Goal: Task Accomplishment & Management: Complete application form

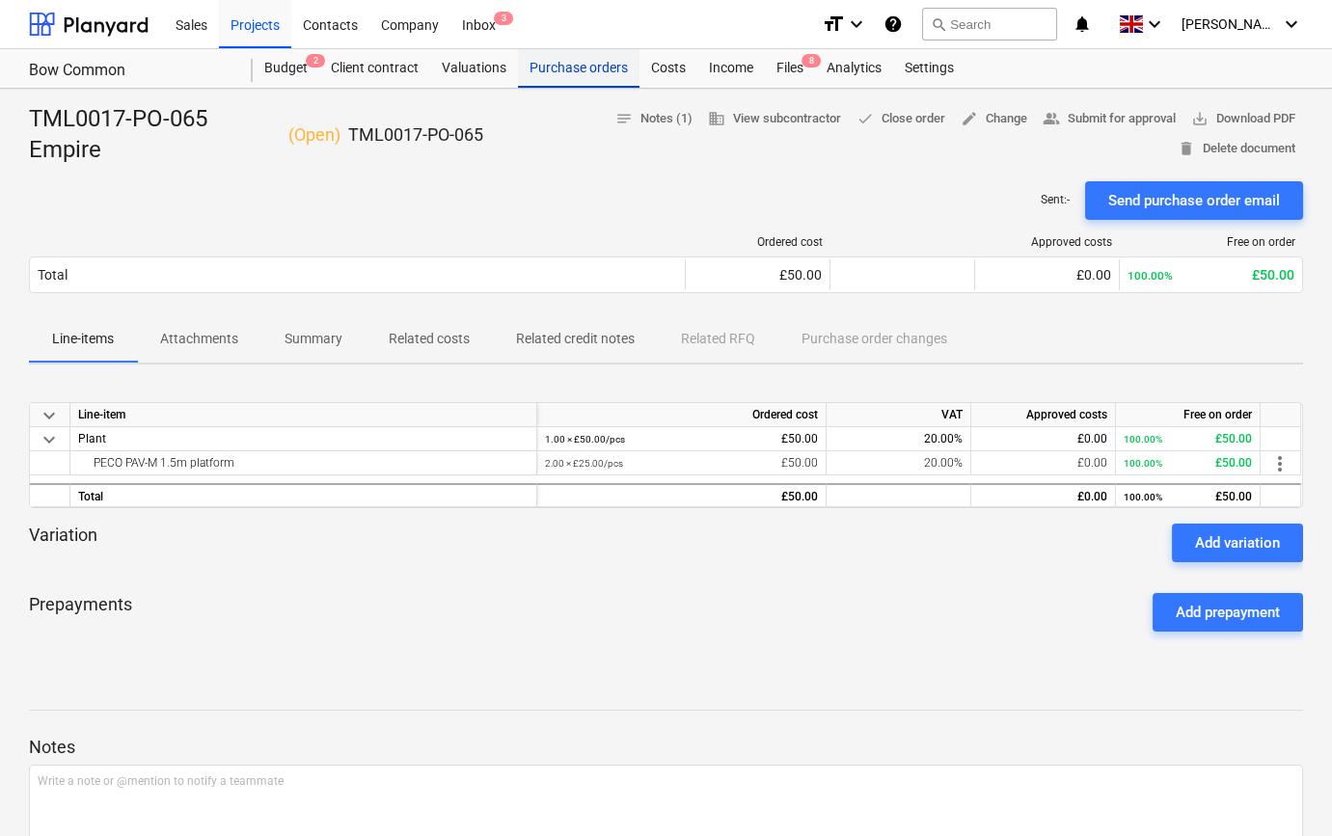
click at [566, 71] on div "Purchase orders" at bounding box center [579, 68] width 122 height 39
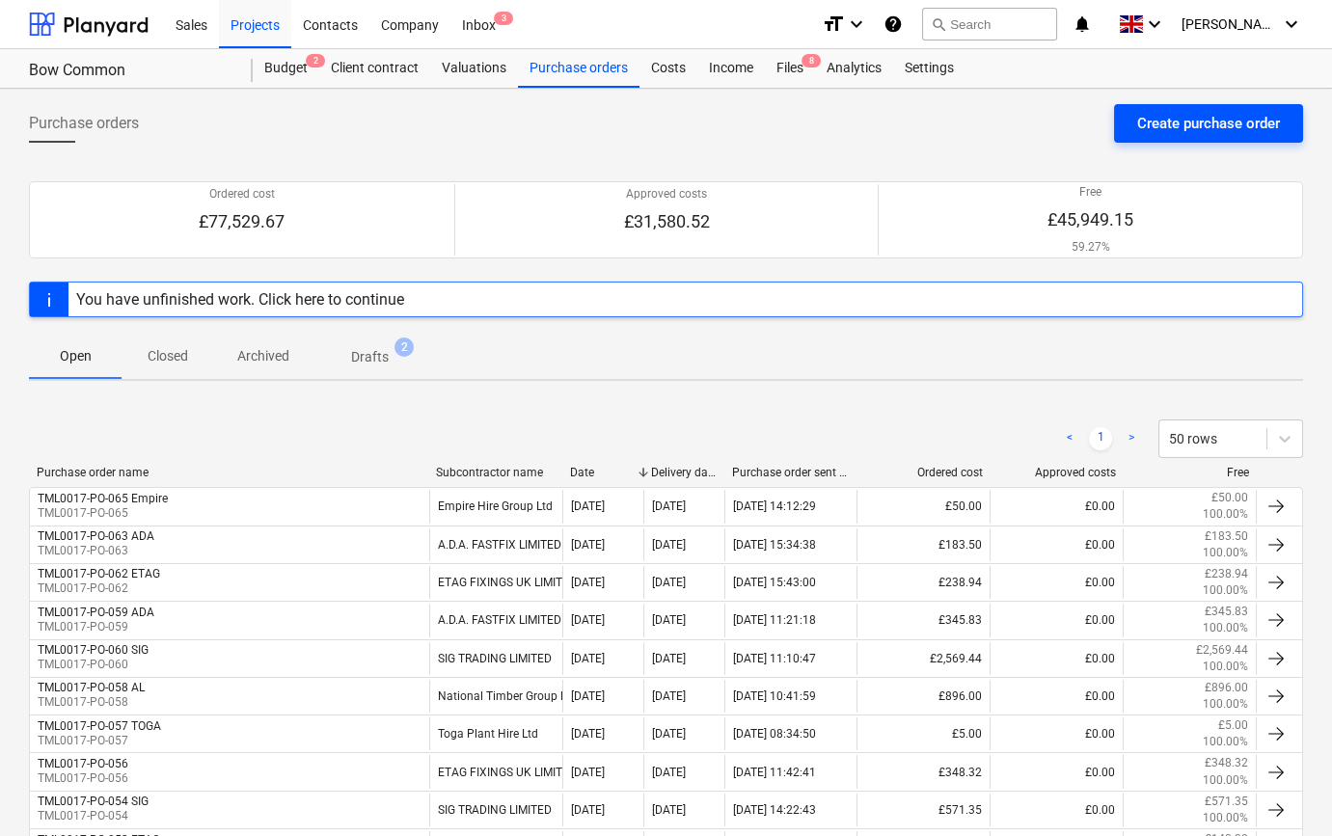
click at [1203, 128] on div "Create purchase order" at bounding box center [1208, 123] width 143 height 25
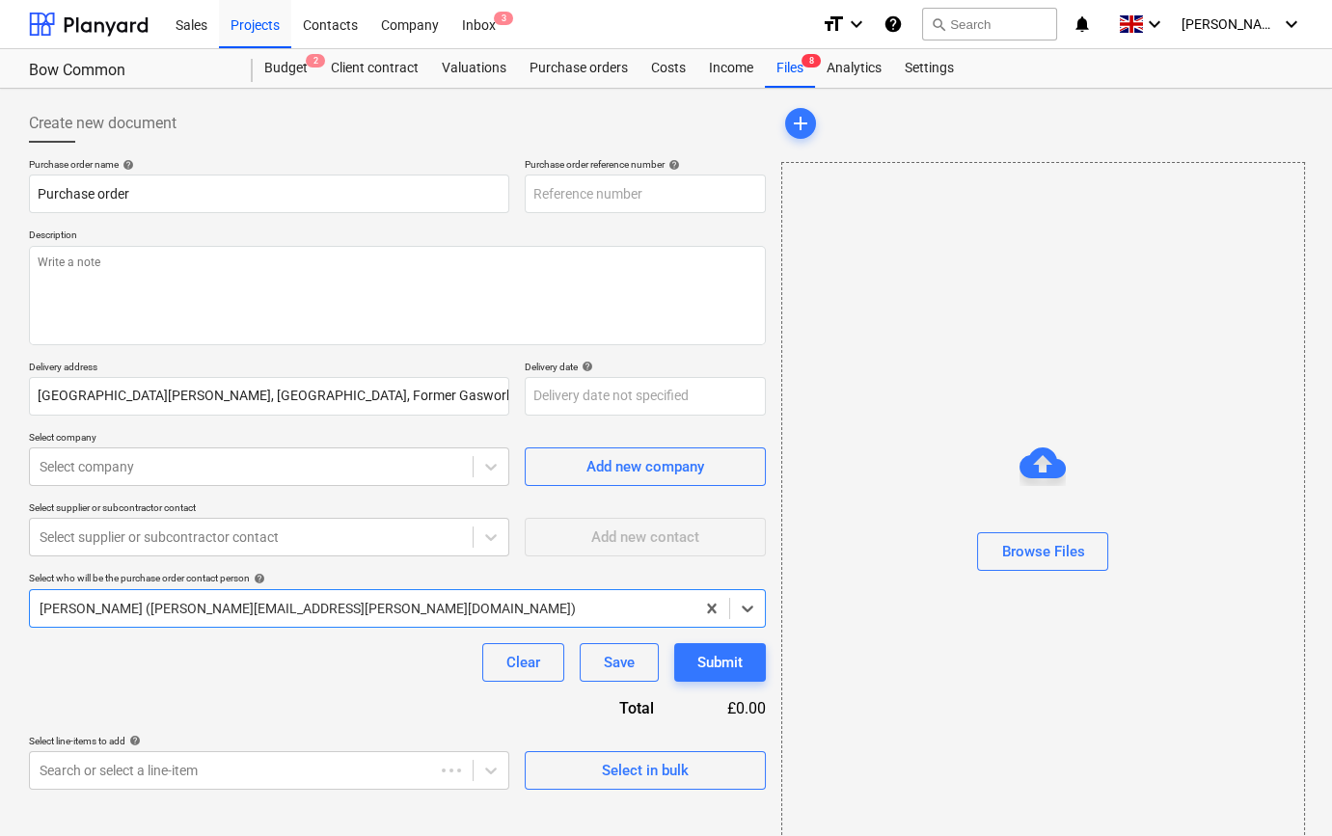
type textarea "x"
type input "TML0017-PO-066"
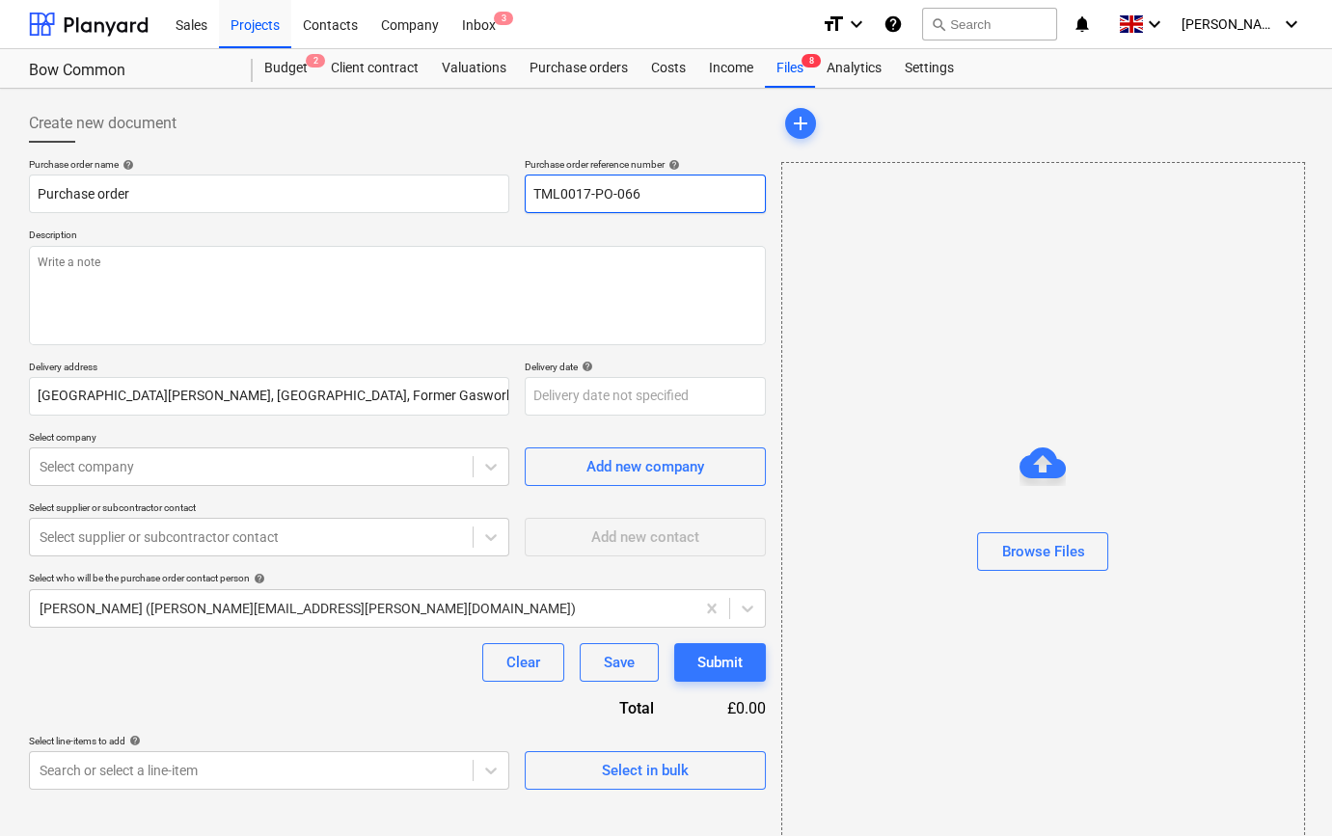
drag, startPoint x: 644, startPoint y: 190, endPoint x: 533, endPoint y: 193, distance: 111.0
click at [533, 193] on input "TML0017-PO-066" at bounding box center [645, 194] width 241 height 39
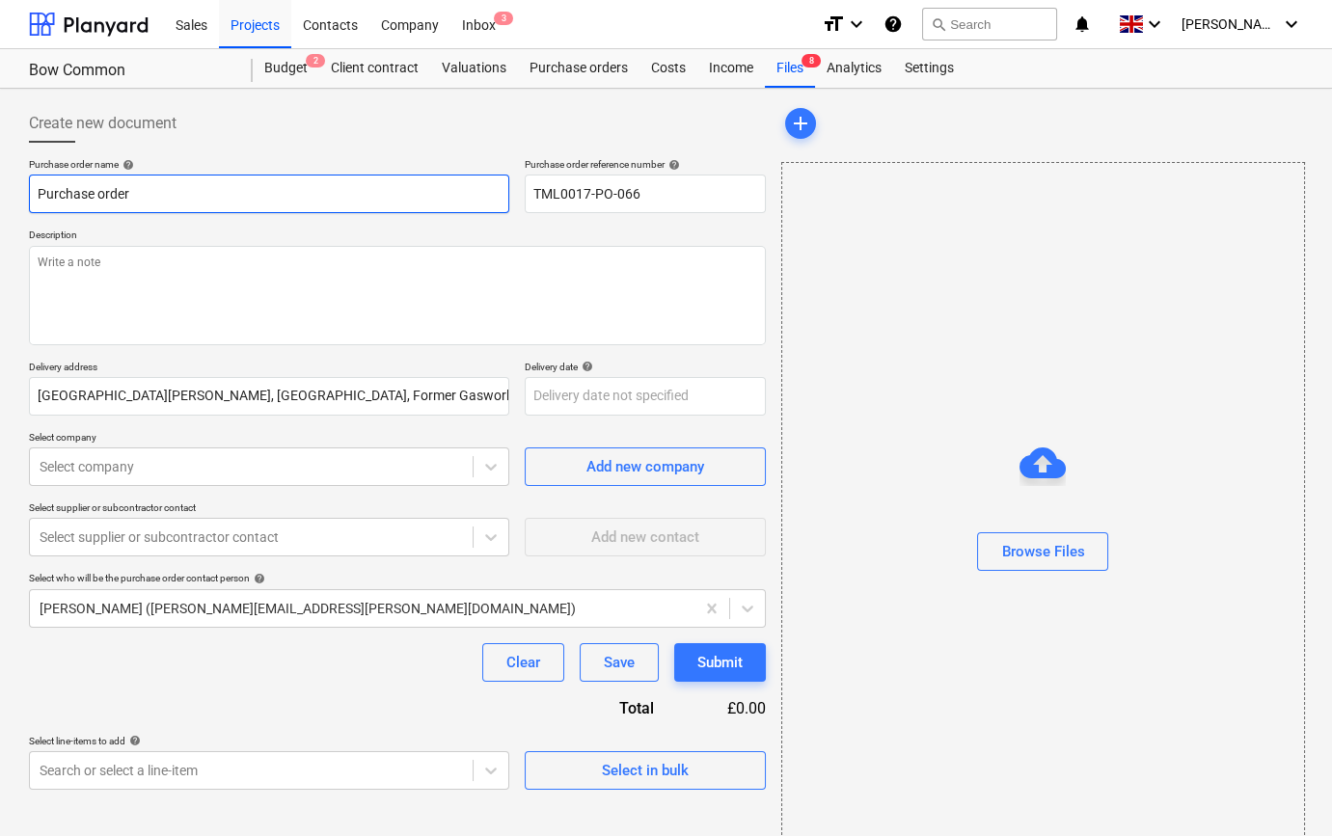
drag, startPoint x: 133, startPoint y: 193, endPoint x: 21, endPoint y: 195, distance: 111.9
click at [21, 195] on div "Create new document Purchase order name help Purchase order Purchase order refe…" at bounding box center [397, 483] width 752 height 775
type textarea "x"
paste input "TML0017-PO-066"
type textarea "x"
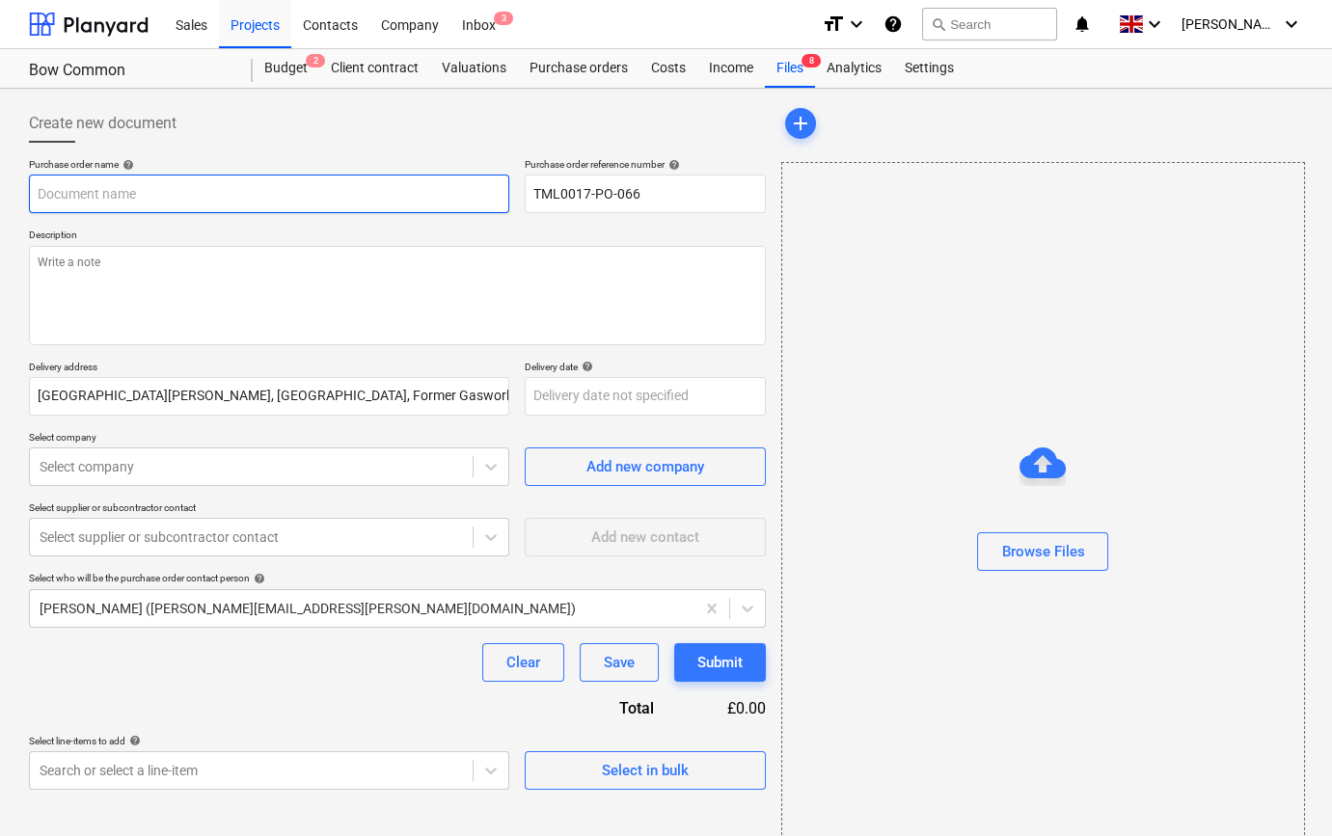
type input "TML0017-PO-066"
type textarea "x"
type input "TML0017-PO-066"
click at [193, 203] on input "TML0017-PO-066" at bounding box center [269, 194] width 480 height 39
type textarea "x"
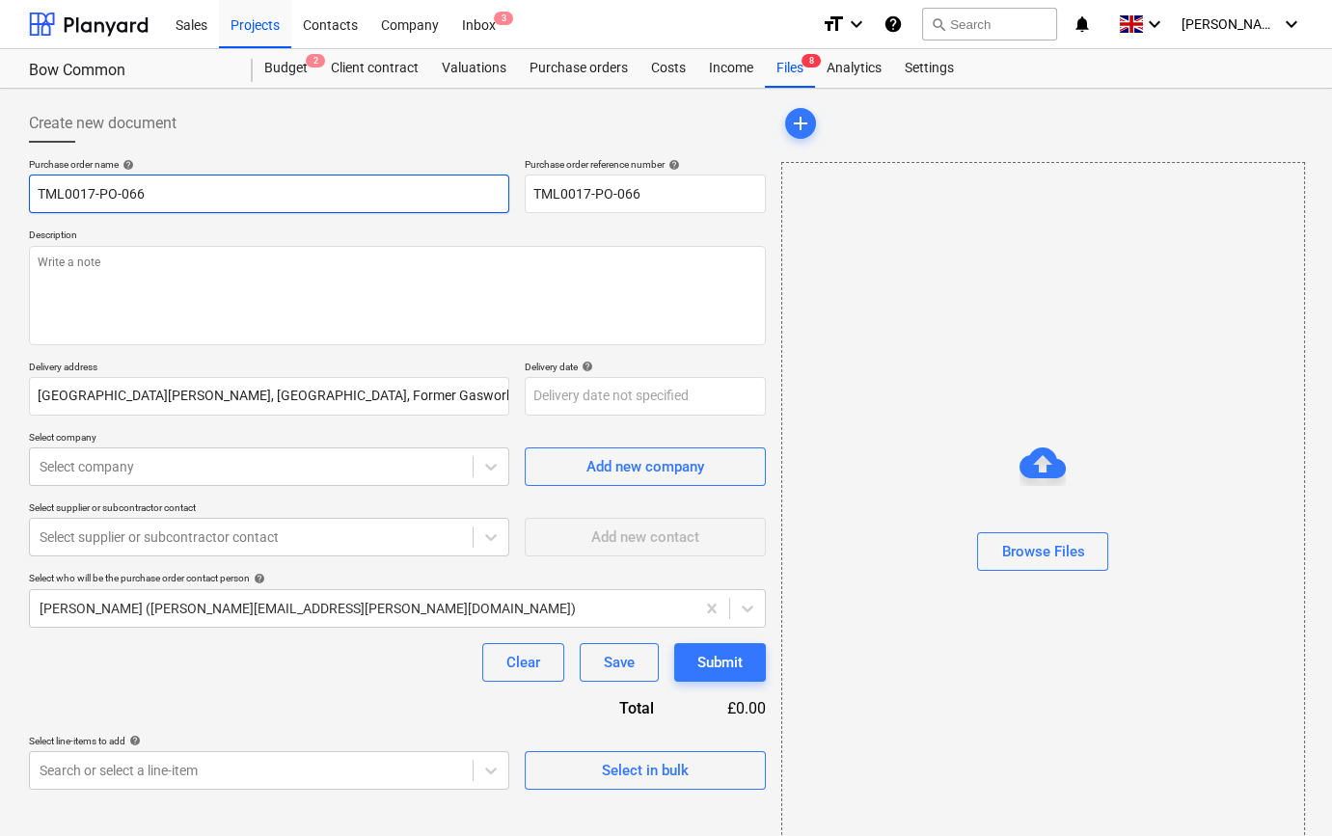
type input "TML0017-PO-066 S"
type textarea "x"
type input "TML0017-PO-066 SI"
type textarea "x"
type input "TML0017-PO-066 SIG"
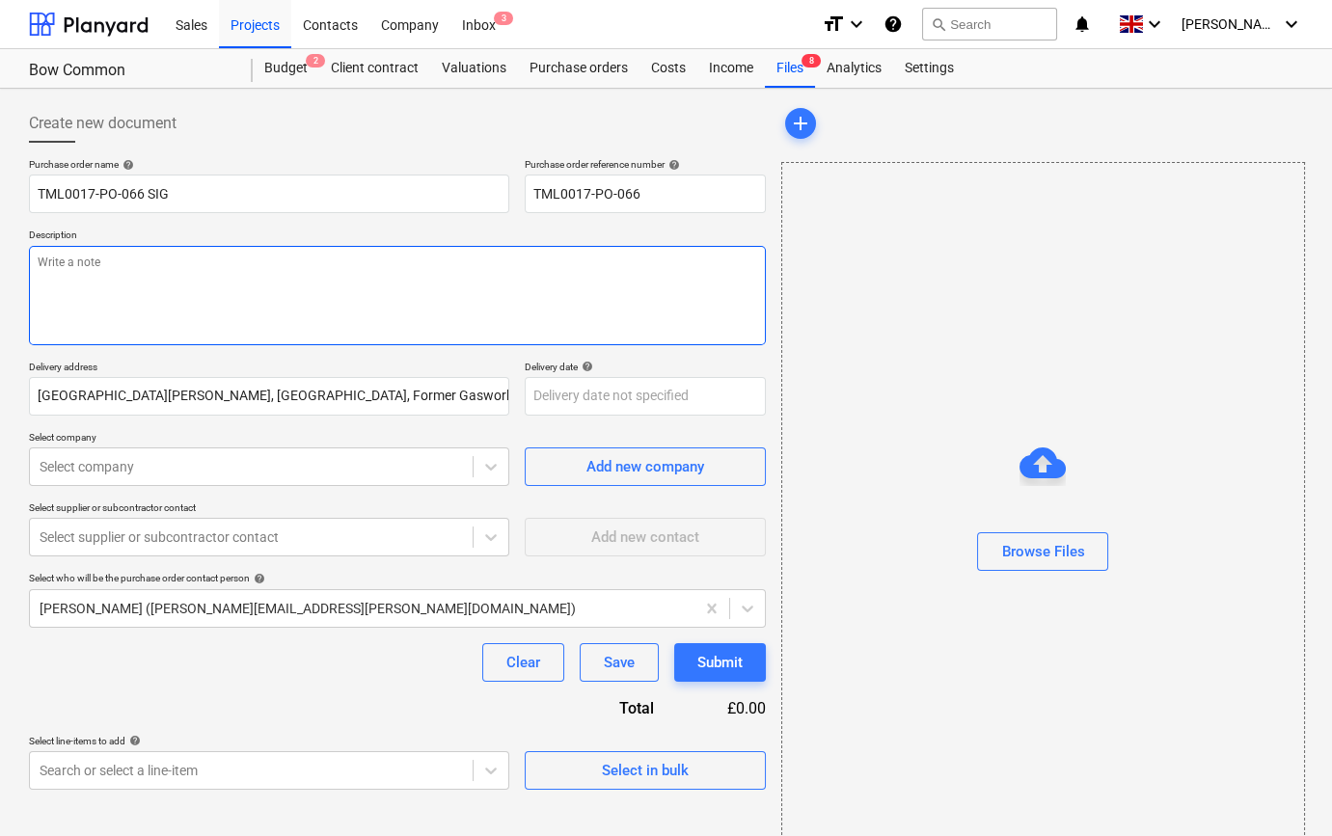
click at [151, 259] on textarea at bounding box center [397, 295] width 737 height 99
type textarea "x"
type textarea "S"
type textarea "x"
type textarea "Si"
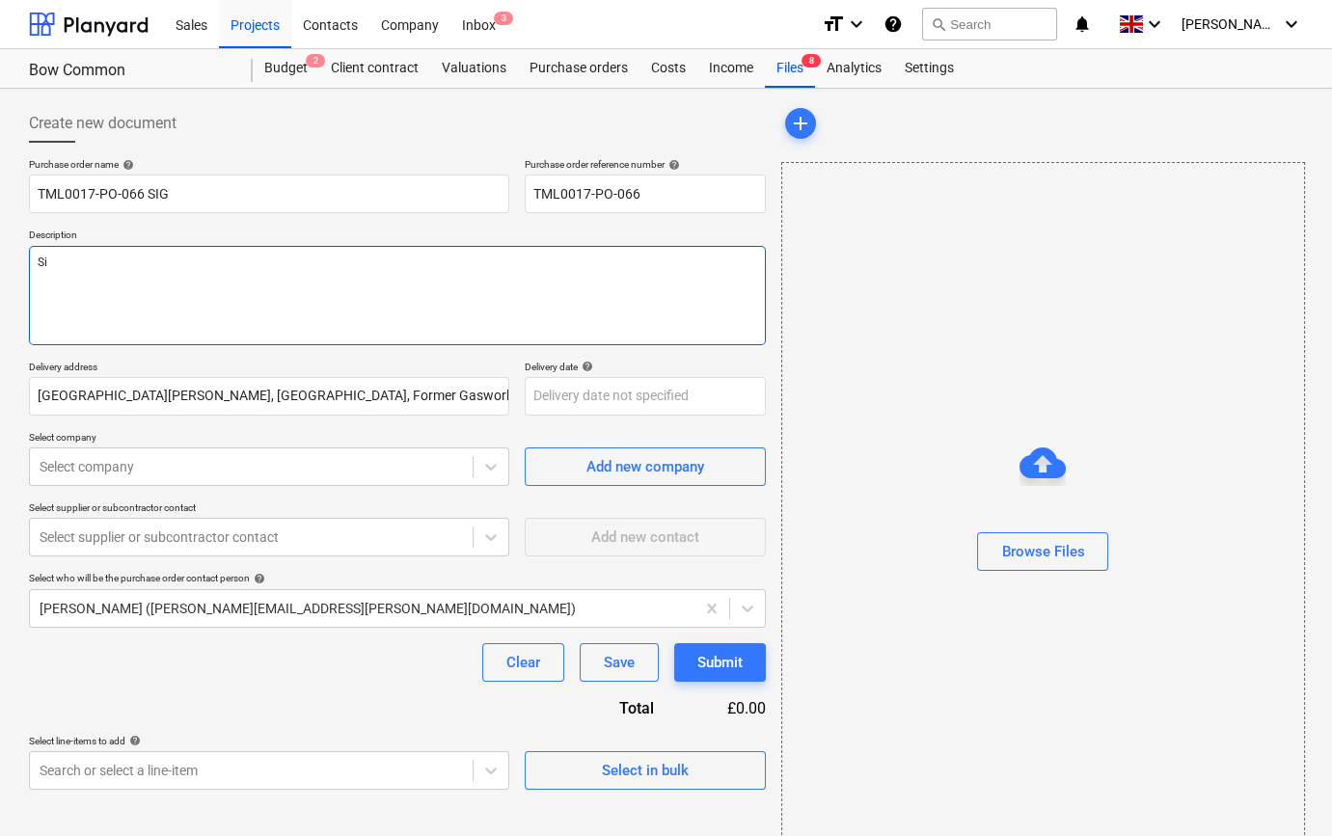
type textarea "x"
type textarea "Sit"
type textarea "x"
type textarea "Site"
type textarea "x"
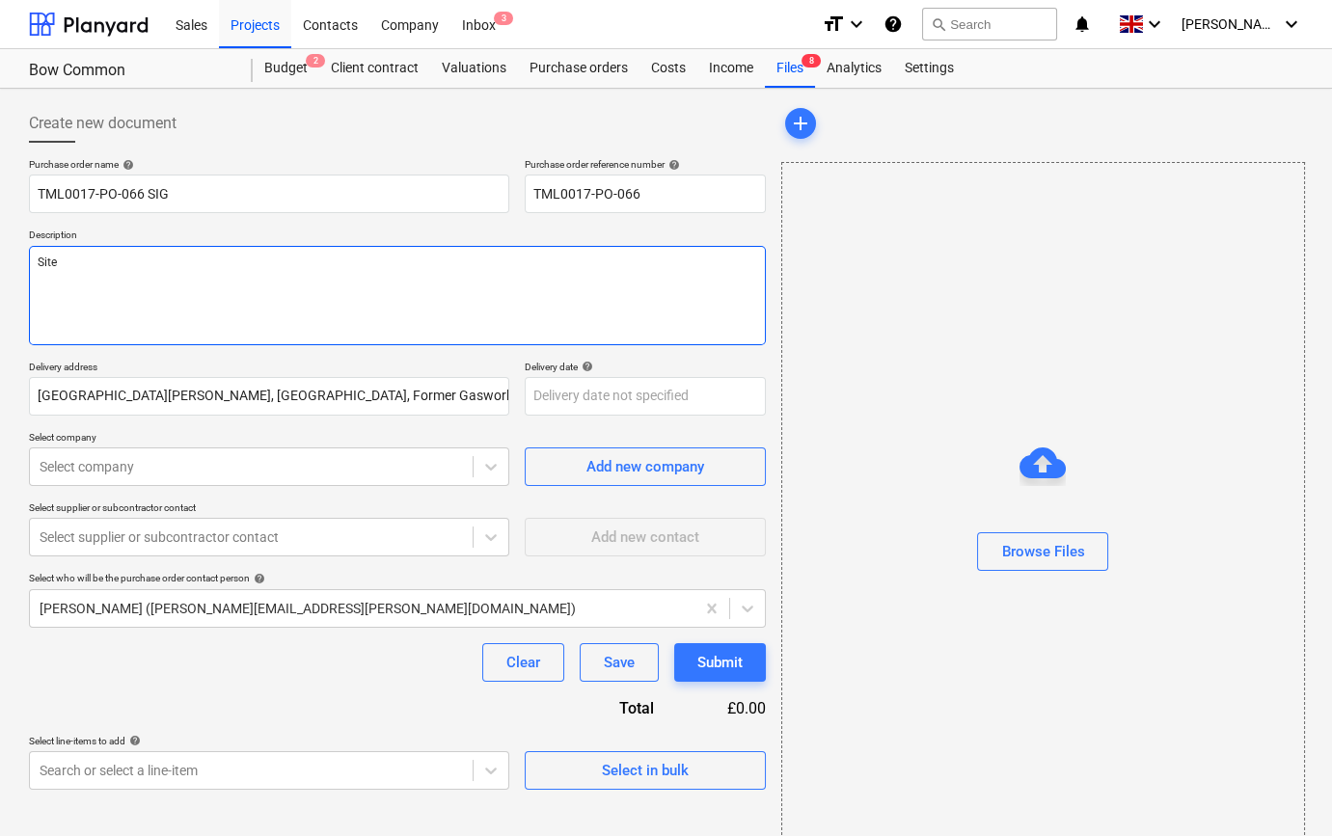
type textarea "Site"
type textarea "x"
type textarea "Site c"
type textarea "x"
type textarea "Site co"
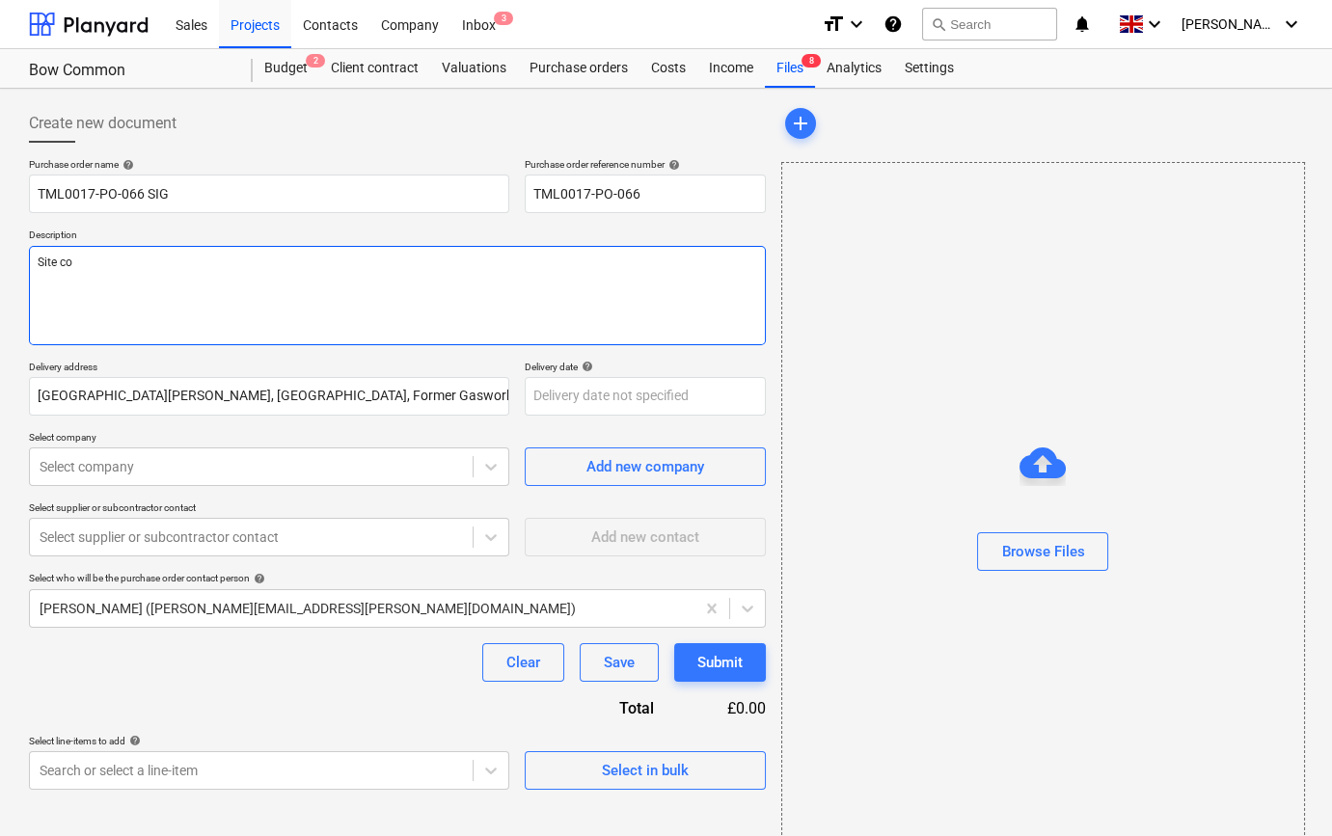
type textarea "x"
type textarea "Site con"
type textarea "x"
type textarea "Site cont"
type textarea "x"
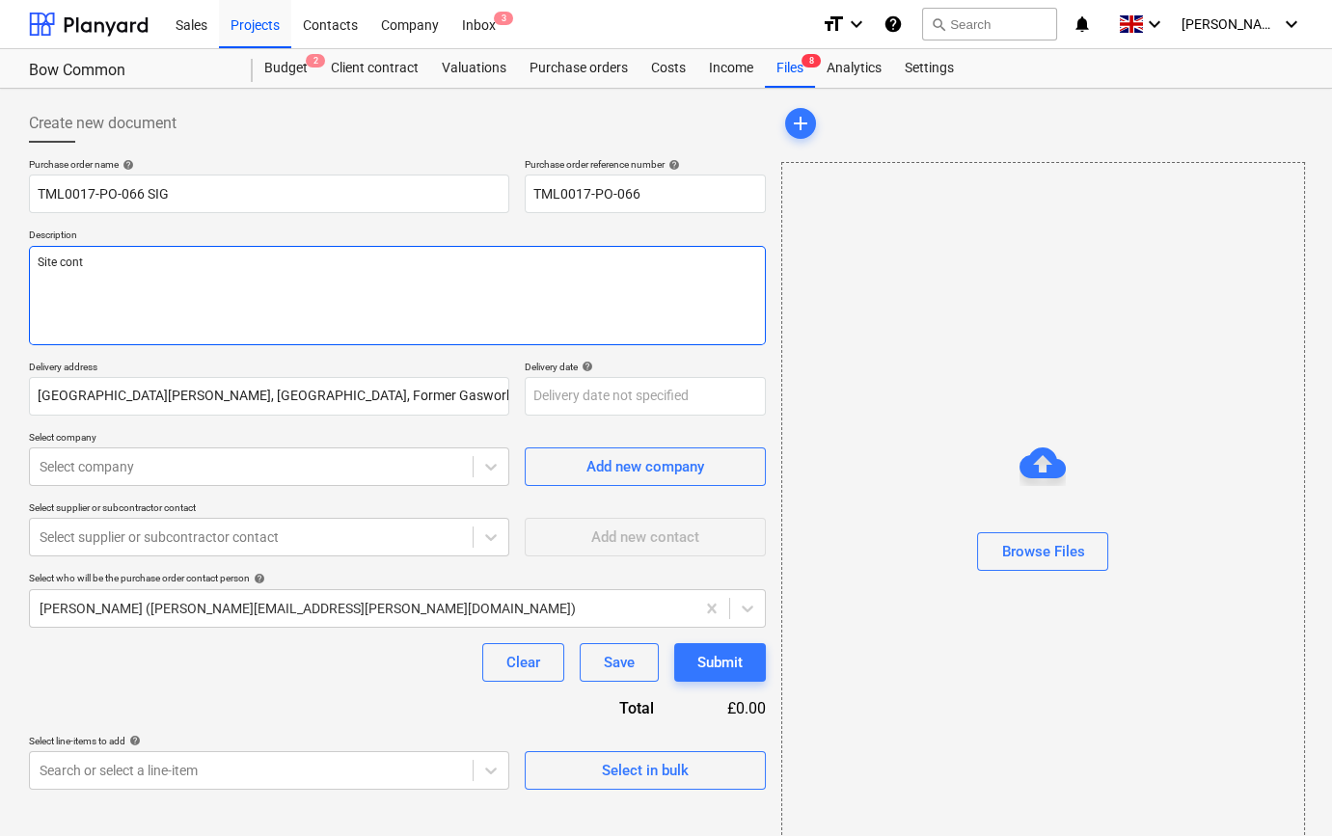
type textarea "Site conta"
type textarea "x"
type textarea "Site contac"
type textarea "x"
type textarea "Site contact"
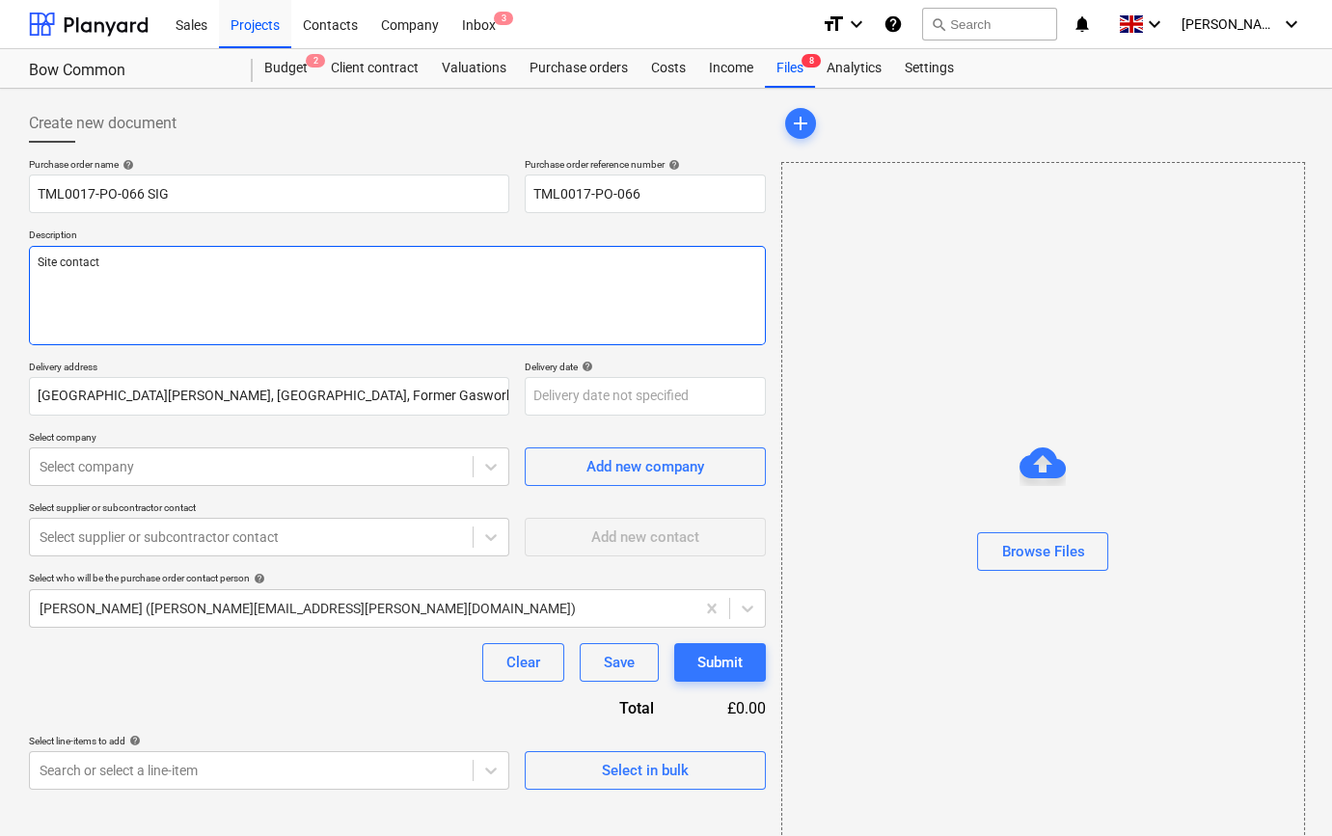
type textarea "x"
type textarea "Site contact"
type textarea "x"
type textarea "Site contact M"
type textarea "x"
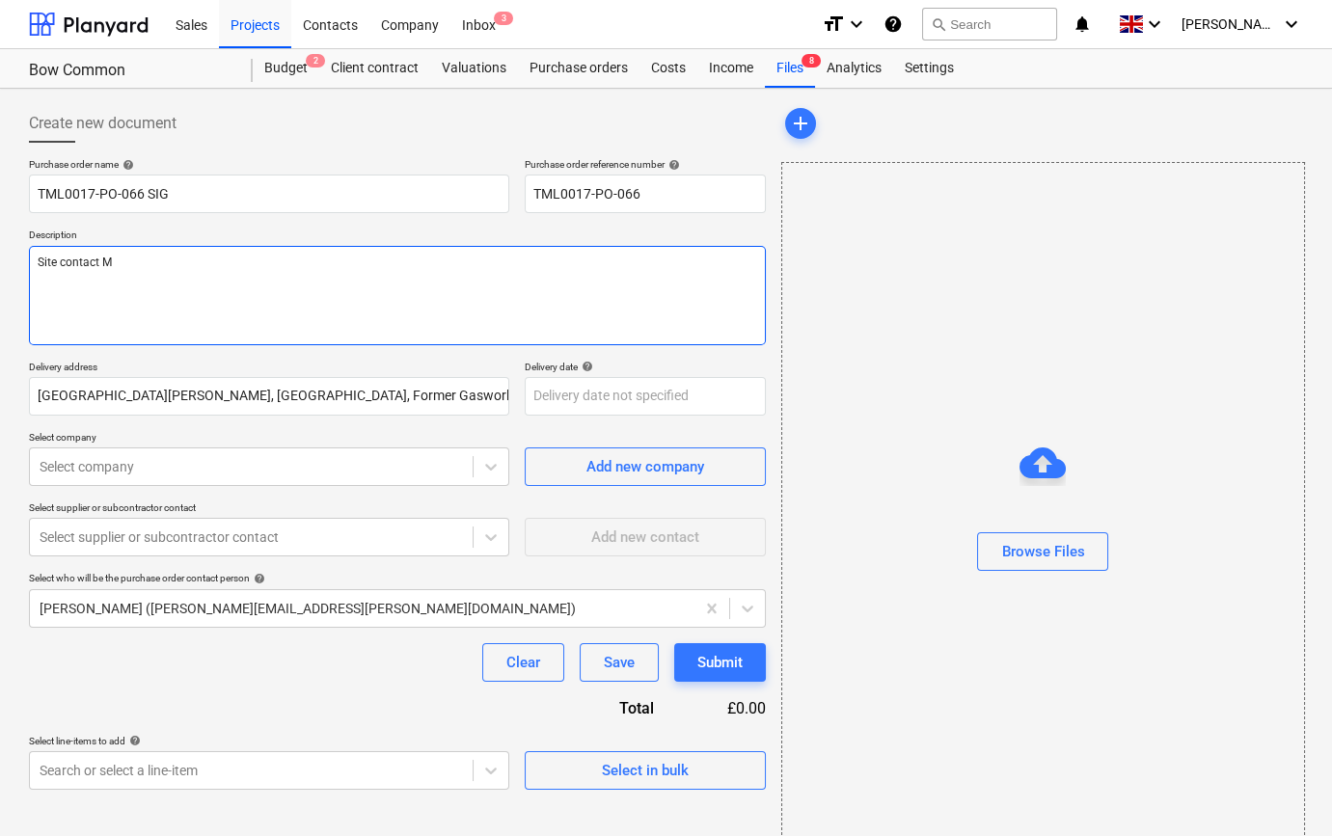
type textarea "Site contact [PERSON_NAME]"
type textarea "x"
type textarea "Site contact [PERSON_NAME]"
type textarea "x"
type textarea "Site contact Malc"
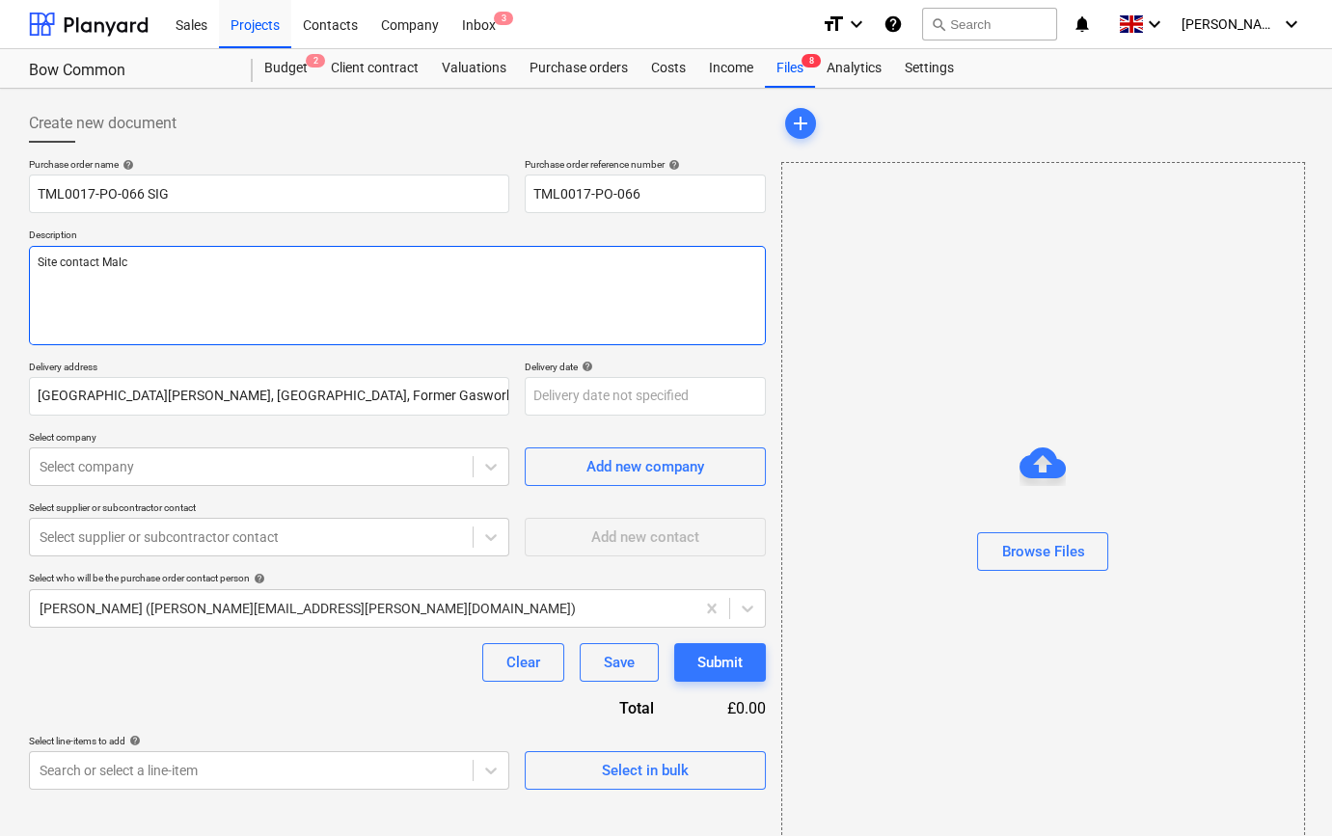
type textarea "x"
type textarea "Site contact Malco"
type textarea "x"
type textarea "Site contact Malcol"
type textarea "x"
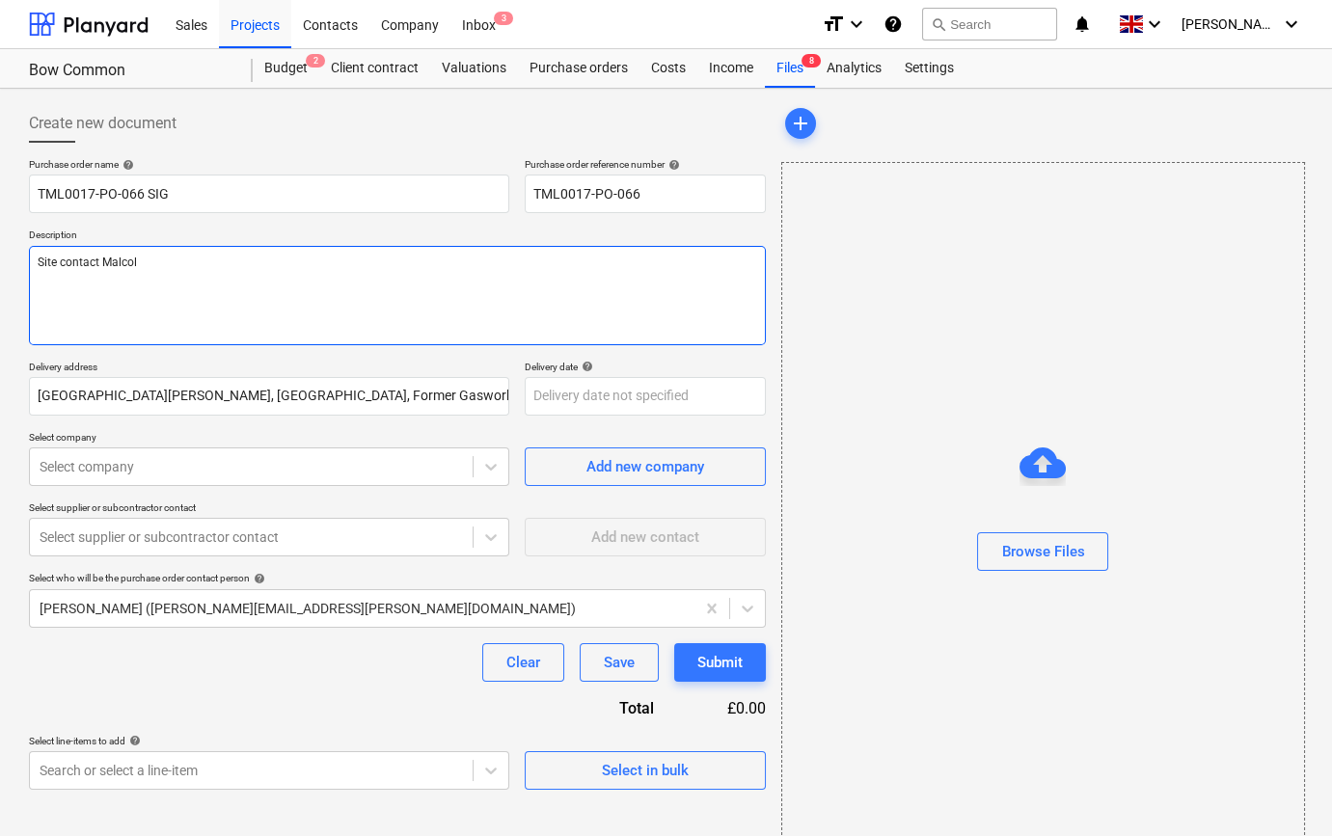
type textarea "Site contact [PERSON_NAME]"
type textarea "x"
type textarea "Site contact [PERSON_NAME]"
type textarea "x"
type textarea "Site contact [PERSON_NAME] 0"
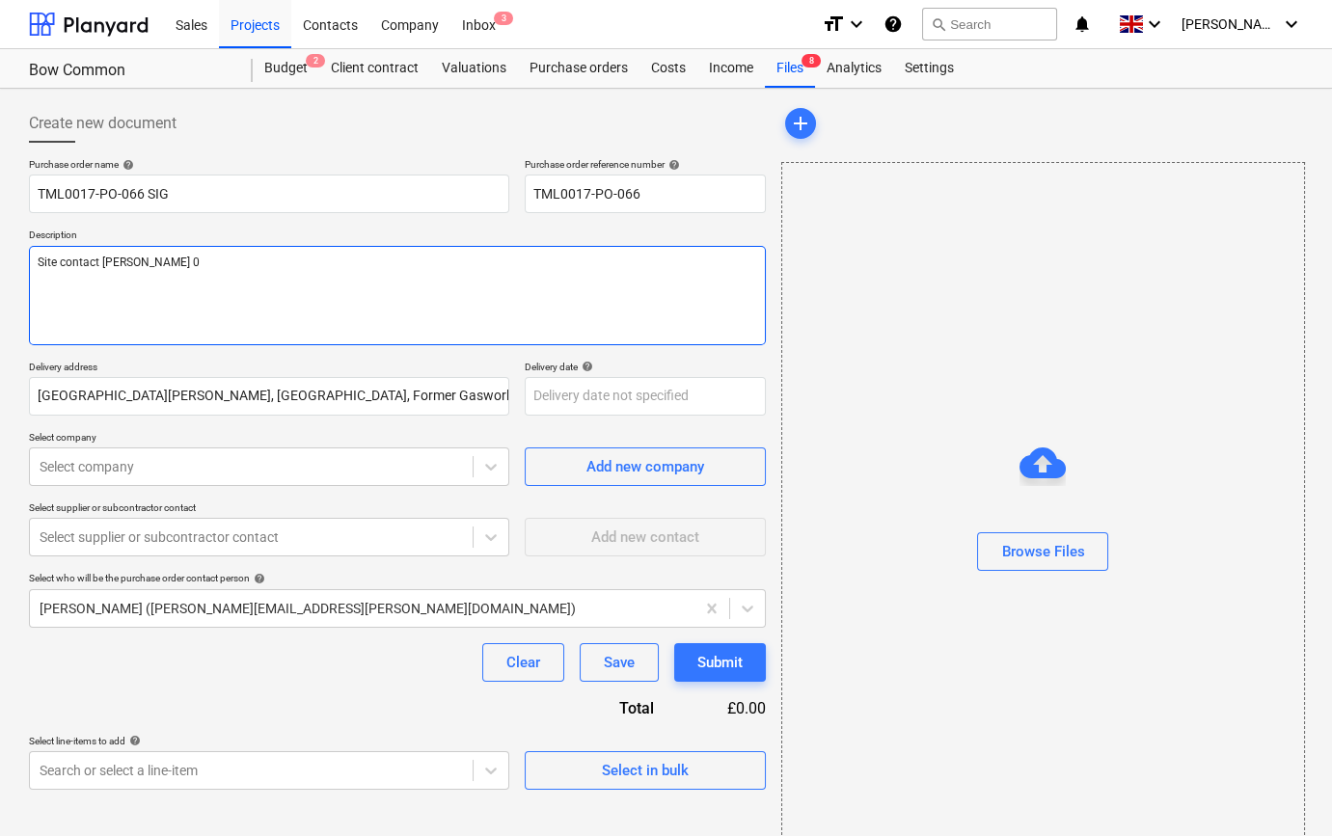
type textarea "x"
type textarea "Site contact [PERSON_NAME] 07"
type textarea "x"
type textarea "Site contact [PERSON_NAME] 074"
type textarea "x"
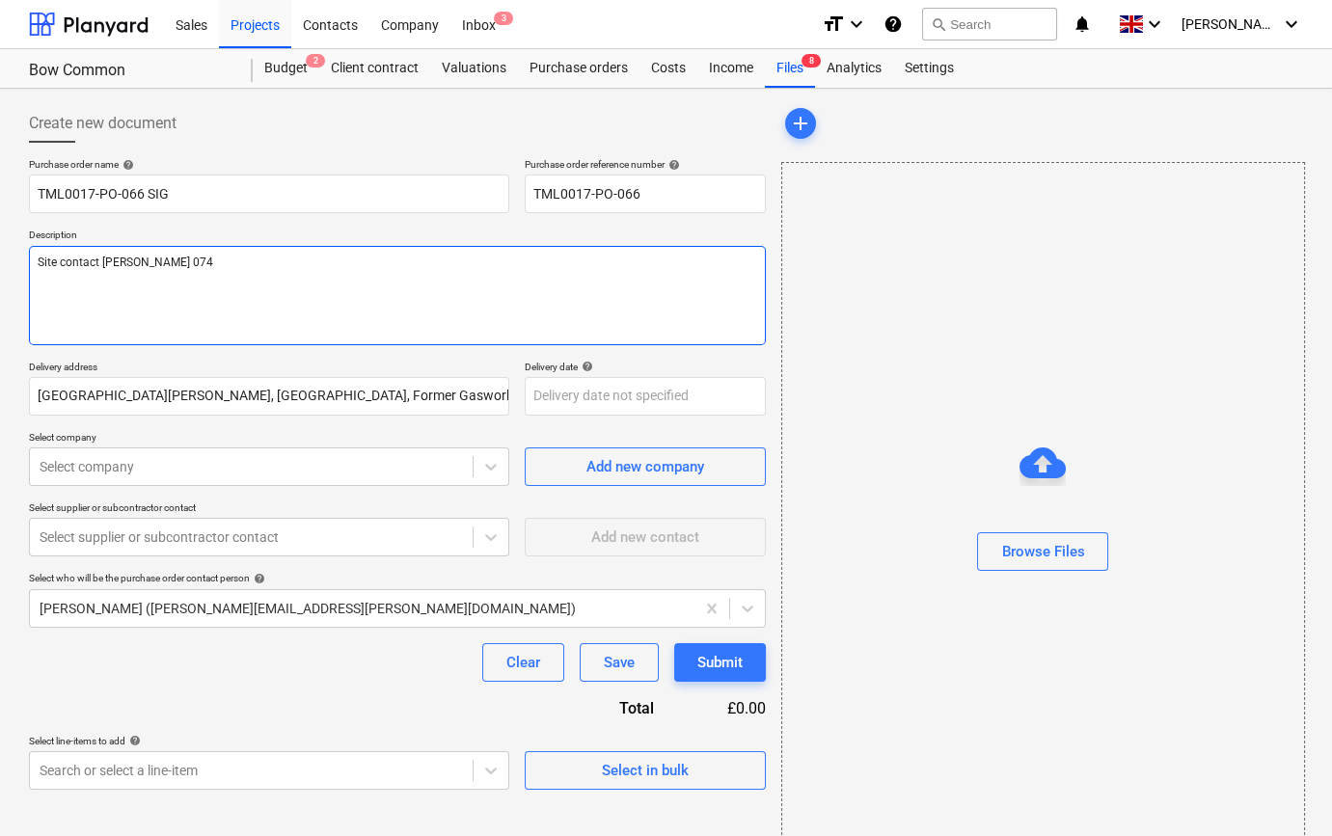
type textarea "Site contact [PERSON_NAME] 0747"
type textarea "x"
type textarea "Site contact [PERSON_NAME] 07479"
type textarea "x"
type textarea "Site contact [PERSON_NAME] 07479"
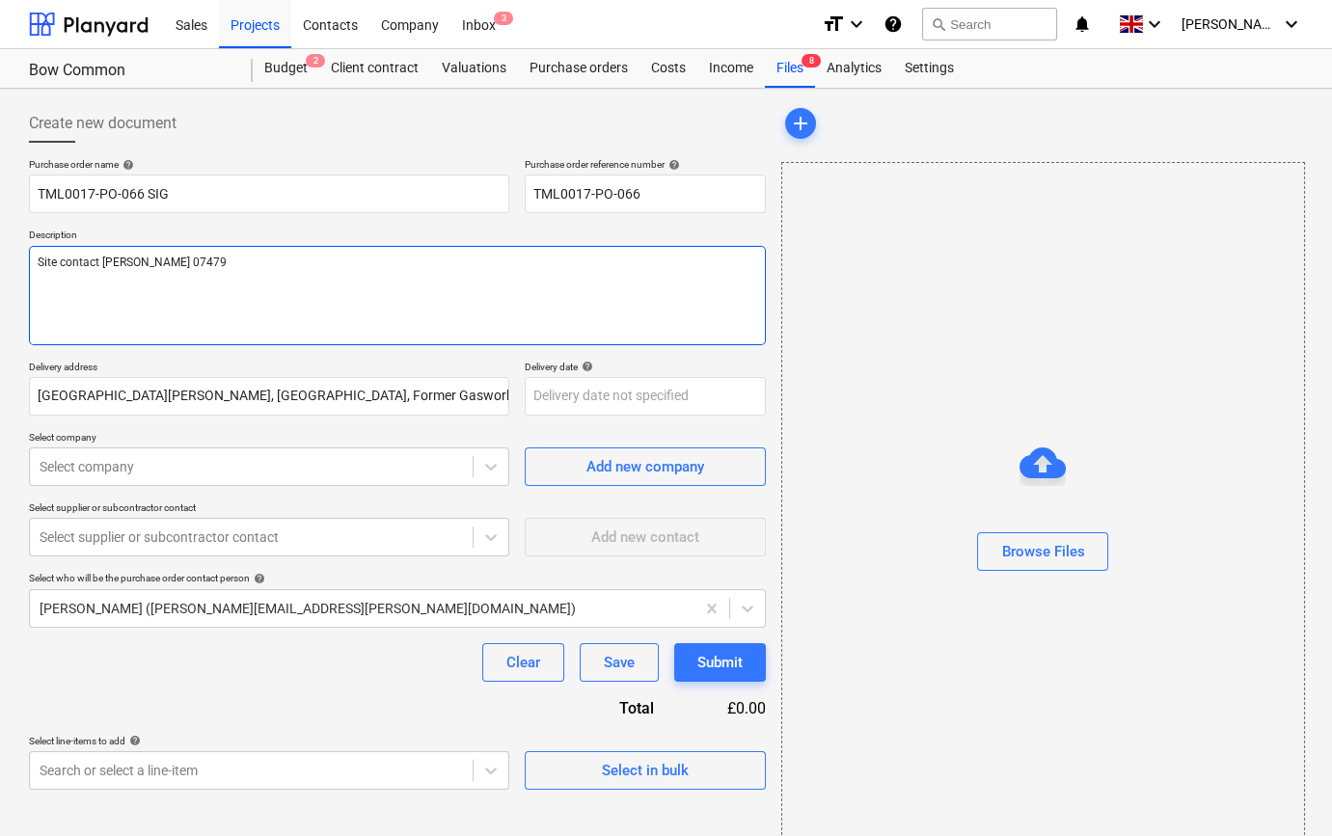
type textarea "x"
type textarea "Site contact [PERSON_NAME] 07479 3"
type textarea "x"
type textarea "Site contact [PERSON_NAME] [PHONE_NUMBER]"
type textarea "x"
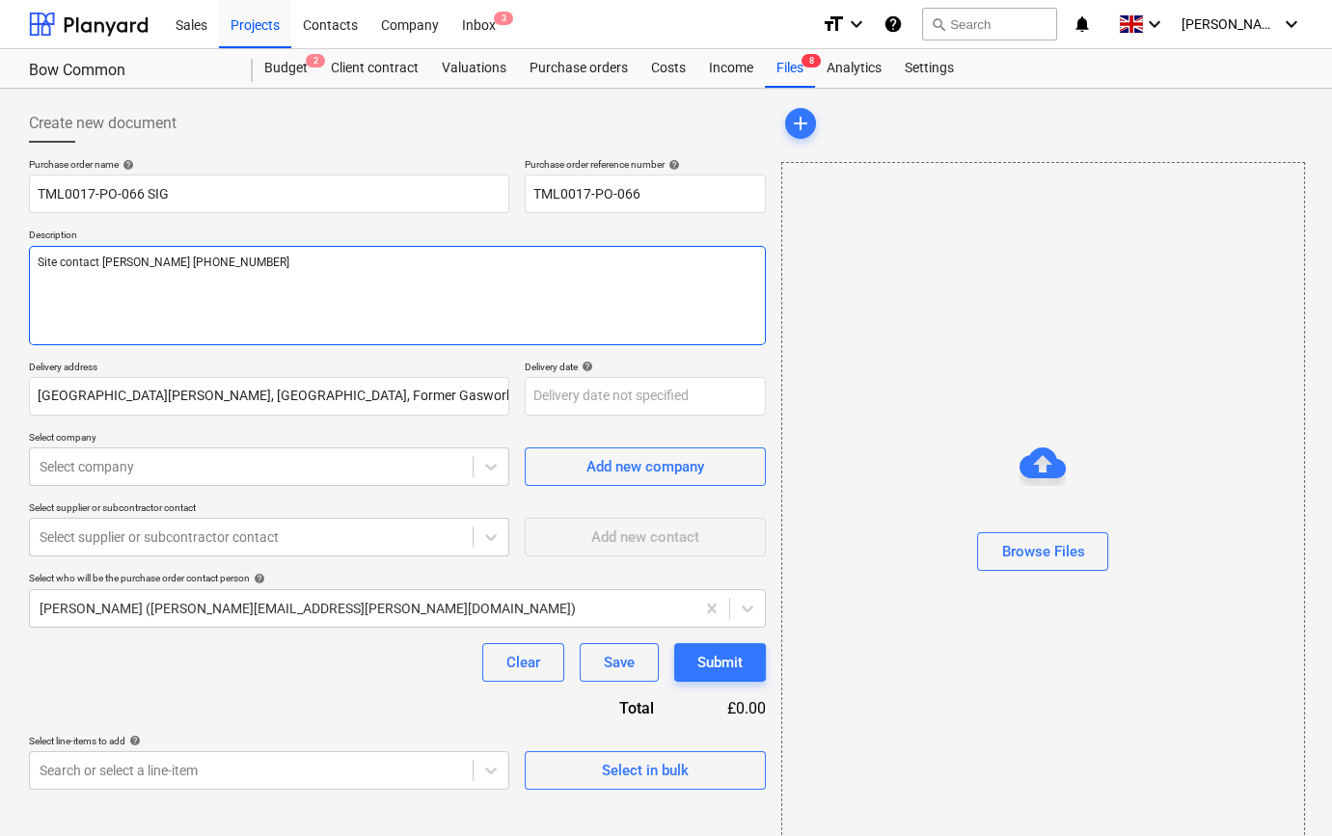
type textarea "Site contact [PERSON_NAME] [PHONE_NUMBER]"
type textarea "x"
type textarea "Site contact [PERSON_NAME] [PHONE_NUMBER]"
type textarea "x"
type textarea "Site contact [PERSON_NAME] [PHONE_NUMBER]"
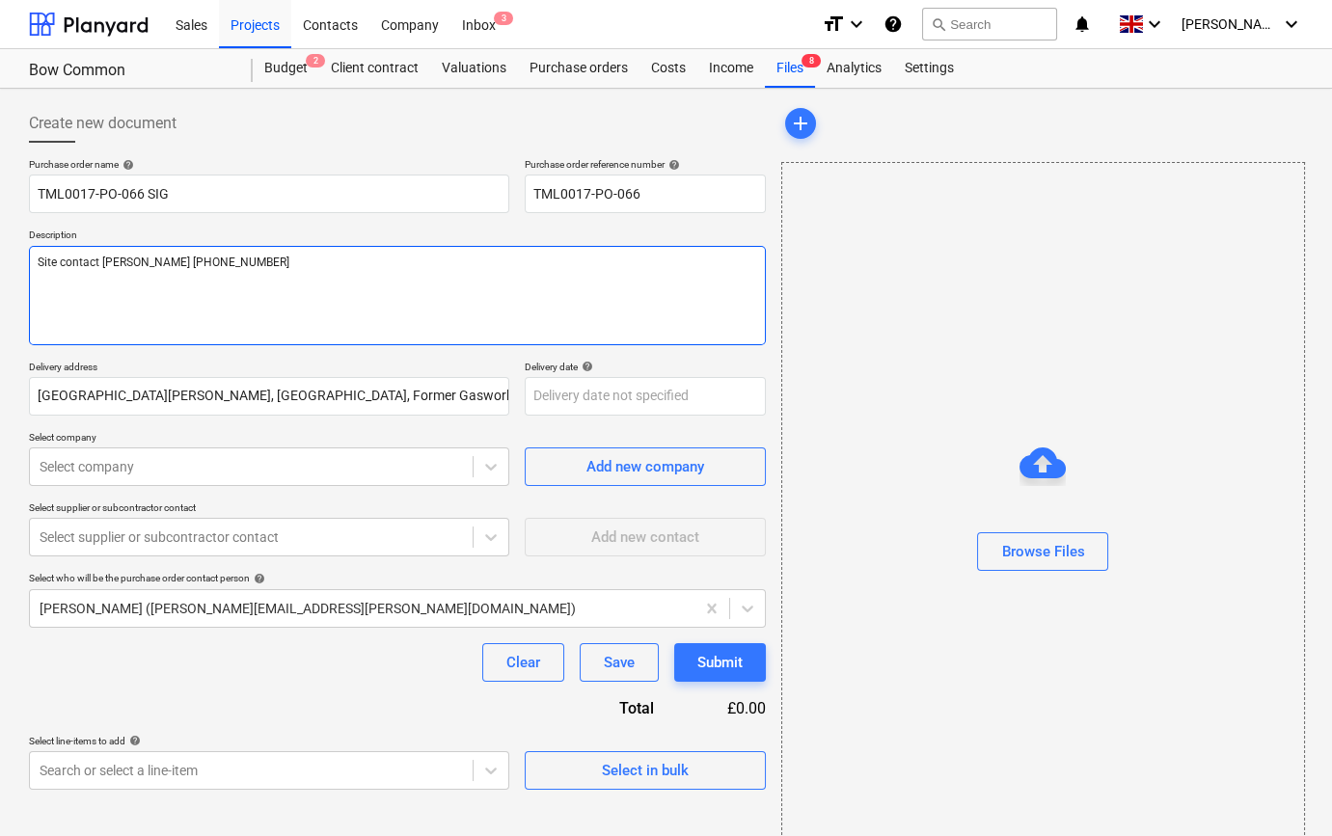
type textarea "x"
type textarea "Site contact [PERSON_NAME] [PHONE_NUMBER]"
type textarea "x"
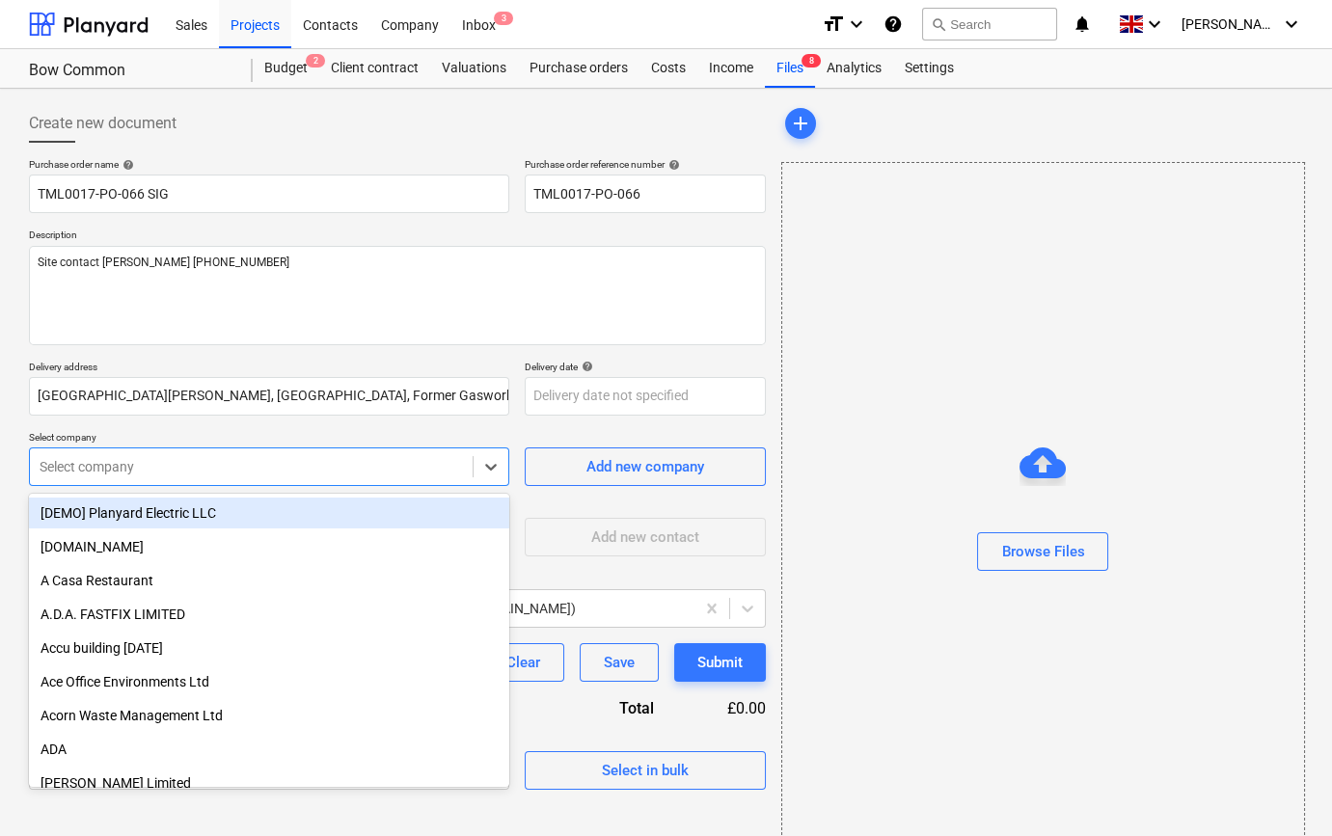
click at [170, 470] on div at bounding box center [251, 466] width 423 height 19
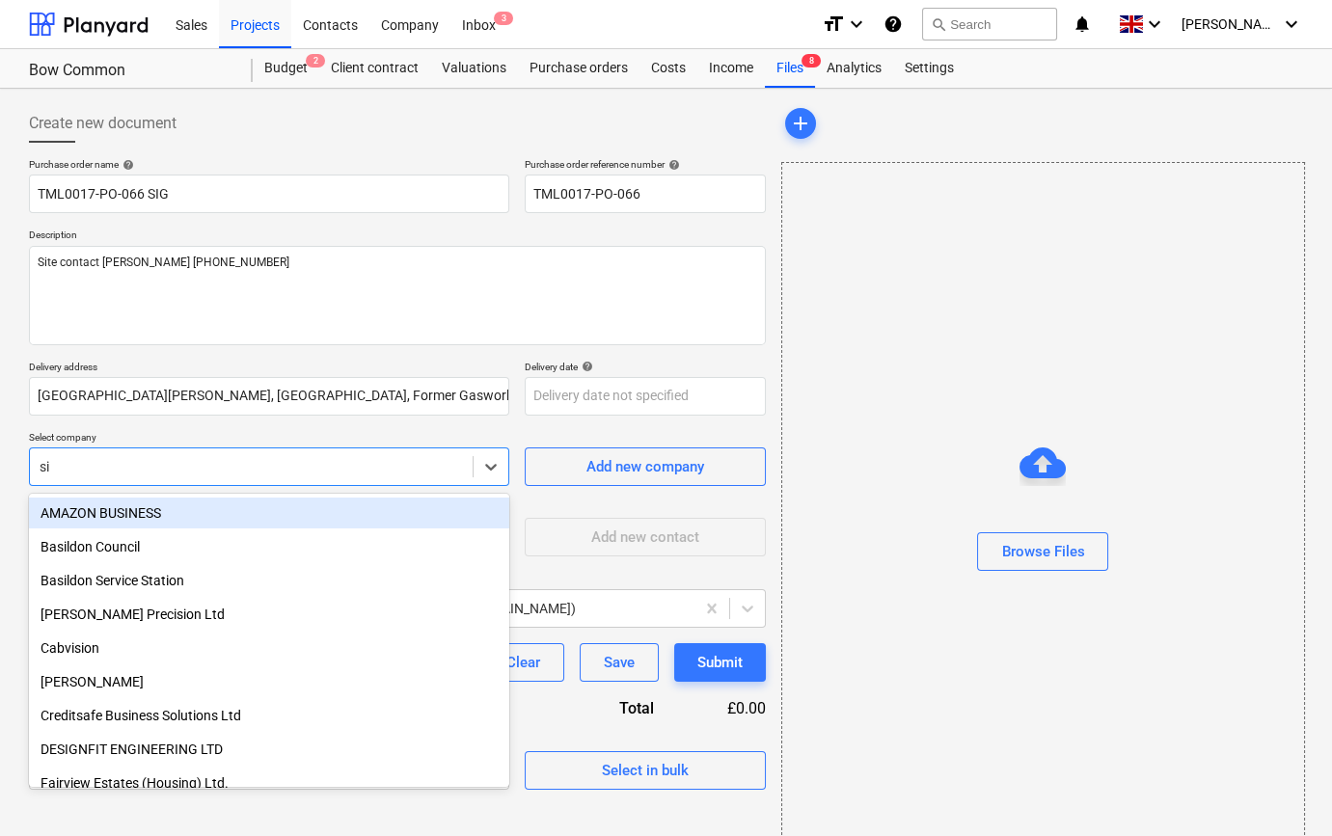
type input "sig"
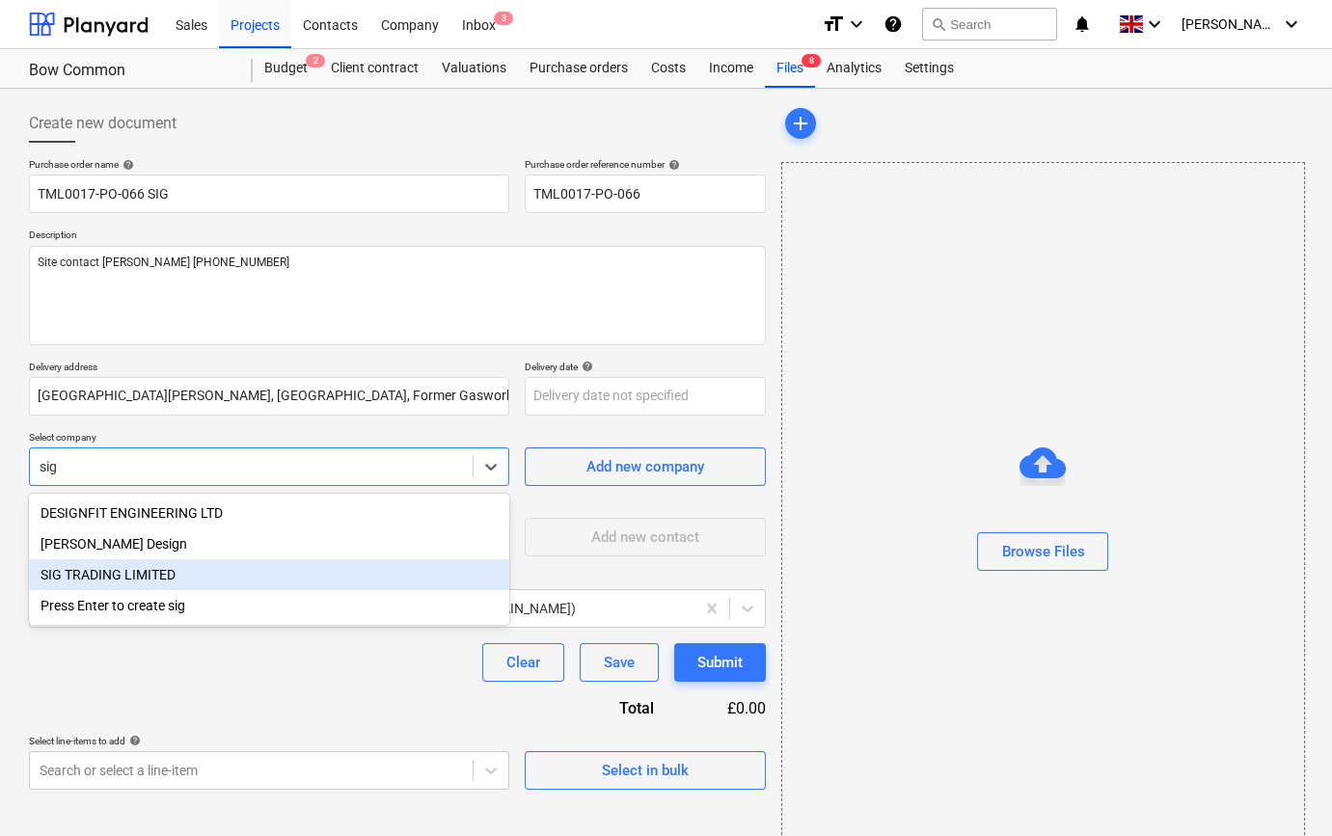
click at [139, 578] on div "SIG TRADING LIMITED" at bounding box center [269, 574] width 480 height 31
type textarea "x"
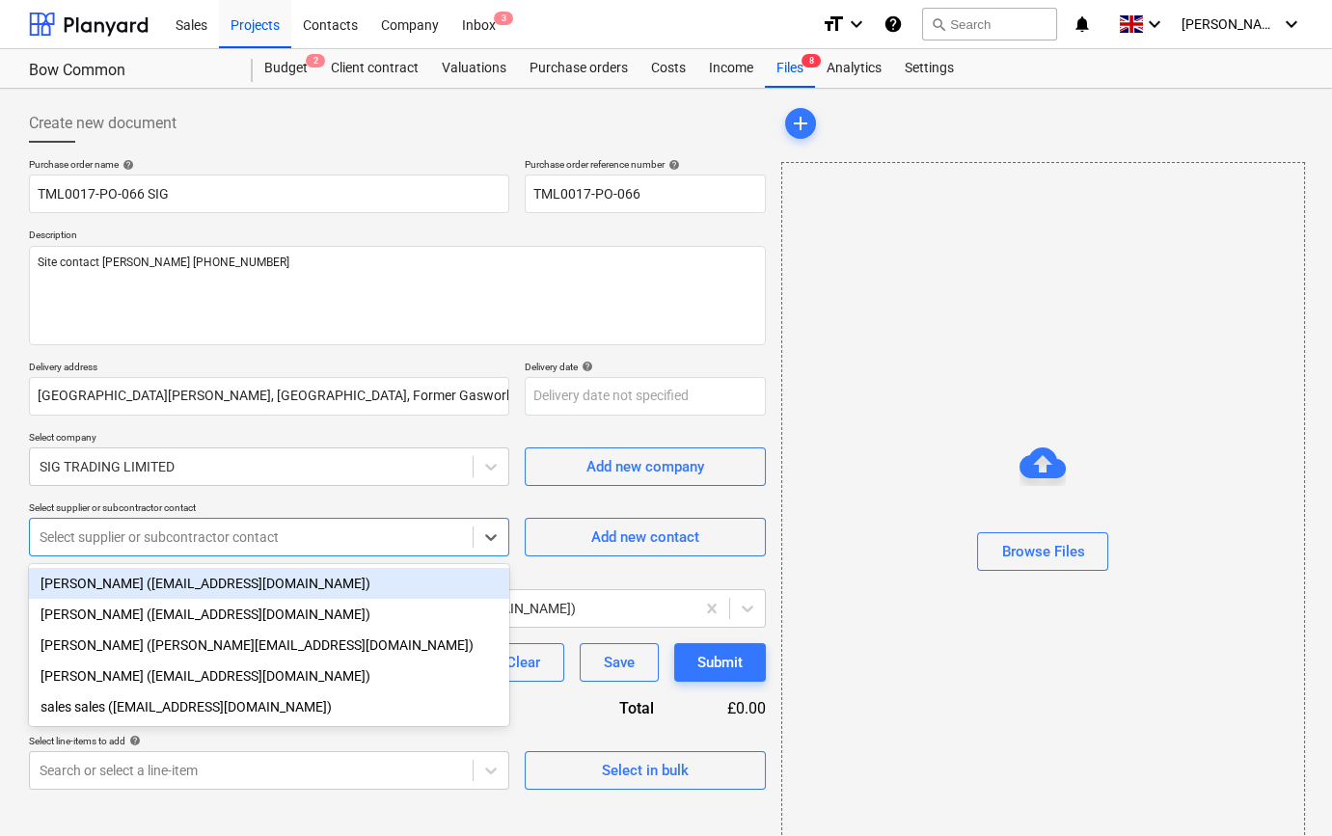
click at [131, 544] on div at bounding box center [251, 537] width 423 height 19
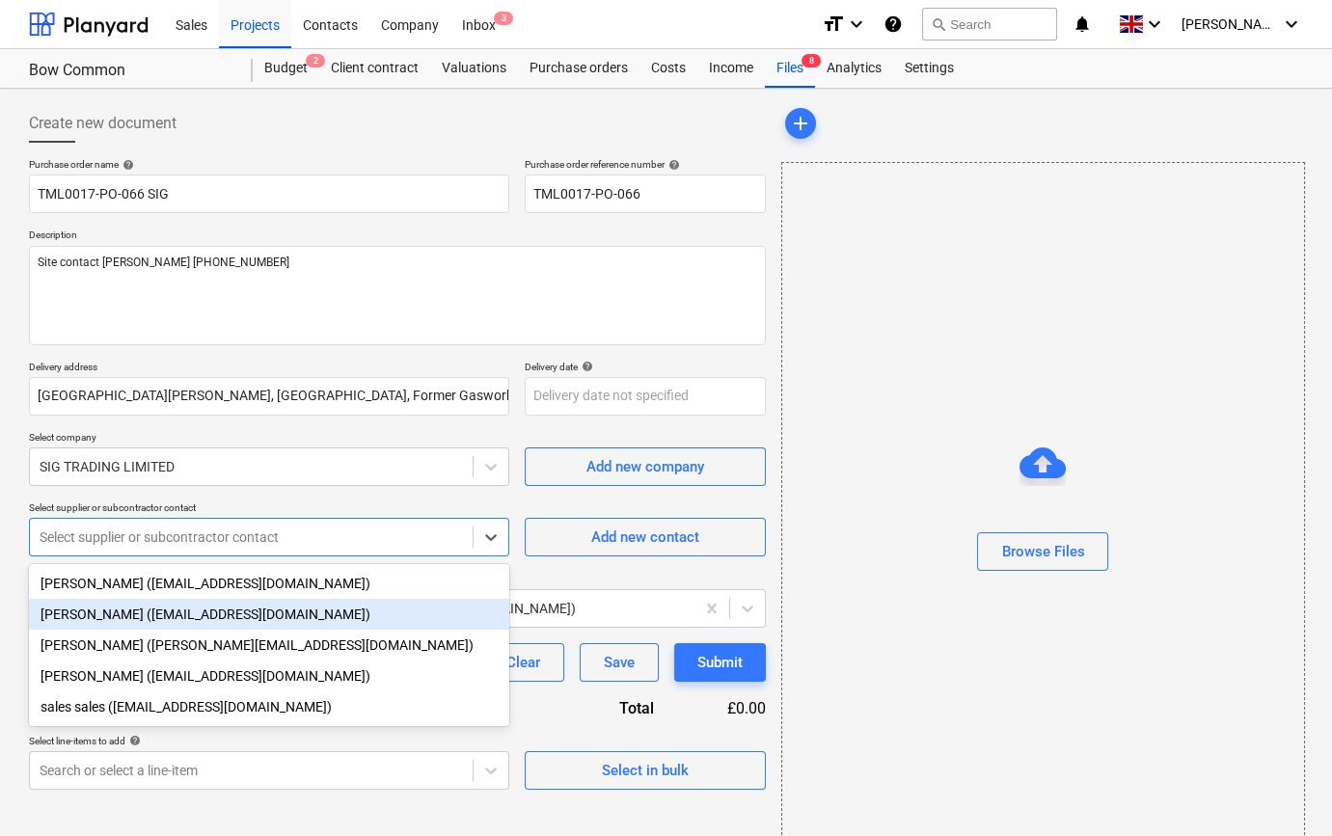
click at [125, 624] on div "[PERSON_NAME] ([EMAIL_ADDRESS][DOMAIN_NAME])" at bounding box center [269, 614] width 480 height 31
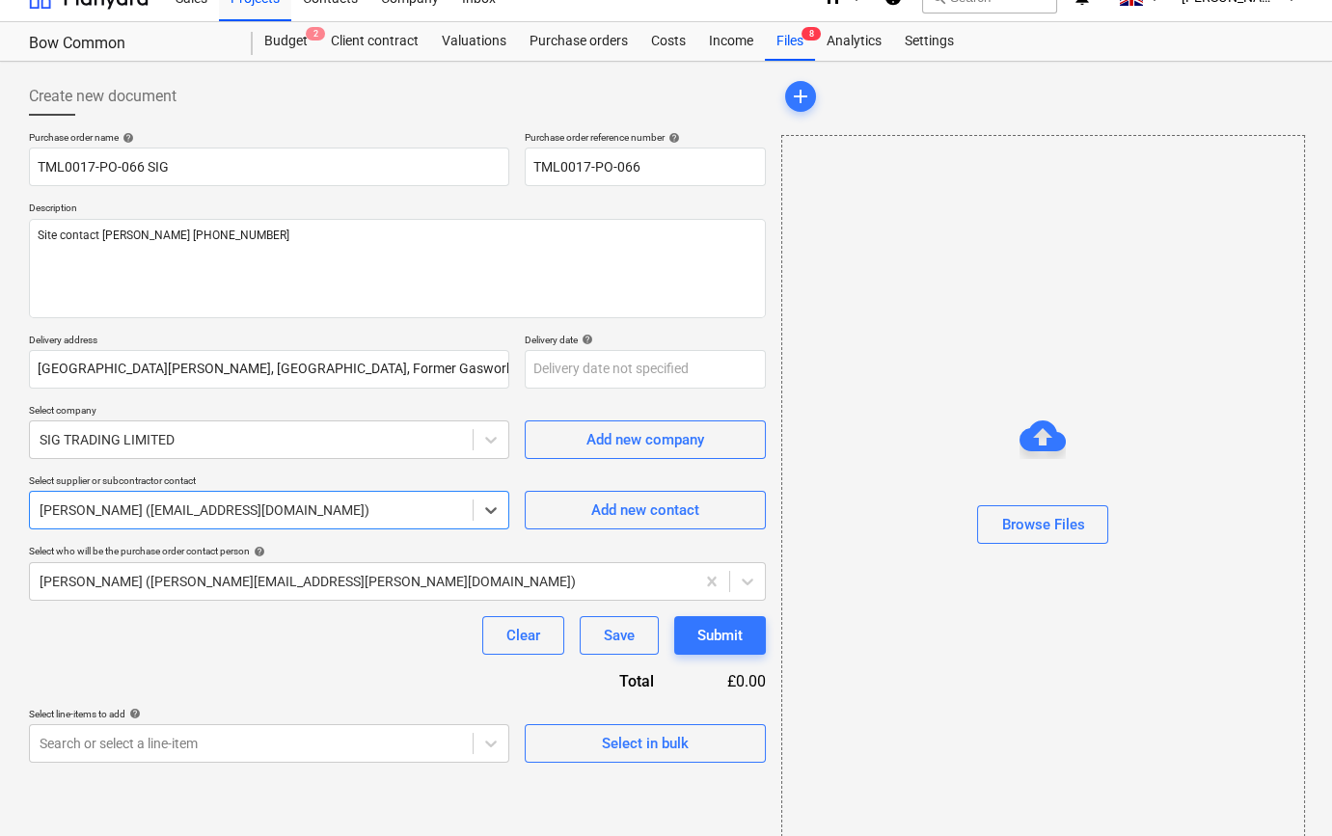
scroll to position [41, 0]
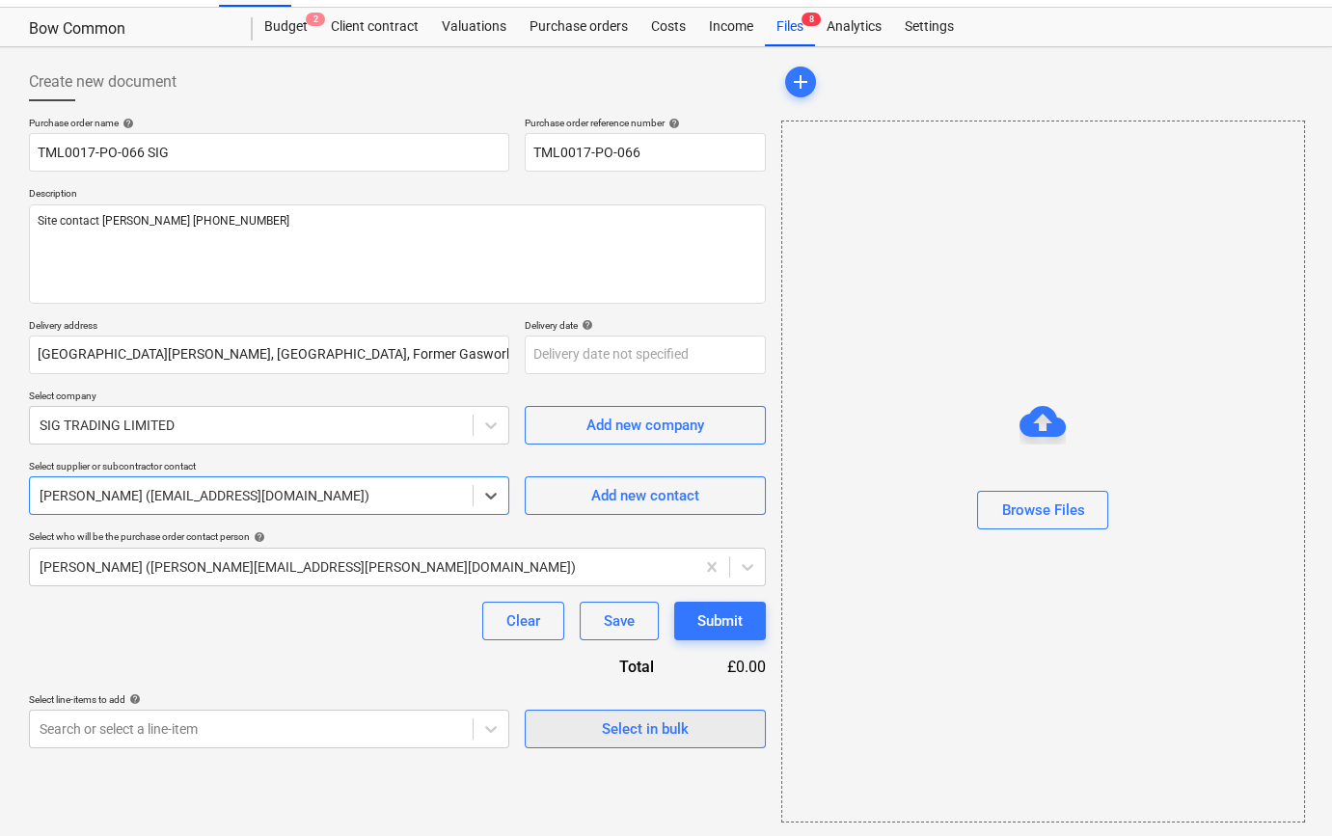
click at [616, 722] on div "Select in bulk" at bounding box center [645, 729] width 87 height 25
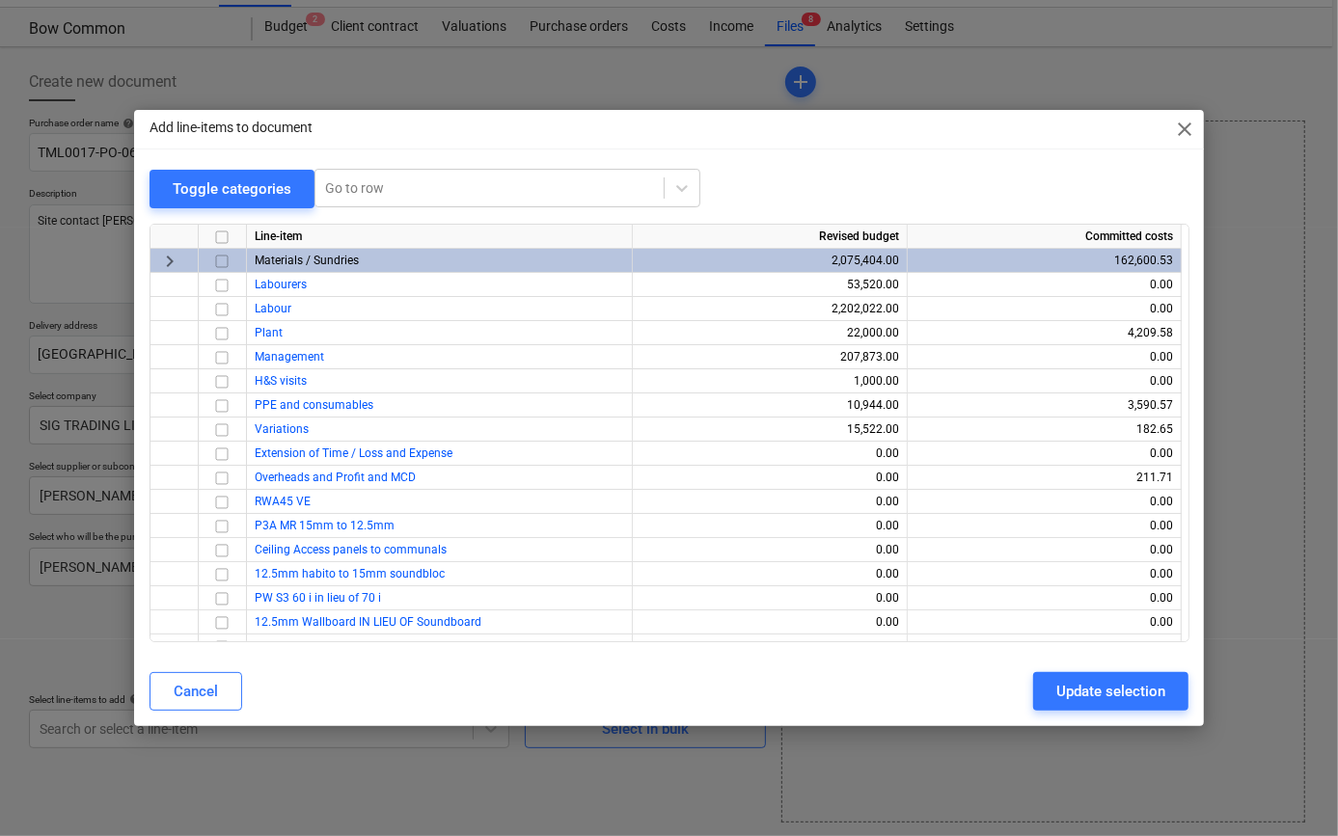
click at [216, 259] on input "checkbox" at bounding box center [221, 260] width 23 height 23
click at [1099, 699] on div "Update selection" at bounding box center [1110, 691] width 109 height 25
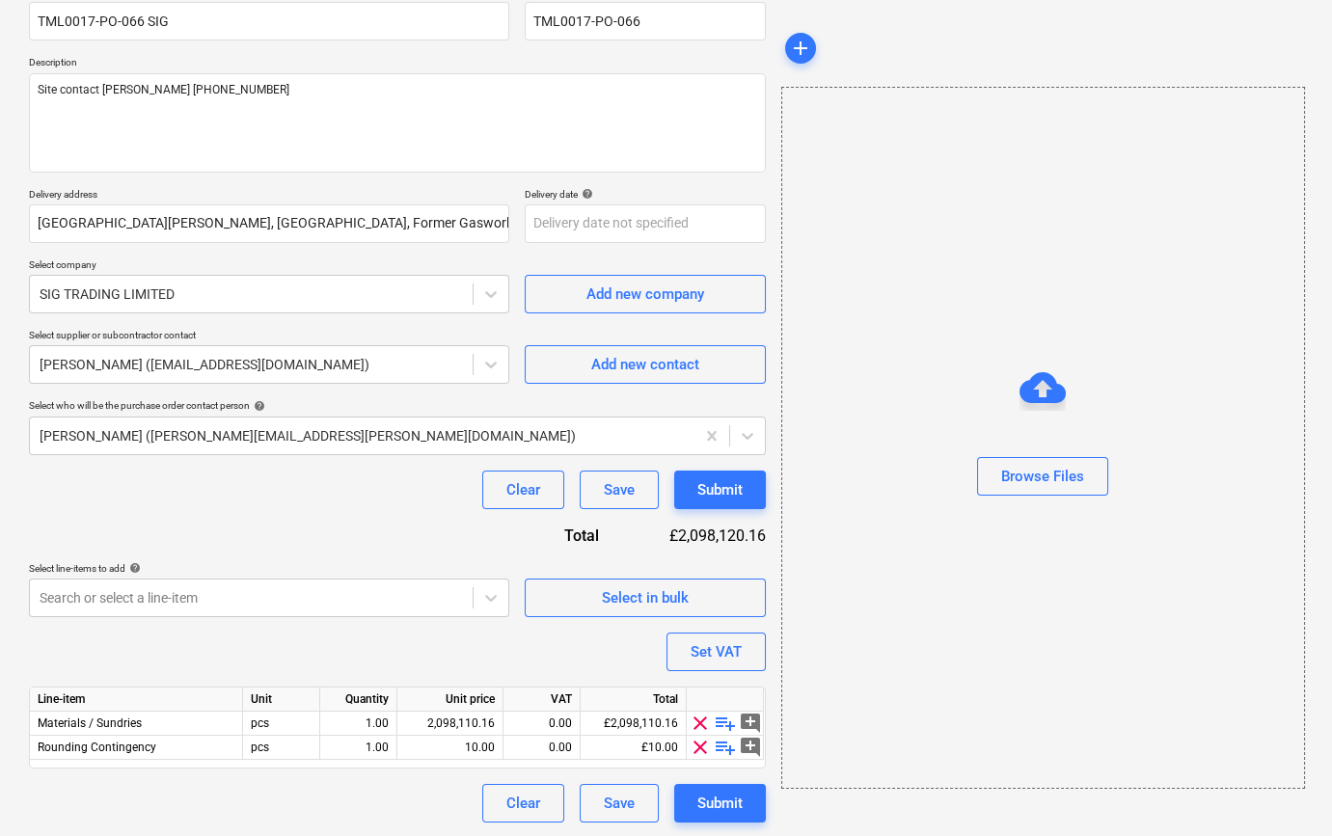
scroll to position [174, 0]
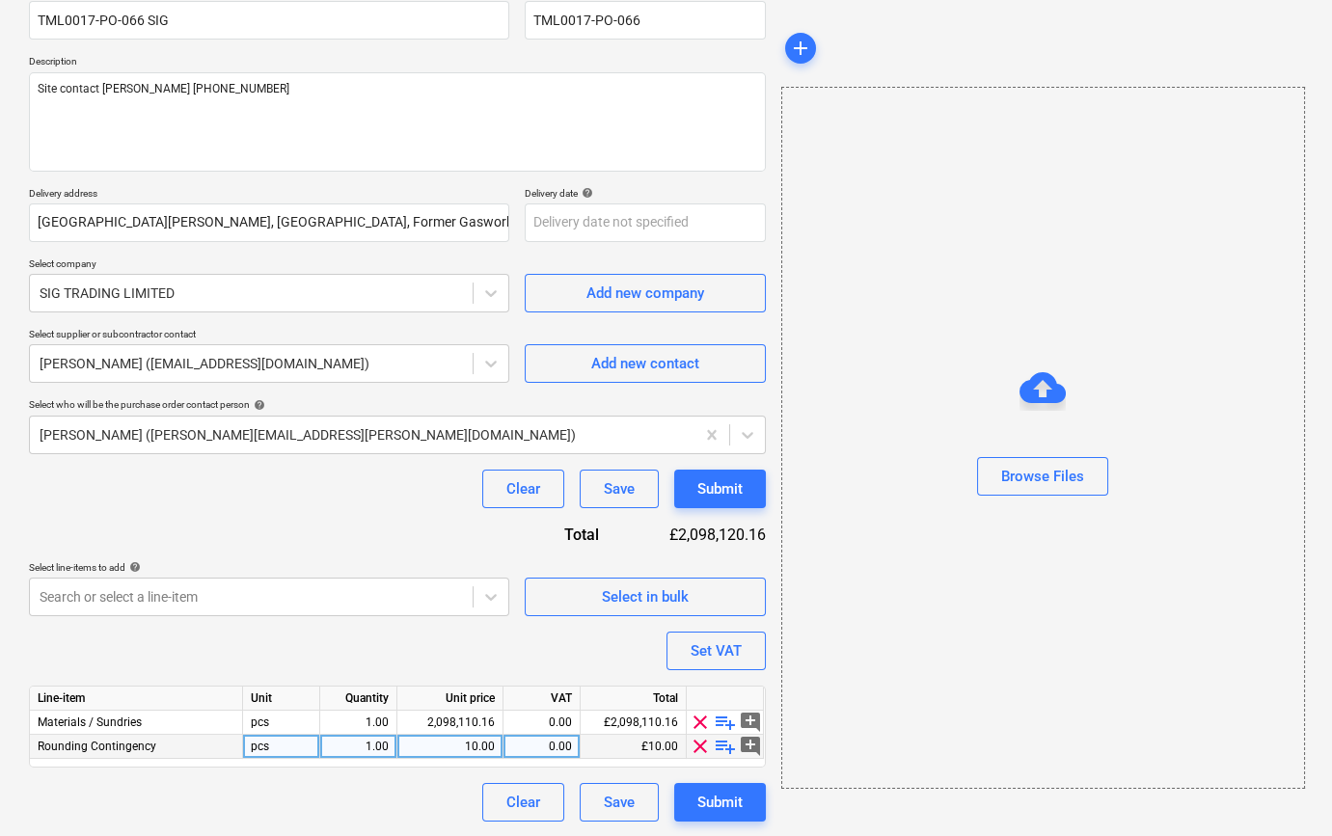
click at [697, 749] on span "clear" at bounding box center [700, 746] width 23 height 23
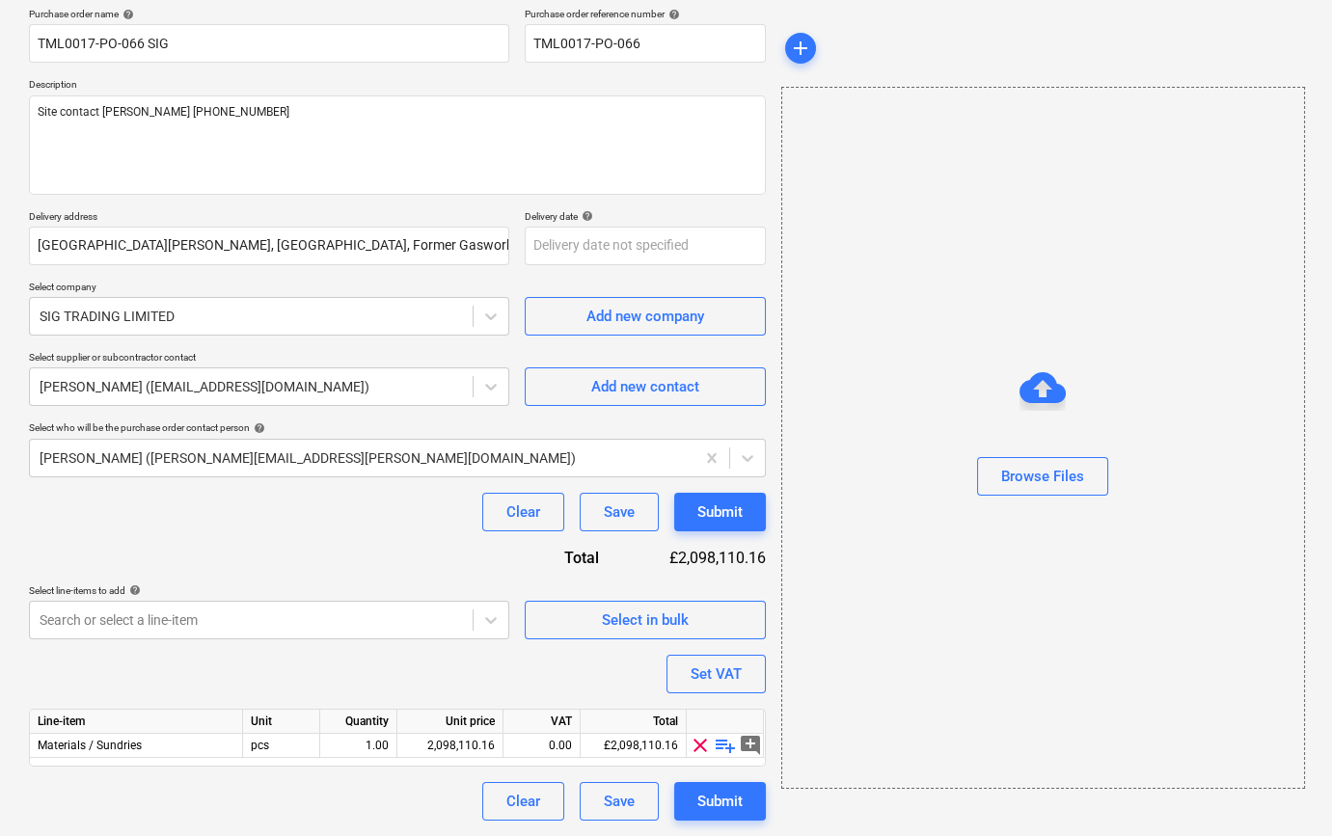
scroll to position [149, 0]
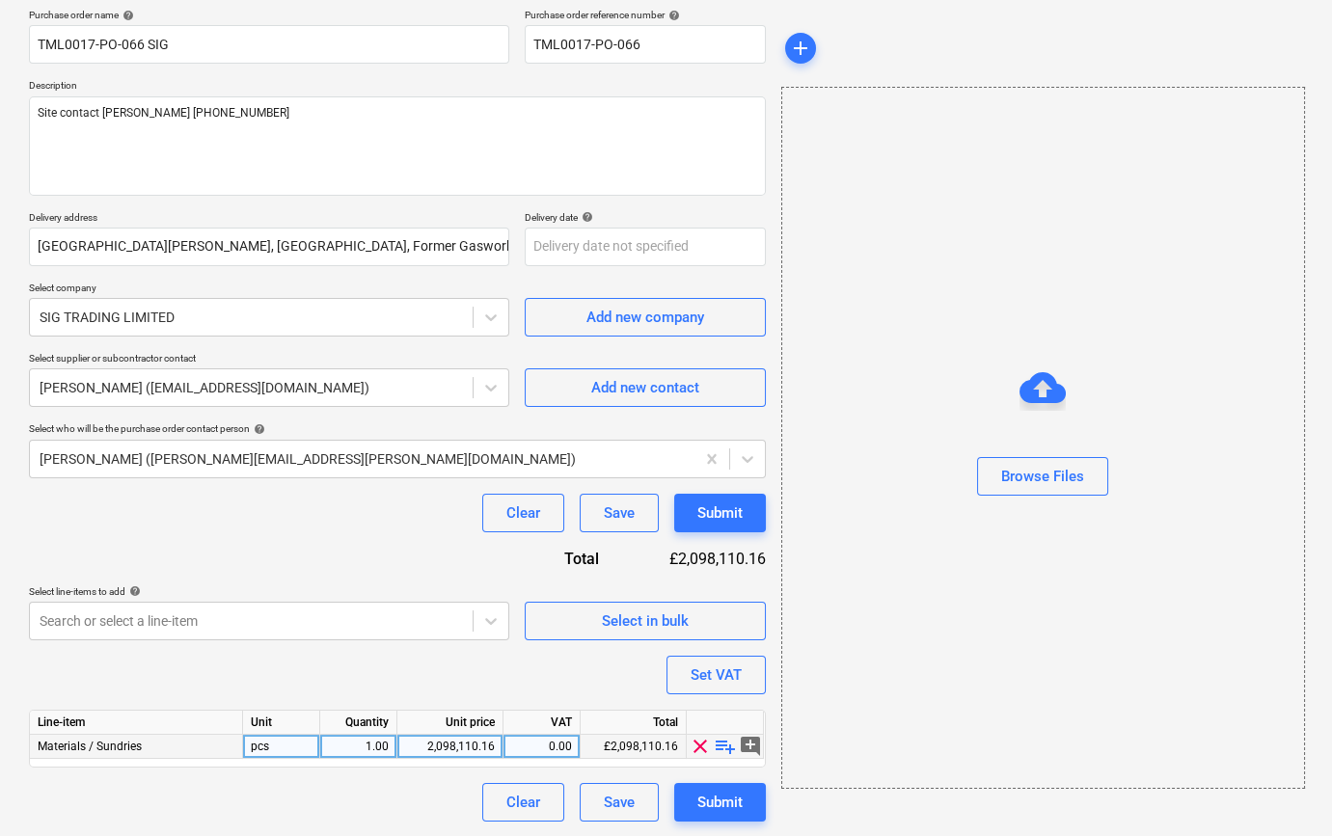
click at [720, 748] on span "playlist_add" at bounding box center [725, 746] width 23 height 23
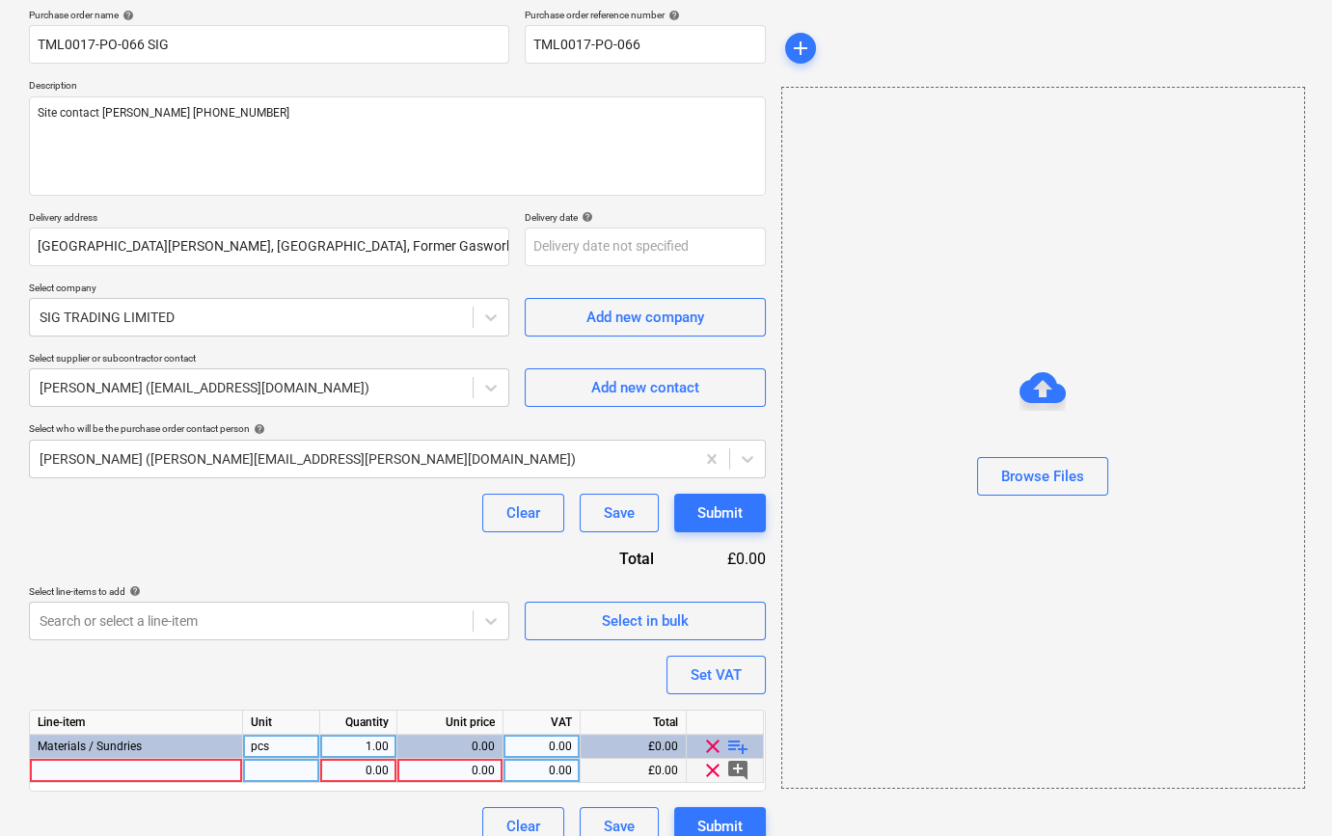
click at [63, 775] on div at bounding box center [136, 771] width 213 height 24
type textarea "x"
type input "Glasroc H Tilebacker 12.5mm x 1200mm x 2400mm"
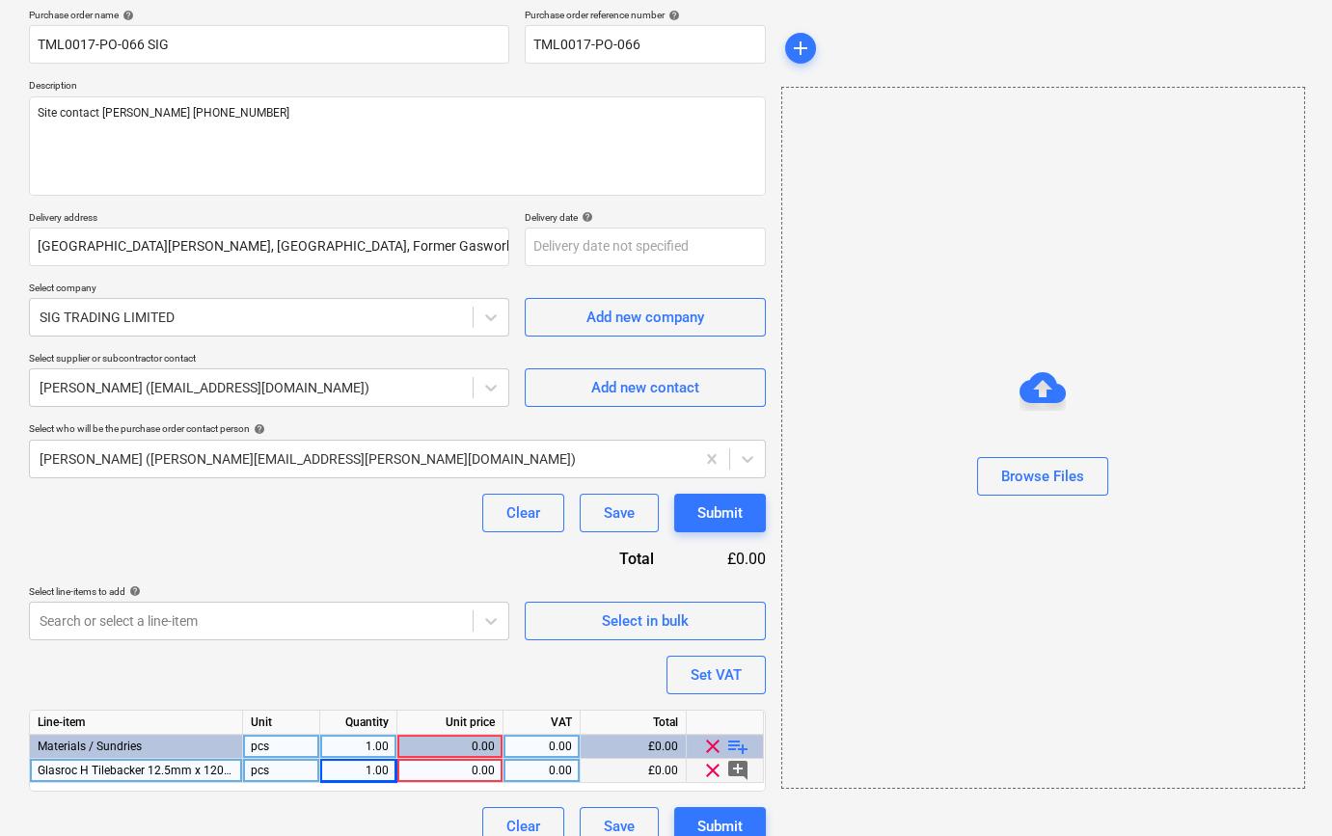
click at [452, 769] on div "0.00" at bounding box center [450, 771] width 90 height 24
type textarea "x"
type input "32"
click at [541, 771] on div "0.00" at bounding box center [541, 771] width 61 height 24
type textarea "x"
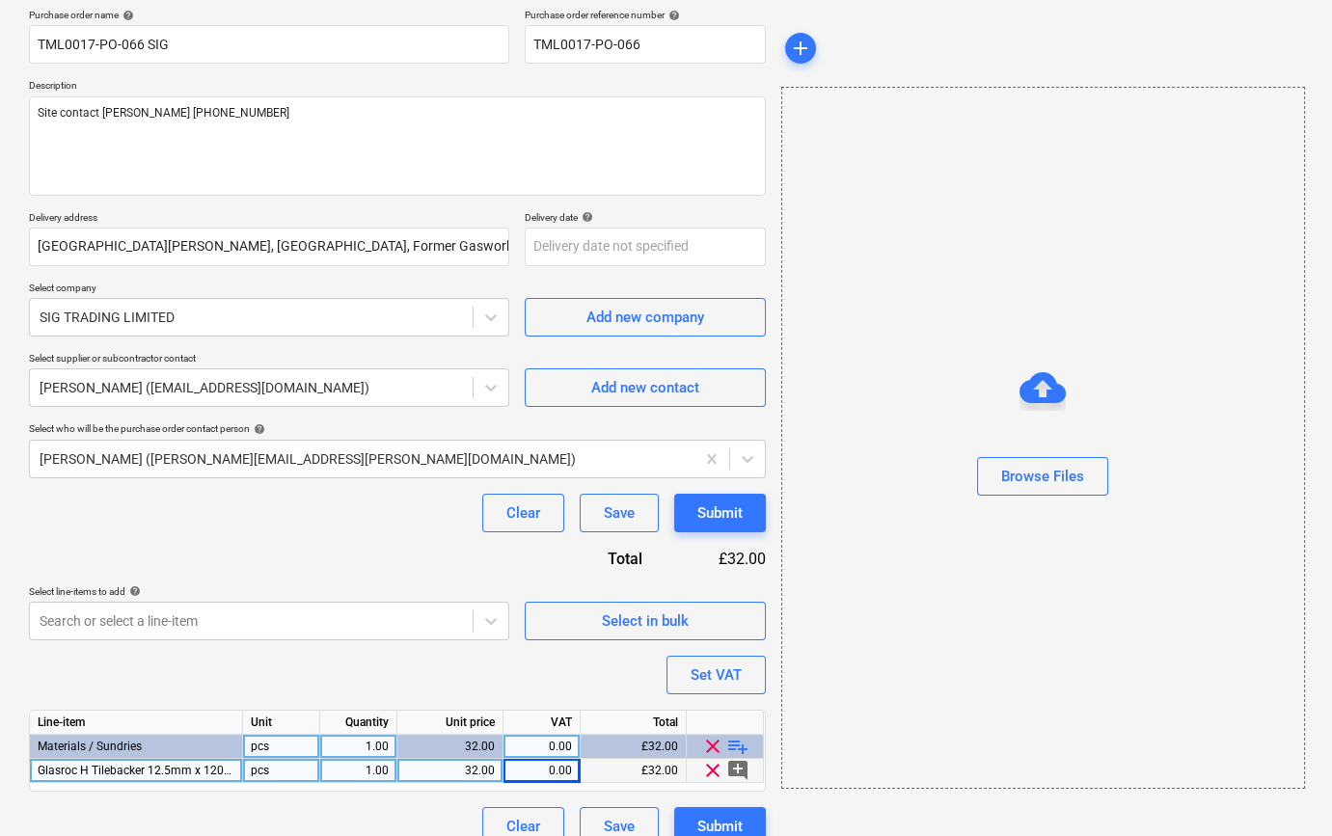
click at [370, 768] on div "1.00" at bounding box center [358, 771] width 61 height 24
type input "32"
type textarea "x"
type input "45.93"
type textarea "x"
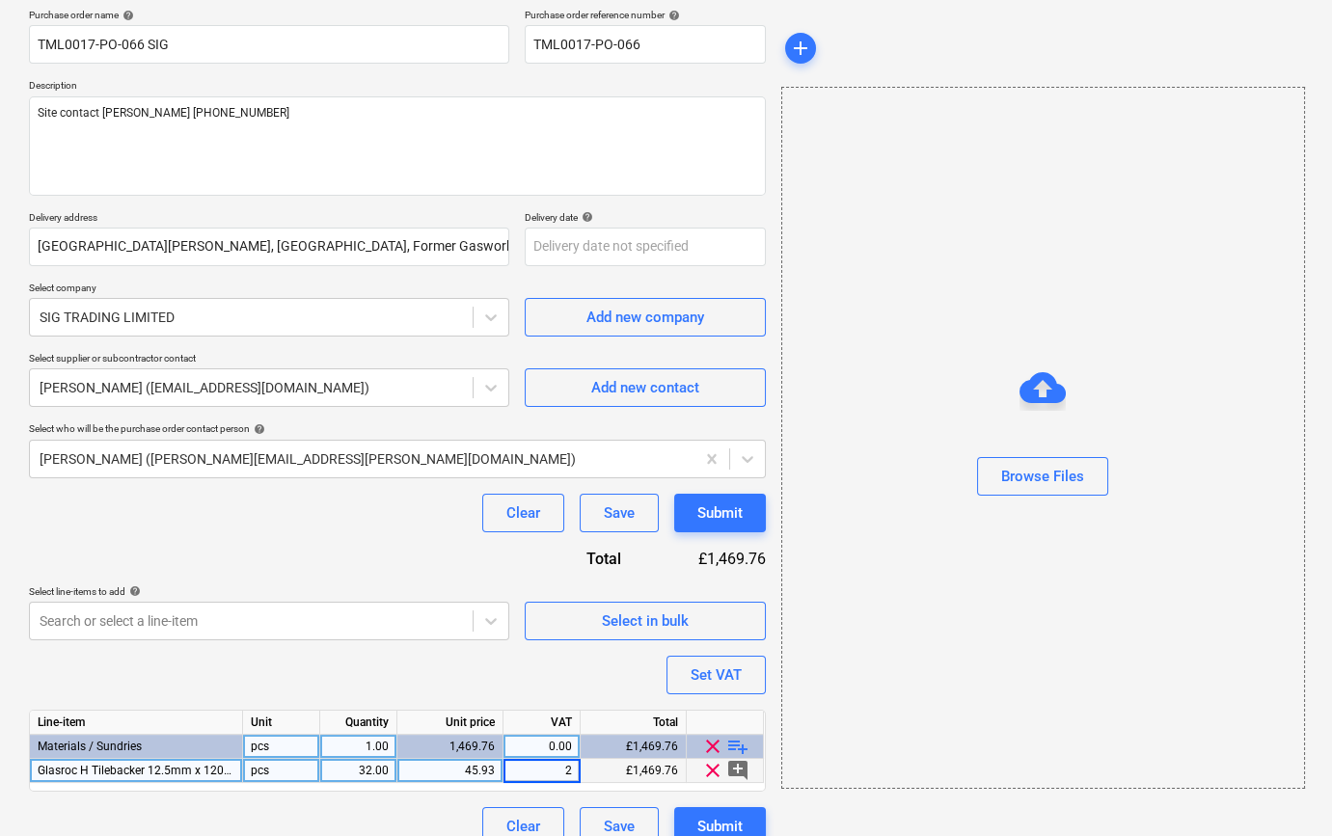
type input "20"
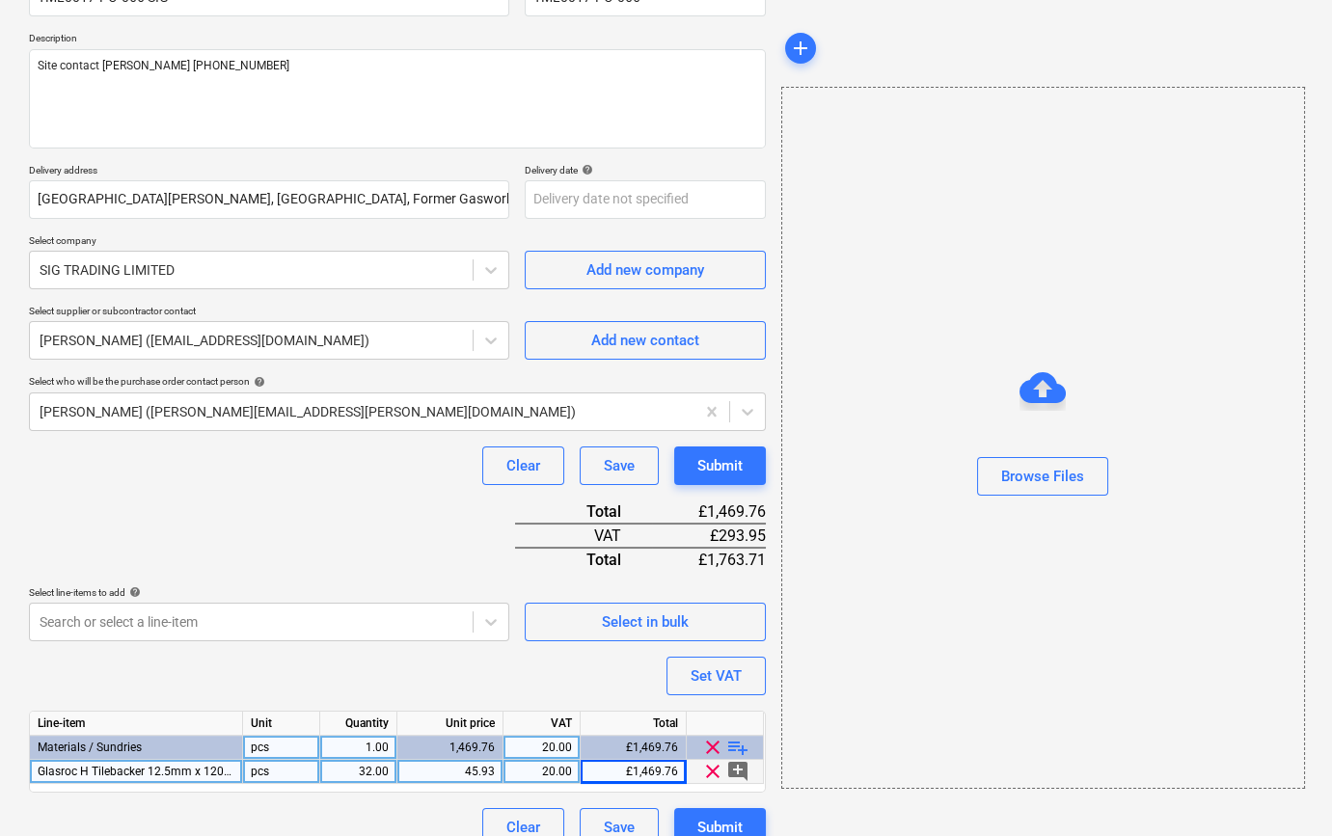
scroll to position [222, 0]
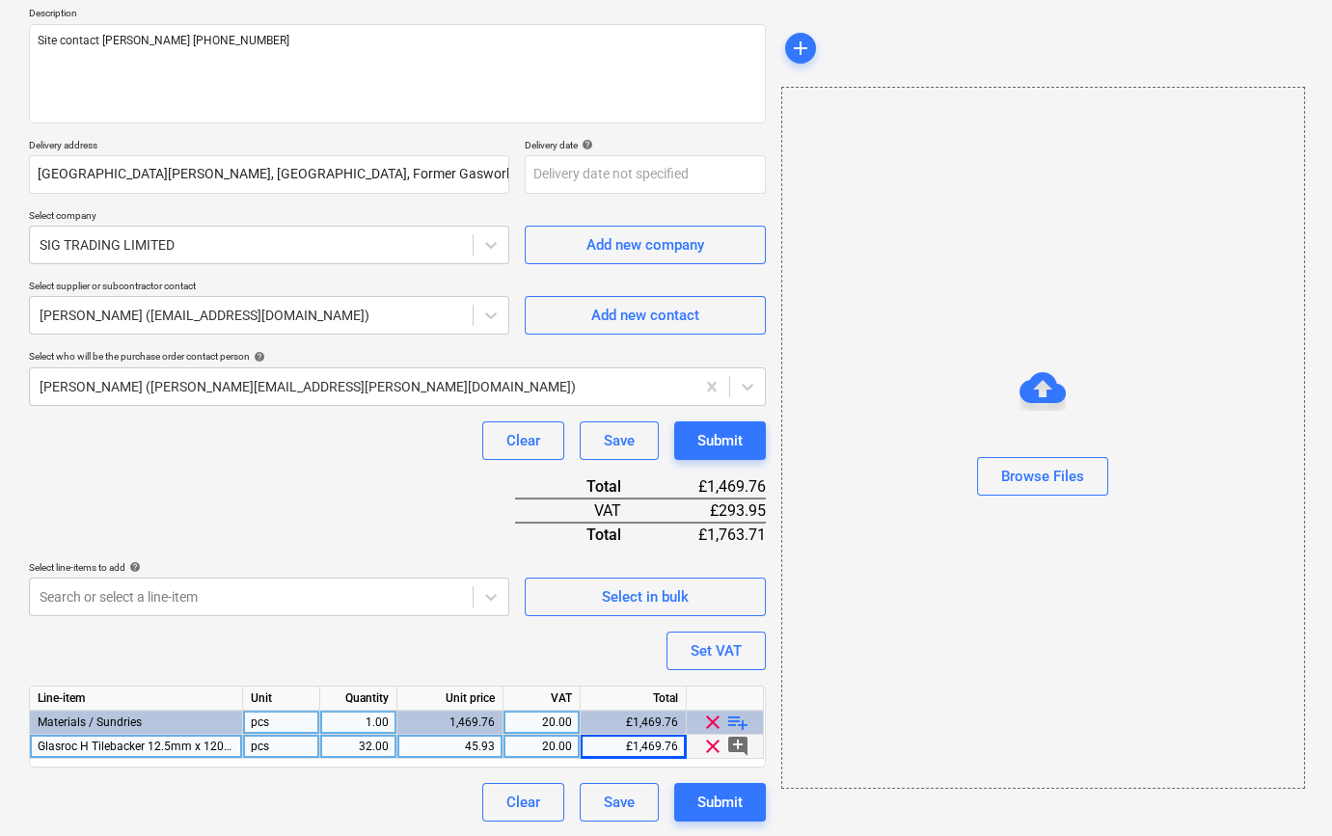
click at [733, 722] on span "playlist_add" at bounding box center [737, 722] width 23 height 23
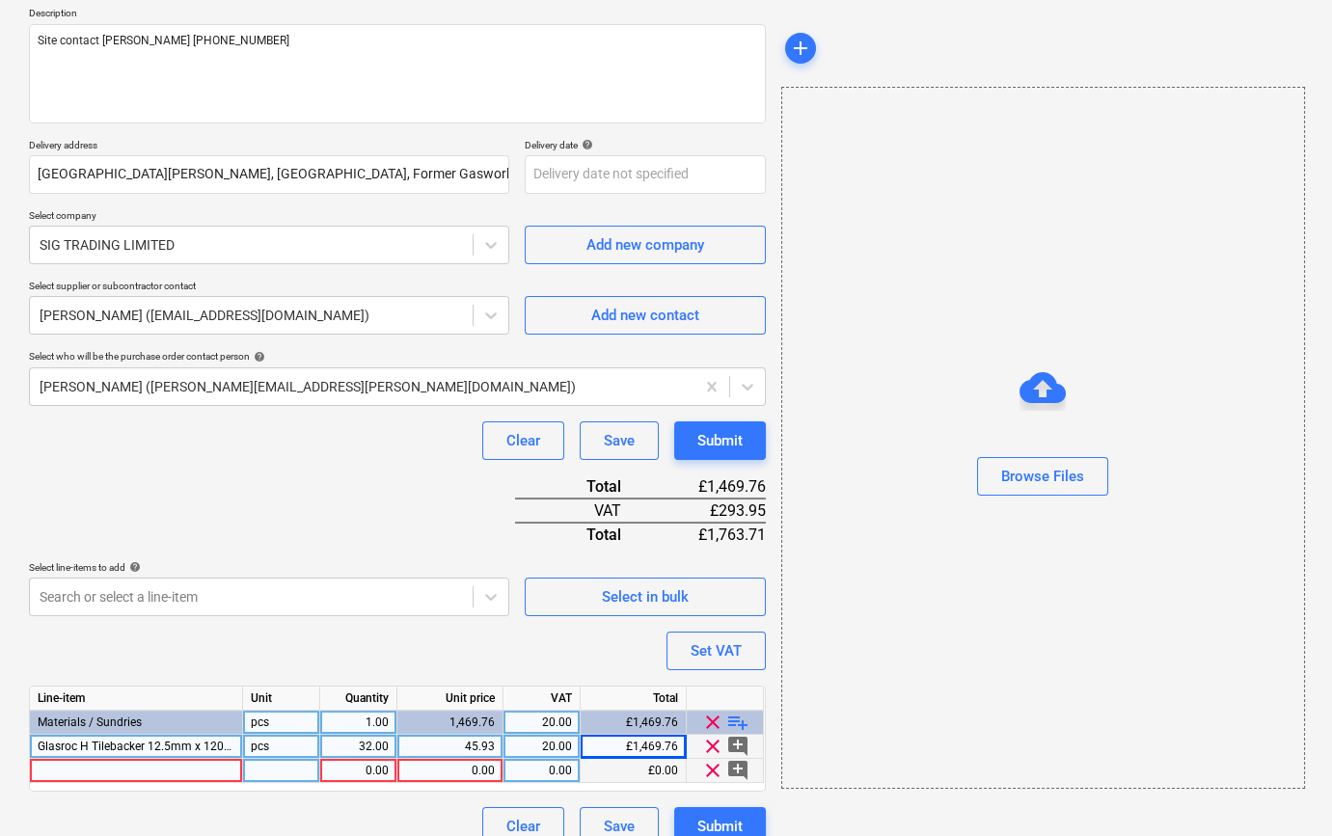
click at [82, 769] on div at bounding box center [136, 771] width 213 height 24
type textarea "x"
type input "Gyproc 9.5mm Wallboard 120x2400mm TE"
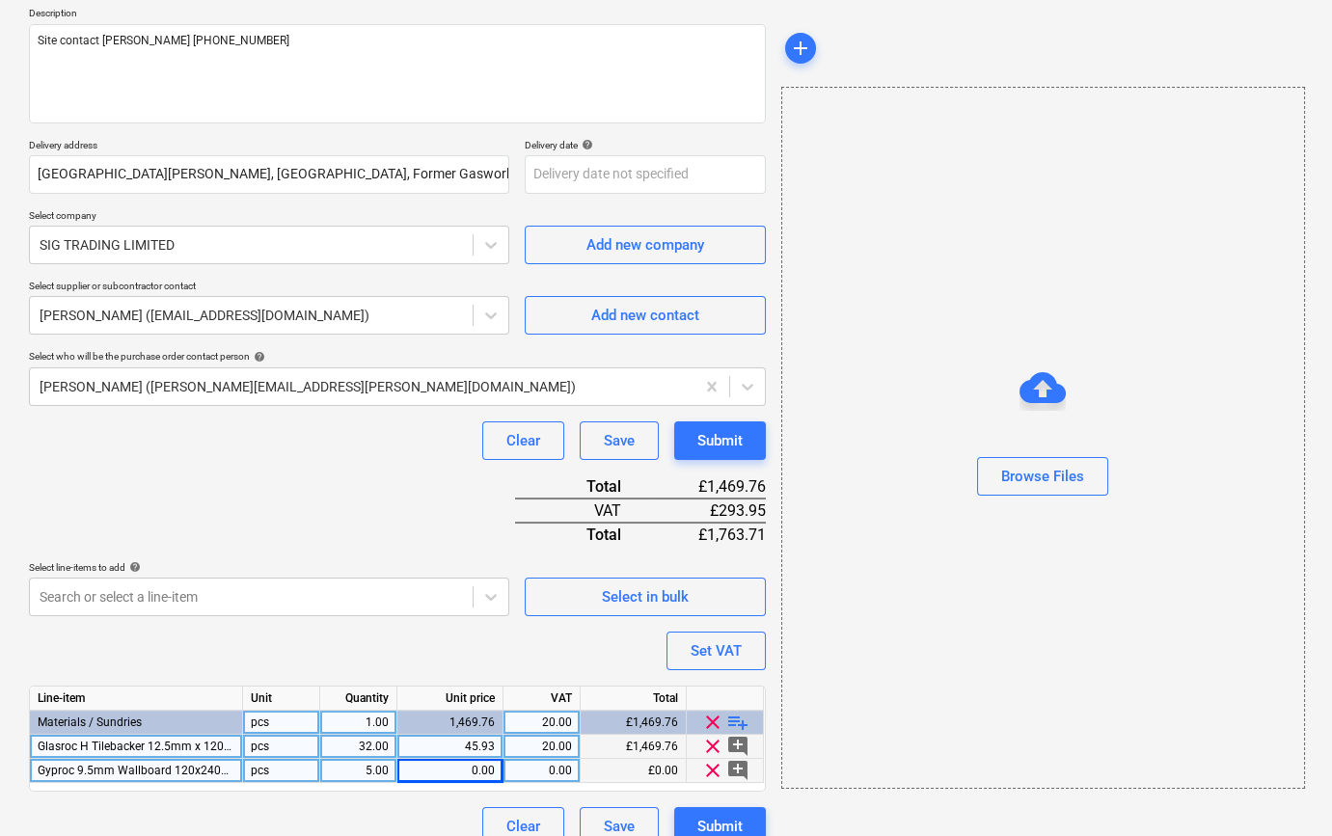
click at [461, 772] on div "0.00" at bounding box center [450, 771] width 90 height 24
type textarea "x"
type input "10.8124999"
type textarea "x"
type input "20"
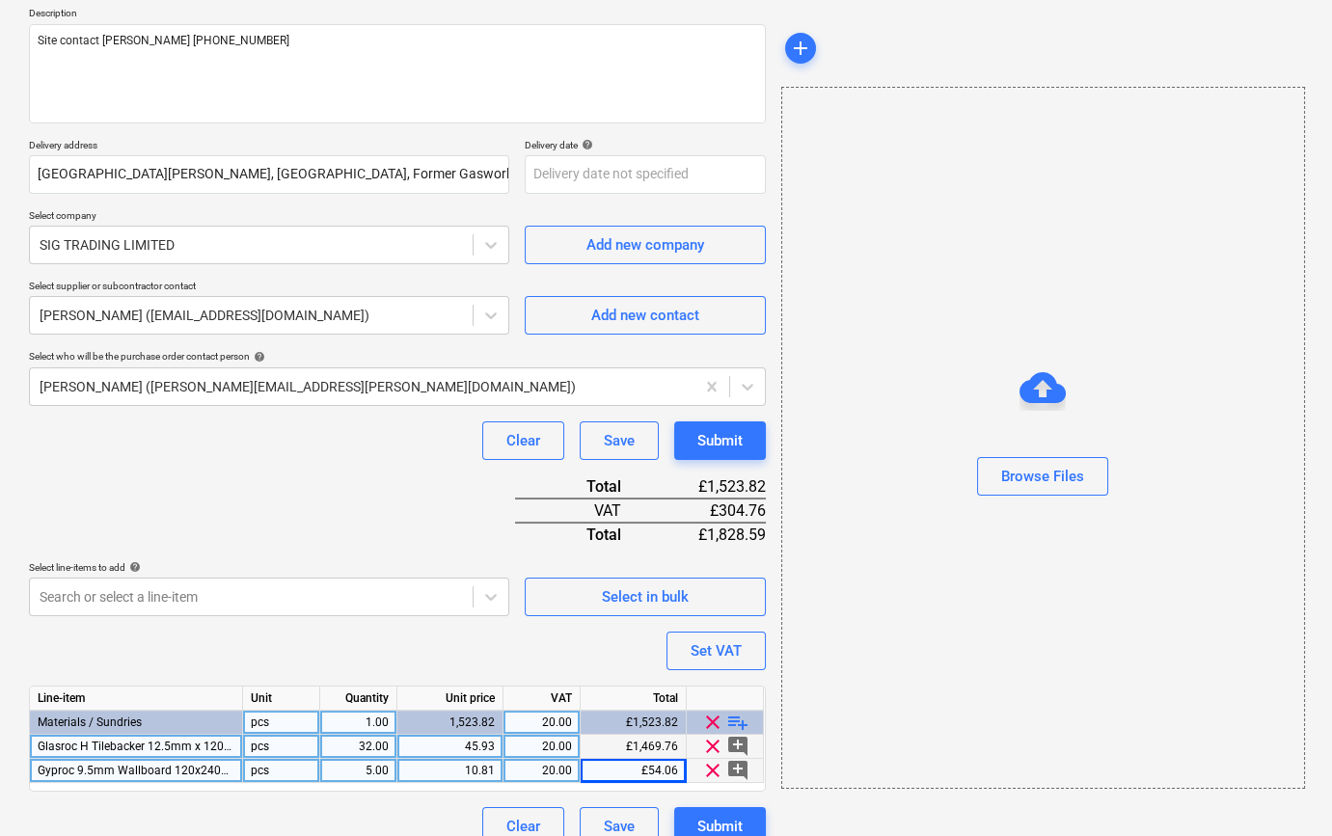
click at [449, 741] on div "45.93" at bounding box center [450, 747] width 90 height 24
type textarea "x"
type input "57.456"
type textarea "x"
click at [213, 749] on span "Glasroc H Tilebacker 12.5mm x 1200mm x 2400mm" at bounding box center [175, 747] width 274 height 14
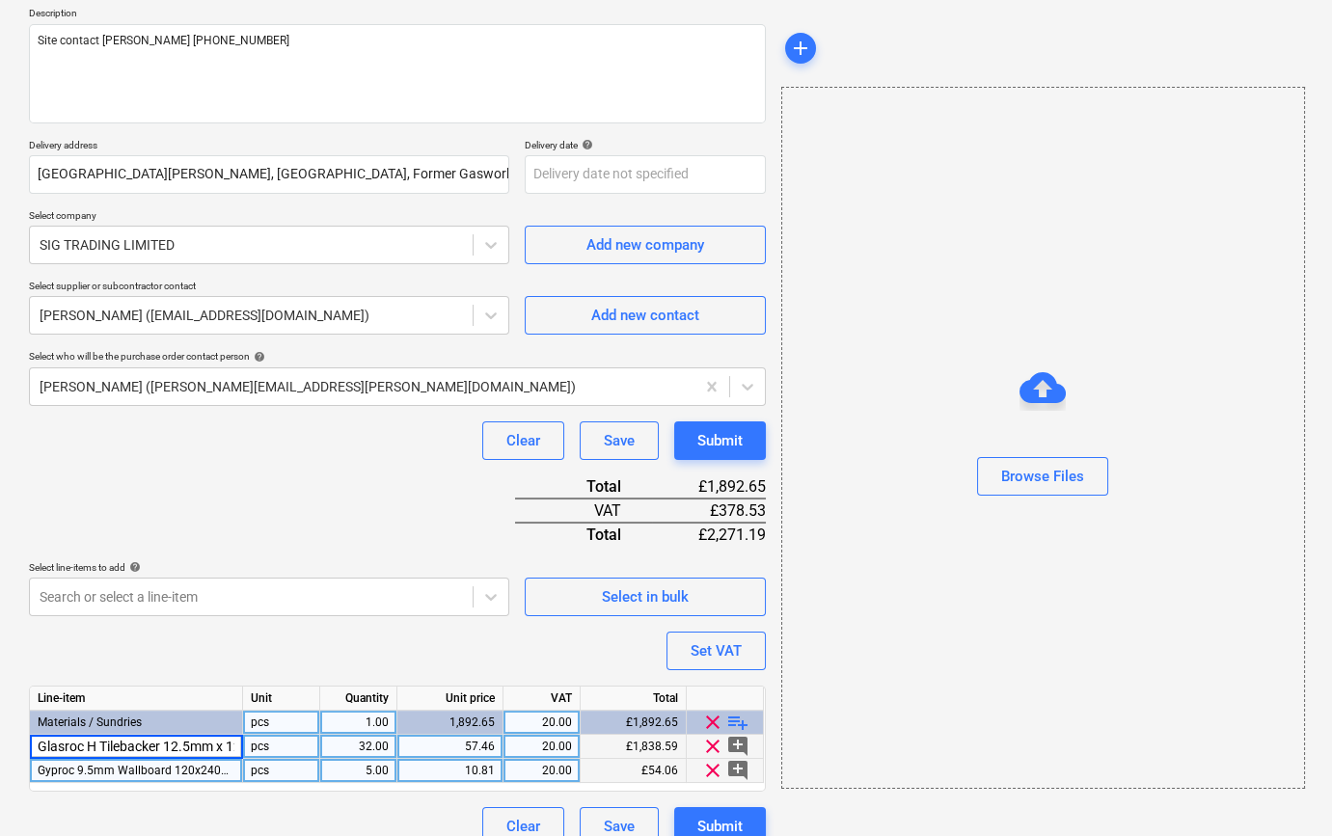
scroll to position [0, 115]
click at [183, 743] on input "Glasroc H Tilebacker 12.5mm x 1200mm x 2400mm" at bounding box center [136, 746] width 212 height 23
type input "Glasroc H Tilebacker 12.5mm x 1200mm x 44302400mm"
click at [357, 747] on div "32.00" at bounding box center [358, 747] width 61 height 24
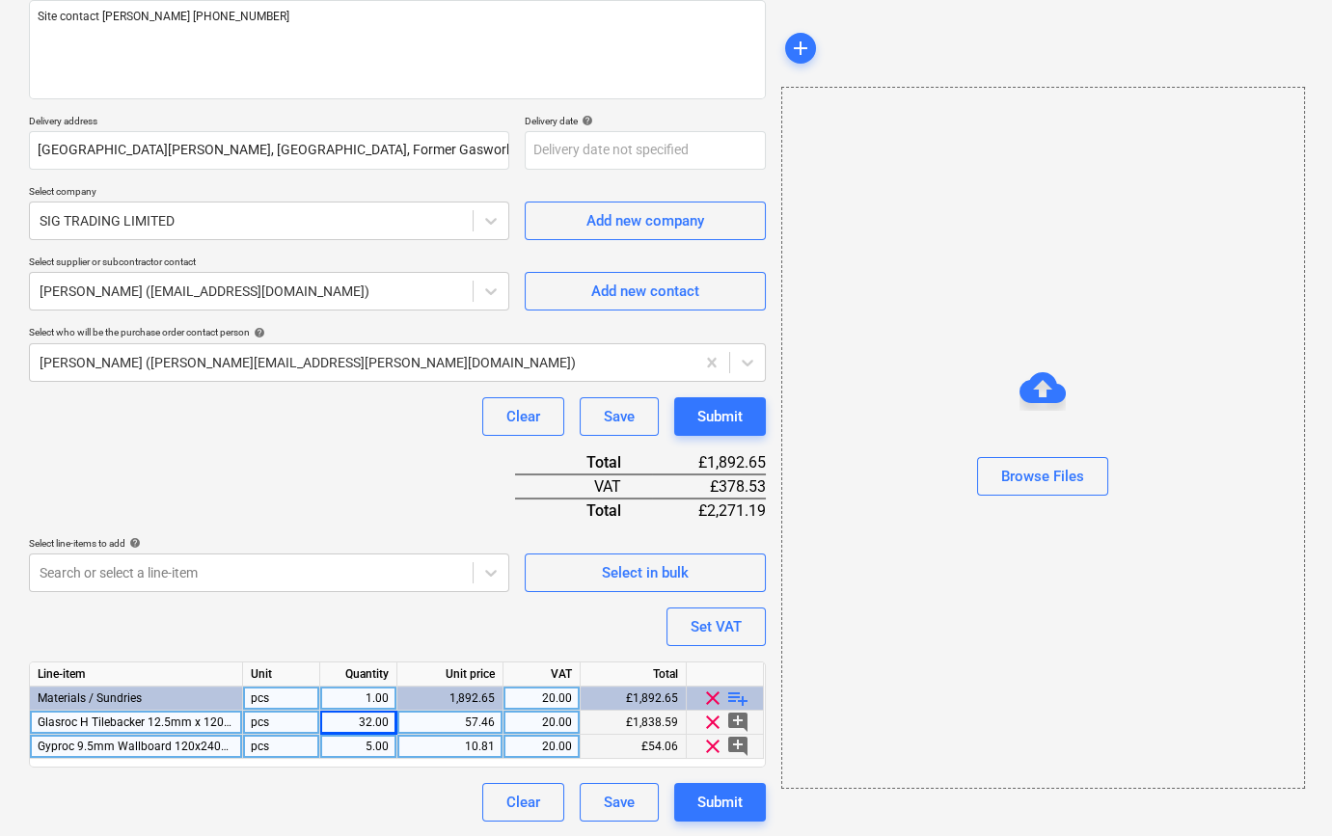
click at [351, 460] on div "Purchase order name help TML0017-PO-066 SIG Purchase order reference number hel…" at bounding box center [397, 367] width 737 height 910
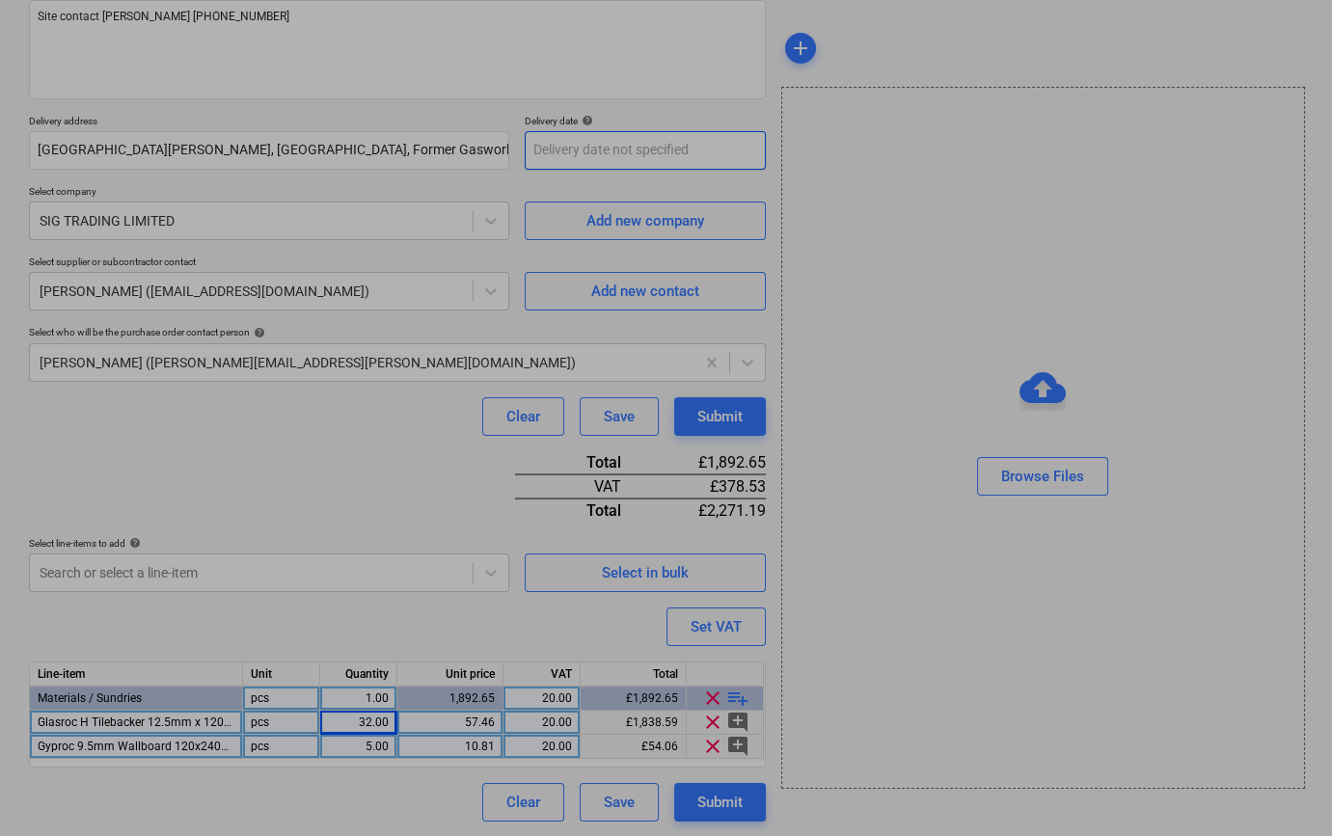
click at [646, 154] on body "Sales Projects Contacts Company Inbox 3 format_size keyboard_arrow_down help se…" at bounding box center [666, 172] width 1332 height 836
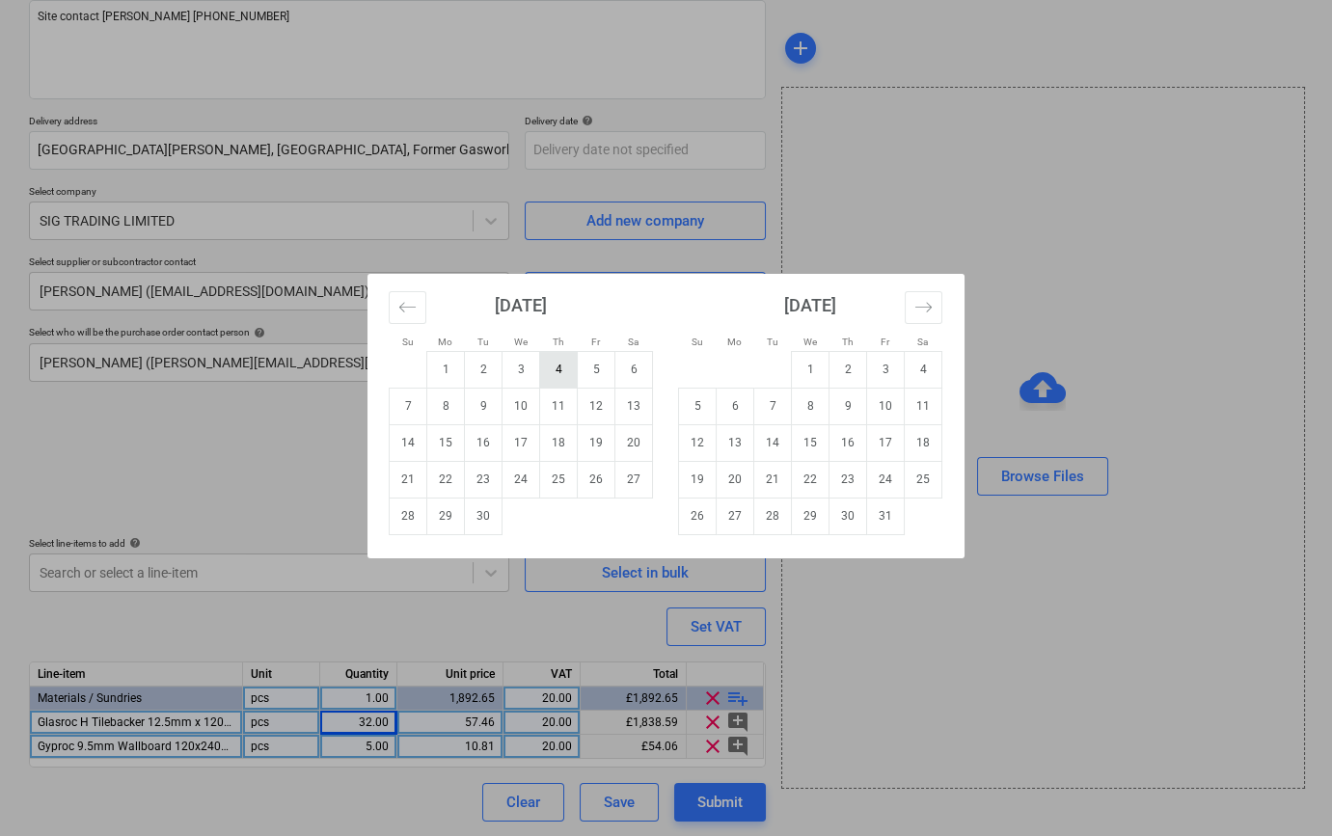
click at [557, 367] on td "4" at bounding box center [559, 369] width 38 height 37
type textarea "x"
type input "[DATE]"
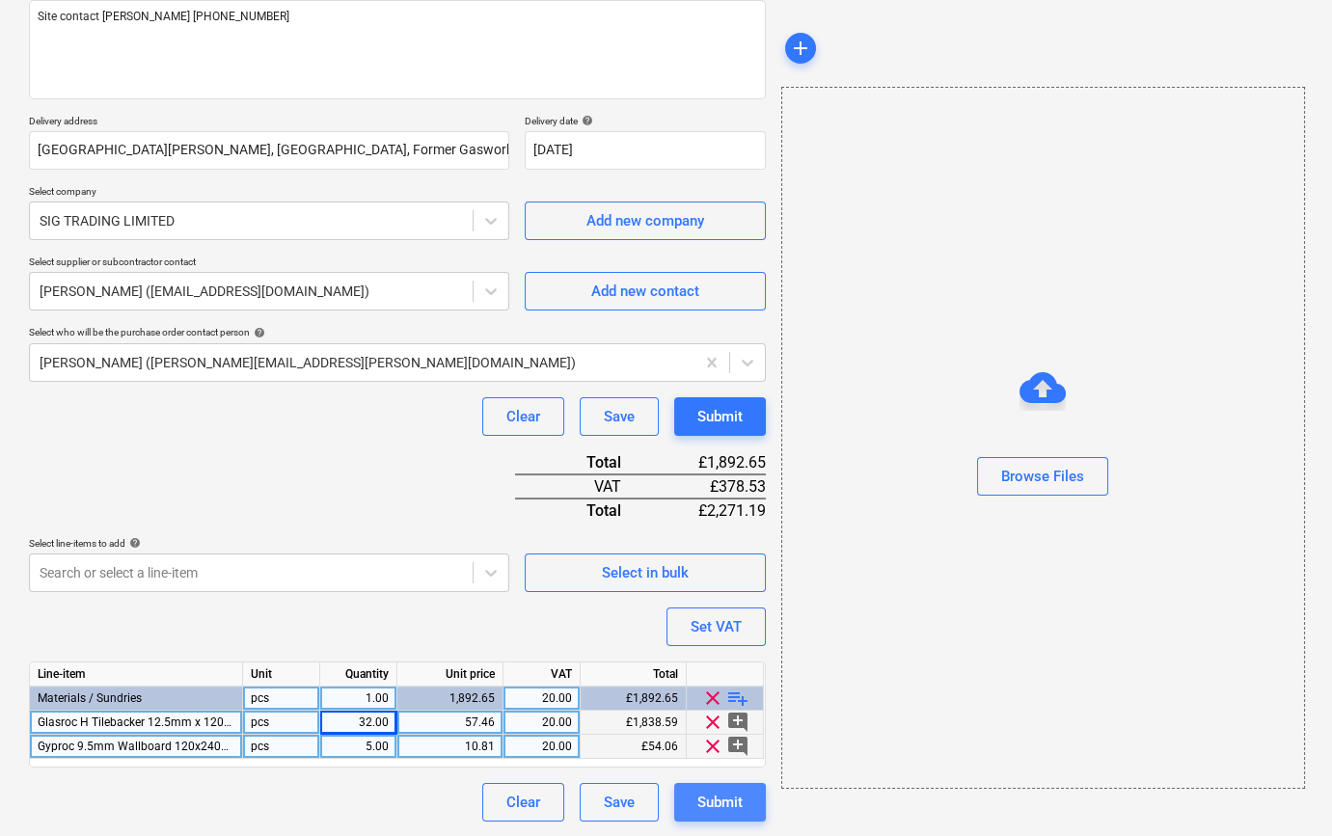
click at [720, 804] on div "Submit" at bounding box center [719, 802] width 45 height 25
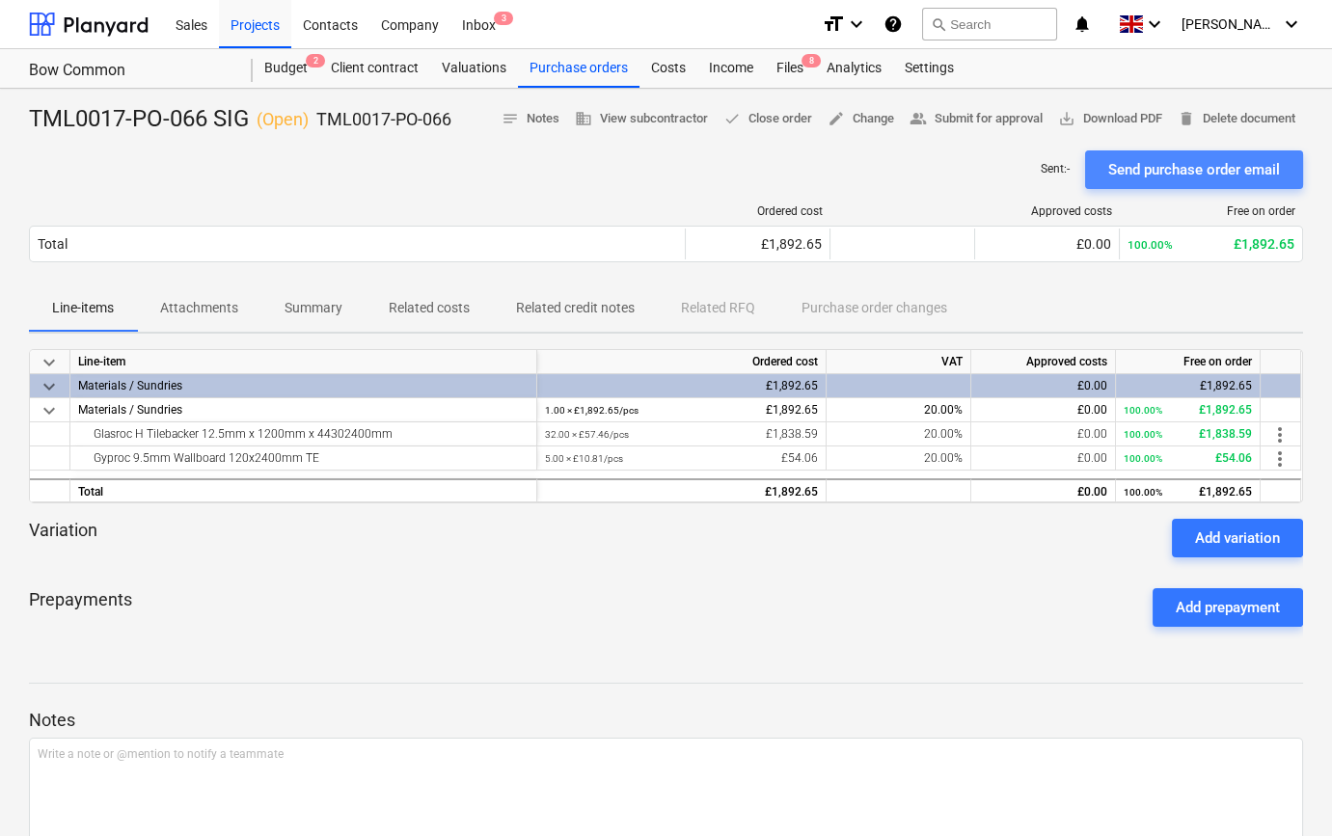
click at [1197, 168] on div "Send purchase order email" at bounding box center [1194, 169] width 172 height 25
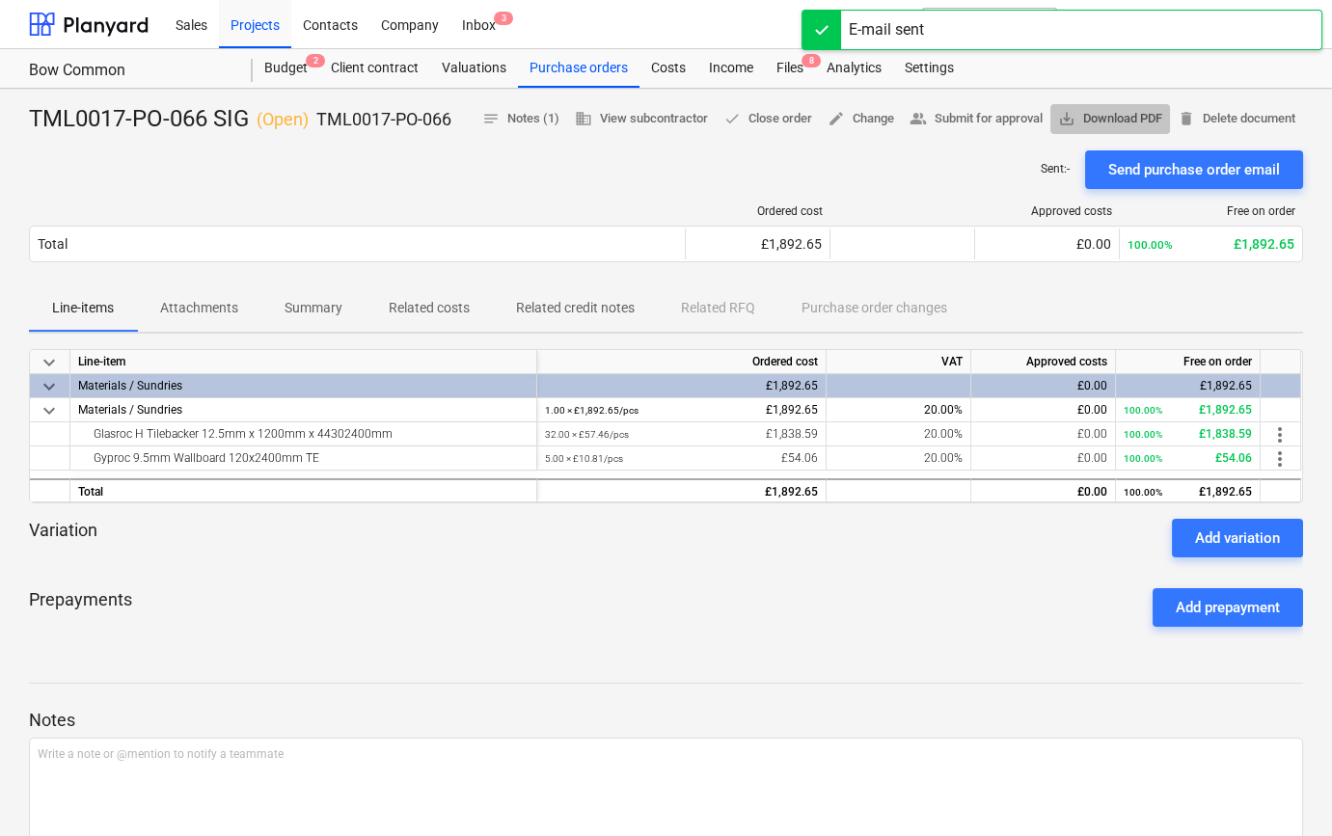
click at [1144, 114] on span "save_alt Download PDF" at bounding box center [1110, 119] width 104 height 22
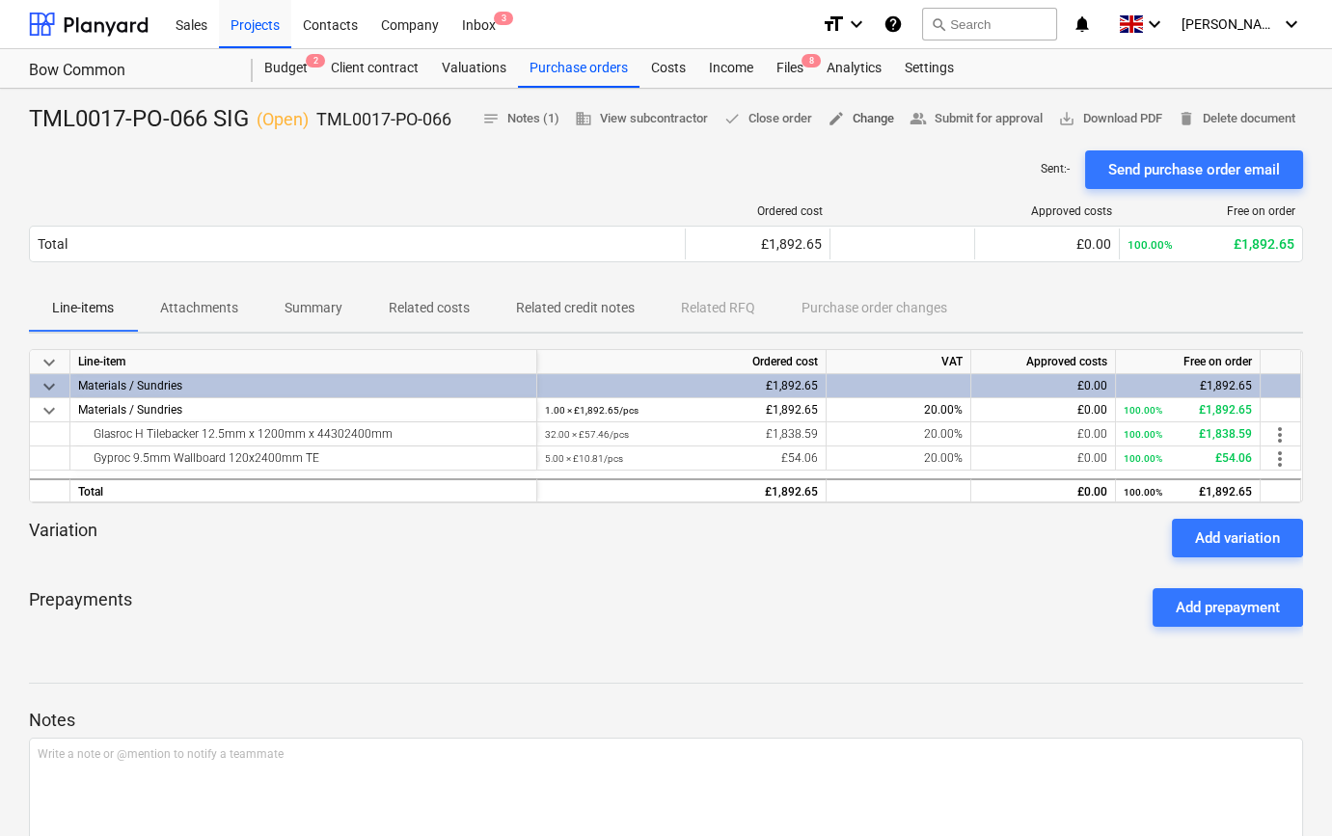
click at [861, 122] on span "edit Change" at bounding box center [861, 119] width 67 height 22
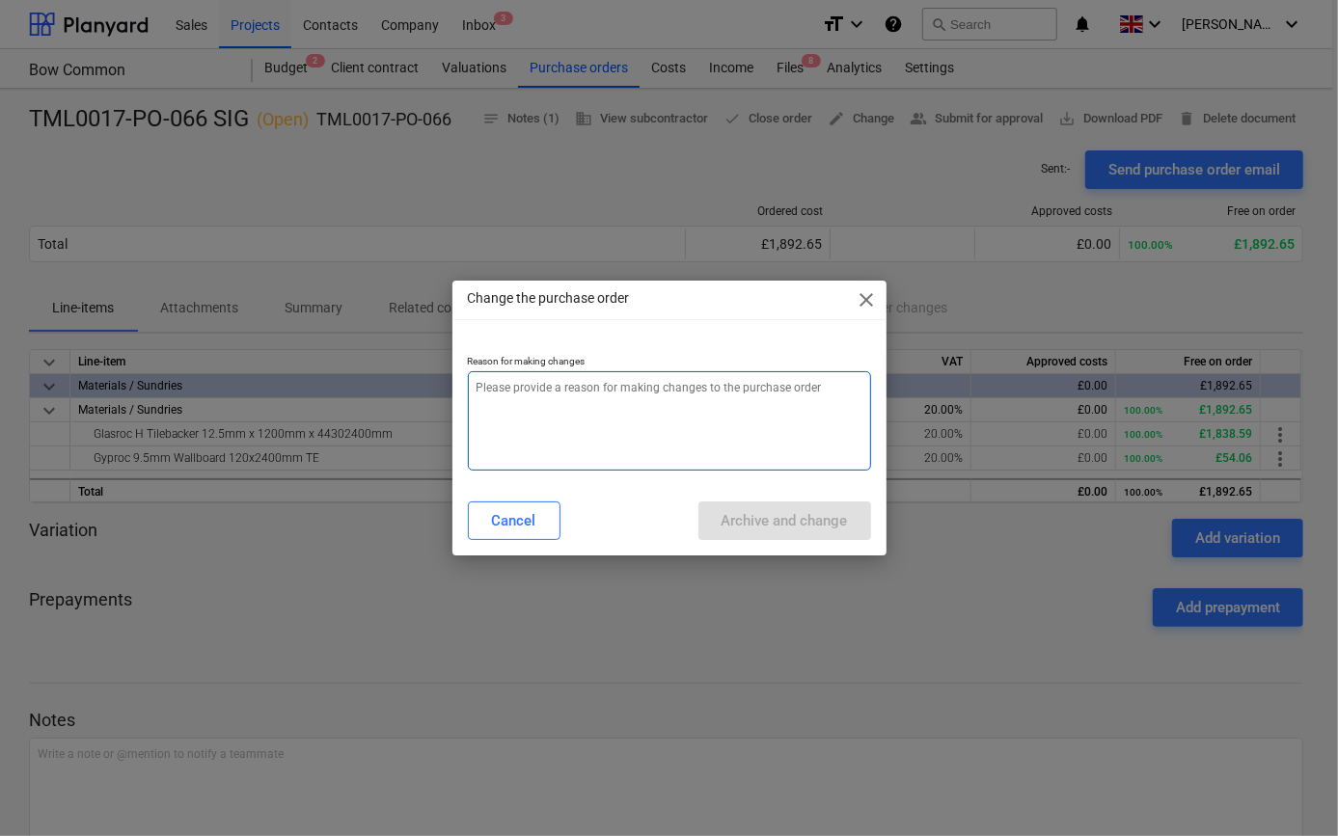
click at [624, 419] on textarea at bounding box center [669, 420] width 403 height 99
type textarea "x"
type textarea "a"
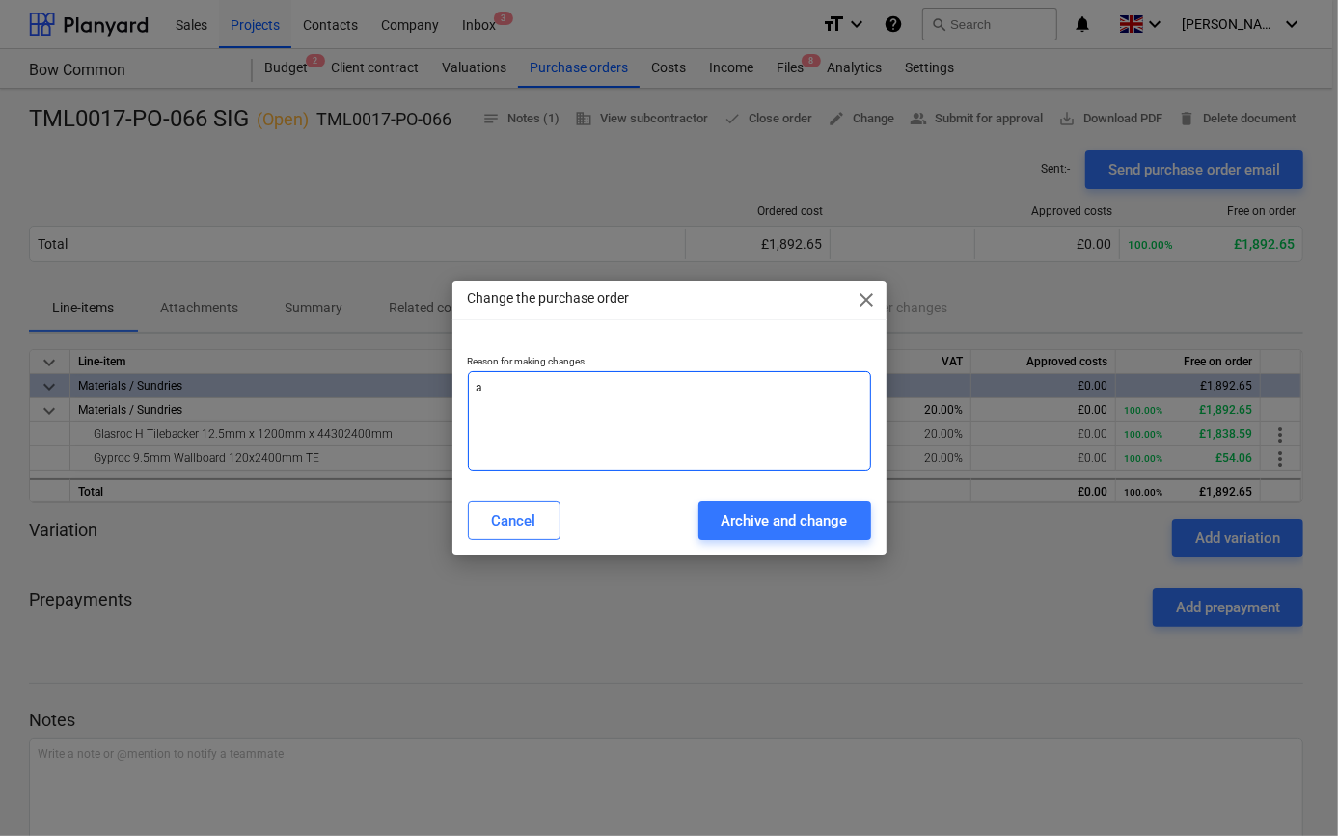
type textarea "x"
type textarea "ad"
type textarea "x"
type textarea "add"
type textarea "x"
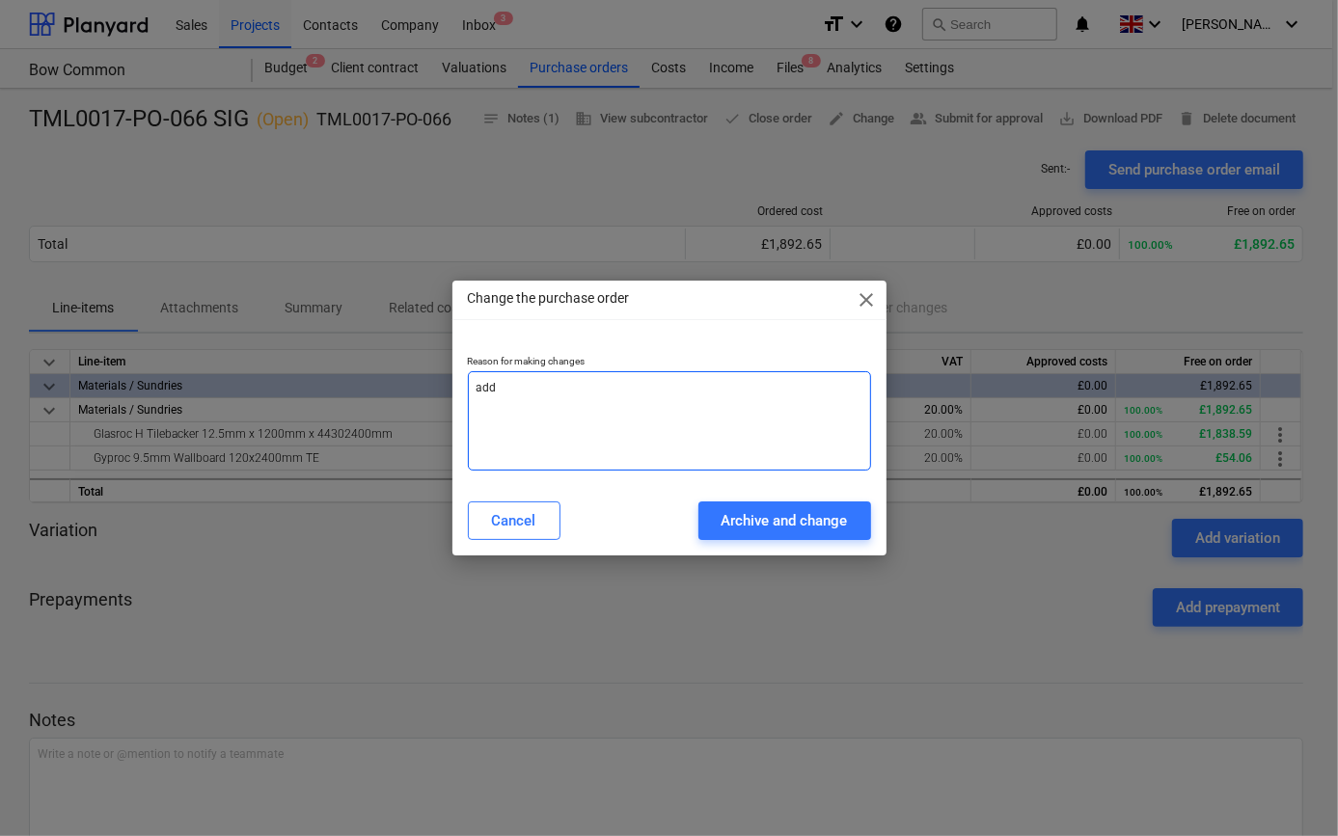
type textarea "addi"
type textarea "x"
type textarea "addit"
type textarea "x"
type textarea "[PERSON_NAME]"
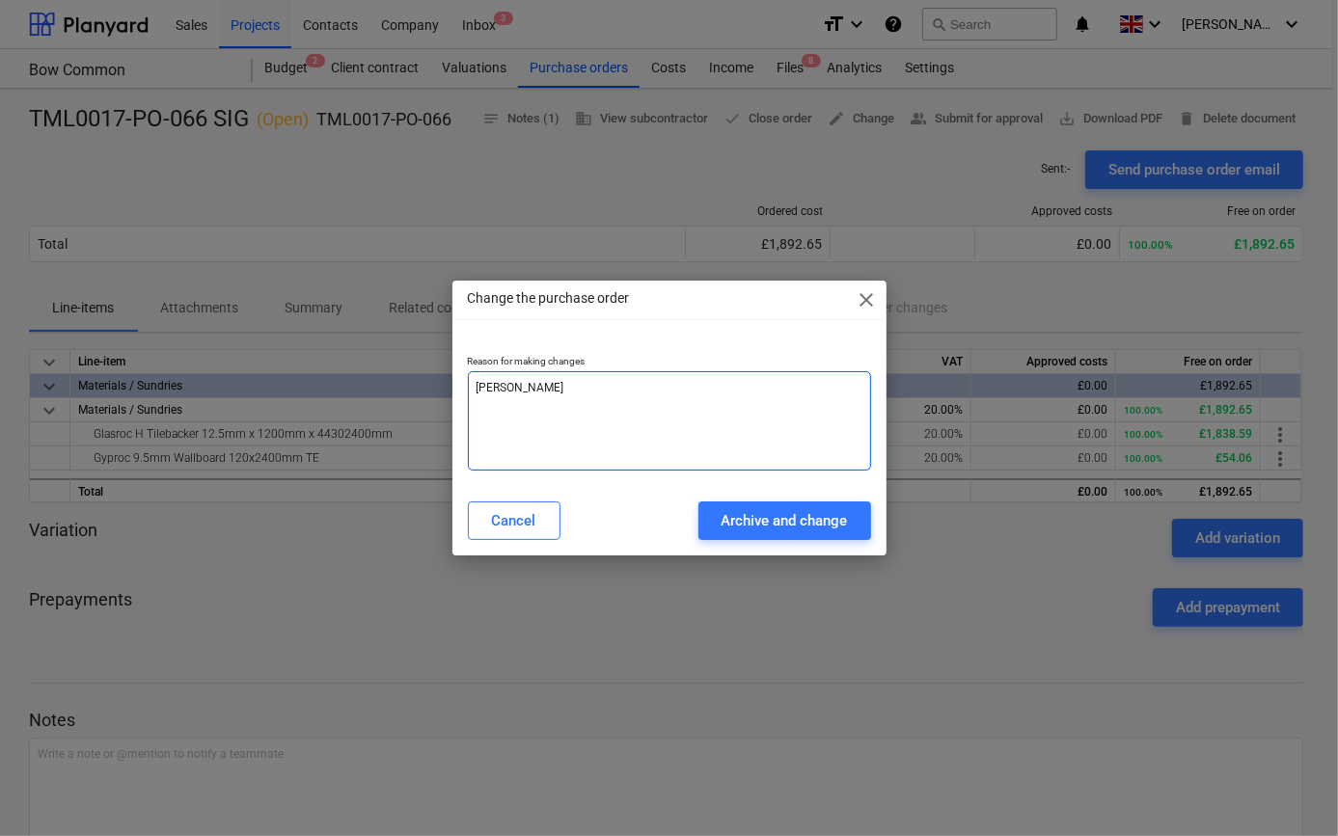
type textarea "x"
type textarea "additio"
type textarea "x"
type textarea "addition"
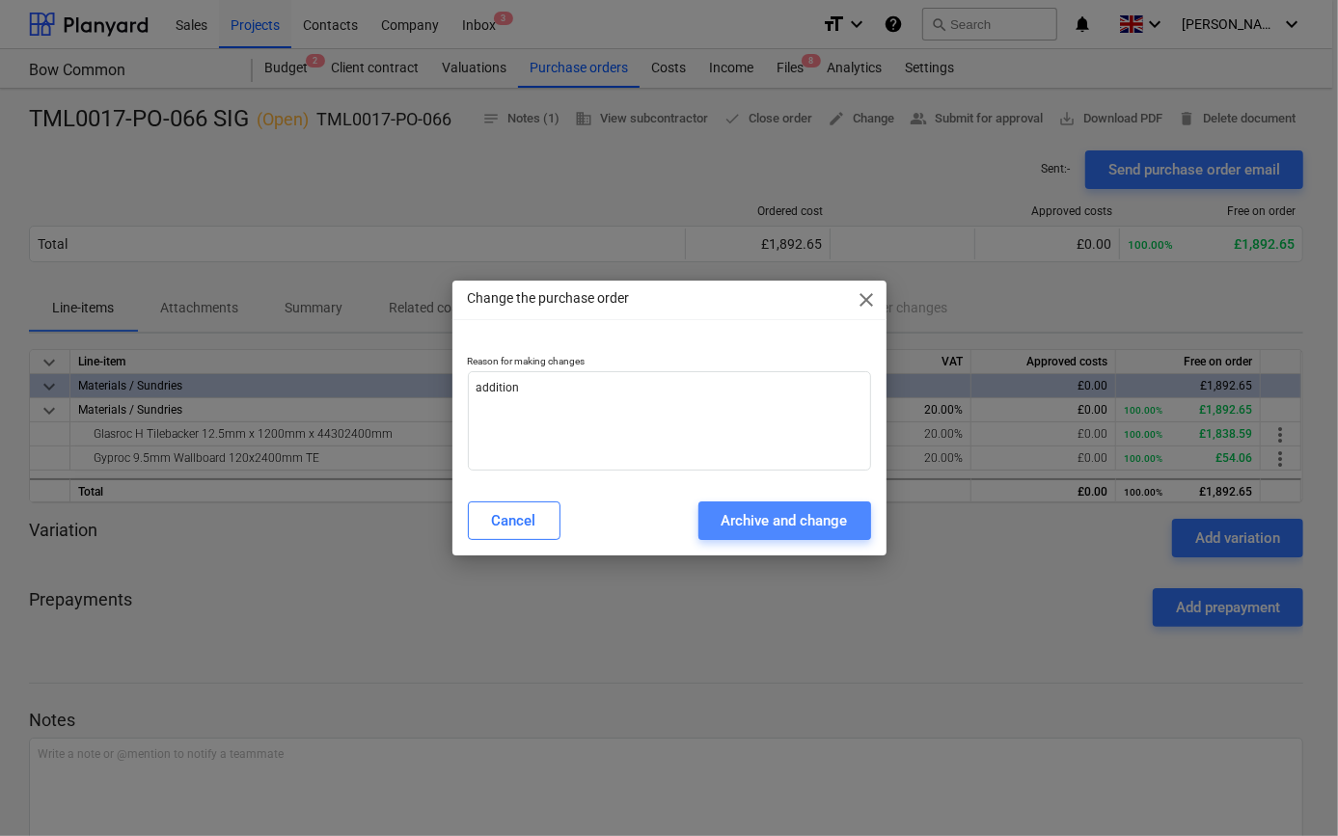
click at [757, 519] on div "Archive and change" at bounding box center [784, 520] width 126 height 25
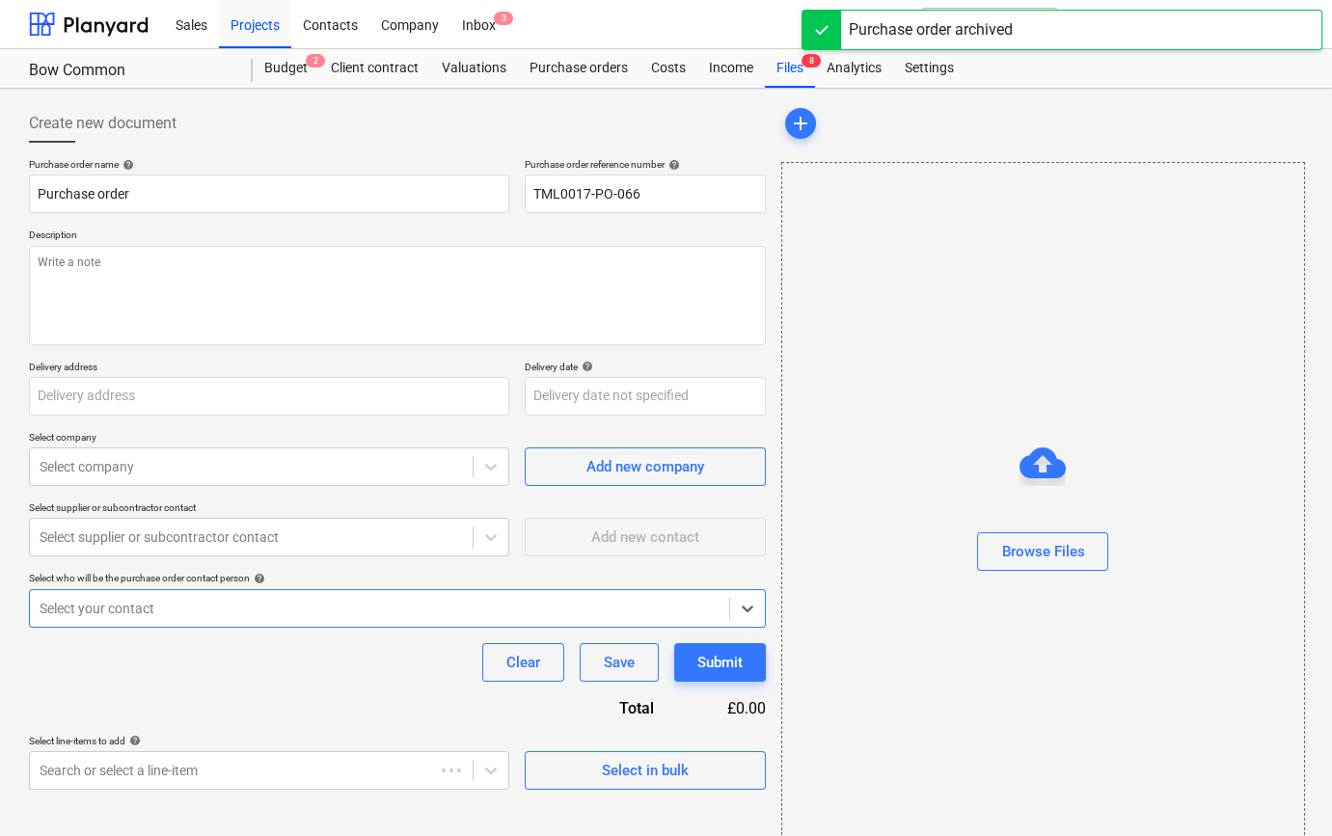
type textarea "x"
type input "TML0017-PO-066 SIG"
type textarea "Site contact [PERSON_NAME] [PHONE_NUMBER]"
type input "[GEOGRAPHIC_DATA][PERSON_NAME], [GEOGRAPHIC_DATA], Former Gasworks, [STREET_ADD…"
type input "[DATE]"
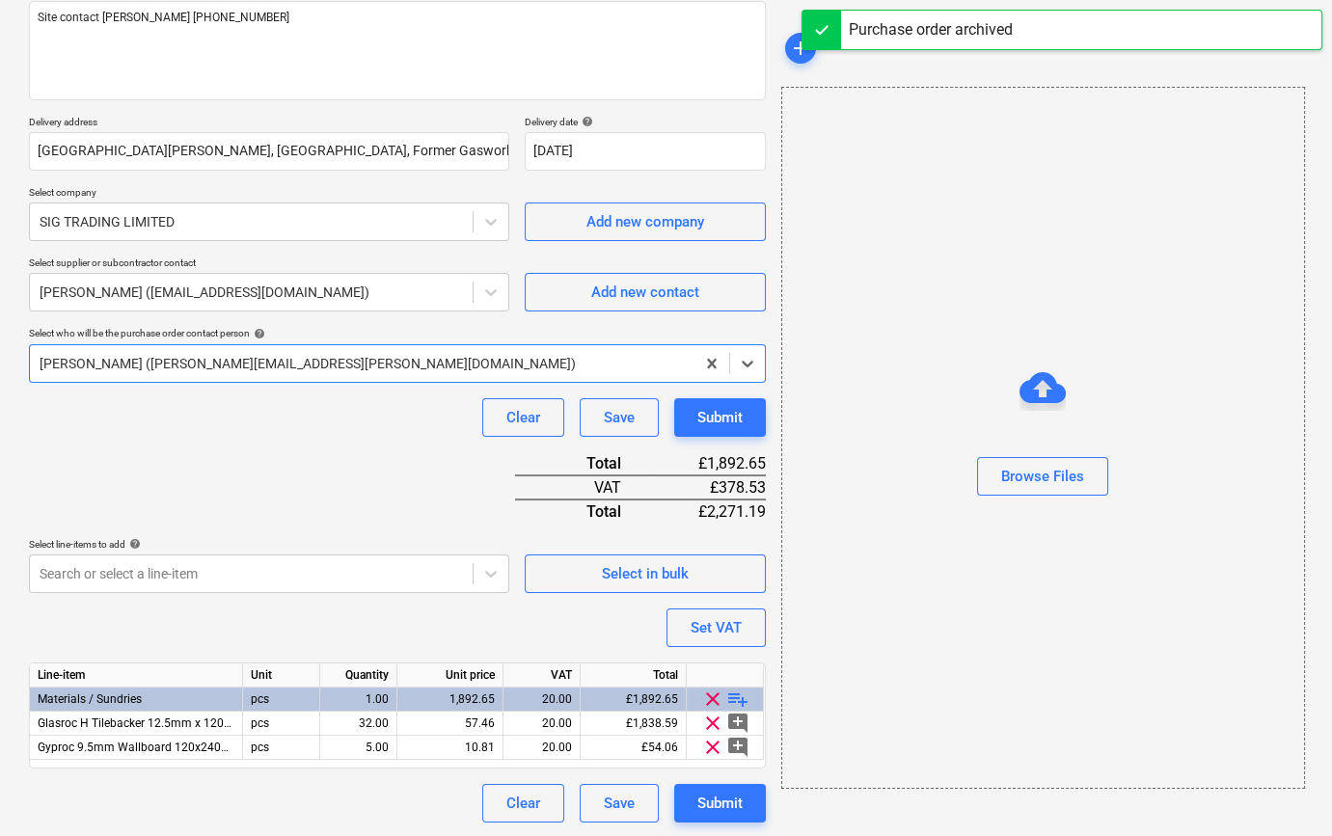
scroll to position [246, 0]
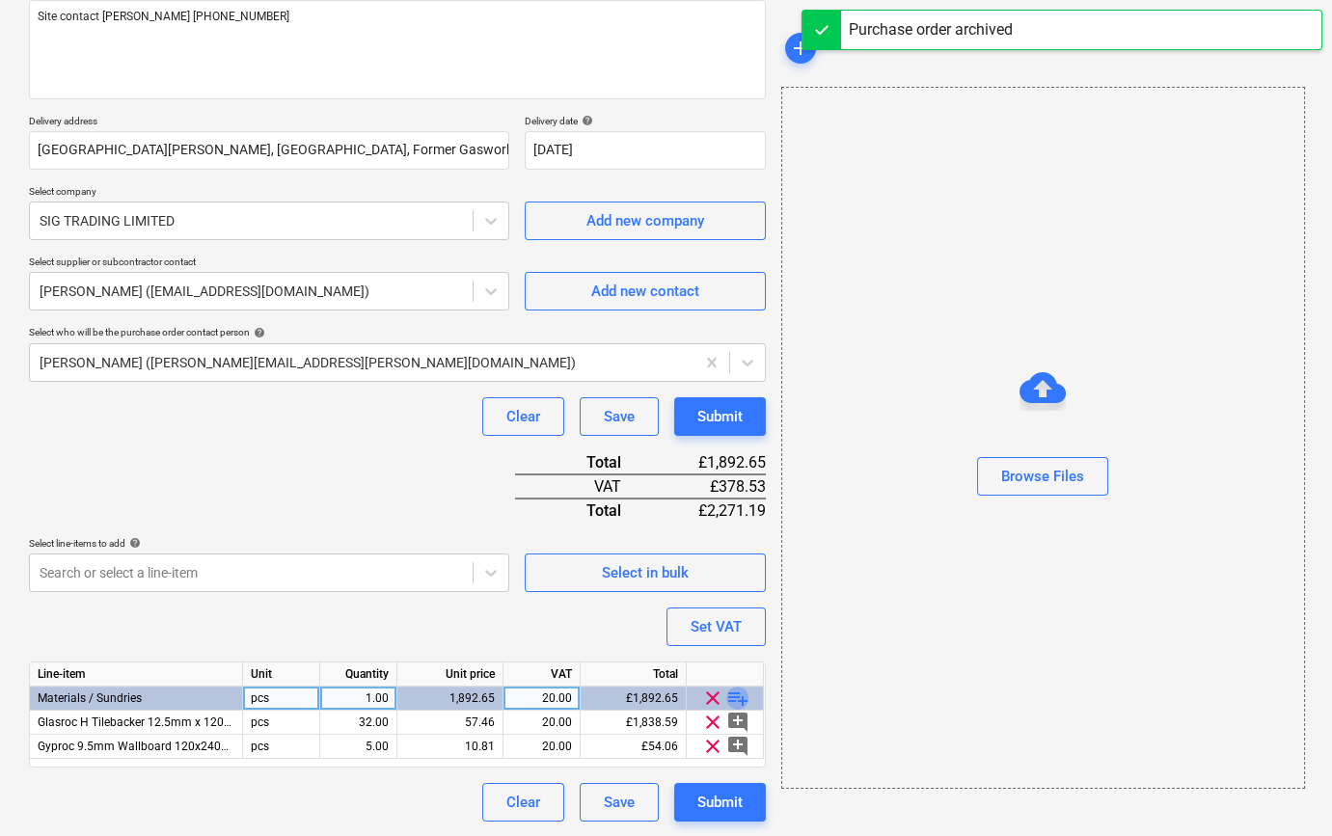
click at [731, 694] on span "playlist_add" at bounding box center [737, 698] width 23 height 23
type textarea "x"
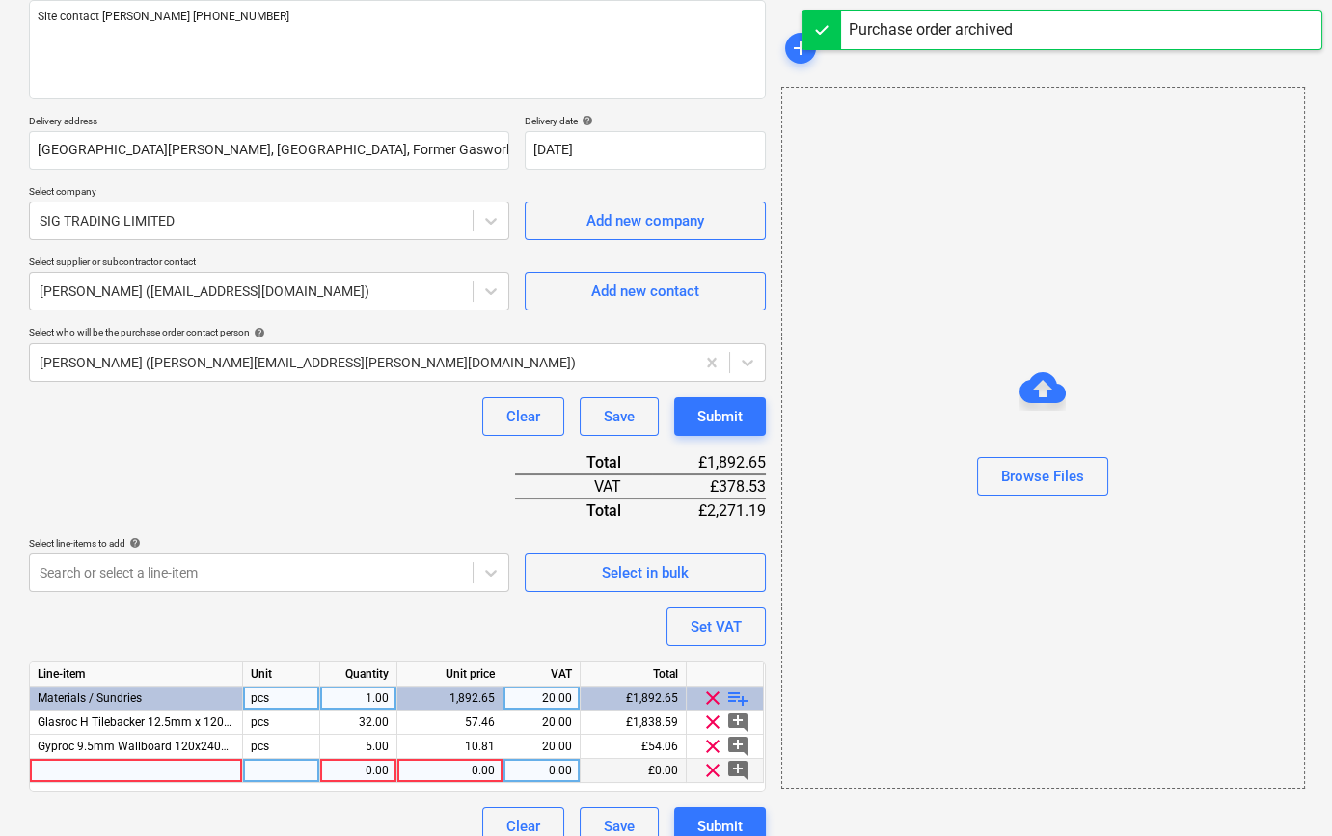
click at [56, 768] on div at bounding box center [136, 771] width 213 height 24
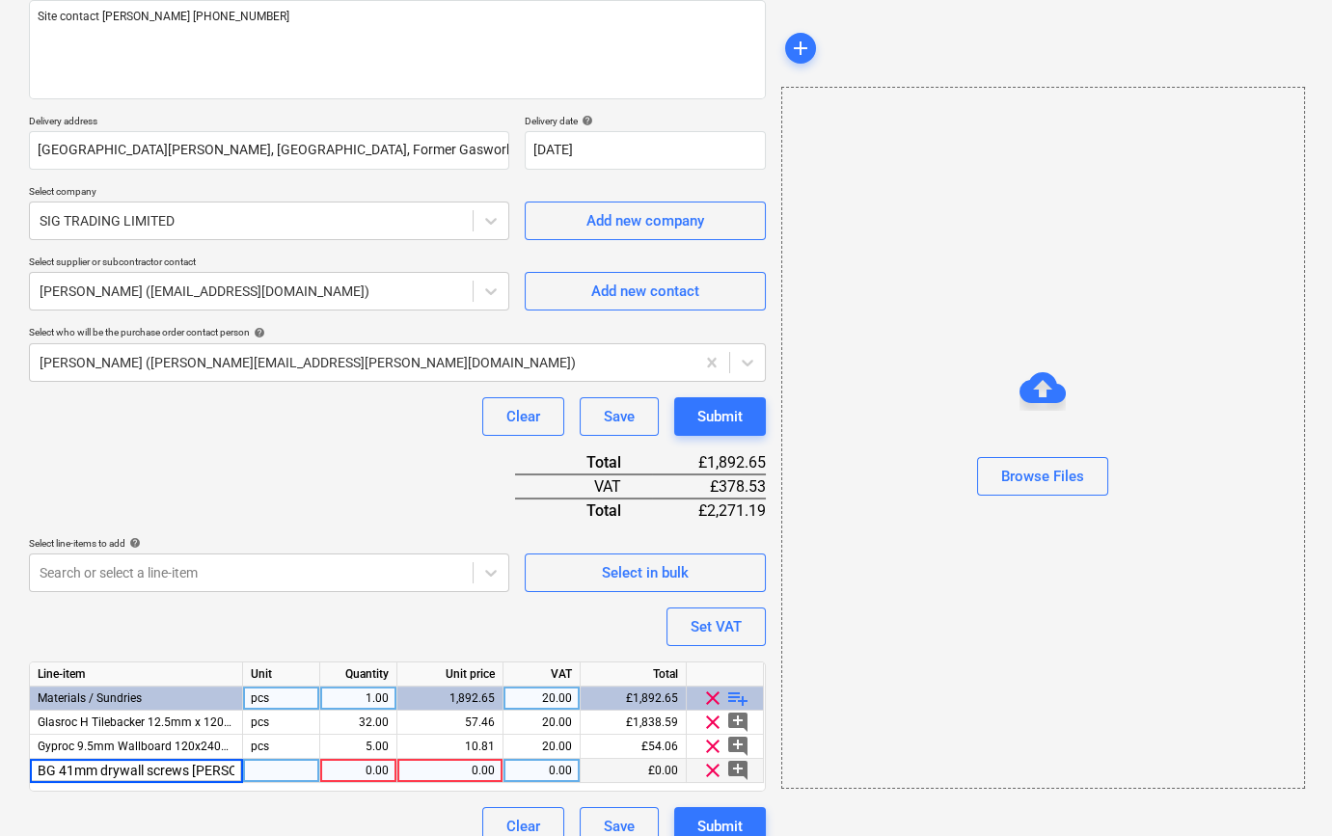
scroll to position [0, 0]
type input "BG 41mm drywall screws jack point"
type textarea "x"
type input "box"
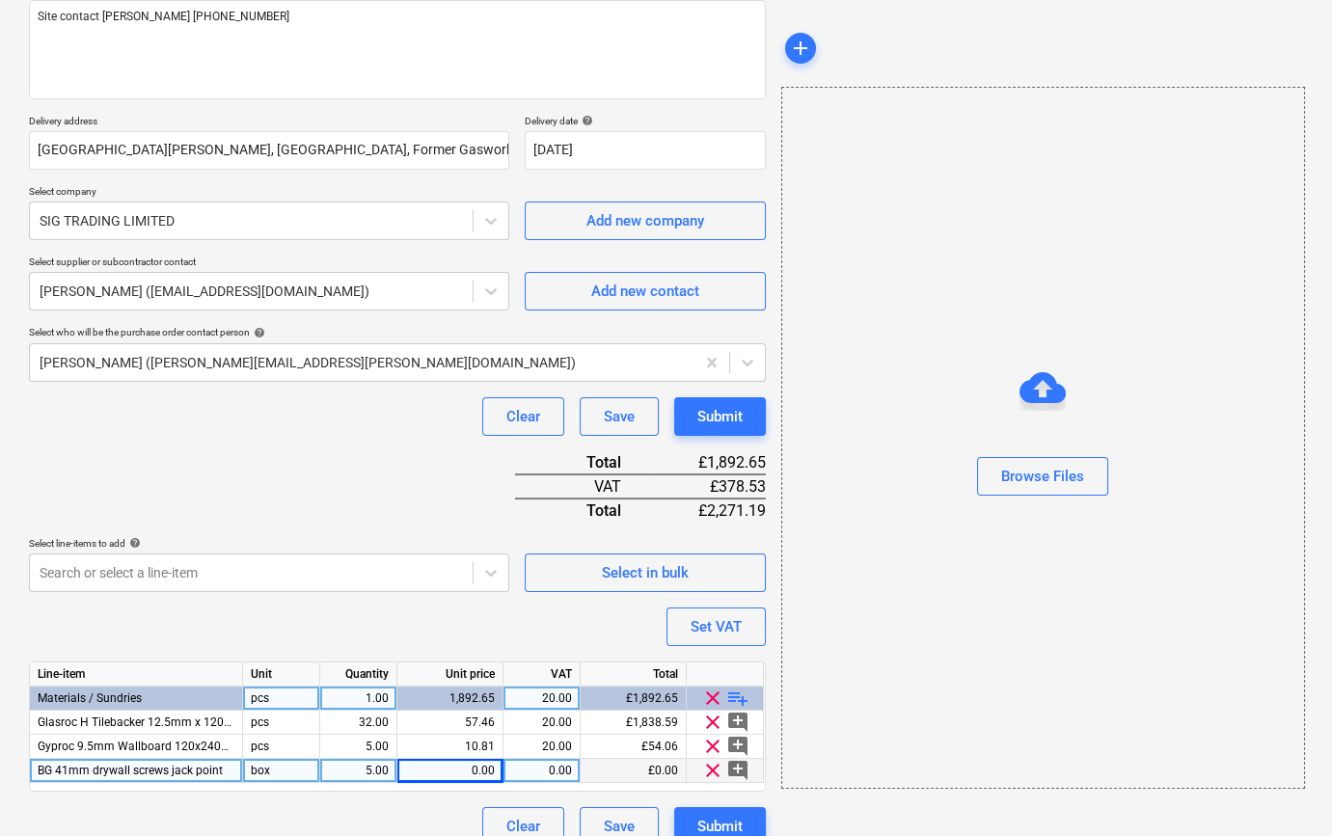
click at [452, 760] on div "0.00" at bounding box center [450, 771] width 90 height 24
type textarea "x"
type input "8.97"
type textarea "x"
type input "20"
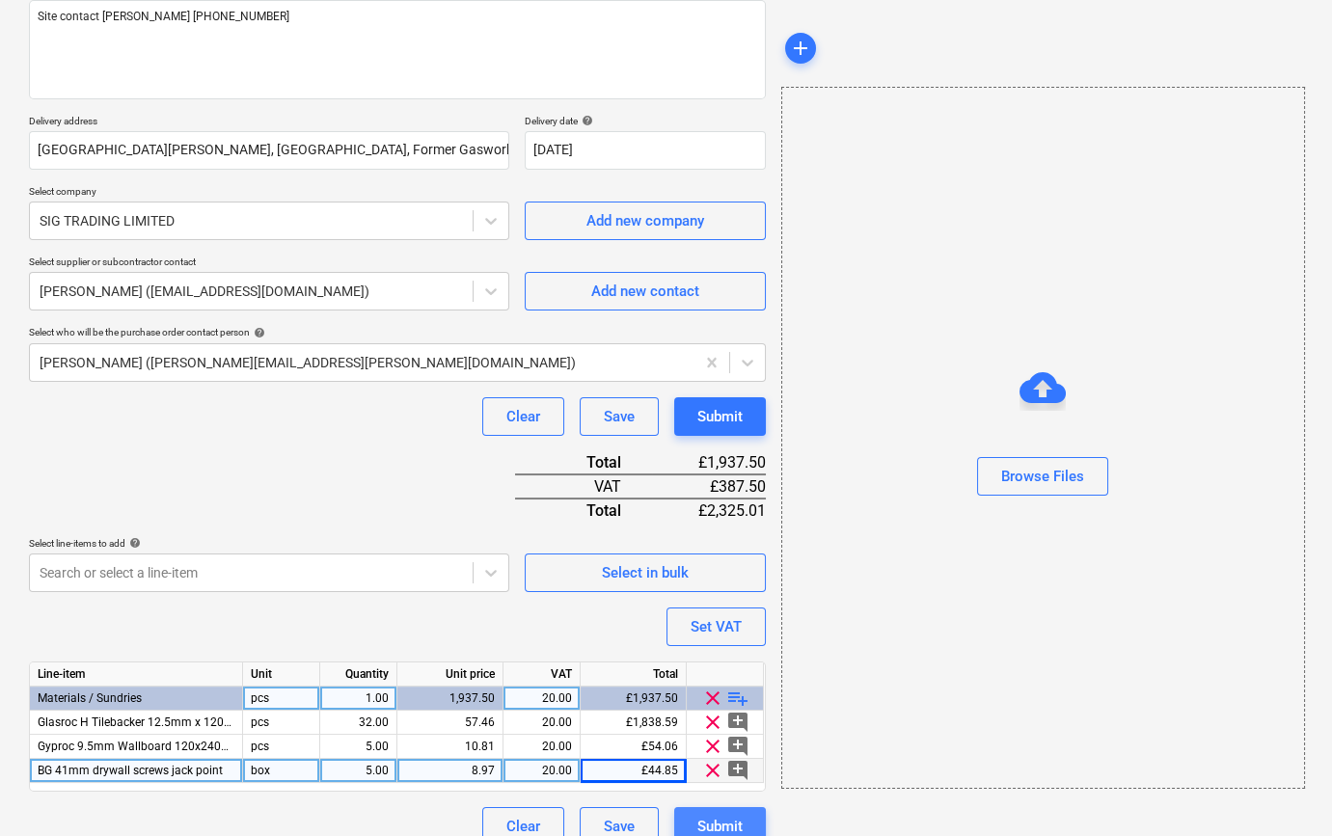
click at [714, 819] on div "Submit" at bounding box center [719, 826] width 45 height 25
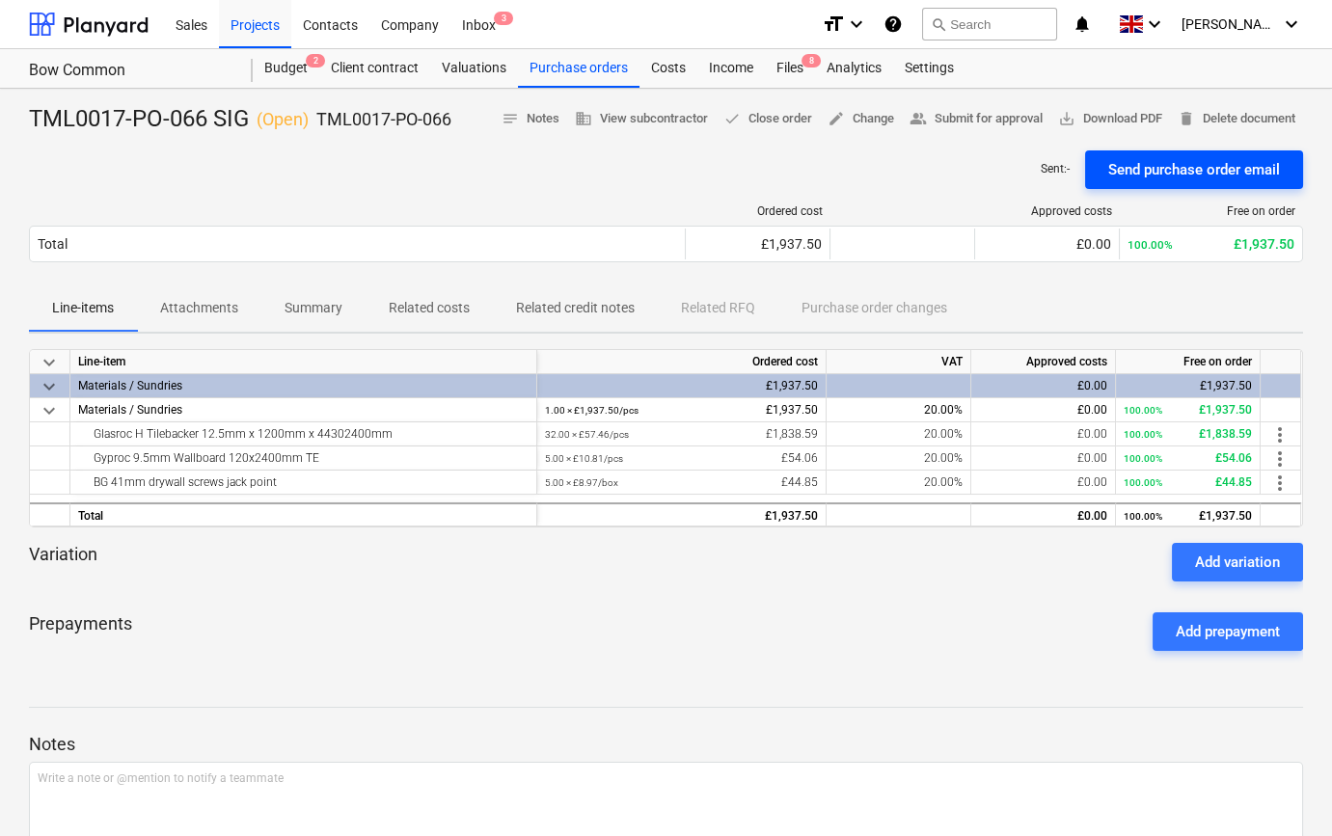
click at [1175, 164] on div "Send purchase order email" at bounding box center [1194, 169] width 172 height 25
click at [1107, 113] on span "save_alt Download PDF" at bounding box center [1110, 119] width 104 height 22
click at [862, 122] on span "edit Change" at bounding box center [861, 119] width 67 height 22
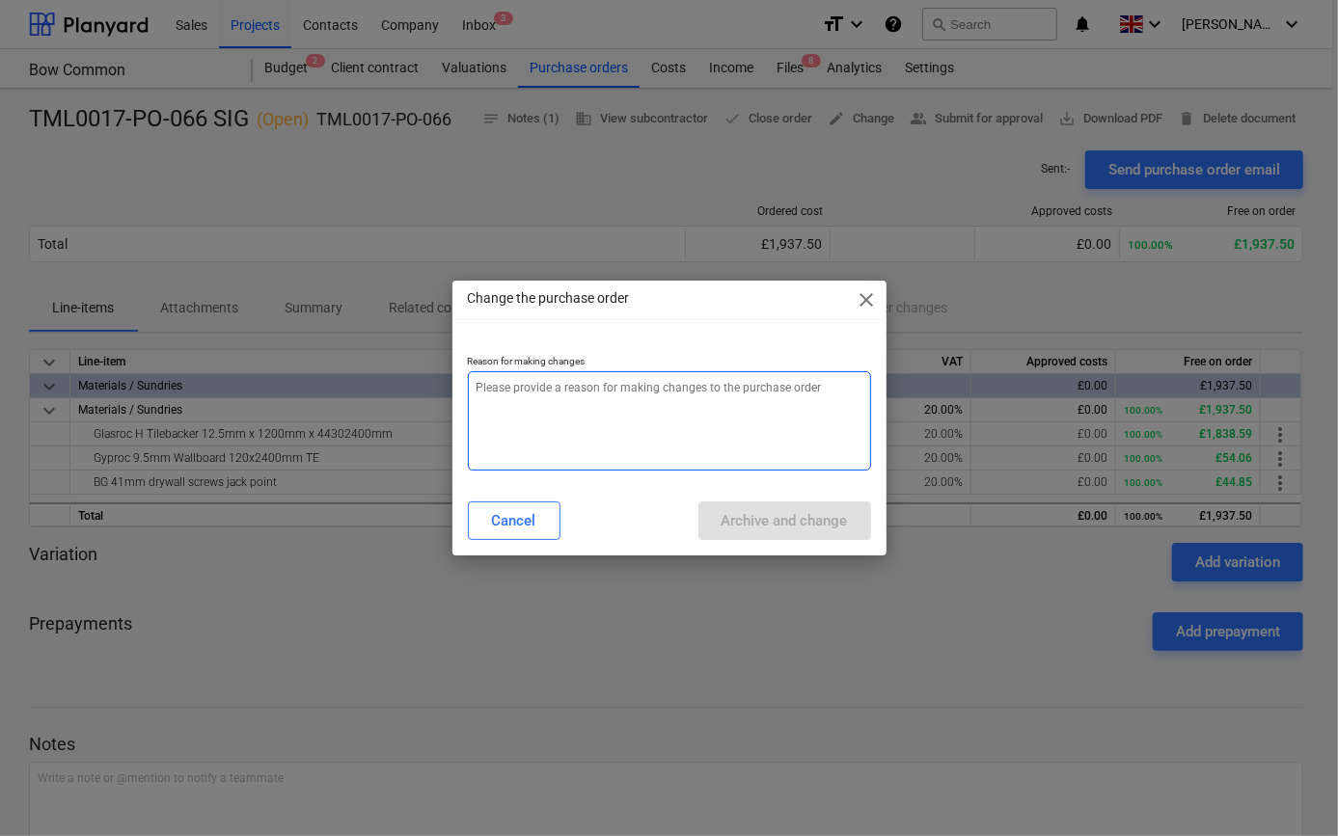
click at [476, 388] on textarea at bounding box center [669, 420] width 403 height 99
type textarea "x"
type textarea "A"
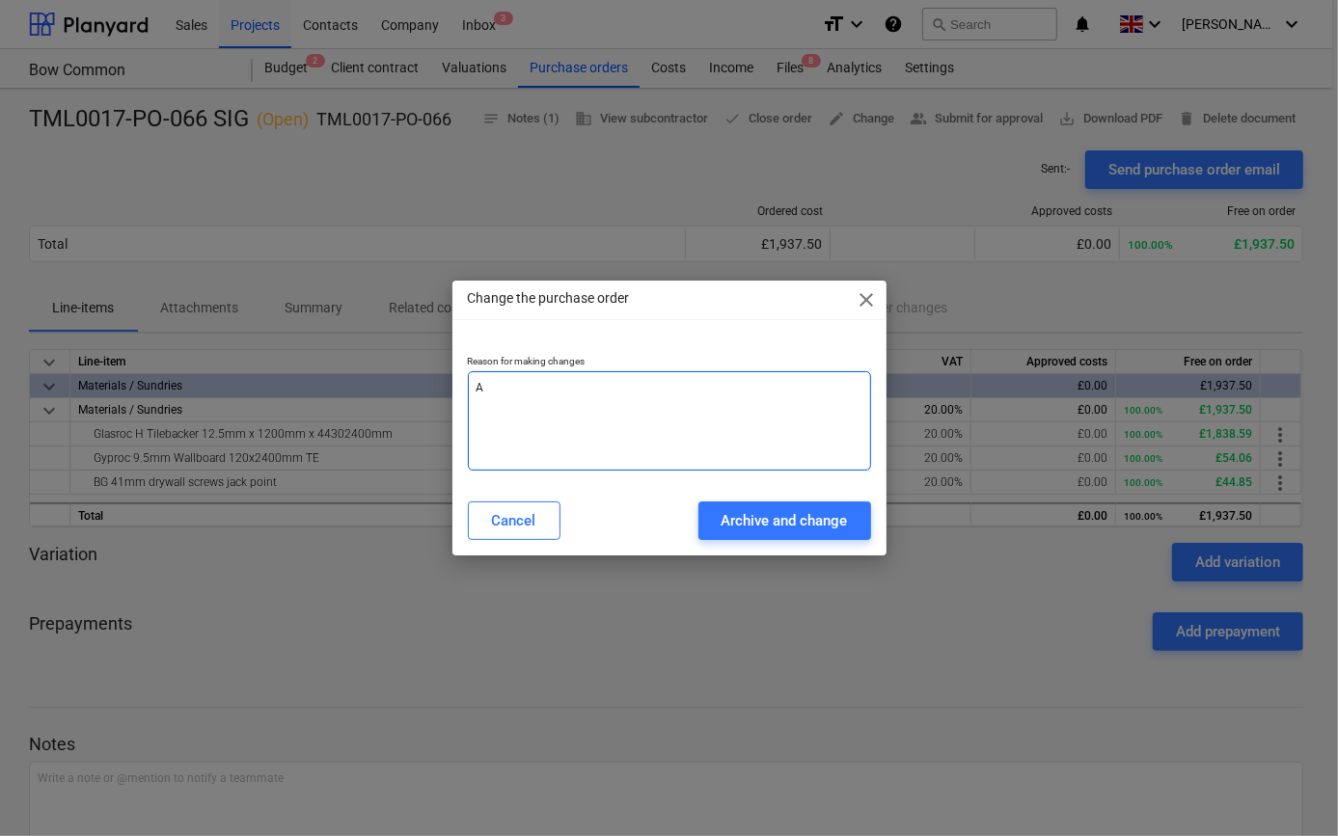
type textarea "x"
type textarea "Am"
type textarea "x"
type textarea "Ame"
type textarea "x"
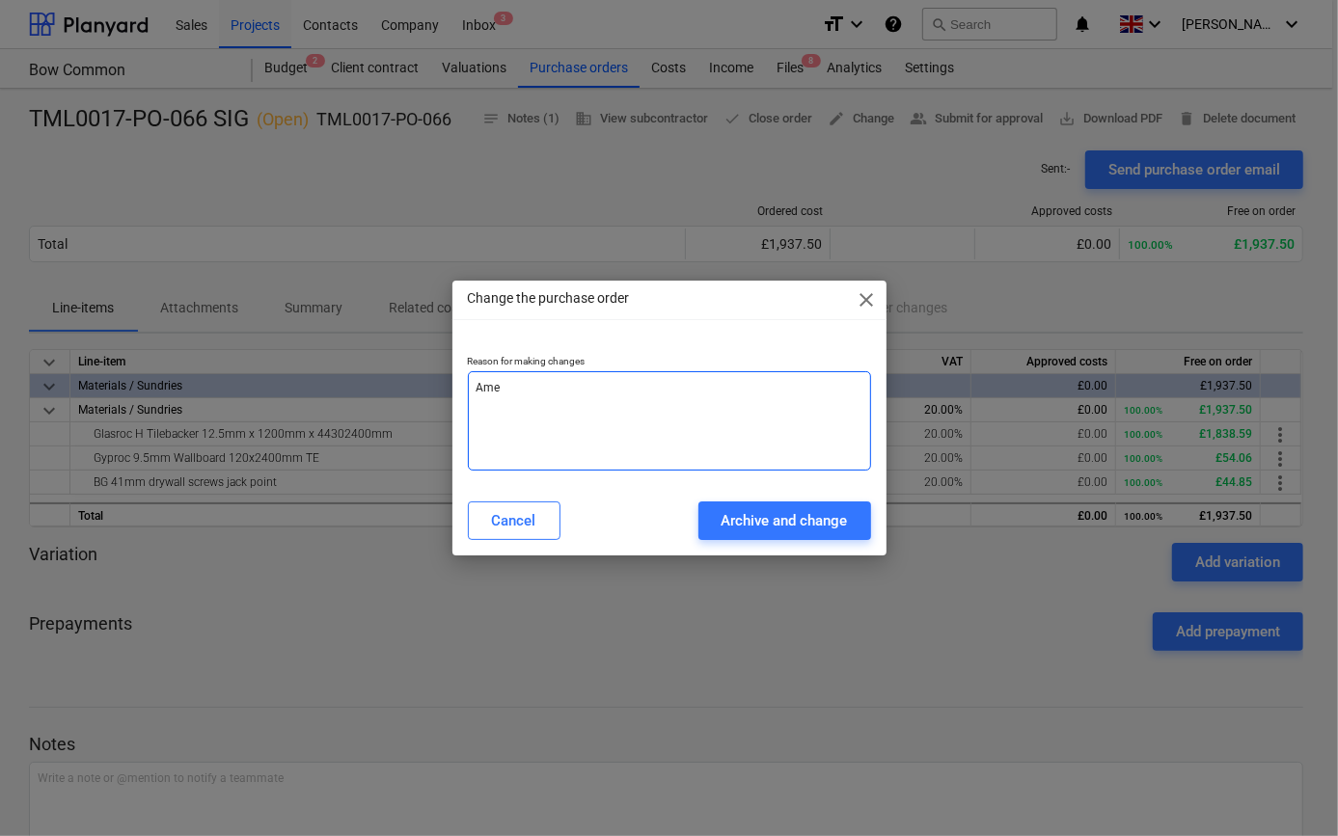
type textarea "[MEDICAL_DATA]"
type textarea "x"
type textarea "Amend"
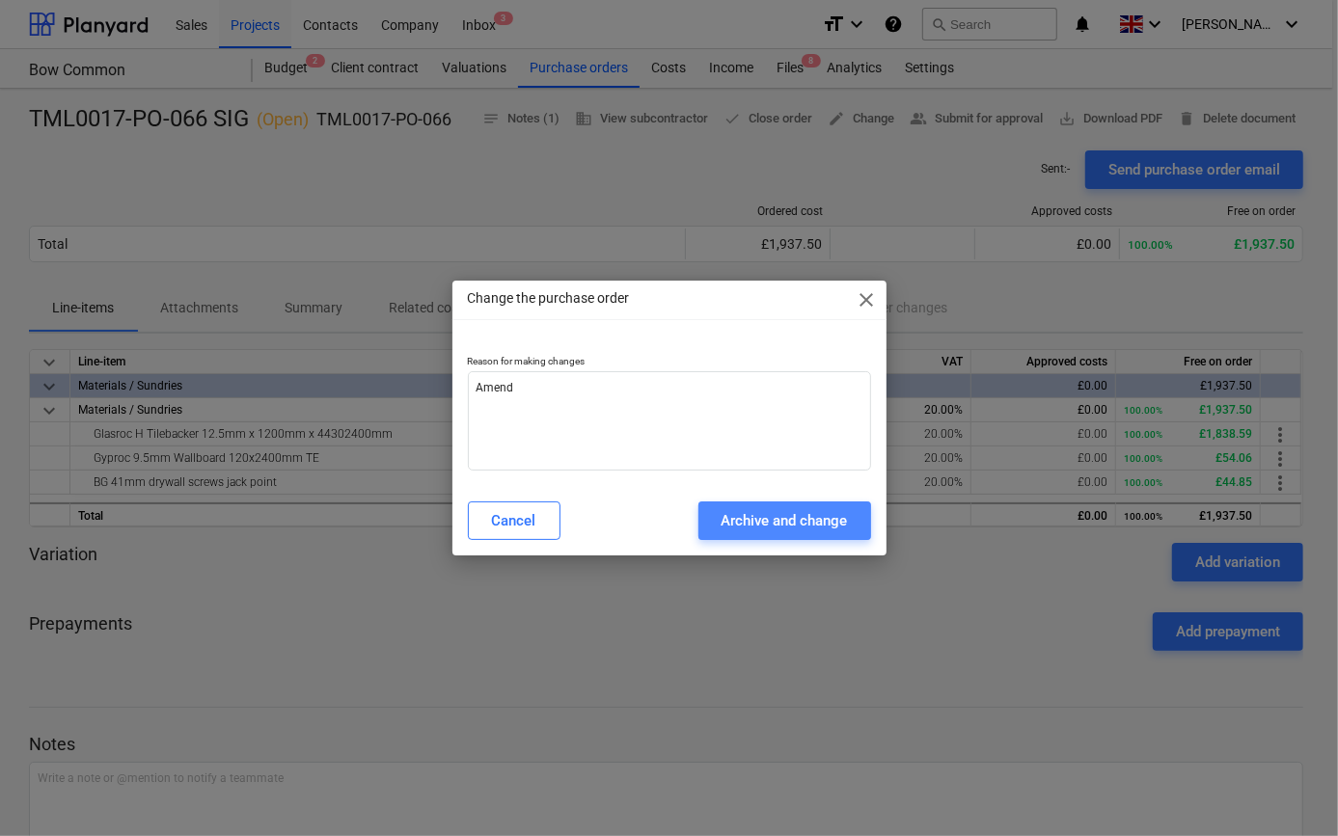
click at [783, 527] on div "Archive and change" at bounding box center [784, 520] width 126 height 25
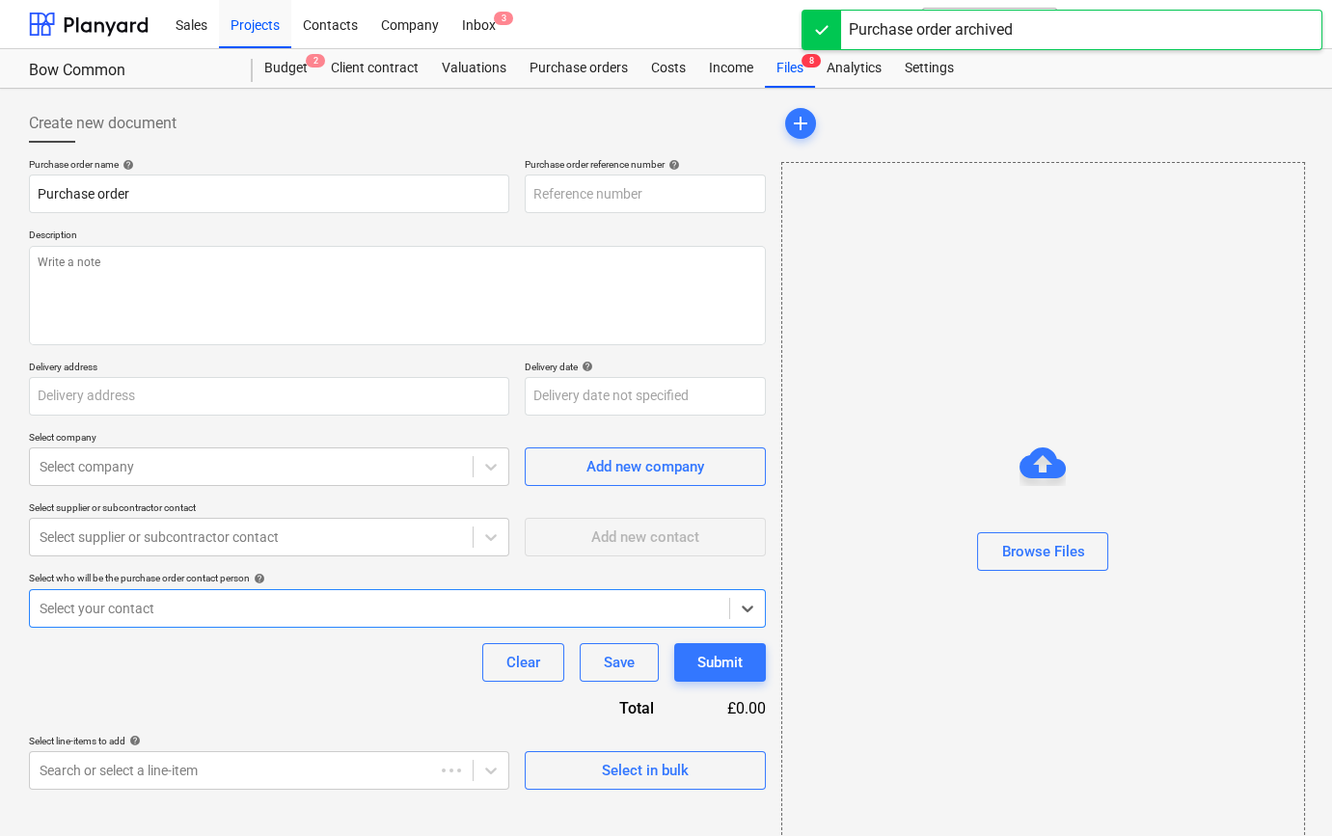
type textarea "x"
type input "TML0017-PO-068"
type textarea "x"
type input "TML0017-PO-066 SIG"
type input "TML0017-PO-066"
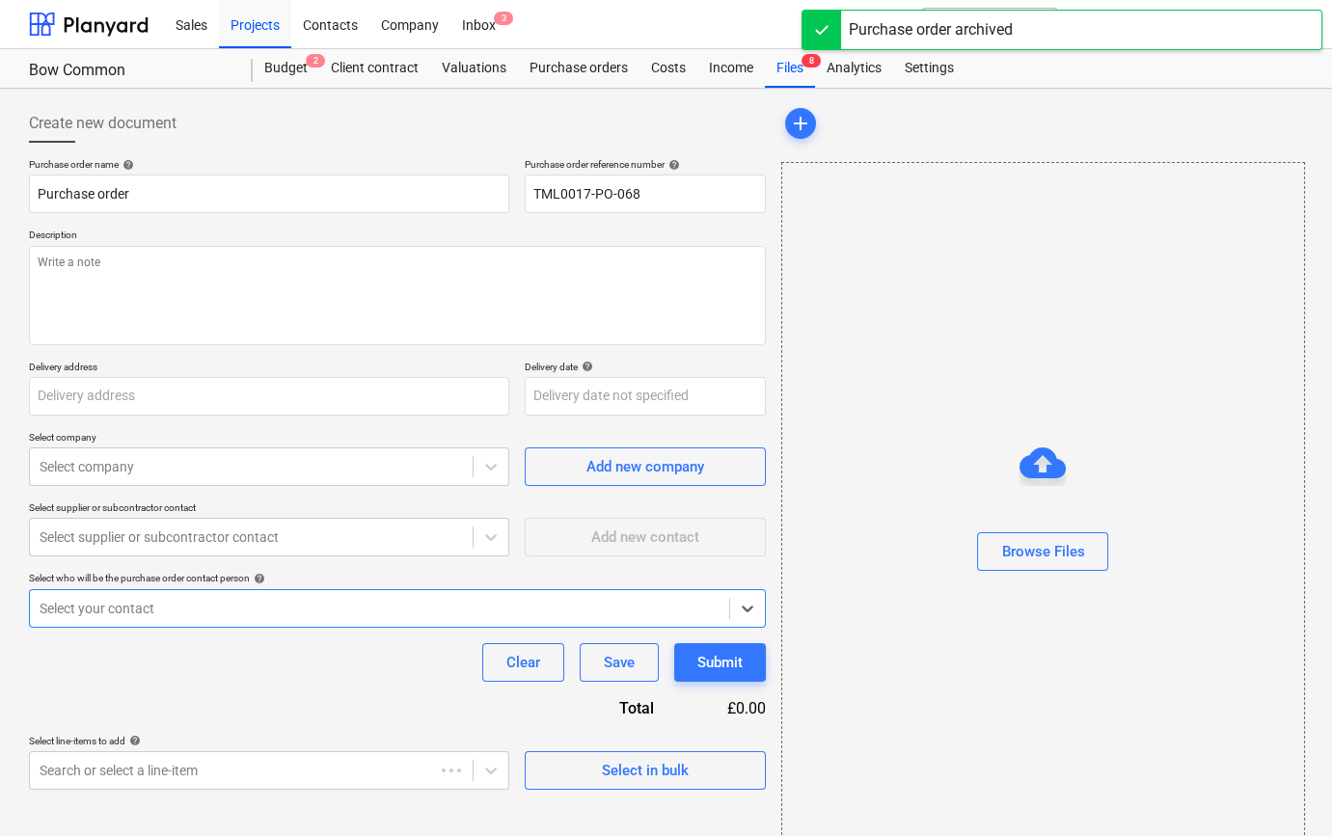
type textarea "Site contact [PERSON_NAME] [PHONE_NUMBER]"
type input "[GEOGRAPHIC_DATA][PERSON_NAME], [GEOGRAPHIC_DATA], Former Gasworks, [STREET_ADD…"
type input "[DATE]"
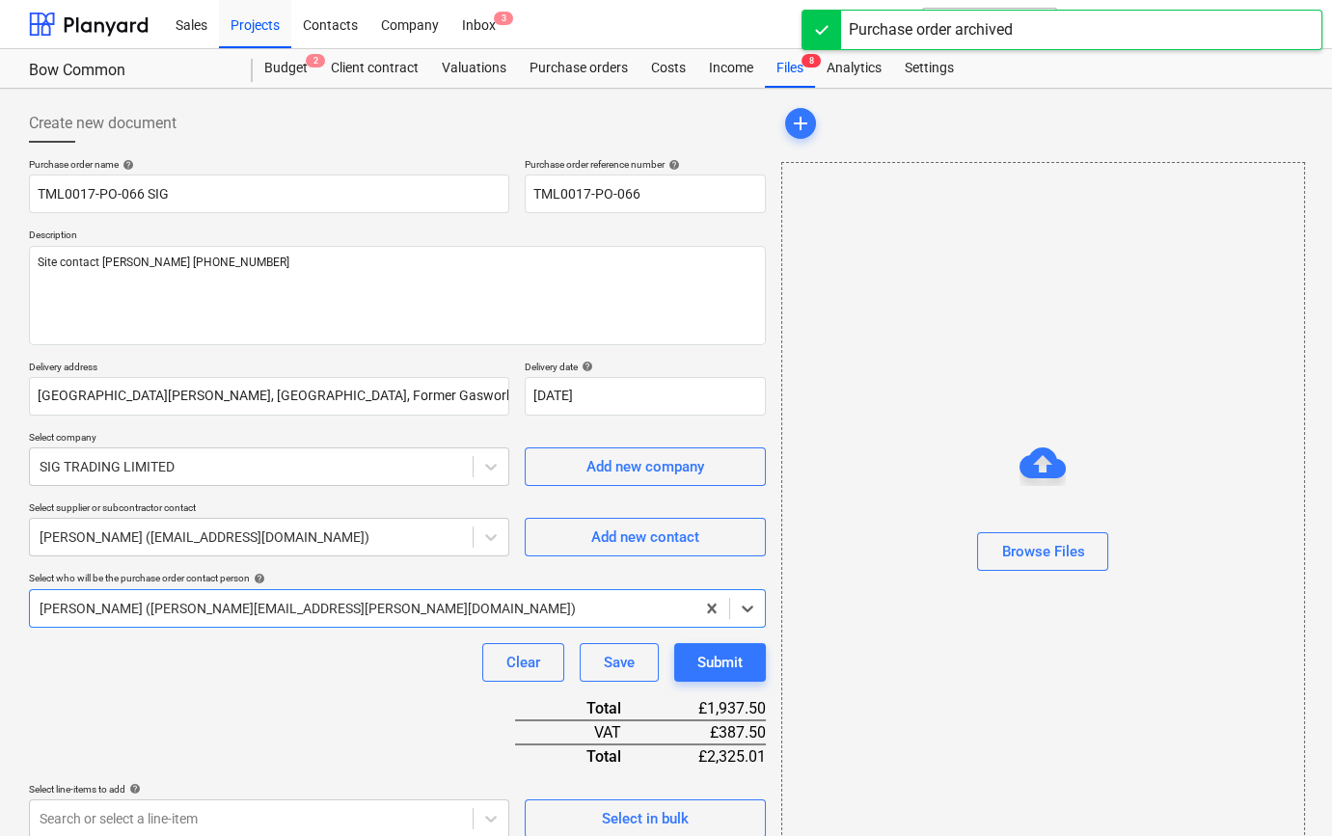
type textarea "x"
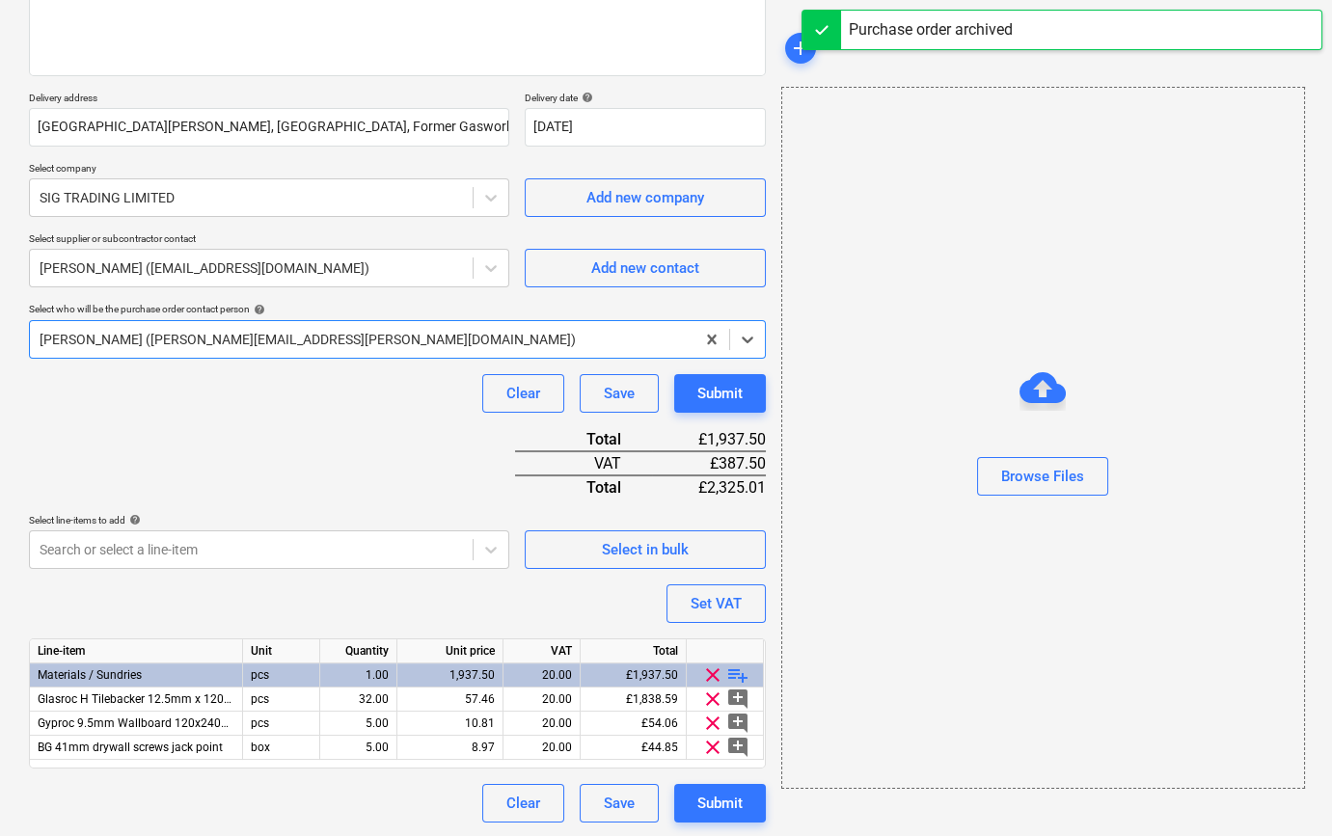
scroll to position [270, 0]
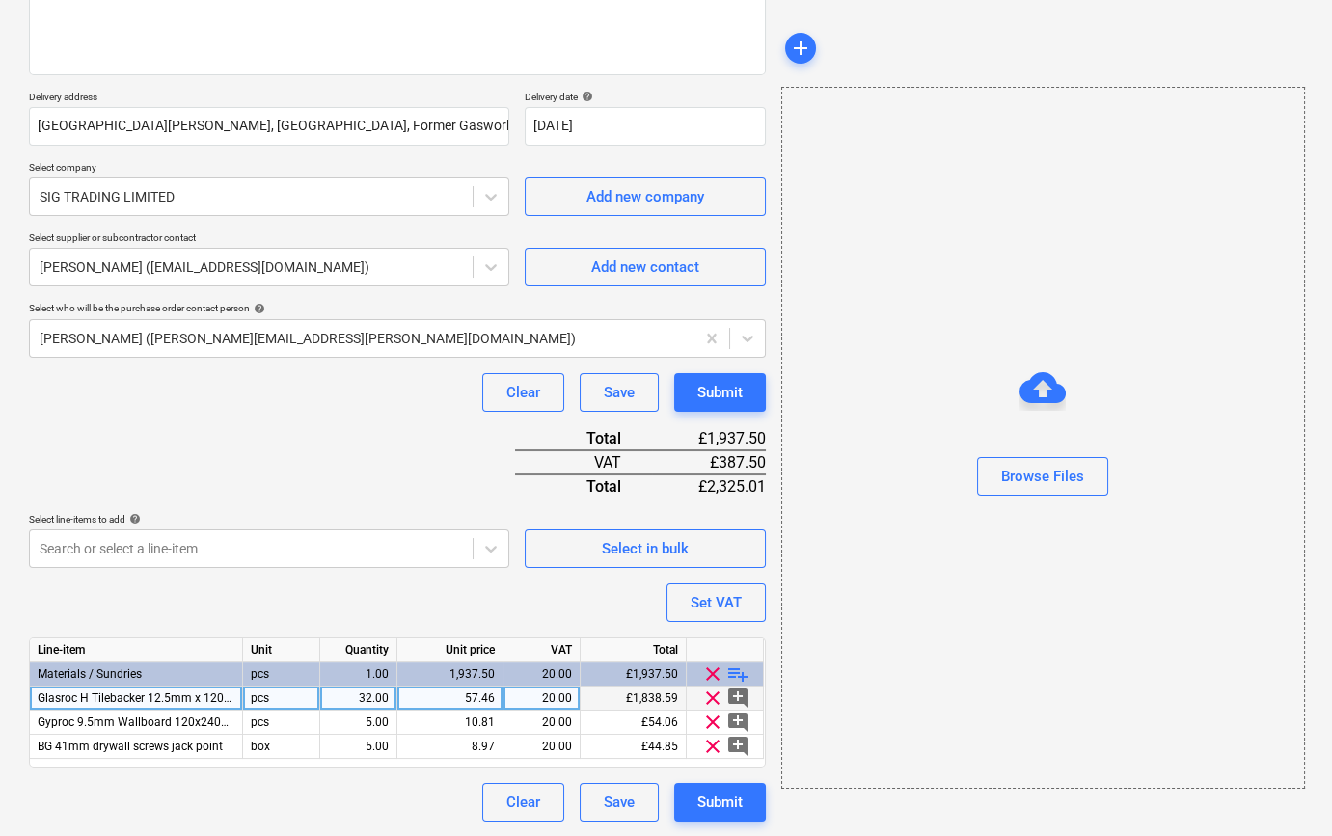
click at [125, 694] on span "Glasroc H Tilebacker 12.5mm x 1200mm x 44302400mm" at bounding box center [188, 699] width 301 height 14
click at [149, 695] on input "Glasroc H Tilebacker 12.5mm x 1200mm x 44302400mm" at bounding box center [136, 698] width 212 height 23
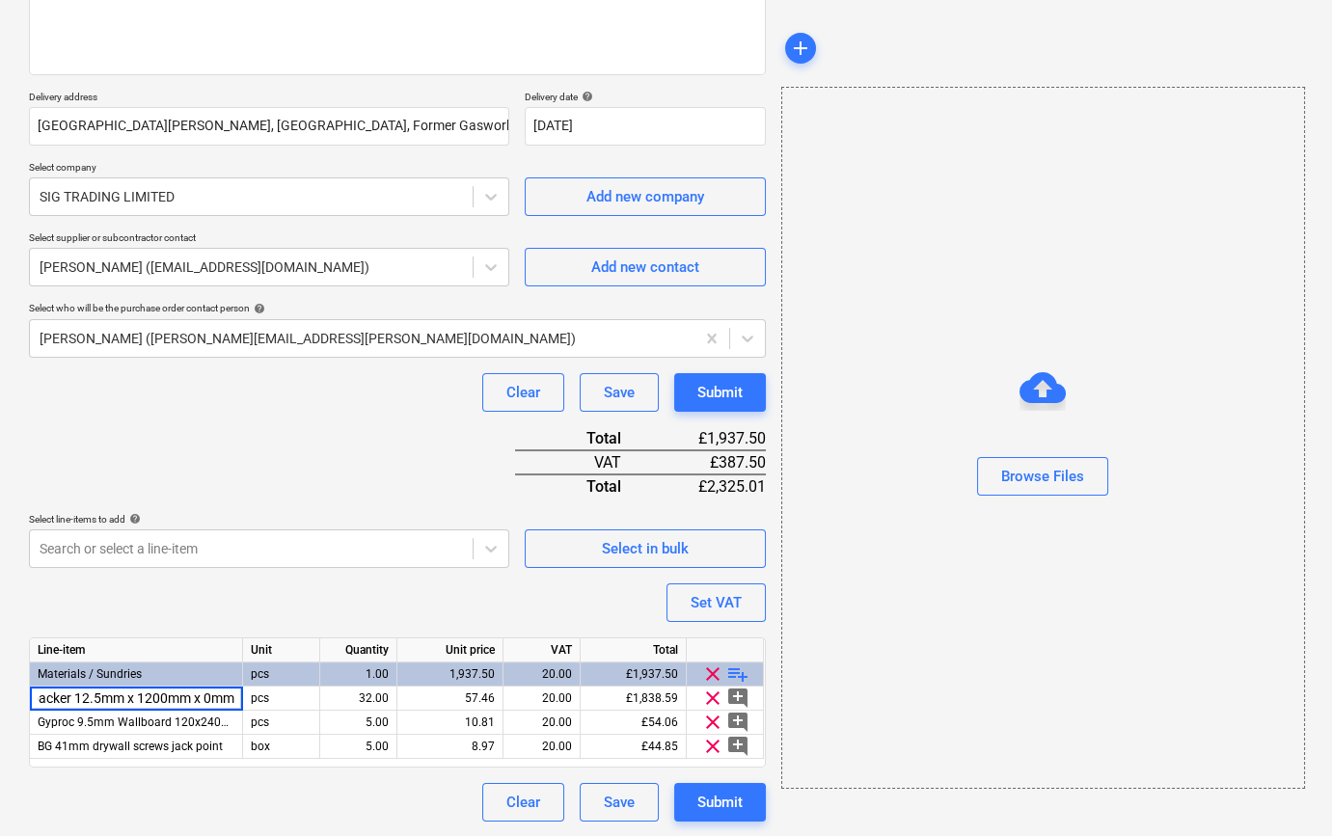
scroll to position [0, 92]
type input "Glasroc H Tilebacker 12.5mm x 1200mm x 3000mm"
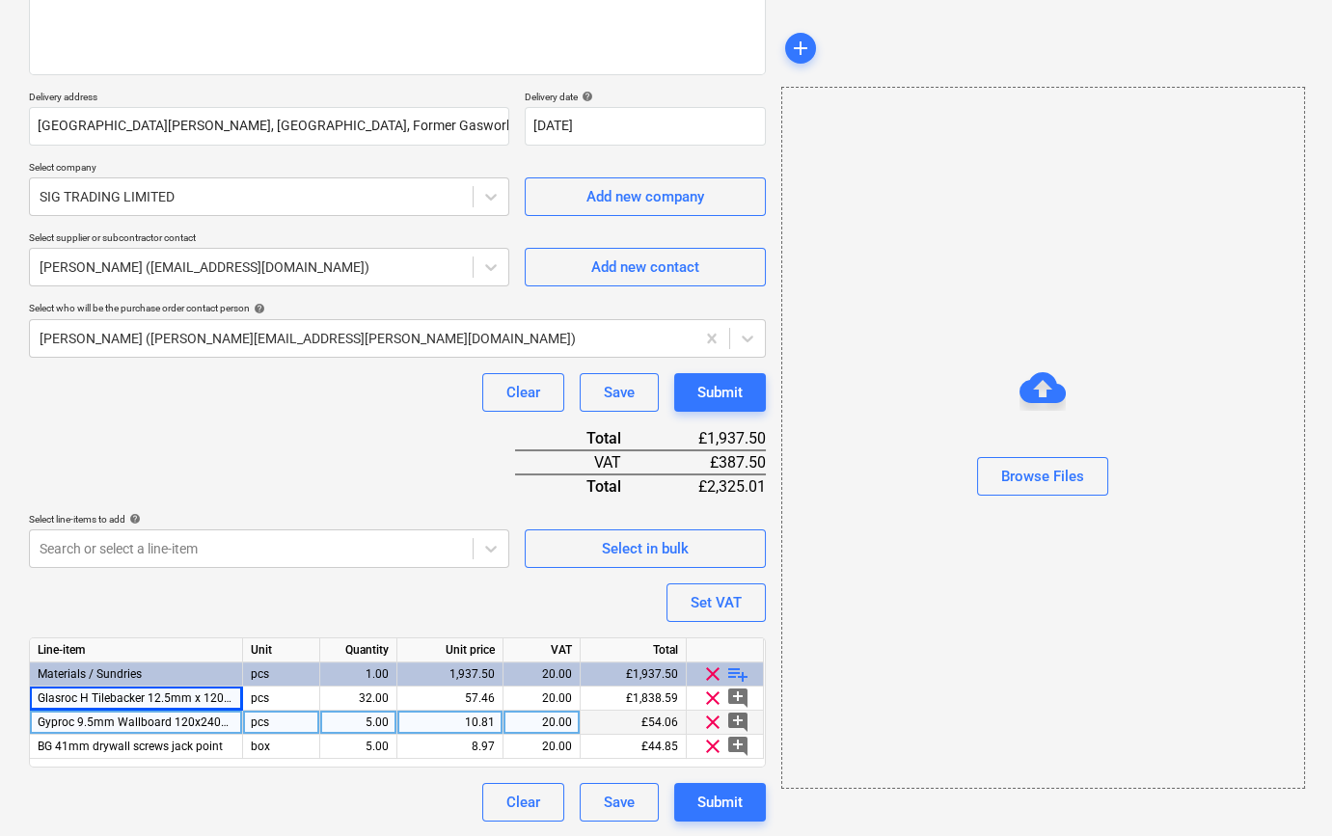
type textarea "x"
click at [97, 720] on span "Gyproc 9.5mm Wallboard 120x2400mm TE" at bounding box center [152, 723] width 228 height 14
click at [161, 725] on input "Gyproc 9.5mm Wallboard 120x2400mm TE" at bounding box center [136, 722] width 212 height 23
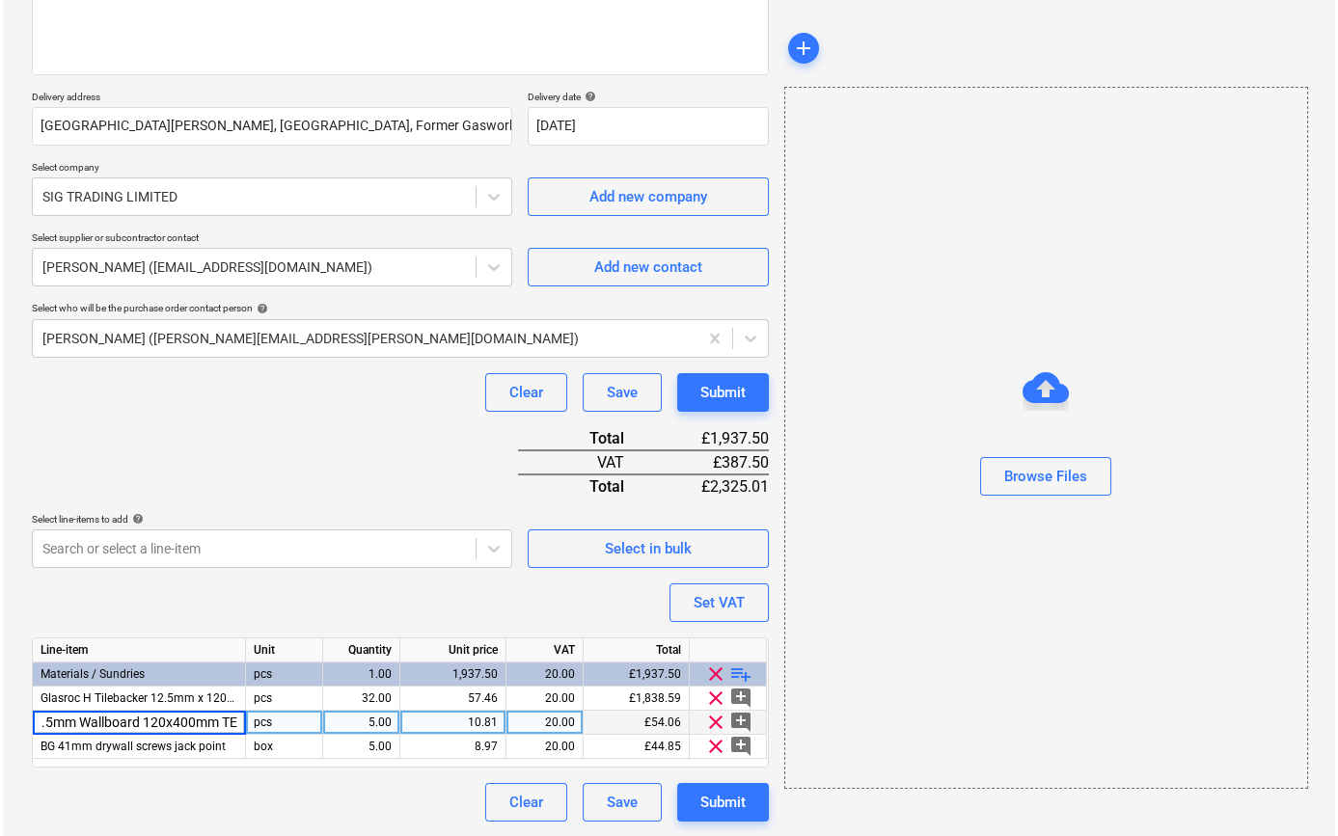
scroll to position [0, 48]
type input "Gyproc 9.5mm Wallboard 120x3000mm TE"
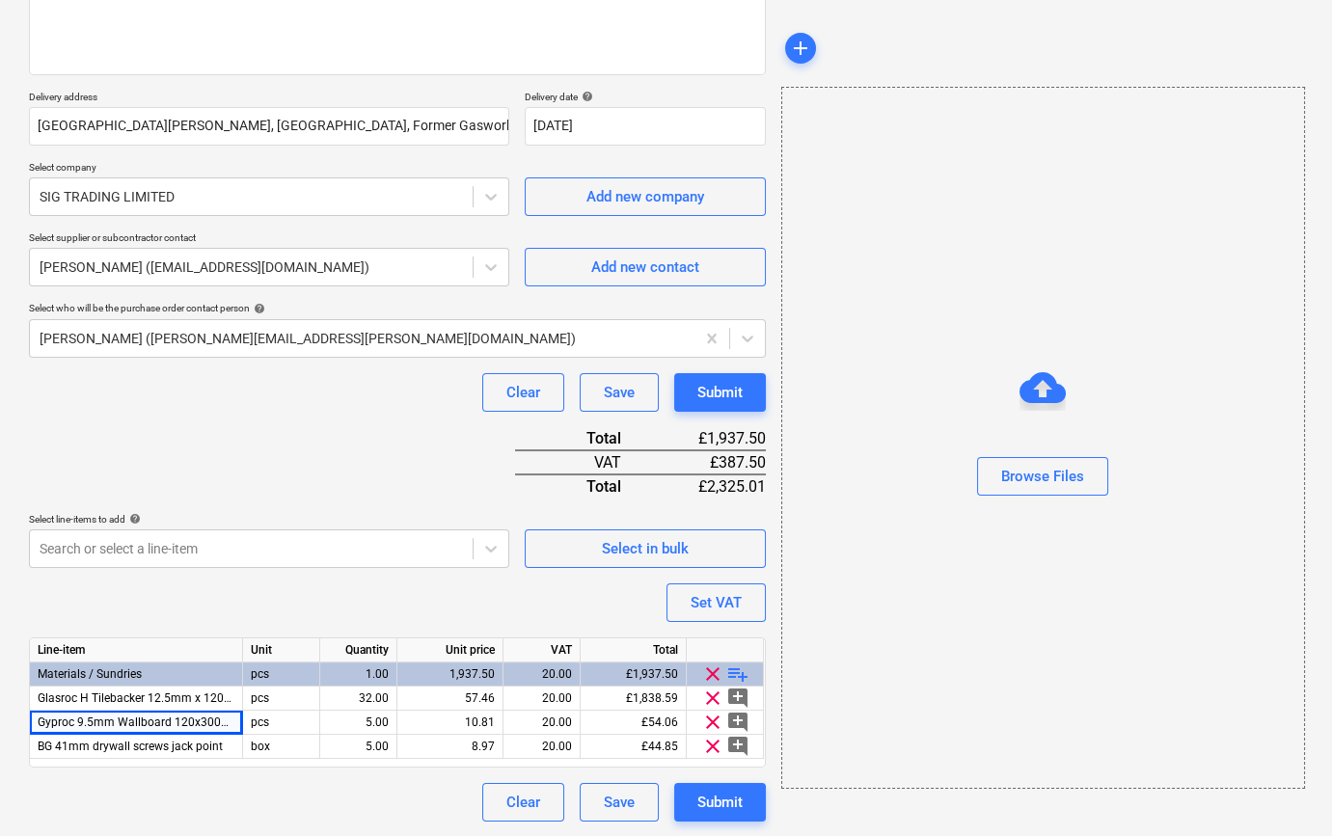
click at [215, 597] on div "Purchase order name help TML0017-PO-066 SIG Purchase order reference number hel…" at bounding box center [397, 355] width 737 height 934
click at [211, 796] on div "Clear Save Submit" at bounding box center [397, 802] width 737 height 39
click at [706, 801] on div "Submit" at bounding box center [719, 802] width 45 height 25
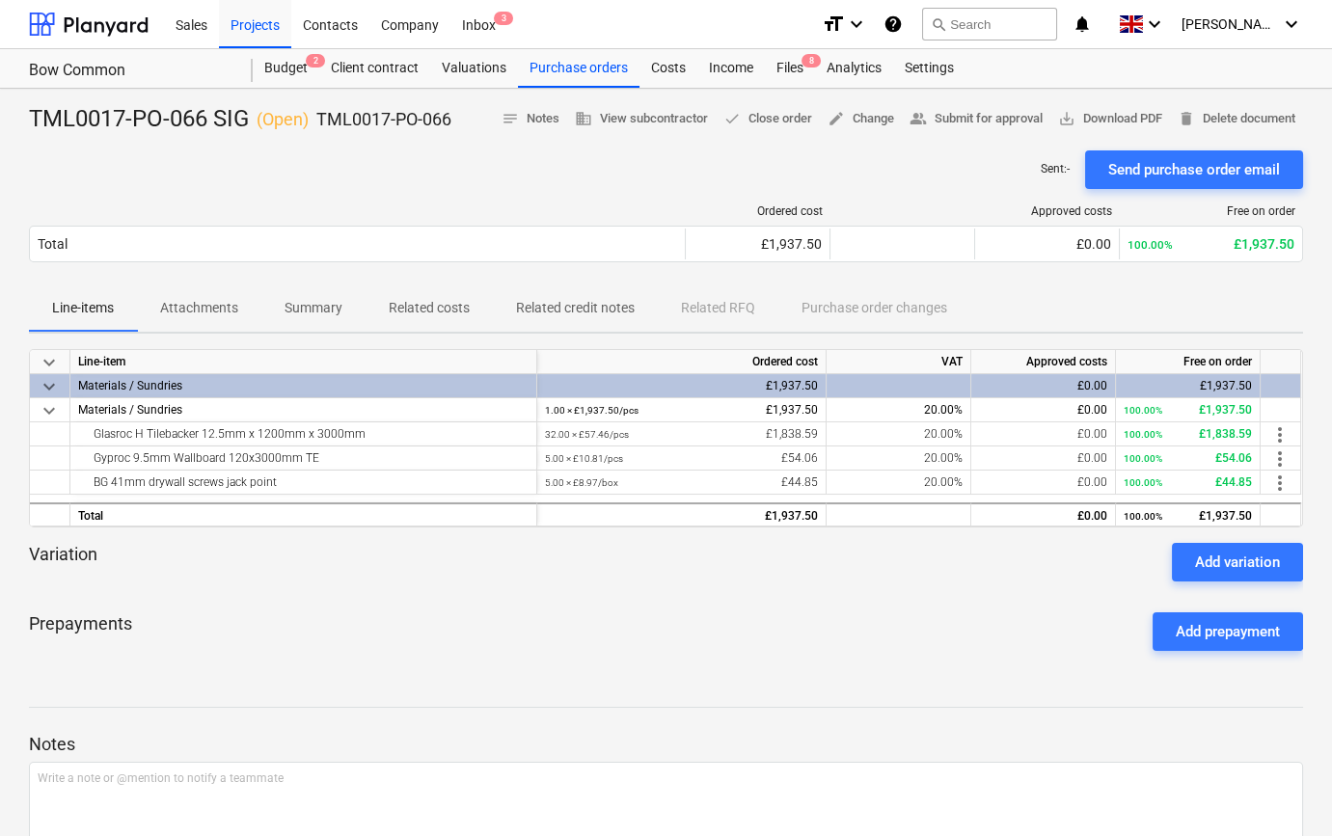
click at [313, 645] on div "Prepayments Add prepayment" at bounding box center [666, 631] width 1274 height 69
click at [852, 120] on span "edit Change" at bounding box center [861, 119] width 67 height 22
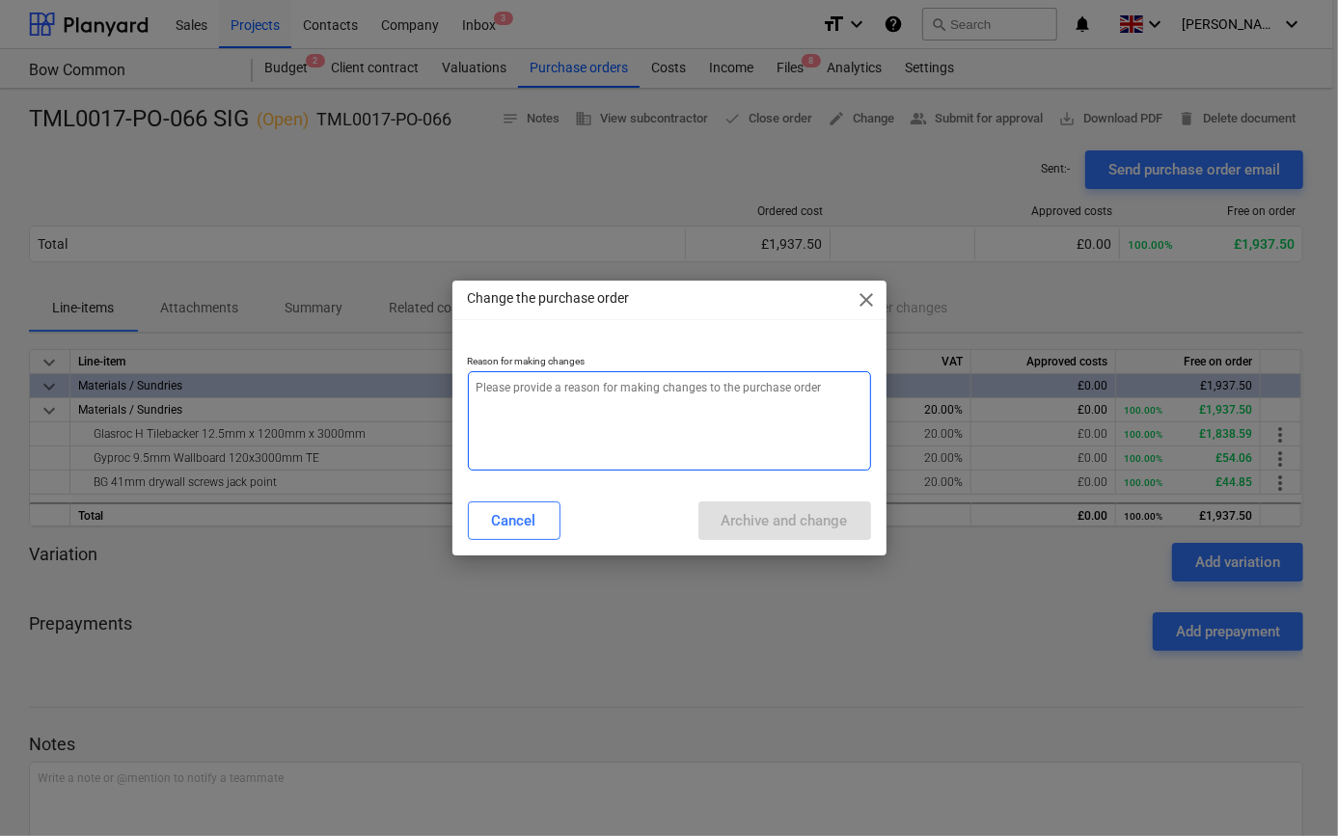
click at [524, 415] on textarea at bounding box center [669, 420] width 403 height 99
type textarea "x"
type textarea "a"
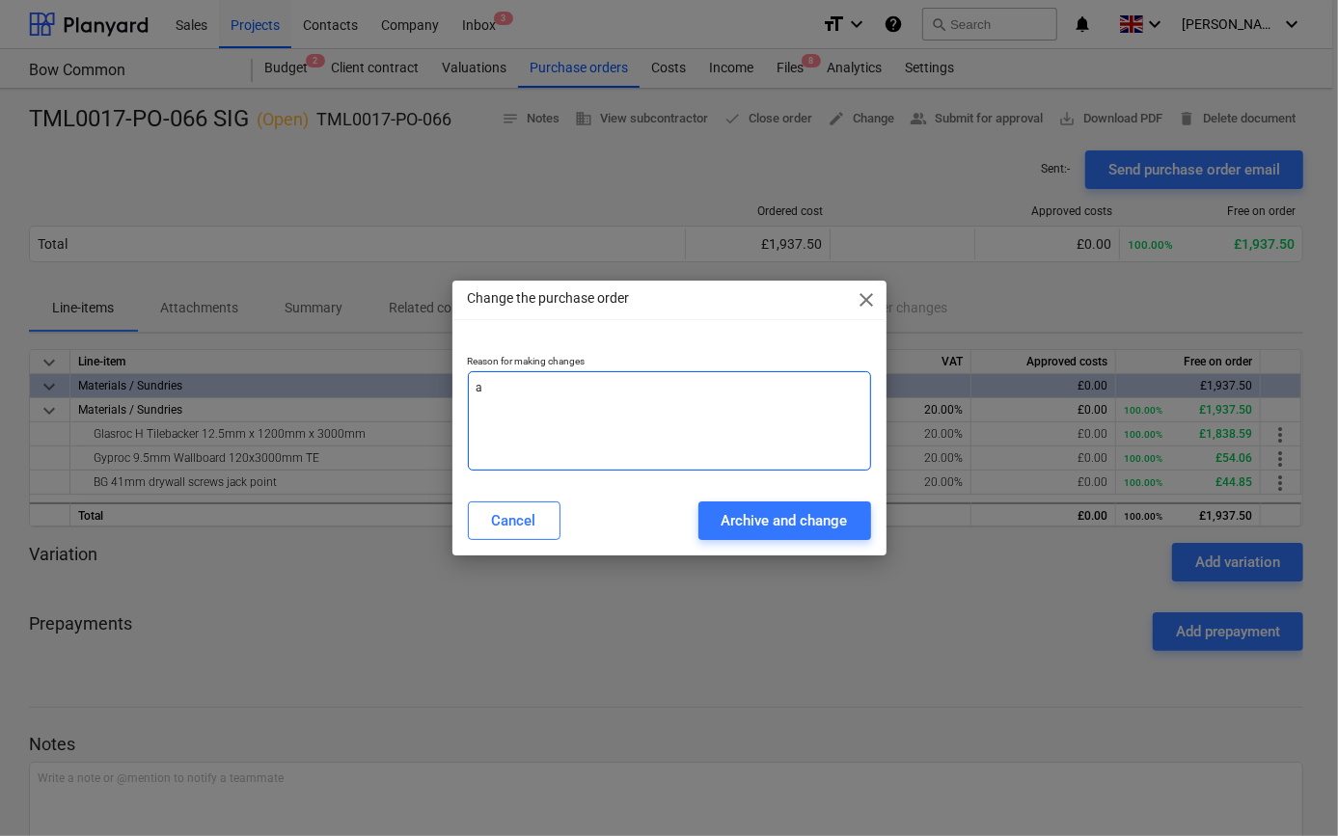
type textarea "x"
type textarea "am"
type textarea "x"
type textarea "ame"
type textarea "x"
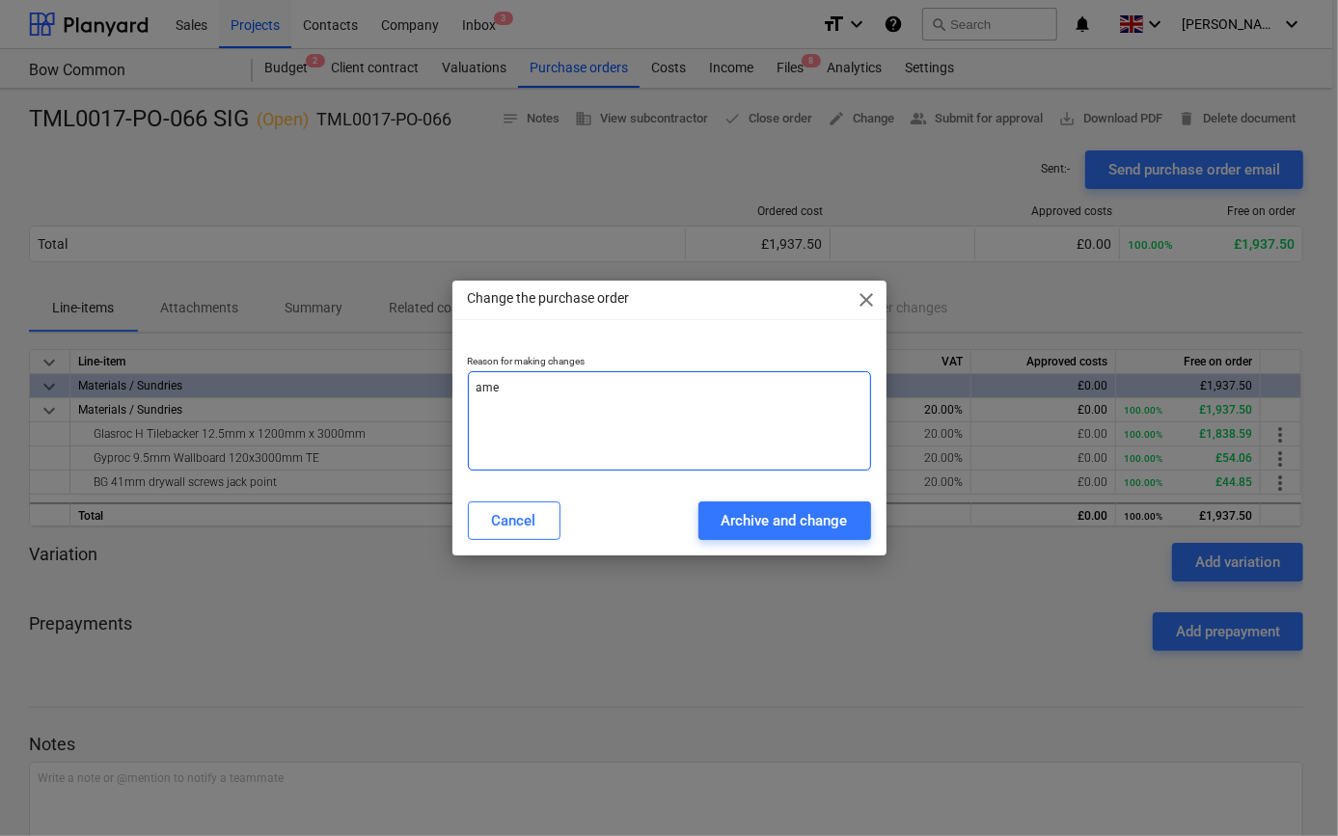
type textarea "[MEDICAL_DATA]"
type textarea "x"
type textarea "amend"
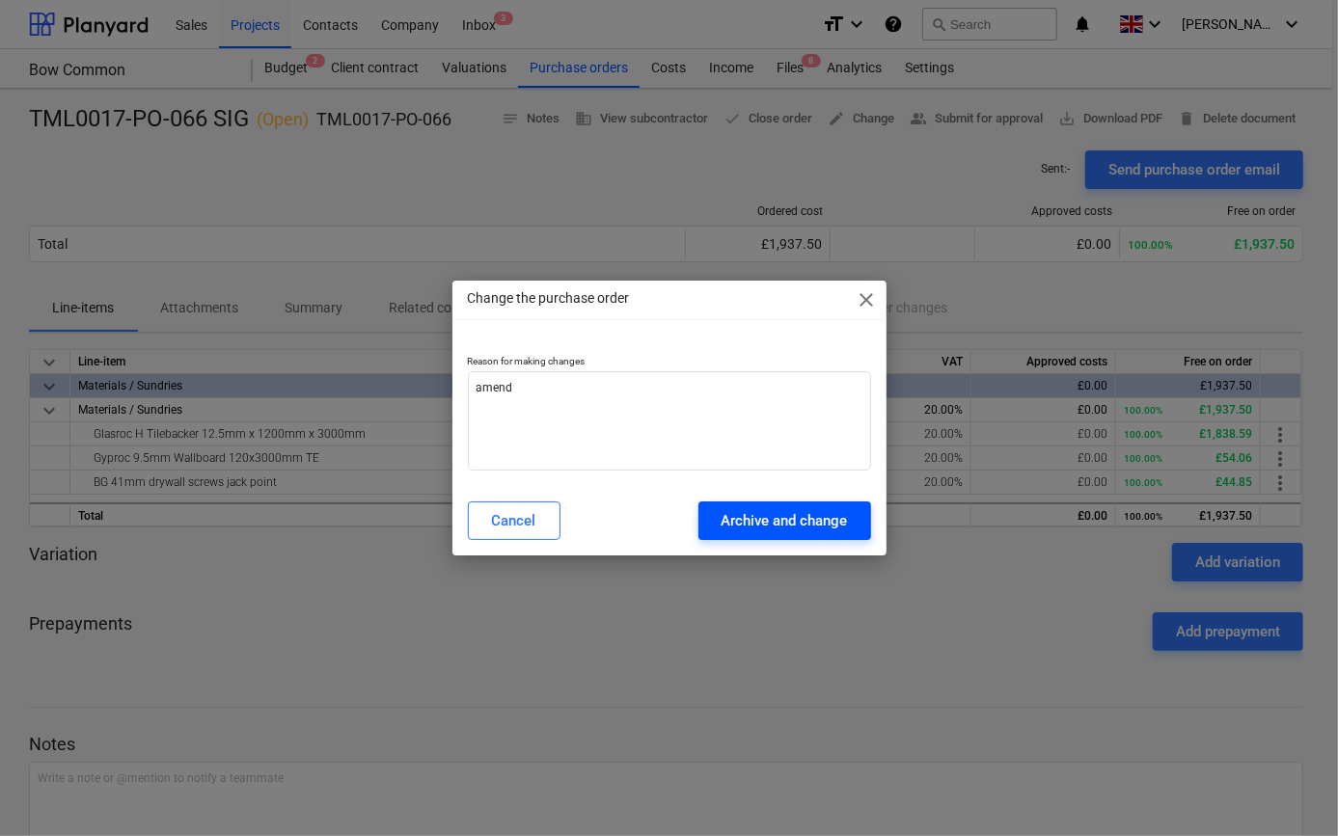
click at [743, 530] on div "Archive and change" at bounding box center [784, 520] width 126 height 25
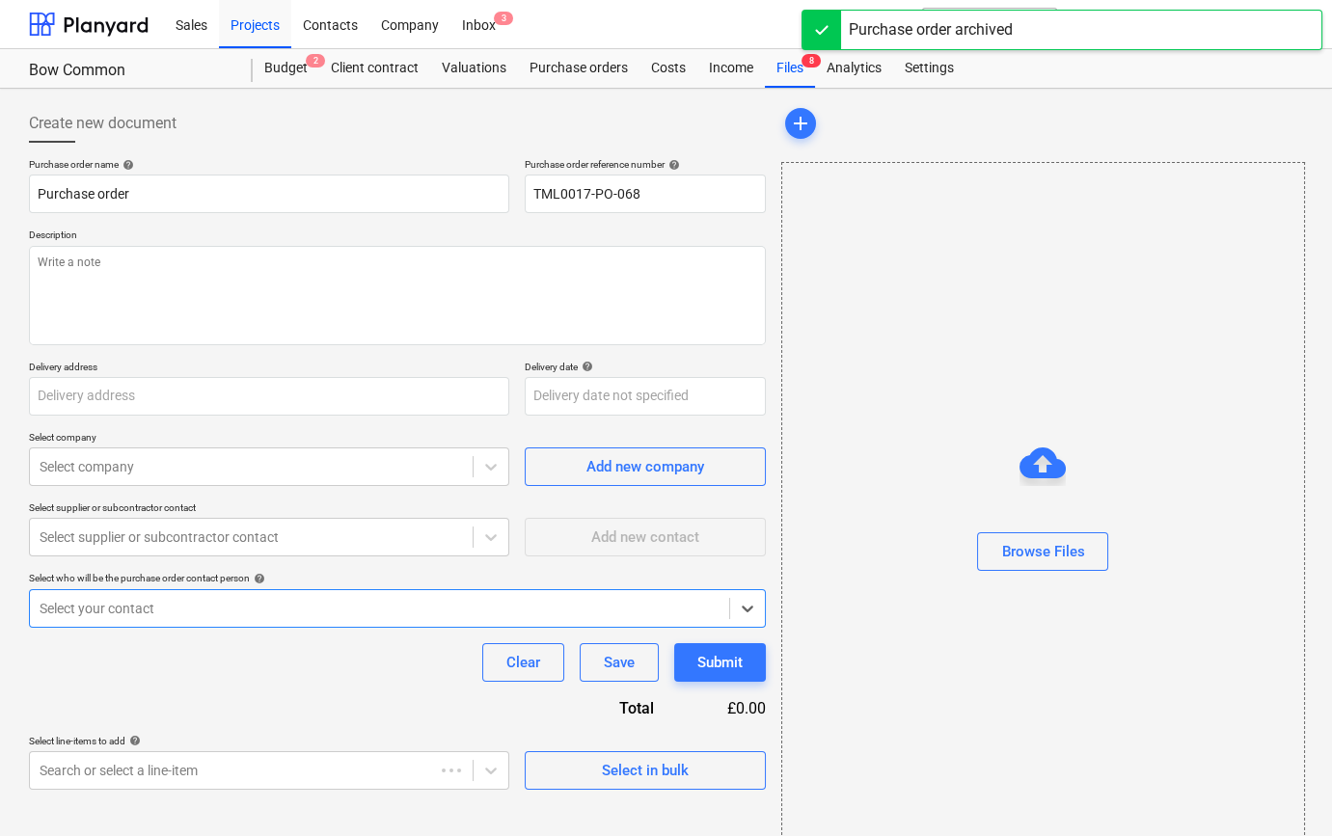
type textarea "x"
type input "TML0017-PO-066 SIG"
type input "TML0017-PO-066"
type textarea "Site contact [PERSON_NAME] [PHONE_NUMBER]"
type input "[GEOGRAPHIC_DATA][PERSON_NAME], [GEOGRAPHIC_DATA], Former Gasworks, [STREET_ADD…"
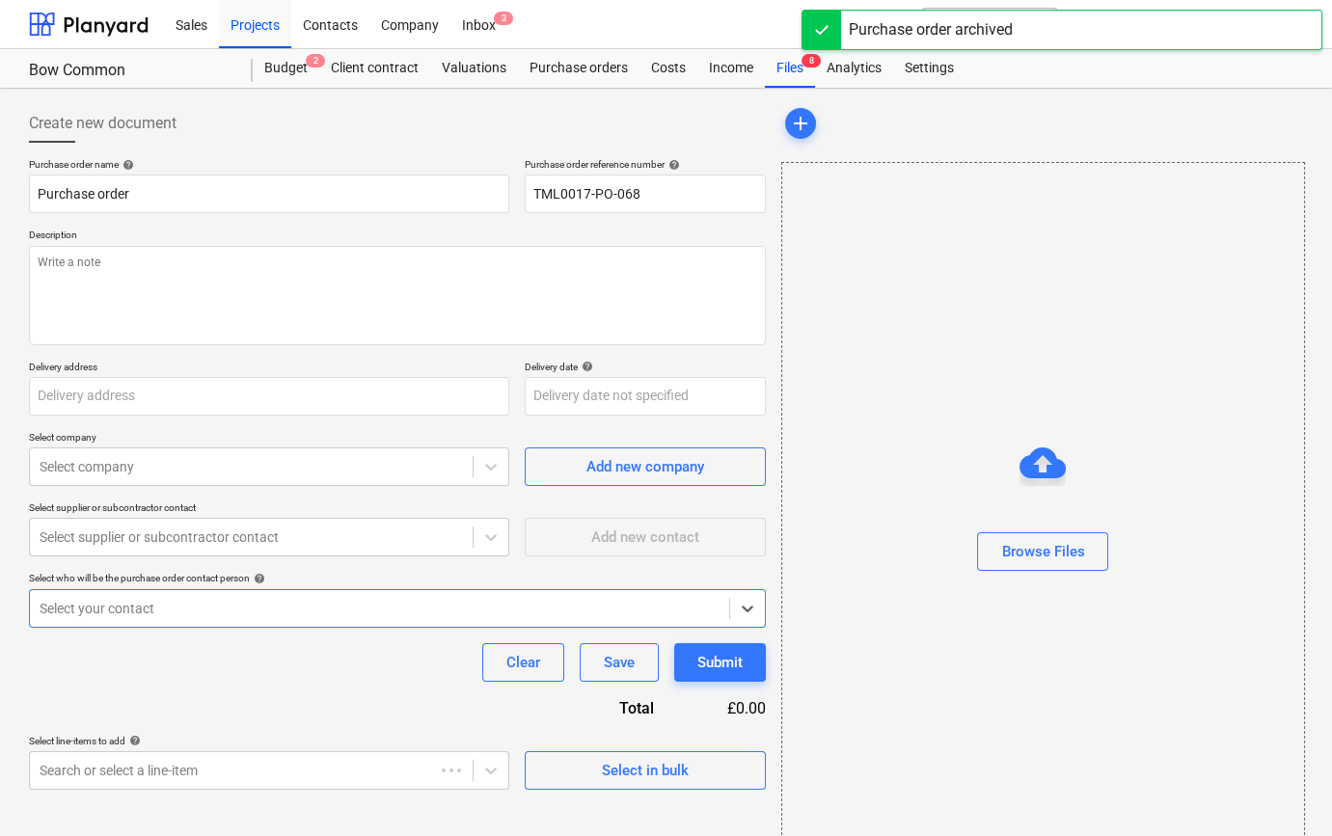
type input "[DATE]"
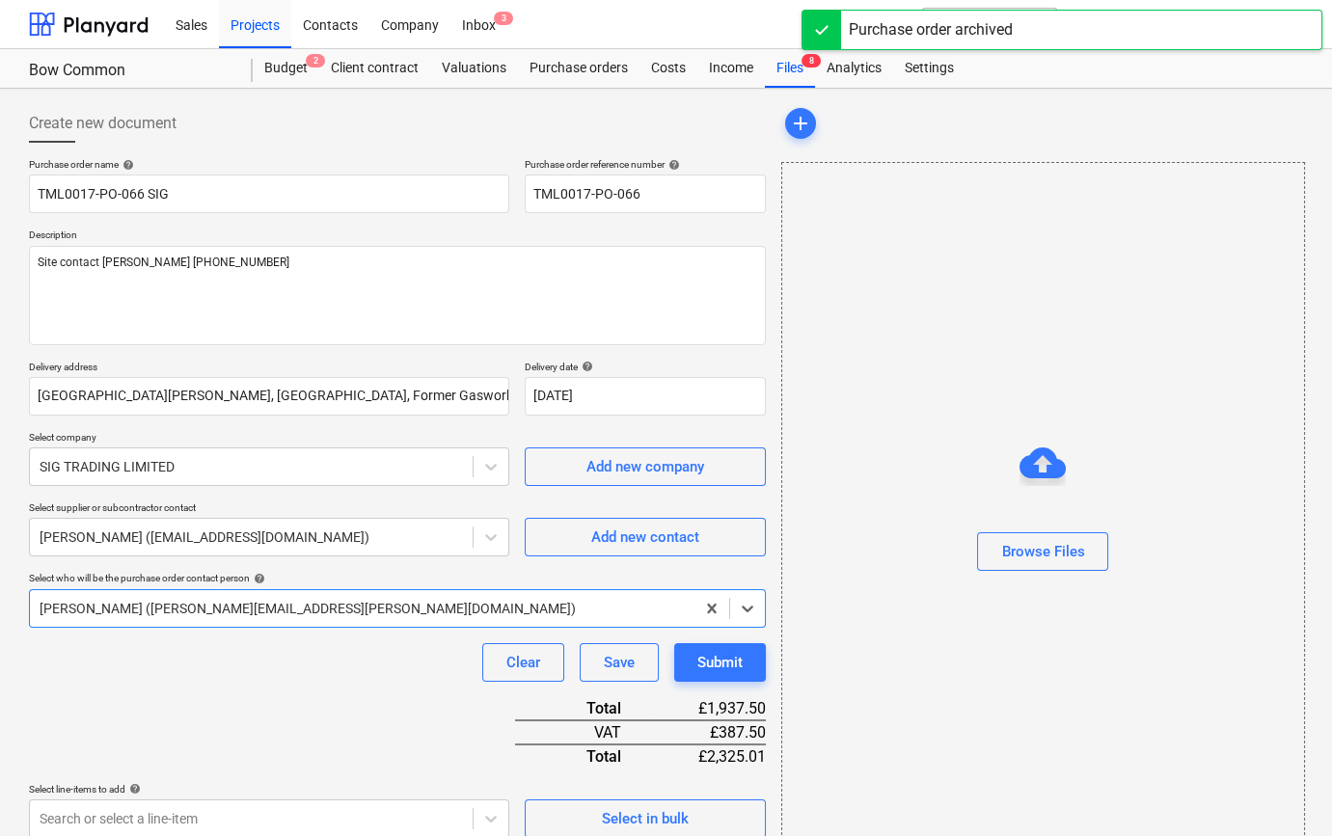
type textarea "x"
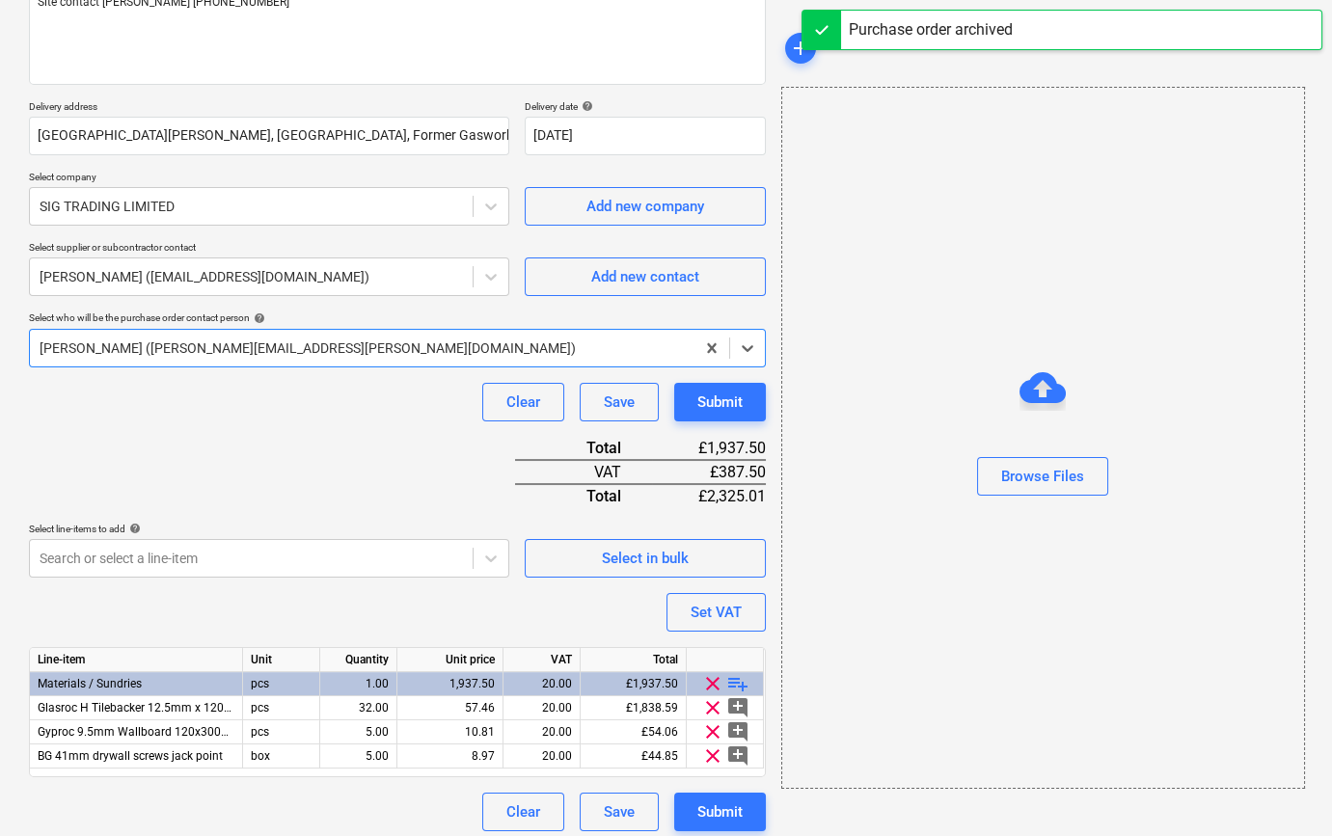
scroll to position [270, 0]
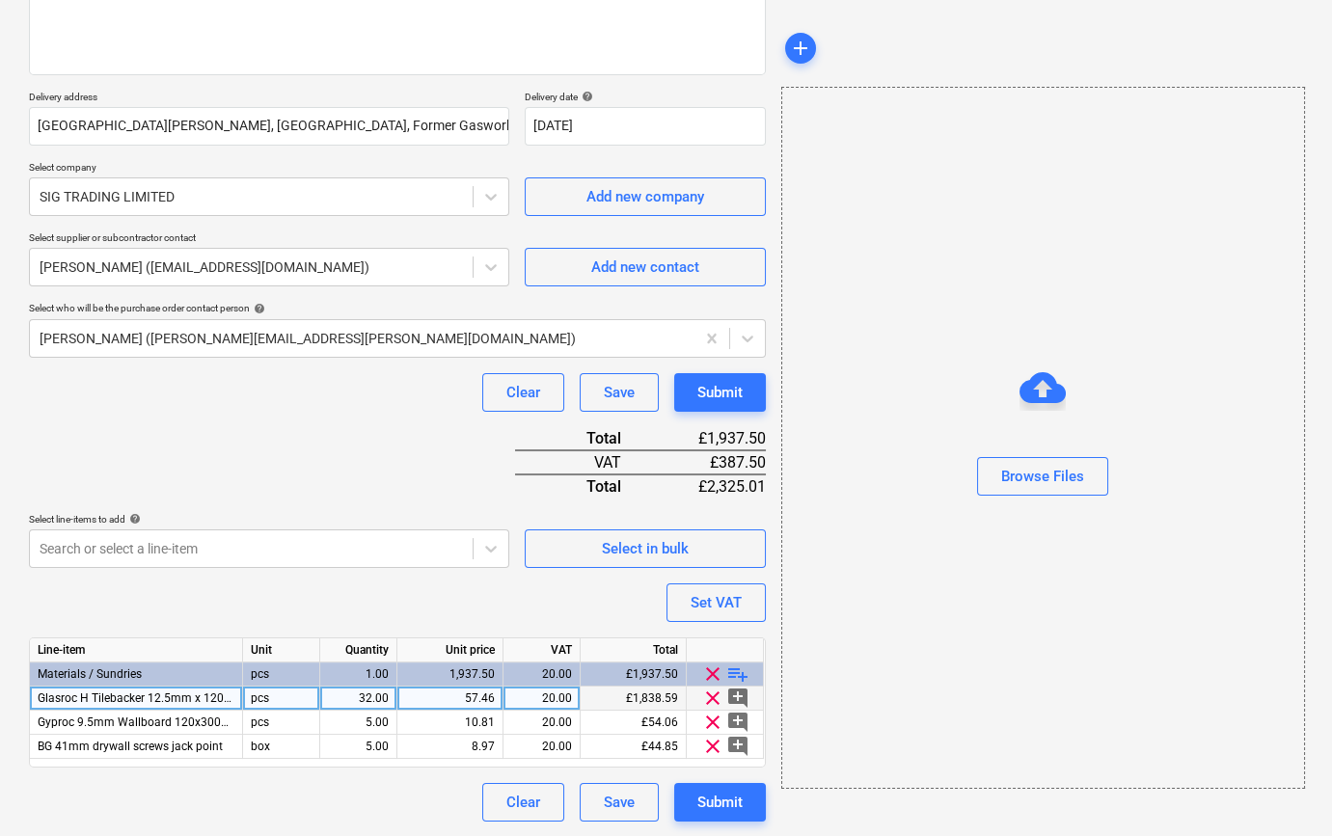
click at [209, 702] on span "Glasroc H Tilebacker 12.5mm x 1200mm x 3000mm" at bounding box center [175, 699] width 274 height 14
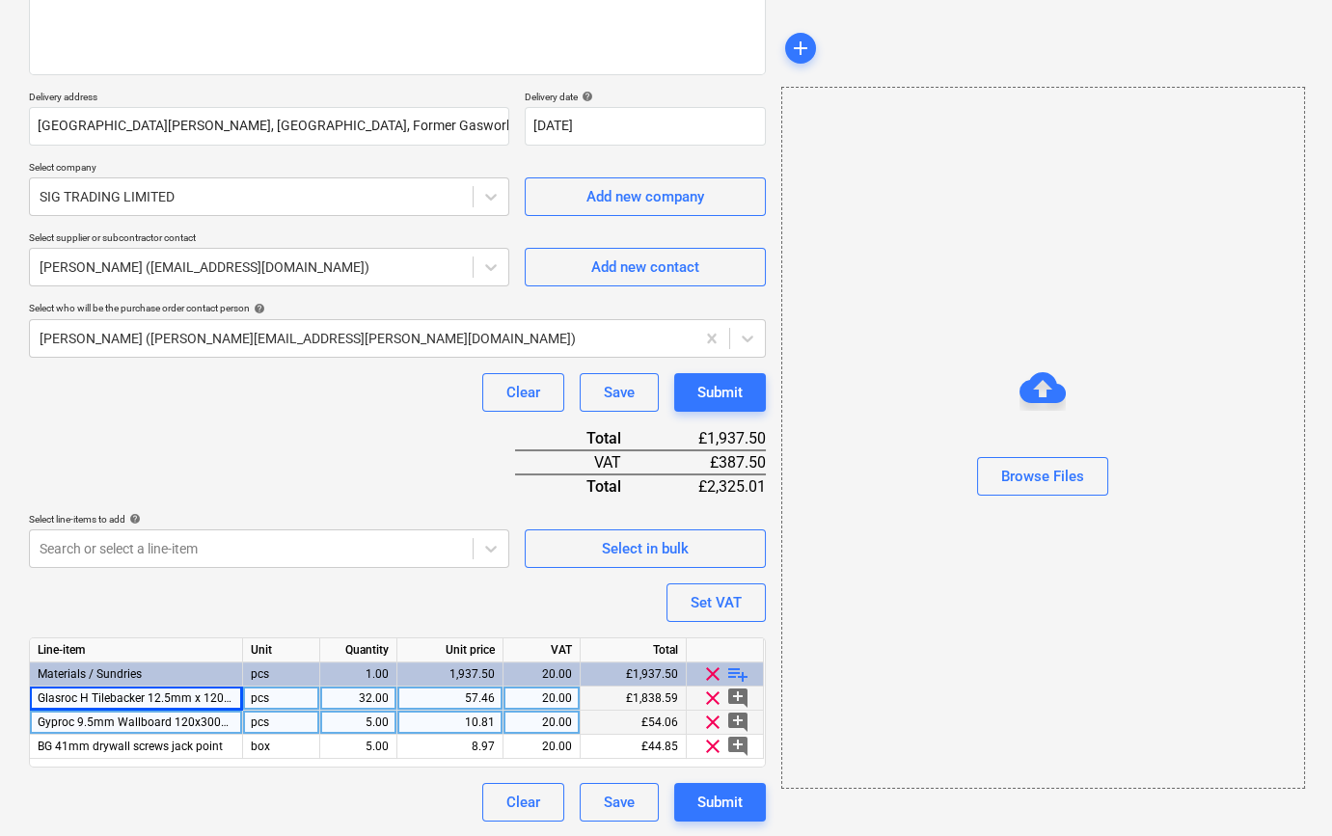
click at [194, 722] on span "Gyproc 9.5mm Wallboard 120x3000mm TE" at bounding box center [152, 723] width 228 height 14
click at [145, 722] on input "Gyproc 9.5mm Wallboard 120x3000mm TE" at bounding box center [136, 722] width 212 height 23
type input "Gyproc 9.5mm Wallboard 1200x3000mm TE"
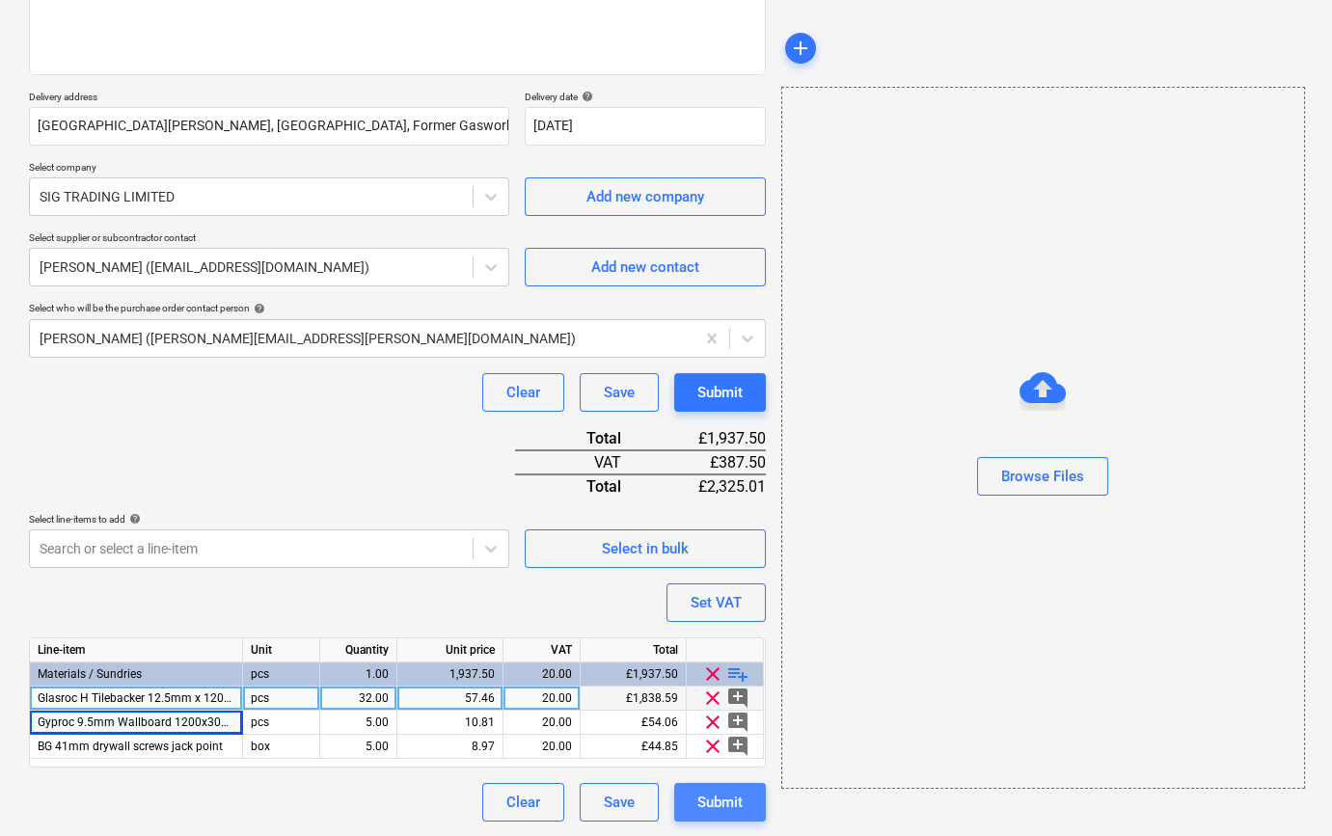
click at [705, 798] on div "Submit" at bounding box center [719, 802] width 45 height 25
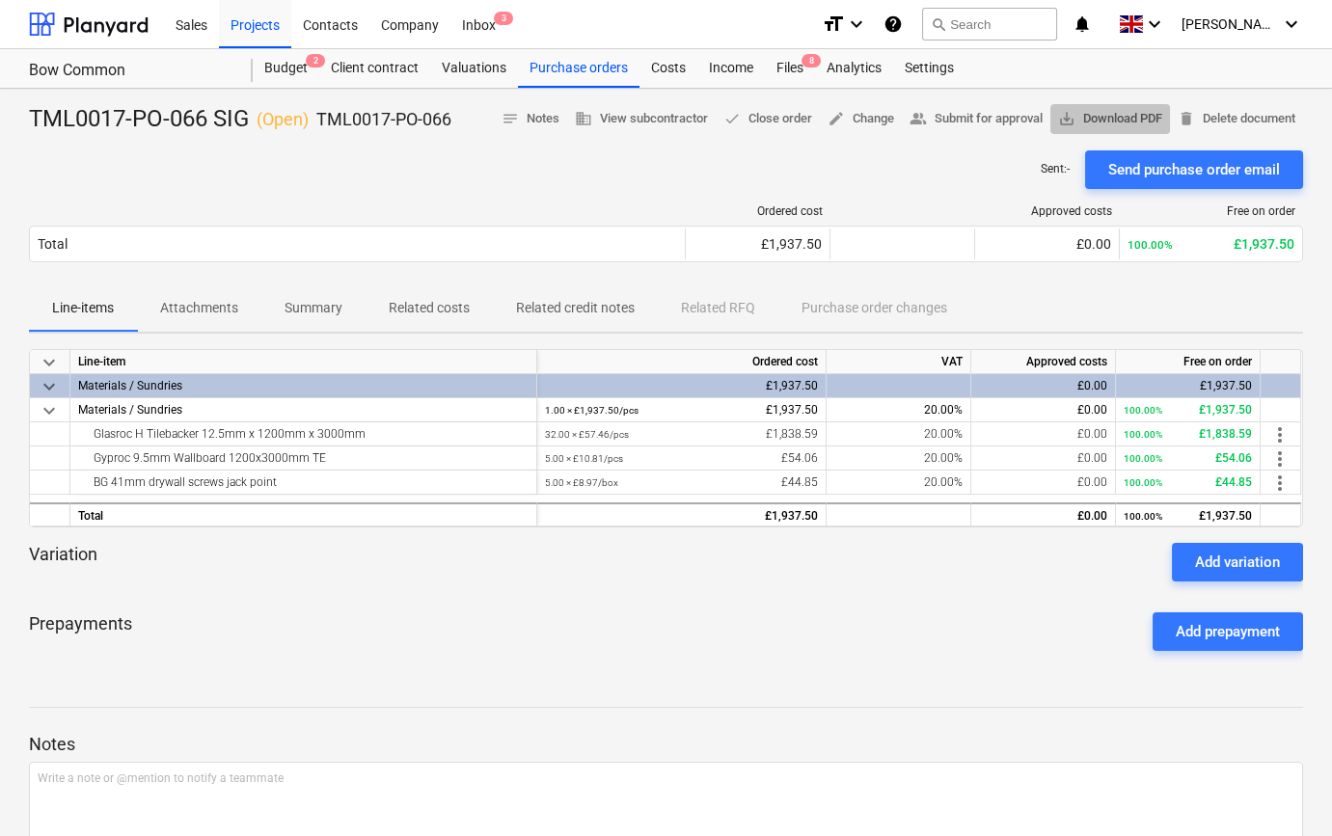
click at [1115, 116] on span "save_alt Download PDF" at bounding box center [1110, 119] width 104 height 22
click at [1100, 112] on span "save_alt Download PDF" at bounding box center [1110, 119] width 104 height 22
click at [251, 33] on div "Projects" at bounding box center [255, 23] width 72 height 49
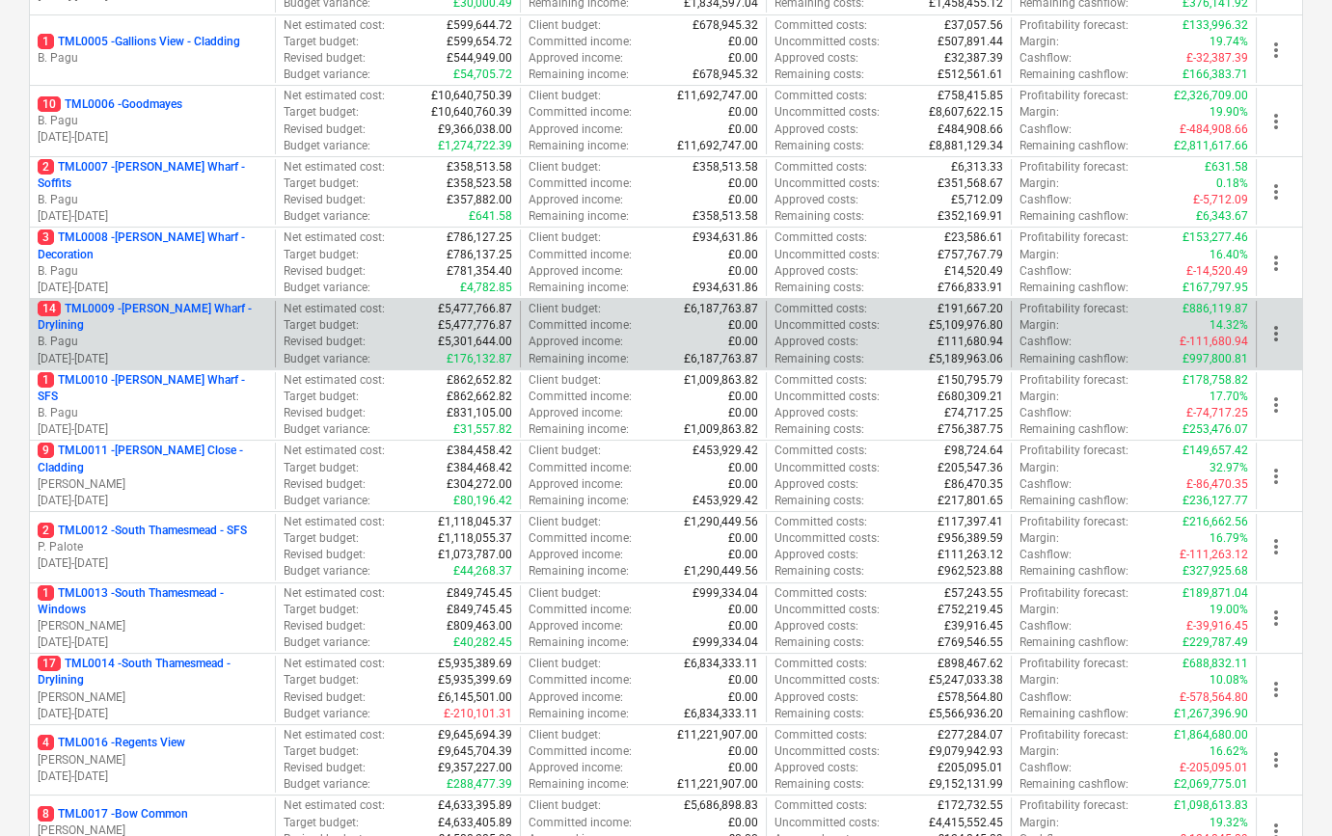
scroll to position [613, 0]
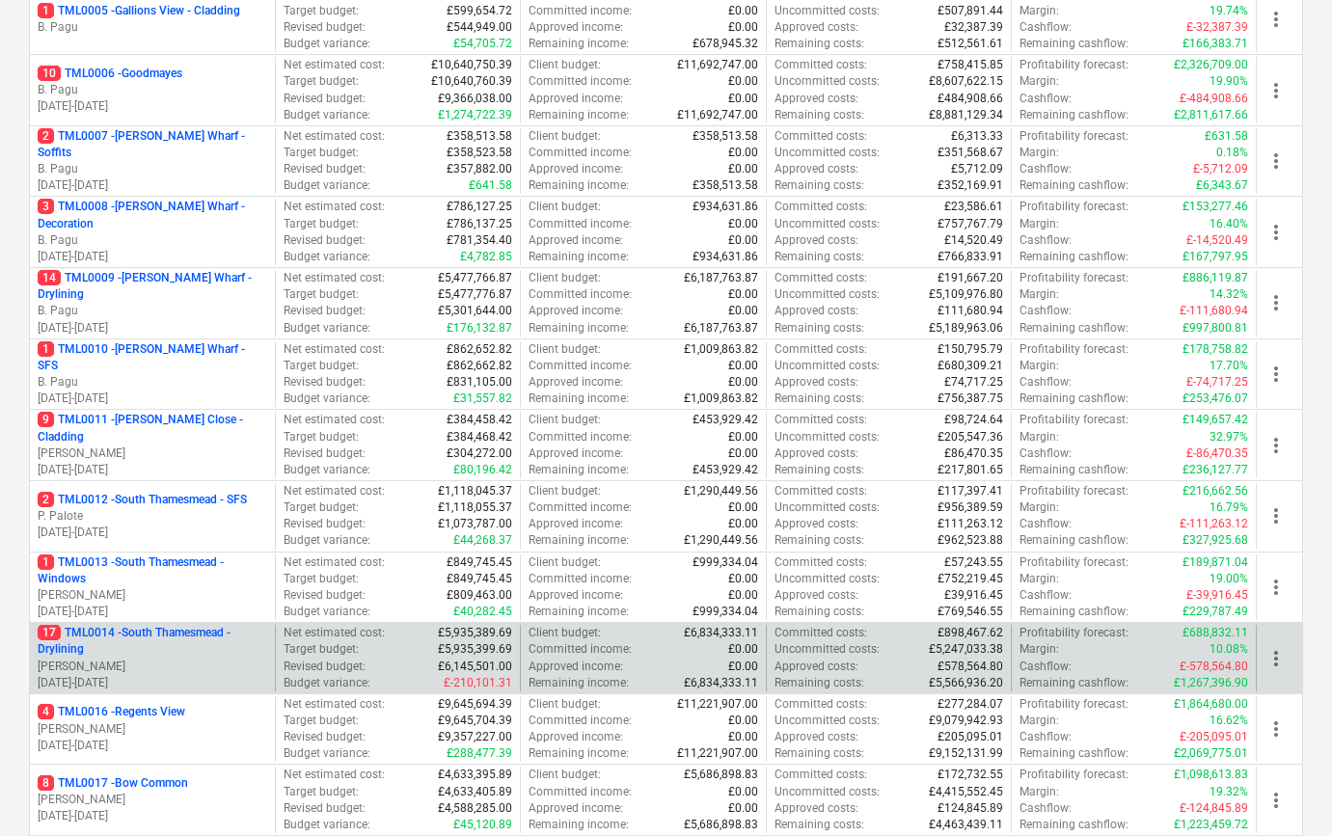
click at [166, 653] on p "17 TML0014 - [GEOGRAPHIC_DATA] - Drylining" at bounding box center [153, 641] width 230 height 33
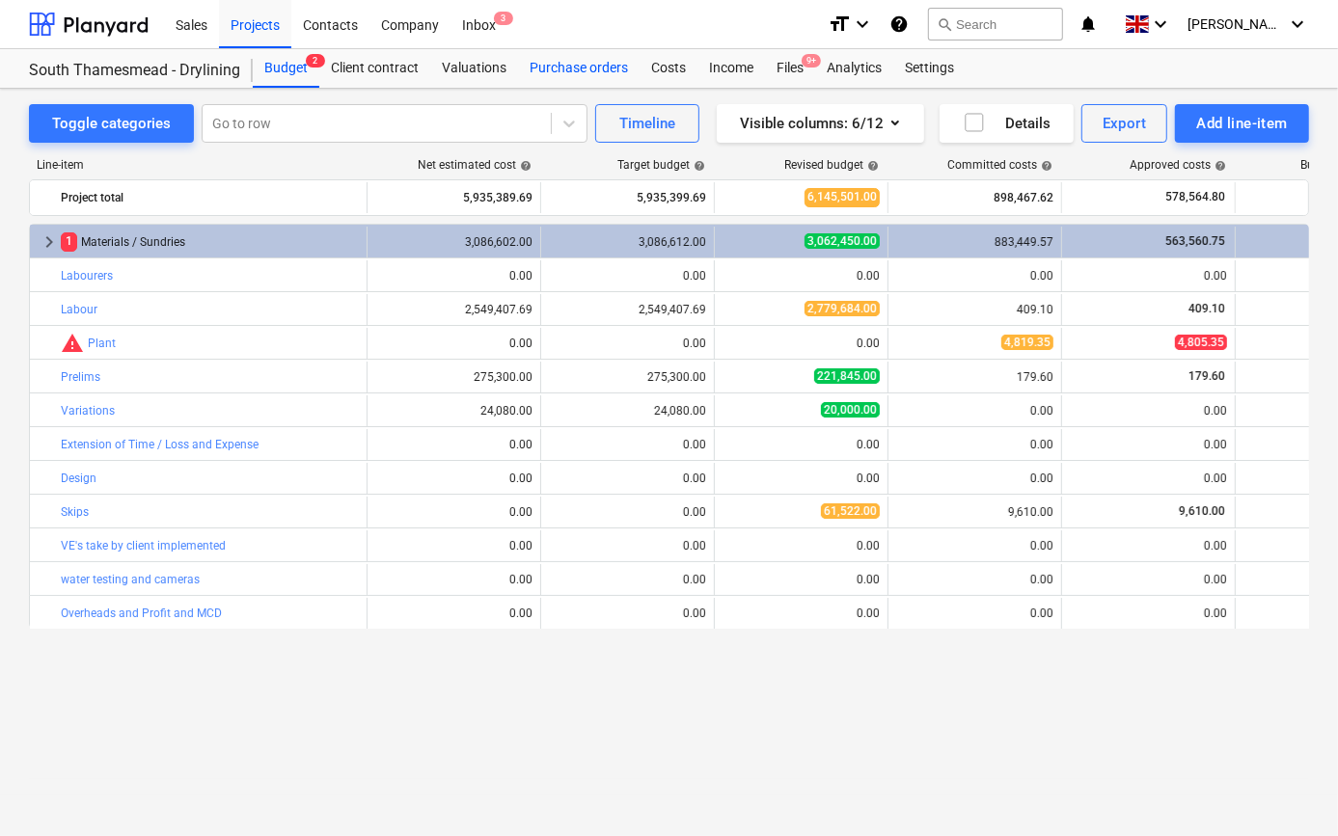
click at [560, 67] on div "Purchase orders" at bounding box center [579, 68] width 122 height 39
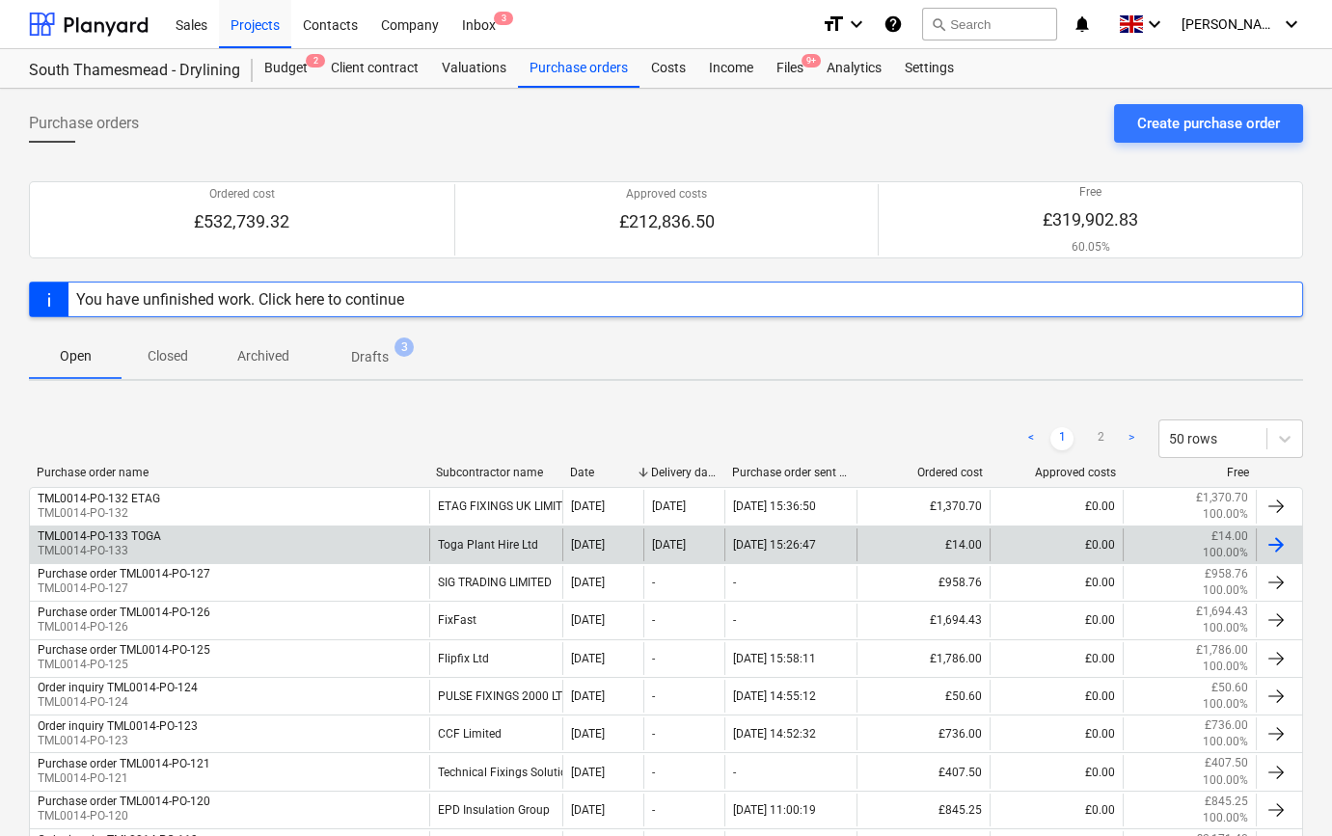
click at [158, 538] on div "TML0014-PO-133 TOGA" at bounding box center [99, 537] width 123 height 14
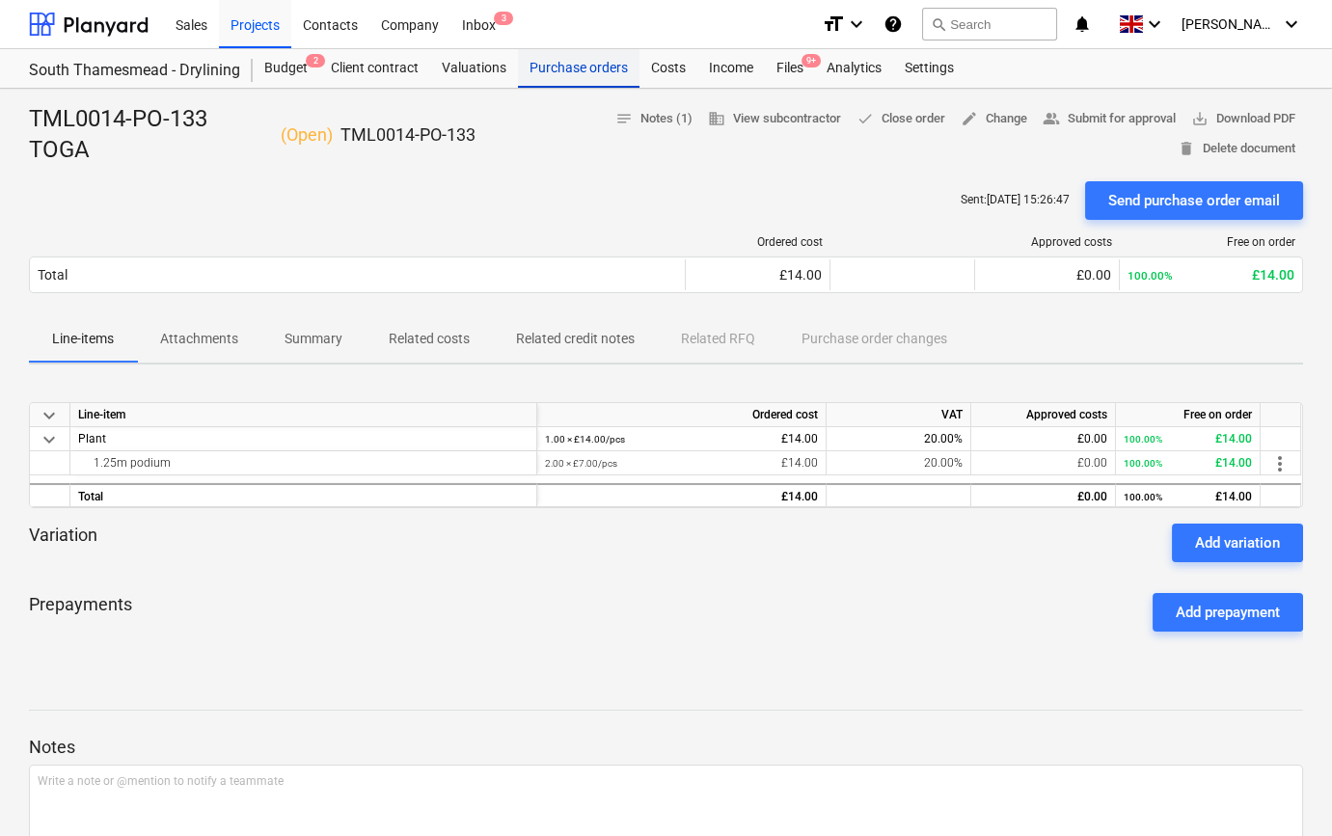
click at [557, 75] on div "Purchase orders" at bounding box center [579, 68] width 122 height 39
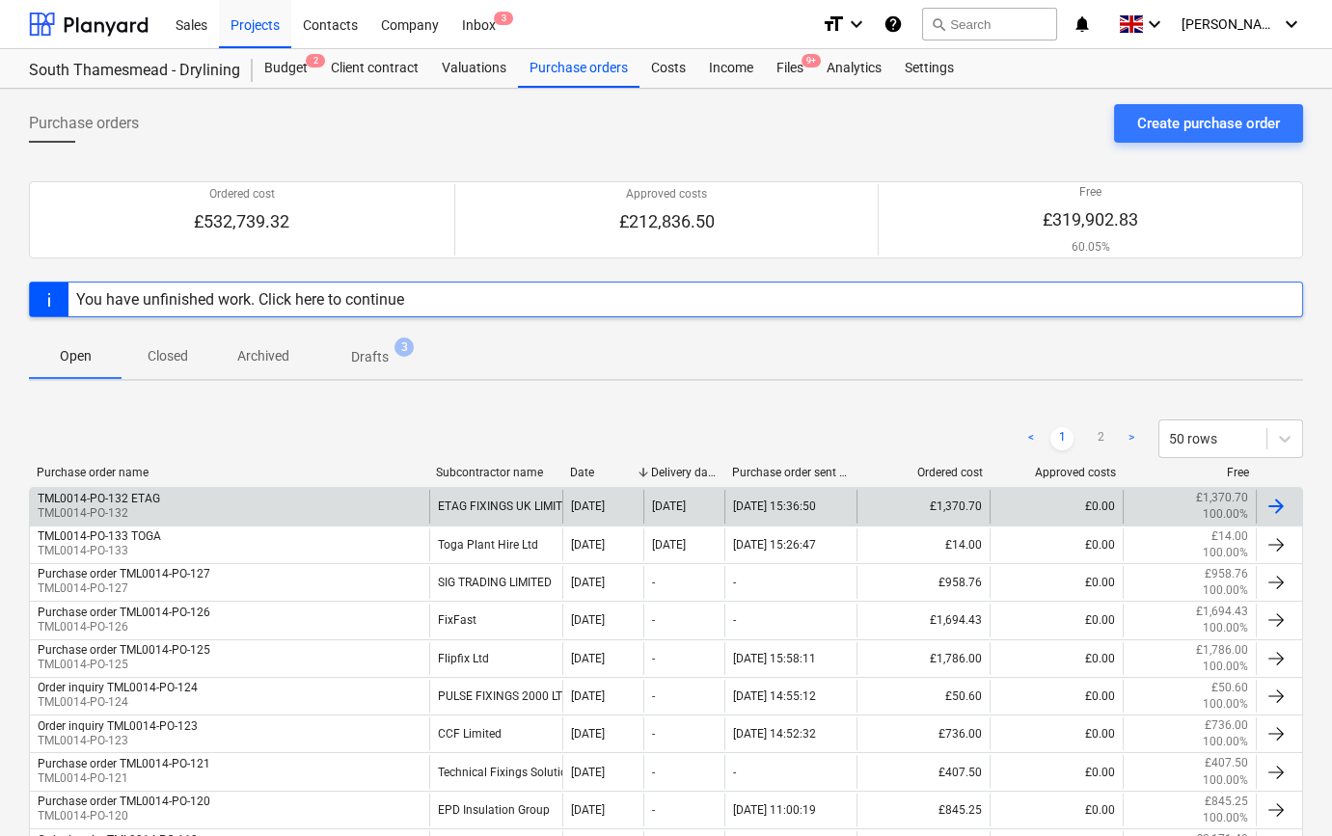
click at [133, 504] on div "TML0014-PO-132 ETAG" at bounding box center [99, 499] width 122 height 14
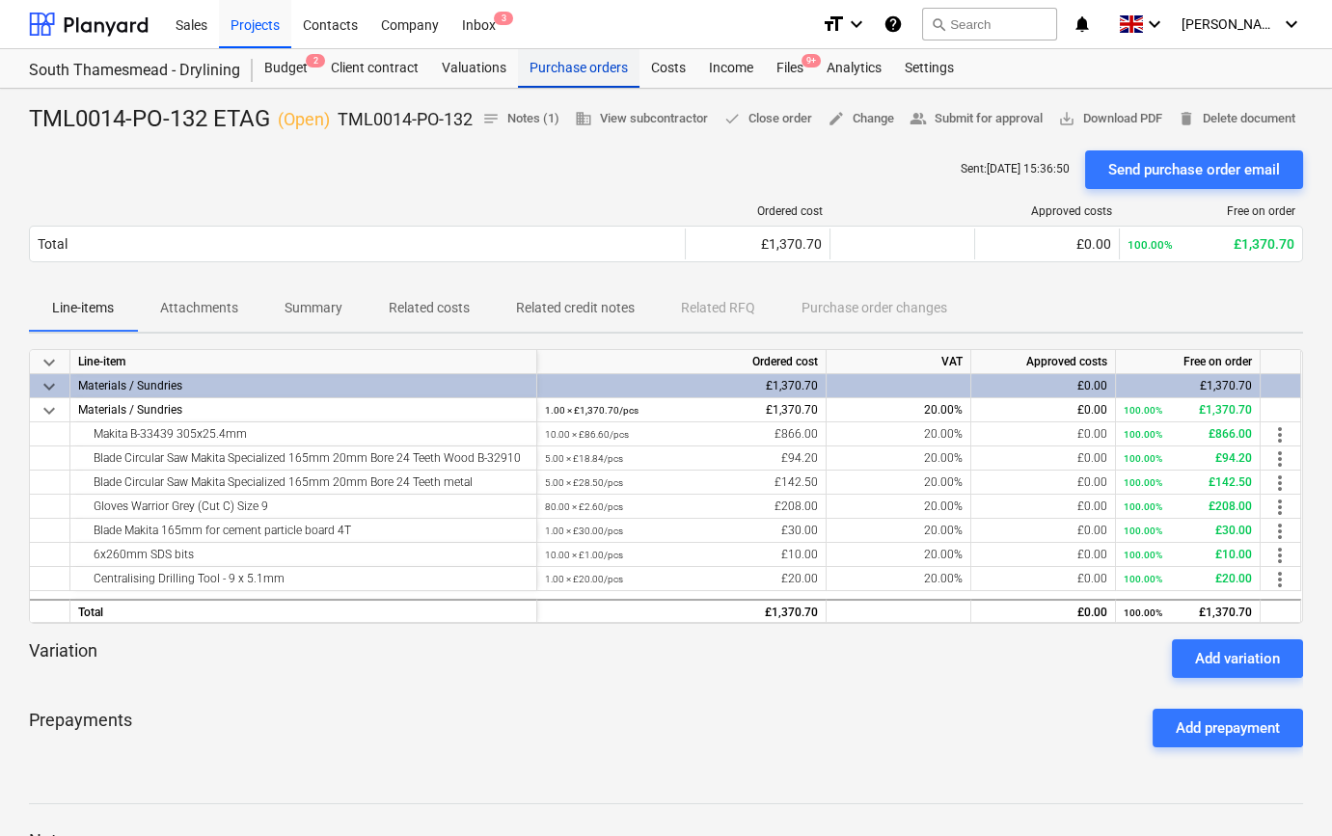
click at [586, 76] on div "Purchase orders" at bounding box center [579, 68] width 122 height 39
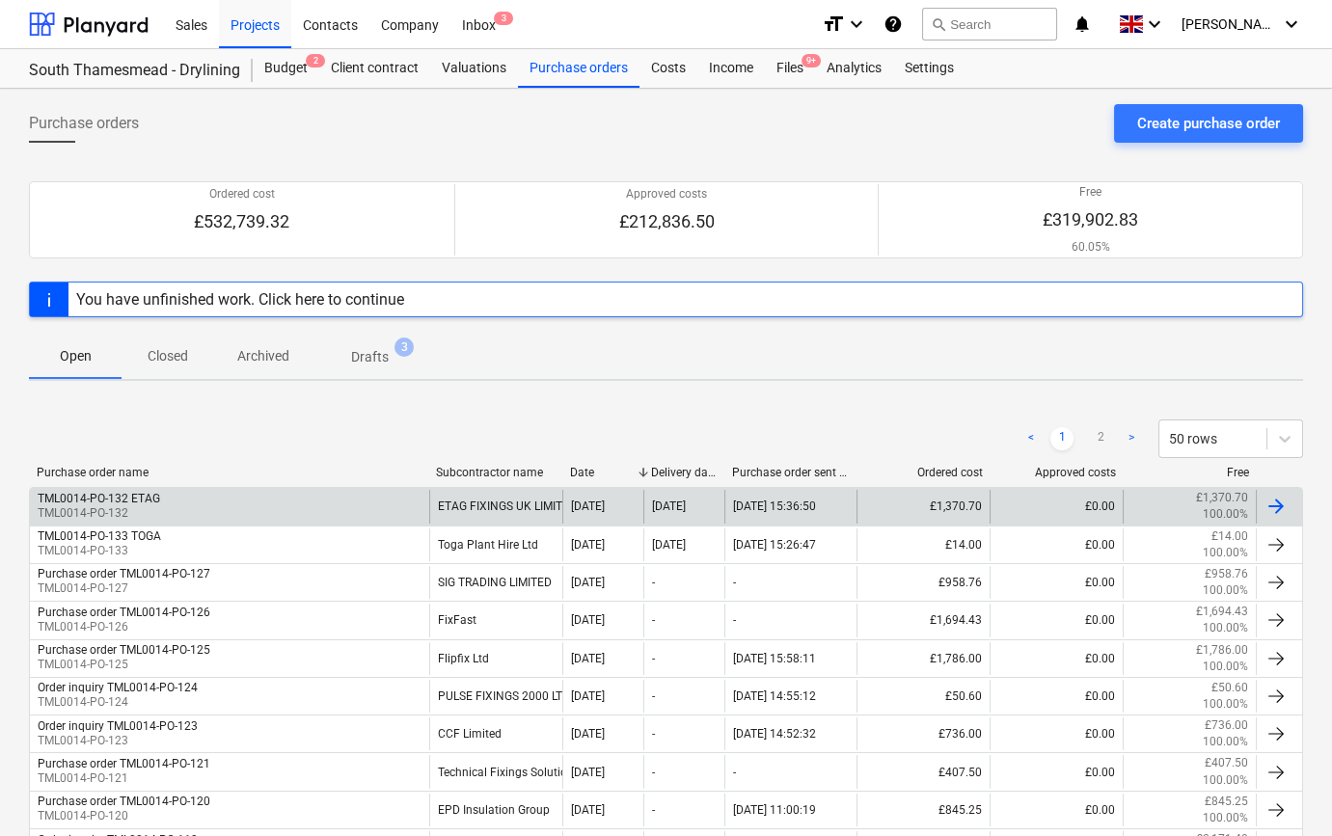
click at [133, 505] on p "TML0014-PO-132" at bounding box center [99, 513] width 122 height 16
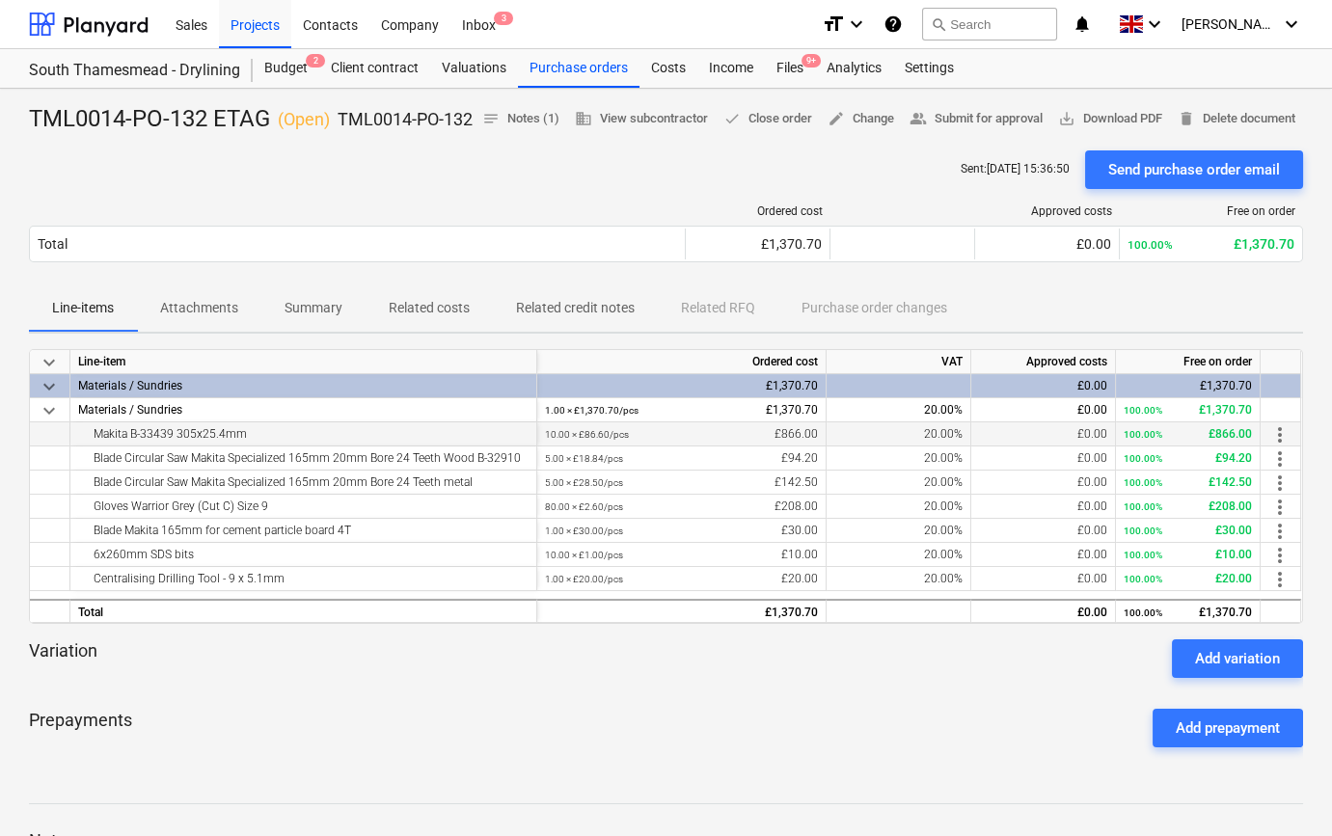
drag, startPoint x: 248, startPoint y: 462, endPoint x: 95, endPoint y: 460, distance: 152.4
click at [95, 446] on div "Makita B-33439 305x25.4mm" at bounding box center [303, 433] width 450 height 23
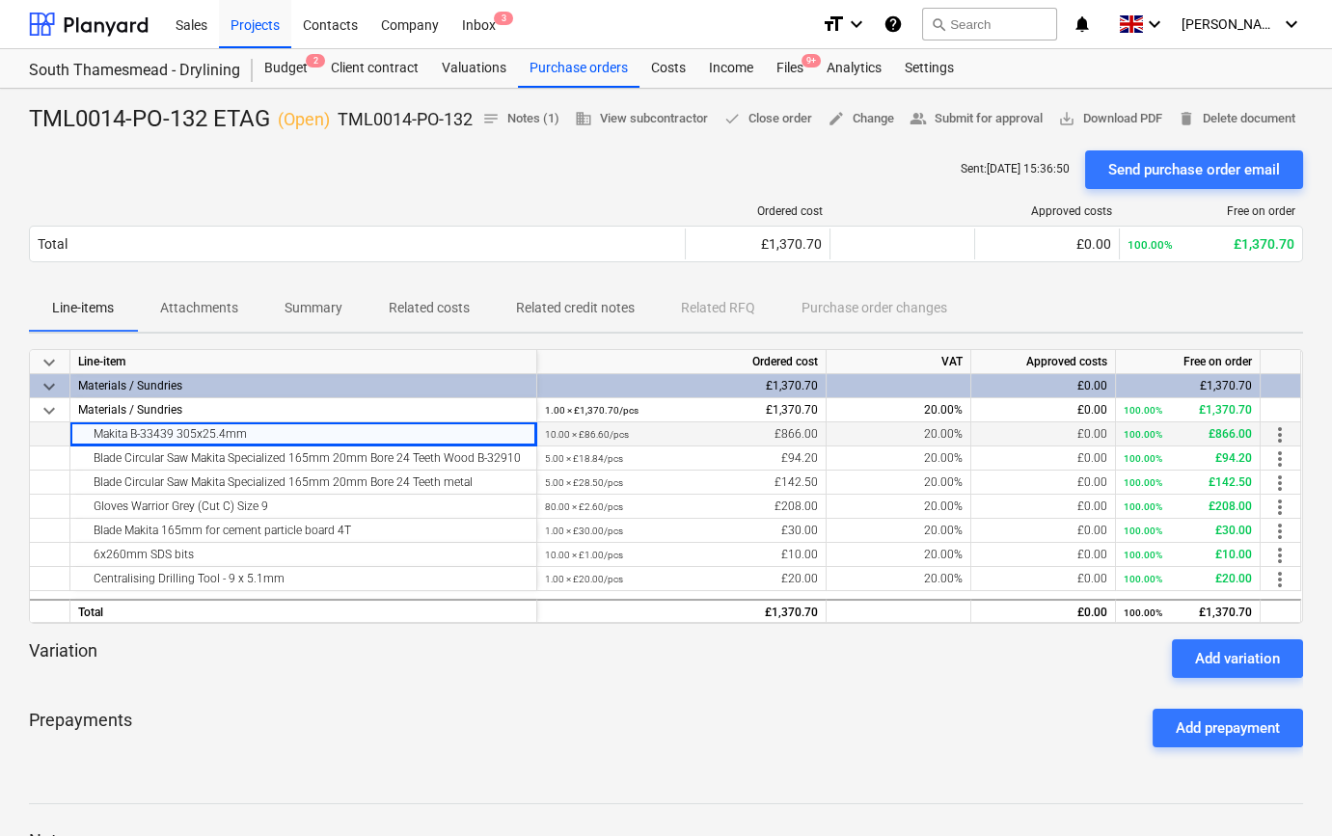
copy div "Makita B-33439 305x25.4mm"
drag, startPoint x: 517, startPoint y: 486, endPoint x: 82, endPoint y: 494, distance: 435.1
click at [82, 470] on div "Blade Circular Saw Makita Specialized 165mm 20mm Bore 24 Teeth Wood B-32910" at bounding box center [303, 458] width 450 height 23
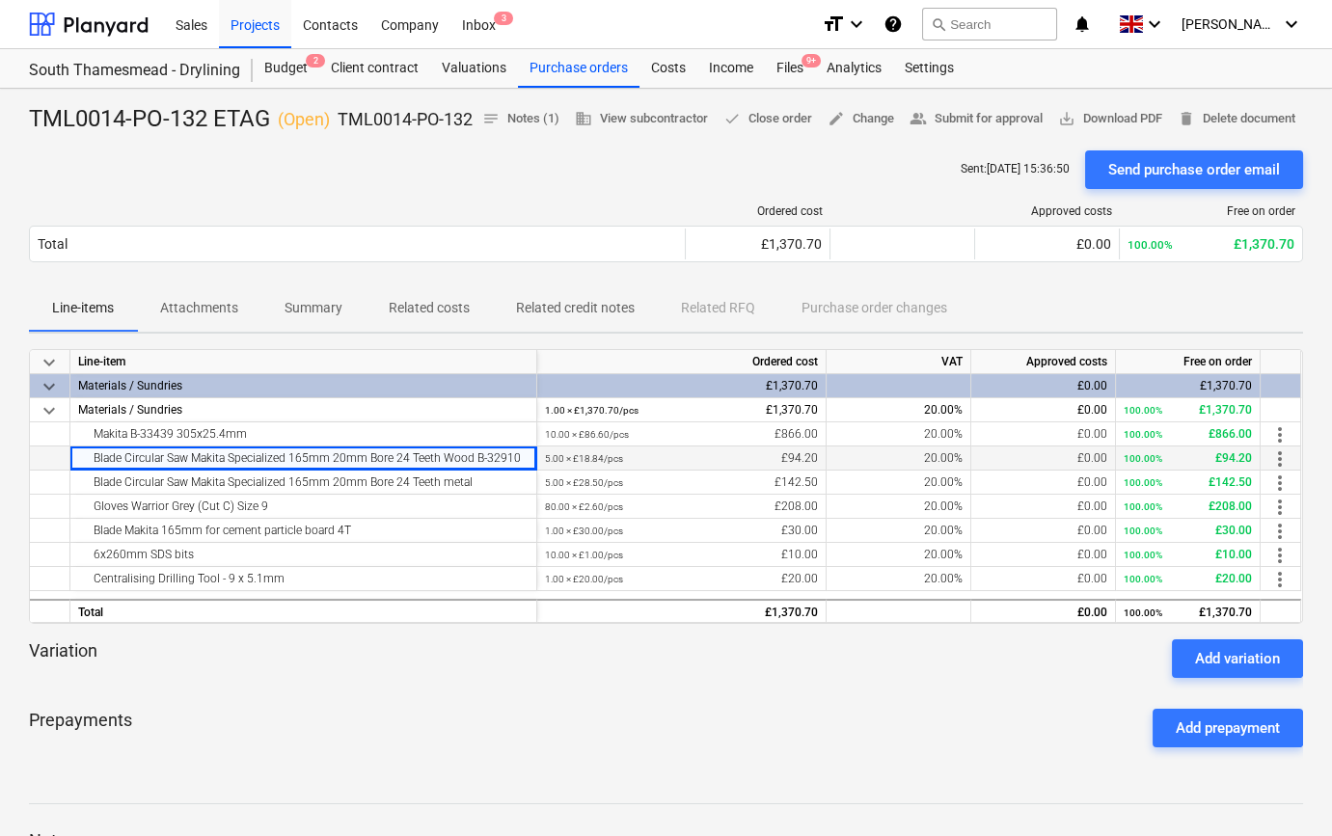
copy div "Blade Circular Saw Makita Specialized 165mm 20mm Bore 24 Teeth Wood B-32910"
click at [477, 494] on div "Blade Circular Saw Makita Specialized 165mm 20mm Bore 24 Teeth metal" at bounding box center [303, 482] width 450 height 23
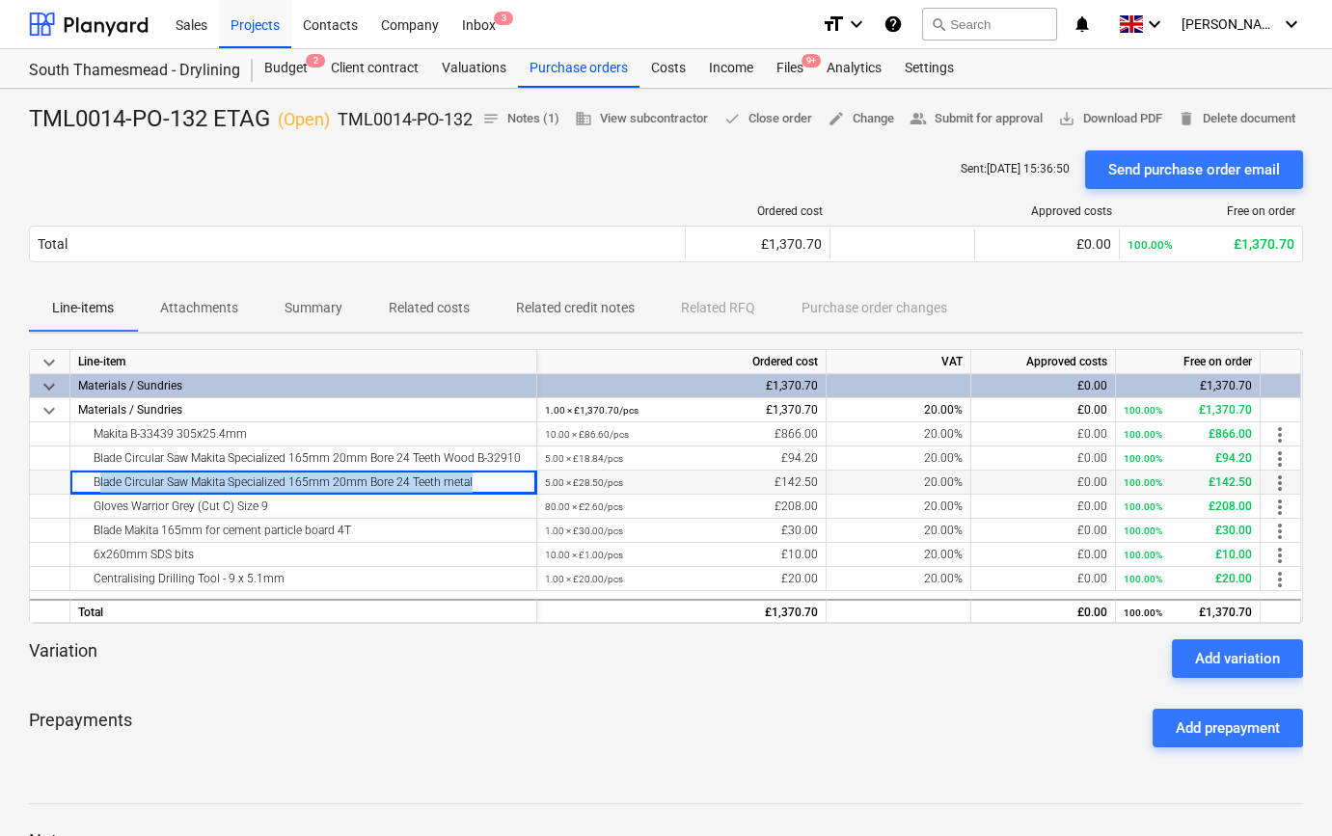
drag, startPoint x: 478, startPoint y: 512, endPoint x: 80, endPoint y: 508, distance: 398.4
click at [80, 494] on div "Blade Circular Saw Makita Specialized 165mm 20mm Bore 24 Teeth metal" at bounding box center [303, 482] width 450 height 23
copy div "Blade Circular Saw Makita Specialized 165mm 20mm Bore 24 Teeth metal"
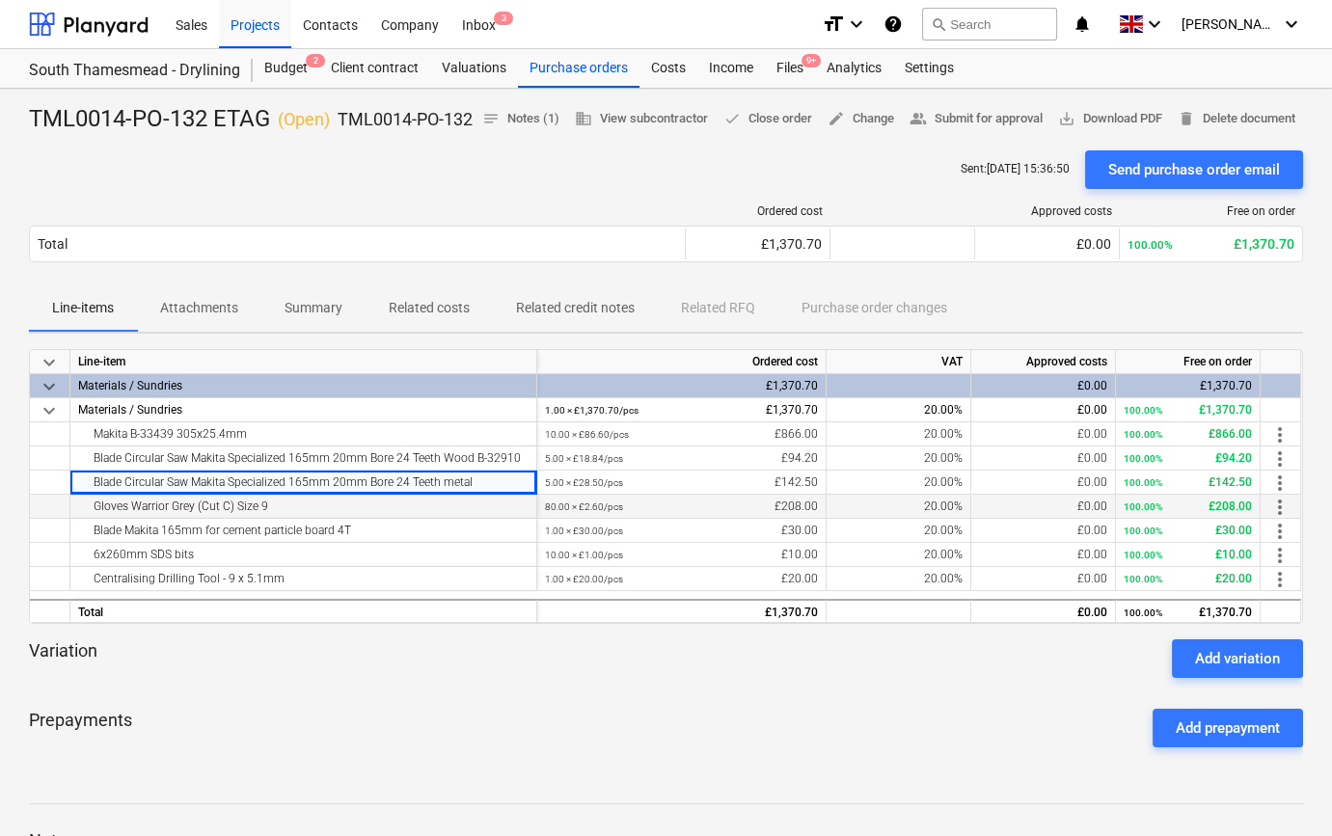
click at [308, 518] on div "Gloves Warrior Grey (Cut C) Size 9" at bounding box center [303, 506] width 450 height 23
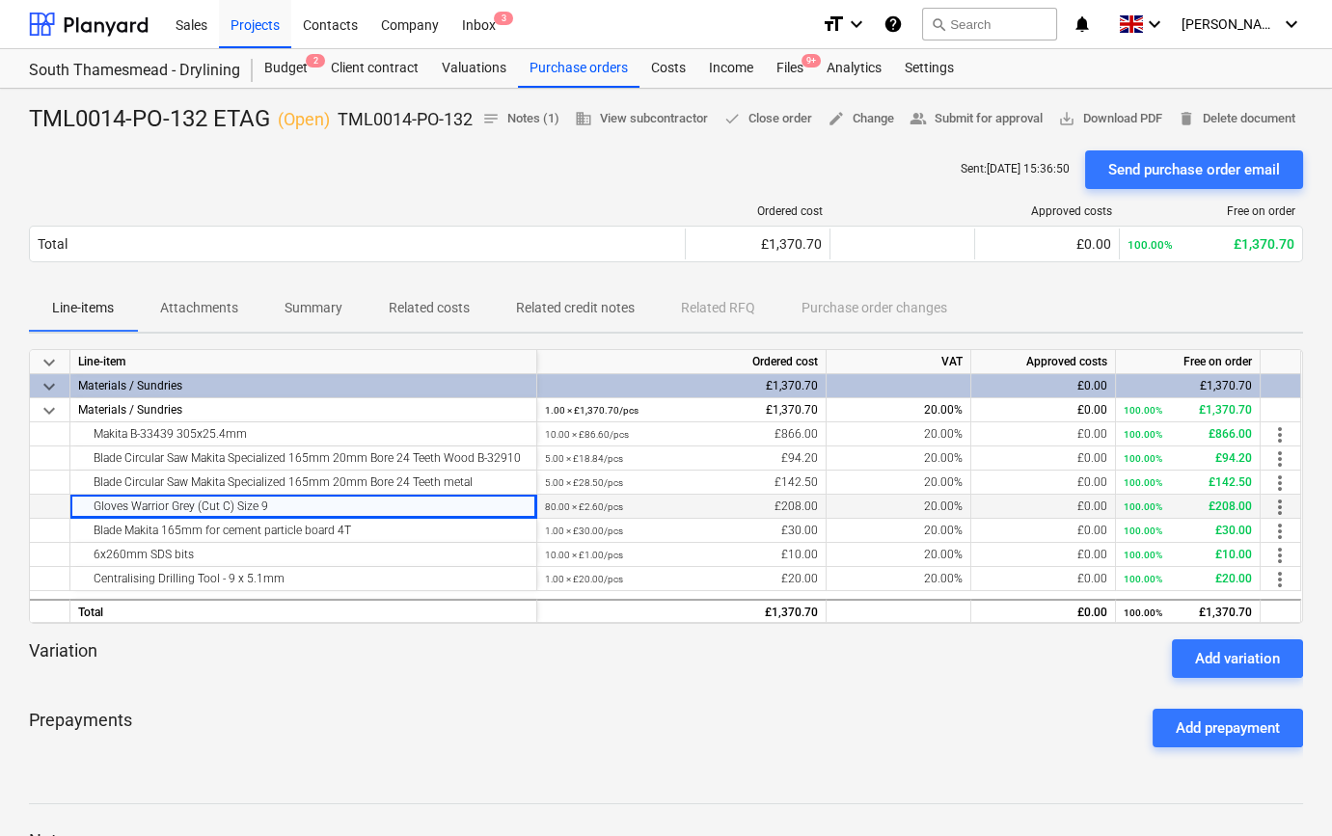
drag, startPoint x: 283, startPoint y: 538, endPoint x: 81, endPoint y: 539, distance: 201.6
click at [81, 518] on div "Gloves Warrior Grey (Cut C) Size 9" at bounding box center [303, 506] width 450 height 23
copy div "Gloves Warrior Grey (Cut C) Size 9"
click at [403, 542] on div "Blade Makita 165mm for cement particle board 4T" at bounding box center [303, 530] width 450 height 23
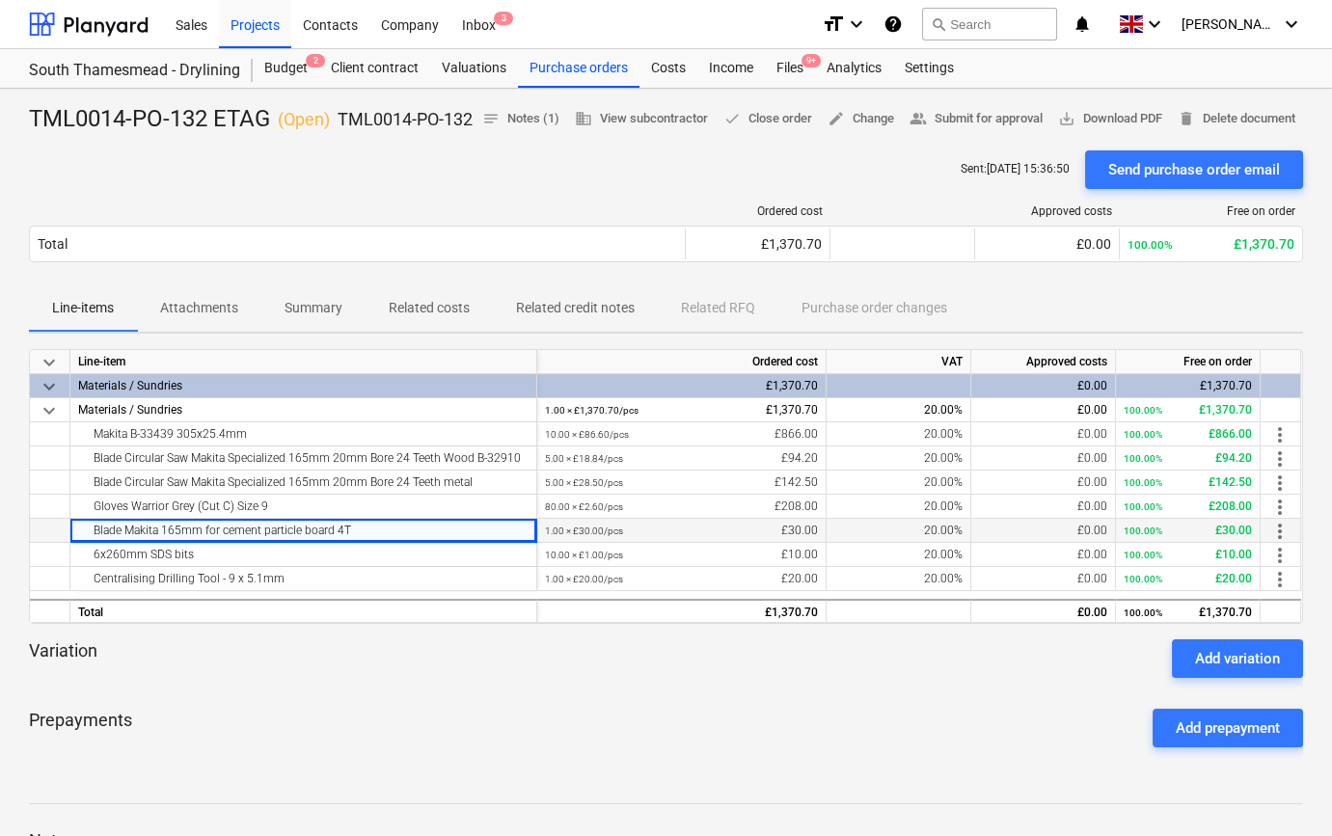
drag, startPoint x: 364, startPoint y: 559, endPoint x: 77, endPoint y: 569, distance: 286.6
click at [78, 542] on div "Blade Makita 165mm for cement particle board 4T" at bounding box center [303, 530] width 450 height 23
copy div "Blade Makita 165mm for cement particle board 4T"
click at [198, 566] on div "6x260mm SDS bits" at bounding box center [303, 554] width 450 height 23
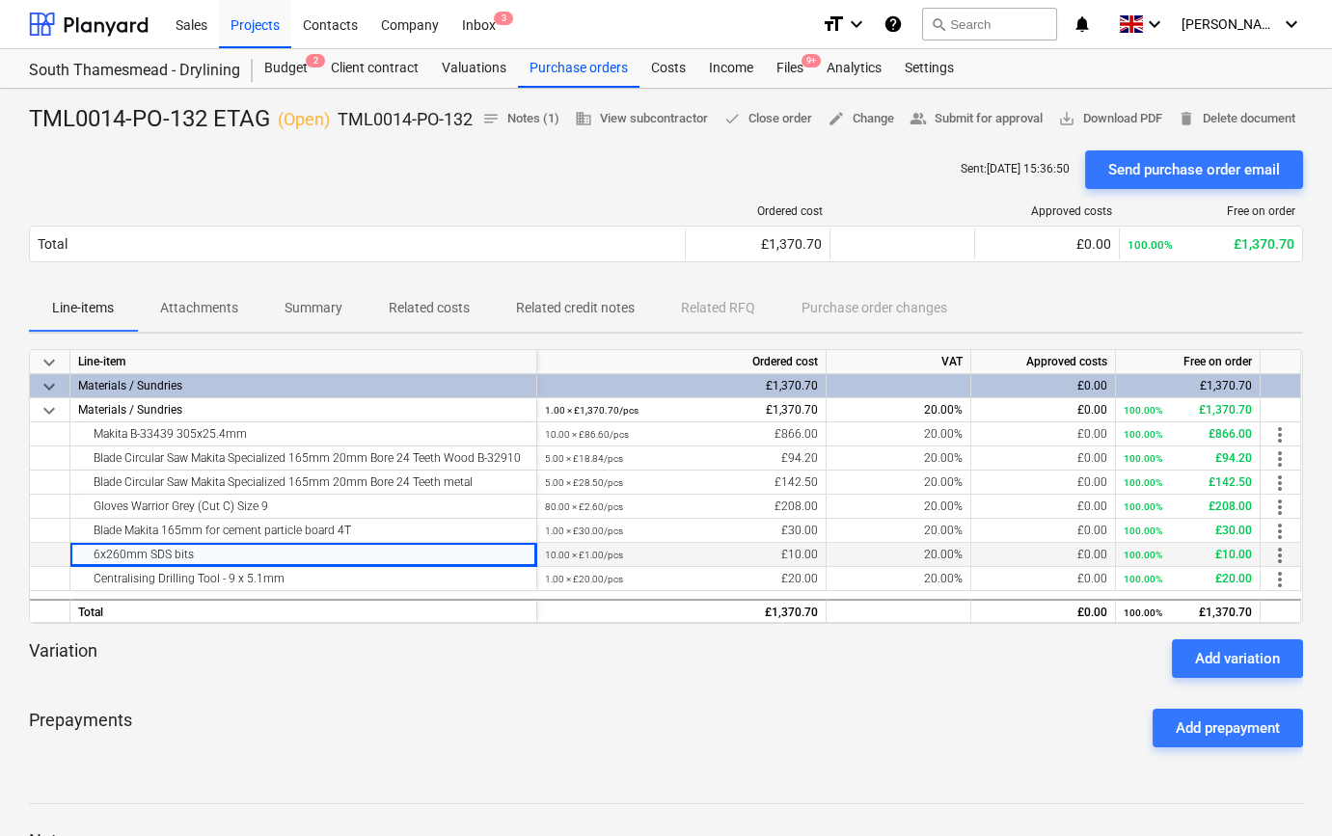
drag, startPoint x: 200, startPoint y: 587, endPoint x: 68, endPoint y: 588, distance: 132.1
click at [0, 0] on div "6x260mm SDS bits 10.00 × £1.00 / pcs £10.00 20.00% £0.00 100.00% £10.00 more_ve…" at bounding box center [0, 0] width 0 height 0
copy div "6x260mm SDS bits"
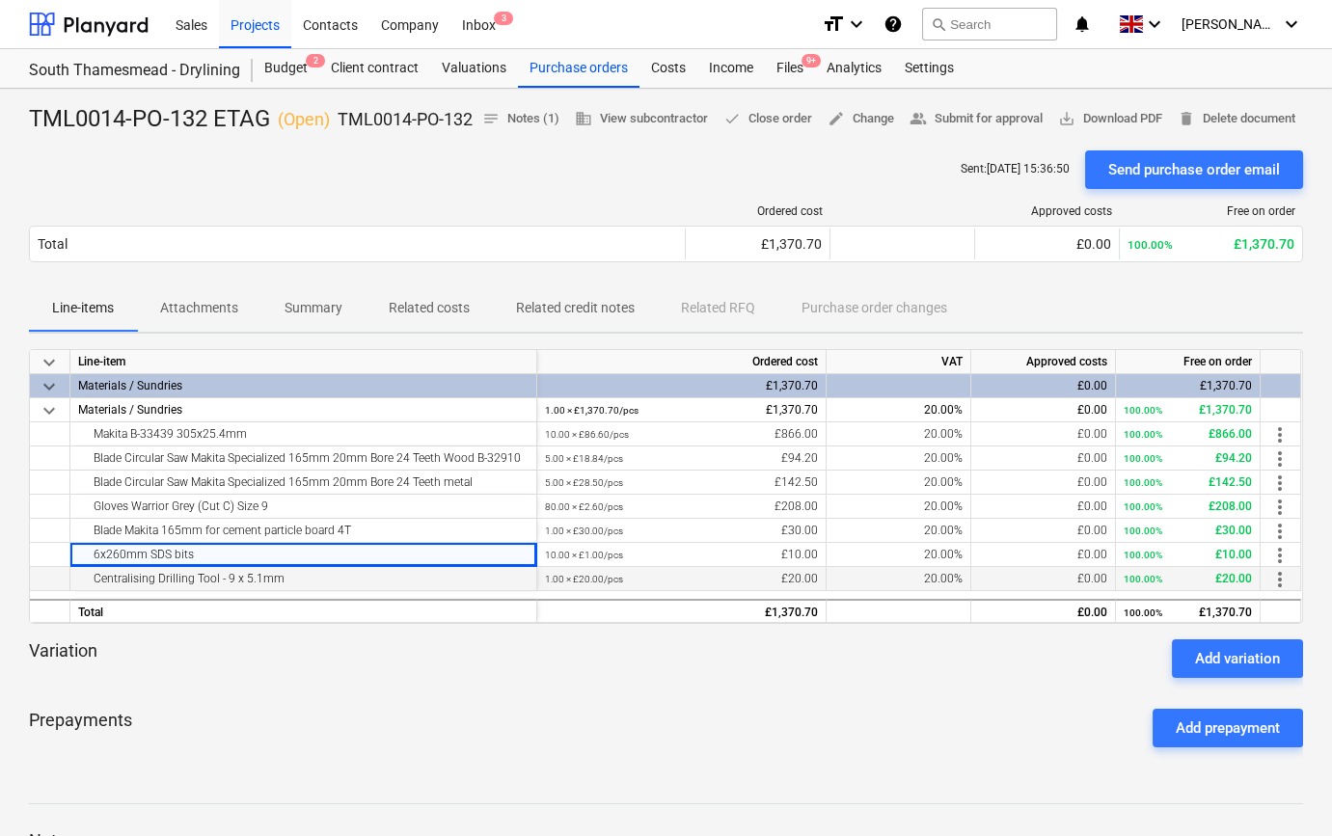
click at [298, 590] on div "Centralising Drilling Tool - 9 x 5.1mm" at bounding box center [303, 578] width 450 height 23
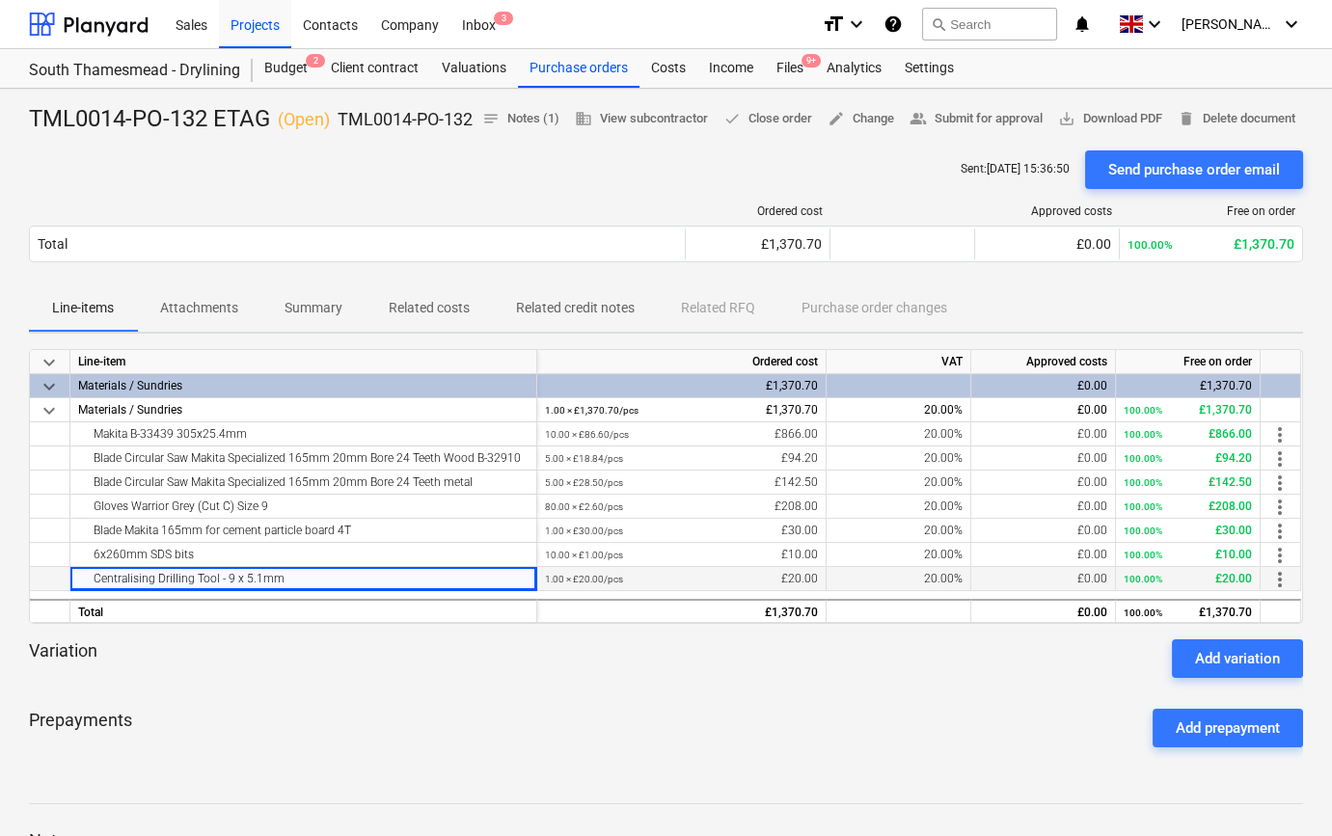
drag, startPoint x: 297, startPoint y: 612, endPoint x: 62, endPoint y: 615, distance: 235.4
click at [0, 0] on div "Centralising Drilling Tool - 9 x 5.1mm 1.00 × £20.00 / pcs £20.00 20.00% £0.00 …" at bounding box center [0, 0] width 0 height 0
copy div "Centralising Drilling Tool - 9 x 5.1mm"
click at [485, 127] on div "notes Notes (1) business View subcontractor done Close order edit Change people…" at bounding box center [889, 119] width 828 height 30
drag, startPoint x: 475, startPoint y: 137, endPoint x: 335, endPoint y: 139, distance: 140.8
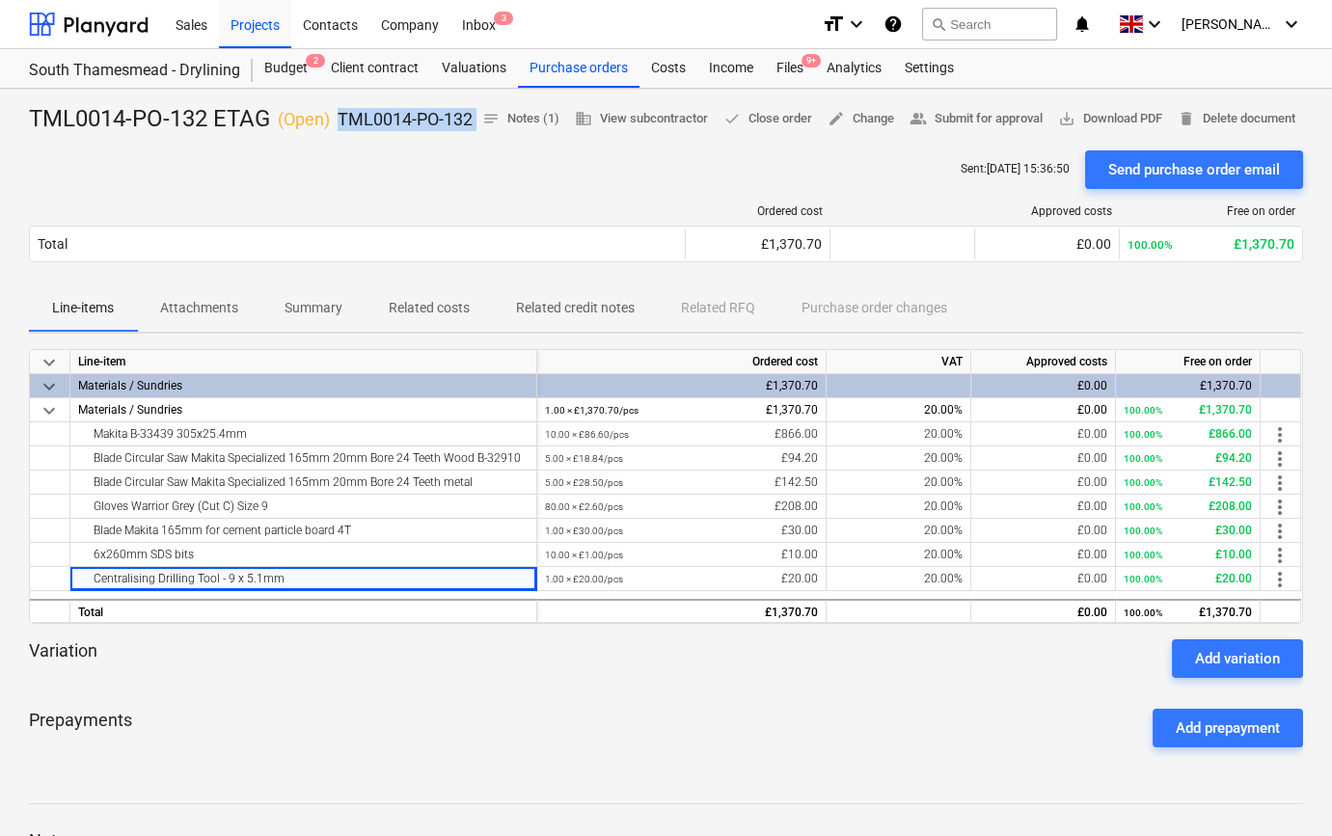
click at [335, 135] on div "TML0014-PO-132 ETAG ( Open ) TML0014-PO-132 notes Notes (1) business View subco…" at bounding box center [666, 119] width 1274 height 31
copy div "TML0014-PO-132 notes Notes (1) business View subcontractor done Close order edi…"
click at [559, 68] on div "Purchase orders" at bounding box center [579, 68] width 122 height 39
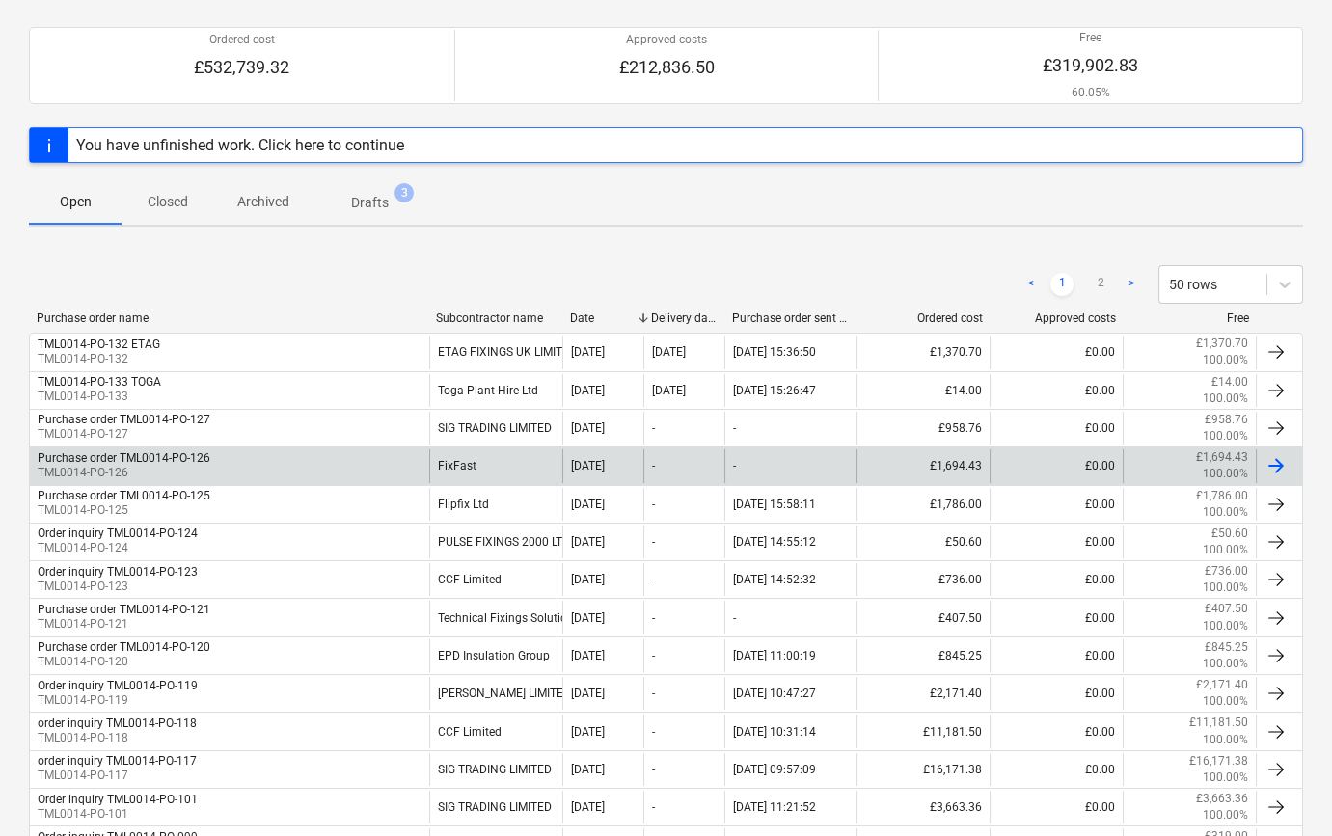
scroll to position [175, 0]
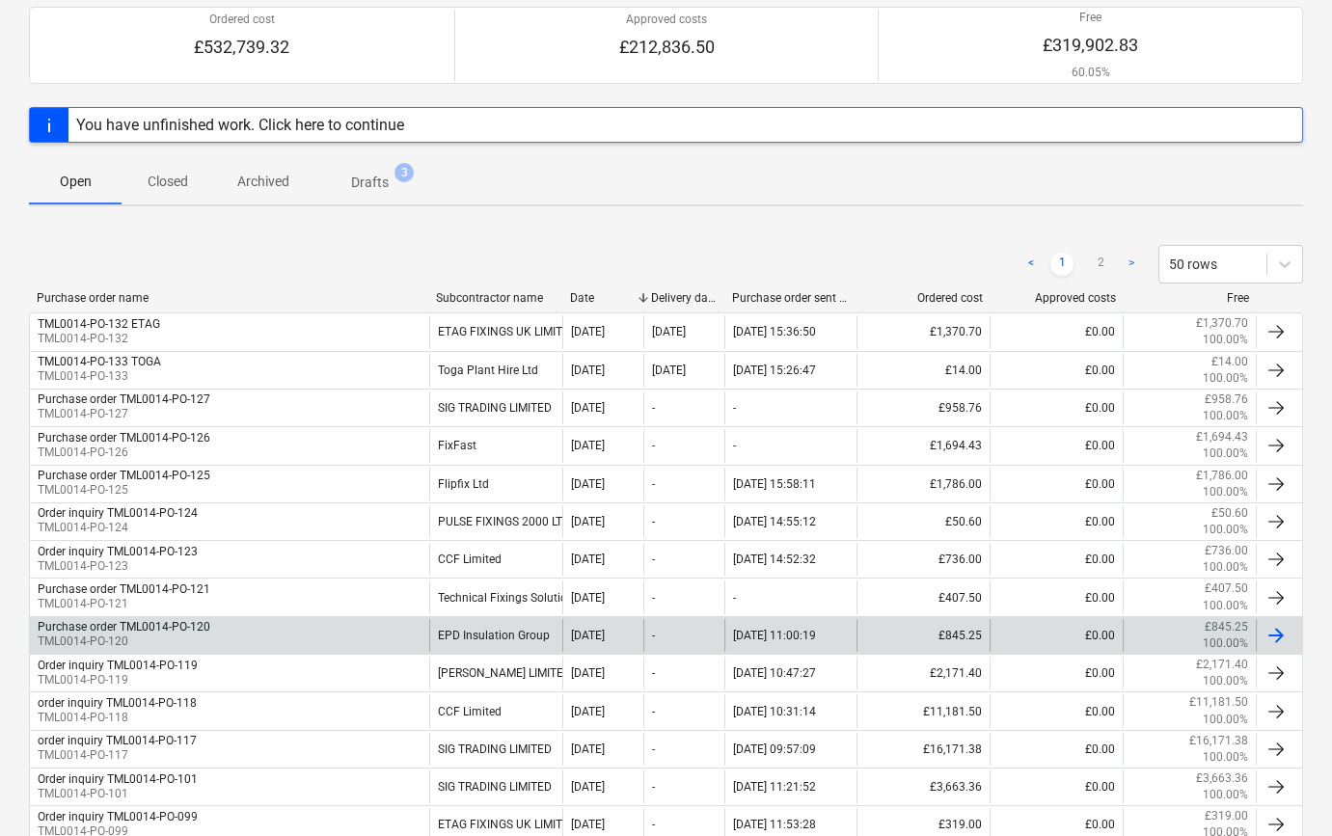
click at [236, 632] on div "Purchase order TML0014-PO-120 TML0014-PO-120" at bounding box center [229, 635] width 399 height 33
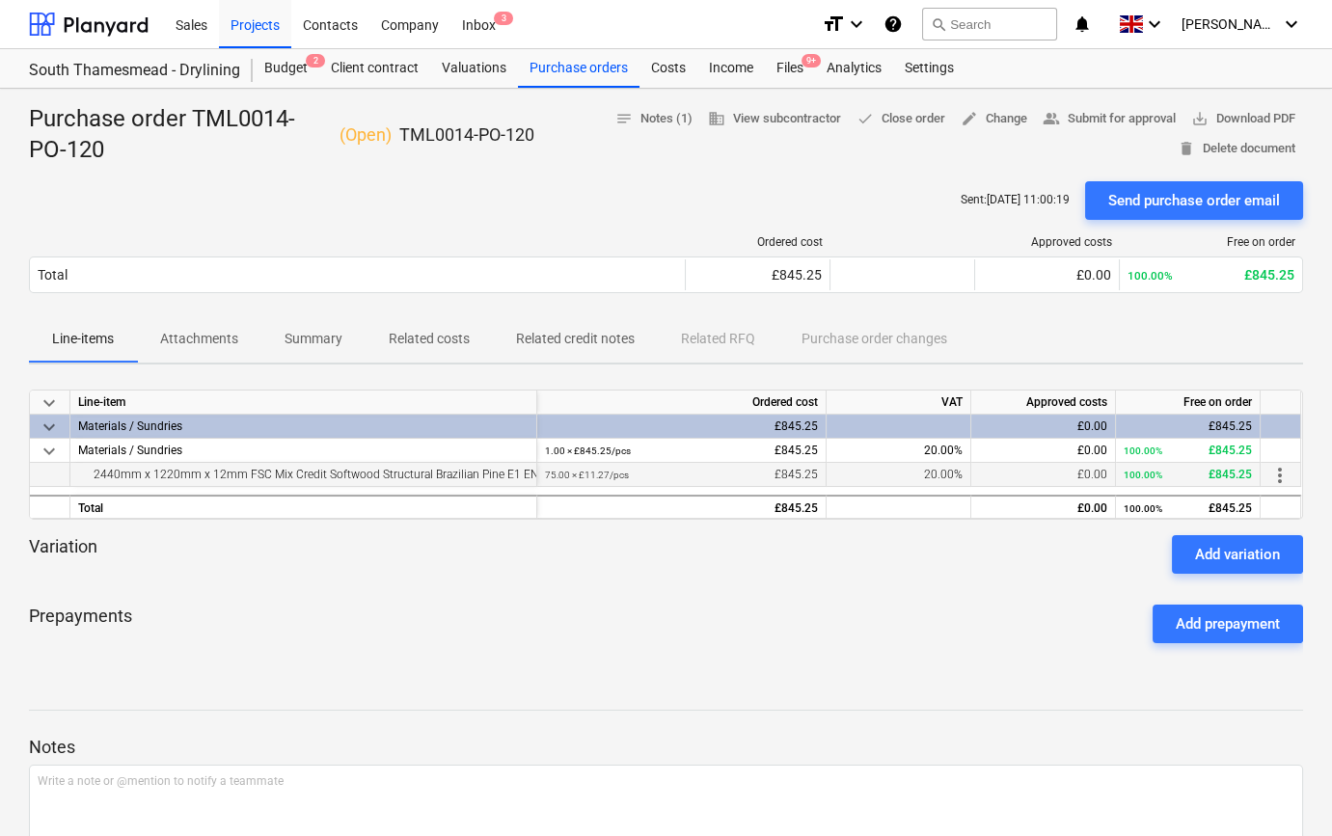
click at [289, 475] on div "2440mm x 1220mm x 12mm FSC Mix Credit Softwood Structural Brazilian Pine E1 EN6…" at bounding box center [303, 474] width 450 height 23
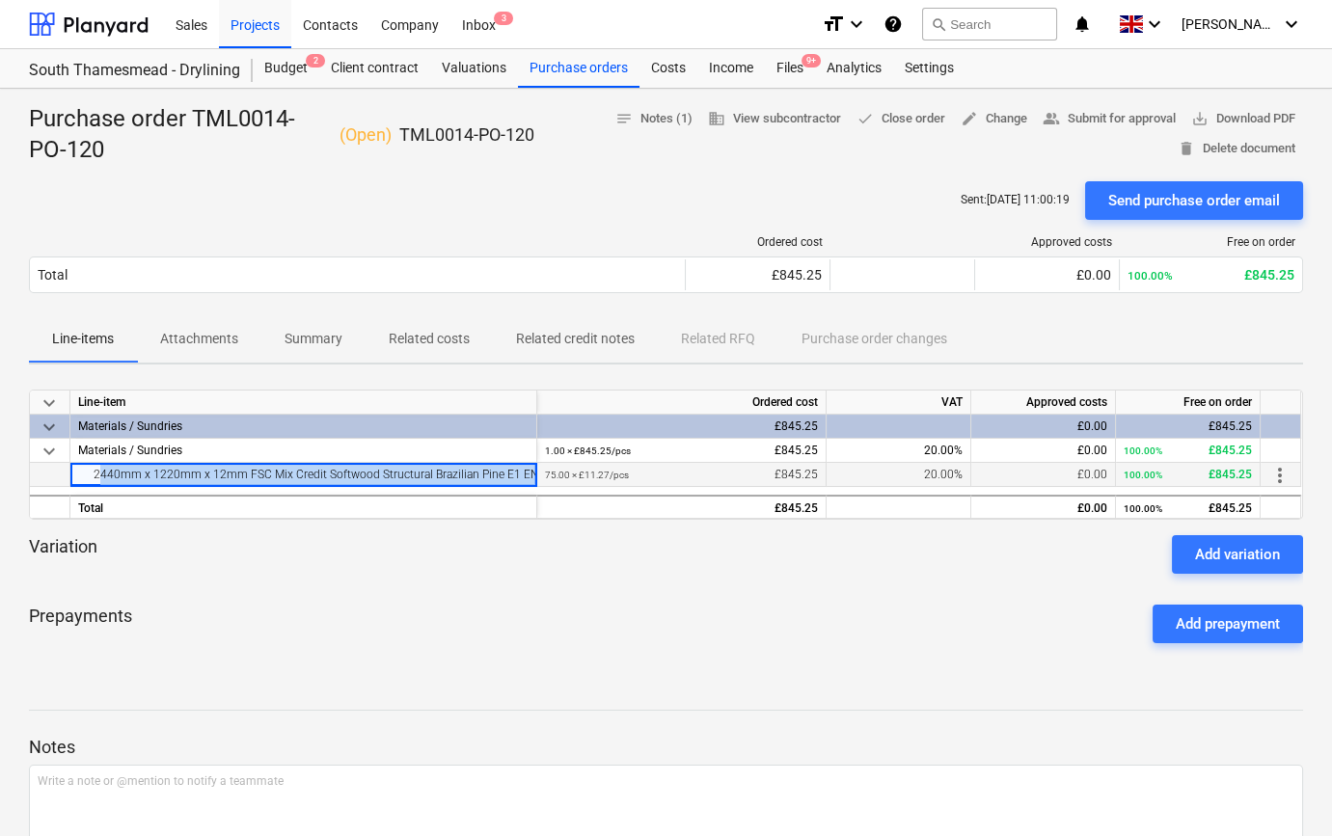
drag, startPoint x: 91, startPoint y: 476, endPoint x: 522, endPoint y: 481, distance: 431.2
click at [522, 481] on div "2440mm x 1220mm x 12mm FSC Mix Credit Softwood Structural Brazilian Pine E1 EN6…" at bounding box center [303, 474] width 450 height 23
drag, startPoint x: 522, startPoint y: 481, endPoint x: 465, endPoint y: 627, distance: 156.4
click at [465, 627] on div "Prepayments Add prepayment" at bounding box center [666, 623] width 1274 height 69
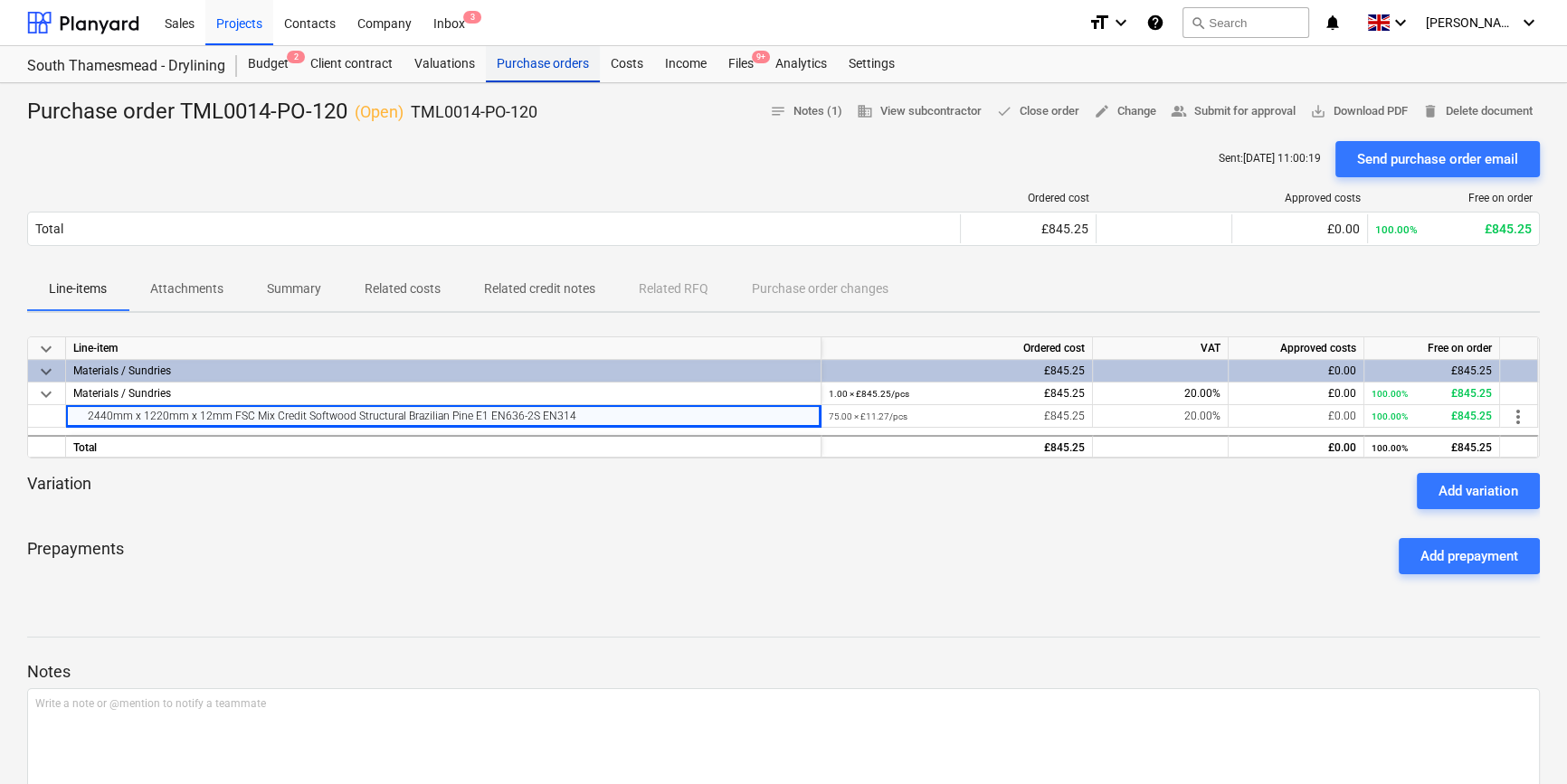
click at [542, 63] on div "Purchase orders" at bounding box center [543, 64] width 114 height 37
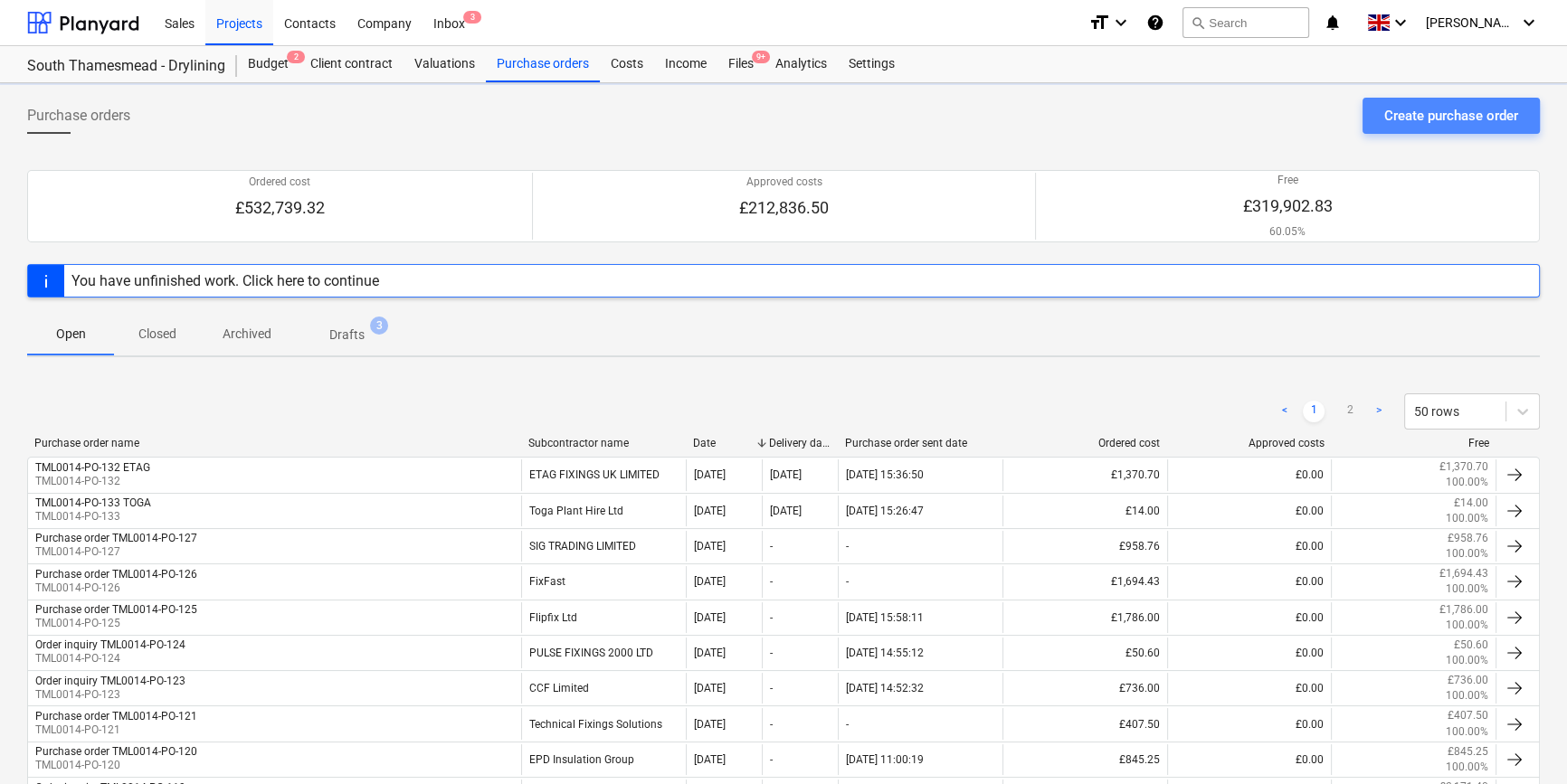
click at [1249, 111] on div "Create purchase order" at bounding box center [1452, 115] width 134 height 23
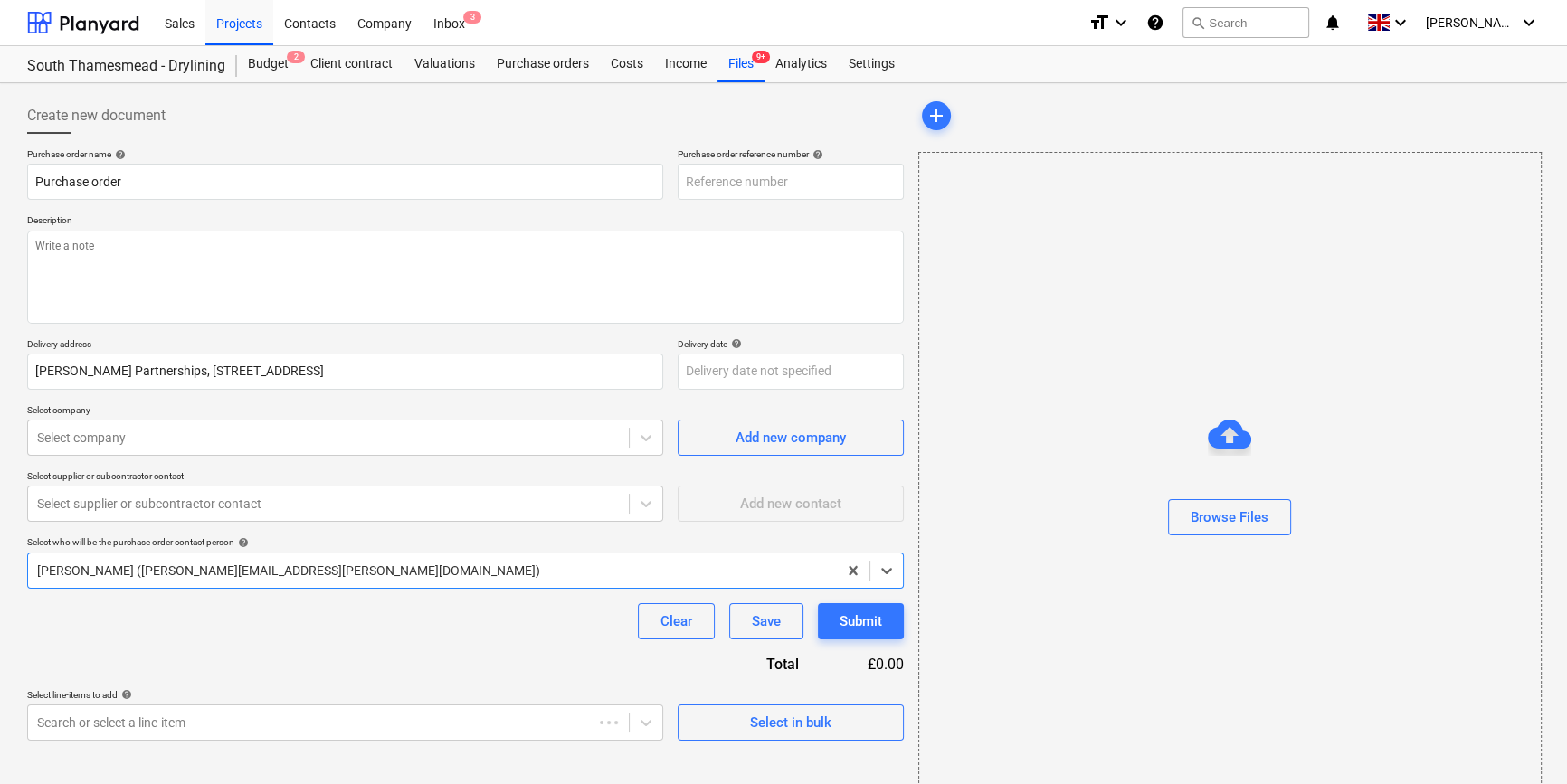
type textarea "x"
type input "TML0014-PO-135"
drag, startPoint x: 796, startPoint y: 177, endPoint x: 676, endPoint y: 178, distance: 120.0
click at [676, 178] on div "Purchase order name help Purchase order Purchase order reference number help TM…" at bounding box center [465, 173] width 877 height 52
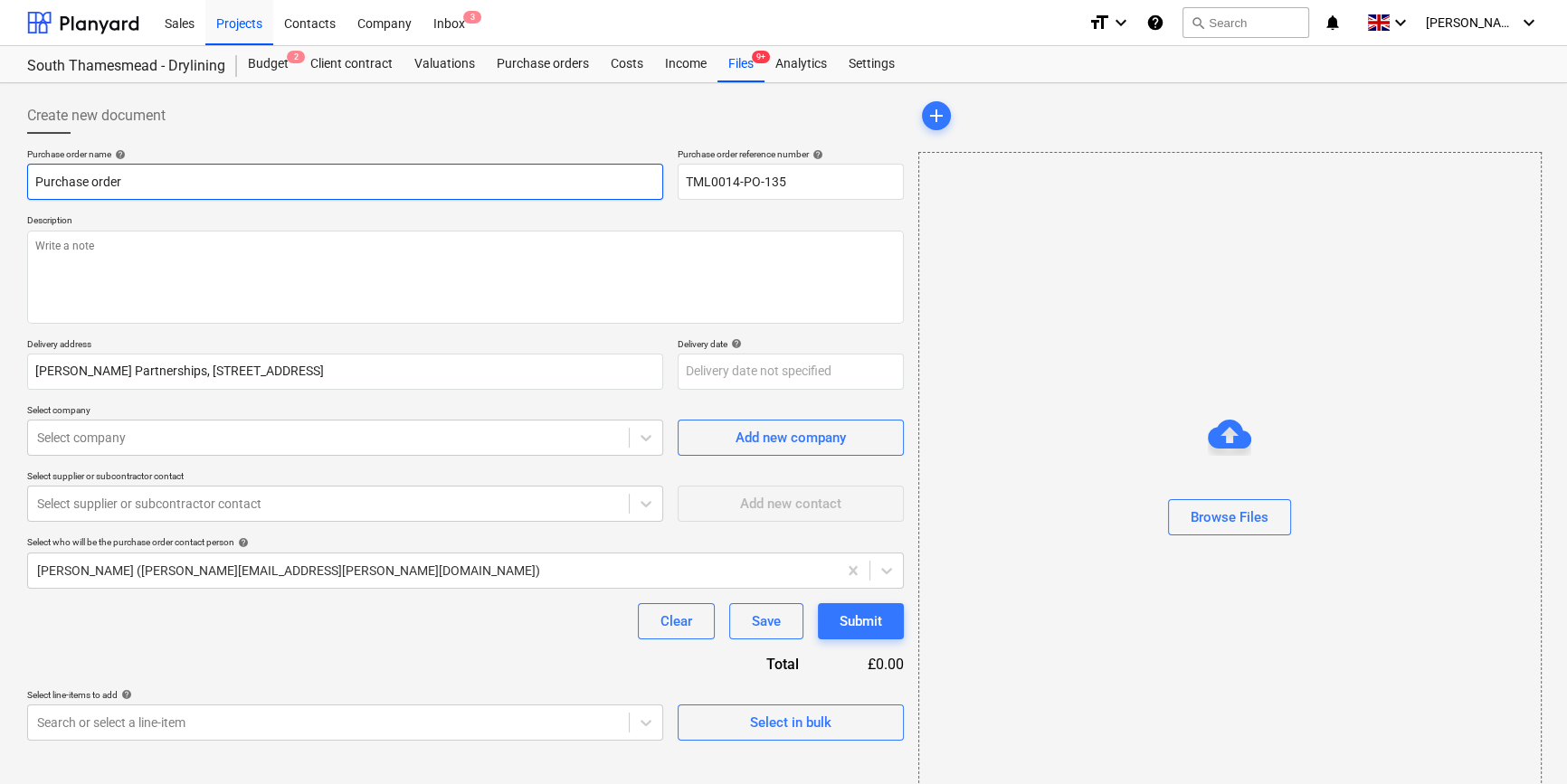
drag, startPoint x: 128, startPoint y: 183, endPoint x: 24, endPoint y: 179, distance: 104.1
click at [24, 179] on div "Create new document Purchase order name help Purchase order Purchase order refe…" at bounding box center [465, 453] width 891 height 727
type textarea "x"
paste input "TML0014-PO-135"
type textarea "x"
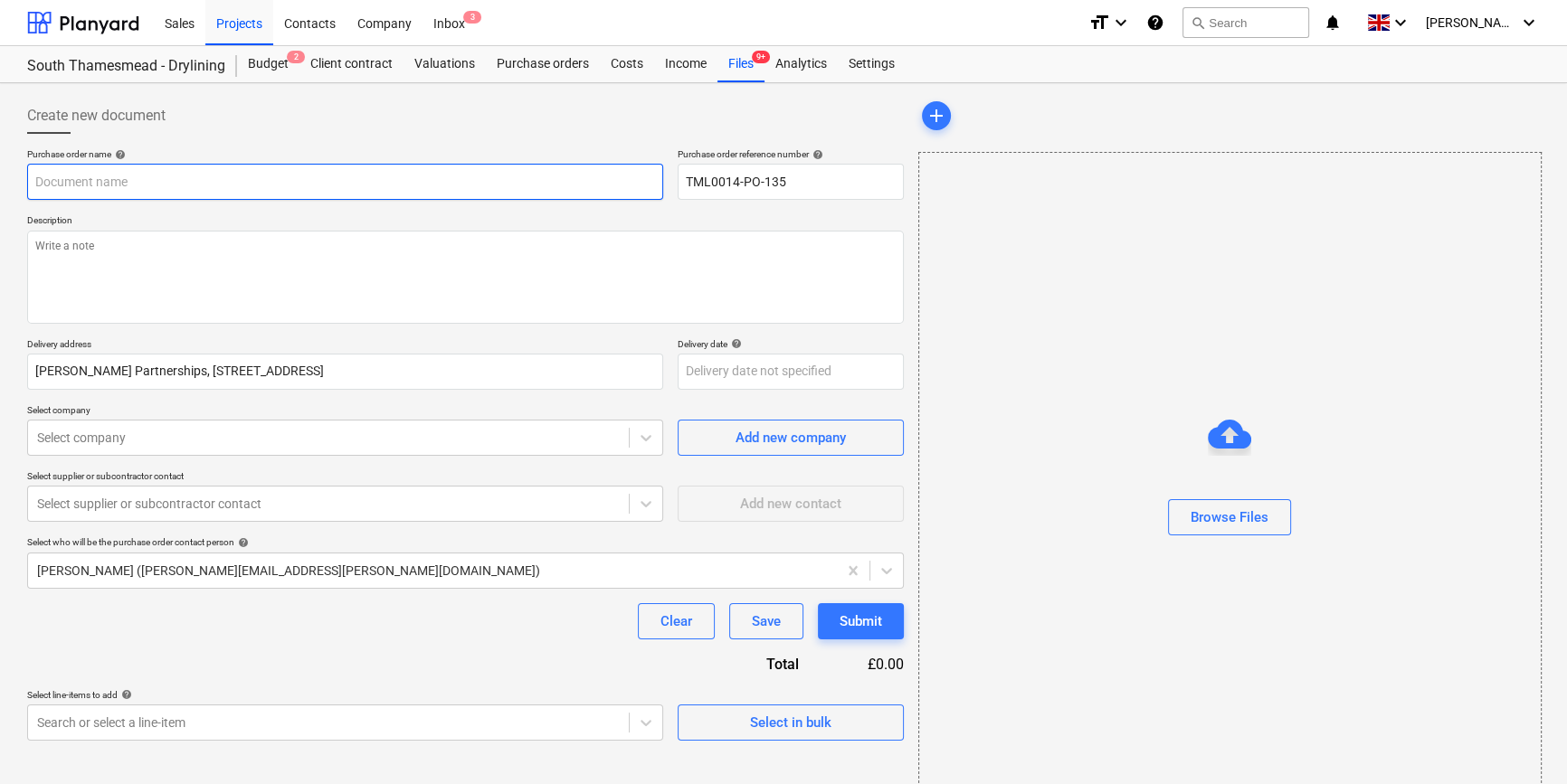
type input "TML0014-PO-135"
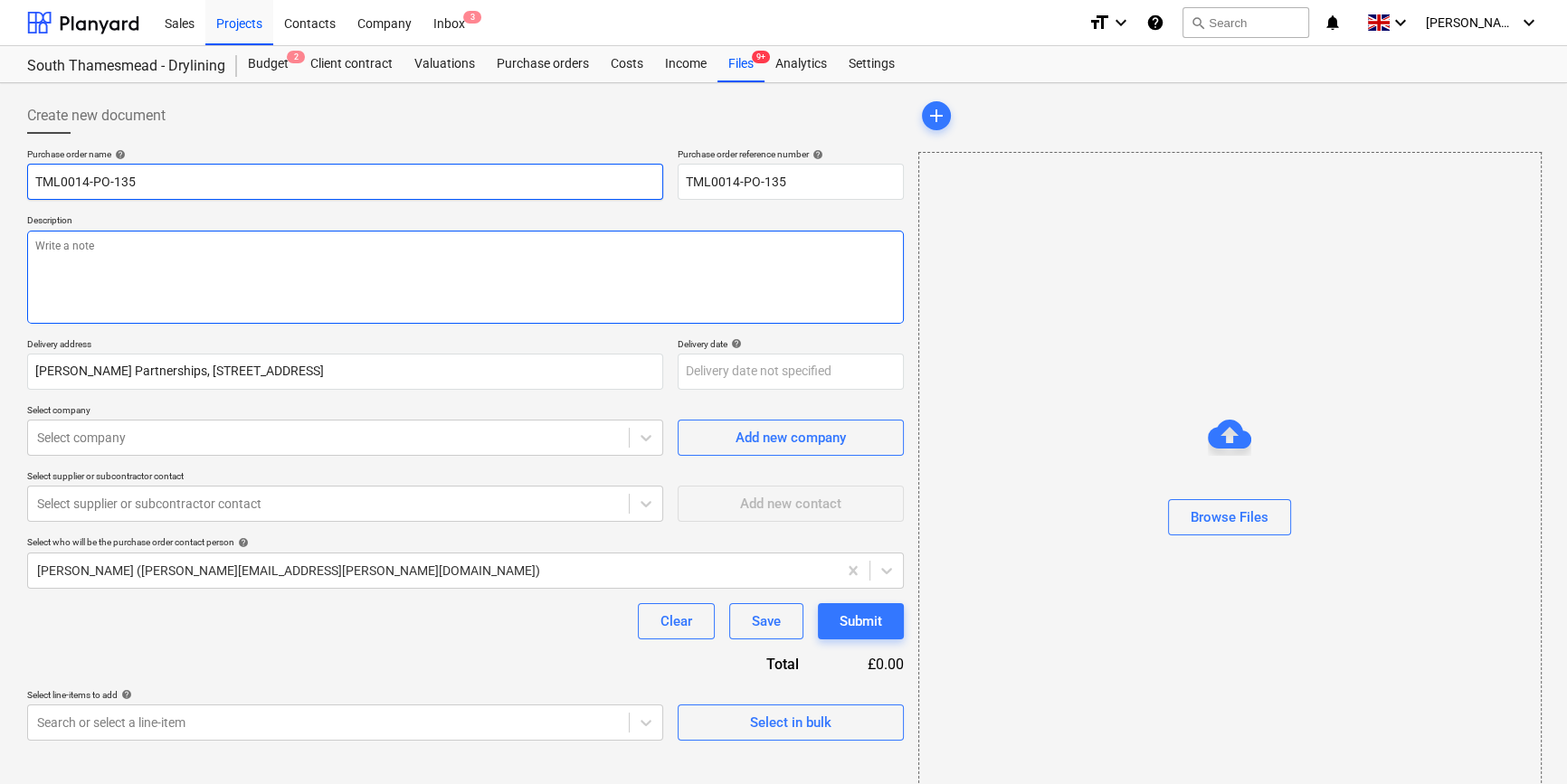
type textarea "x"
type input "TML0014-PO-135"
type textarea "x"
type input "TML0014-PO-135 E"
type textarea "x"
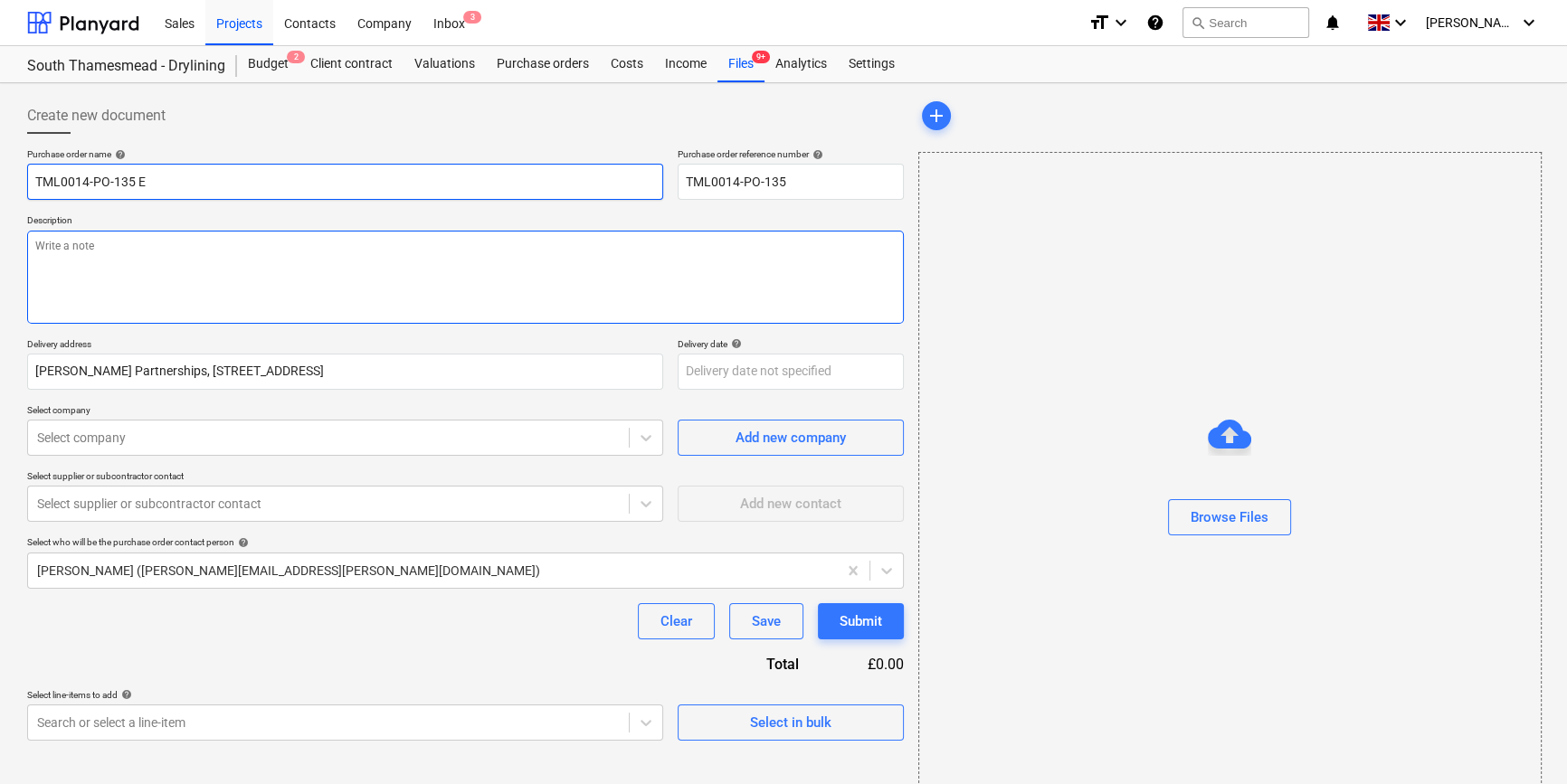
type input "TML0014-PO-135 EP"
type textarea "x"
type input "TML0014-PO-135 EPD"
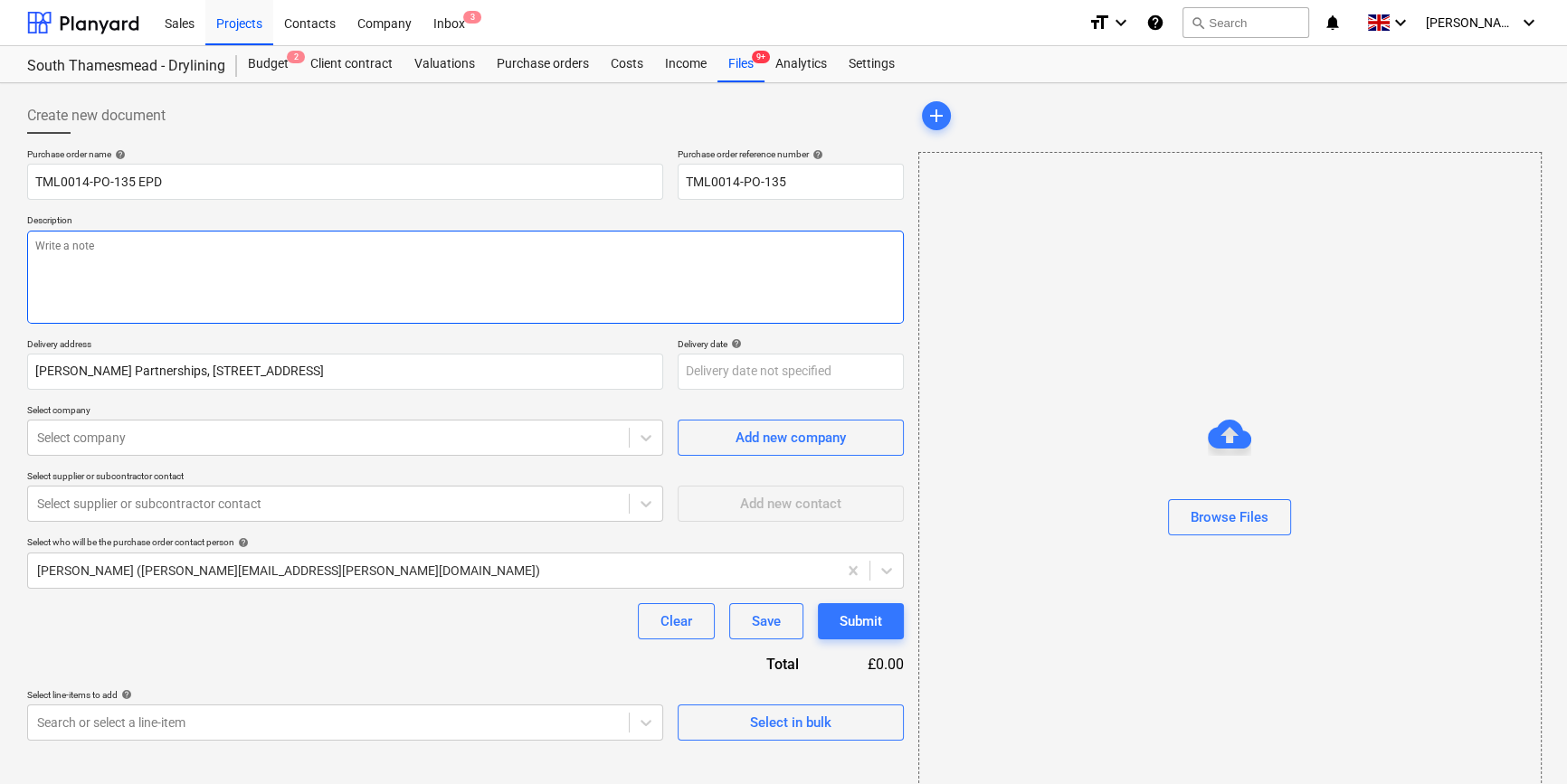
click at [41, 253] on textarea at bounding box center [465, 277] width 877 height 93
type textarea "x"
type textarea "S"
type textarea "x"
type textarea "Si"
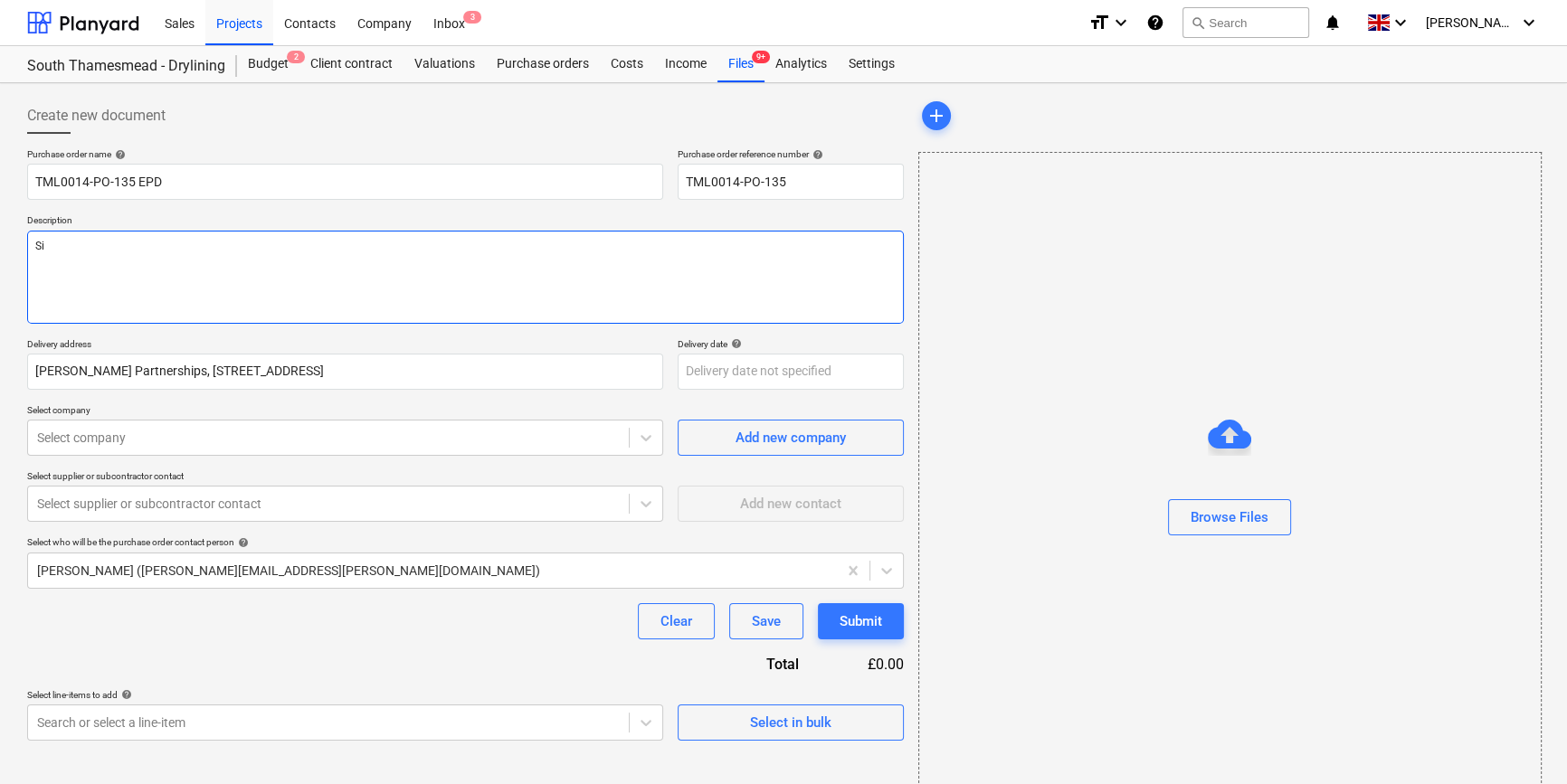
type textarea "x"
type textarea "Sit"
type textarea "x"
type textarea "Site"
type textarea "x"
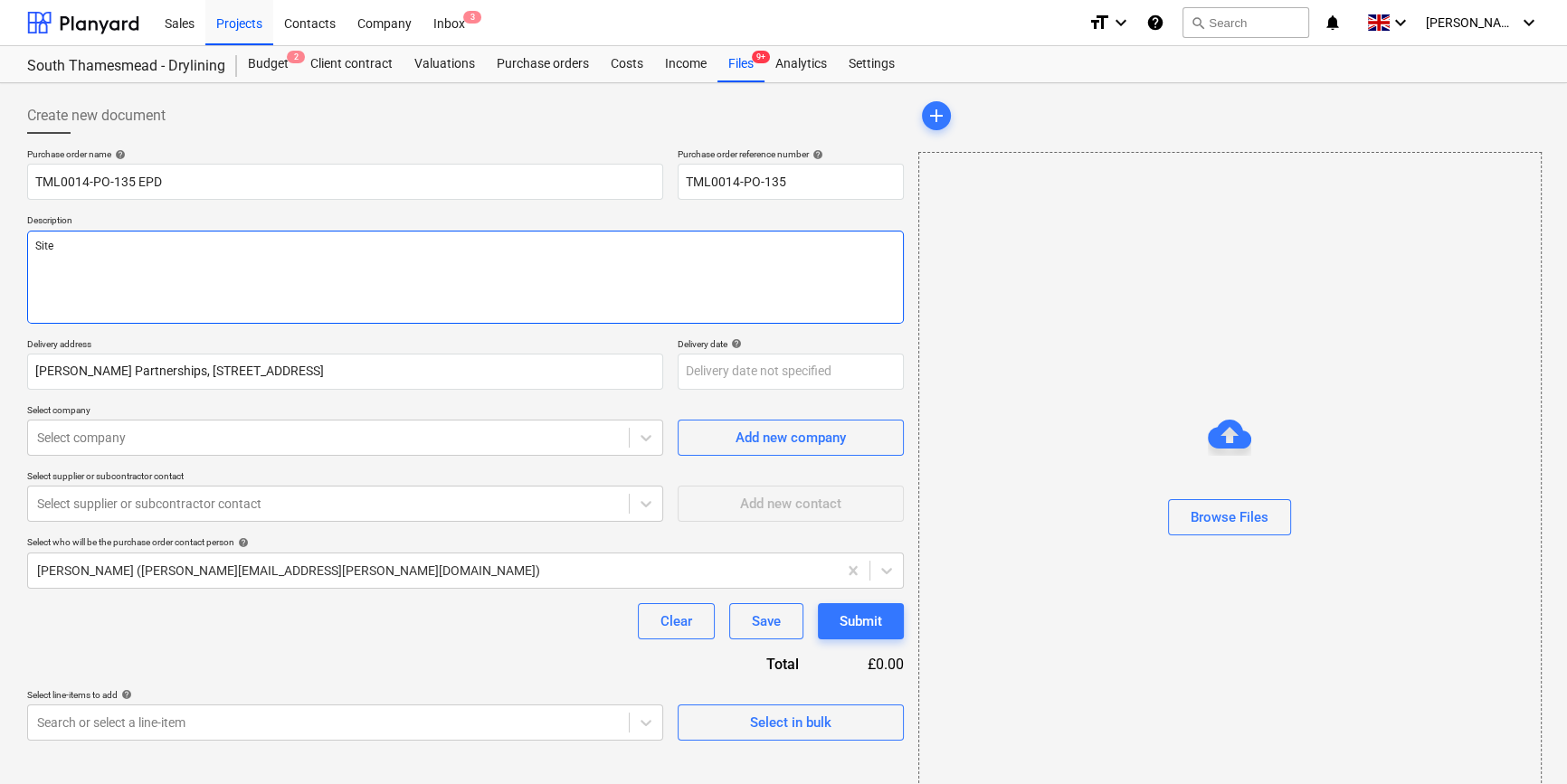
type textarea "Site"
type textarea "x"
paste textarea "Site Contact : [PERSON_NAME] [PHONE_NUMBER]"
click at [117, 244] on textarea "Site contact [PERSON_NAME] Site Contact : [PERSON_NAME] [PHONE_NUMBER]" at bounding box center [465, 277] width 877 height 93
click at [204, 244] on textarea "Site Contact : [PERSON_NAME] [PHONE_NUMBER]" at bounding box center [465, 277] width 877 height 93
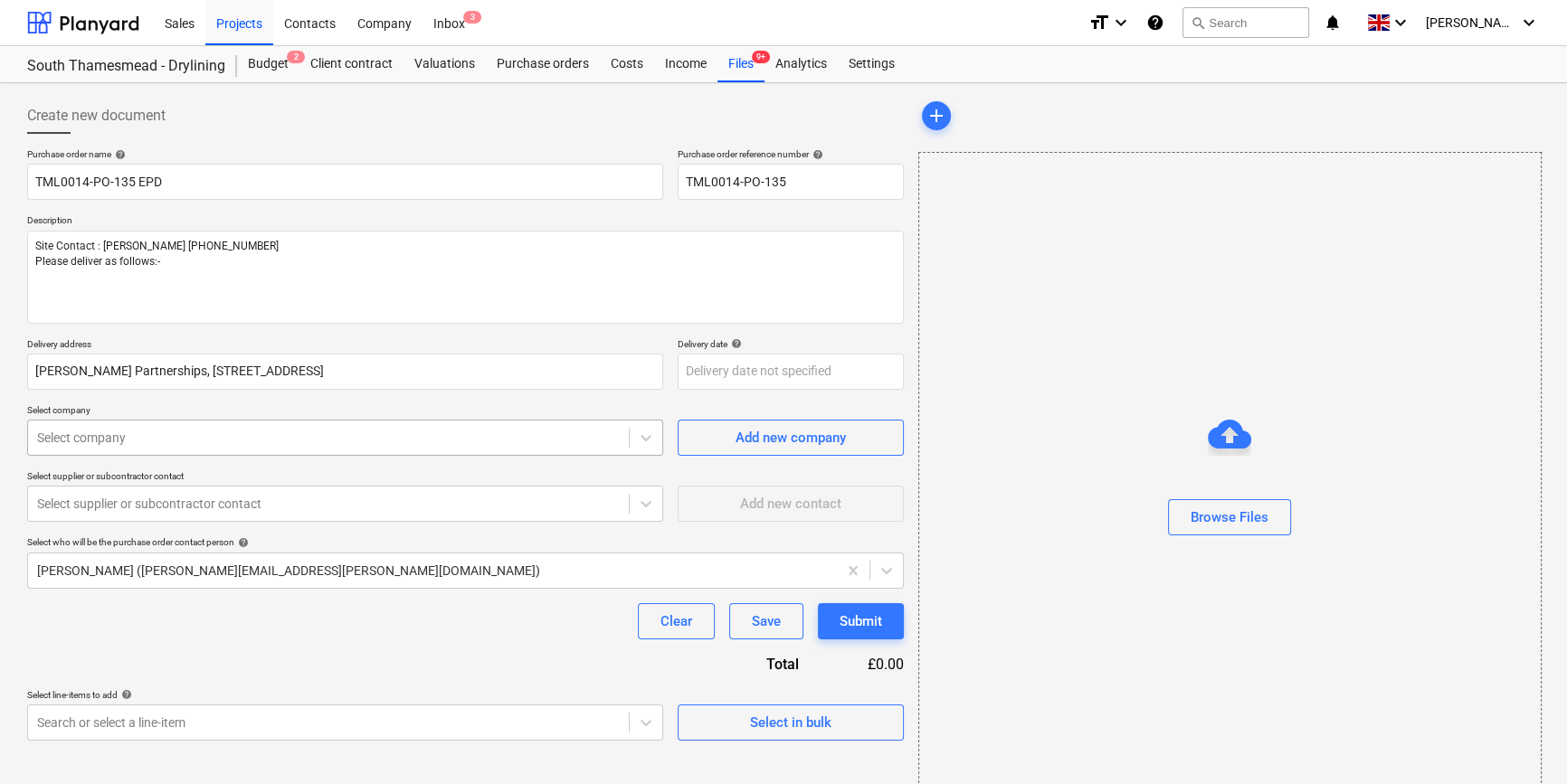
click at [84, 436] on div at bounding box center [328, 437] width 583 height 18
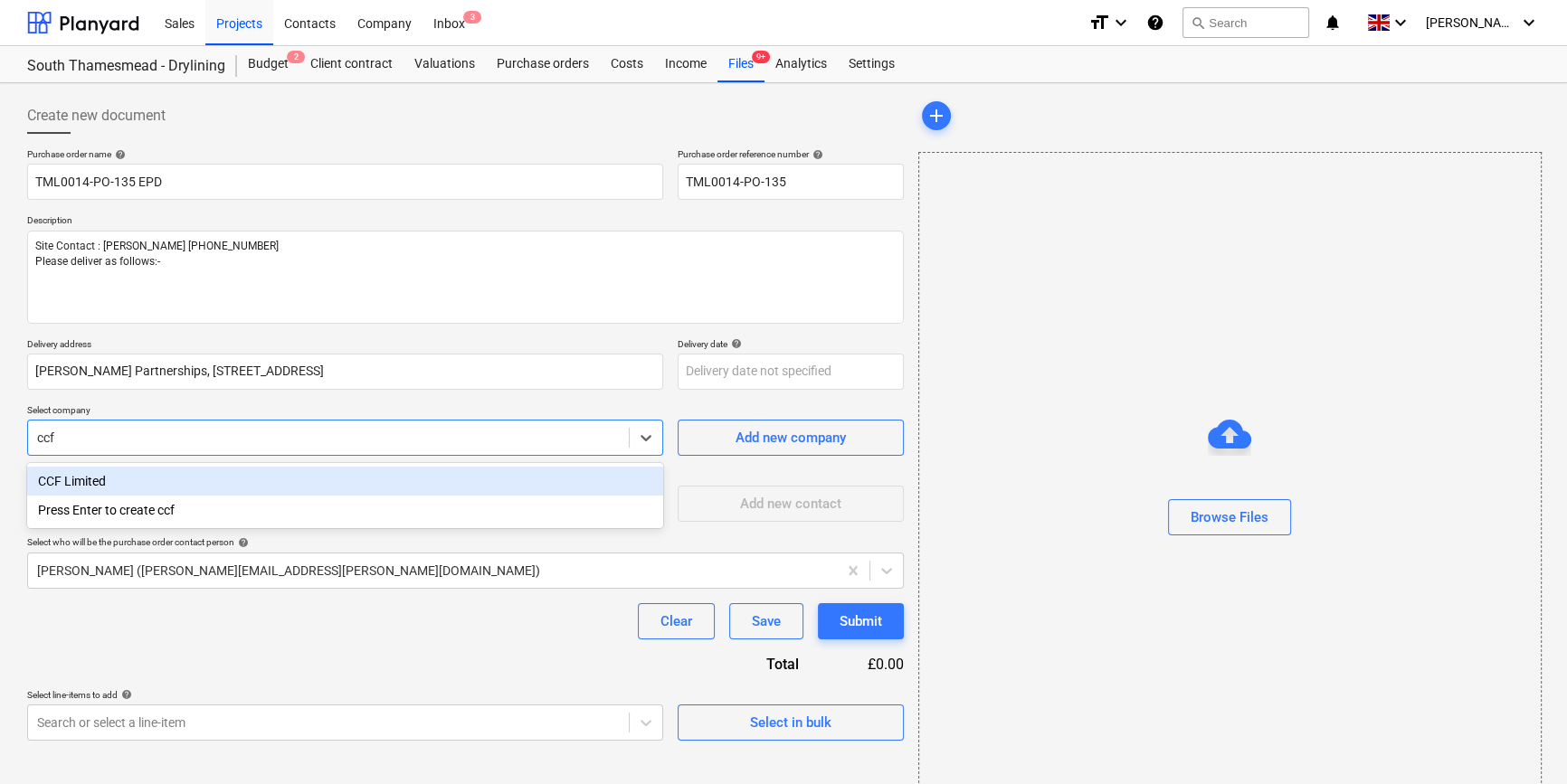
click at [64, 478] on div "CCF Limited" at bounding box center [345, 481] width 636 height 29
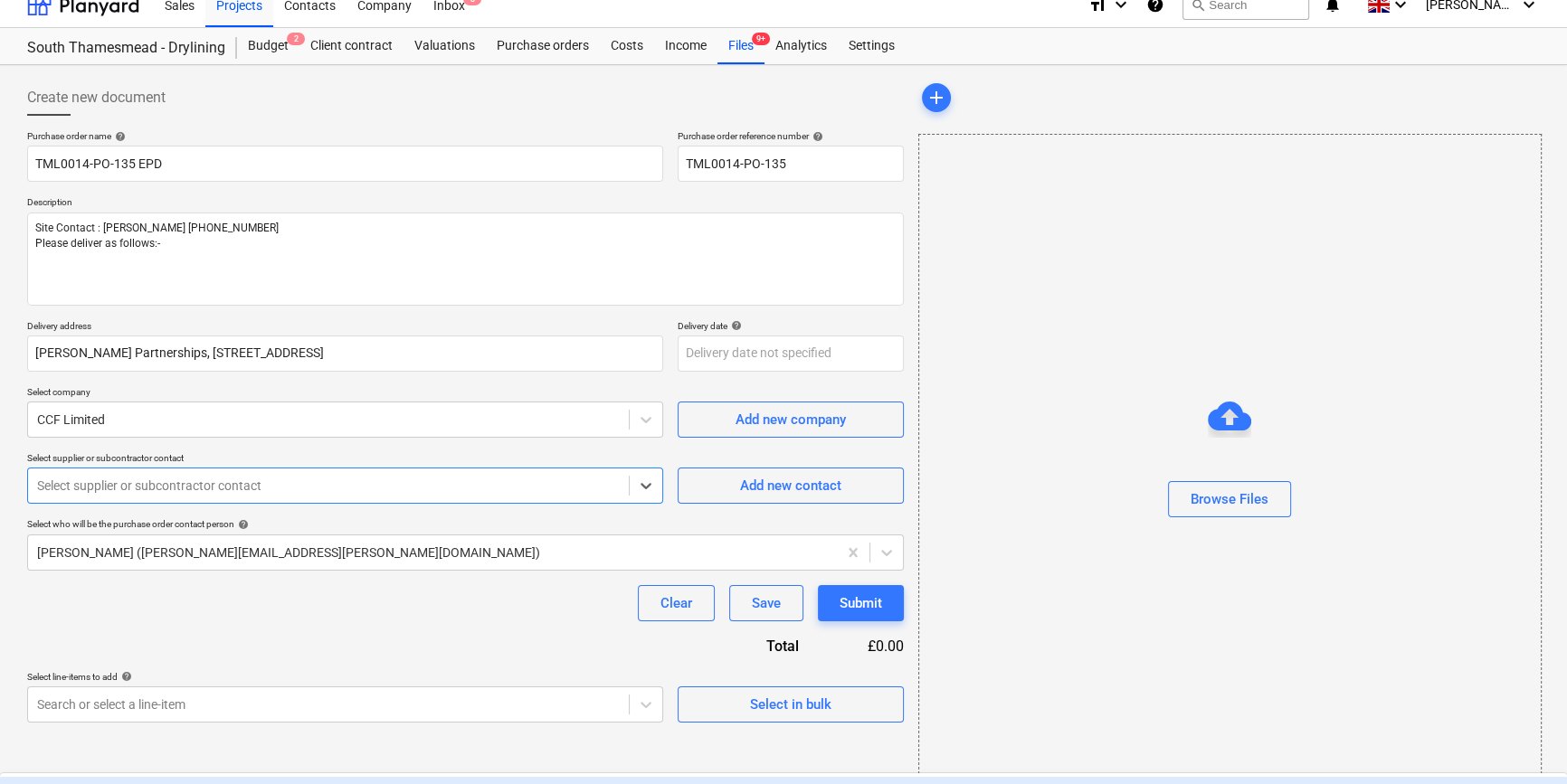
click at [171, 500] on div "Select supplier or subcontractor contact" at bounding box center [345, 486] width 636 height 37
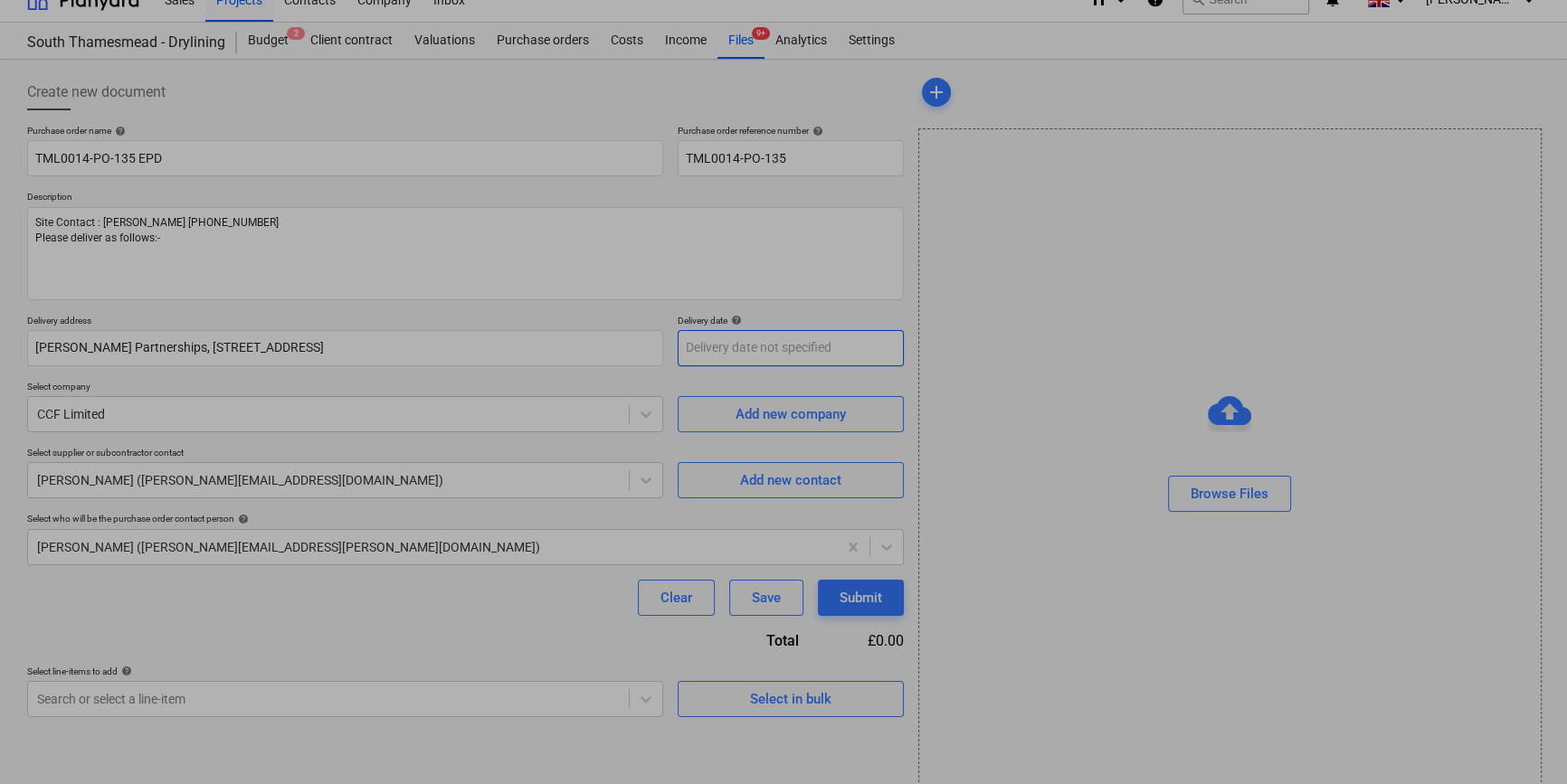
click at [737, 354] on body "Sales Projects Contacts Company Inbox 3 format_size keyboard_arrow_down help se…" at bounding box center [784, 369] width 1567 height 784
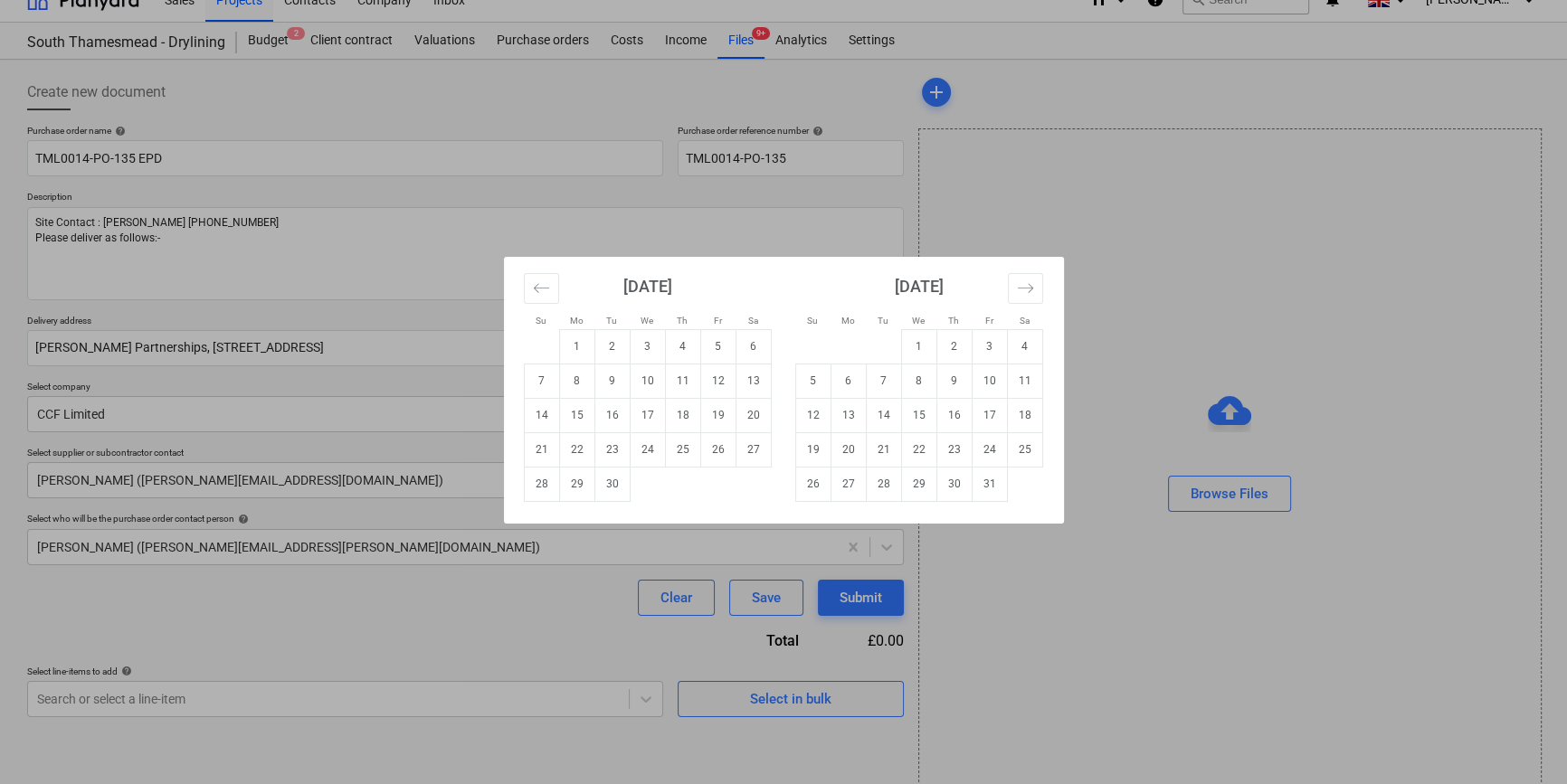
click at [424, 603] on div "Su Mo Tu We Th Fr Sa Su Mo Tu We Th Fr Sa [DATE] 1 2 3 4 5 6 7 8 9 10 11 12 13 …" at bounding box center [784, 392] width 1567 height 784
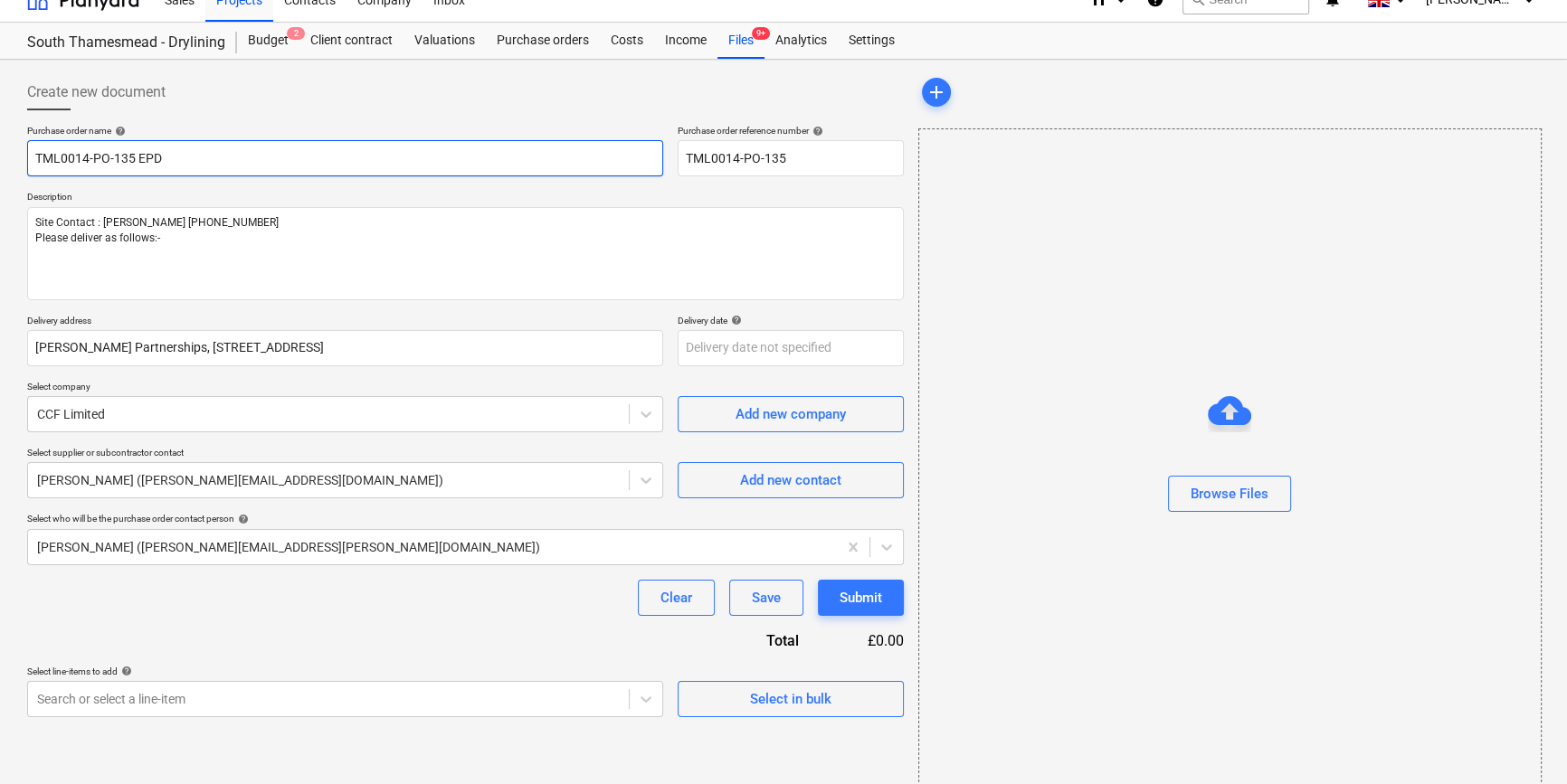
click at [176, 159] on input "TML0014-PO-135 EPD" at bounding box center [345, 158] width 636 height 37
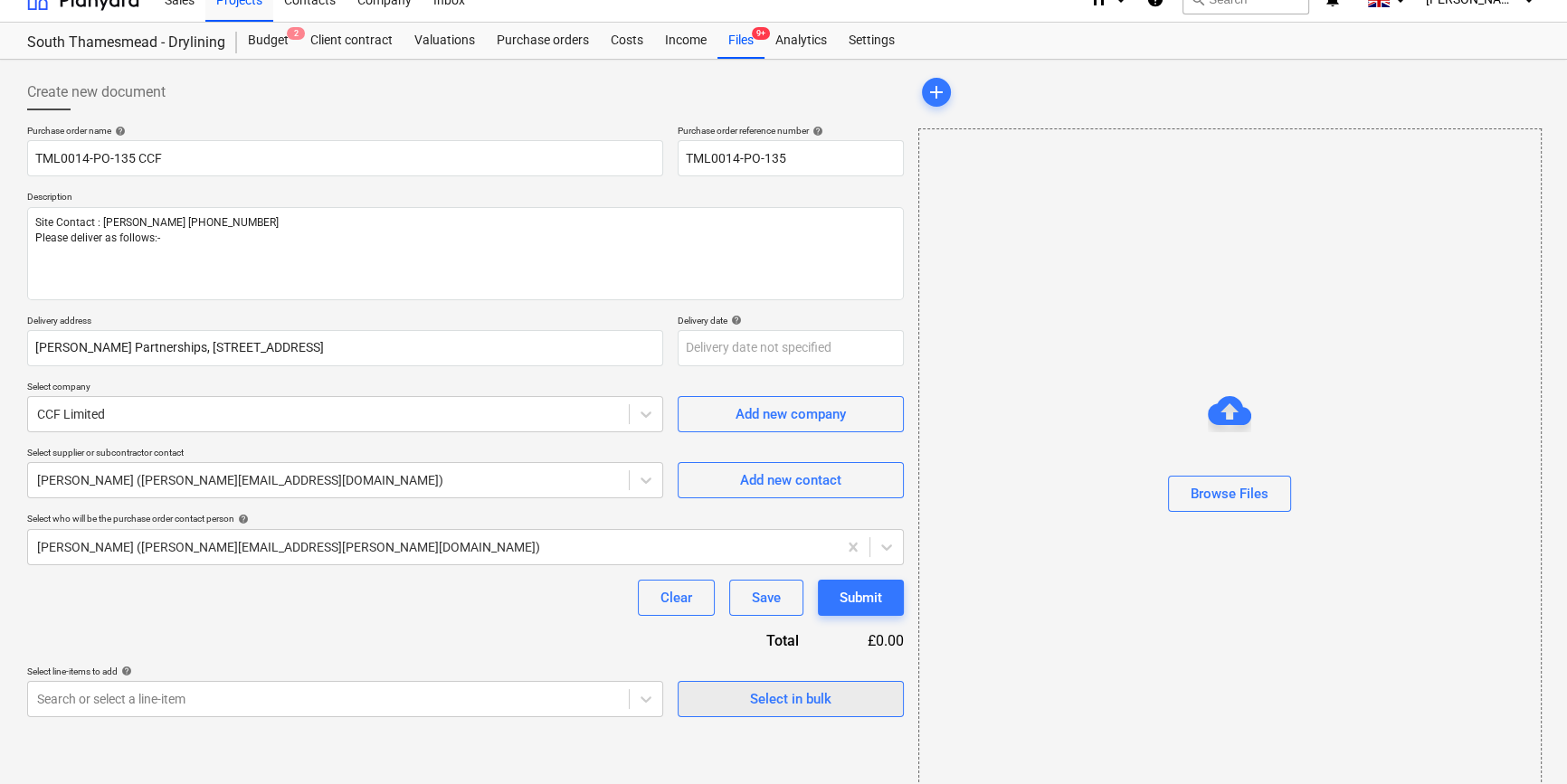
click at [789, 701] on div "Select in bulk" at bounding box center [791, 699] width 82 height 23
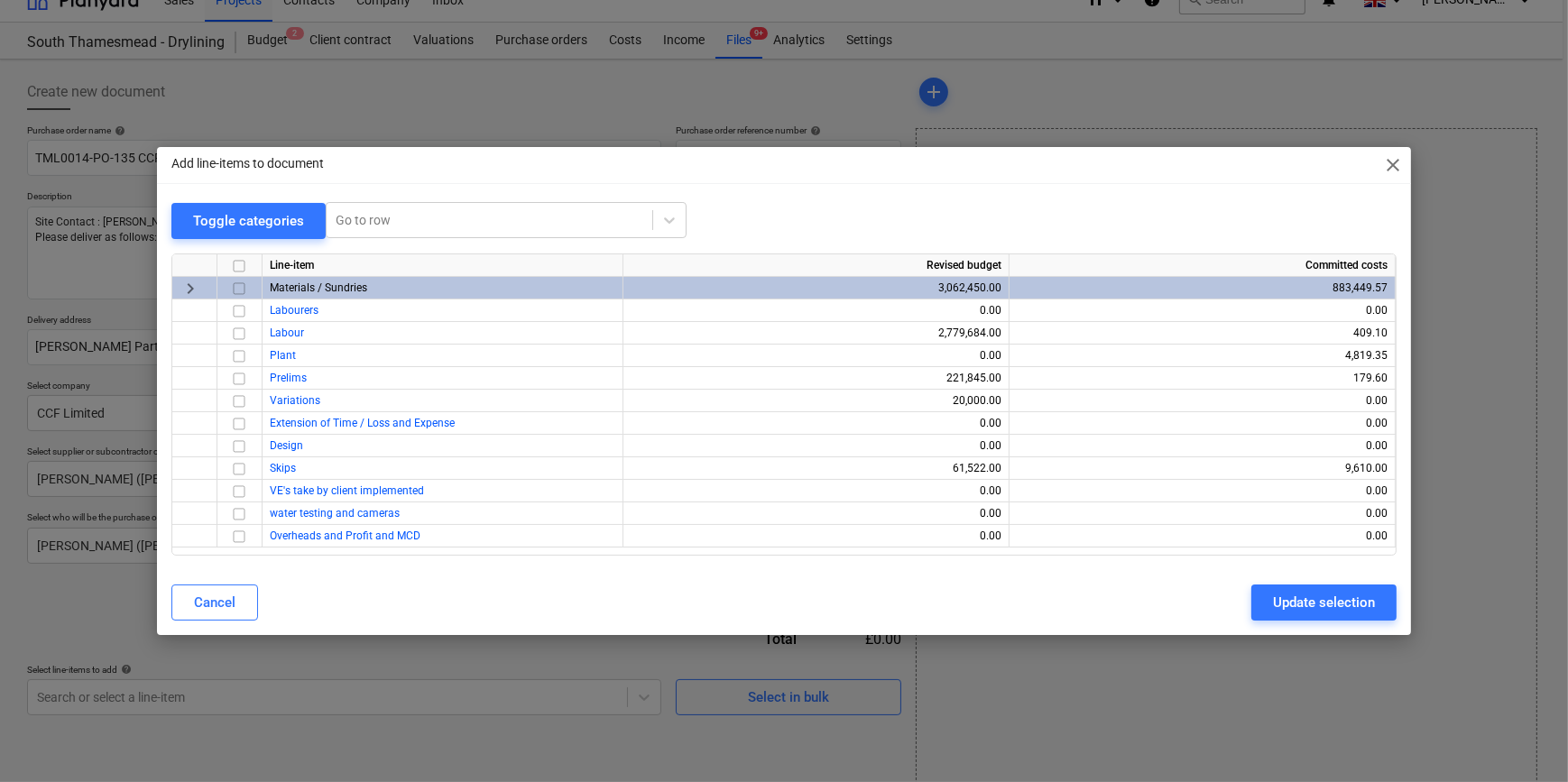
click at [237, 285] on input "checkbox" at bounding box center [239, 288] width 22 height 22
click at [1245, 608] on div "Update selection" at bounding box center [1324, 602] width 102 height 23
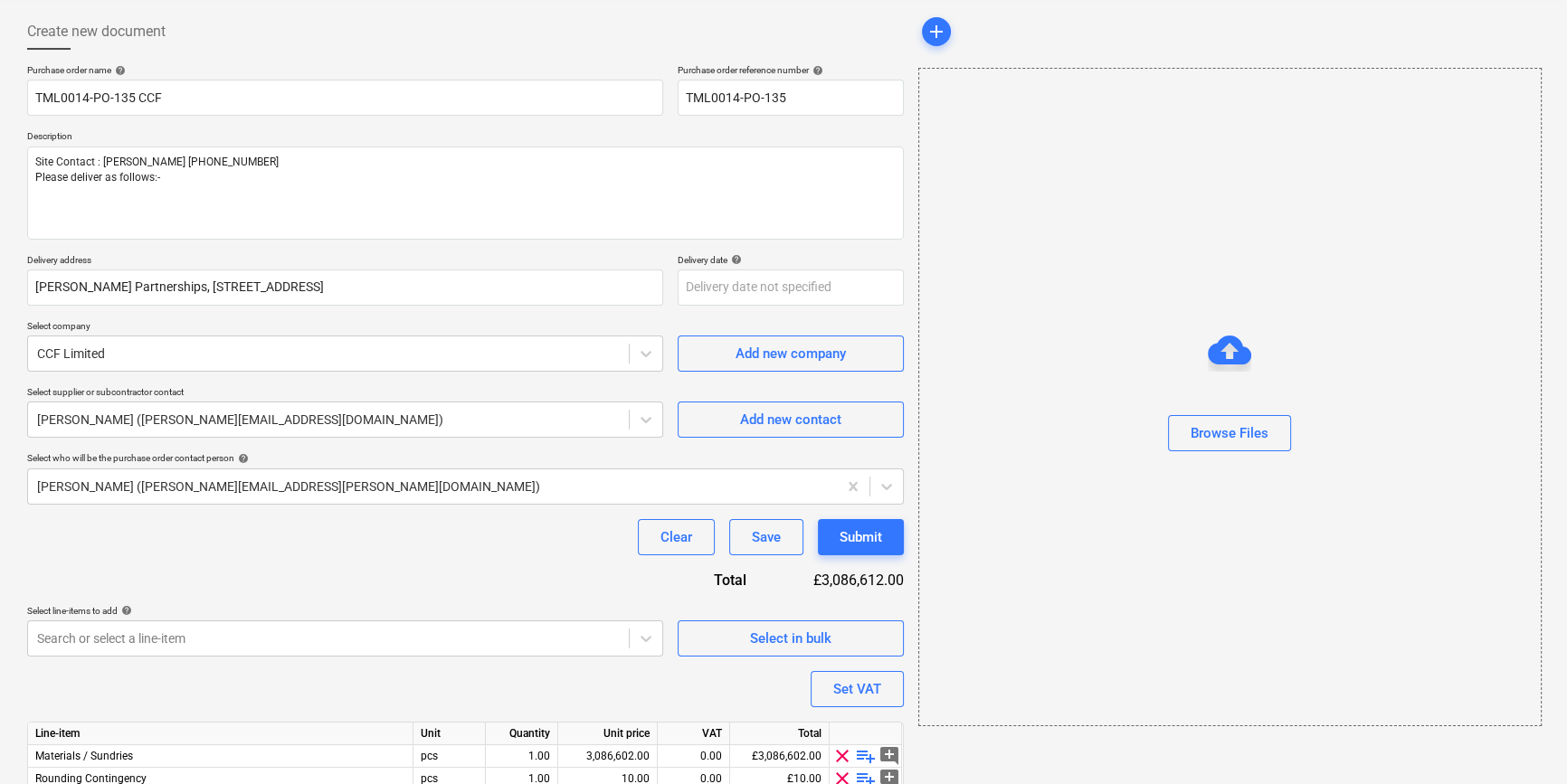
scroll to position [163, 0]
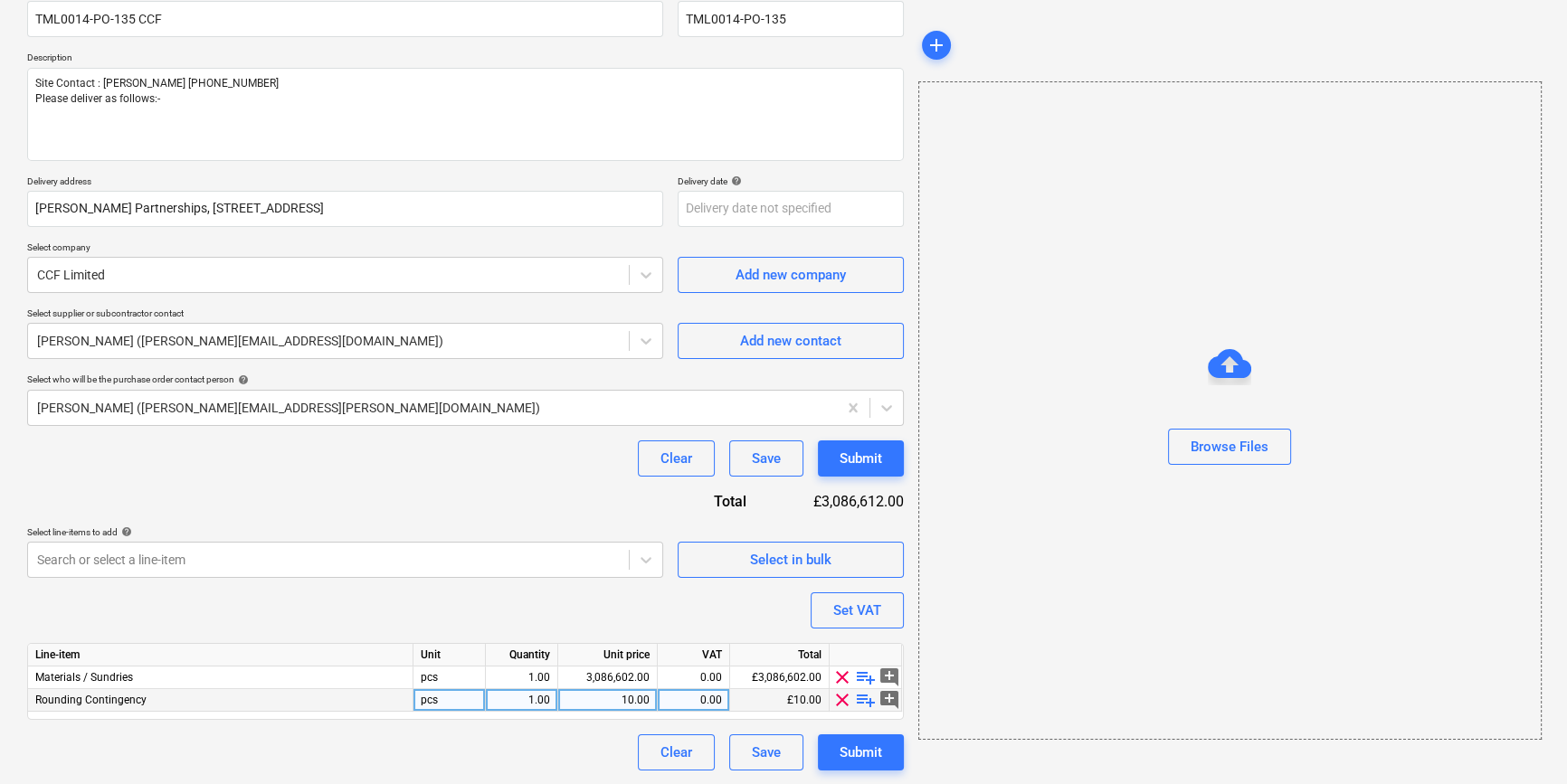
click at [837, 703] on span "clear" at bounding box center [842, 700] width 22 height 22
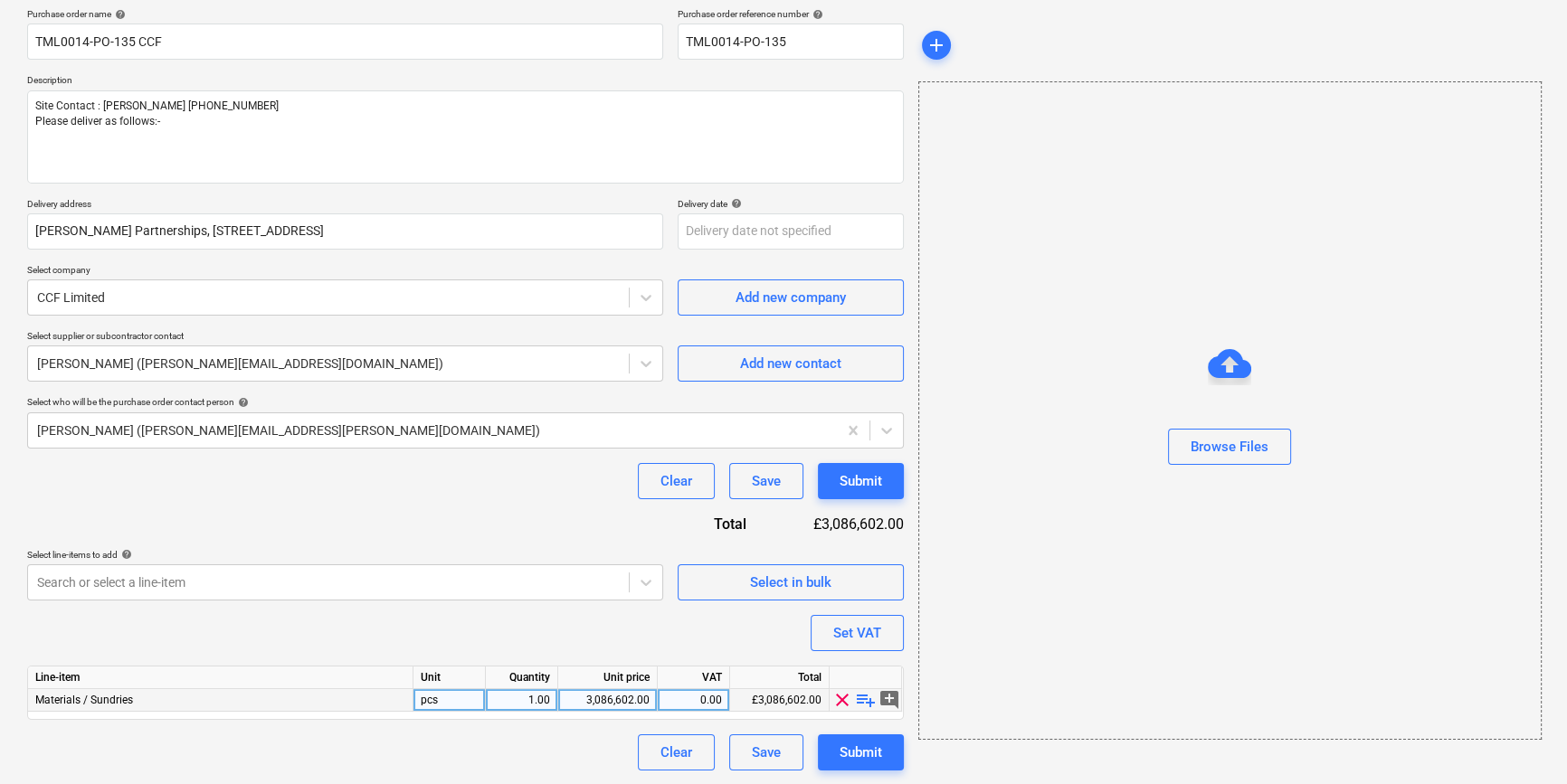
click at [863, 704] on span "playlist_add" at bounding box center [865, 700] width 22 height 22
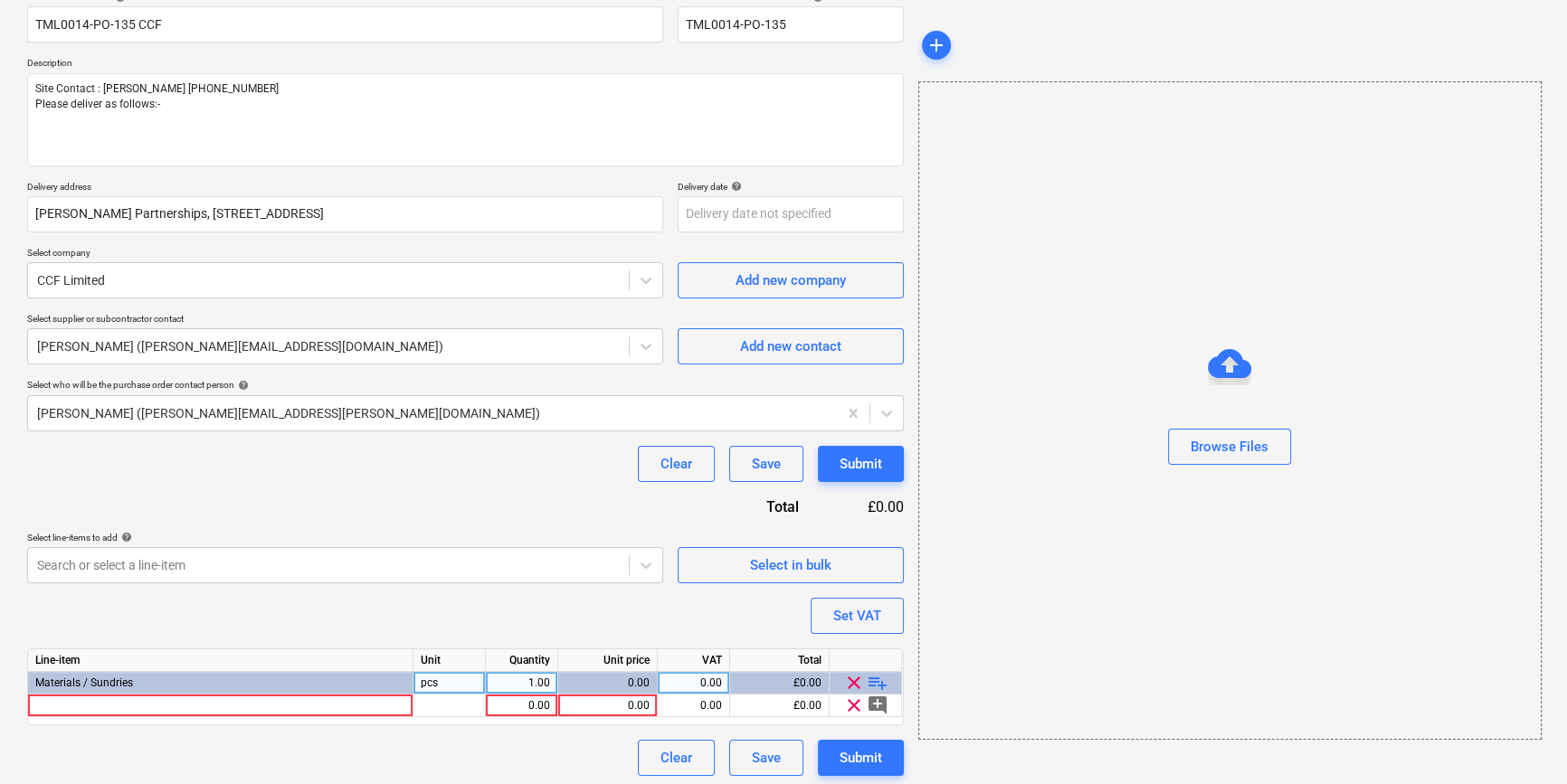
scroll to position [163, 0]
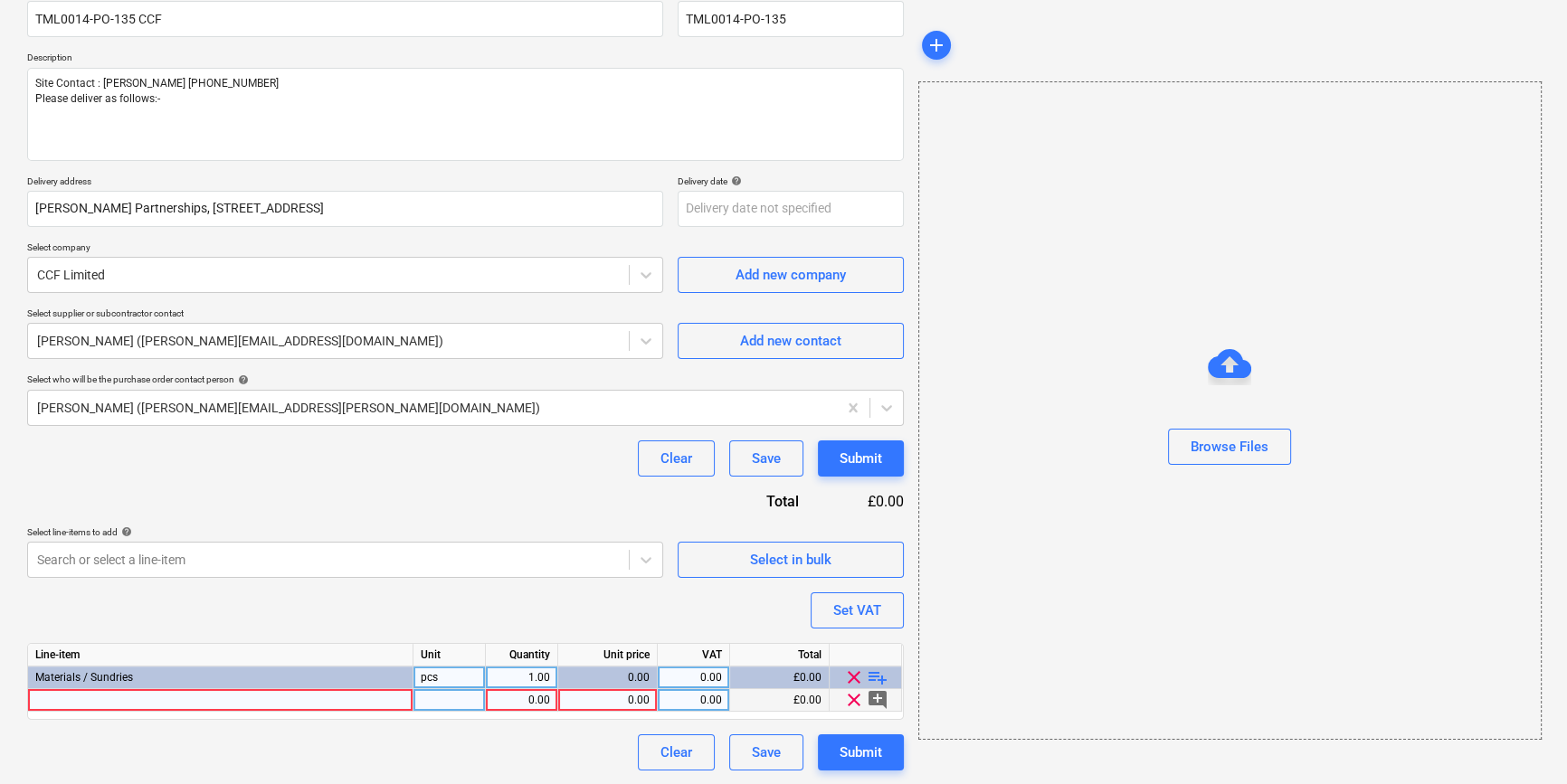
click at [64, 695] on div at bounding box center [221, 701] width 386 height 23
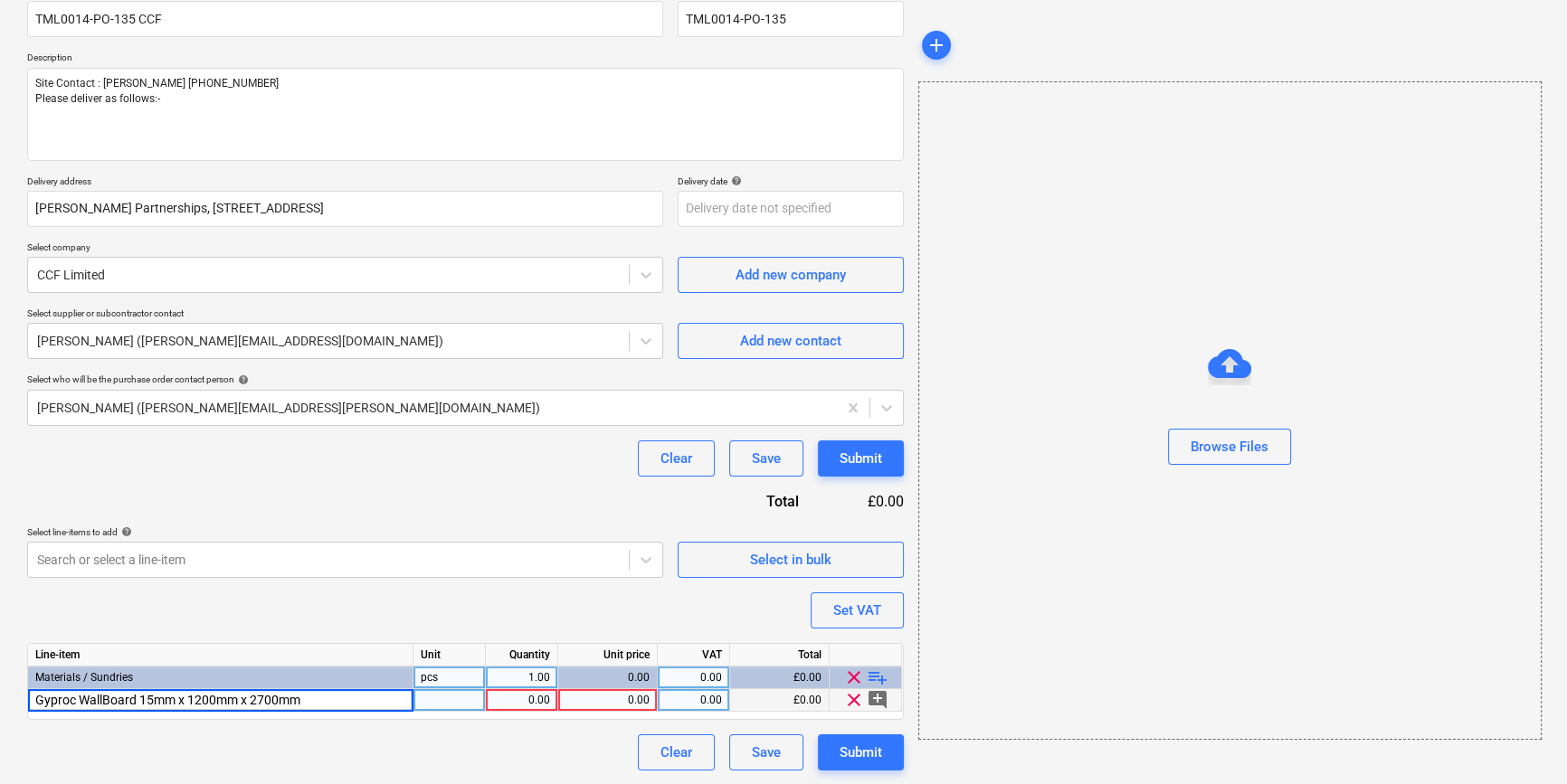
click at [108, 698] on input "Gyproc WallBoard 15mm x 1200mm x 2700mm" at bounding box center [221, 700] width 385 height 22
click at [321, 699] on input "Gyproc Wallboard 15mm x 1200mm x 2700mm" at bounding box center [221, 700] width 385 height 22
click at [525, 705] on div "1.00" at bounding box center [522, 701] width 57 height 23
click at [169, 284] on div "CCF Limited" at bounding box center [328, 275] width 601 height 25
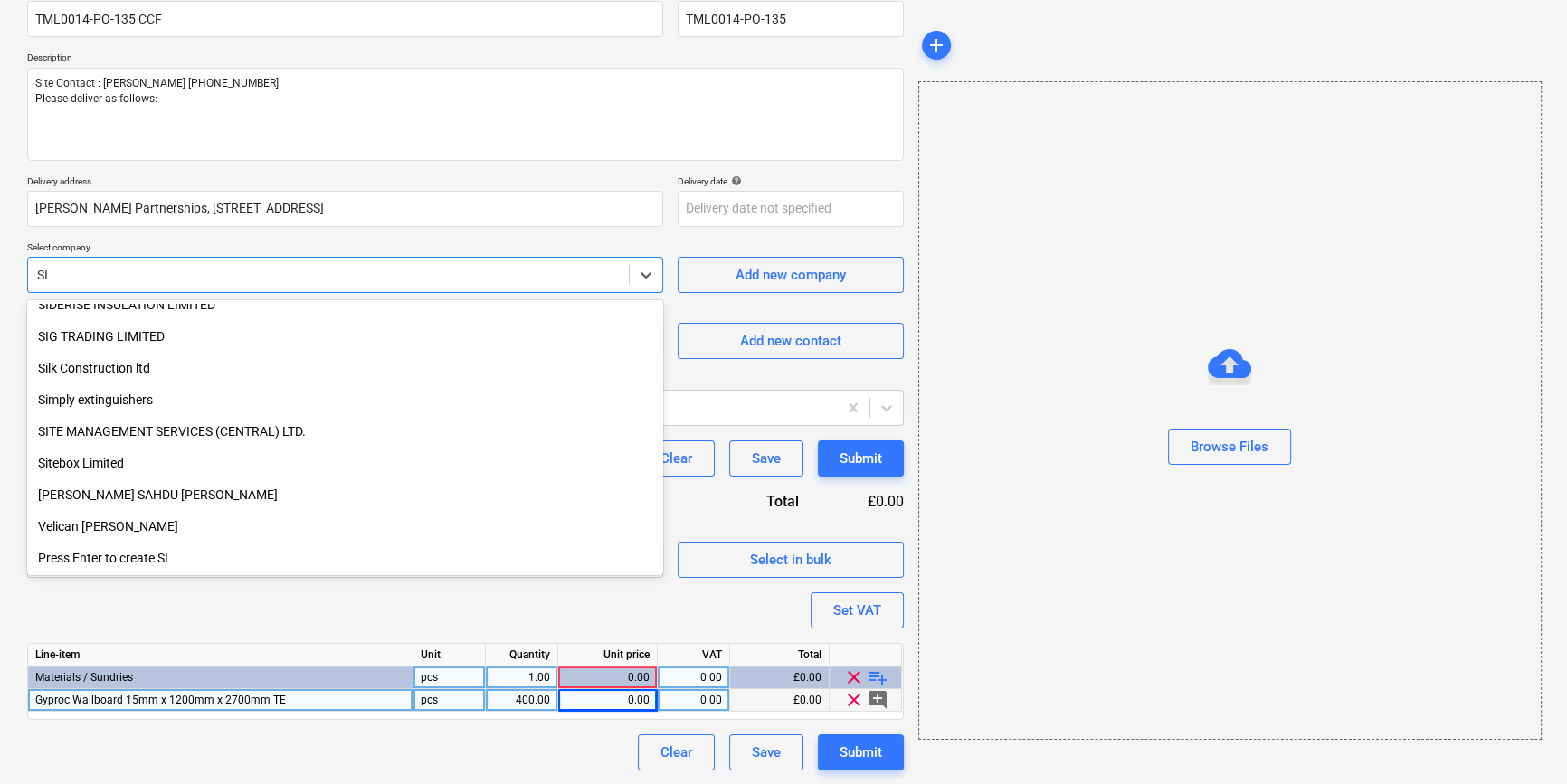
scroll to position [678, 0]
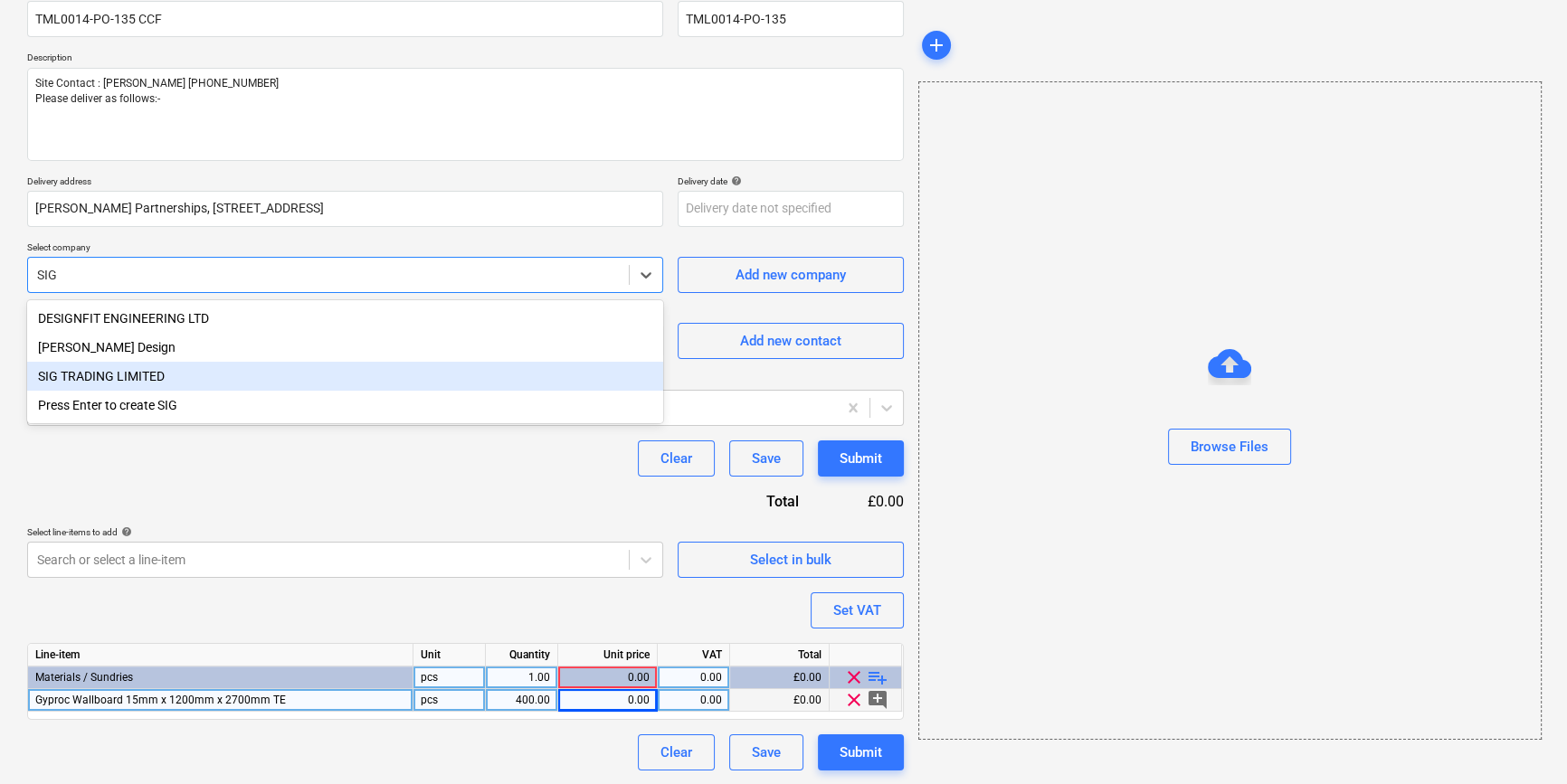
click at [132, 374] on div "SIG TRADING LIMITED" at bounding box center [345, 376] width 636 height 29
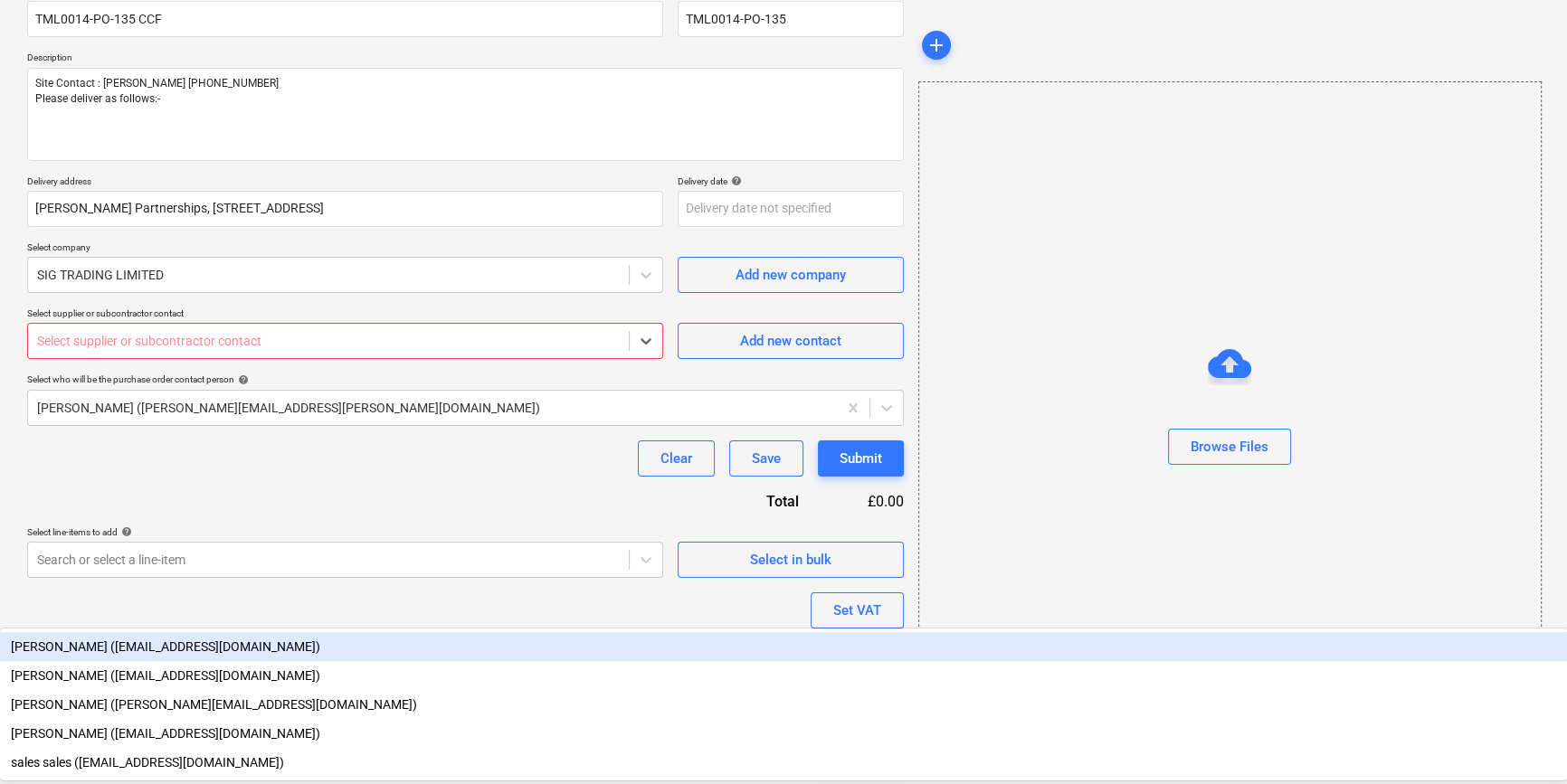
click at [91, 344] on div at bounding box center [328, 340] width 583 height 18
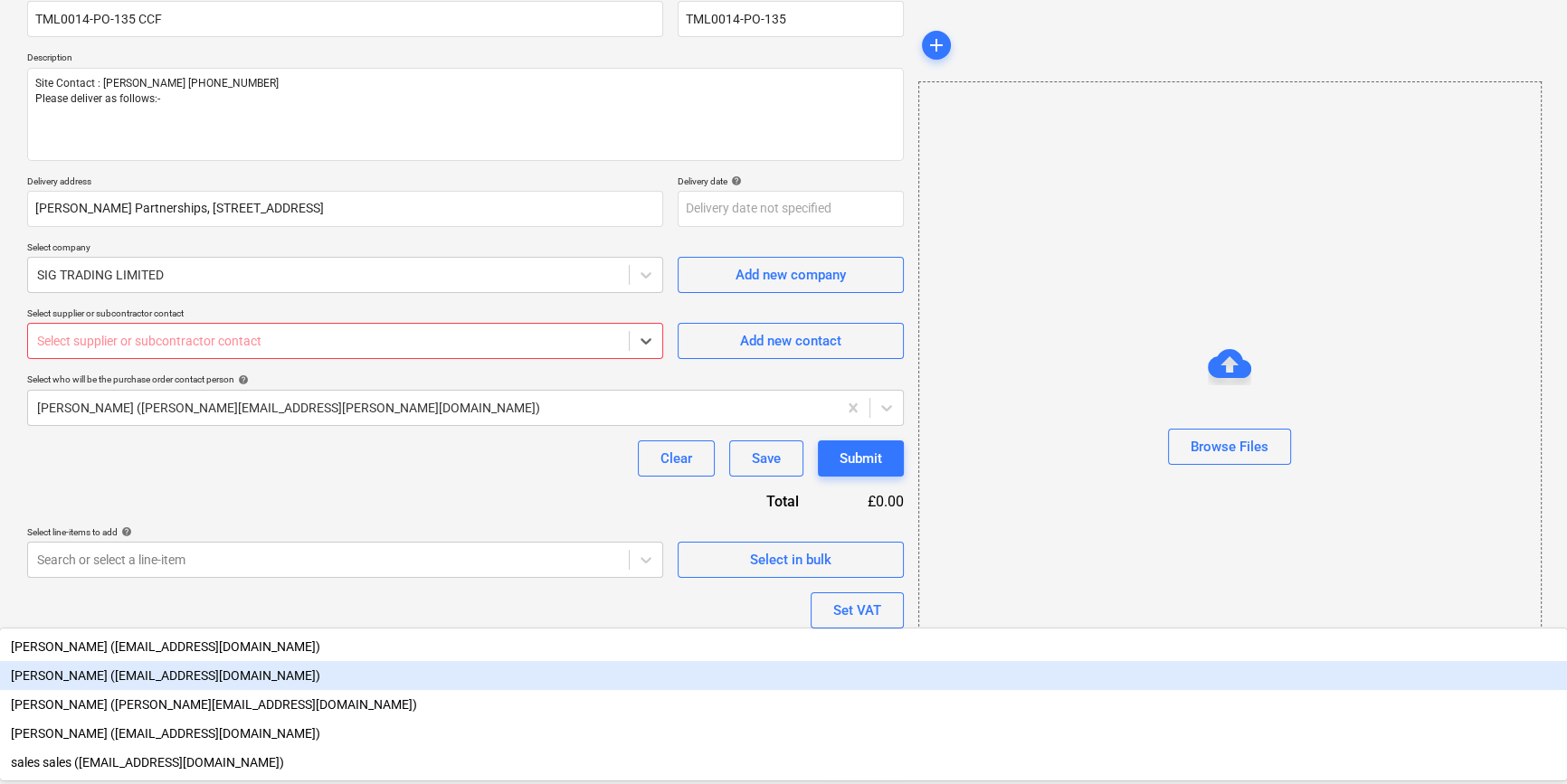
click at [100, 661] on div "[PERSON_NAME] ([EMAIL_ADDRESS][DOMAIN_NAME])" at bounding box center [784, 675] width 1567 height 29
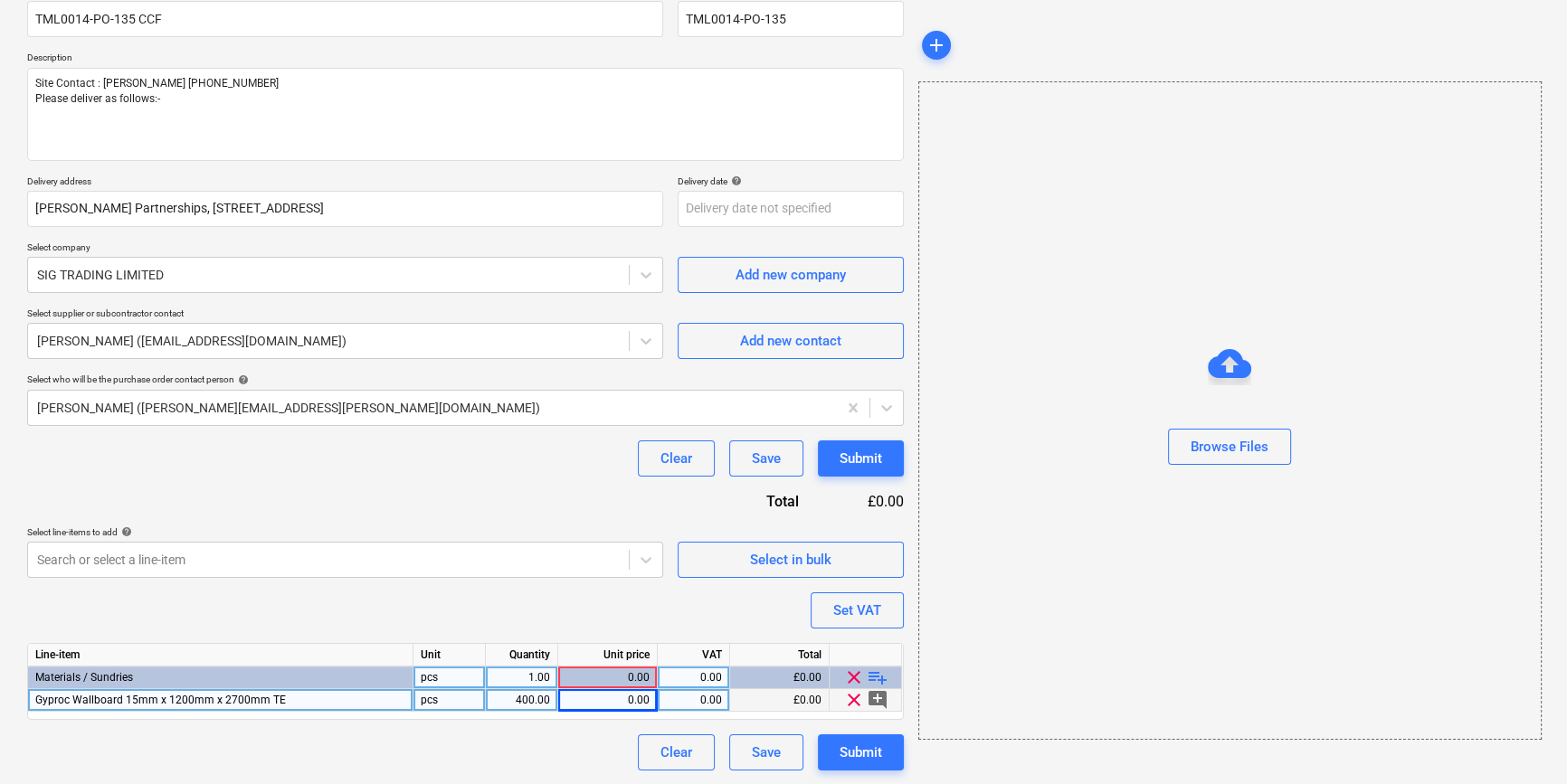
click at [614, 703] on div "0.00" at bounding box center [608, 701] width 84 height 23
click at [592, 701] on div "0.00" at bounding box center [608, 701] width 84 height 23
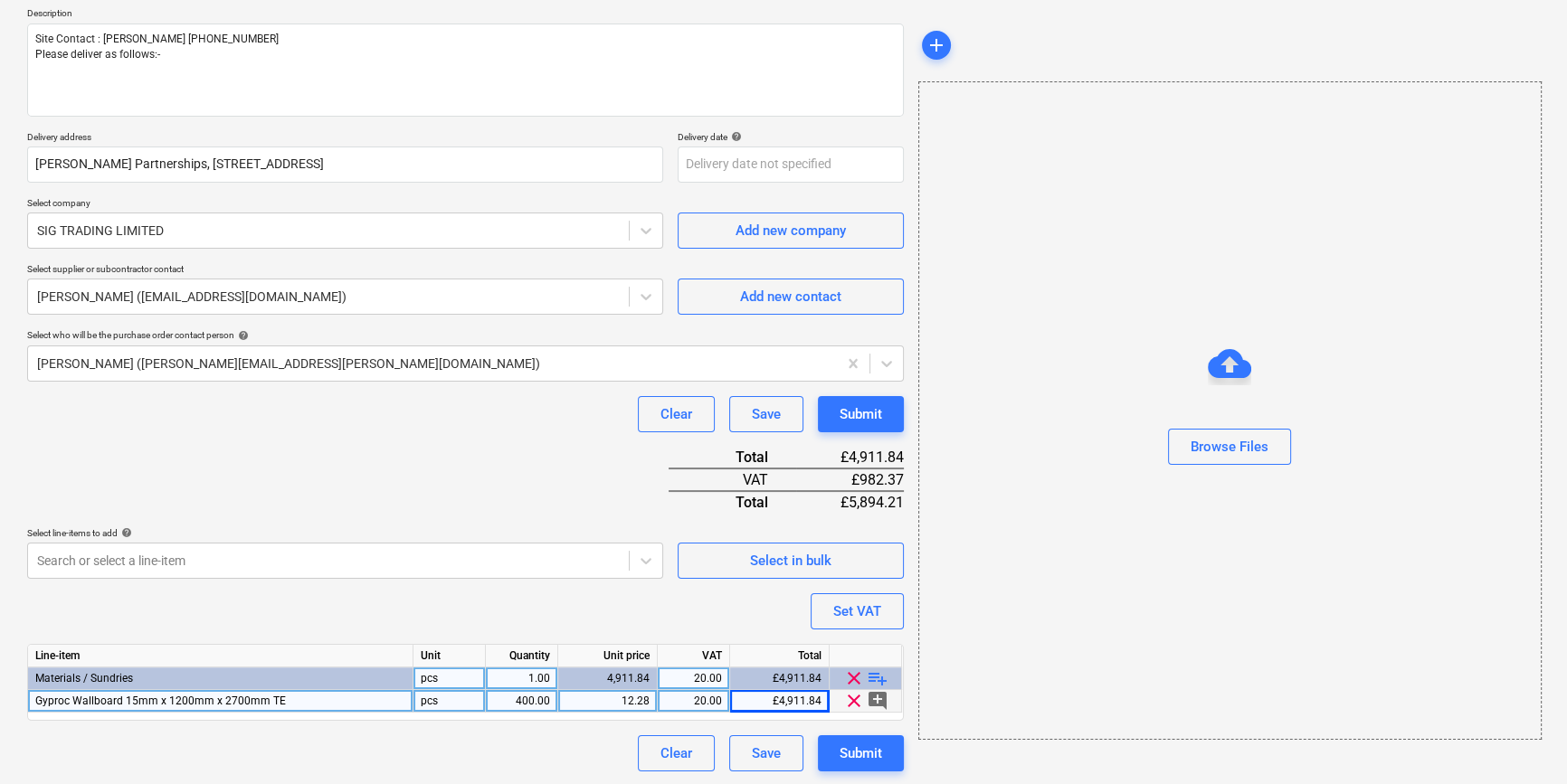
scroll to position [208, 0]
click at [875, 676] on span "playlist_add" at bounding box center [877, 677] width 22 height 22
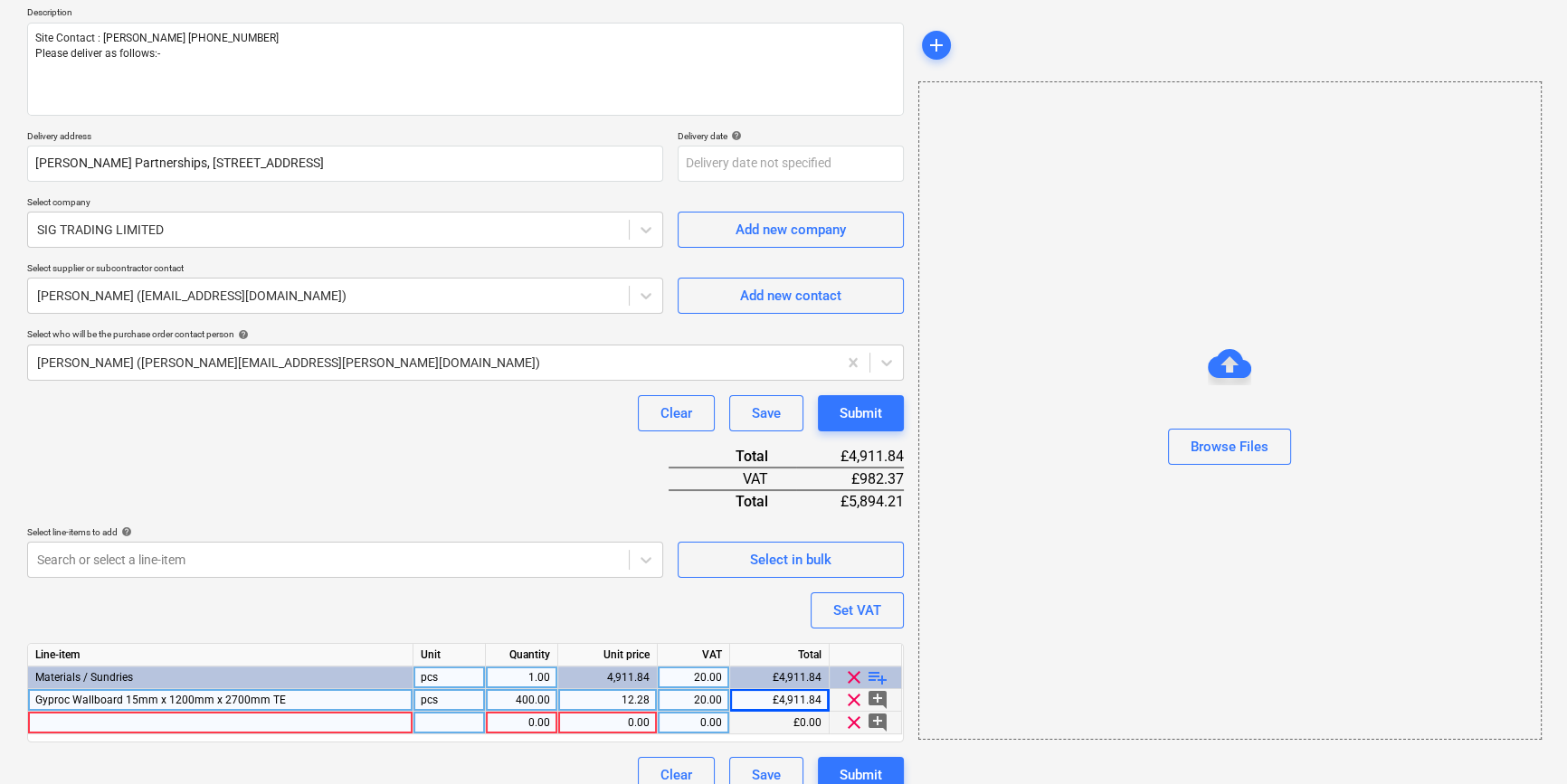
click at [74, 722] on div at bounding box center [221, 723] width 386 height 23
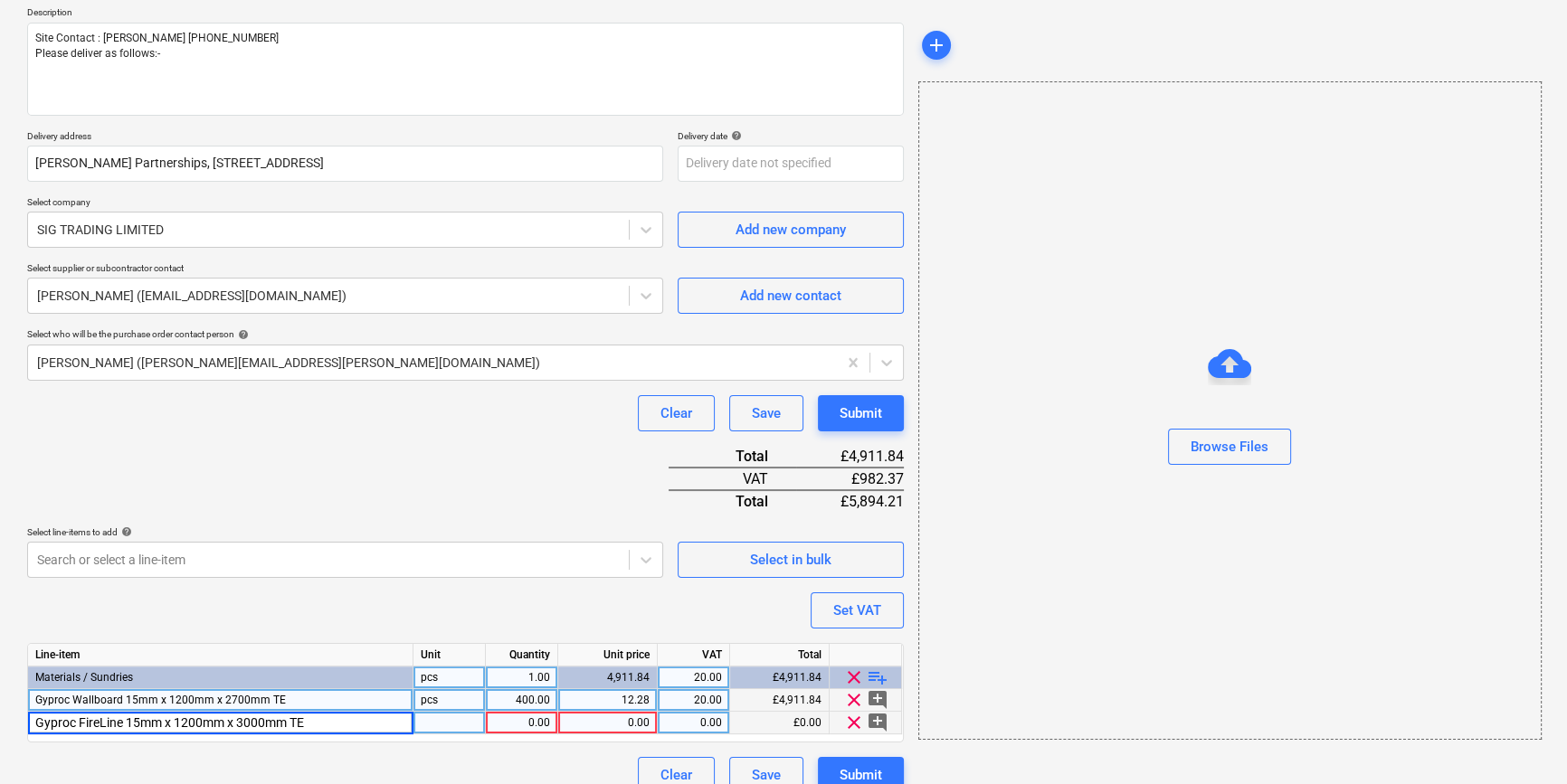
click at [97, 719] on input "Gyproc FireLine 15mm x 1200mm x 3000mm TE" at bounding box center [221, 722] width 385 height 22
click at [535, 715] on div "1.00" at bounding box center [522, 723] width 57 height 23
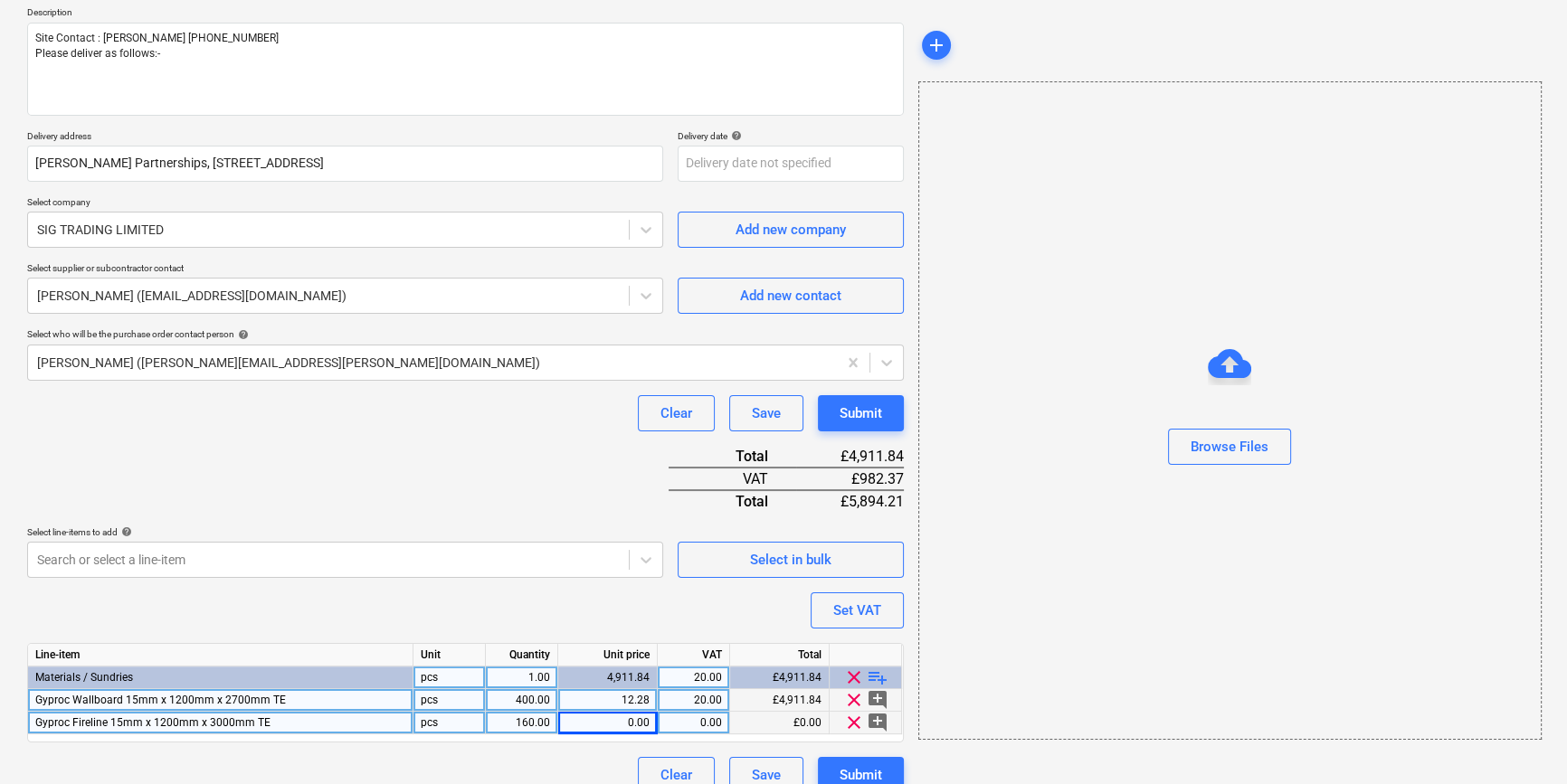
click at [624, 724] on div "0.00" at bounding box center [608, 723] width 84 height 23
click at [877, 674] on span "playlist_add" at bounding box center [877, 677] width 22 height 22
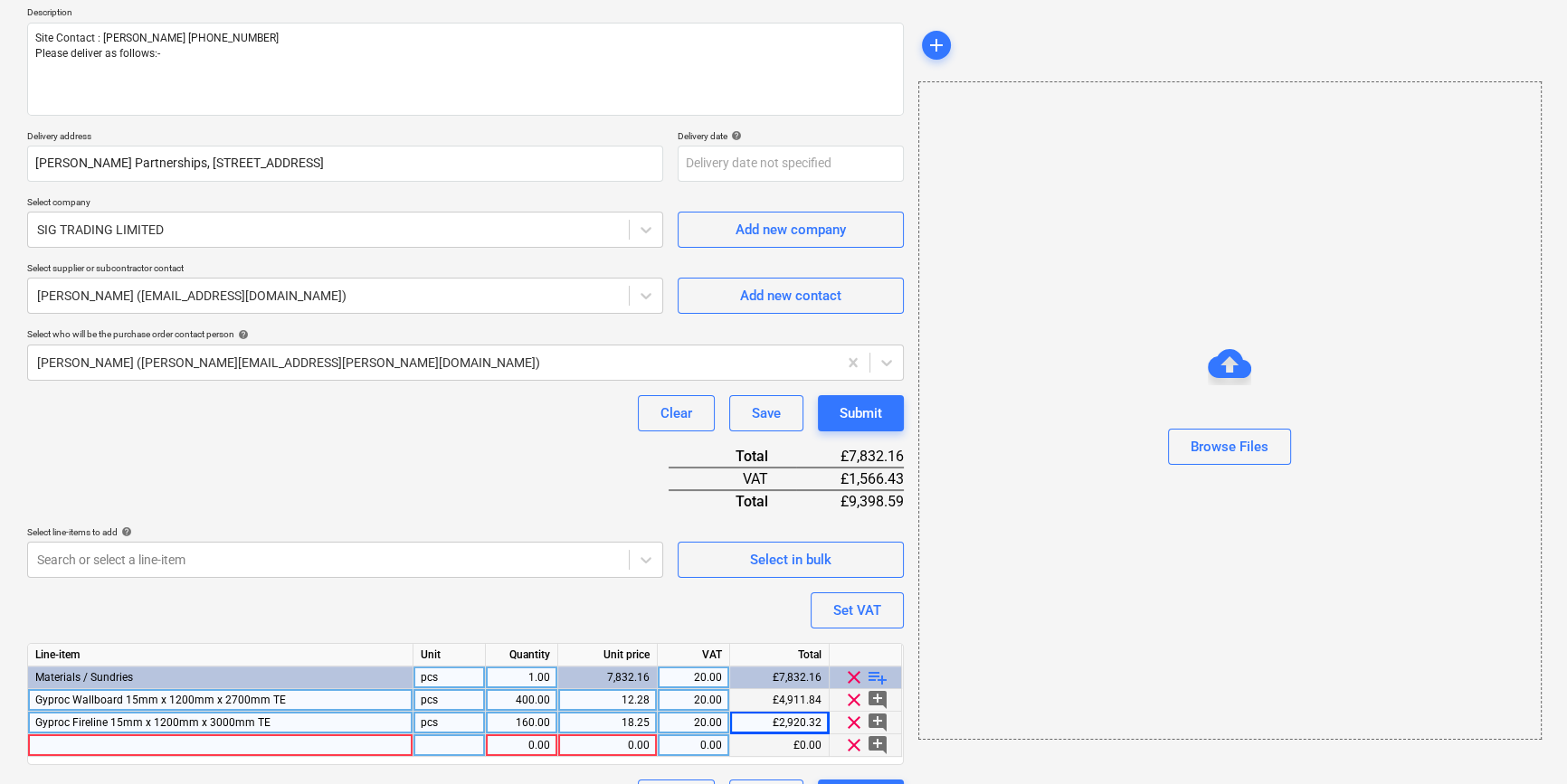
click at [90, 744] on div at bounding box center [221, 746] width 386 height 23
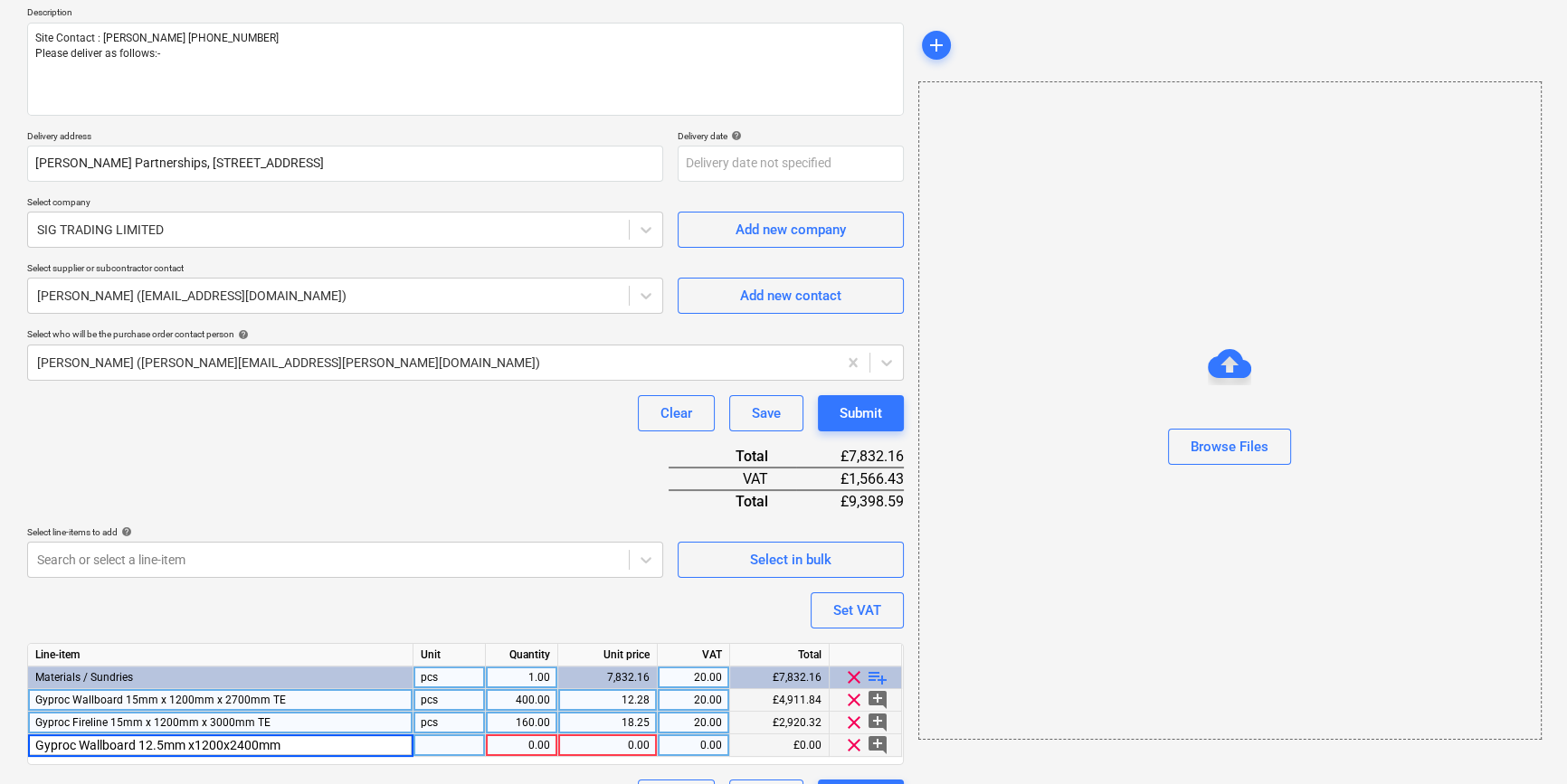
click at [225, 744] on input "Gyproc Wallboard 12.5mm x1200x2400mm" at bounding box center [221, 745] width 385 height 22
click at [321, 747] on input "Gyproc Wallboard 12.5mm x1200mm x2400mm" at bounding box center [221, 745] width 385 height 22
click at [616, 745] on div "0.00" at bounding box center [608, 746] width 84 height 23
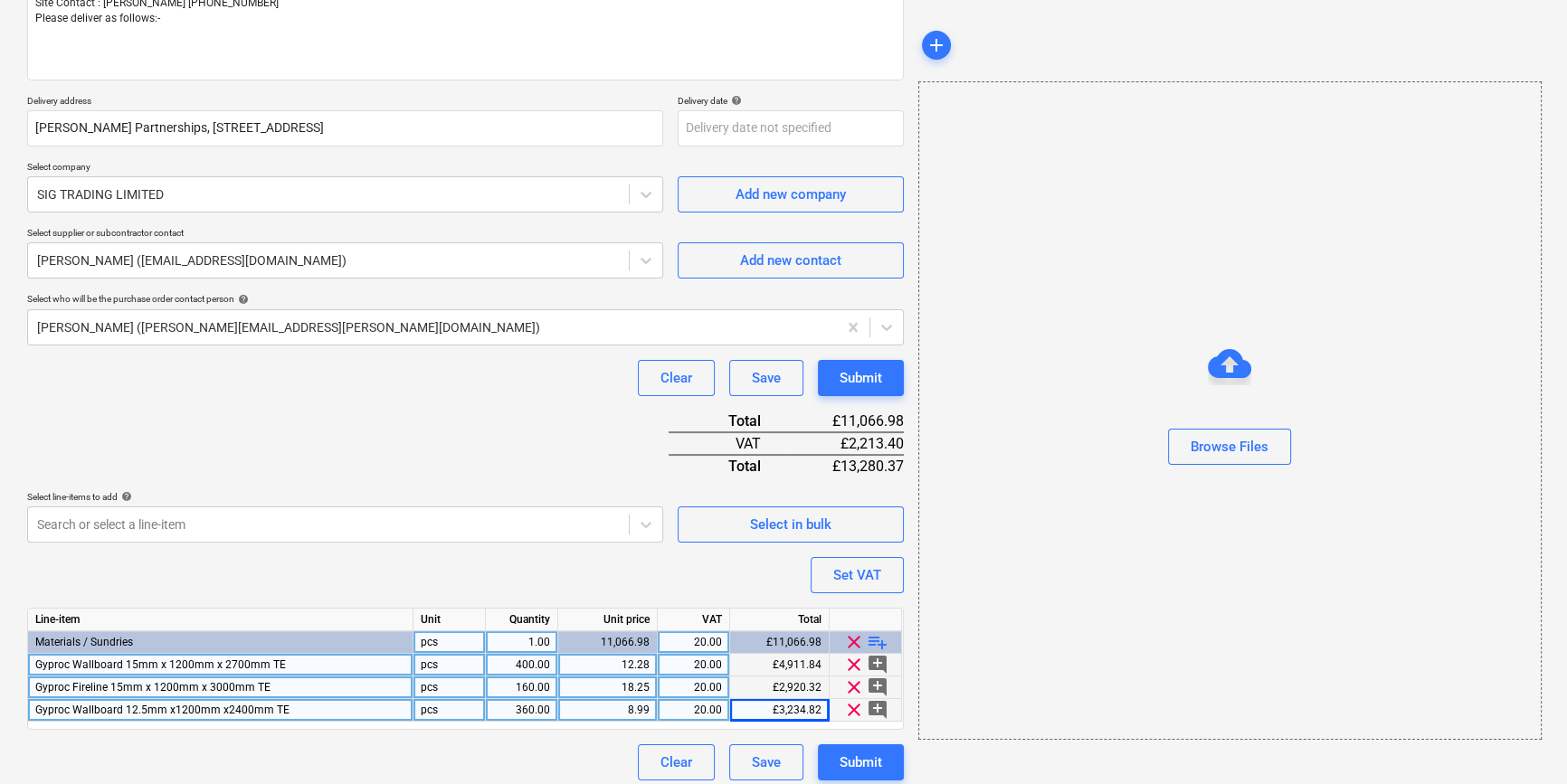
scroll to position [253, 0]
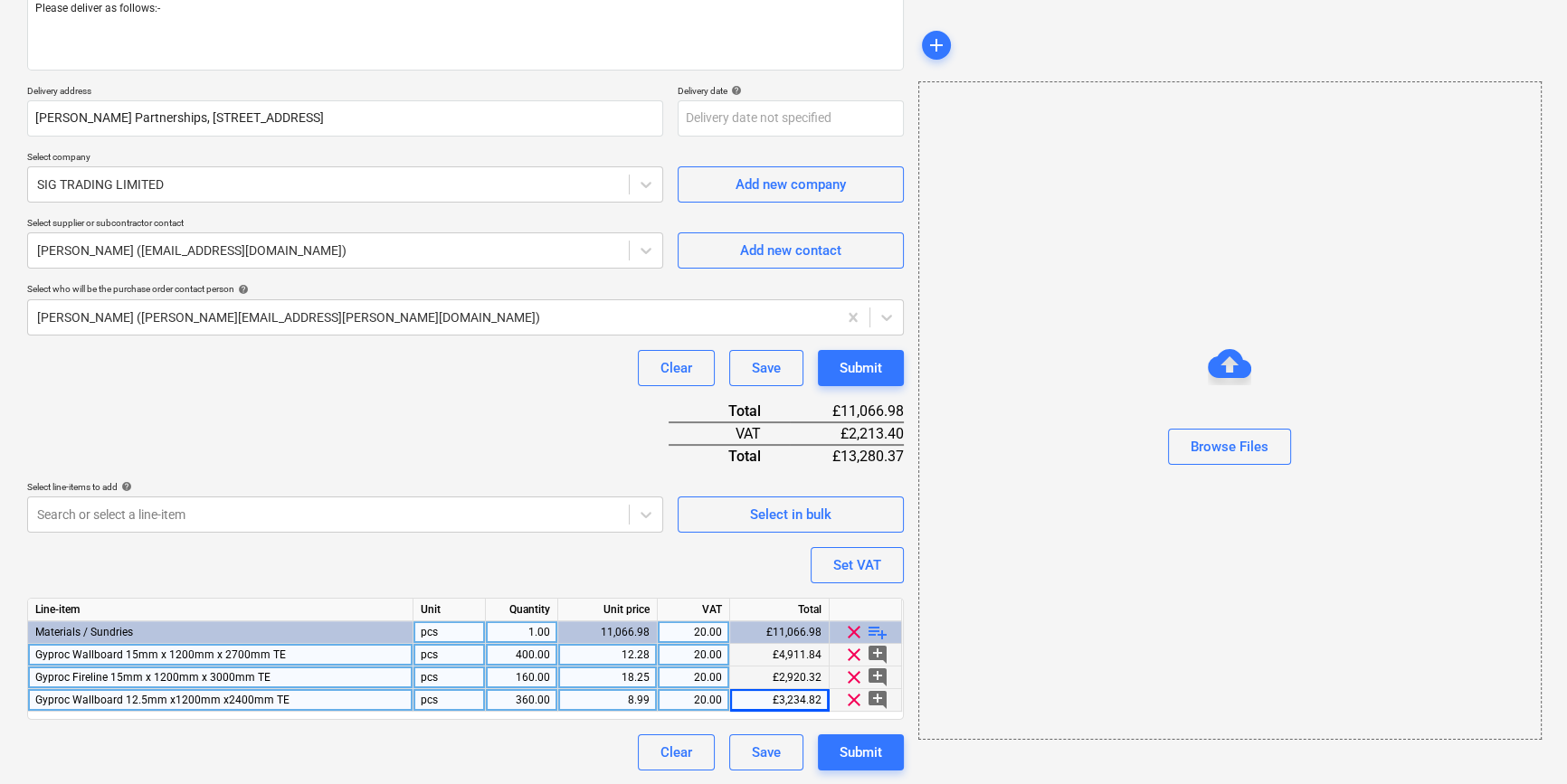
click at [877, 628] on span "playlist_add" at bounding box center [877, 632] width 22 height 22
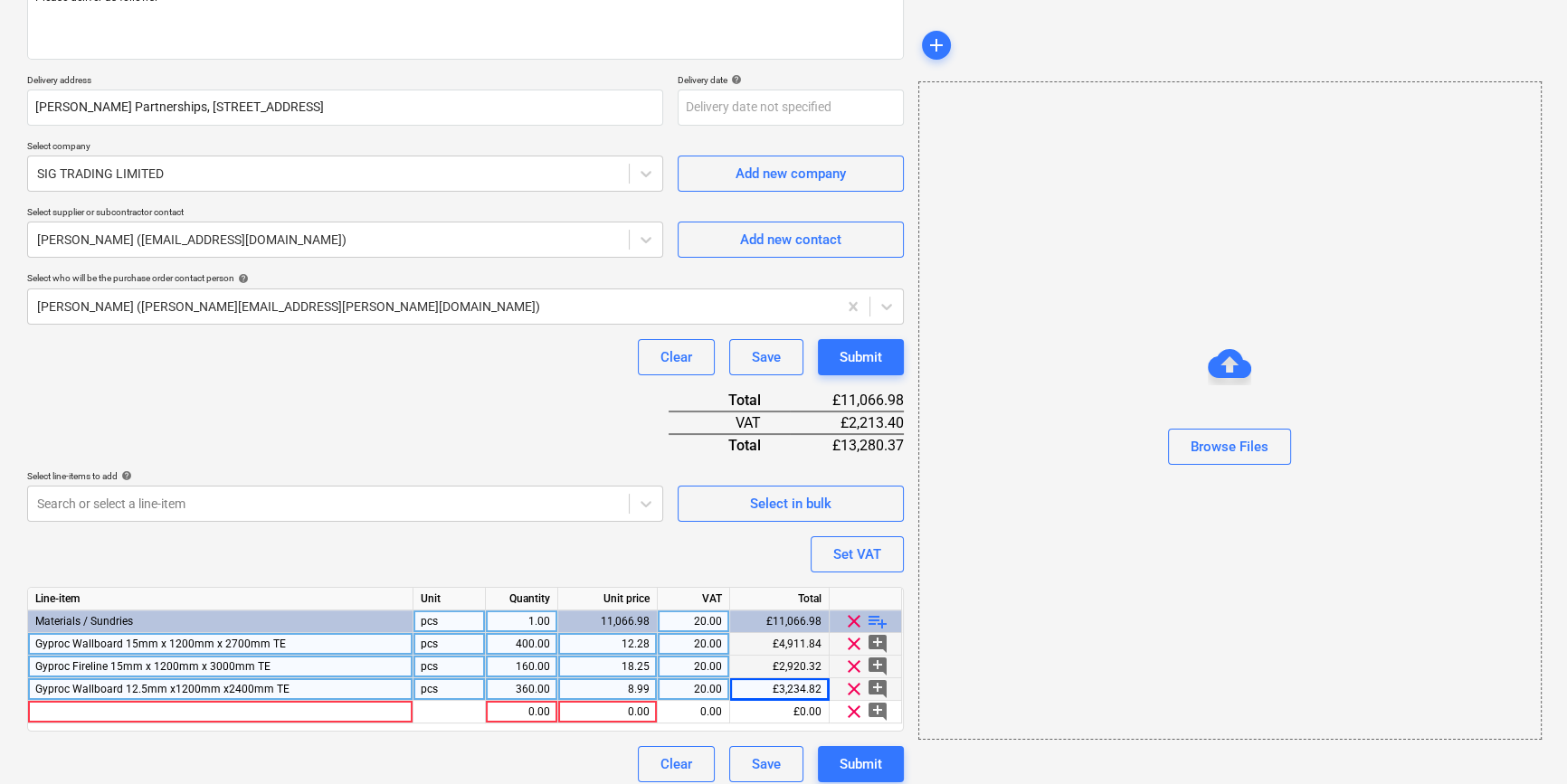
scroll to position [276, 0]
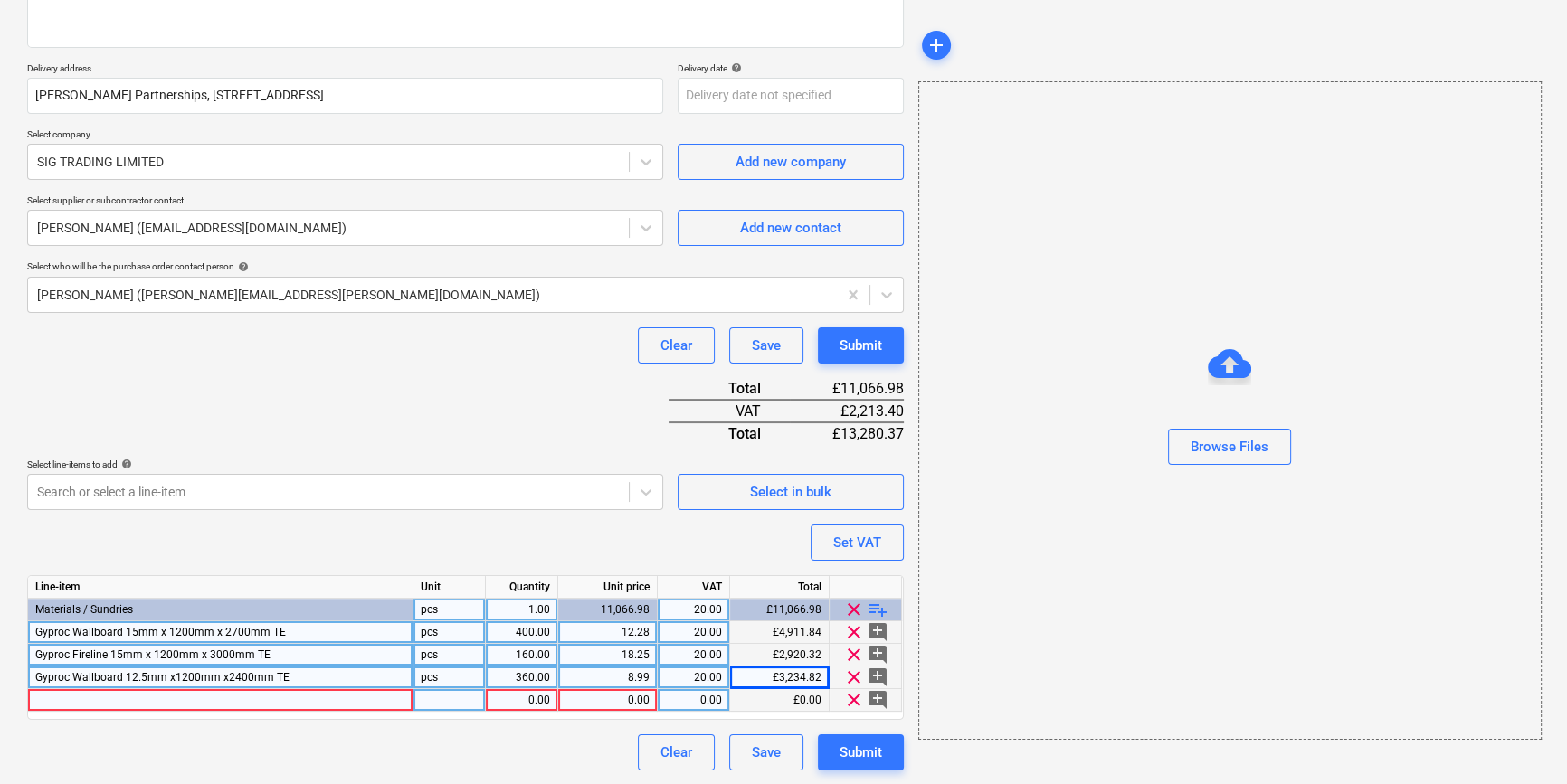
click at [52, 703] on div at bounding box center [221, 701] width 386 height 23
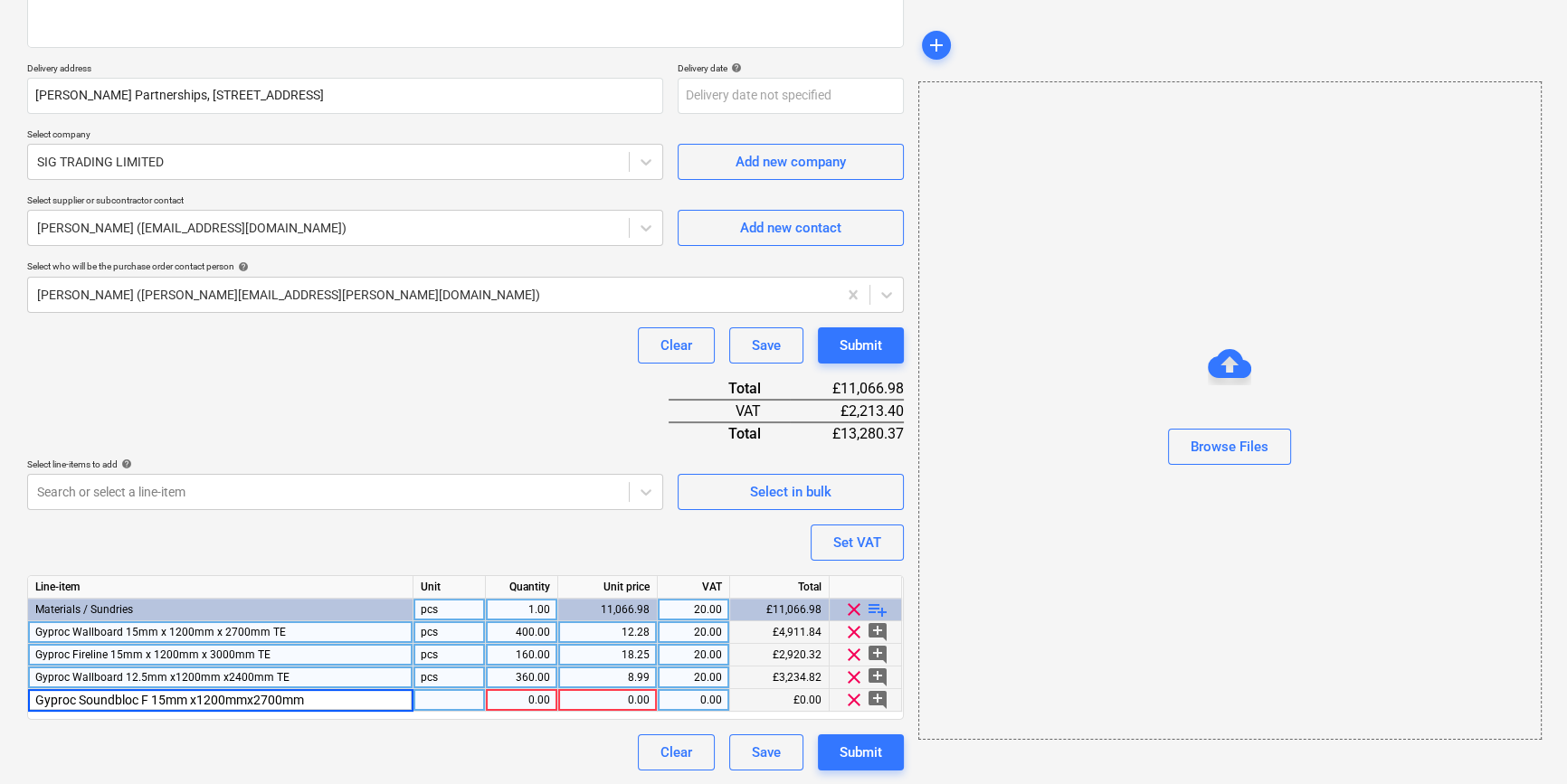
click at [190, 702] on input "Gyproc Soundbloc F 15mm x1200mmx2700mm" at bounding box center [221, 700] width 385 height 22
click at [223, 698] on input "Gyproc Soundbloc F 15x1200mmx2700mm" at bounding box center [221, 700] width 385 height 22
click at [273, 695] on input "Gyproc Soundbloc F 15x1200x2700mm" at bounding box center [221, 700] width 385 height 22
click at [164, 696] on input "Gyproc Soundbloc F 15x1200x2700mm TE" at bounding box center [221, 700] width 385 height 22
click at [198, 701] on input "Gyproc Soundbloc F 15mm x1200x2700mm TE" at bounding box center [221, 700] width 385 height 22
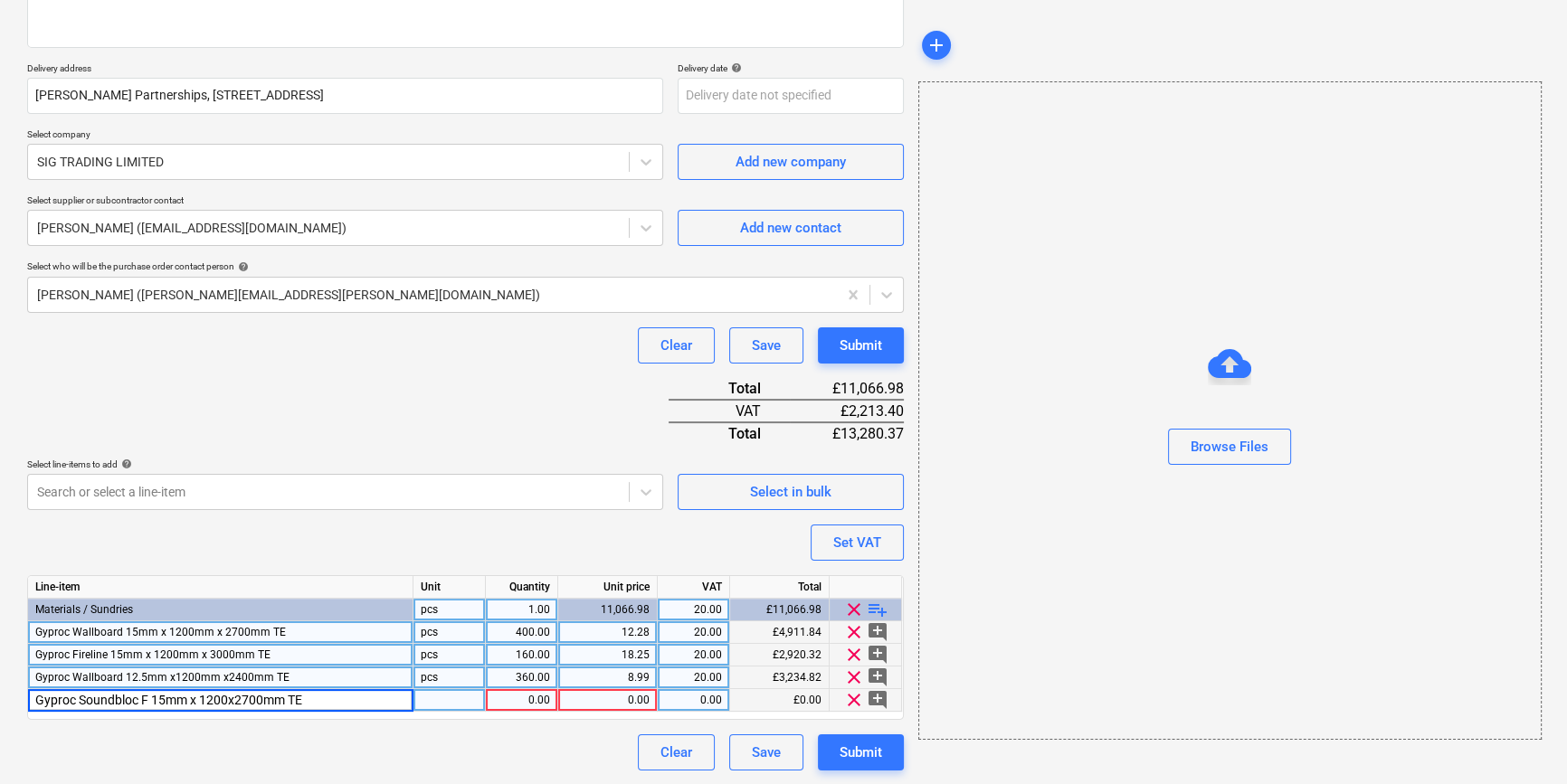
click at [227, 698] on input "Gyproc Soundbloc F 15mm x 1200x2700mm TE" at bounding box center [221, 700] width 385 height 22
click at [266, 700] on input "Gyproc Soundbloc F 15mm x 1200mm x2700mm TE" at bounding box center [221, 700] width 385 height 22
click at [261, 698] on input "Gyproc Soundbloc F 15mm x 1200mm x2700mm TE" at bounding box center [221, 700] width 385 height 22
click at [507, 700] on div "1.00" at bounding box center [522, 701] width 57 height 23
click at [610, 694] on div "0.00" at bounding box center [608, 701] width 84 height 23
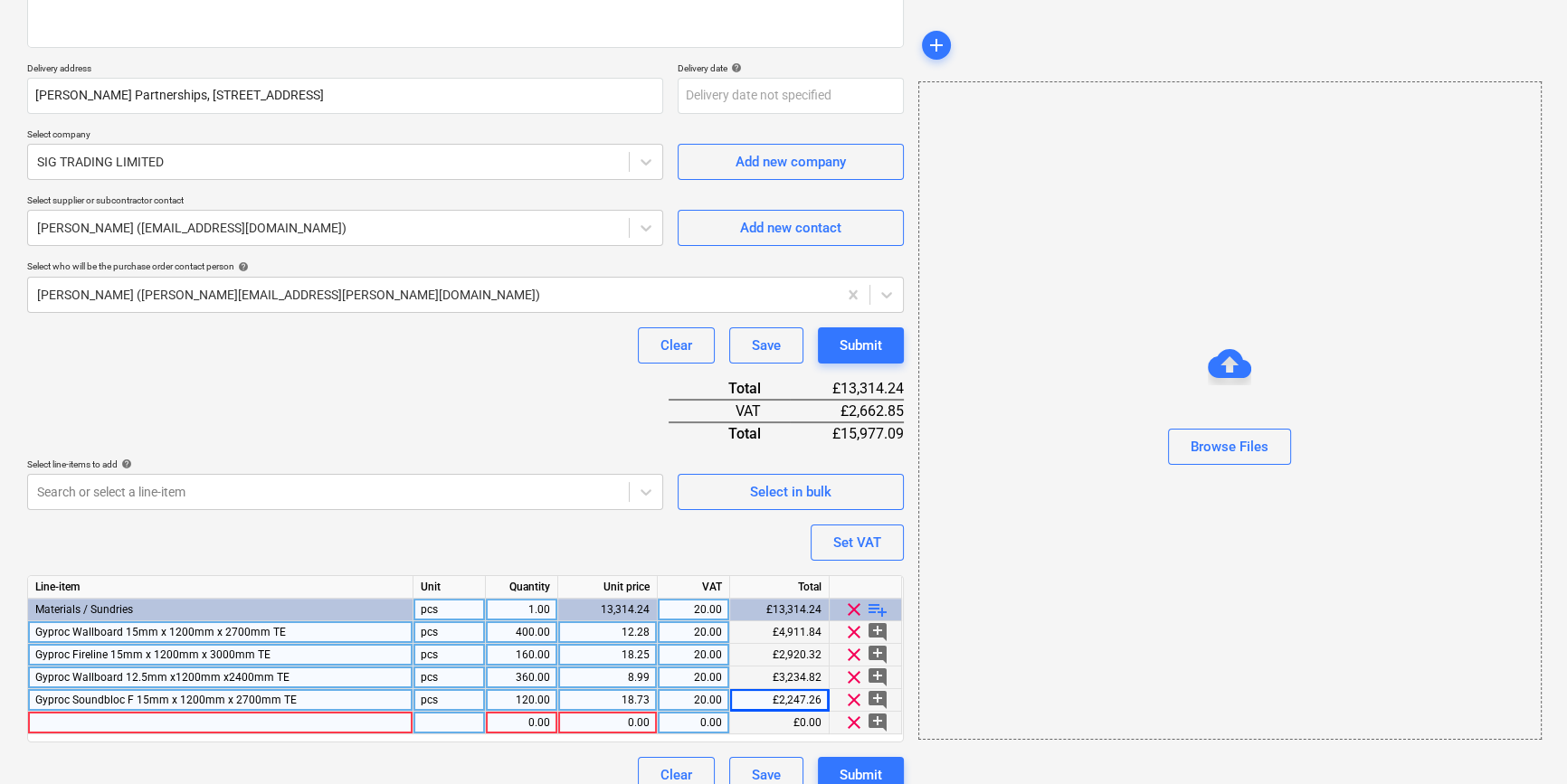
click at [52, 721] on div at bounding box center [221, 723] width 386 height 23
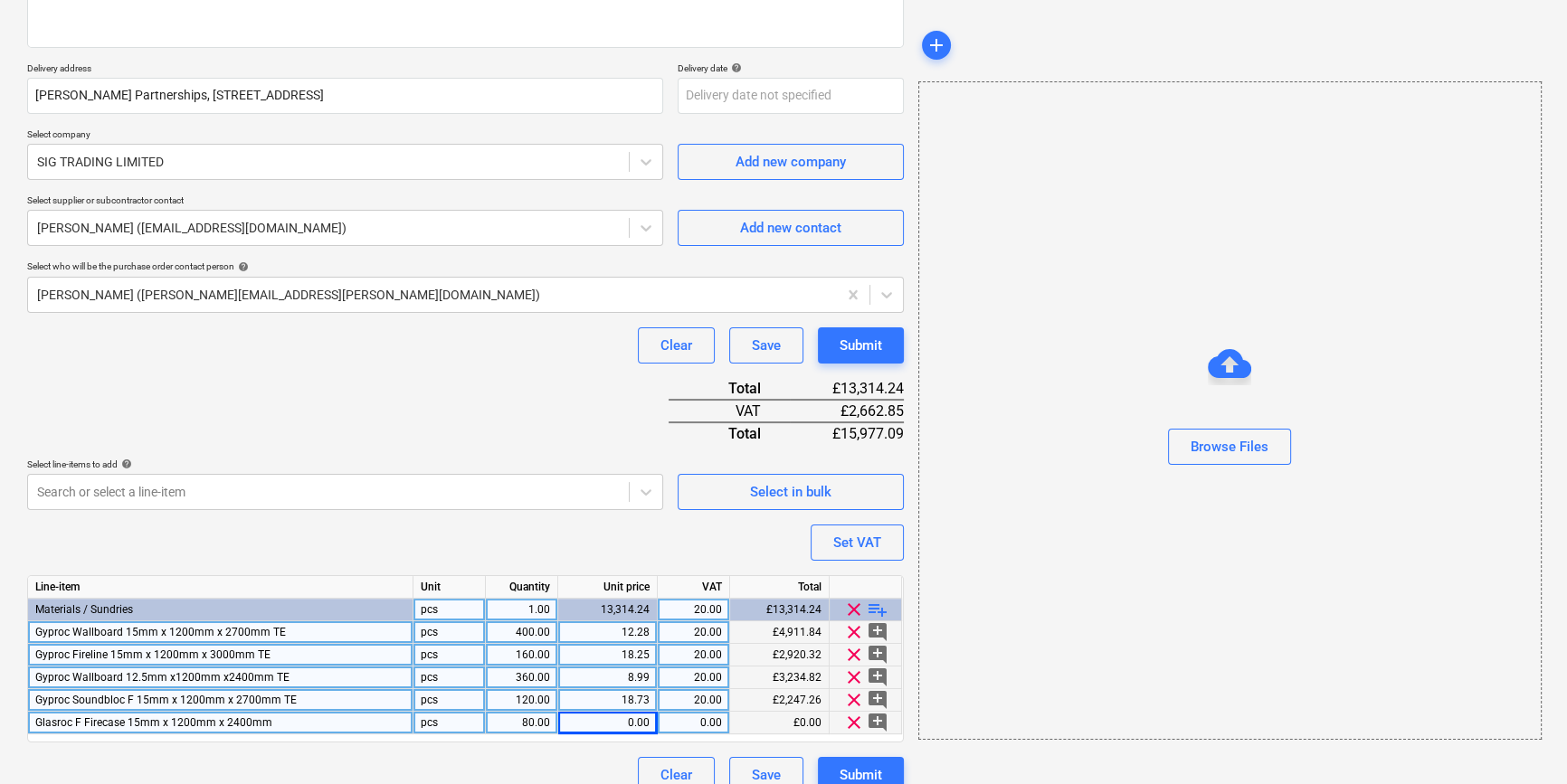
click at [638, 723] on div "0.00" at bounding box center [608, 723] width 84 height 23
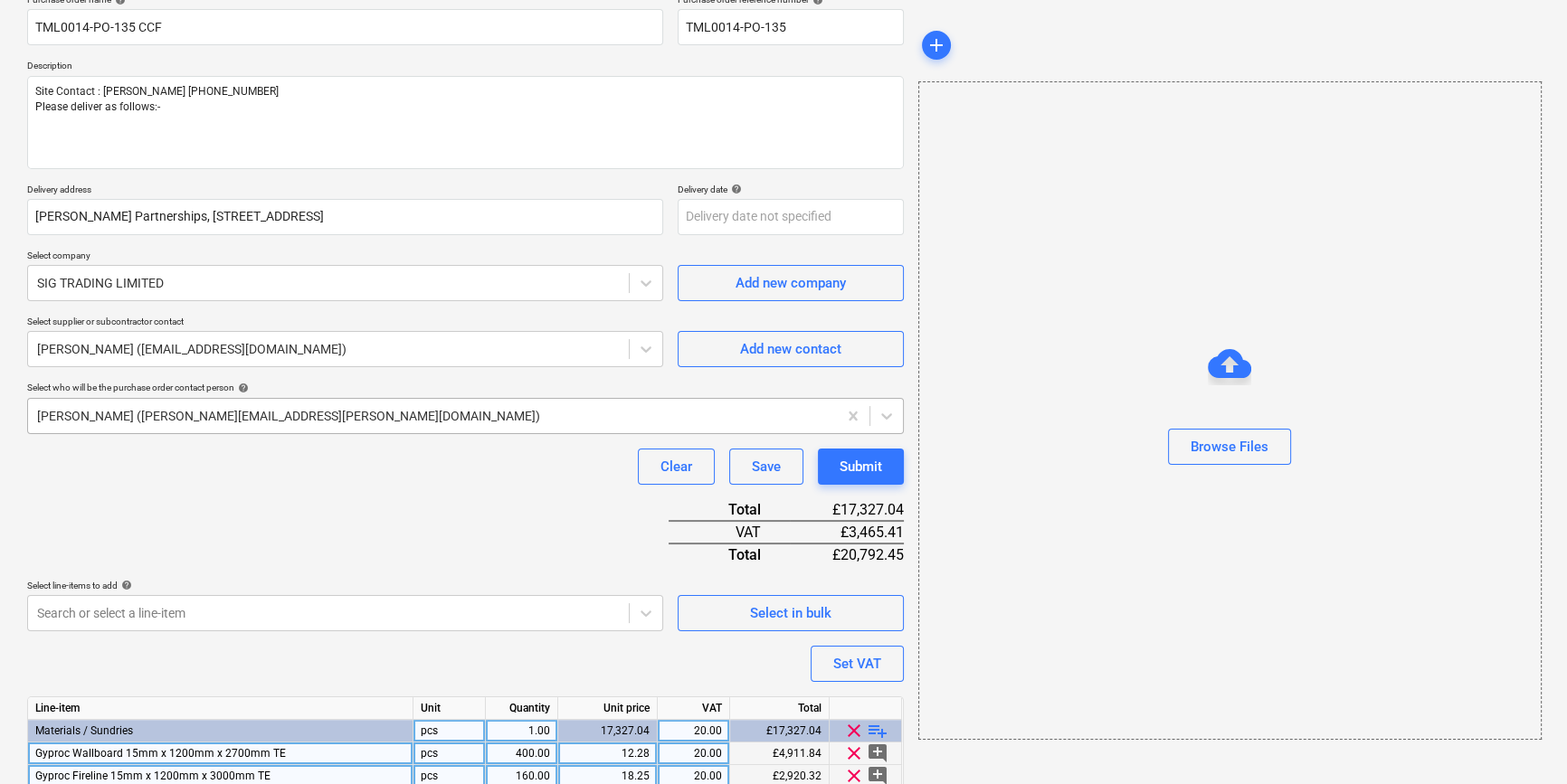
scroll to position [0, 0]
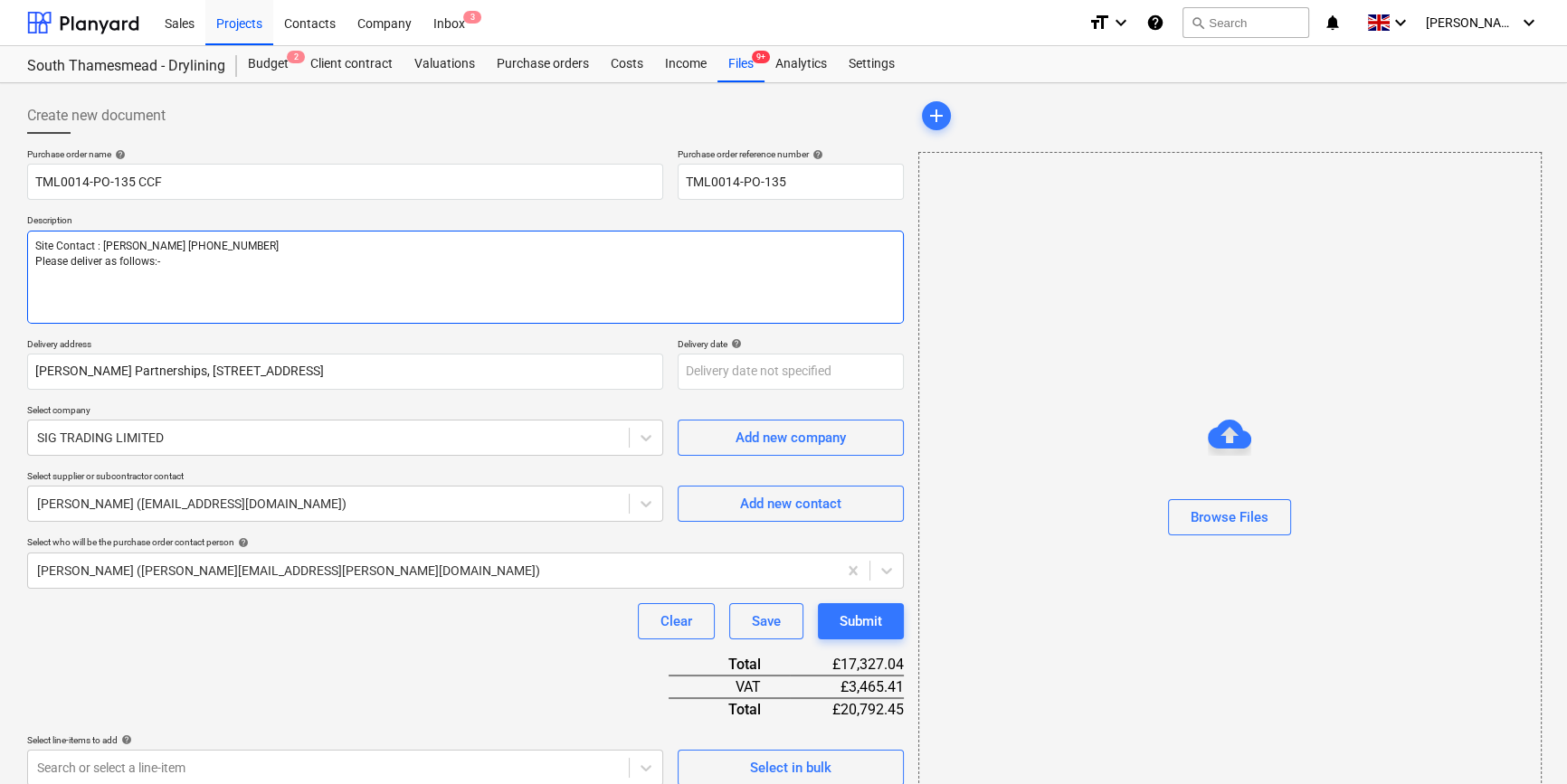
click at [172, 259] on textarea "Site Contact : [PERSON_NAME] [PHONE_NUMBER] Please deliver as follows:-" at bounding box center [465, 277] width 877 height 93
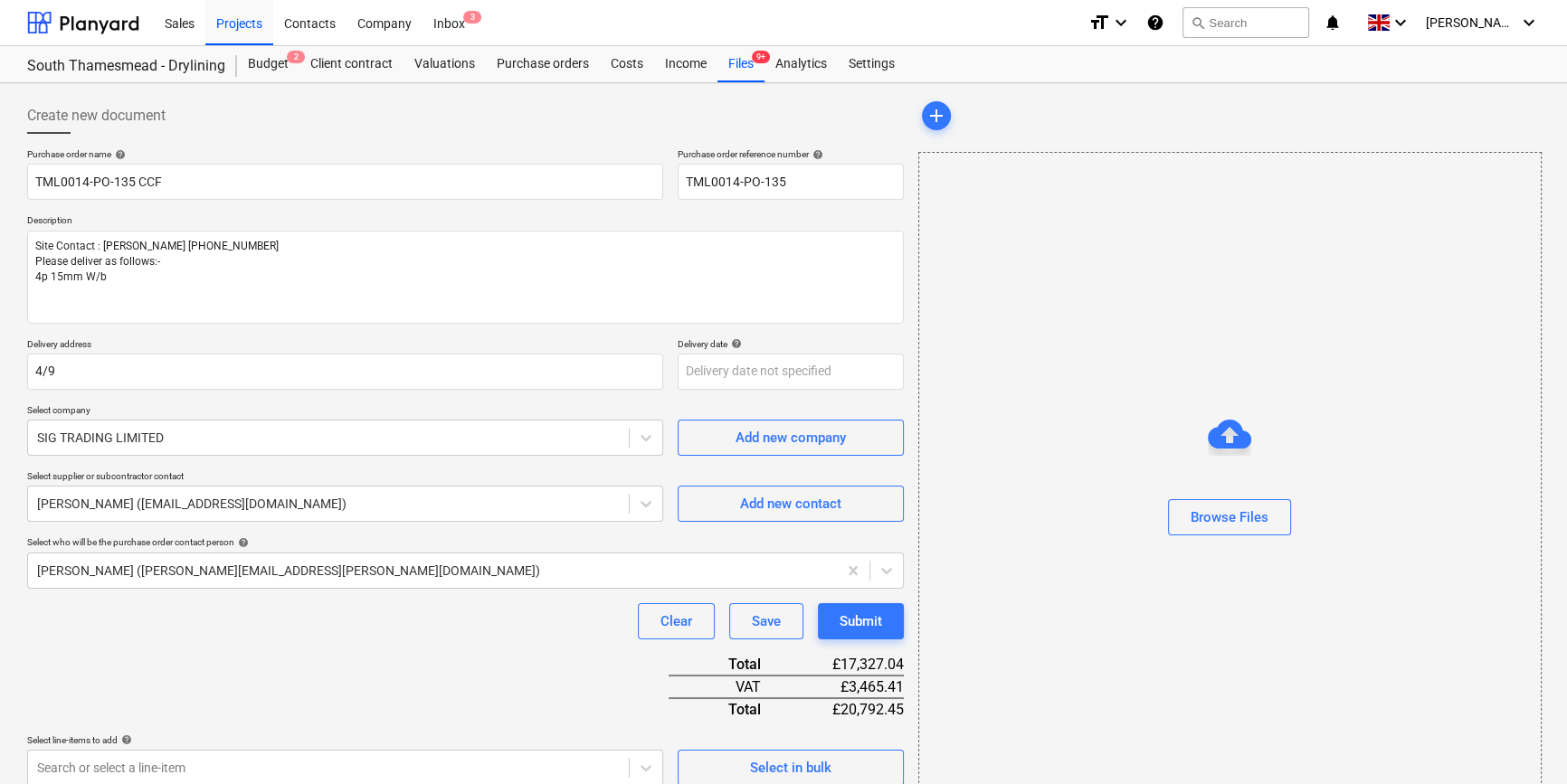
click at [145, 331] on div "Purchase order name help TML0014-PO-135 CCF Purchase order reference number hel…" at bounding box center [465, 609] width 877 height 921
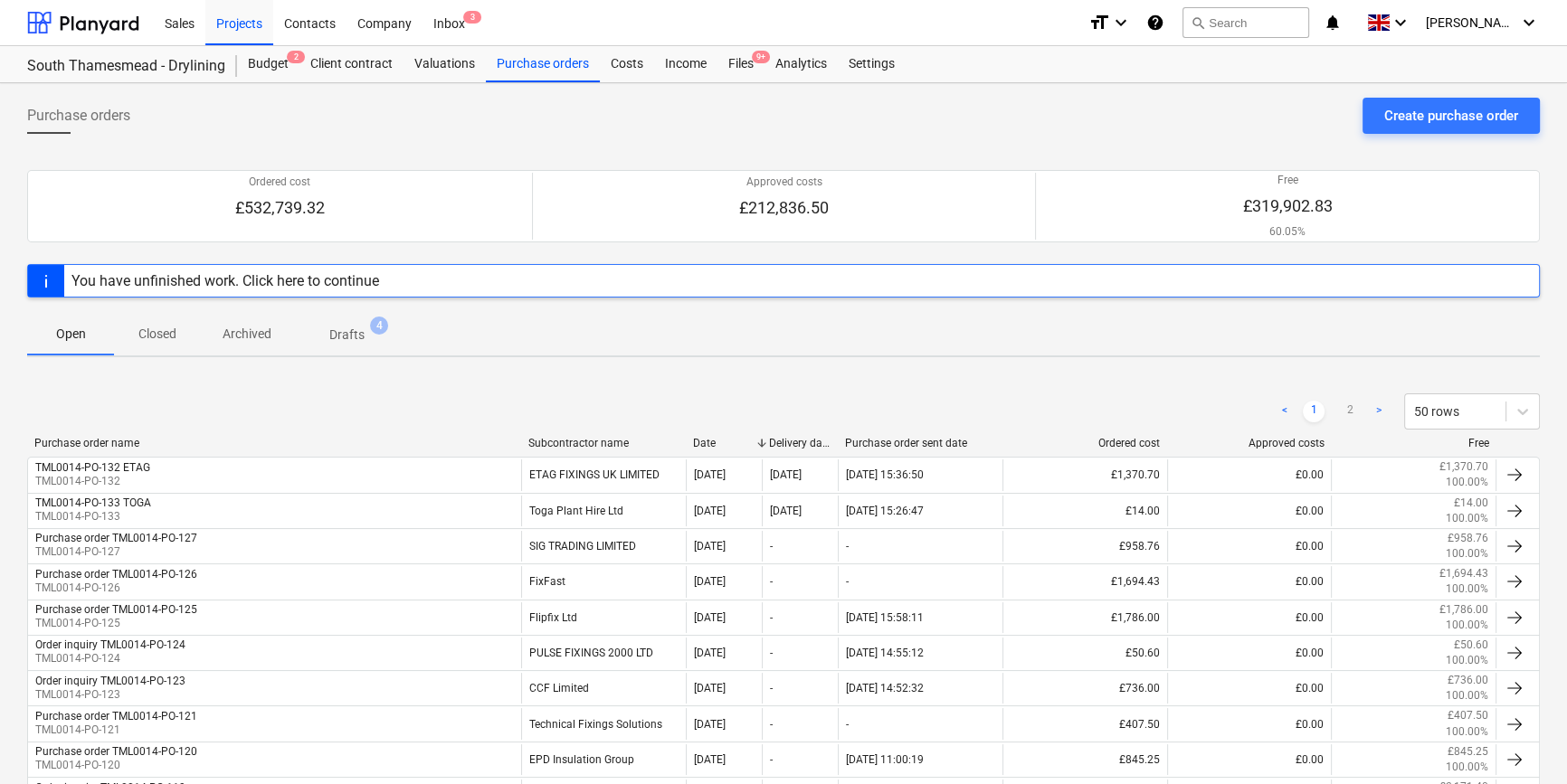
click at [333, 337] on p "Drafts" at bounding box center [347, 335] width 36 height 19
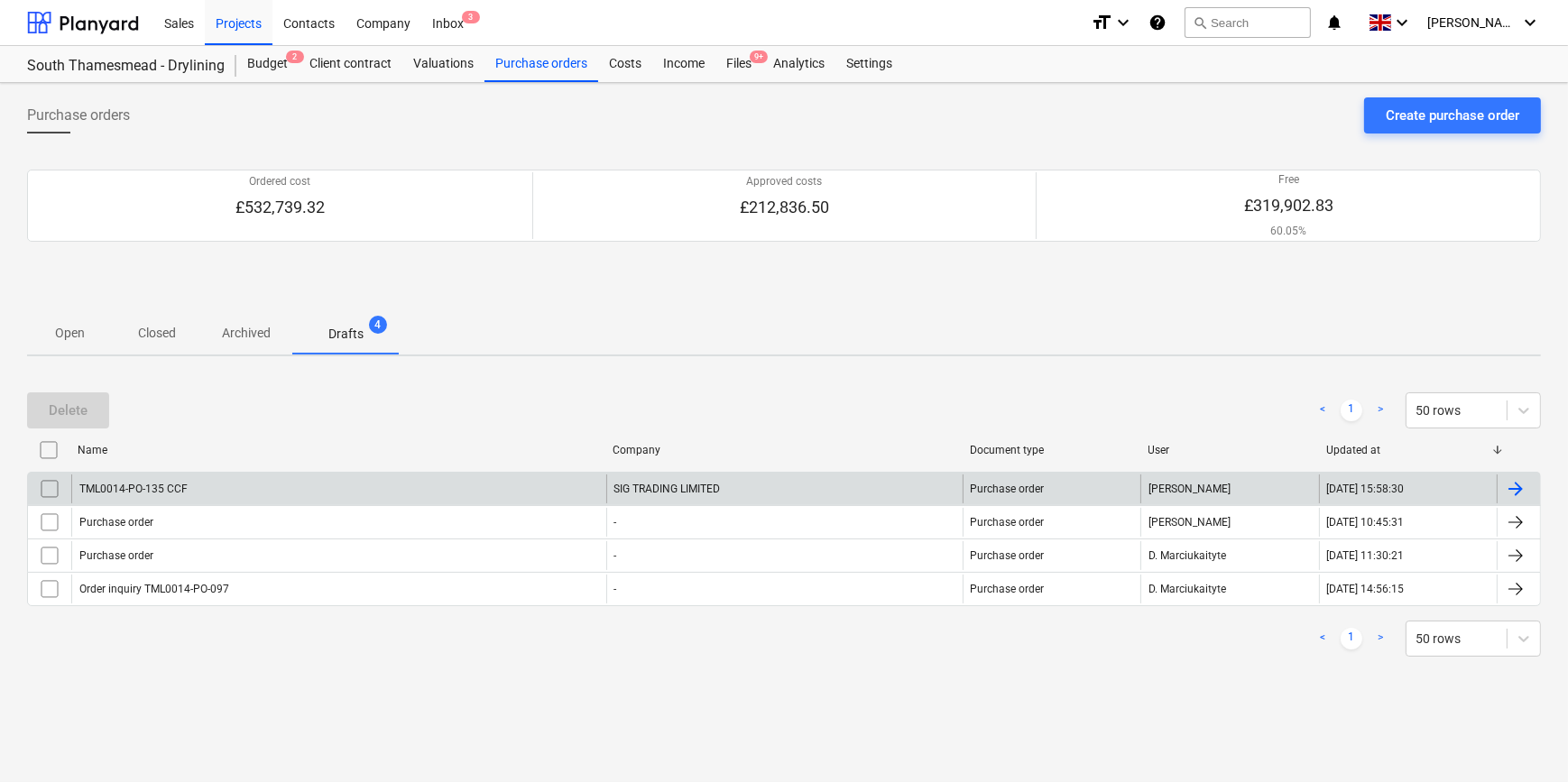
click at [1245, 488] on div at bounding box center [1516, 488] width 22 height 22
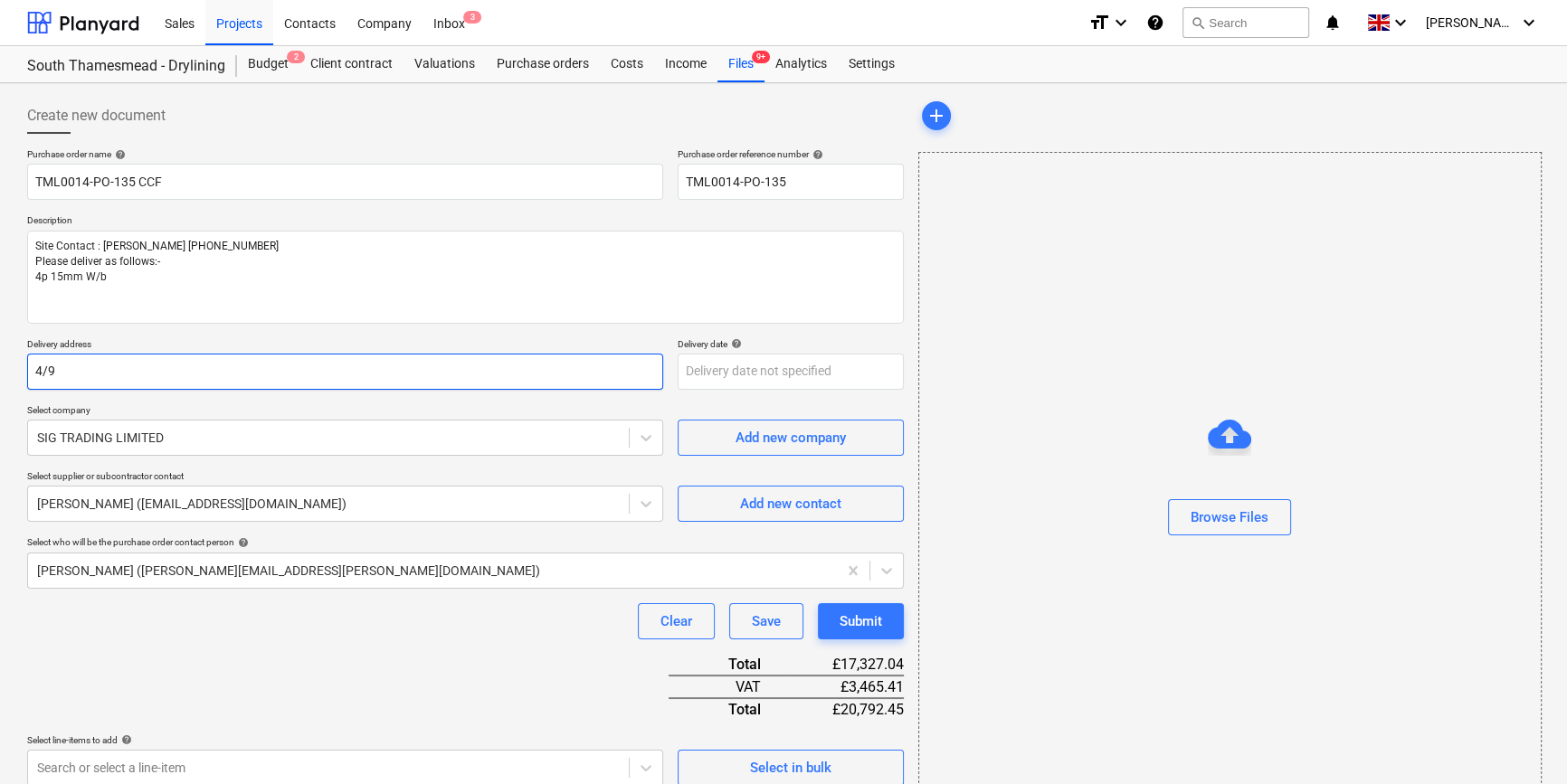
click at [117, 362] on input "4/9" at bounding box center [345, 371] width 636 height 37
click at [112, 373] on input "text" at bounding box center [345, 371] width 636 height 37
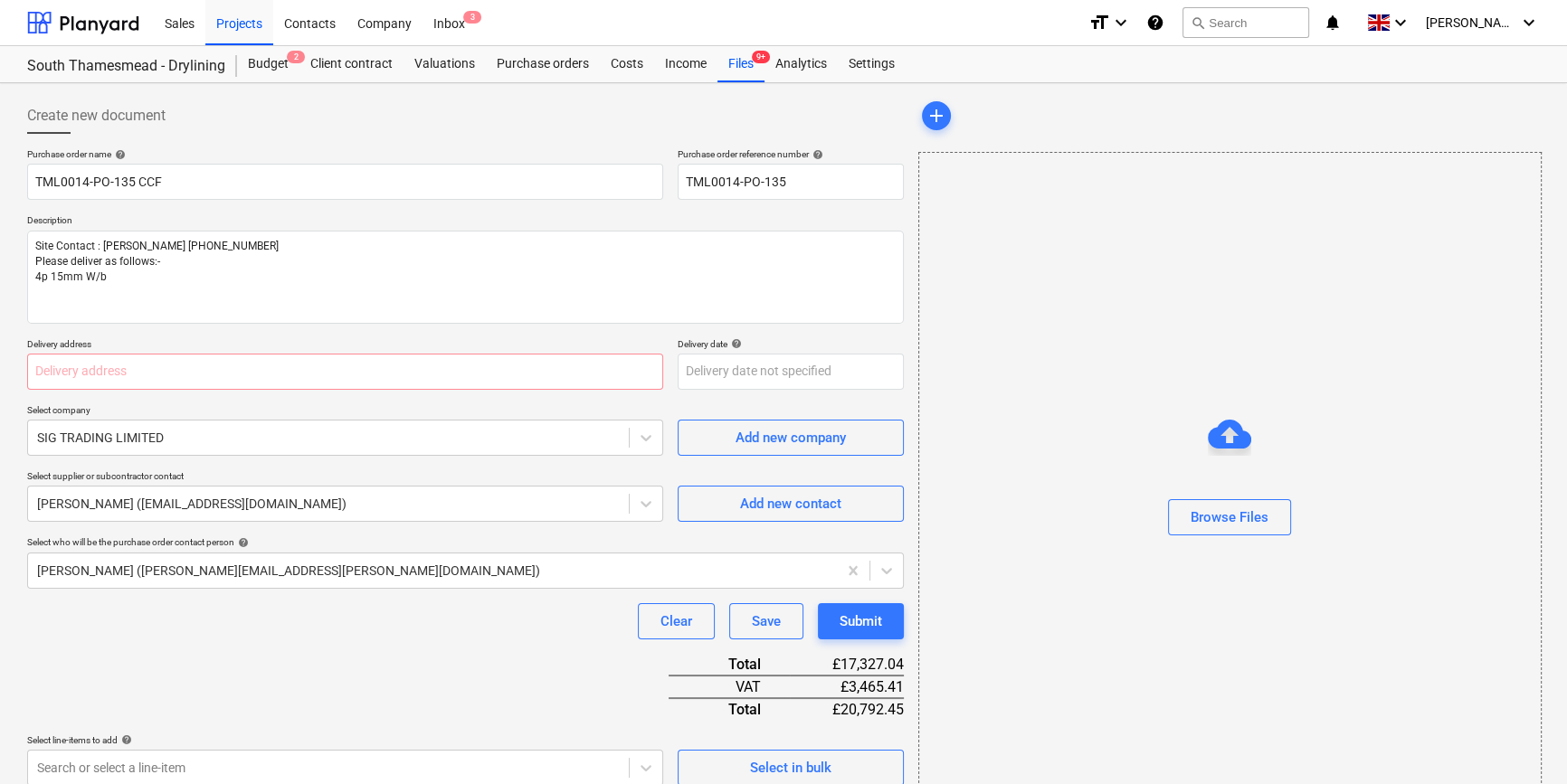
click at [339, 631] on div "Clear Save Submit" at bounding box center [465, 621] width 877 height 37
paste input "[PERSON_NAME] Partnerships, [STREET_ADDRESS]"
click at [331, 637] on div "Clear Save Submit" at bounding box center [465, 621] width 877 height 37
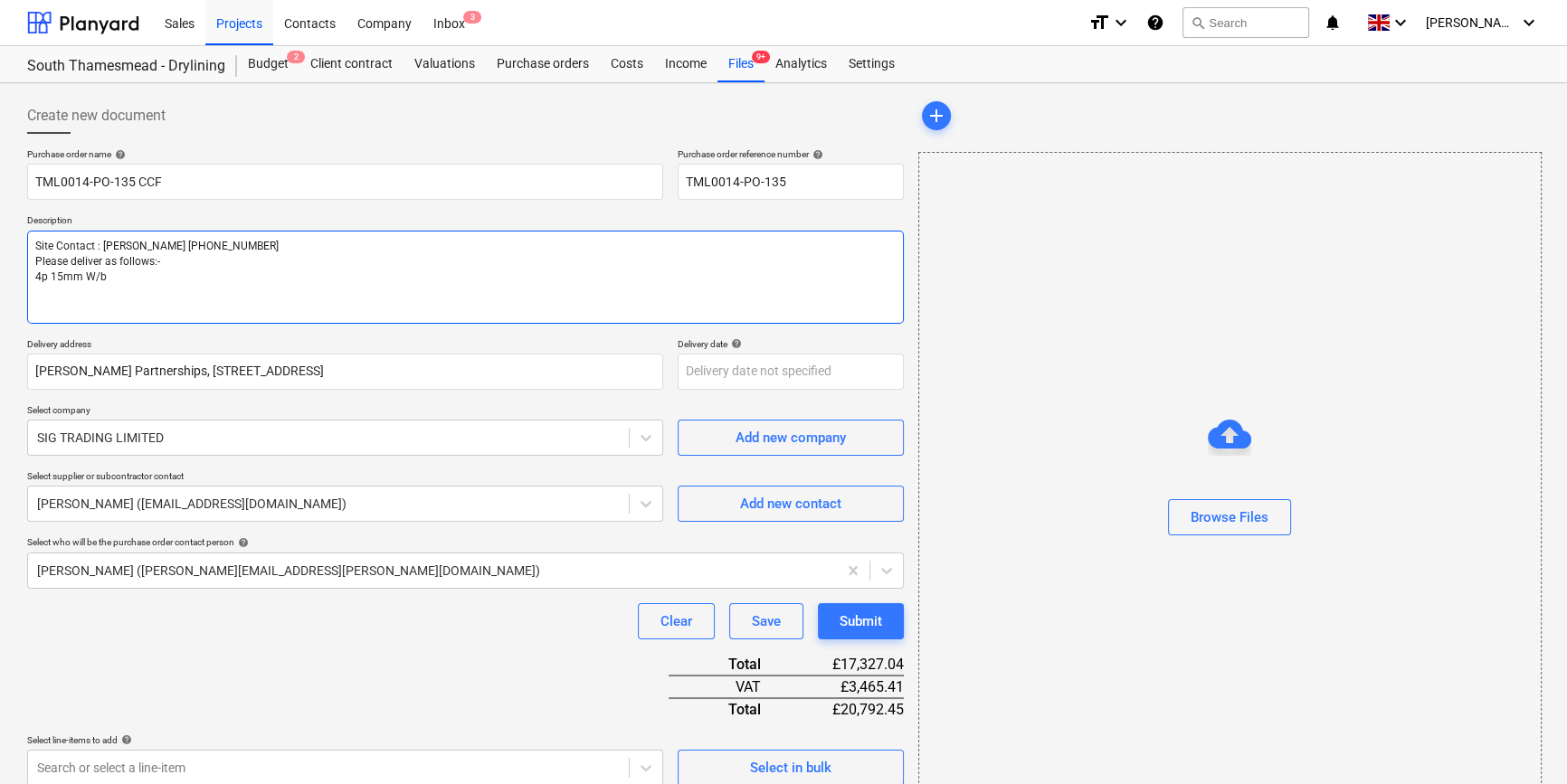
click at [119, 274] on textarea "Site Contact : [PERSON_NAME] [PHONE_NUMBER] Please deliver as follows:- 4p 15mm…" at bounding box center [465, 277] width 877 height 93
drag, startPoint x: 128, startPoint y: 274, endPoint x: 38, endPoint y: 274, distance: 90.0
click at [38, 274] on textarea "Site Contact : [PERSON_NAME] [PHONE_NUMBER] Please deliver as follows:- 4p 15mm…" at bounding box center [465, 277] width 877 height 93
click at [38, 296] on textarea "Site Contact : [PERSON_NAME] [PHONE_NUMBER] Please deliver as follows:- 4p 15mm…" at bounding box center [465, 277] width 877 height 93
paste textarea "4p 15mm W/b 4/9"
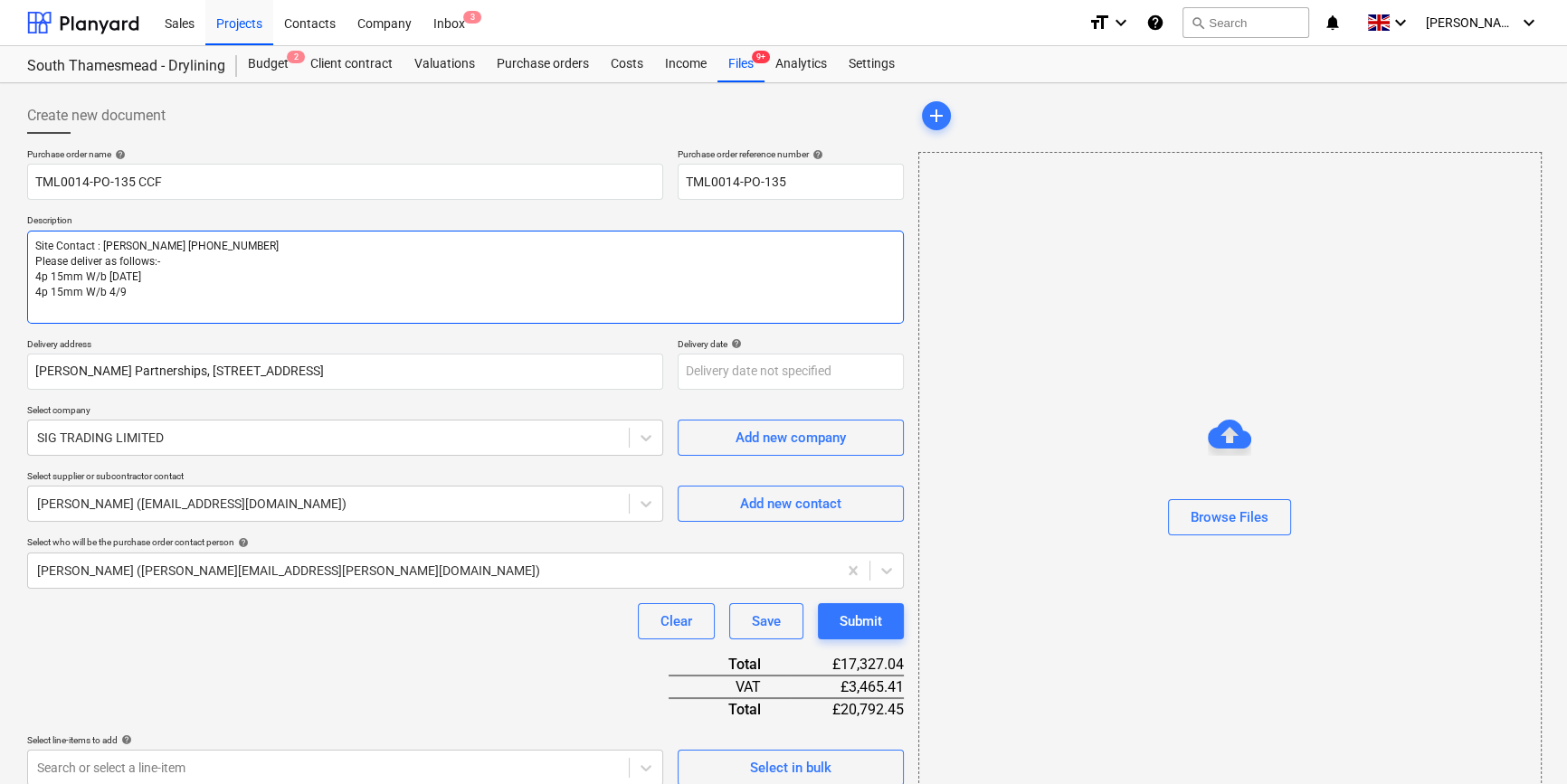
click at [108, 293] on textarea "Site Contact : [PERSON_NAME] [PHONE_NUMBER] Please deliver as follows:- 4p 15mm…" at bounding box center [465, 277] width 877 height 93
click at [128, 291] on textarea "Site Contact : [PERSON_NAME] [PHONE_NUMBER] Please deliver as follows:- 4p 15mm…" at bounding box center [465, 277] width 877 height 93
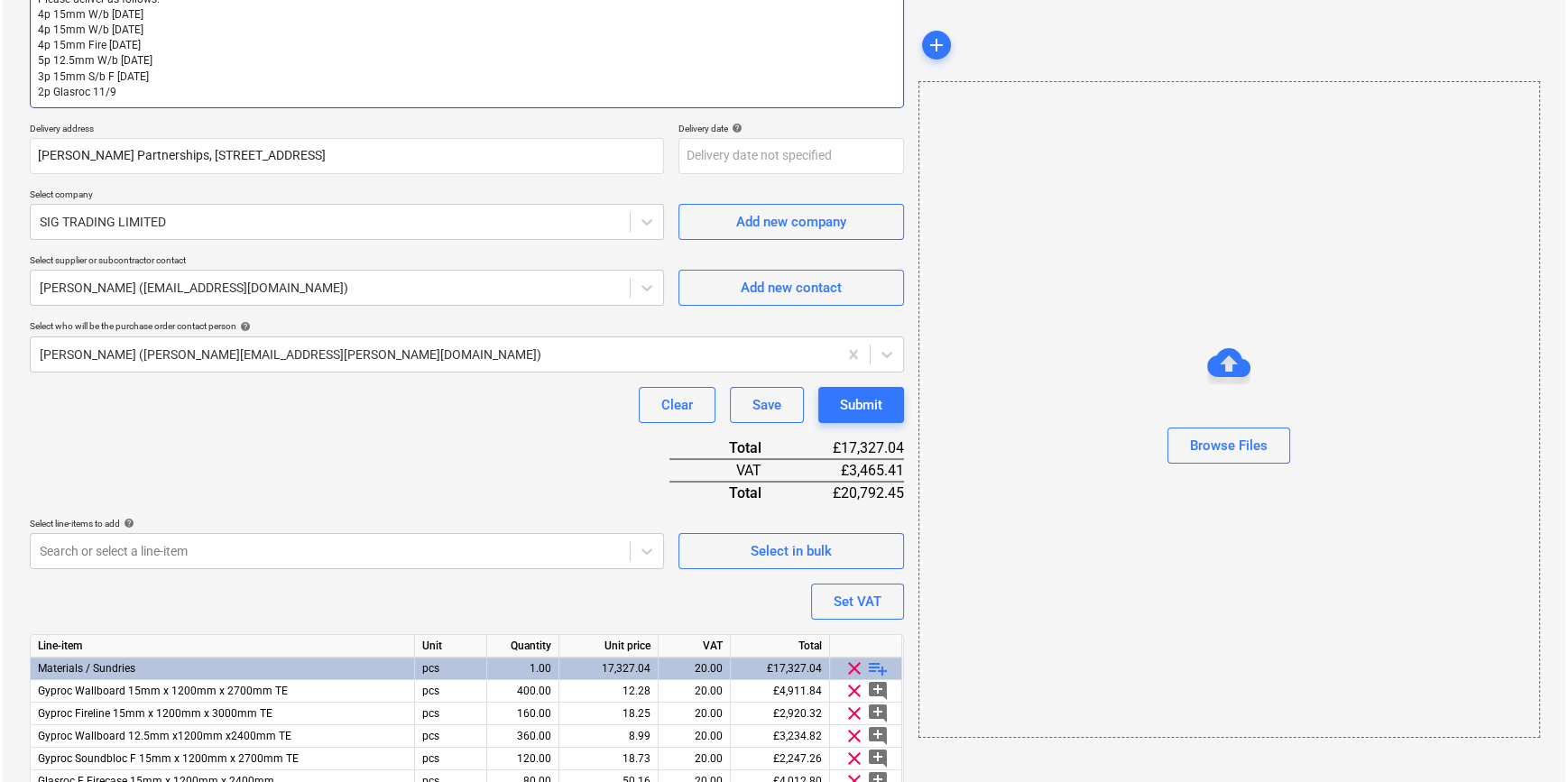
scroll to position [343, 0]
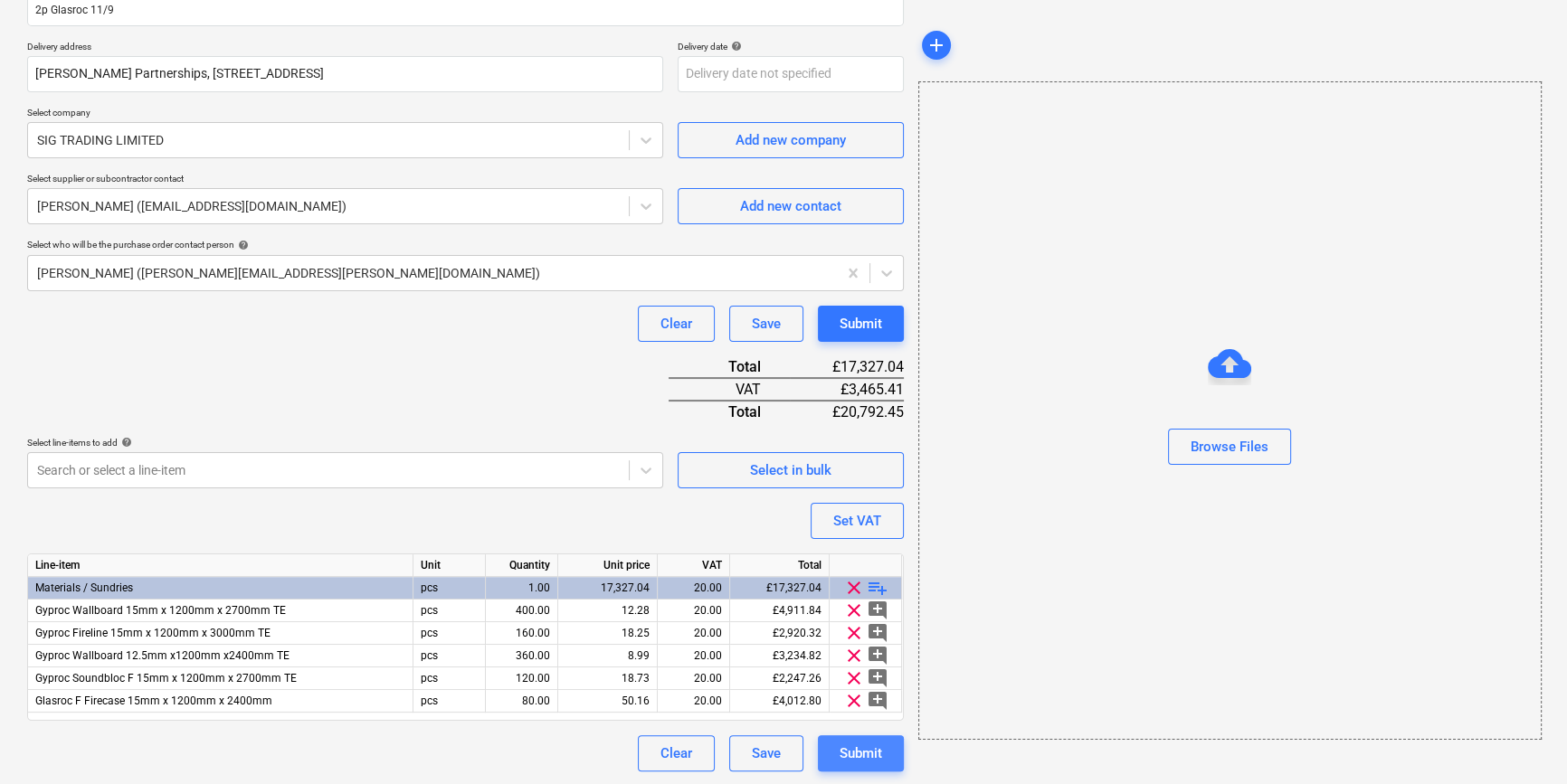
click at [868, 749] on div "Submit" at bounding box center [860, 753] width 42 height 23
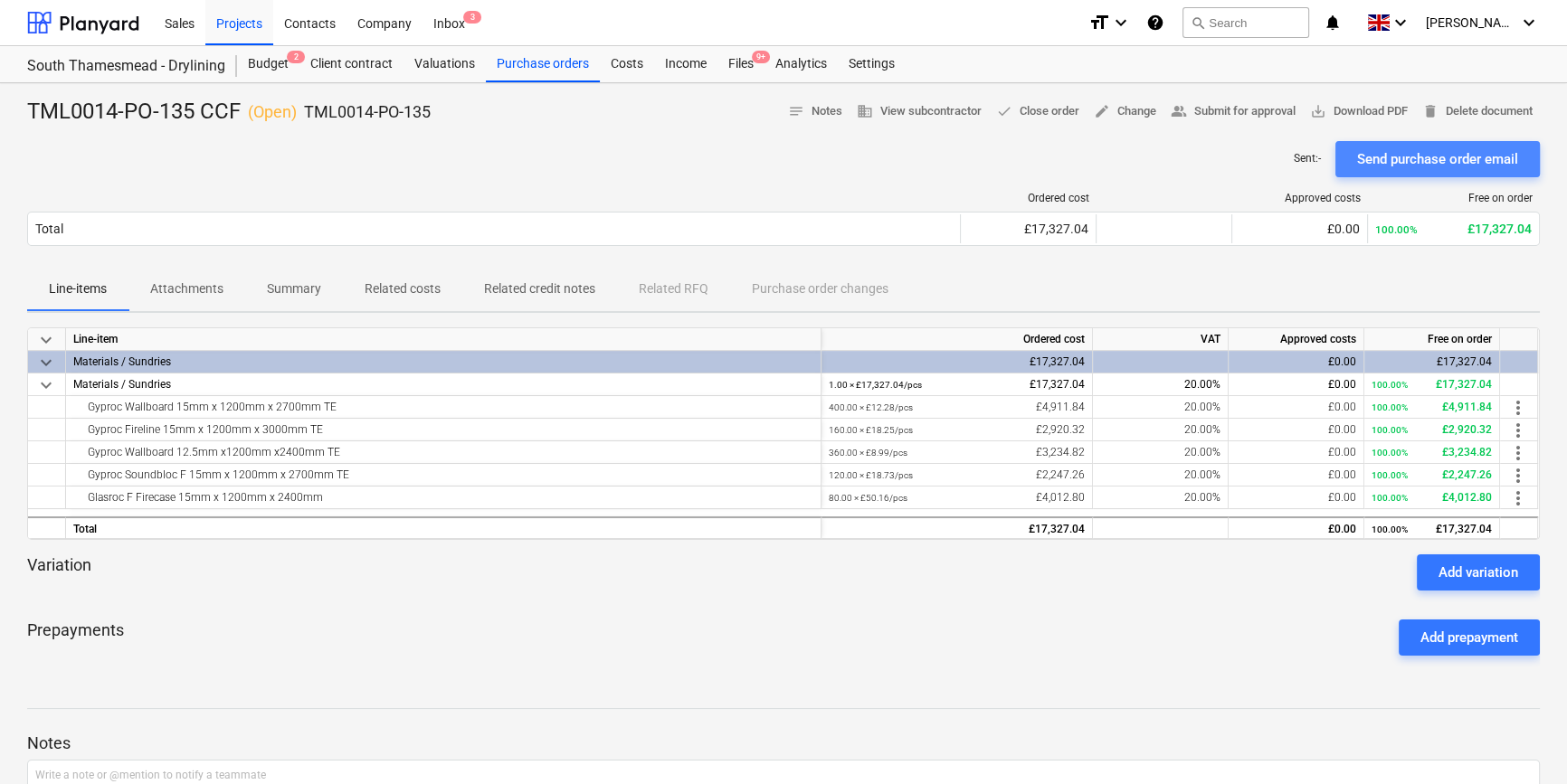
click at [1249, 164] on div "Send purchase order email" at bounding box center [1438, 158] width 161 height 23
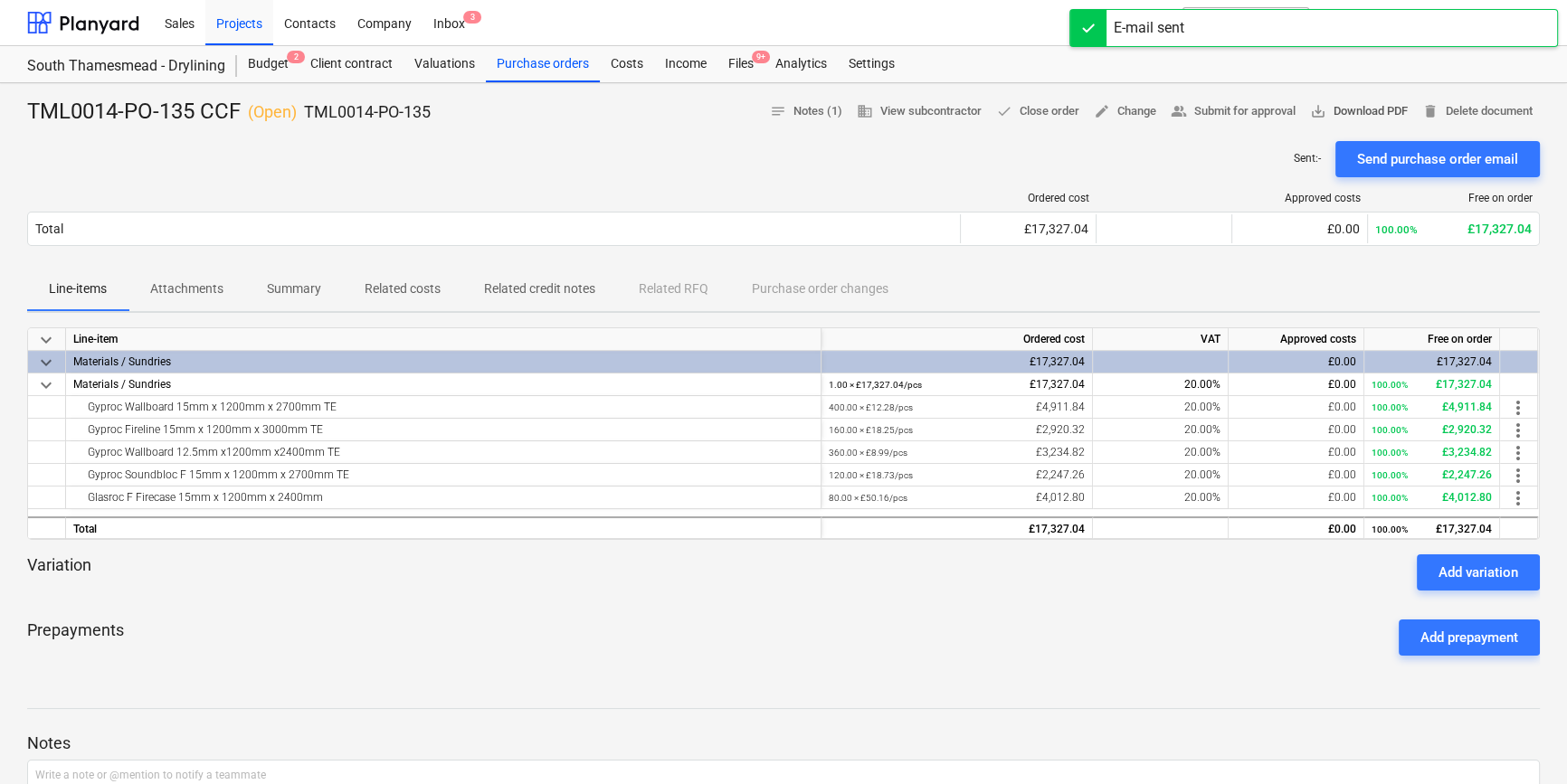
click at [1249, 113] on span "save_alt Download PDF" at bounding box center [1360, 112] width 98 height 21
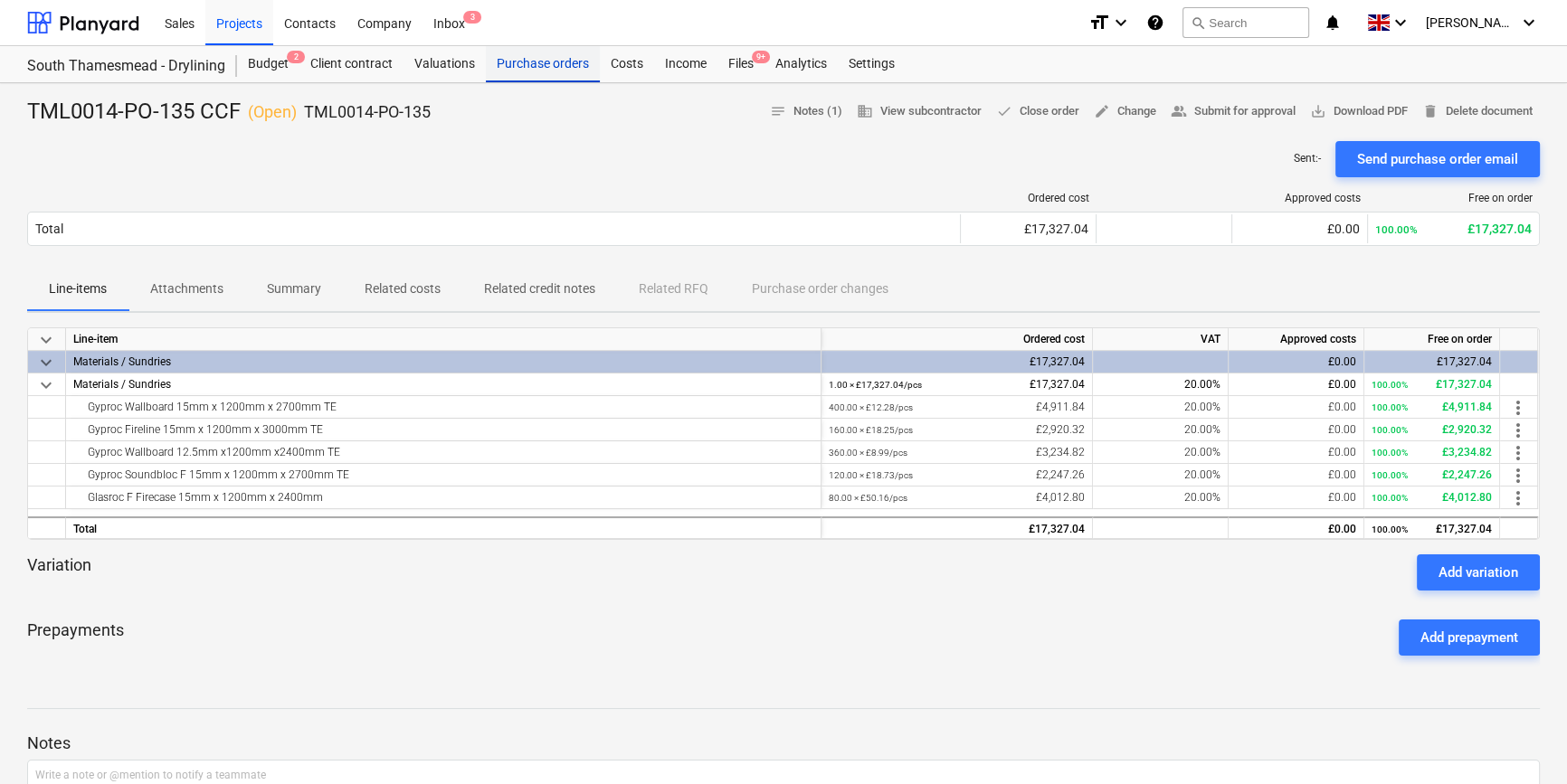
click at [545, 64] on div "Purchase orders" at bounding box center [543, 64] width 114 height 37
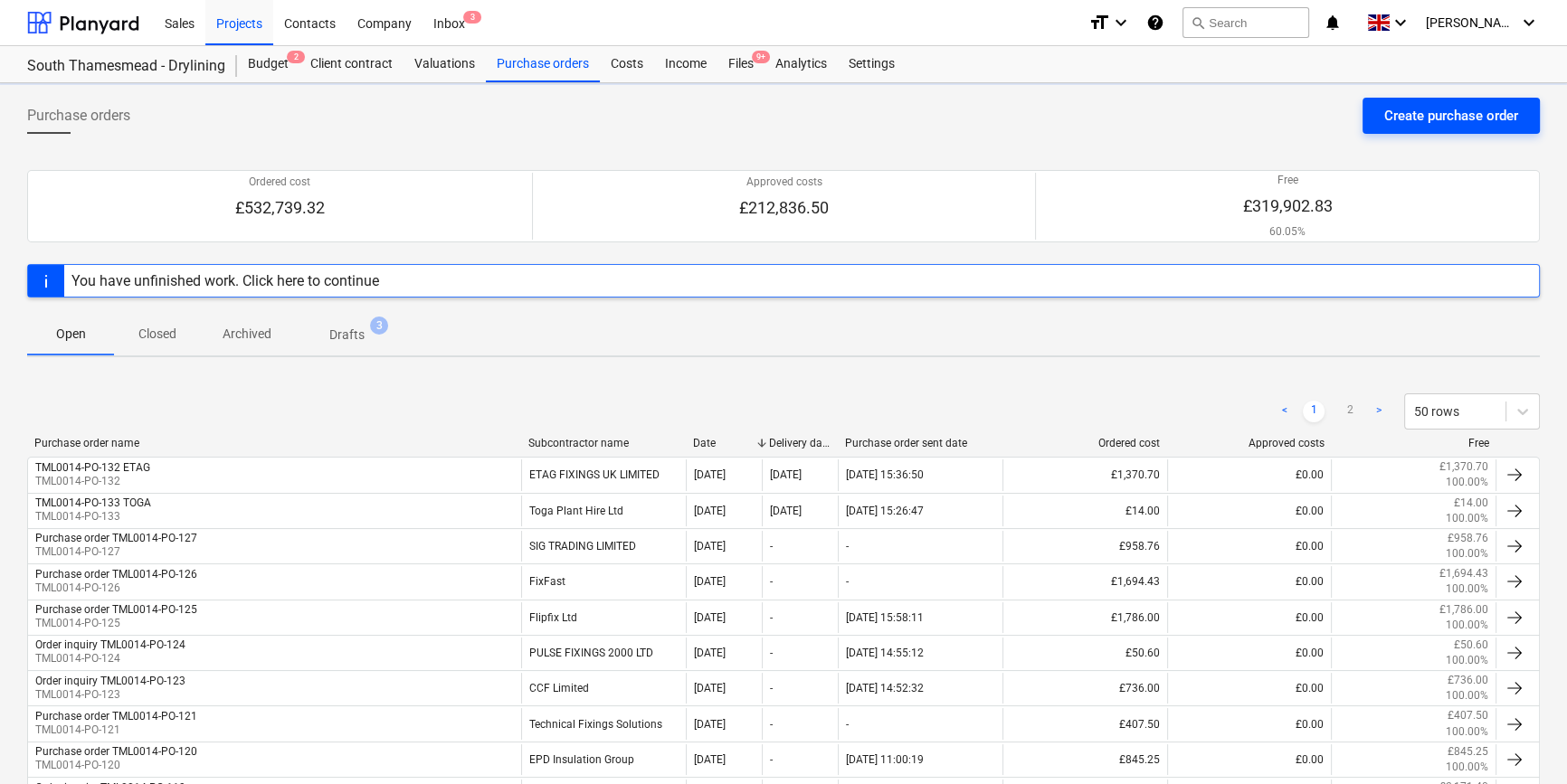
click at [1249, 116] on div "Create purchase order" at bounding box center [1452, 115] width 134 height 23
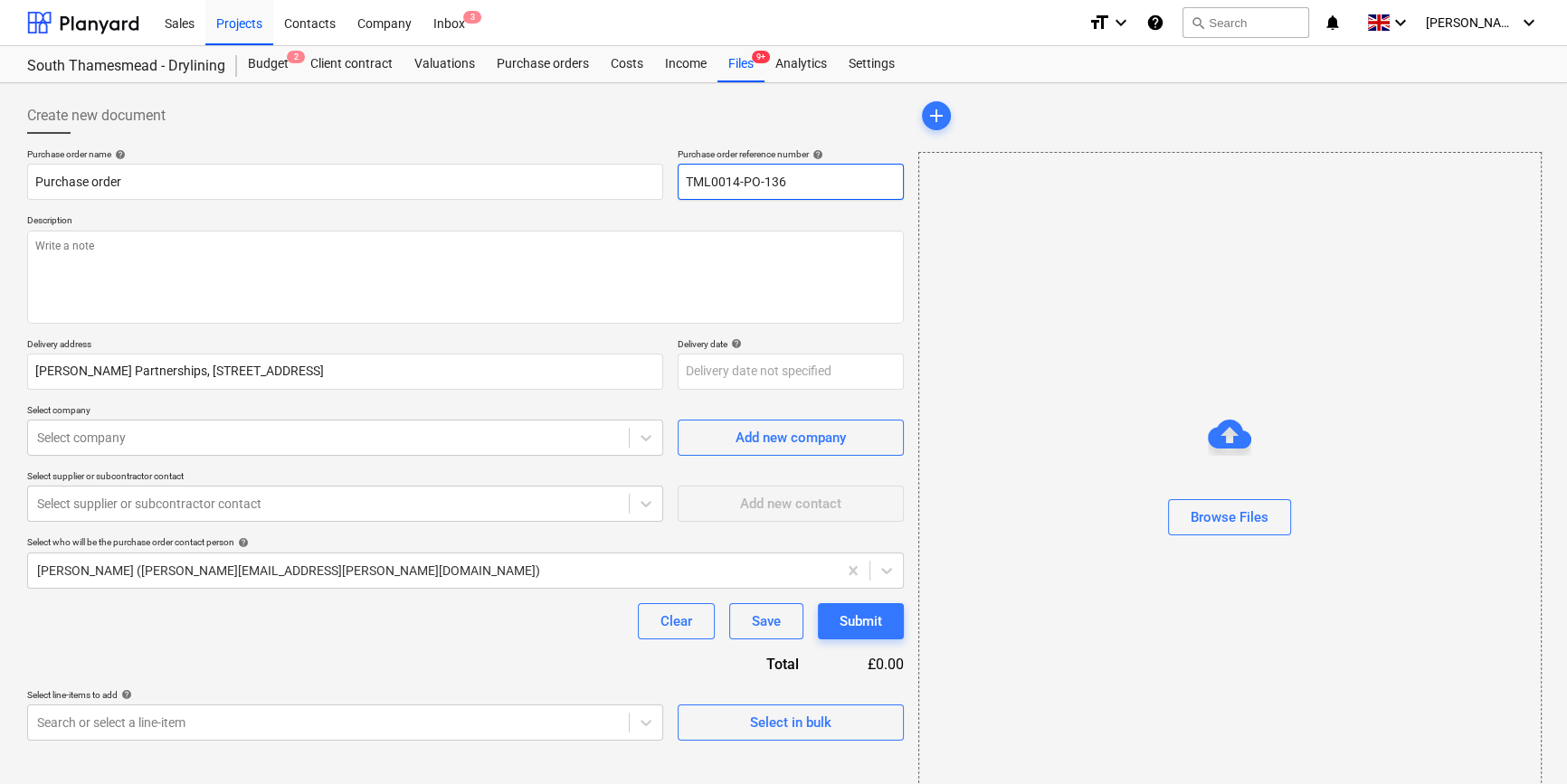
drag, startPoint x: 786, startPoint y: 182, endPoint x: 683, endPoint y: 186, distance: 103.1
click at [683, 186] on input "TML0014-PO-136" at bounding box center [790, 182] width 226 height 37
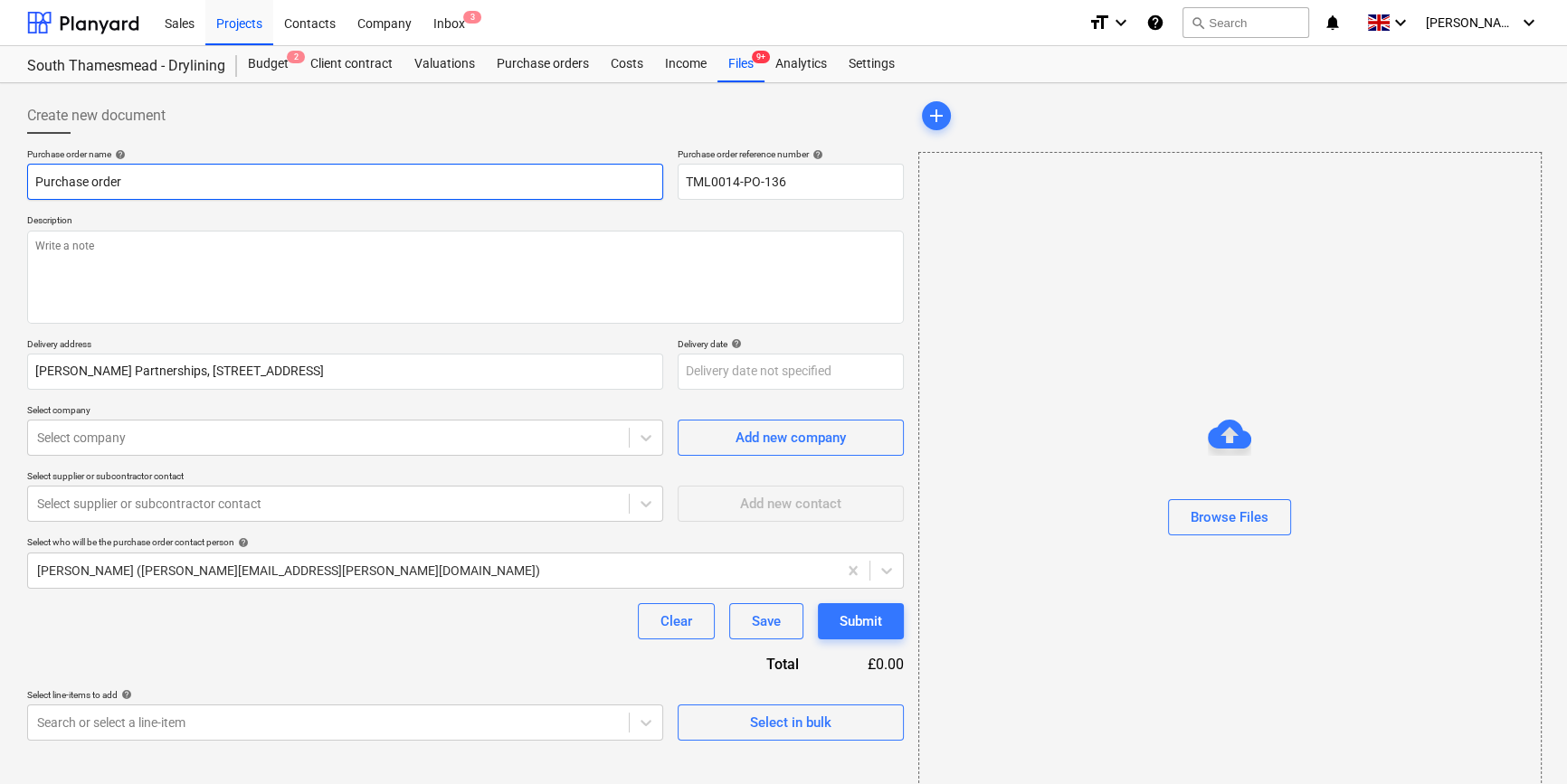
click at [84, 181] on input "Purchase order" at bounding box center [345, 182] width 636 height 37
drag, startPoint x: 124, startPoint y: 182, endPoint x: 18, endPoint y: 181, distance: 106.0
click at [18, 181] on div "Create new document Purchase order name help Purchase order Purchase order refe…" at bounding box center [784, 454] width 1567 height 742
paste input "TML0014-PO-136"
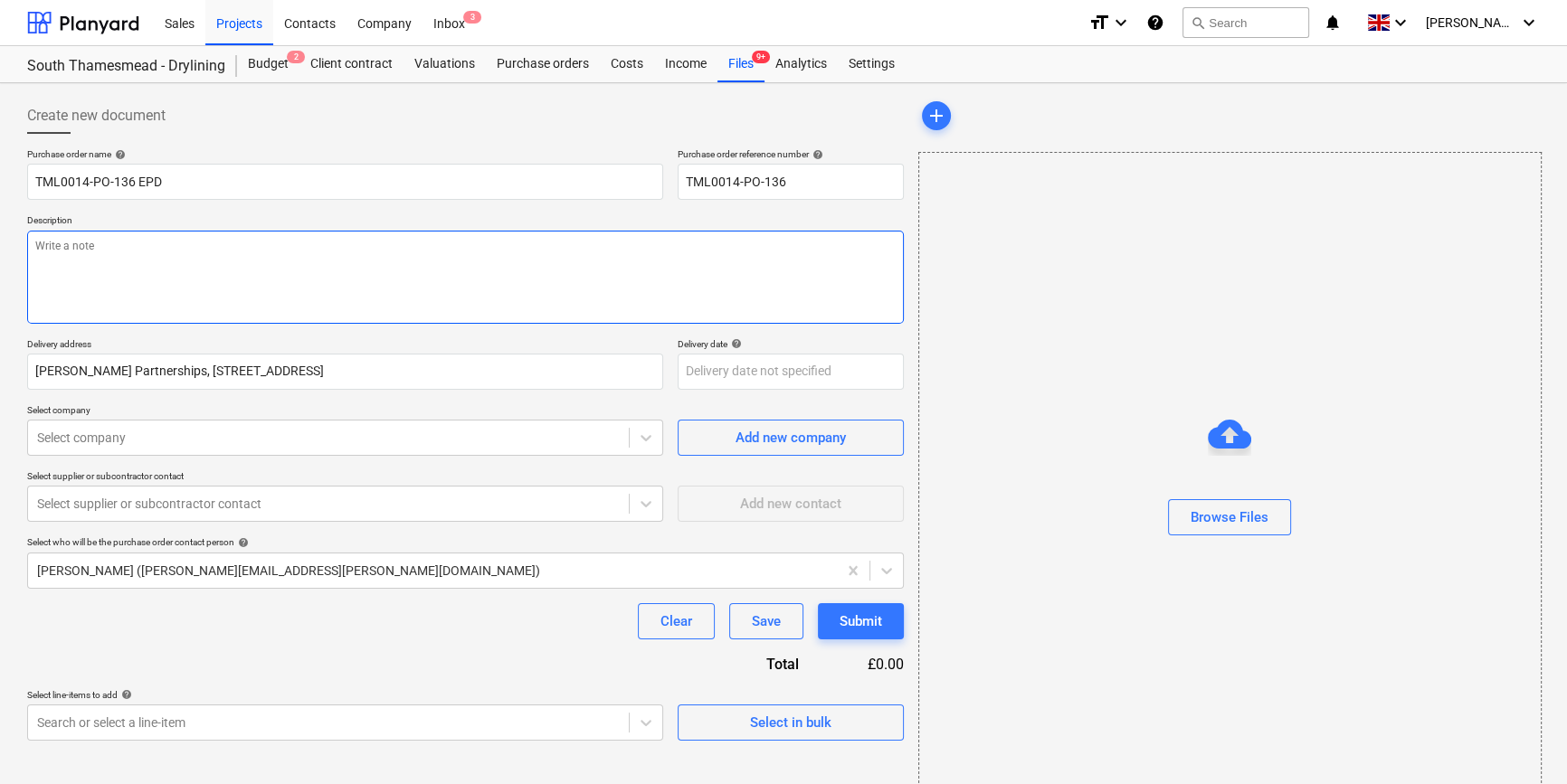
click at [61, 262] on textarea at bounding box center [465, 277] width 877 height 93
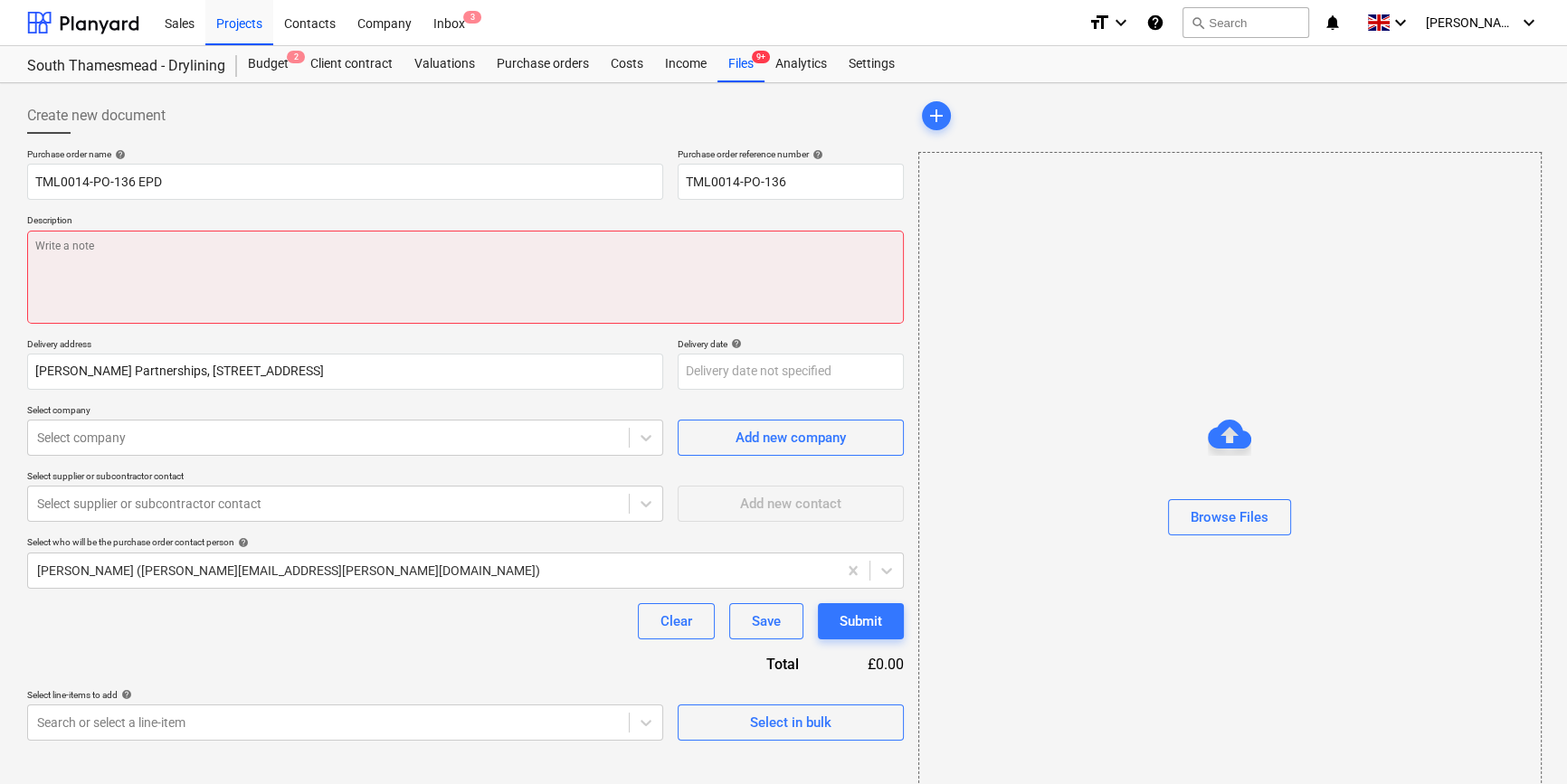
click at [155, 266] on textarea at bounding box center [465, 277] width 877 height 93
paste textarea "Site Contact : [PERSON_NAME] [PHONE_NUMBER]"
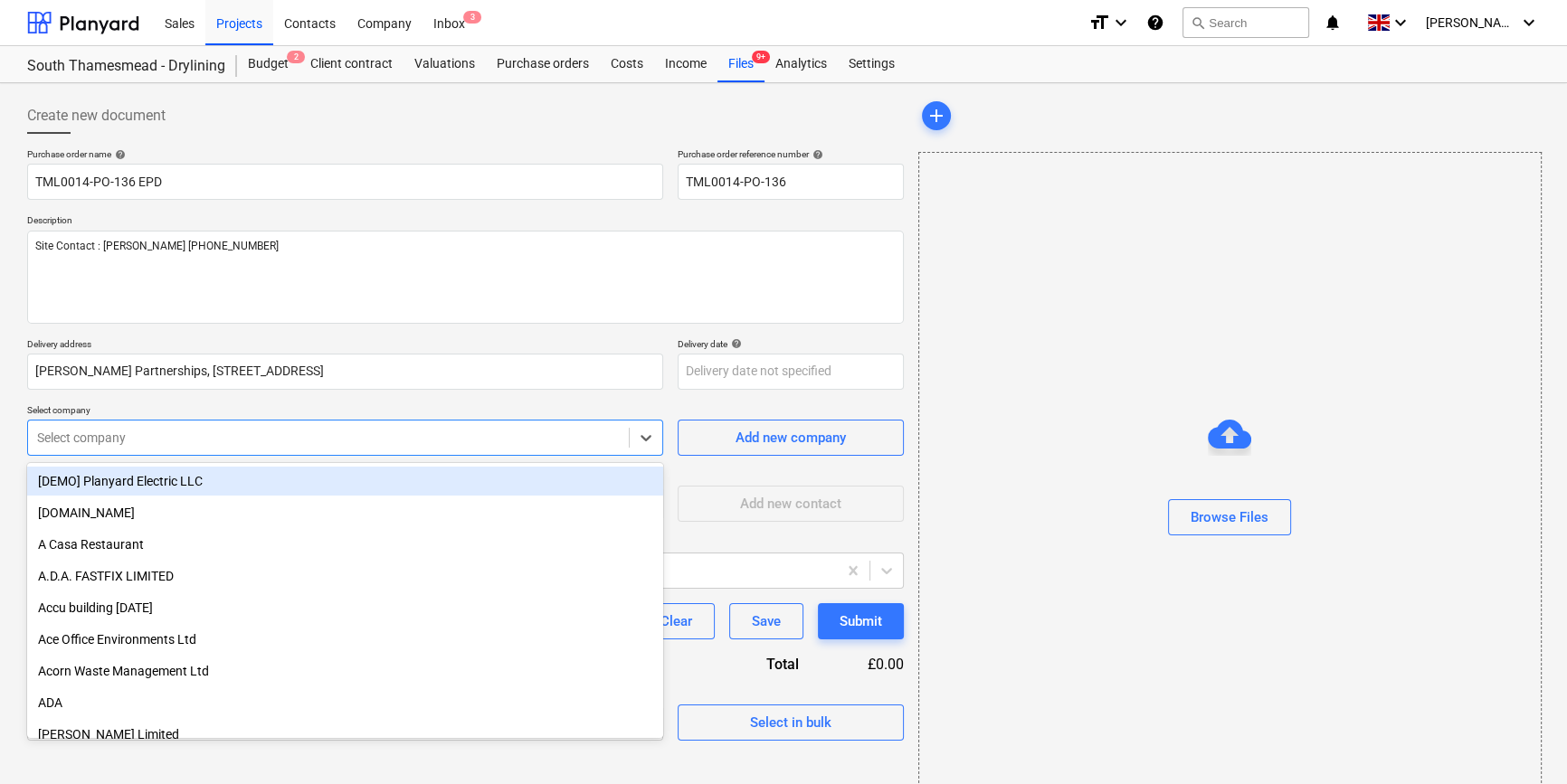
click at [184, 434] on div at bounding box center [328, 437] width 583 height 18
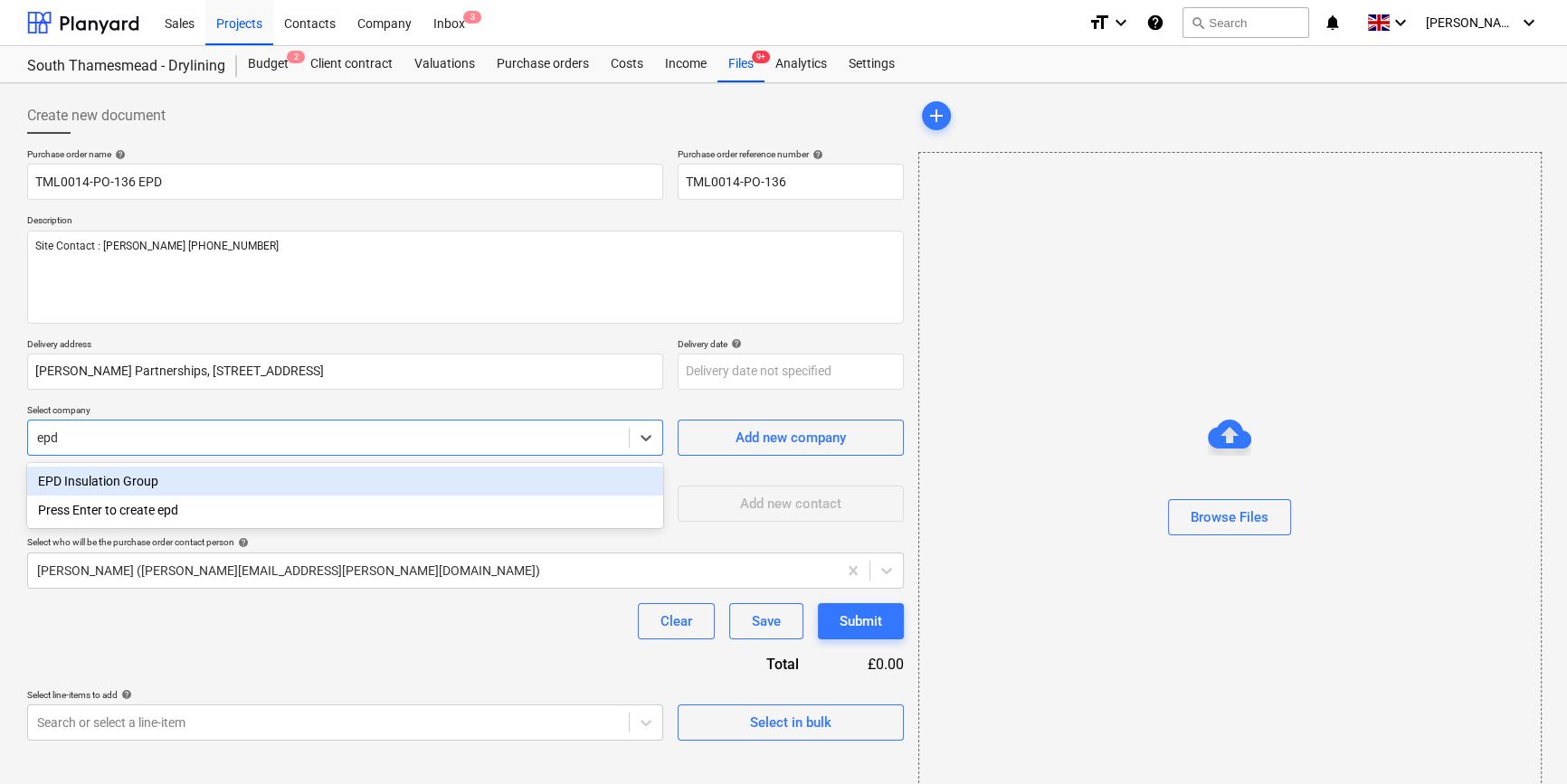
click at [109, 480] on div "EPD Insulation Group" at bounding box center [345, 481] width 636 height 29
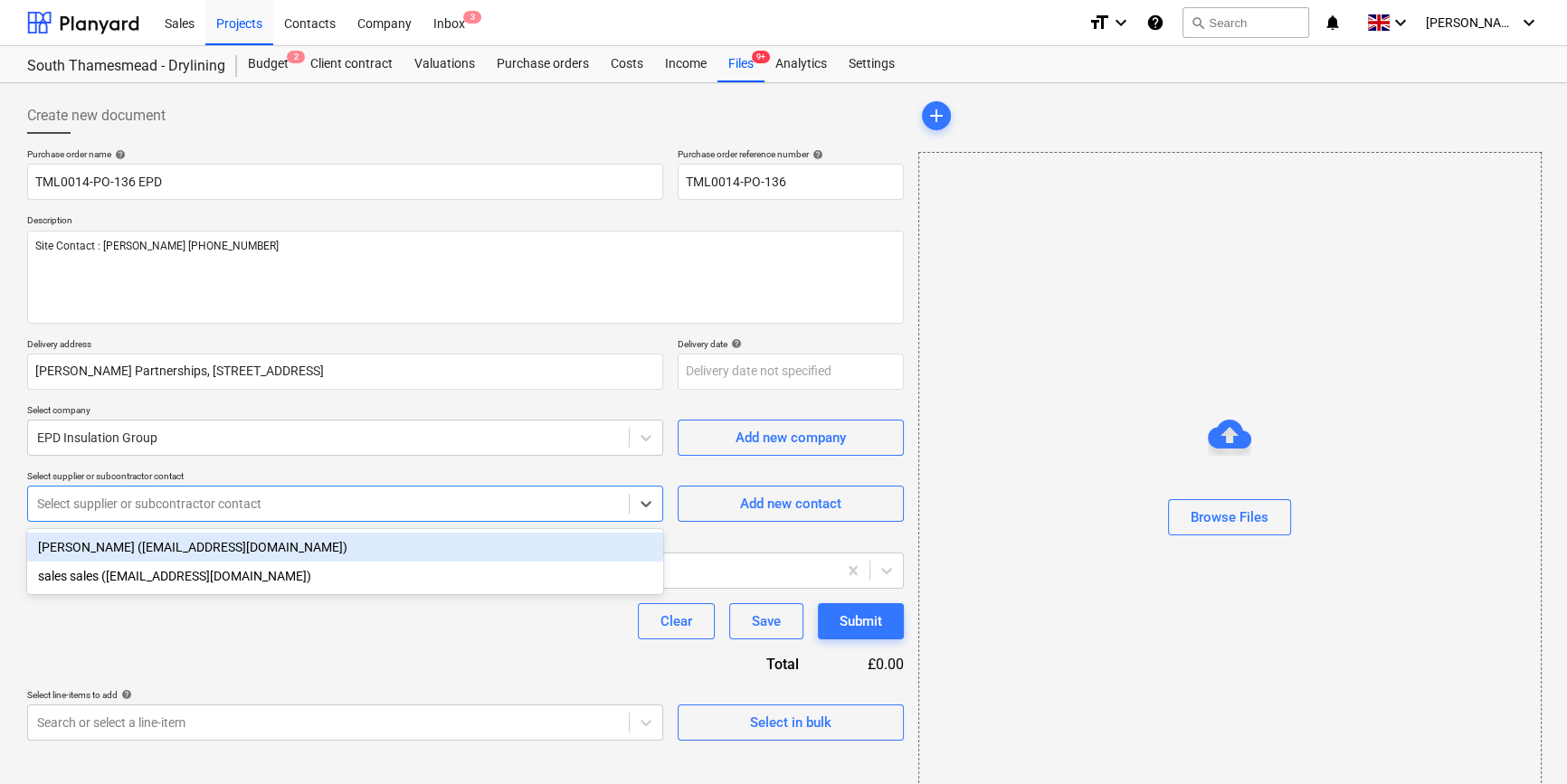
click at [106, 504] on div at bounding box center [328, 504] width 583 height 18
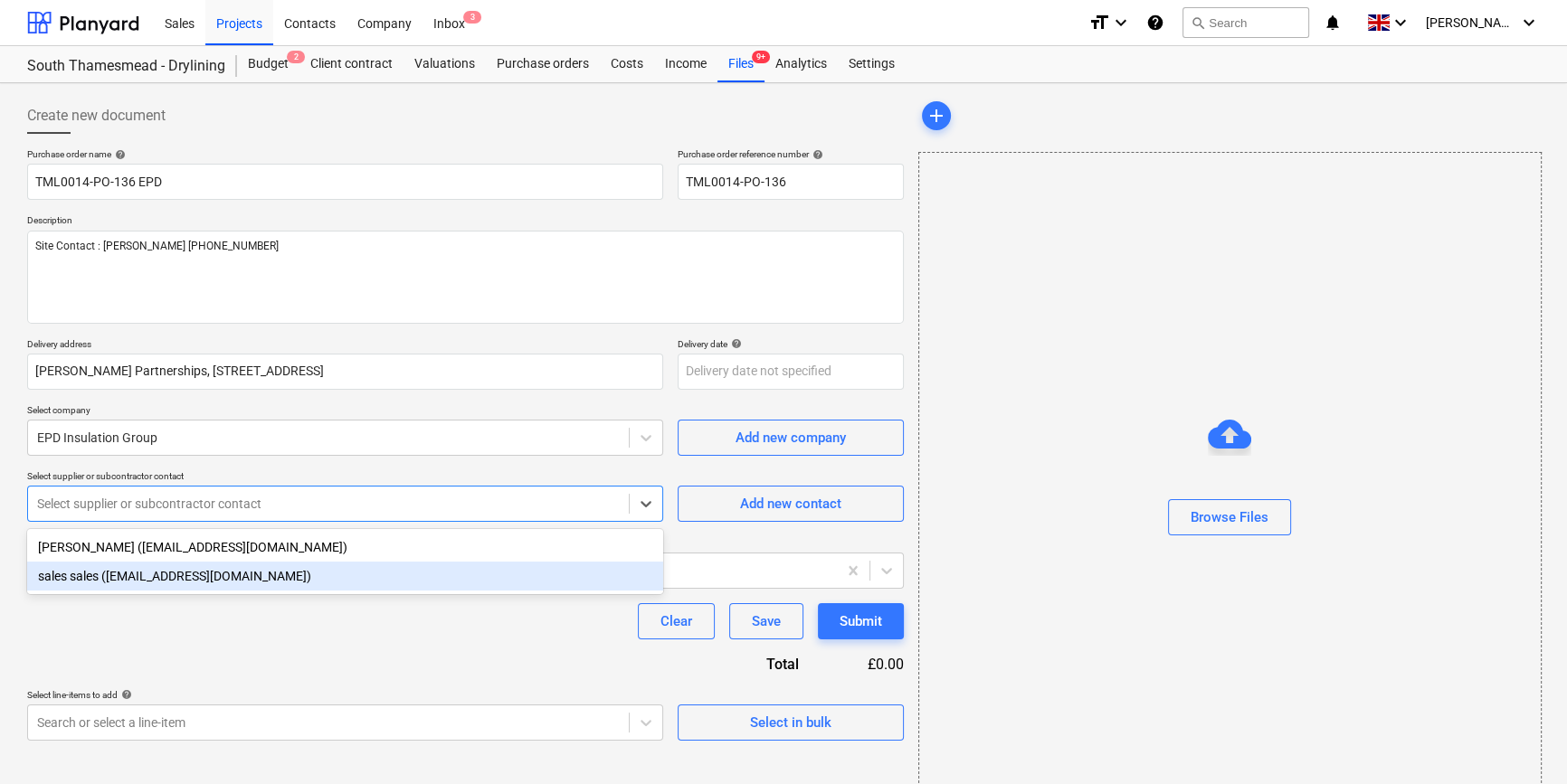
click at [127, 579] on div "sales sales ([EMAIL_ADDRESS][DOMAIN_NAME])" at bounding box center [345, 576] width 636 height 29
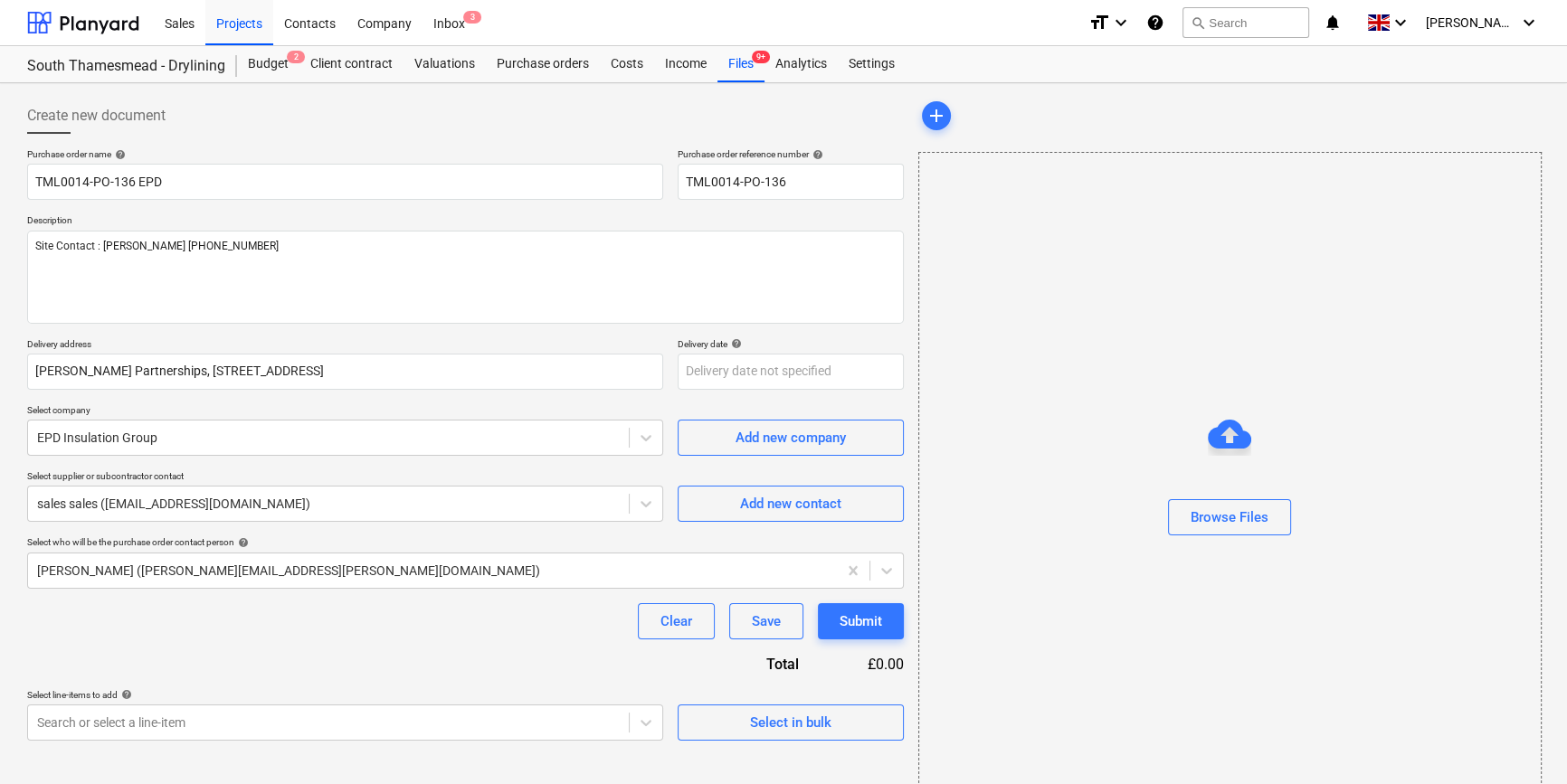
click at [244, 646] on div "Purchase order name help TML0014-PO-136 EPD Purchase order reference number hel…" at bounding box center [465, 445] width 877 height 593
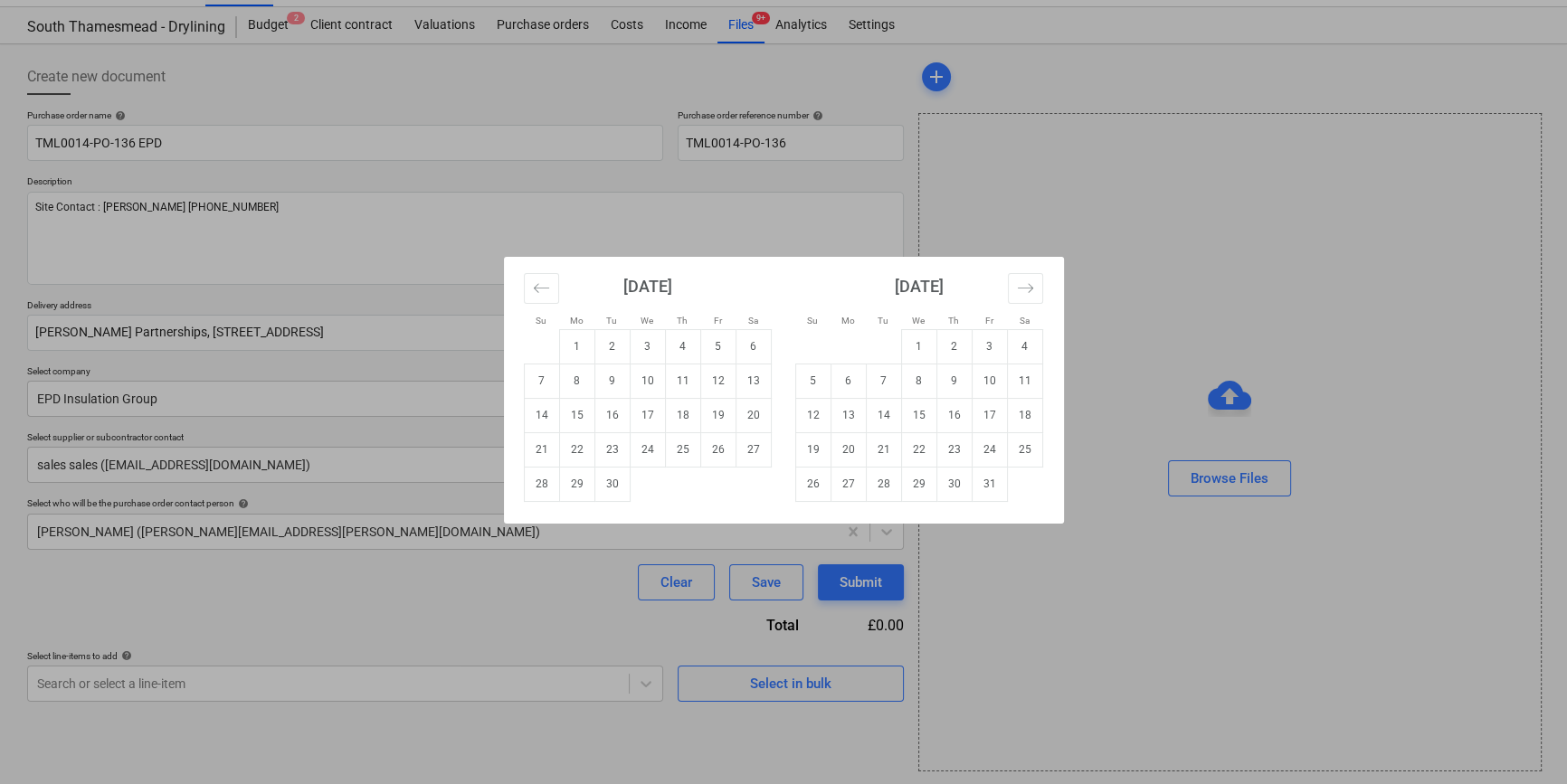
click at [707, 337] on body "Sales Projects Contacts Company Inbox 3 format_size keyboard_arrow_down help se…" at bounding box center [784, 354] width 1567 height 784
click at [683, 337] on td "4" at bounding box center [683, 346] width 36 height 35
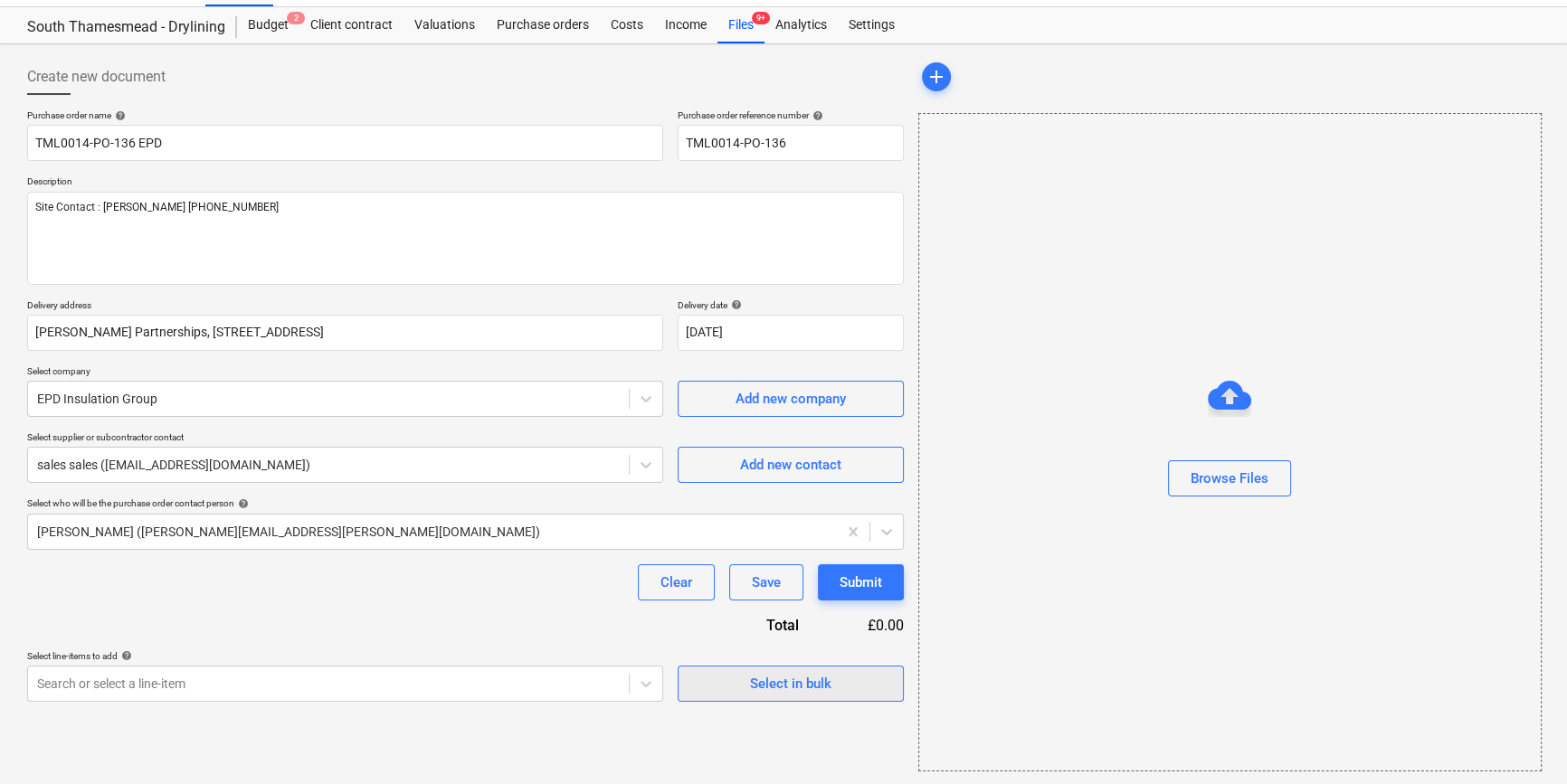
click at [785, 686] on div "Select in bulk" at bounding box center [791, 684] width 82 height 23
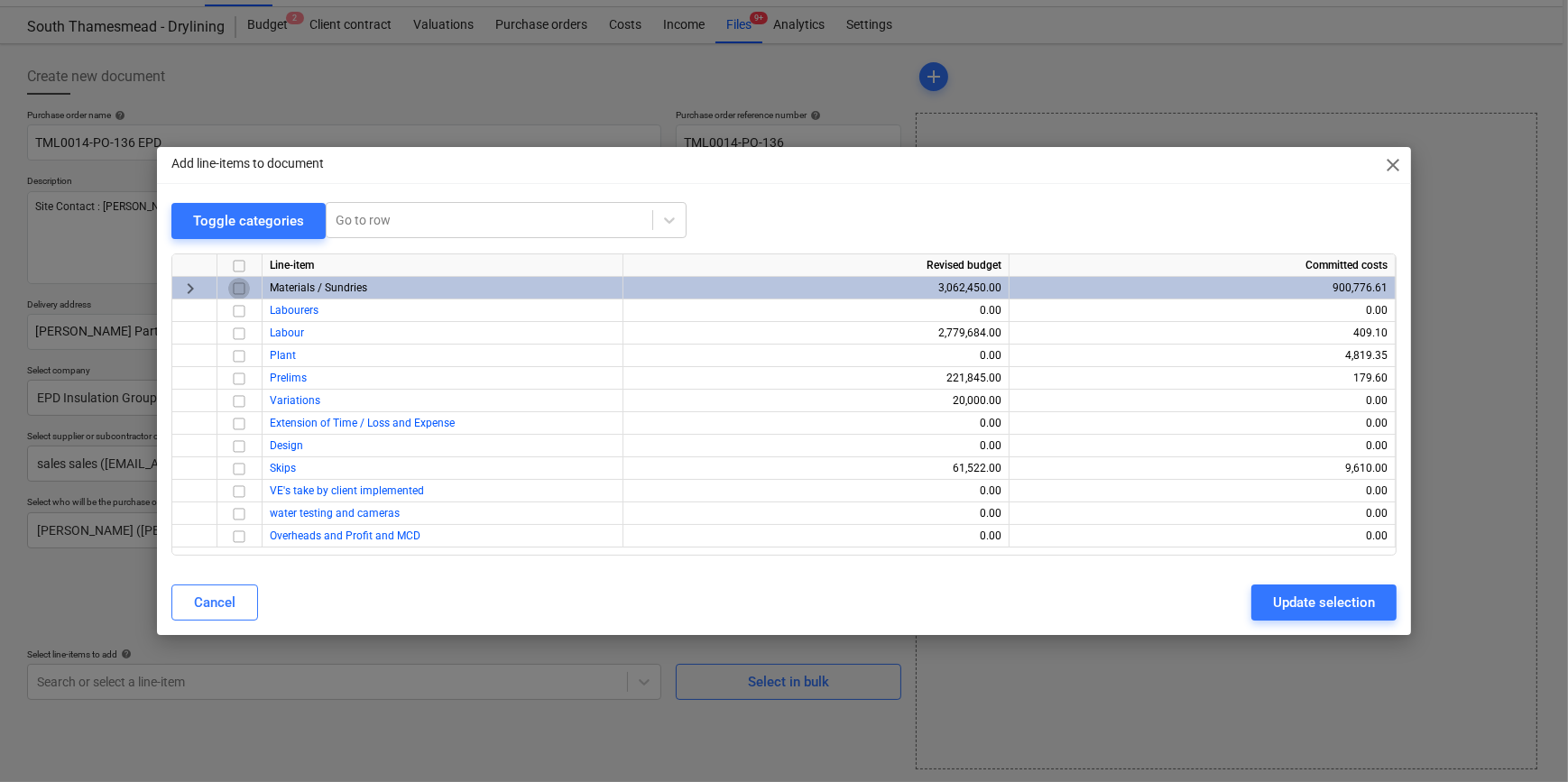
click at [240, 286] on input "checkbox" at bounding box center [239, 288] width 22 height 22
click at [1245, 610] on div "Update selection" at bounding box center [1324, 602] width 102 height 23
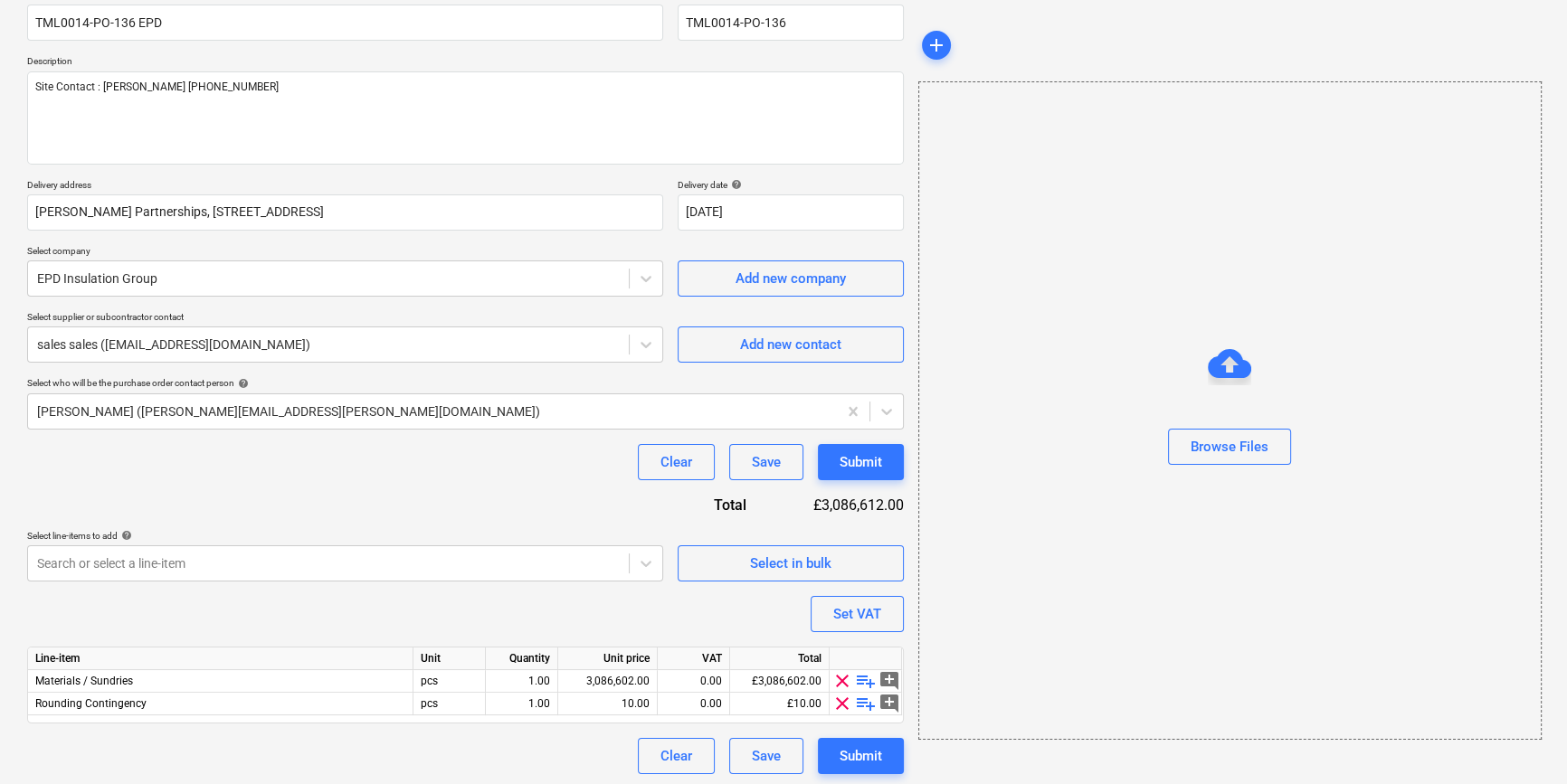
scroll to position [163, 0]
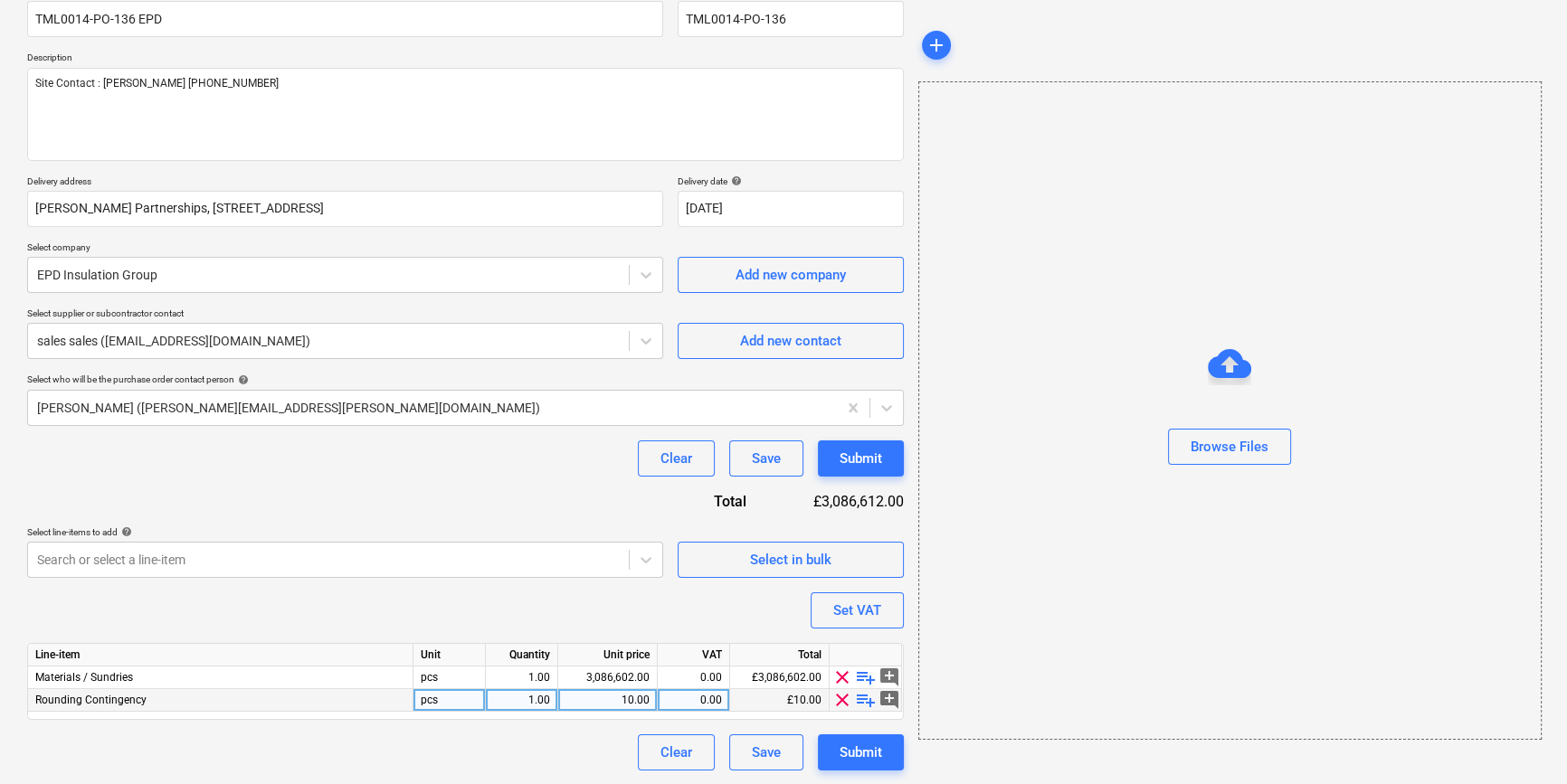
click at [843, 702] on span "clear" at bounding box center [842, 700] width 22 height 22
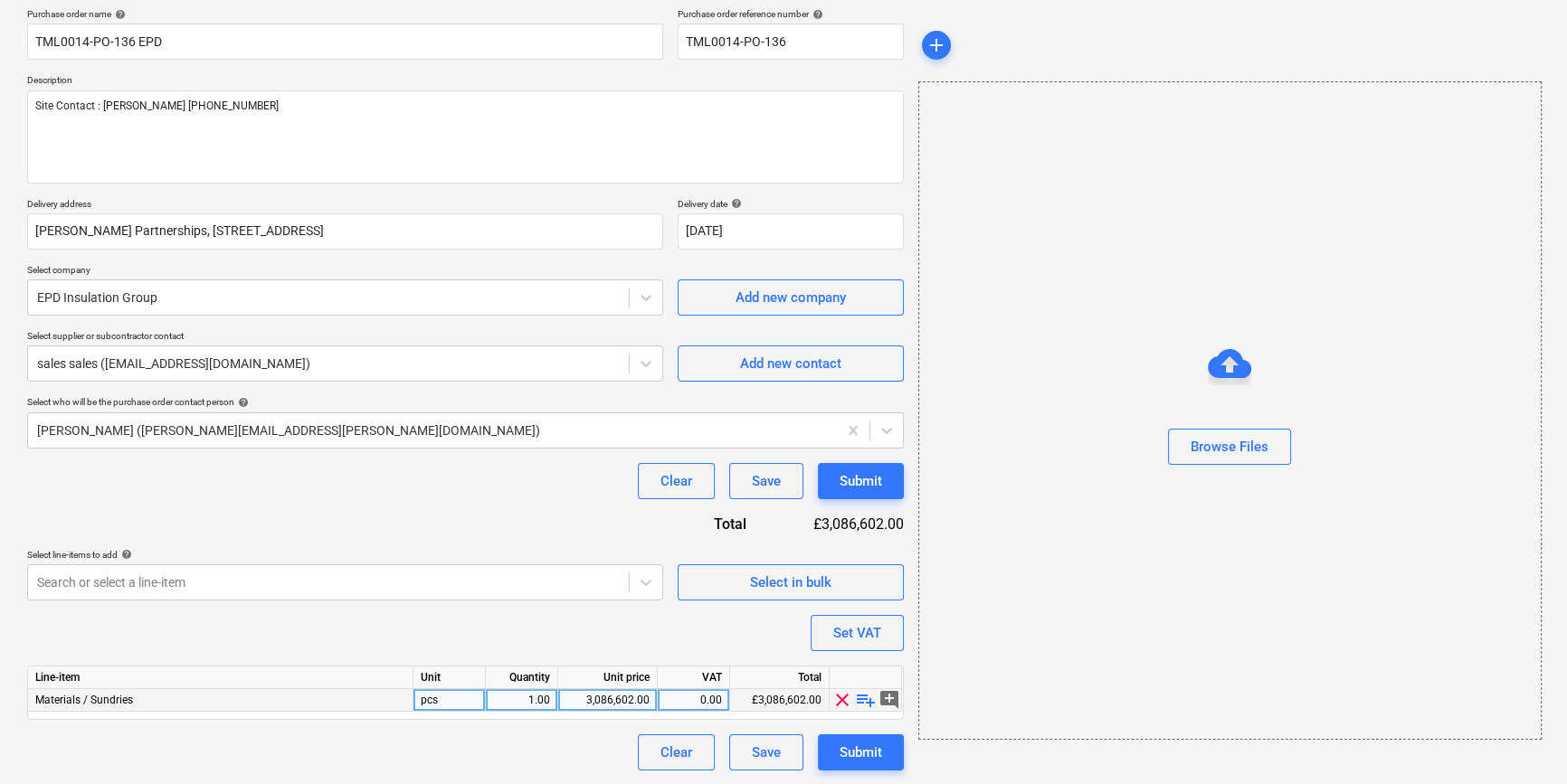
click at [859, 697] on span "playlist_add" at bounding box center [865, 700] width 22 height 22
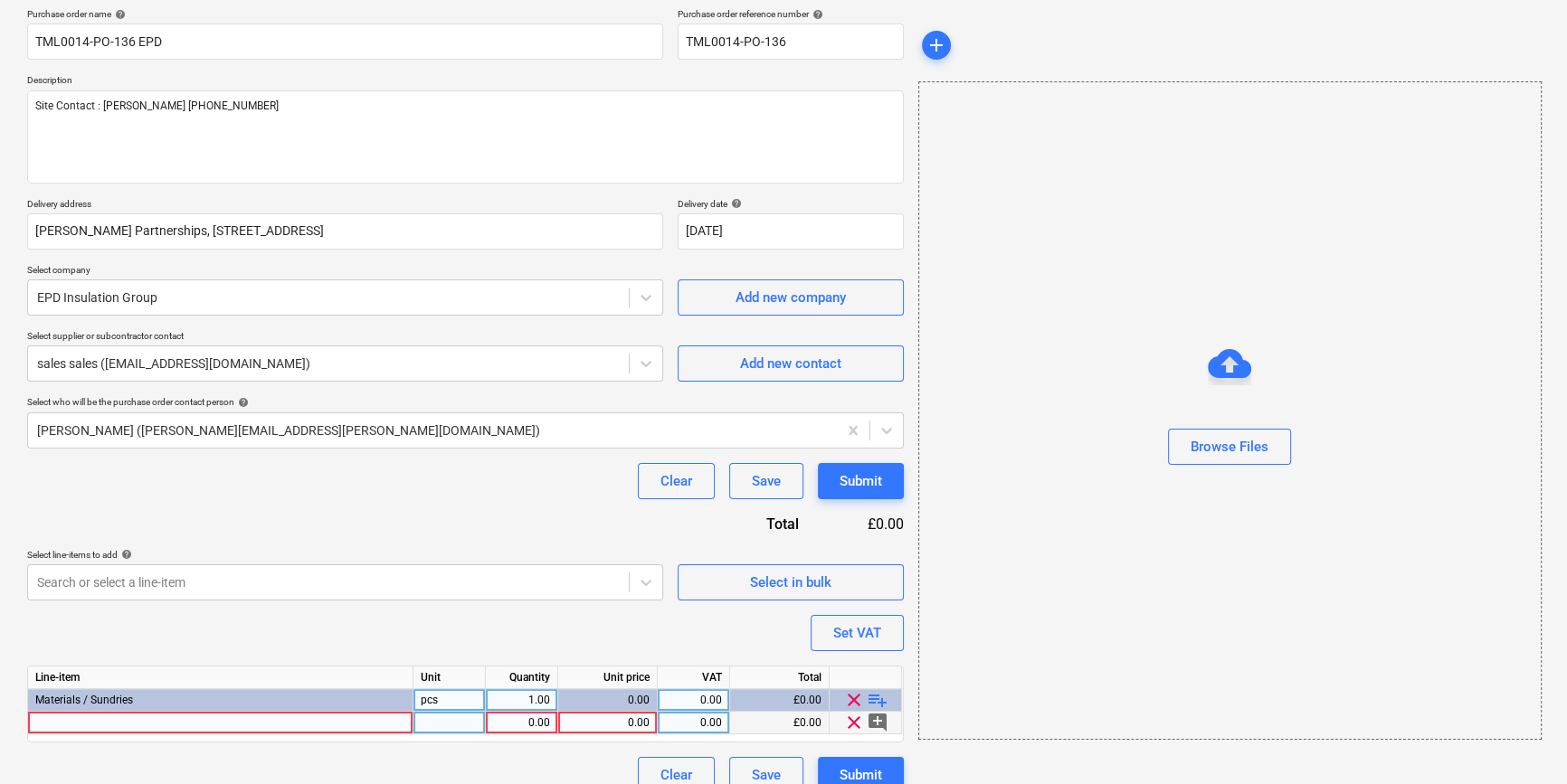
click at [84, 722] on div at bounding box center [221, 723] width 386 height 23
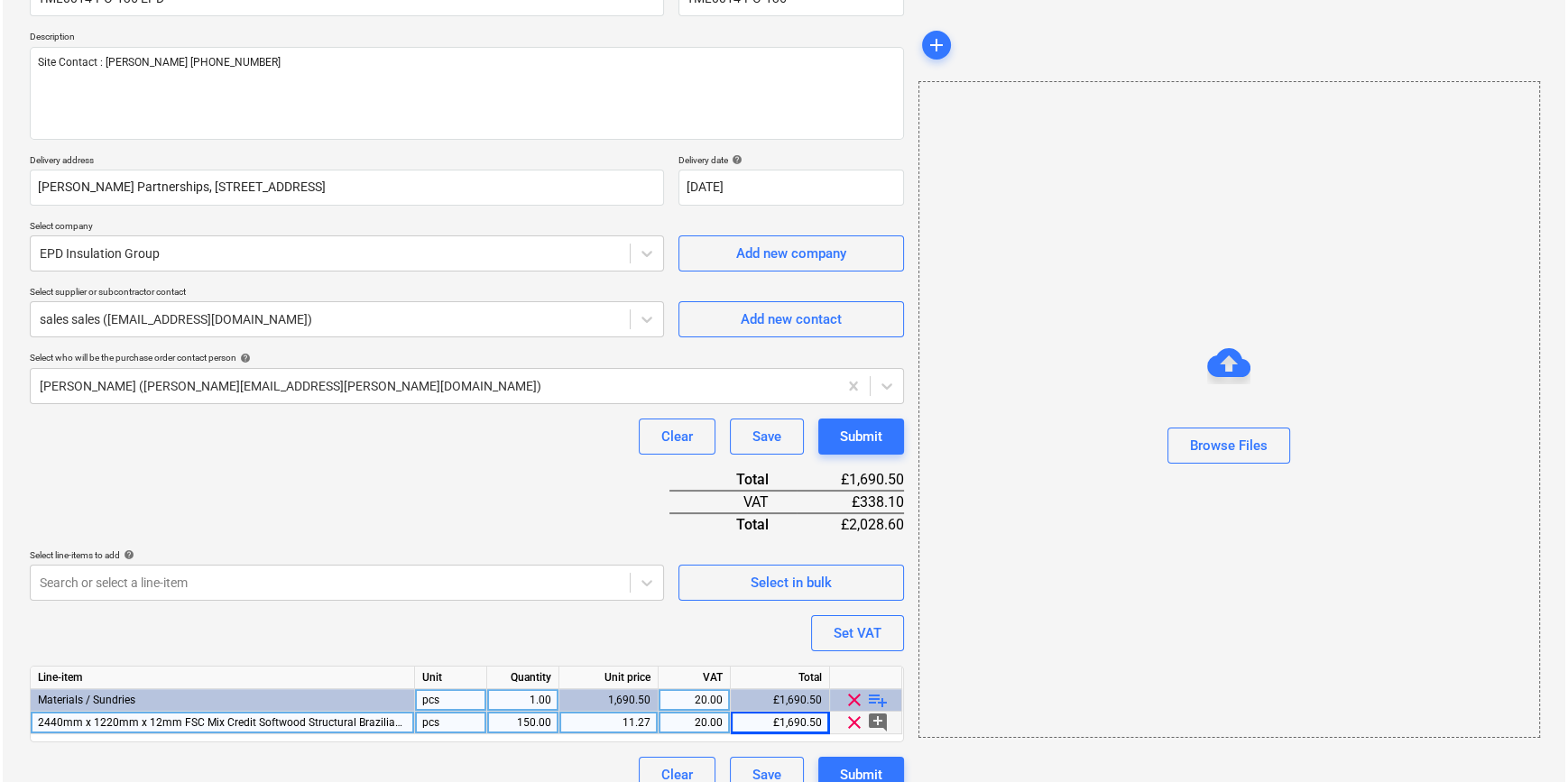
scroll to position [208, 0]
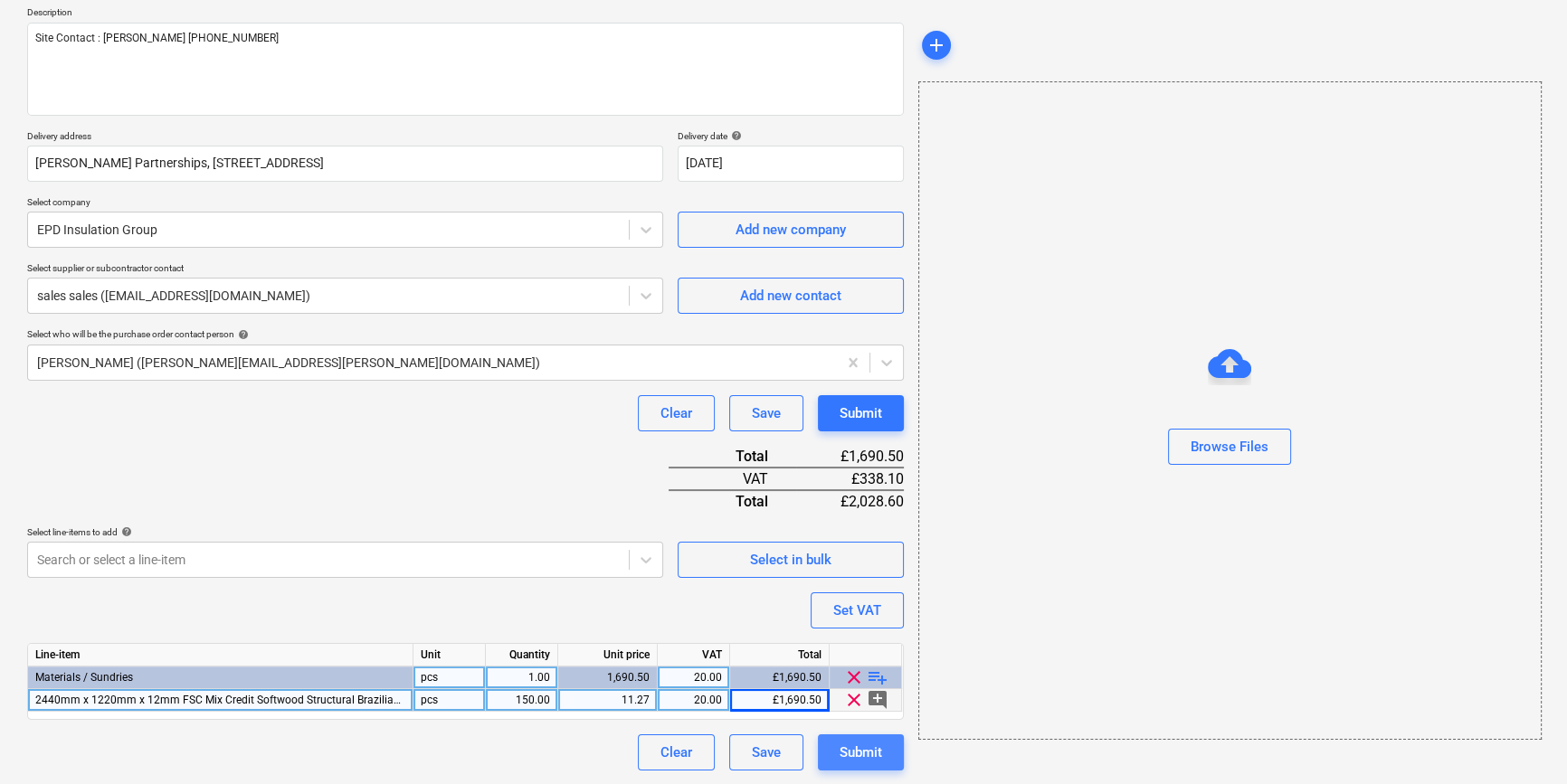
click at [849, 738] on button "Submit" at bounding box center [861, 752] width 86 height 37
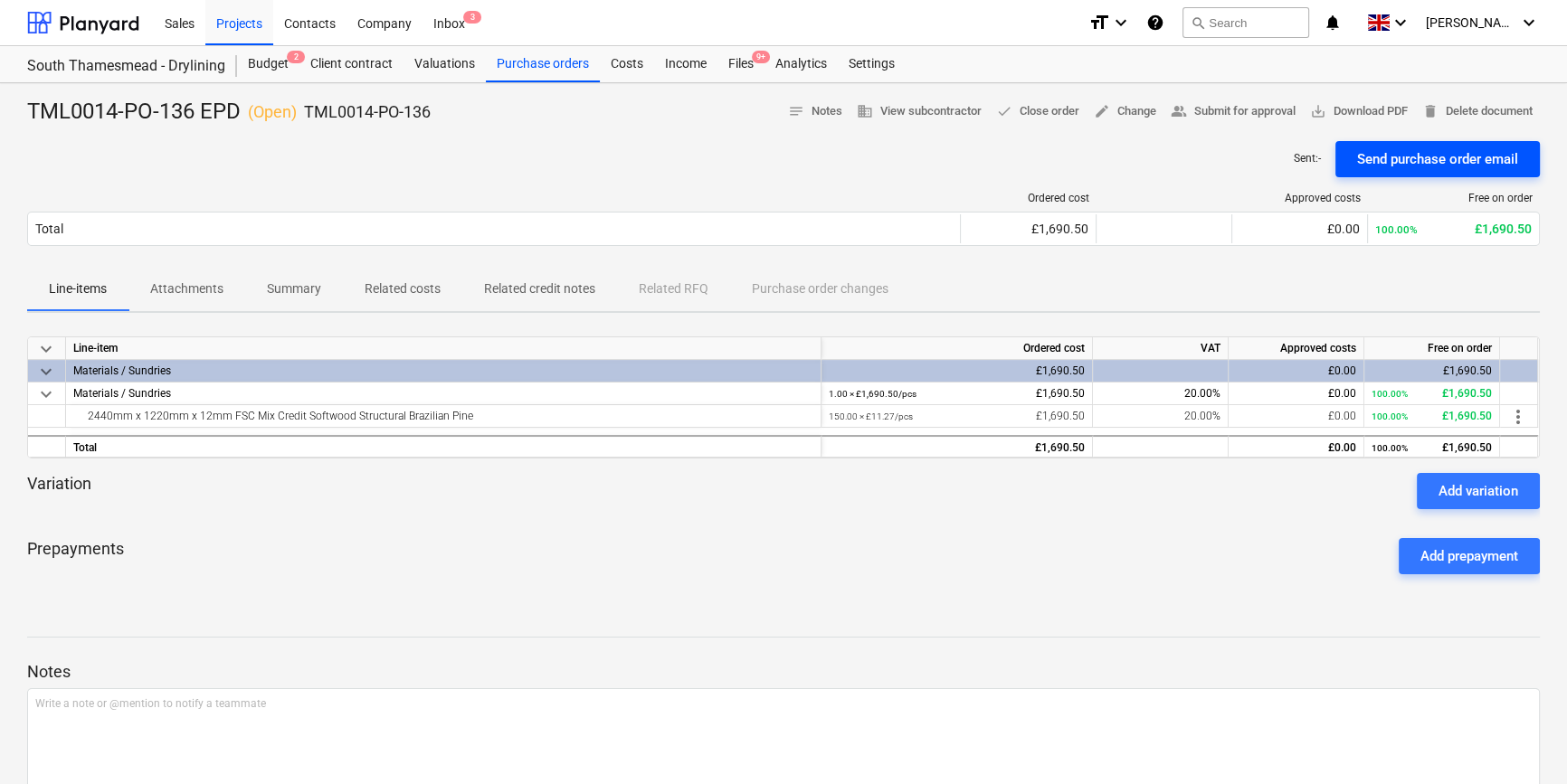
click at [1249, 159] on div "Send purchase order email" at bounding box center [1438, 158] width 161 height 23
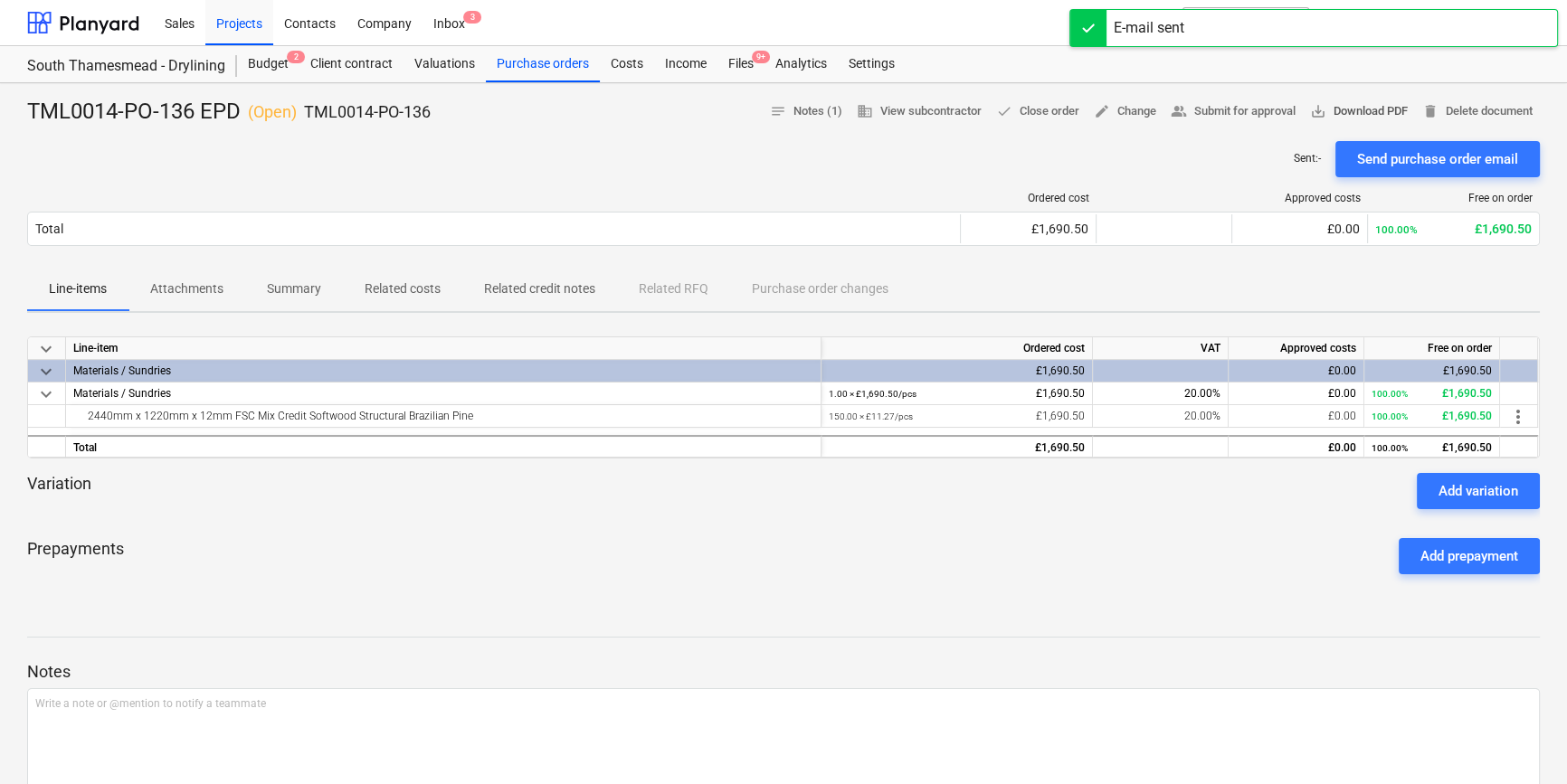
click at [1249, 111] on span "save_alt Download PDF" at bounding box center [1360, 112] width 98 height 21
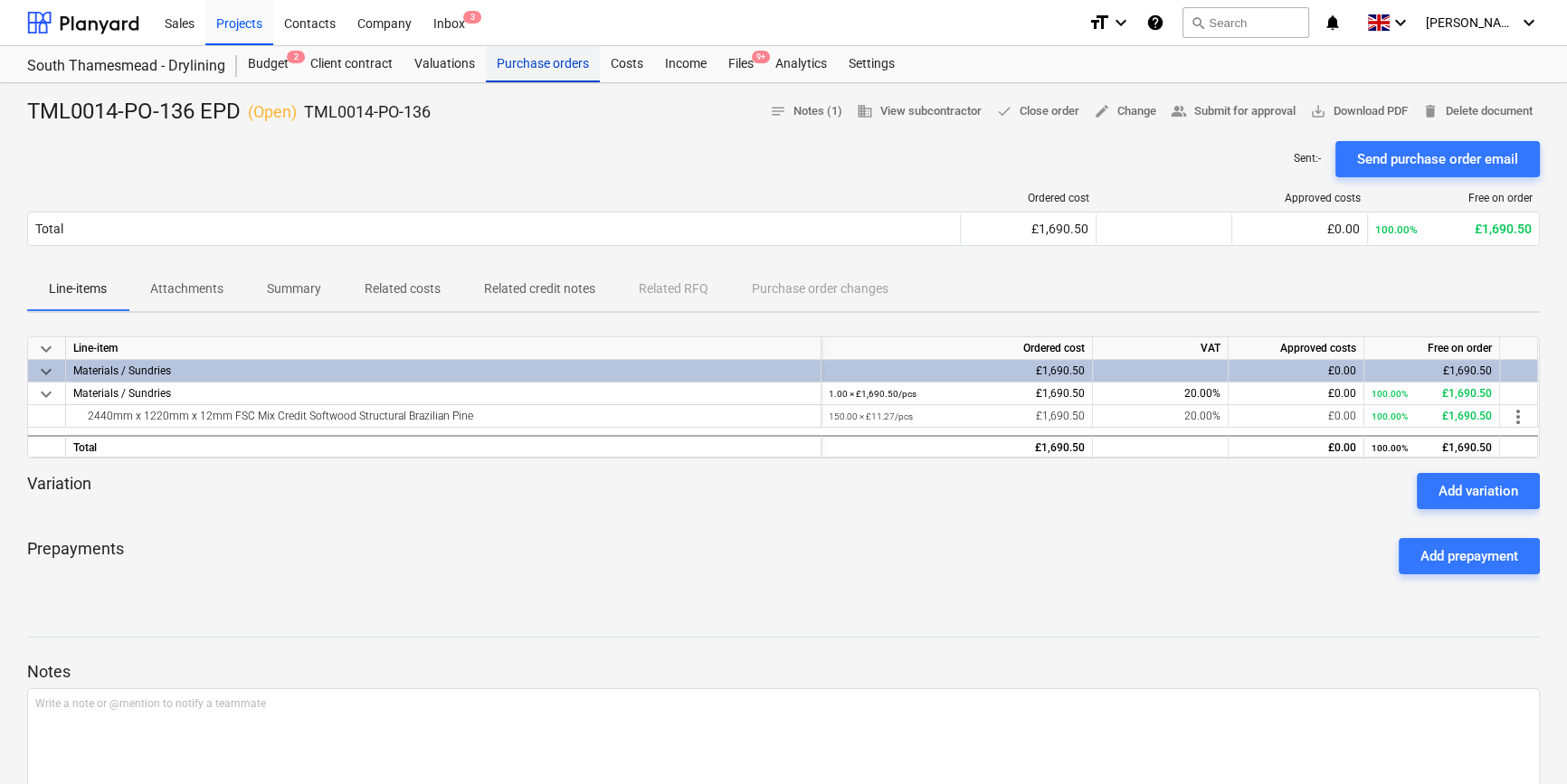
click at [567, 59] on div "Purchase orders" at bounding box center [543, 64] width 114 height 37
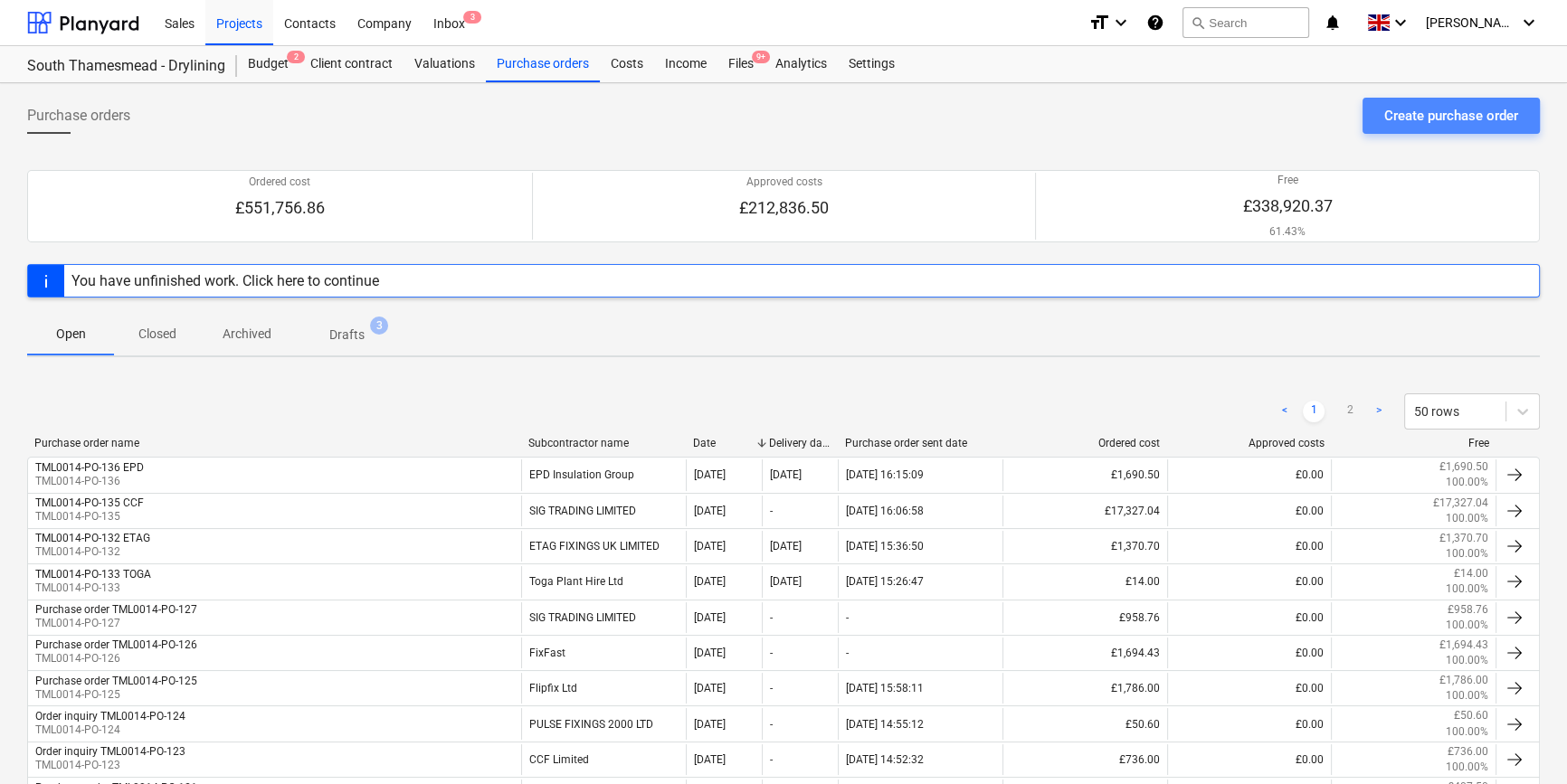
click at [1249, 113] on div "Create purchase order" at bounding box center [1452, 115] width 134 height 23
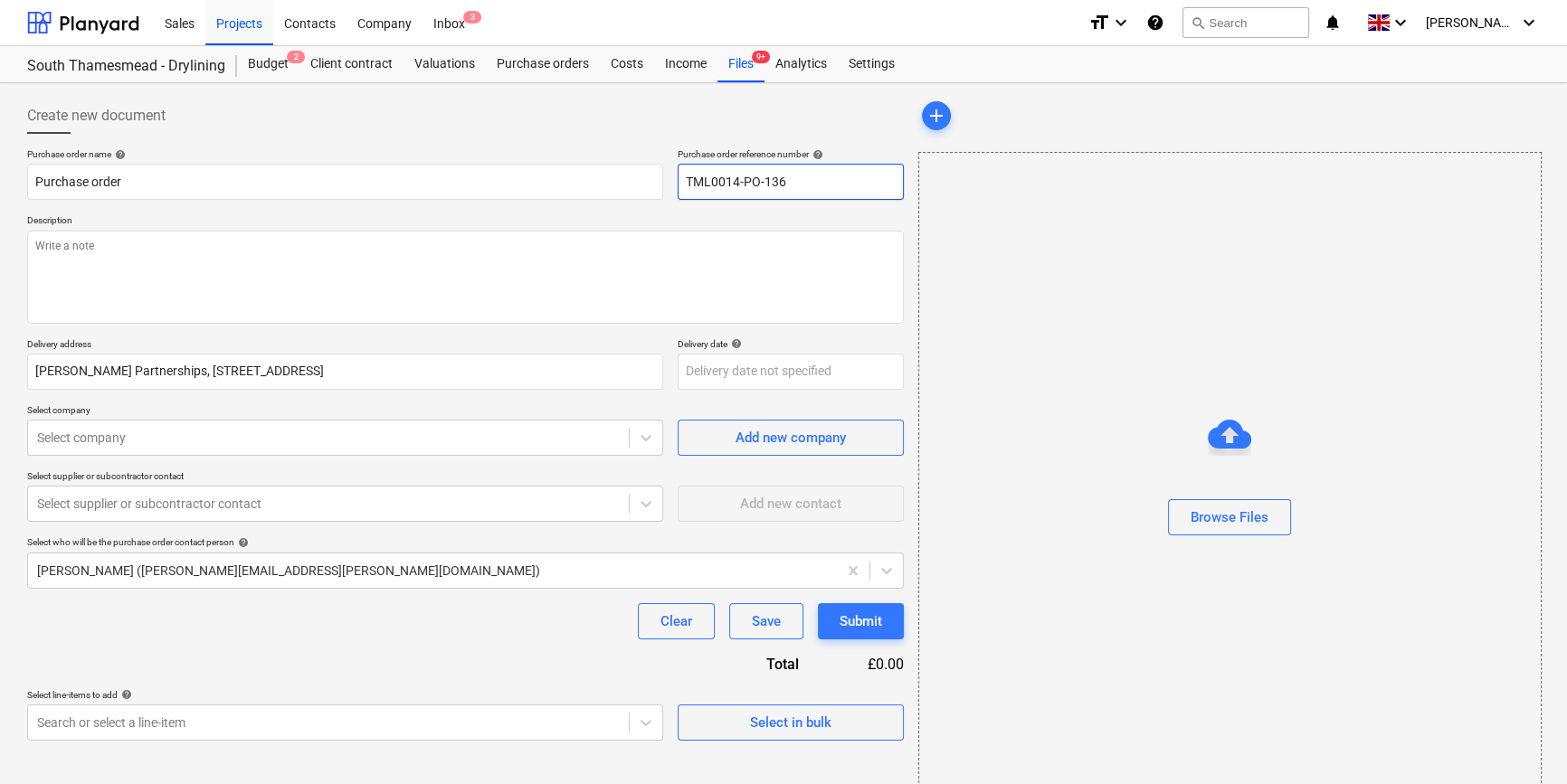
drag, startPoint x: 785, startPoint y: 174, endPoint x: 678, endPoint y: 185, distance: 107.6
click at [678, 185] on input "TML0014-PO-136" at bounding box center [790, 182] width 226 height 37
click at [785, 180] on input "TML0014-PO-136" at bounding box center [790, 182] width 226 height 37
click at [769, 187] on input "TML0014-PO-136" at bounding box center [790, 182] width 226 height 37
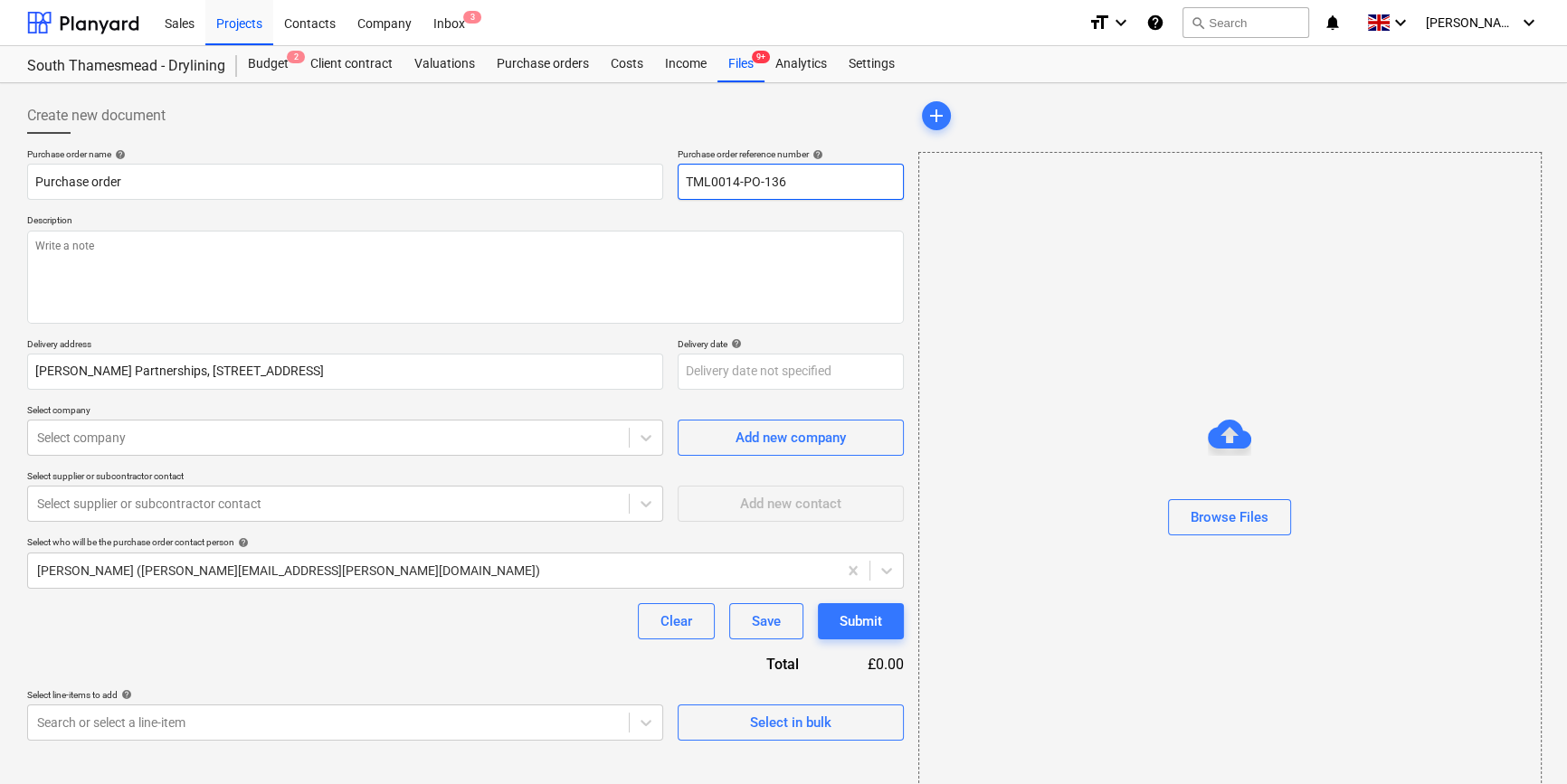
click at [798, 183] on input "TML0014-PO-136" at bounding box center [790, 182] width 226 height 37
drag, startPoint x: 796, startPoint y: 183, endPoint x: 680, endPoint y: 181, distance: 116.0
click at [680, 181] on input "TML0014-PO-137" at bounding box center [790, 182] width 226 height 37
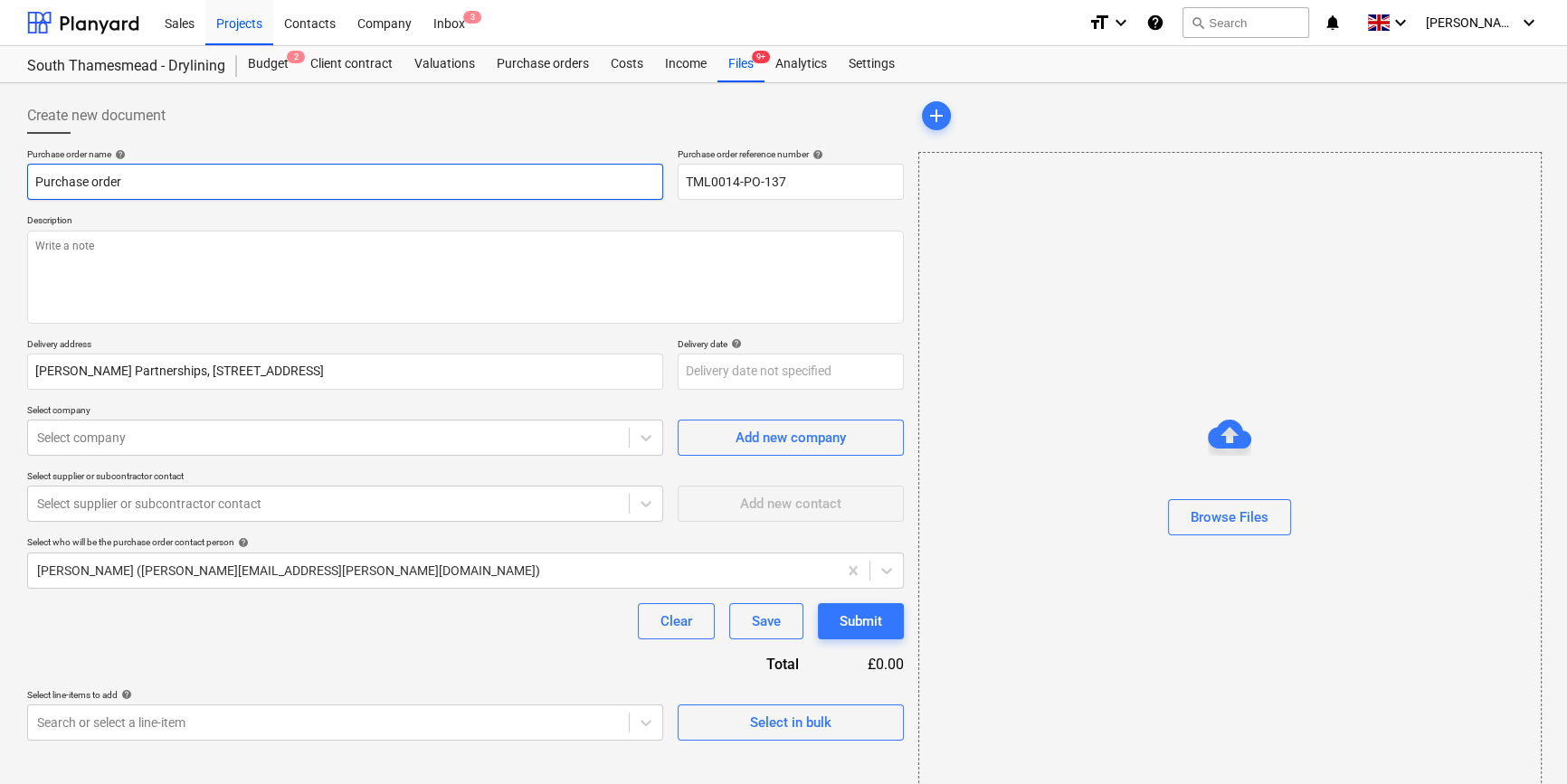
drag, startPoint x: 119, startPoint y: 173, endPoint x: 32, endPoint y: 180, distance: 87.3
click at [32, 180] on input "Purchase order" at bounding box center [345, 182] width 636 height 37
paste input "TML0014-PO-137"
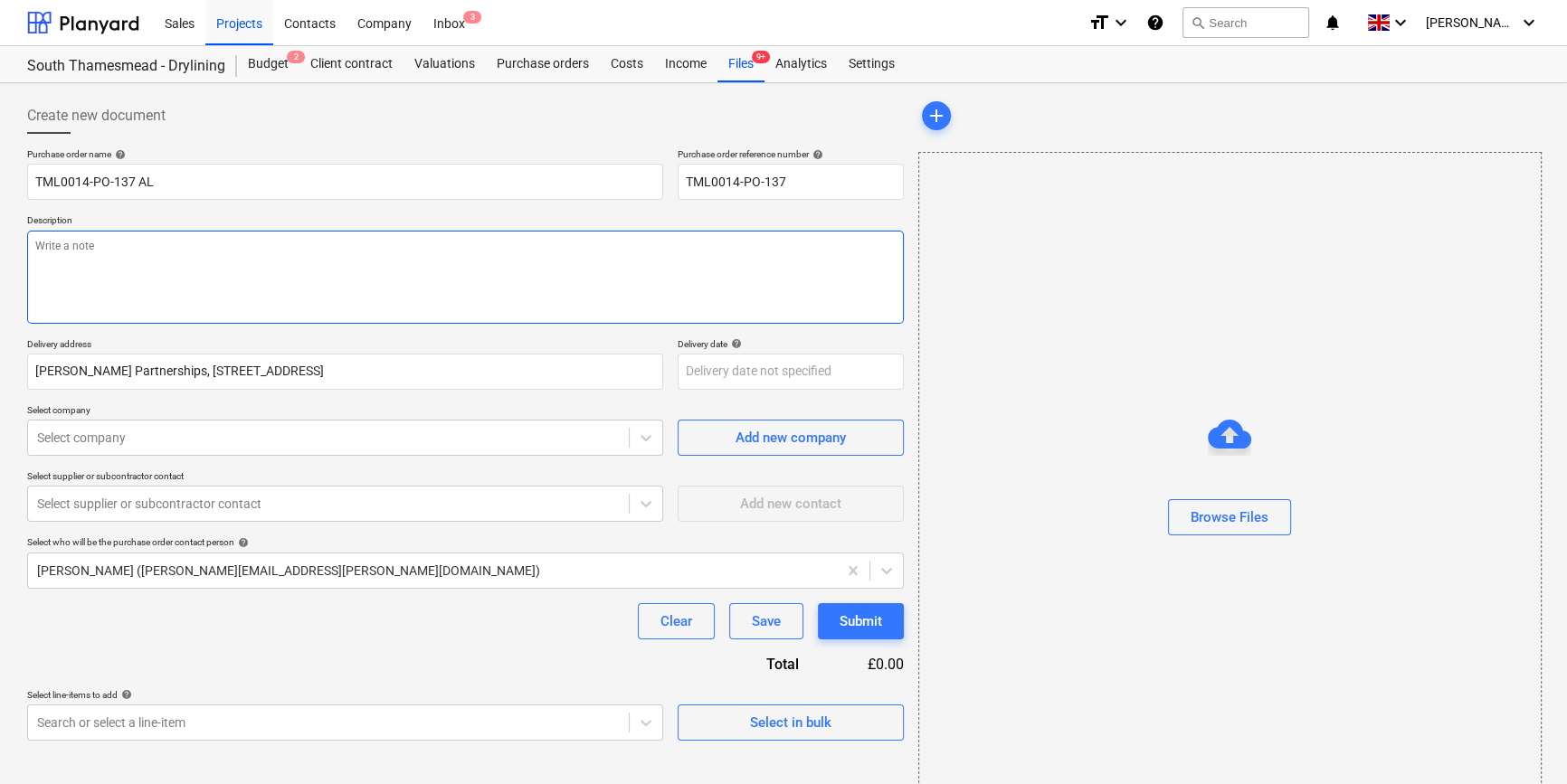
click at [68, 263] on textarea at bounding box center [465, 277] width 877 height 93
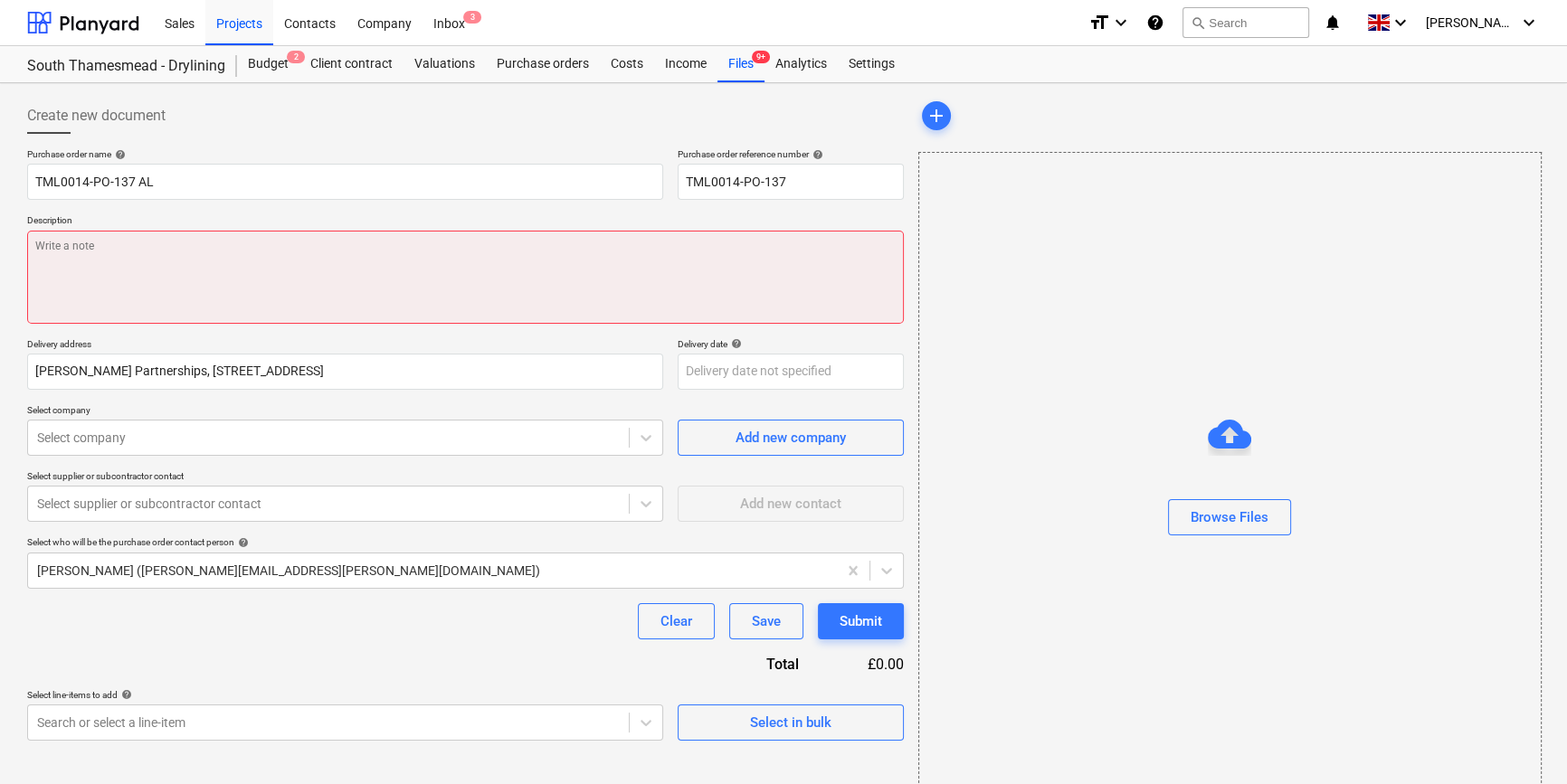
paste textarea "Site Contact : [PERSON_NAME] [PHONE_NUMBER]"
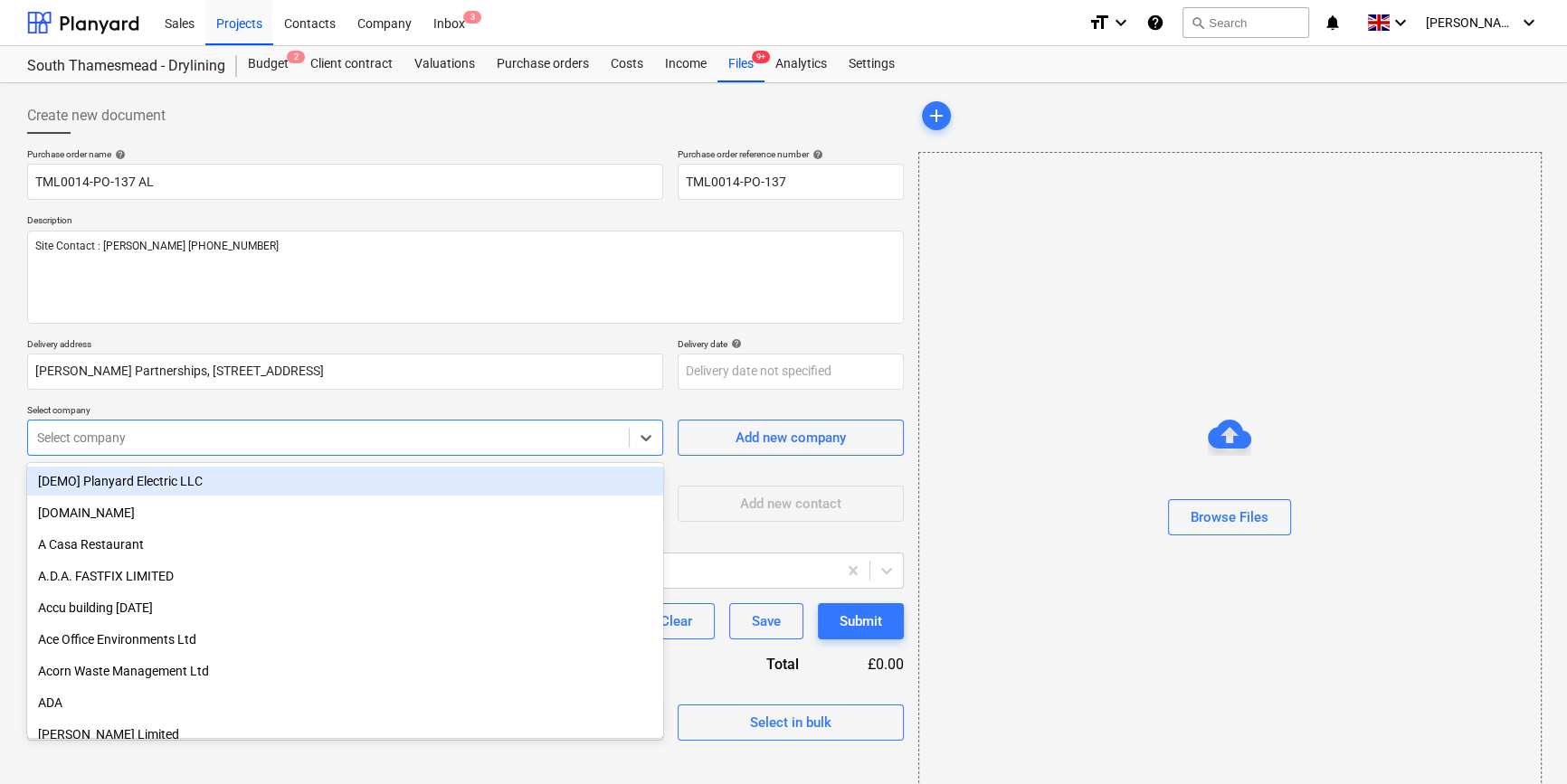
click at [145, 435] on div at bounding box center [328, 437] width 583 height 18
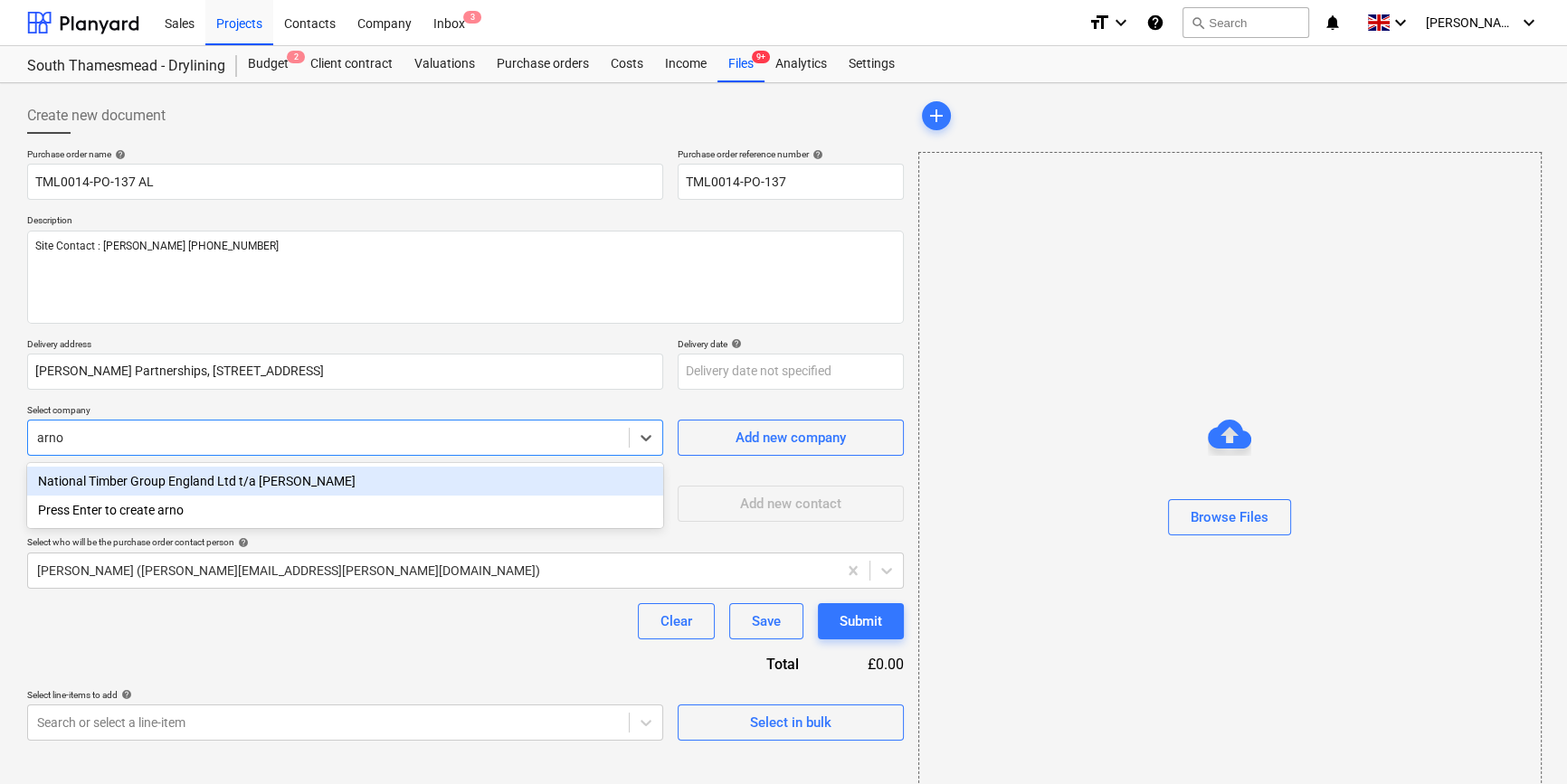
click at [227, 479] on div "National Timber Group England Ltd t/a [PERSON_NAME]" at bounding box center [345, 481] width 636 height 29
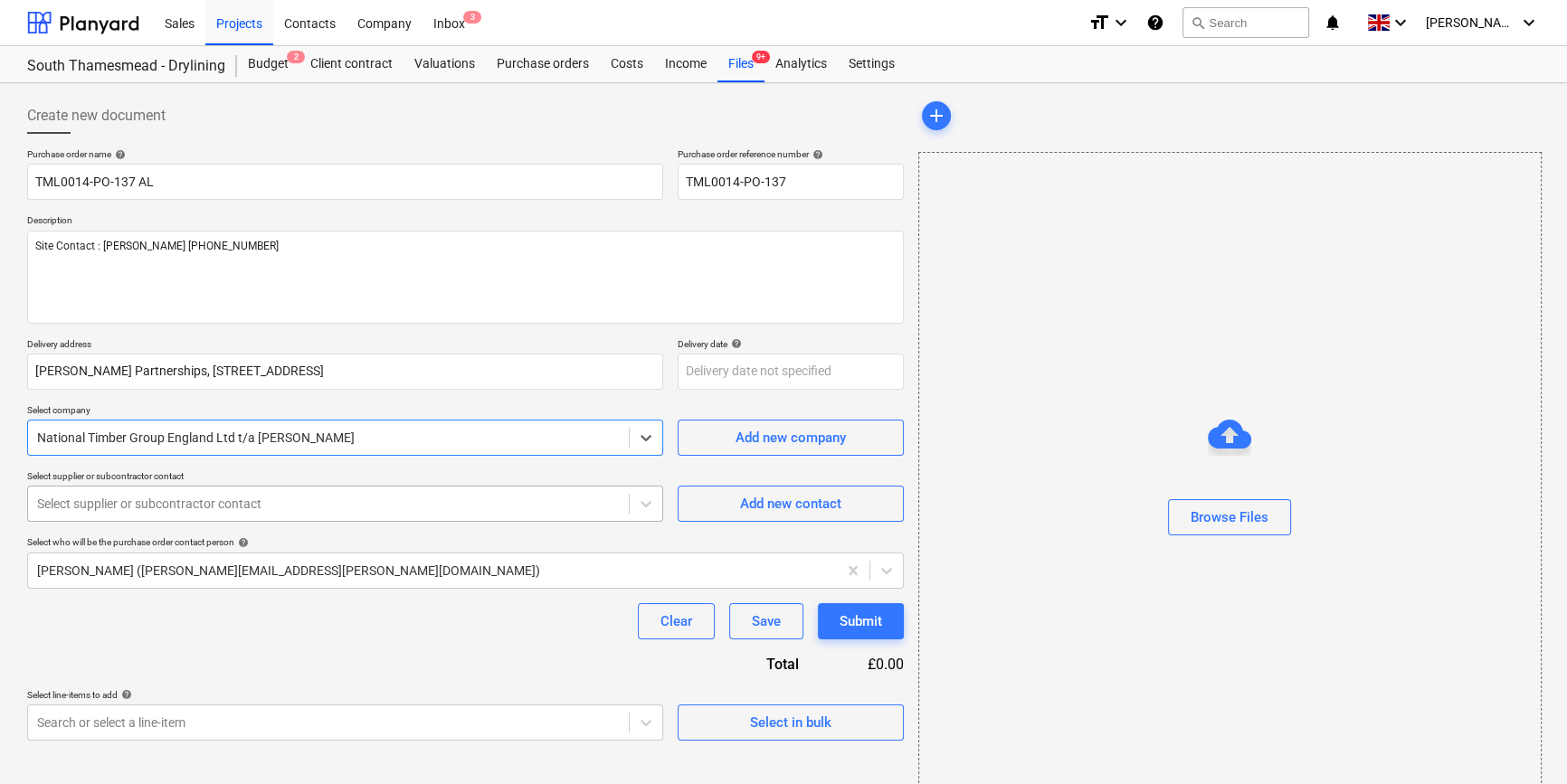
click at [267, 505] on div at bounding box center [328, 504] width 583 height 18
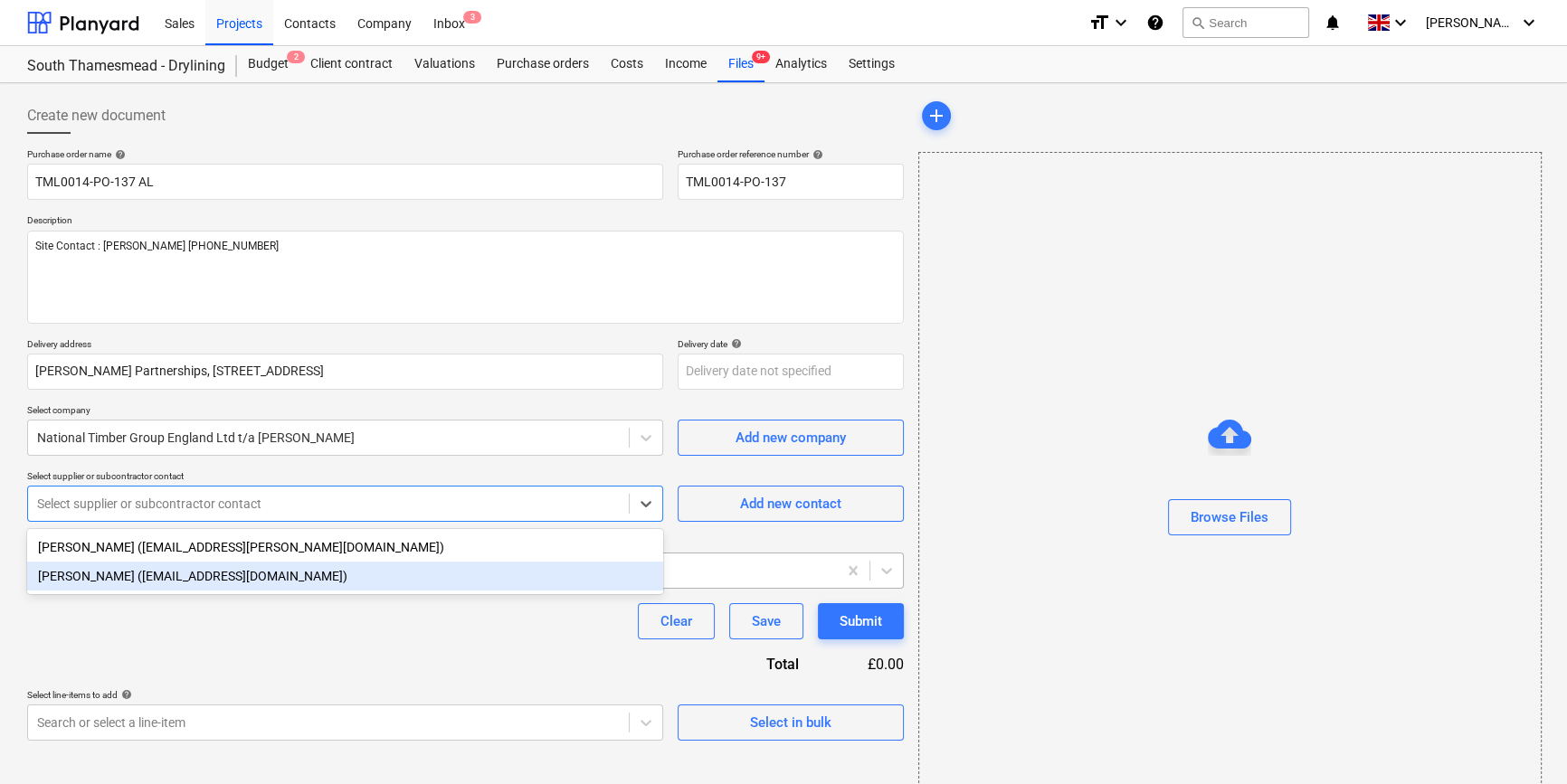
drag, startPoint x: 156, startPoint y: 577, endPoint x: 156, endPoint y: 587, distance: 10.0
click at [156, 578] on div "[PERSON_NAME] ([EMAIL_ADDRESS][DOMAIN_NAME])" at bounding box center [345, 576] width 636 height 29
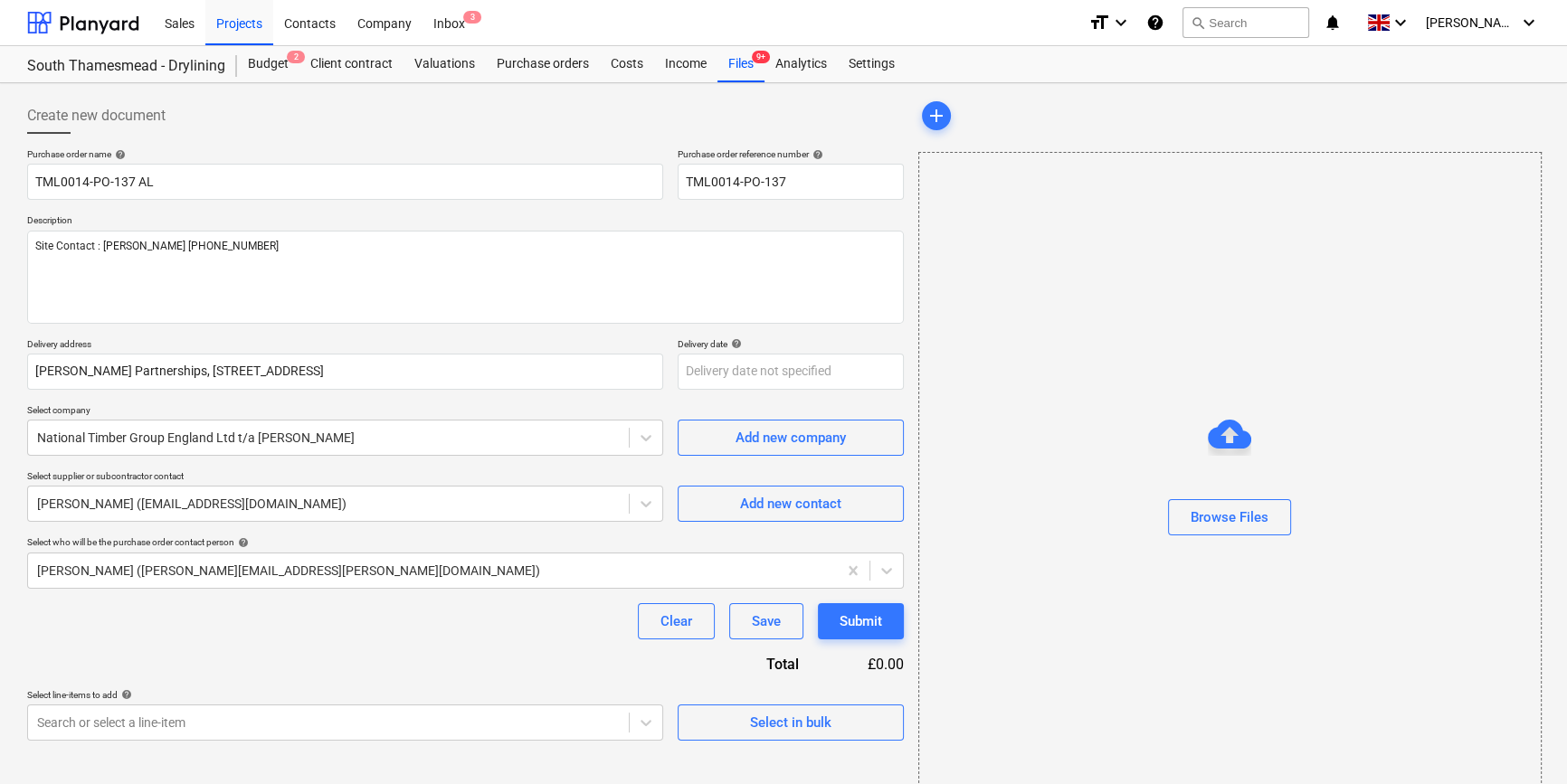
click at [156, 618] on div "Clear Save Submit" at bounding box center [465, 621] width 877 height 37
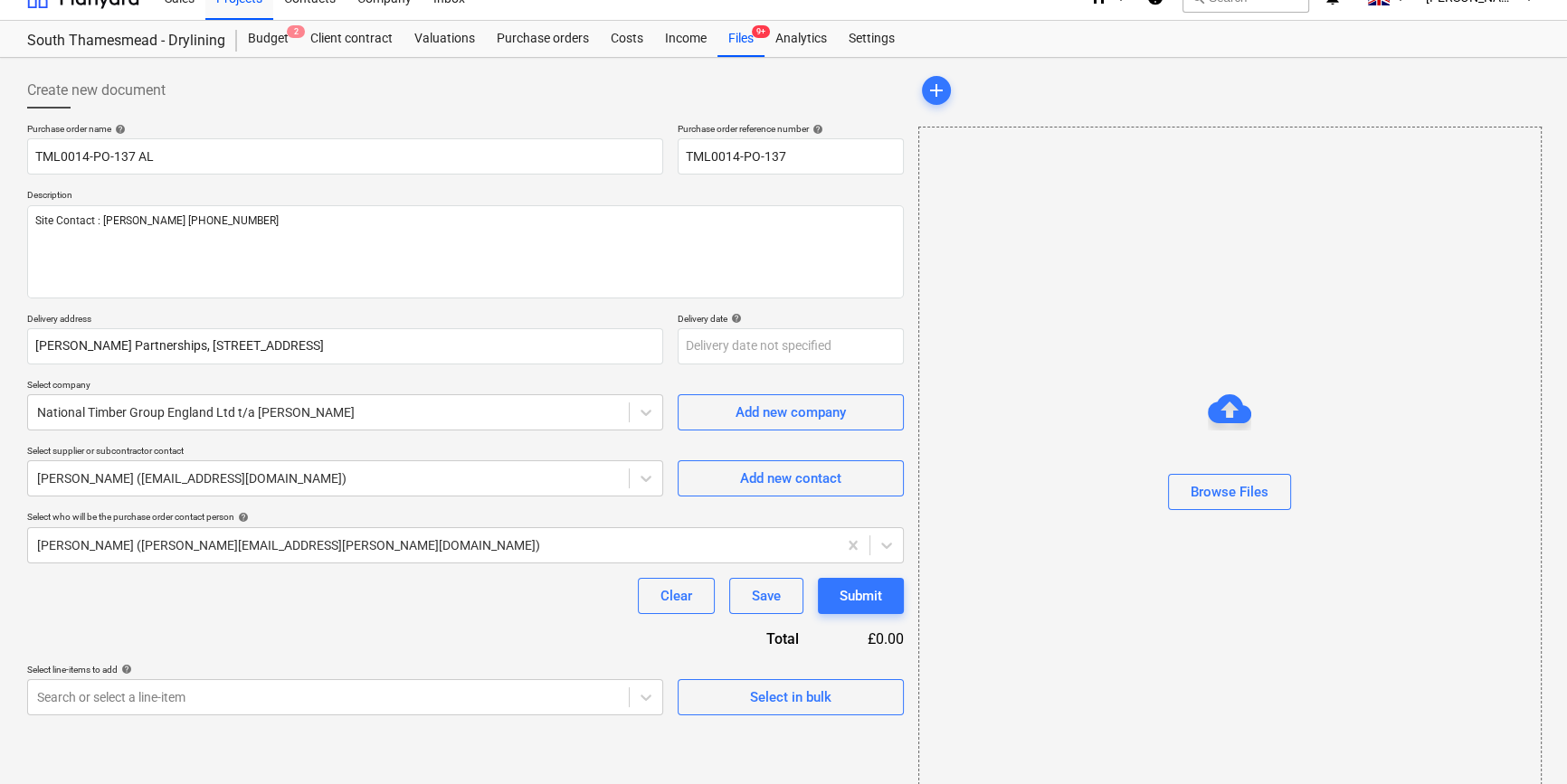
scroll to position [38, 0]
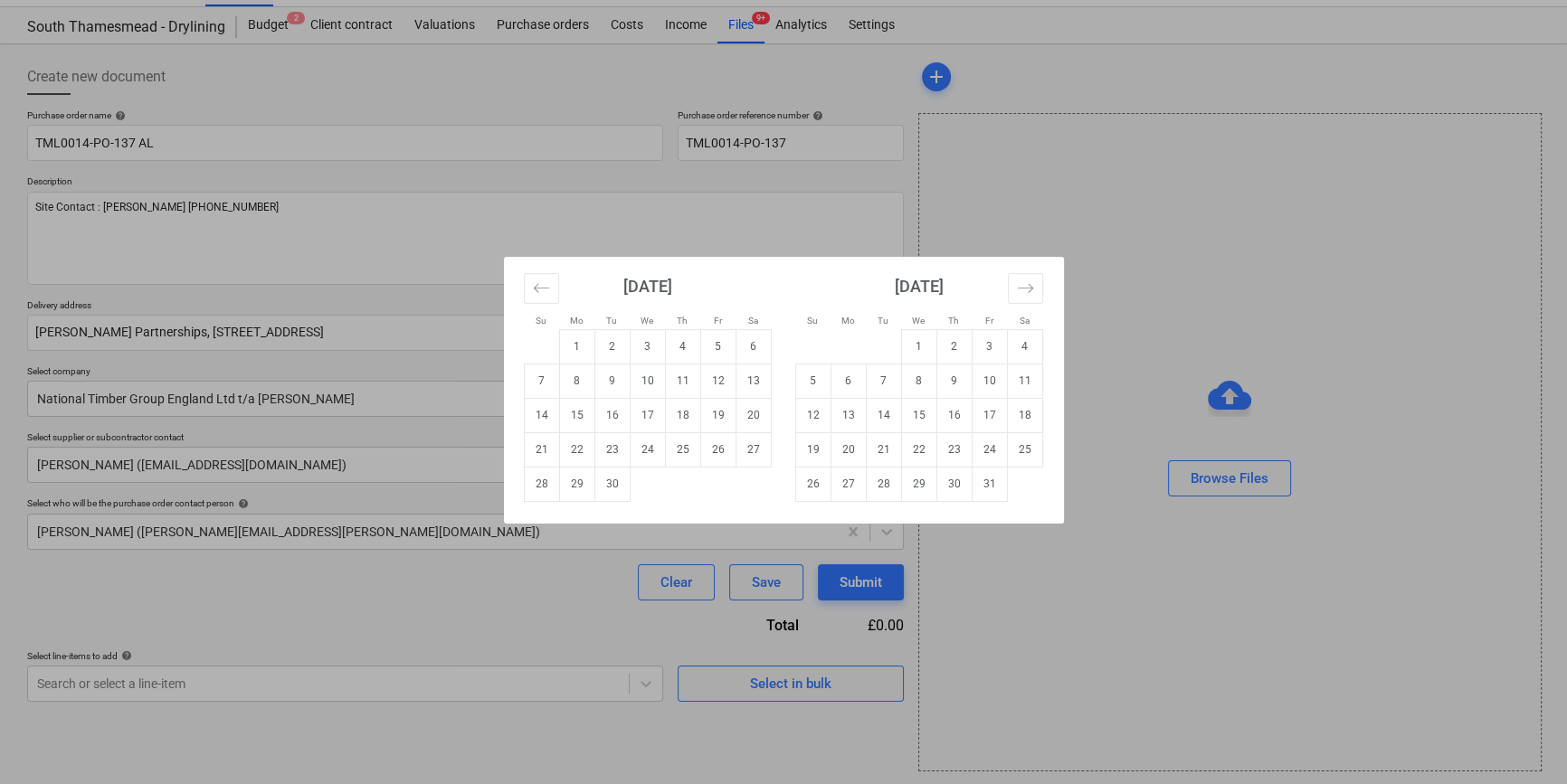
click at [705, 334] on body "Sales Projects Contacts Company Inbox 3 format_size keyboard_arrow_down help se…" at bounding box center [784, 354] width 1567 height 784
click at [682, 342] on td "4" at bounding box center [683, 346] width 36 height 35
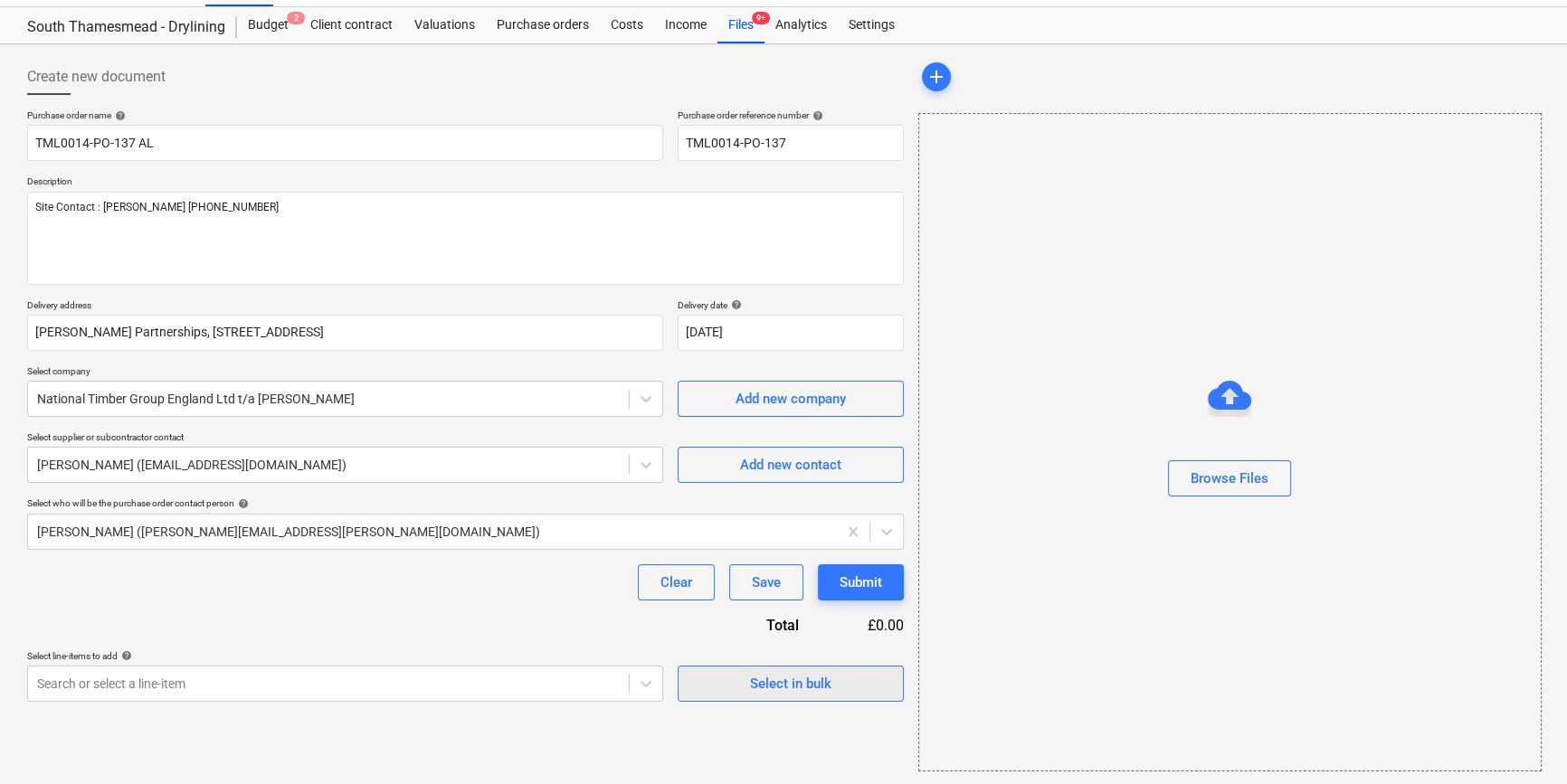
click at [755, 680] on div "Select in bulk" at bounding box center [791, 684] width 82 height 23
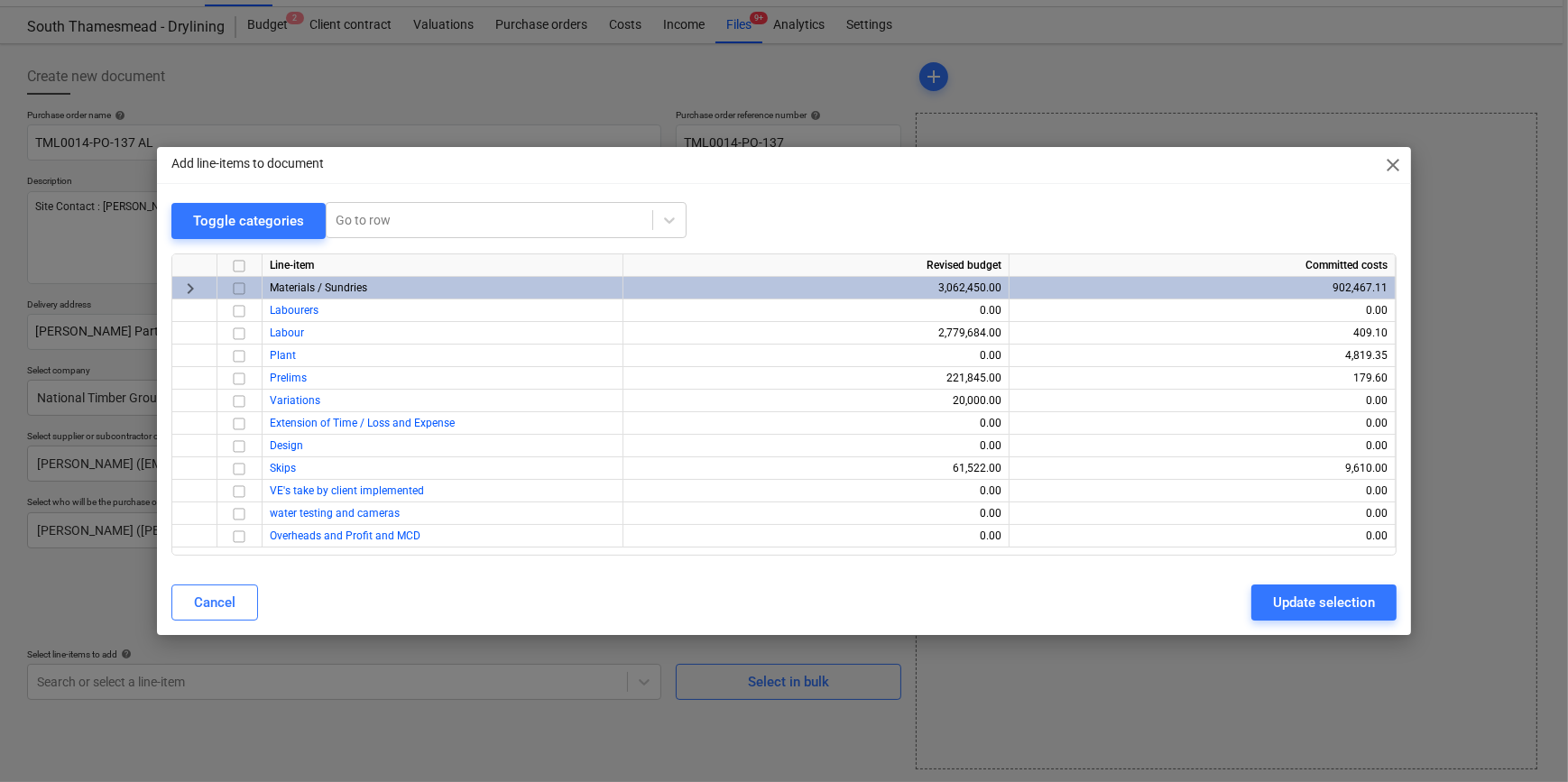
click at [240, 291] on input "checkbox" at bounding box center [239, 288] width 22 height 22
click at [1245, 610] on div "Update selection" at bounding box center [1324, 602] width 102 height 23
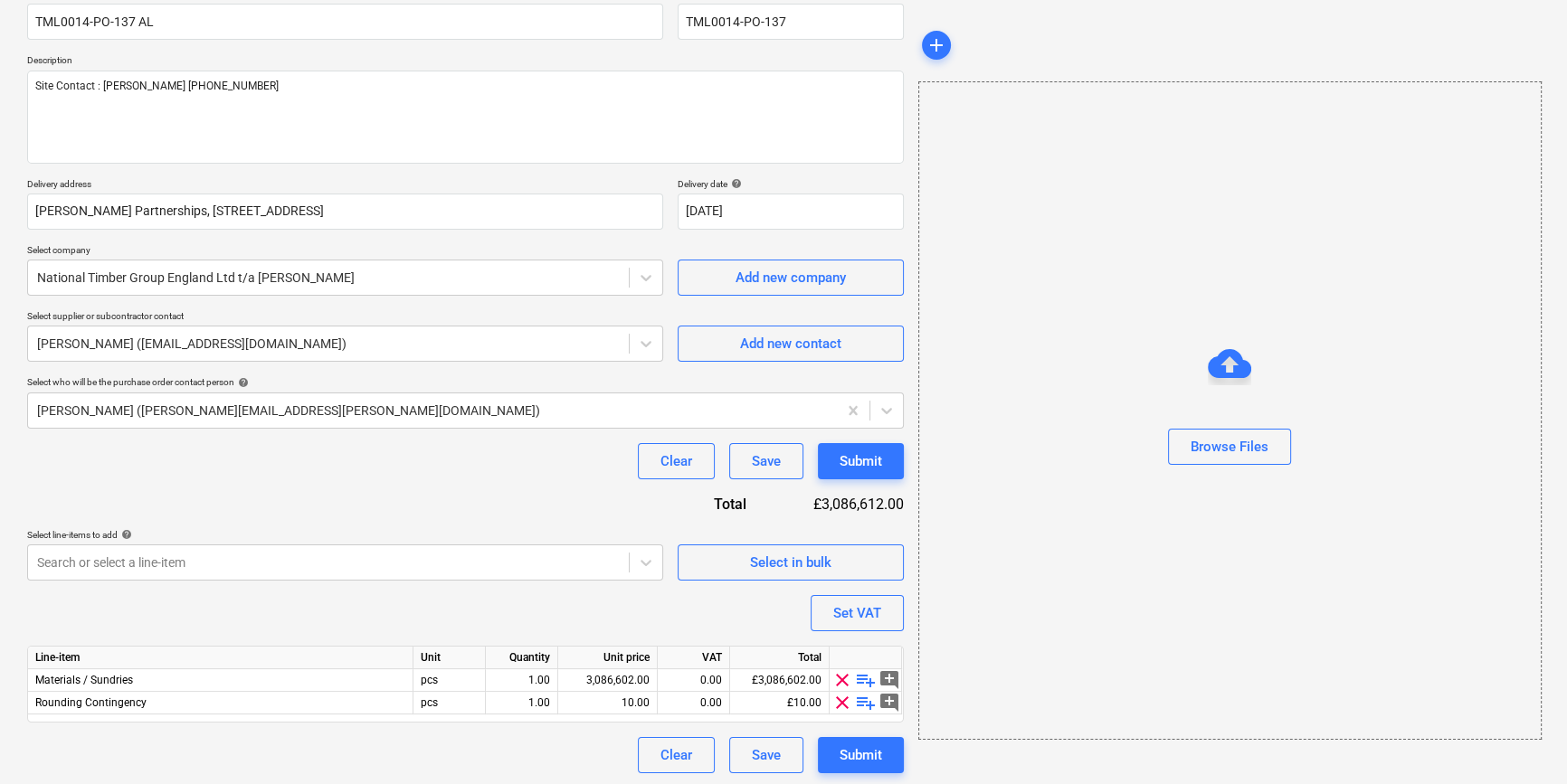
scroll to position [163, 0]
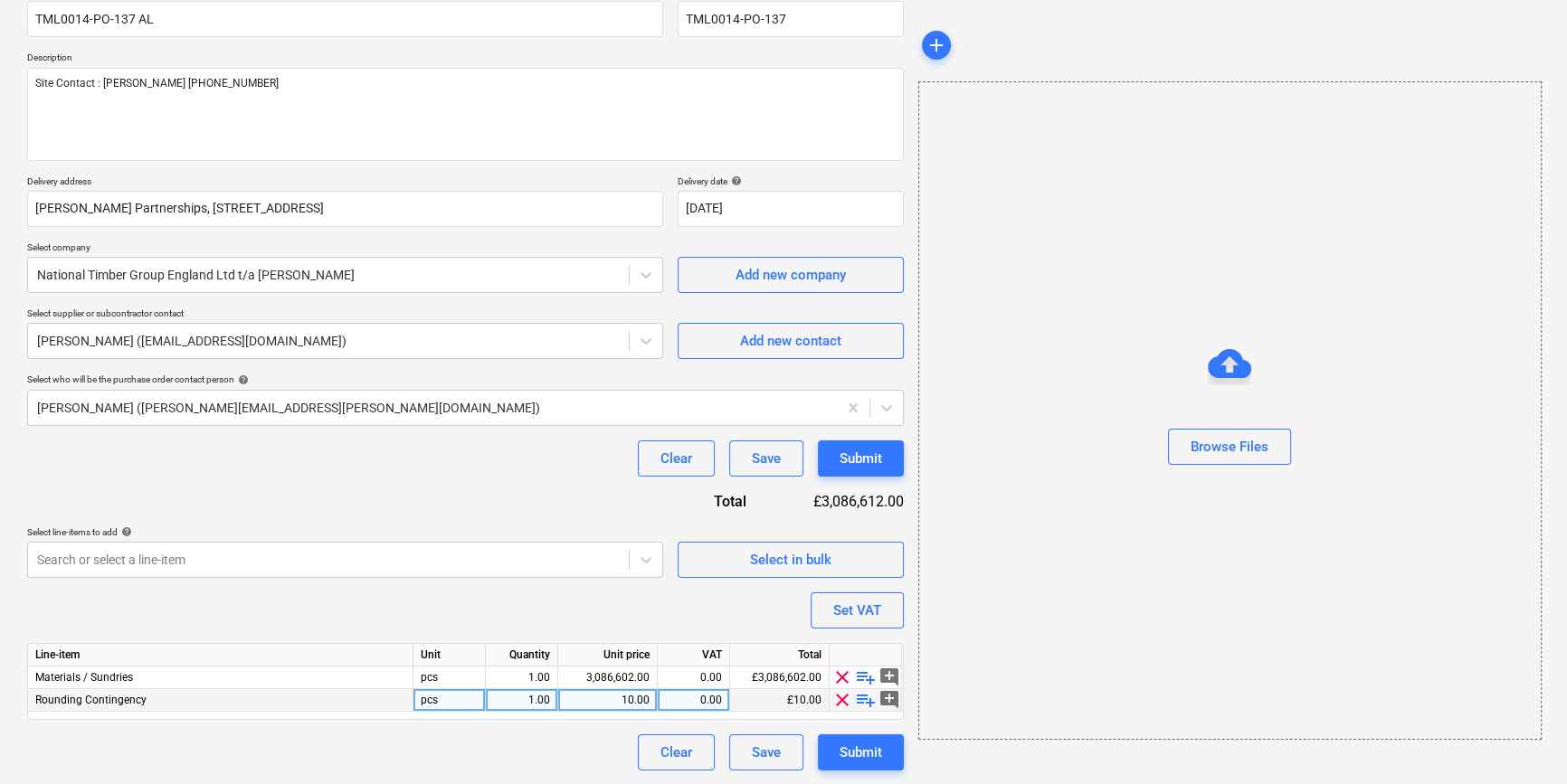
click at [840, 698] on span "clear" at bounding box center [842, 700] width 22 height 22
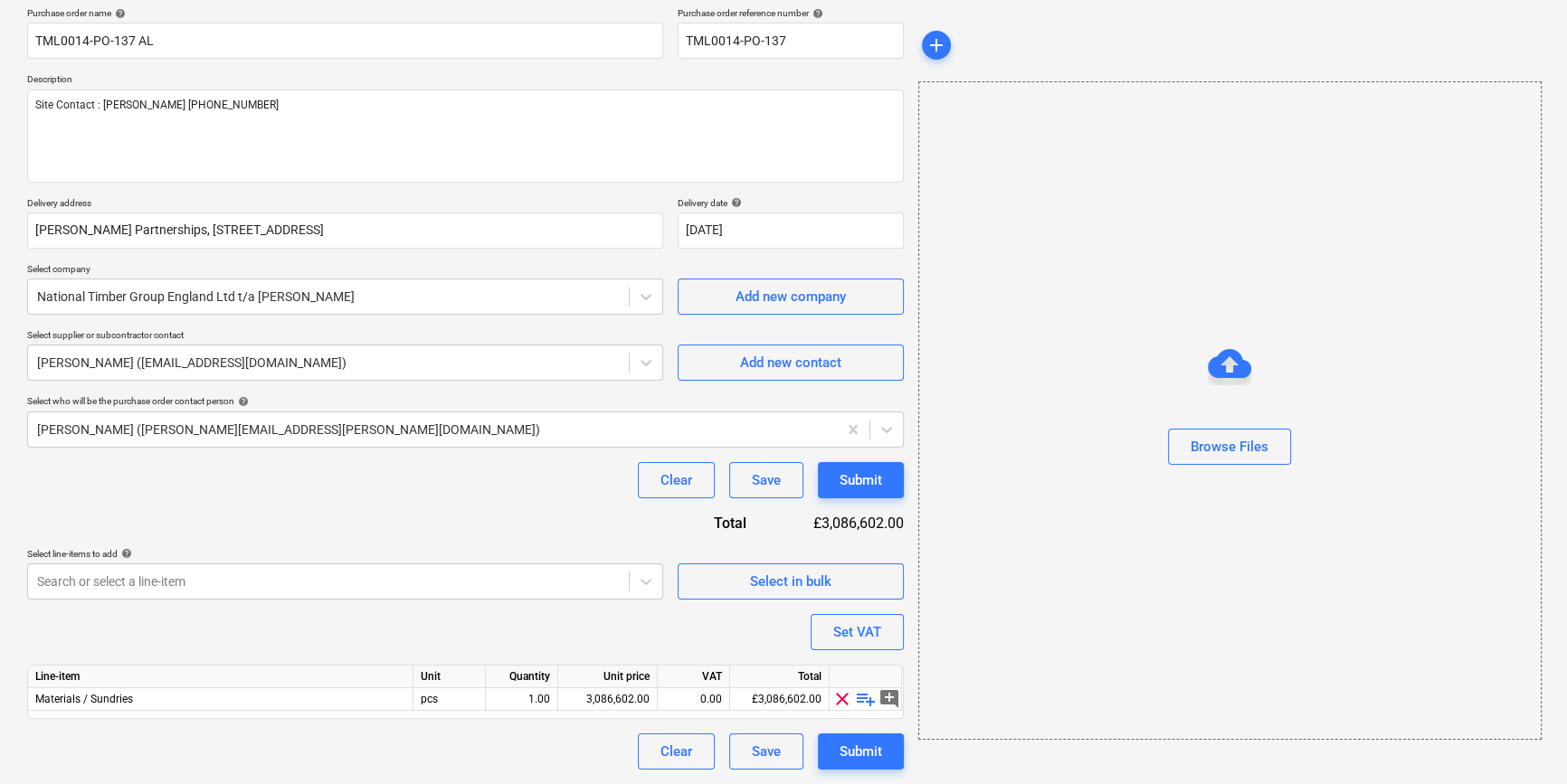
scroll to position [140, 0]
click at [864, 701] on span "playlist_add" at bounding box center [865, 700] width 22 height 22
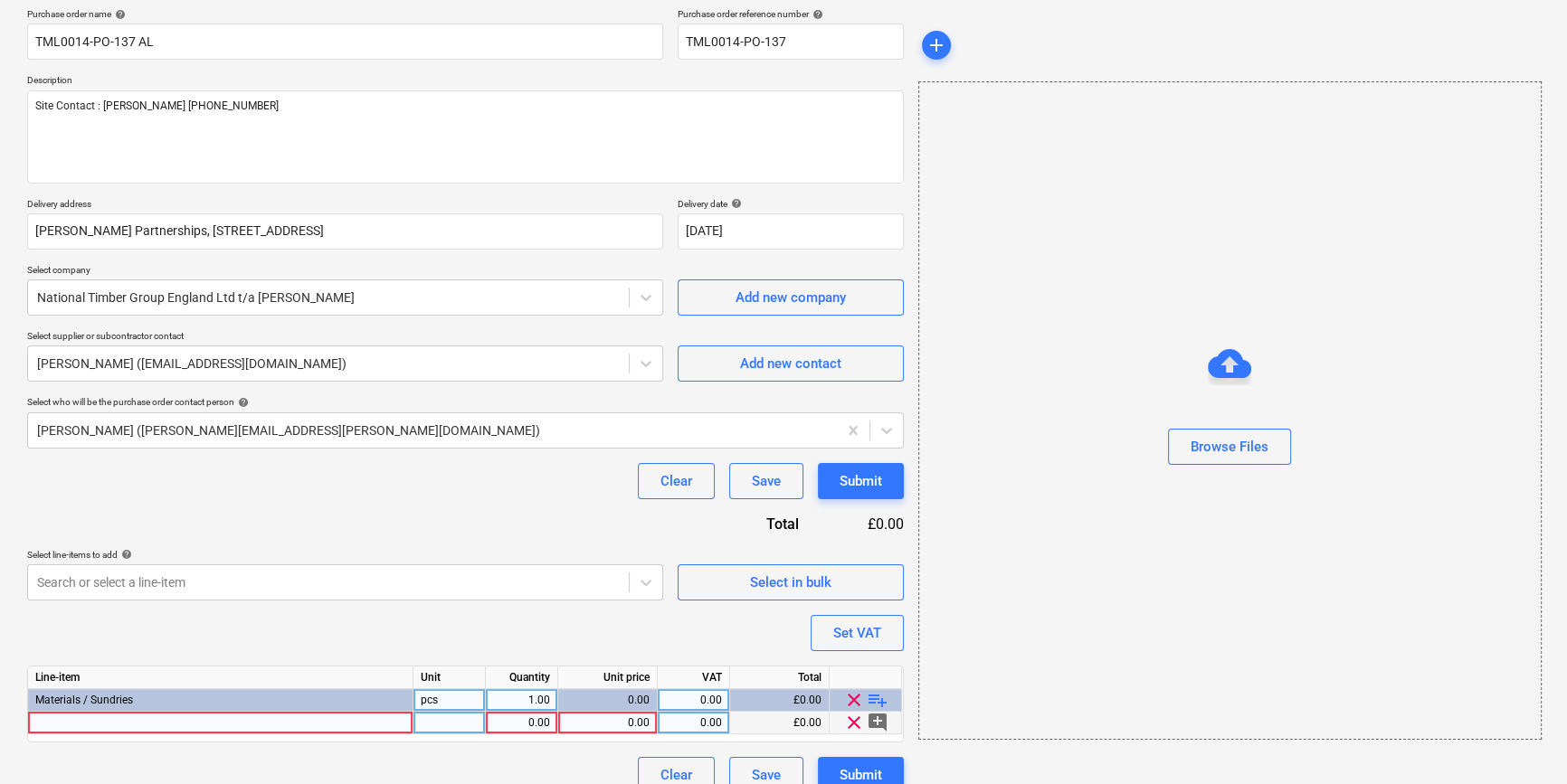
click at [53, 724] on div at bounding box center [221, 723] width 386 height 23
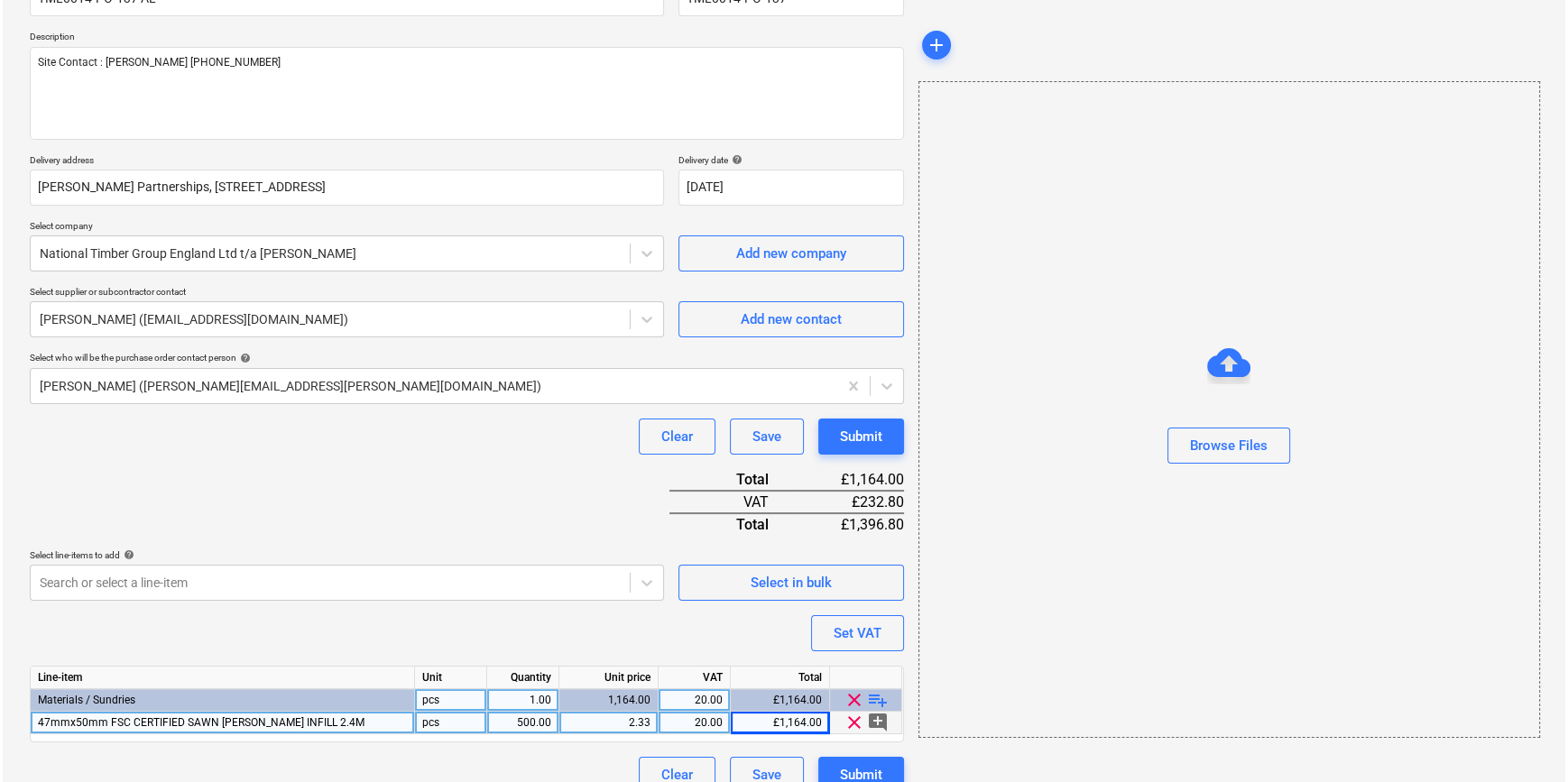
scroll to position [208, 0]
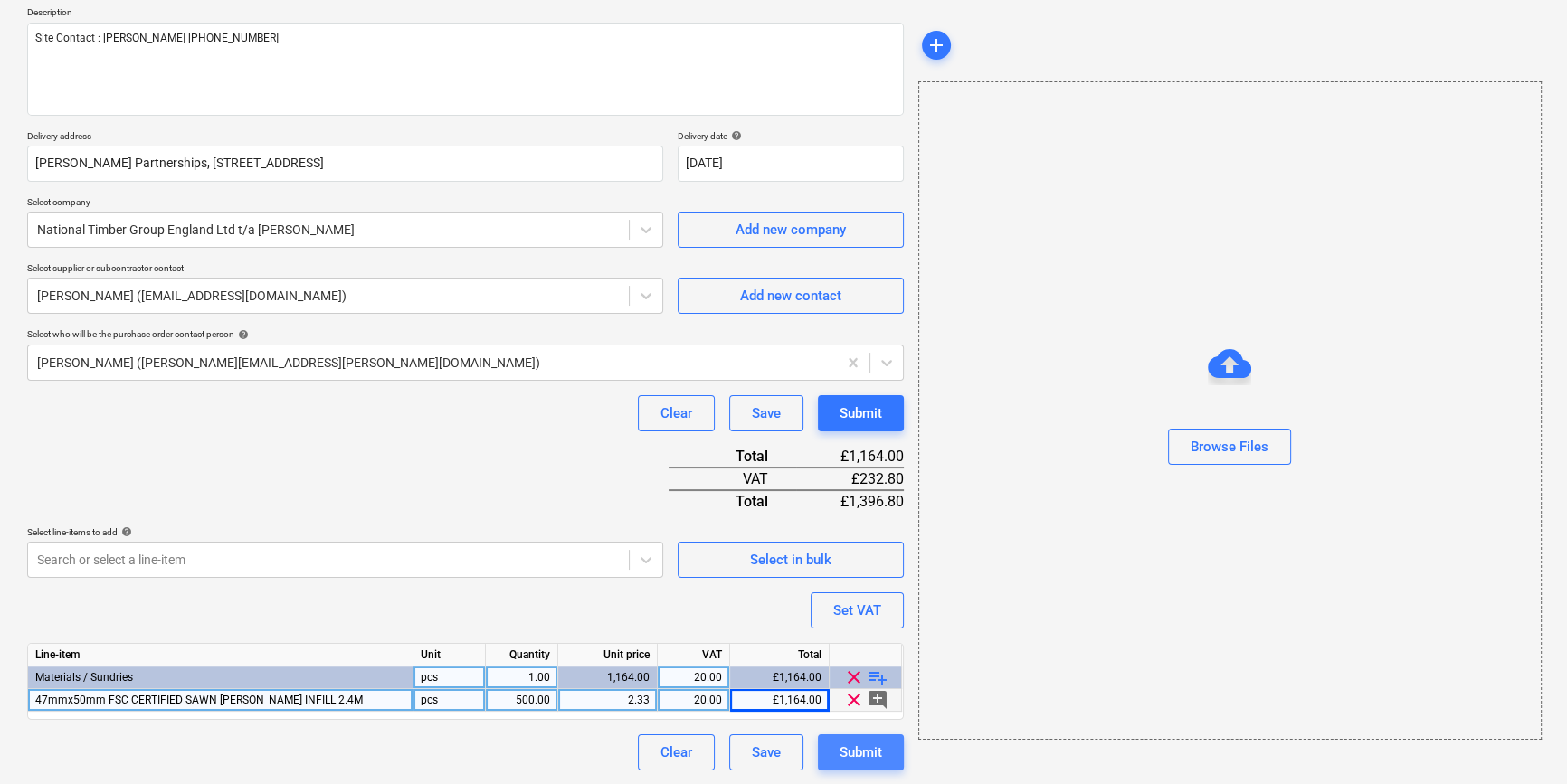
click at [852, 751] on div "Submit" at bounding box center [860, 752] width 42 height 23
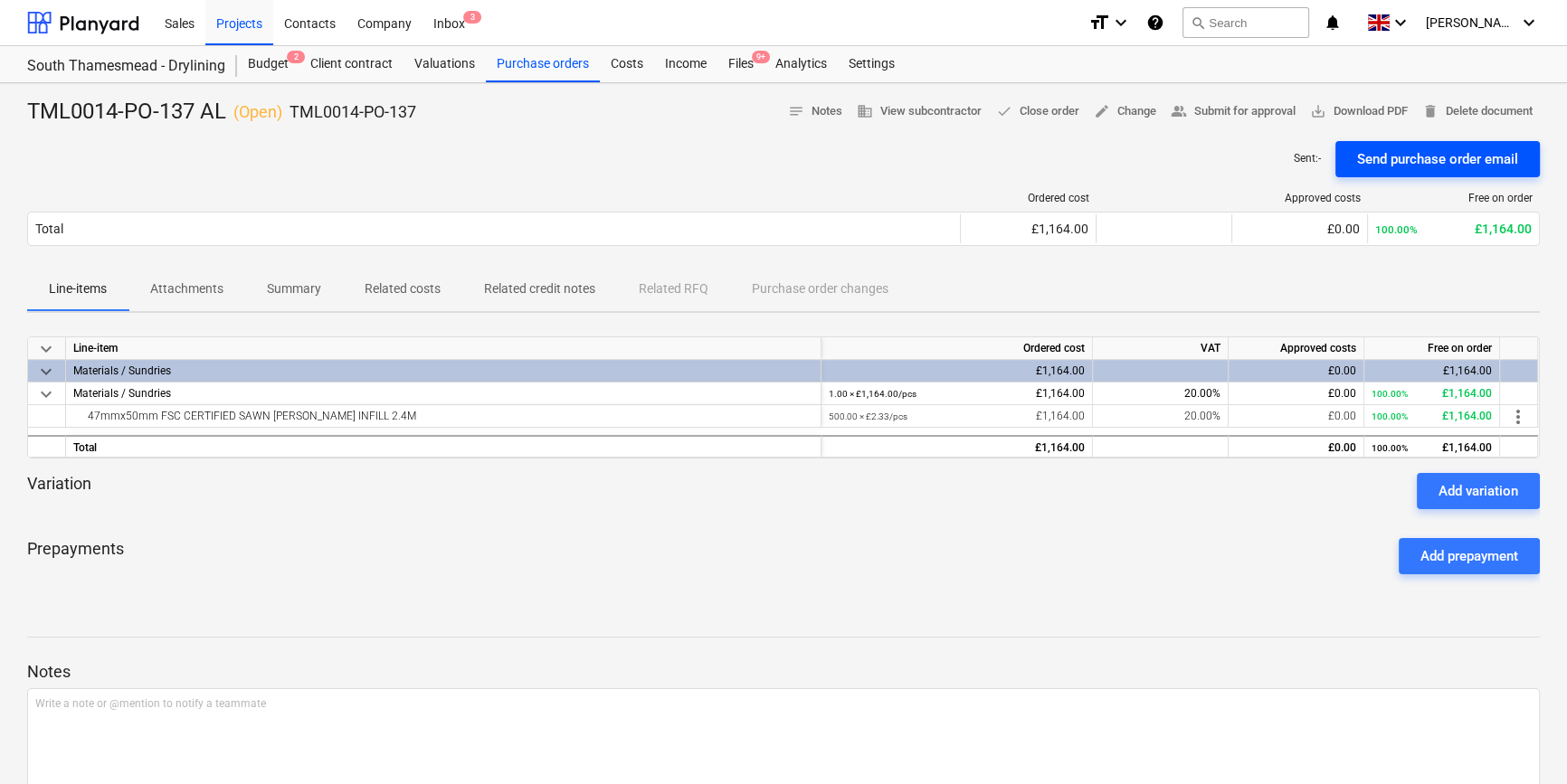
click at [1249, 160] on div "Send purchase order email" at bounding box center [1438, 158] width 161 height 23
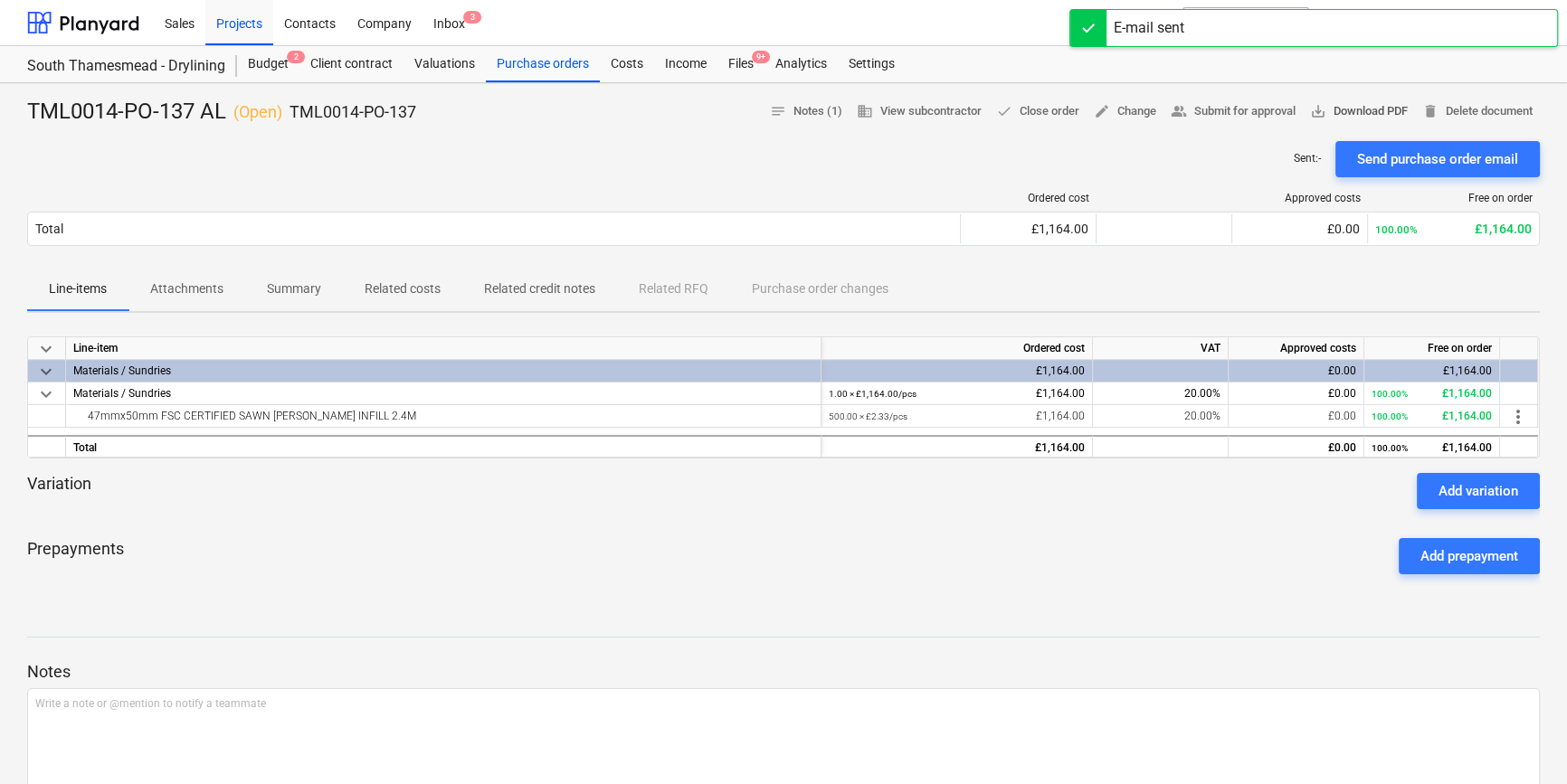
click at [1249, 108] on span "save_alt Download PDF" at bounding box center [1360, 112] width 98 height 21
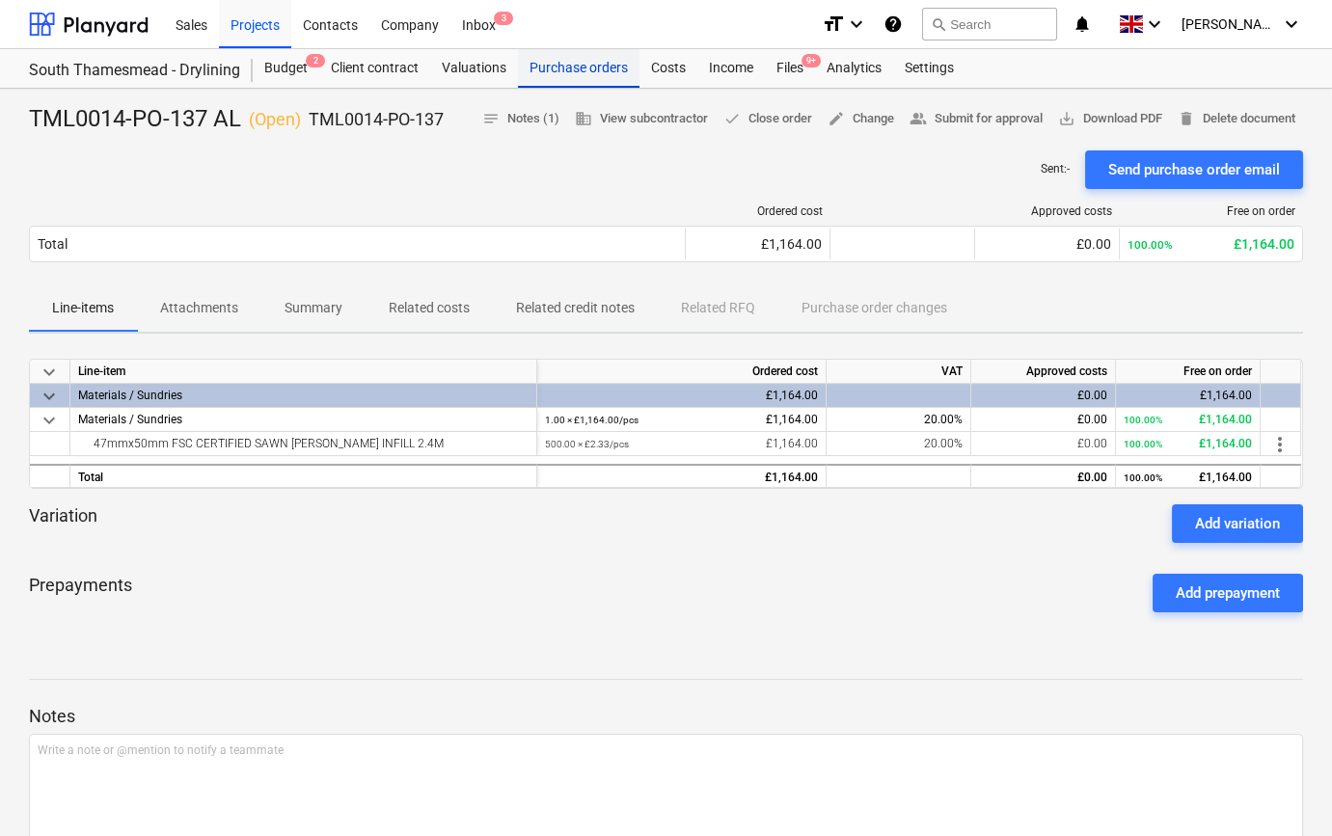
click at [585, 67] on div "Purchase orders" at bounding box center [579, 68] width 122 height 39
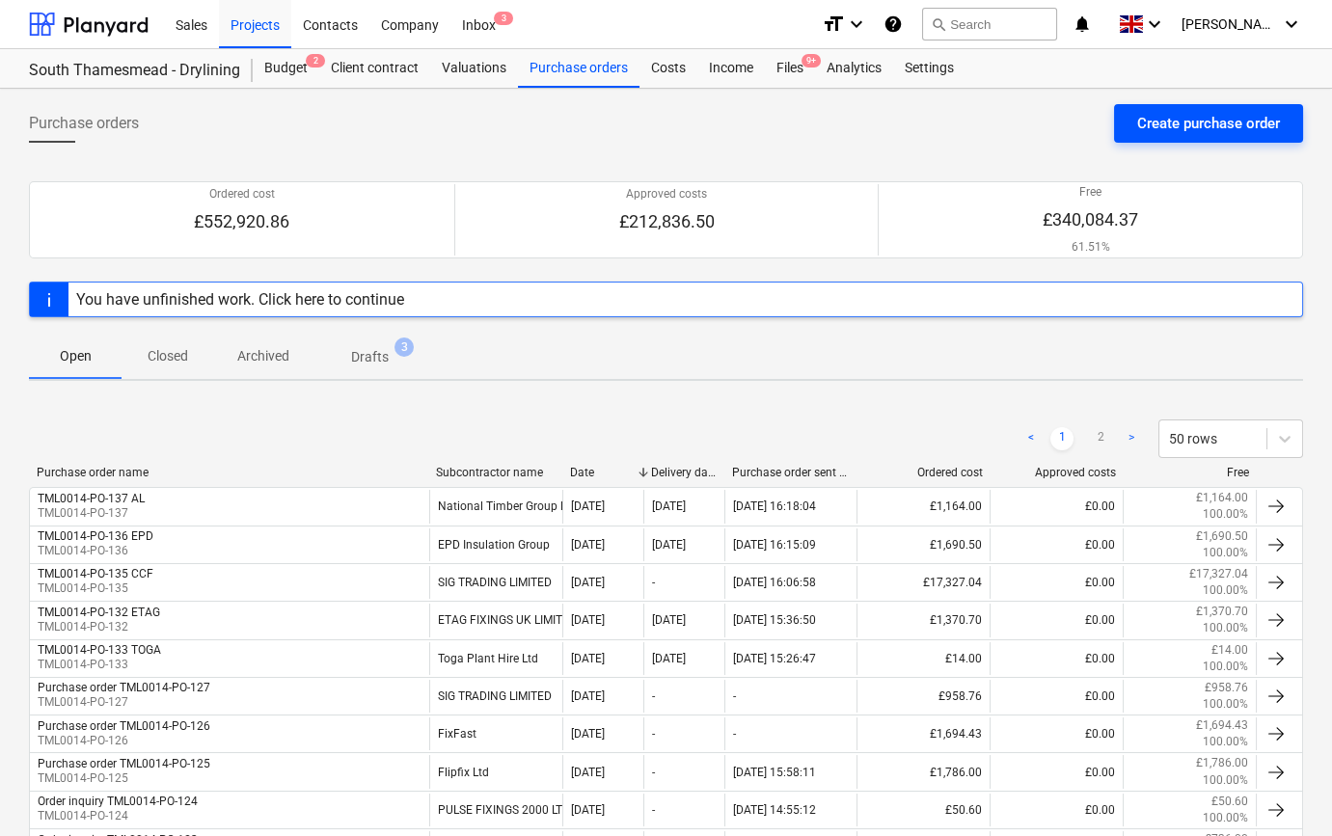
click at [1213, 128] on div "Create purchase order" at bounding box center [1208, 123] width 143 height 25
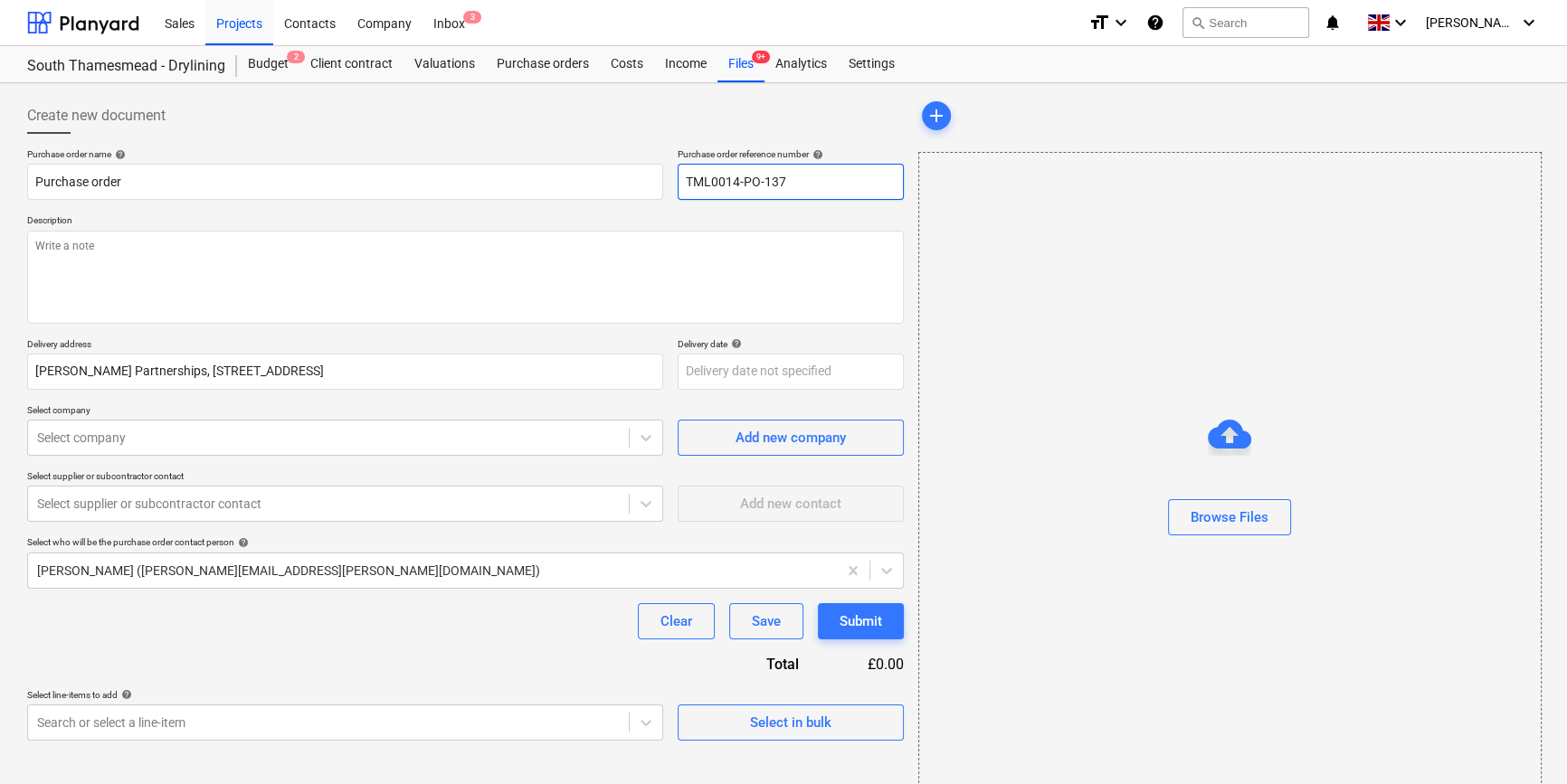
click at [814, 180] on input "TML0014-PO-137" at bounding box center [790, 182] width 226 height 37
click at [779, 188] on input "TML0014-PO-138" at bounding box center [790, 182] width 226 height 37
drag, startPoint x: 794, startPoint y: 186, endPoint x: 687, endPoint y: 184, distance: 107.0
click at [687, 184] on input "TML0014-PO-138" at bounding box center [790, 182] width 226 height 37
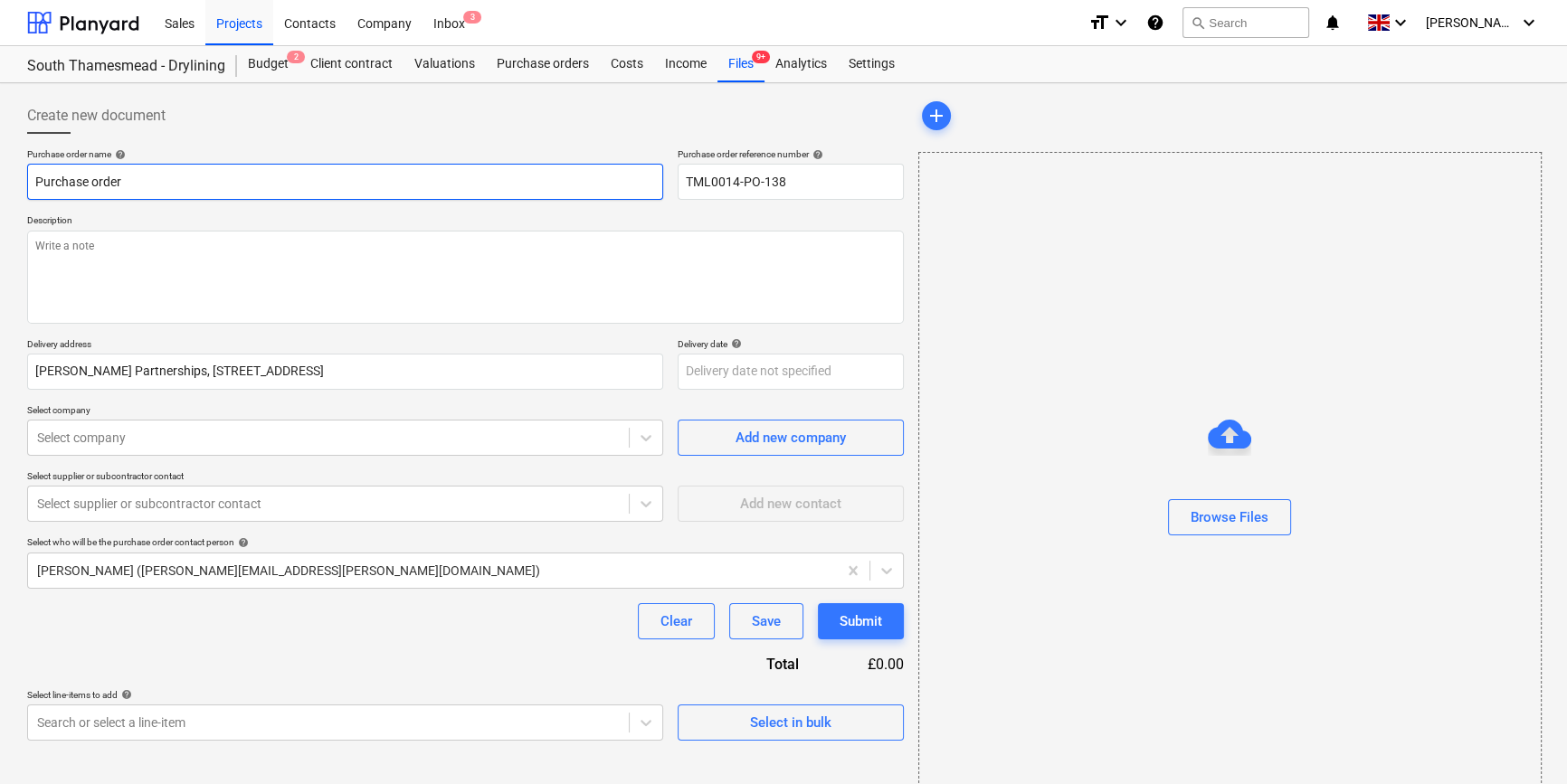
drag, startPoint x: 131, startPoint y: 170, endPoint x: 34, endPoint y: 173, distance: 97.0
click at [34, 173] on input "Purchase order" at bounding box center [345, 182] width 636 height 37
paste input "TML0014-PO-138"
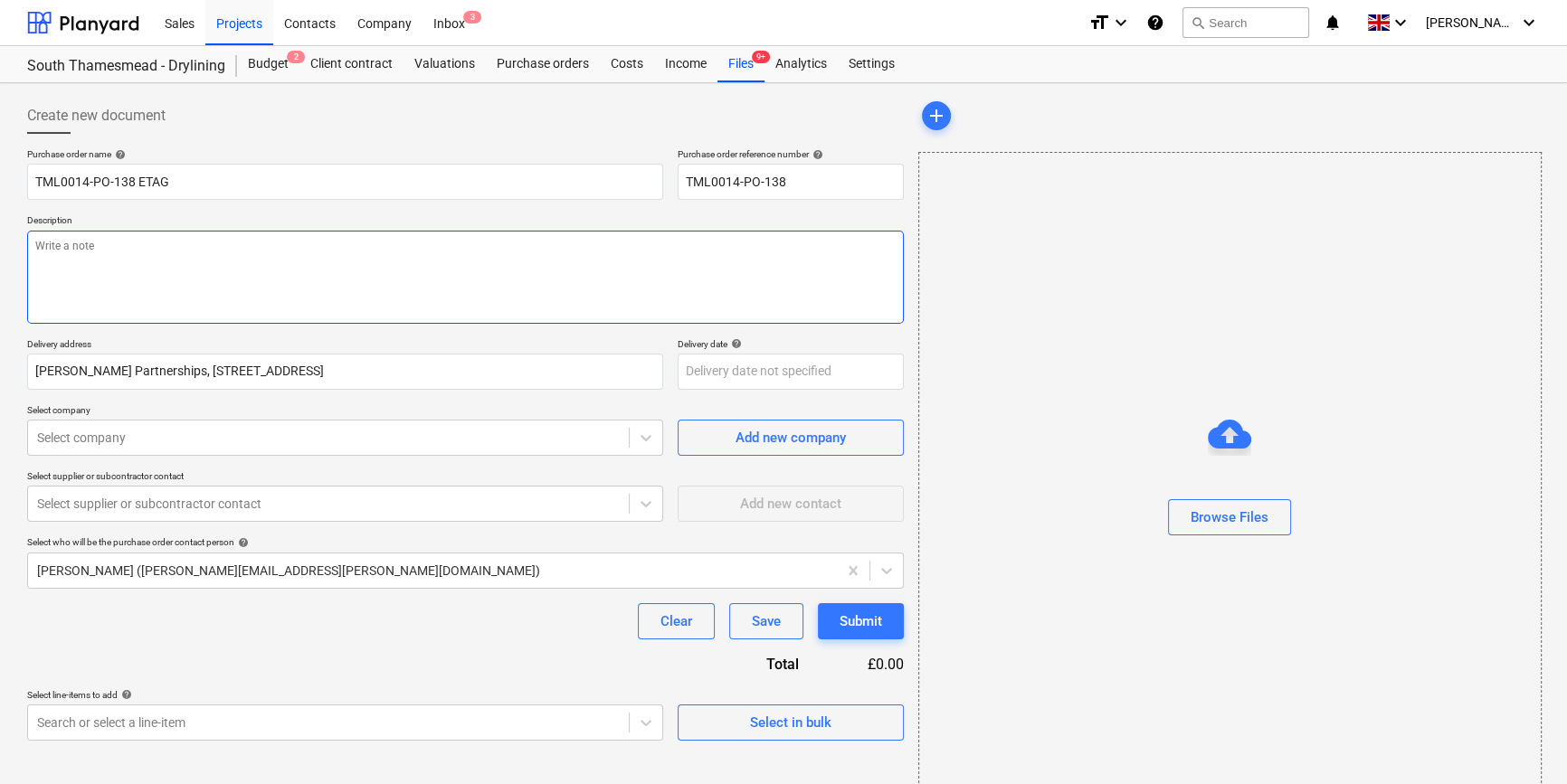
click at [62, 271] on textarea at bounding box center [465, 277] width 877 height 93
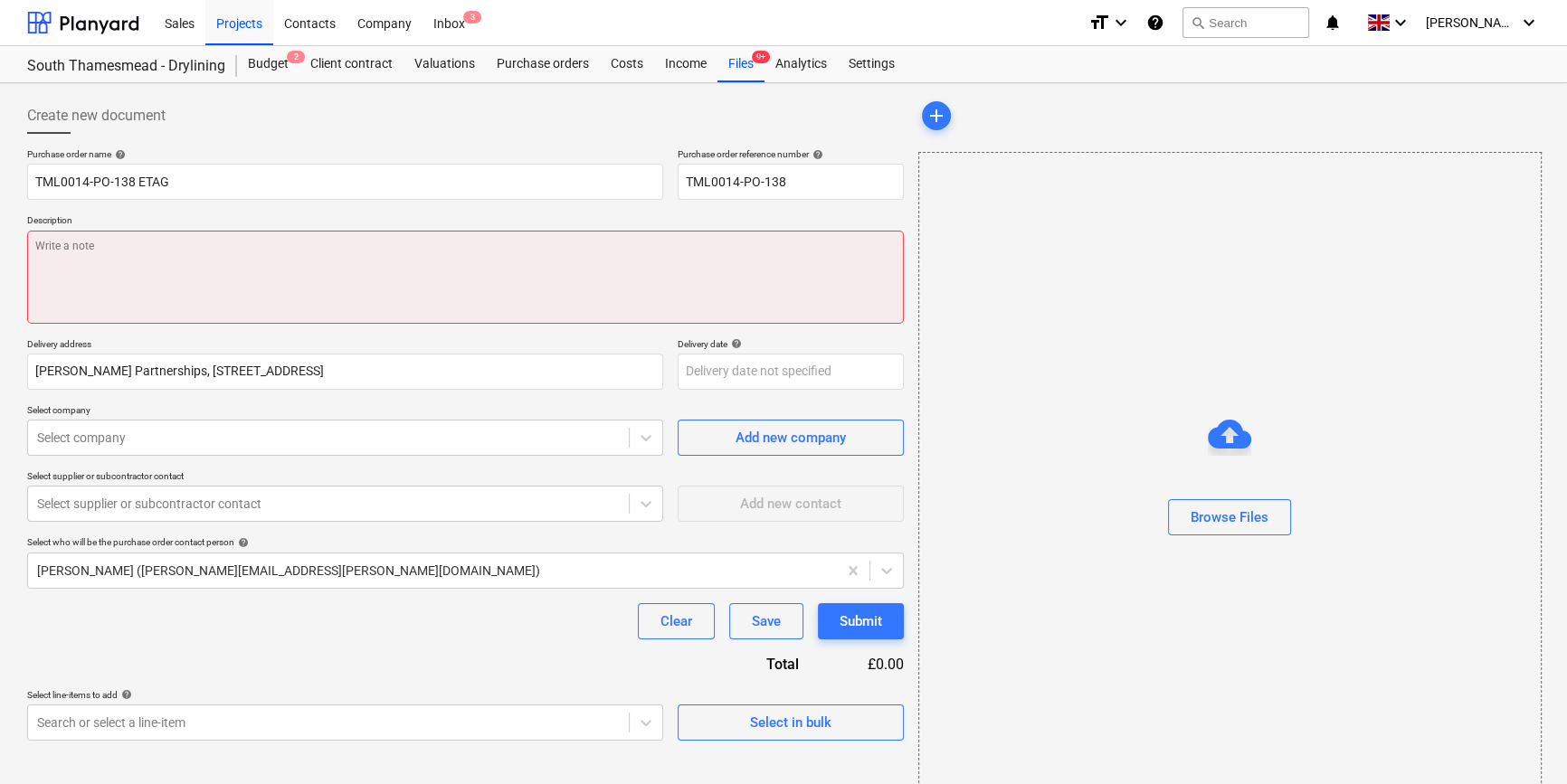
paste textarea "Site Contact : [PERSON_NAME] [PHONE_NUMBER]"
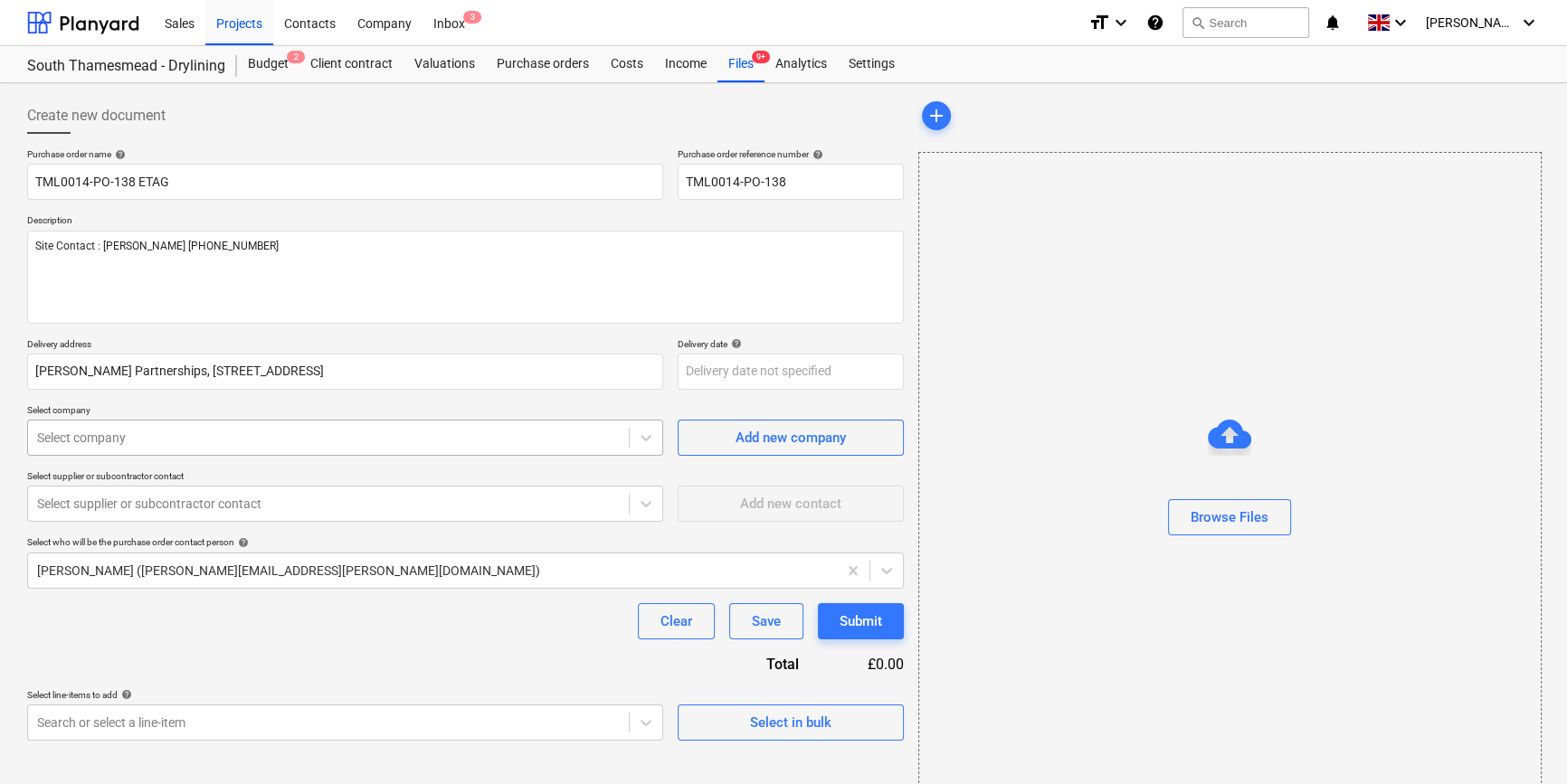
click at [168, 445] on div at bounding box center [328, 437] width 583 height 18
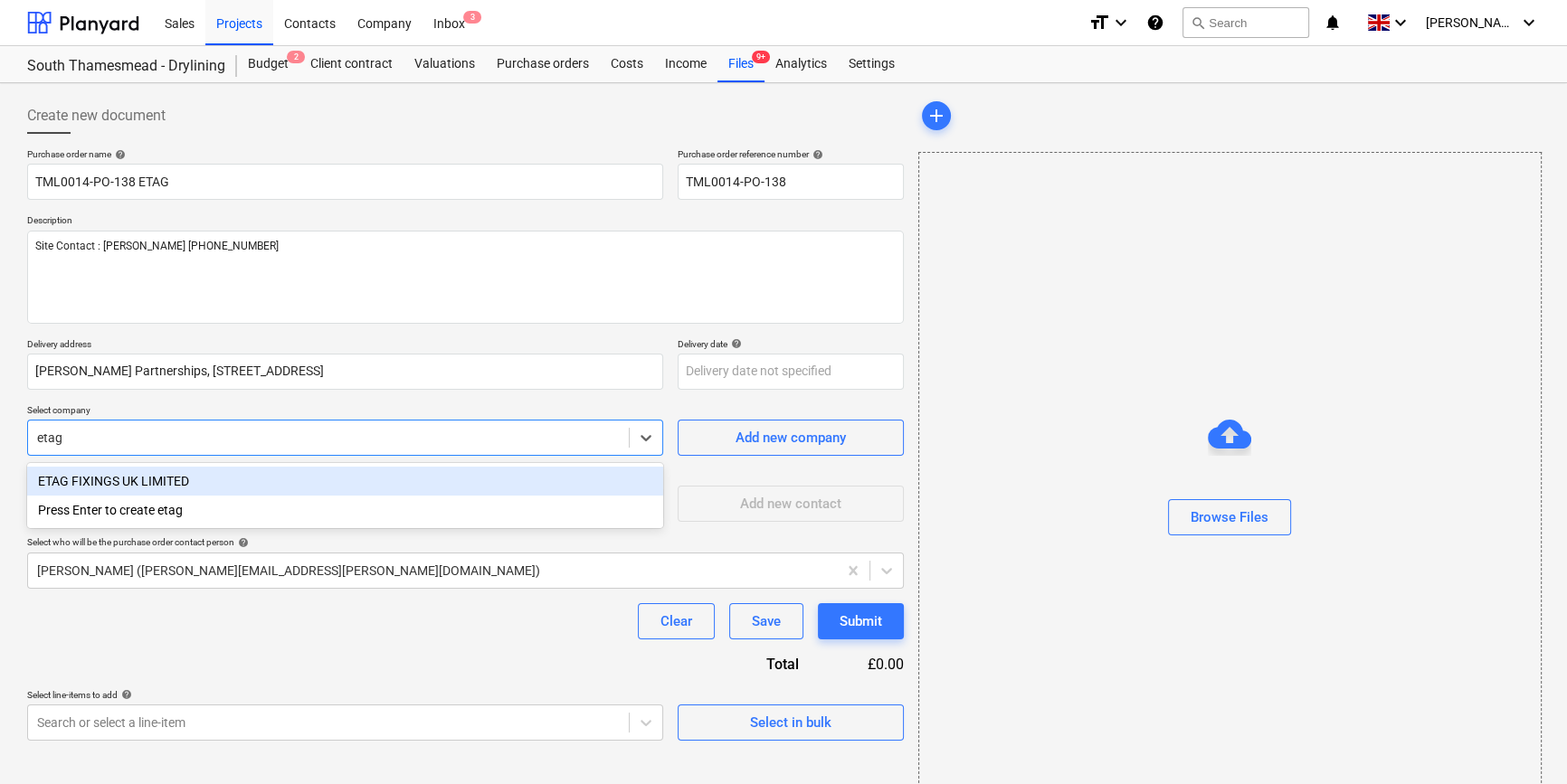
click at [145, 484] on div "ETAG FIXINGS UK LIMITED" at bounding box center [345, 481] width 636 height 29
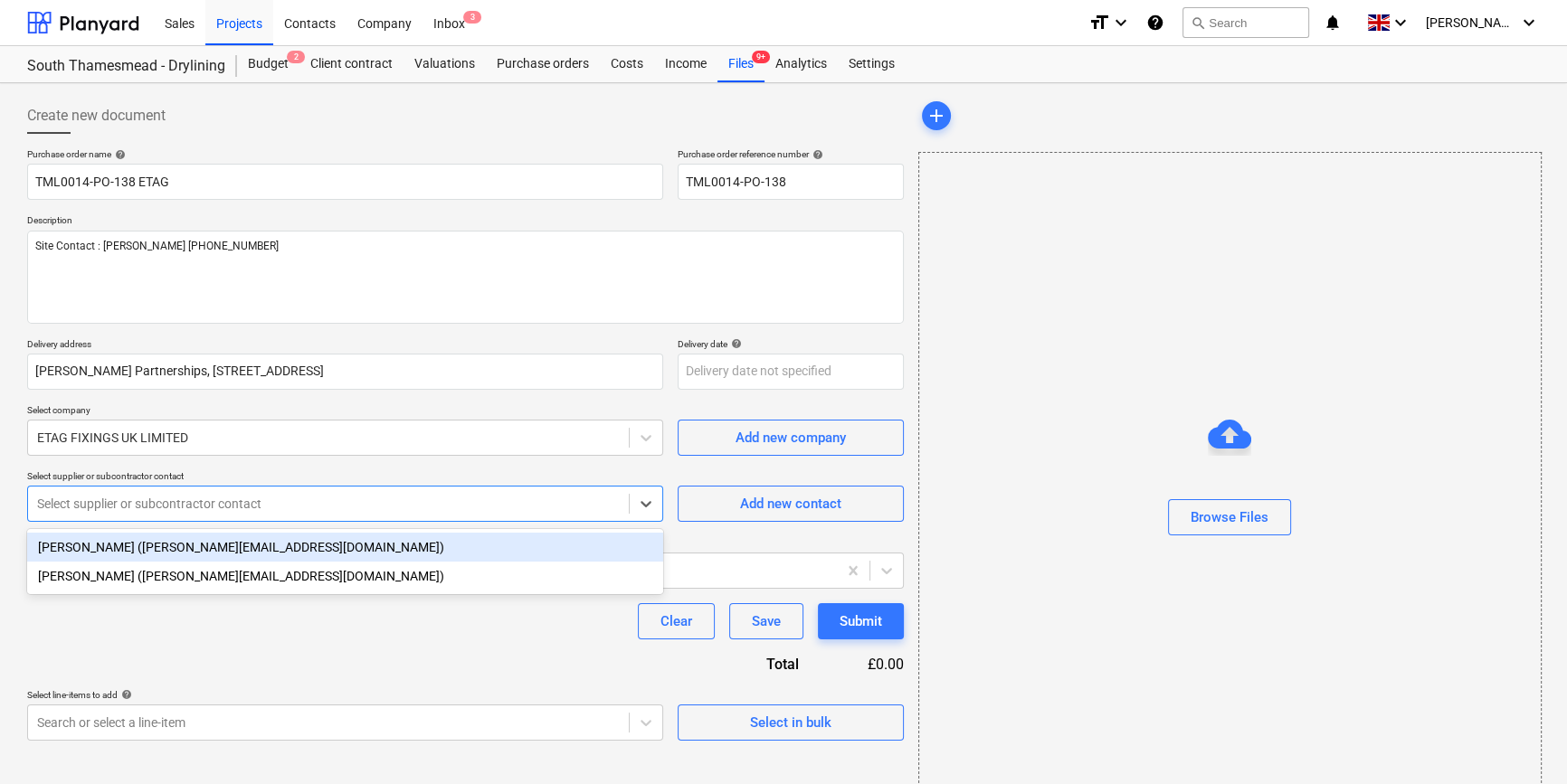
click at [142, 502] on div at bounding box center [328, 504] width 583 height 18
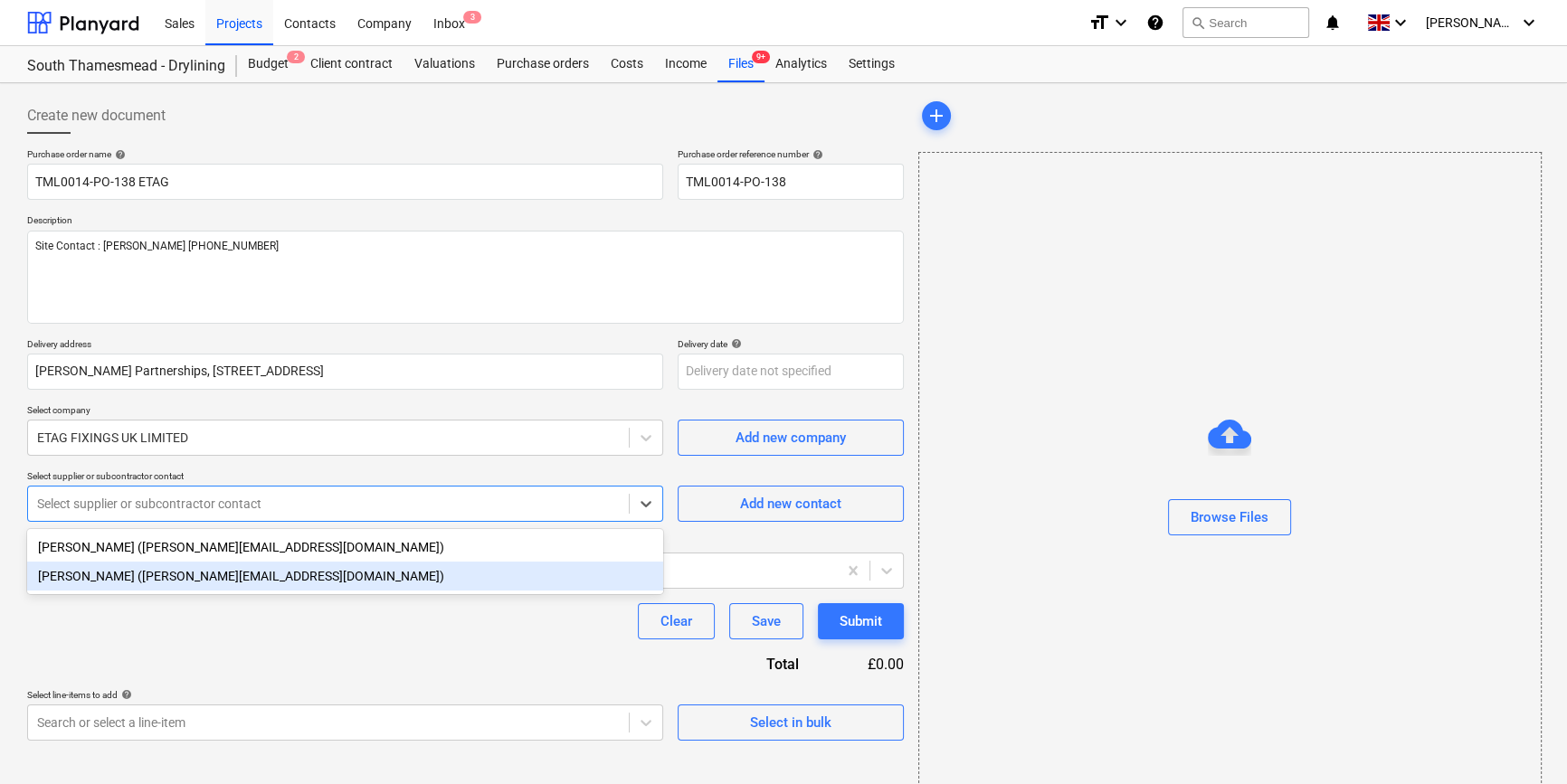
click at [136, 576] on div "[PERSON_NAME] ([PERSON_NAME][EMAIL_ADDRESS][DOMAIN_NAME])" at bounding box center [345, 576] width 636 height 29
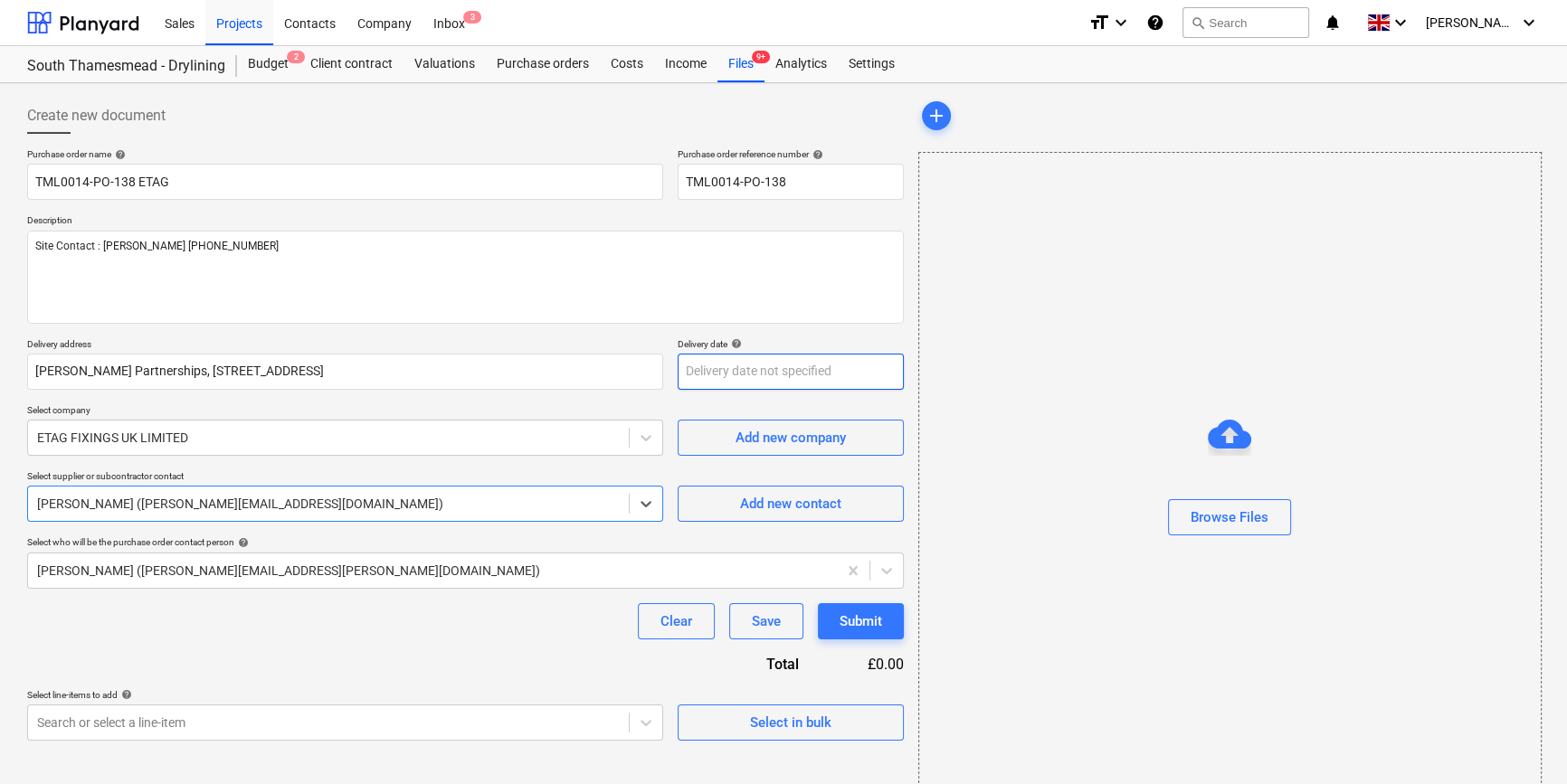
click at [704, 364] on body "Sales Projects Contacts Company Inbox 3 format_size keyboard_arrow_down help se…" at bounding box center [784, 392] width 1567 height 784
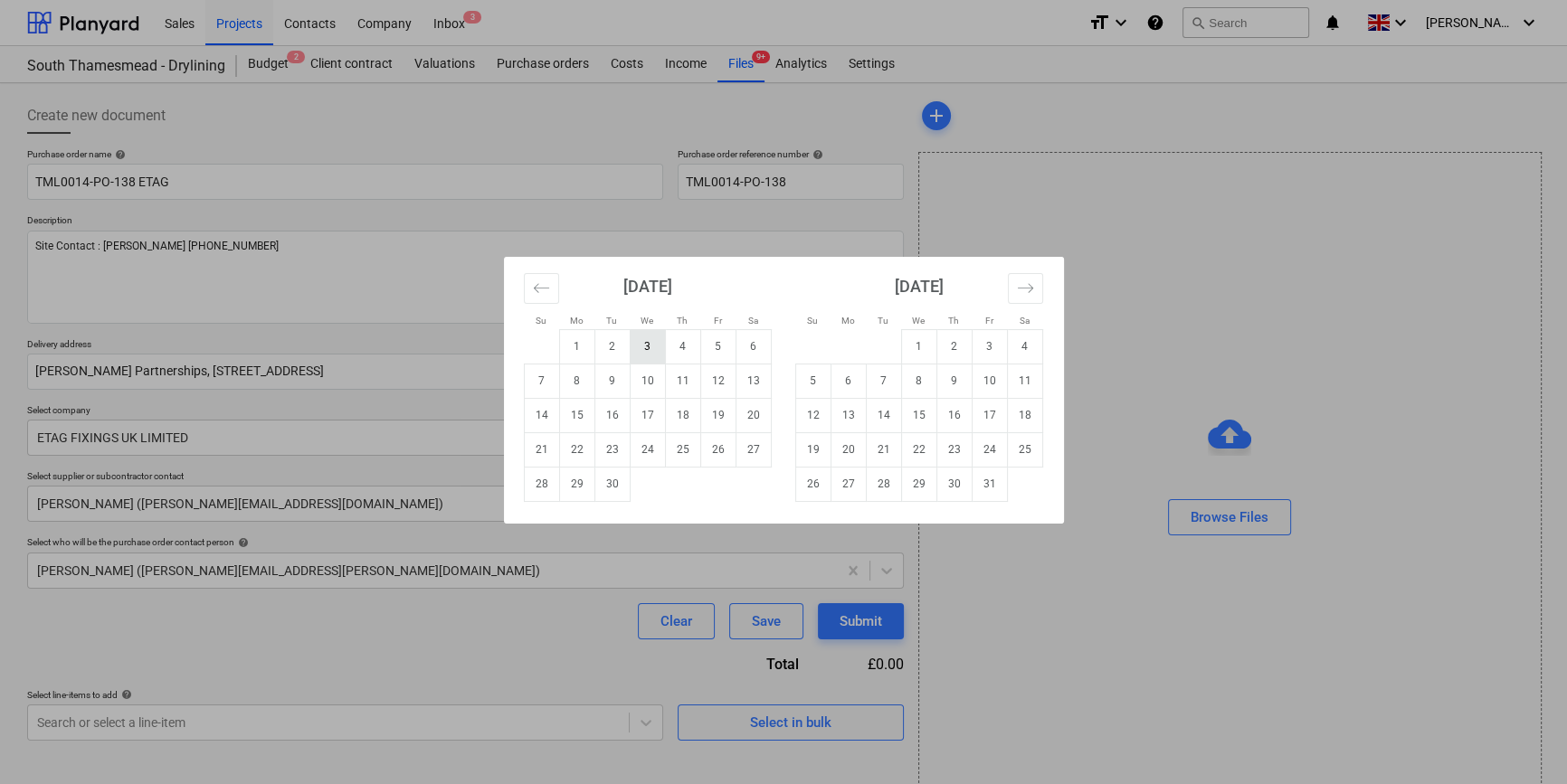
click at [642, 339] on td "3" at bounding box center [647, 346] width 36 height 35
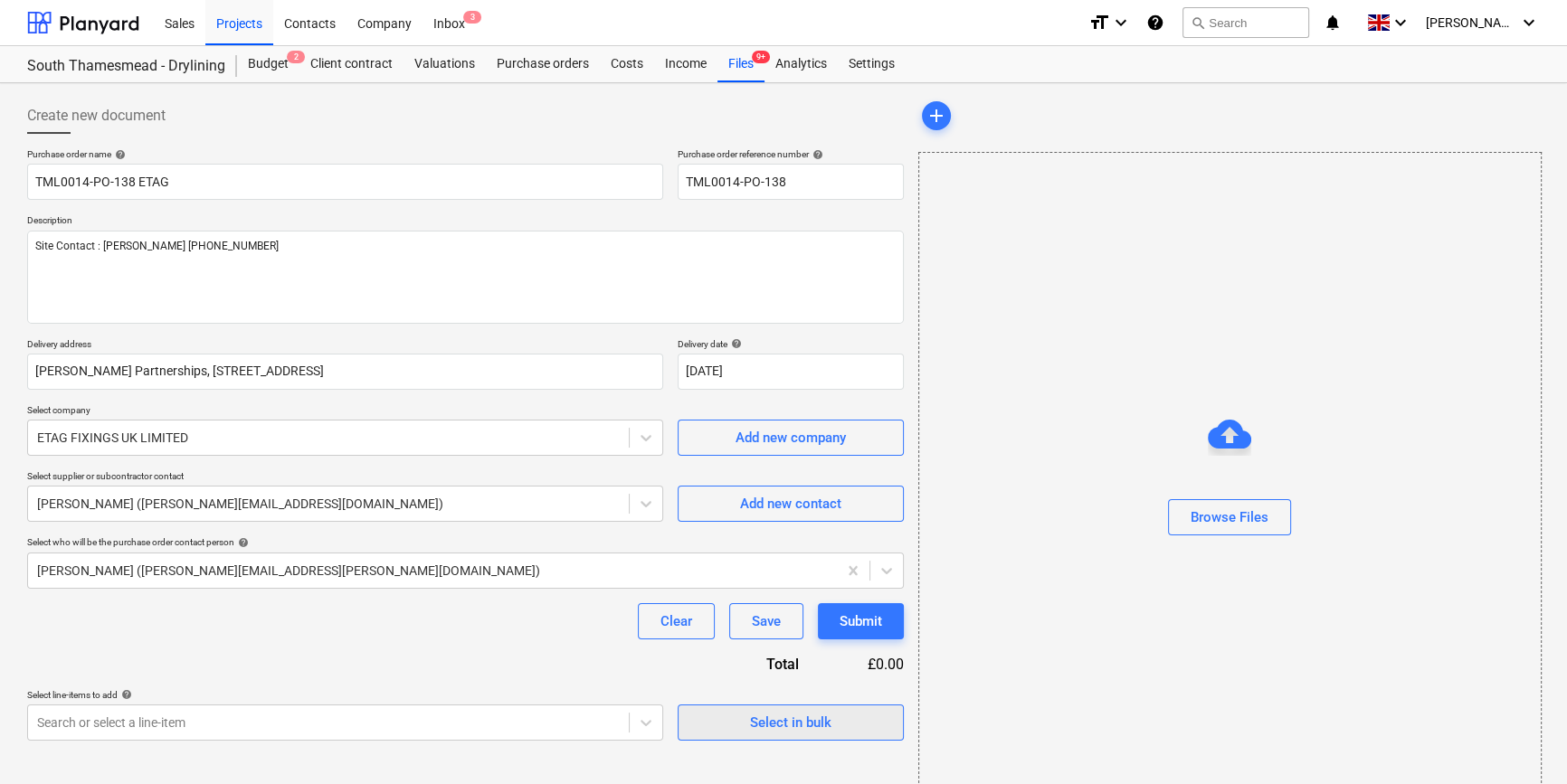
click at [777, 724] on div "Select in bulk" at bounding box center [791, 722] width 82 height 23
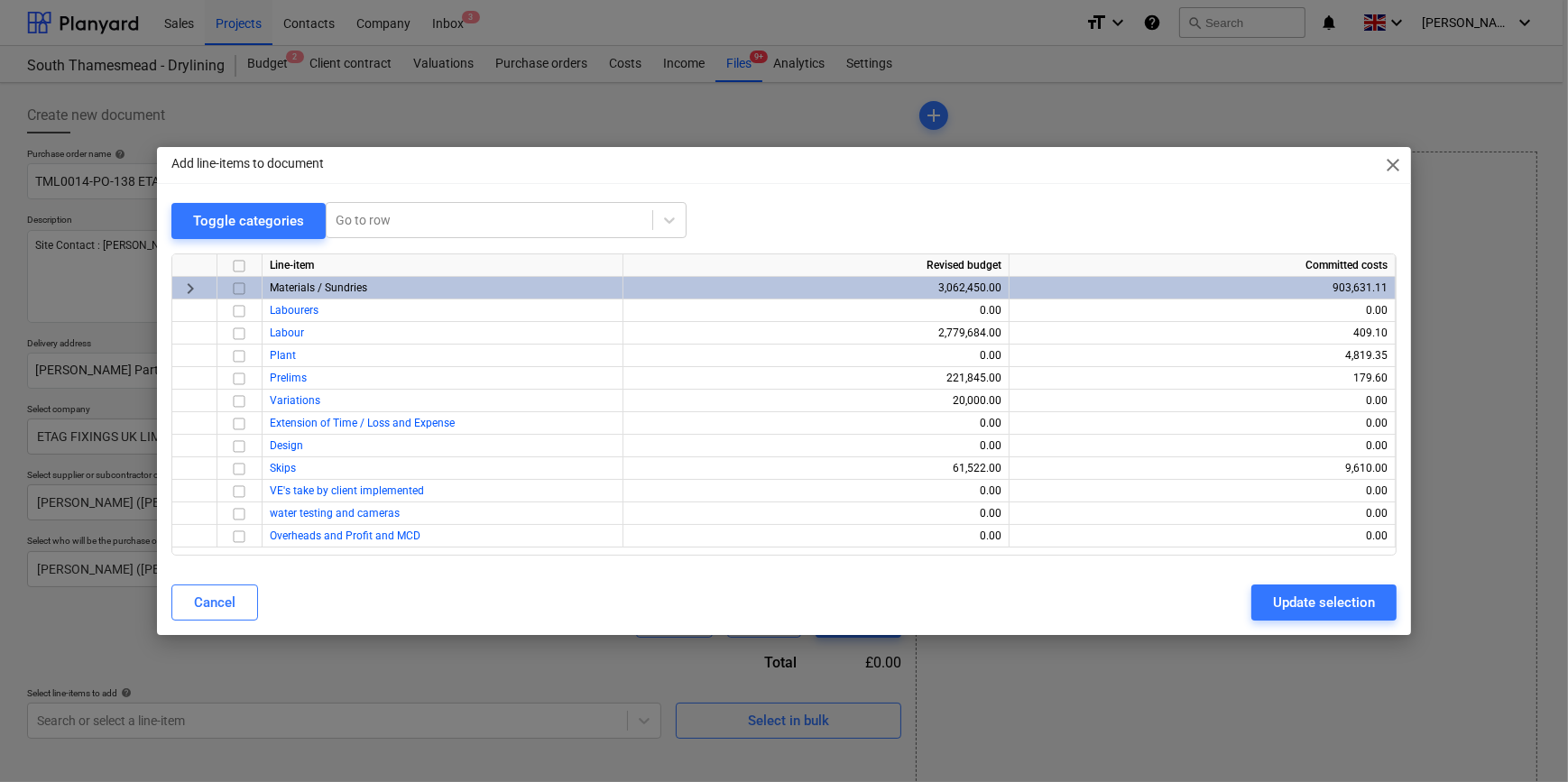
click at [240, 286] on input "checkbox" at bounding box center [239, 288] width 22 height 22
click at [1245, 613] on div "Update selection" at bounding box center [1324, 602] width 102 height 23
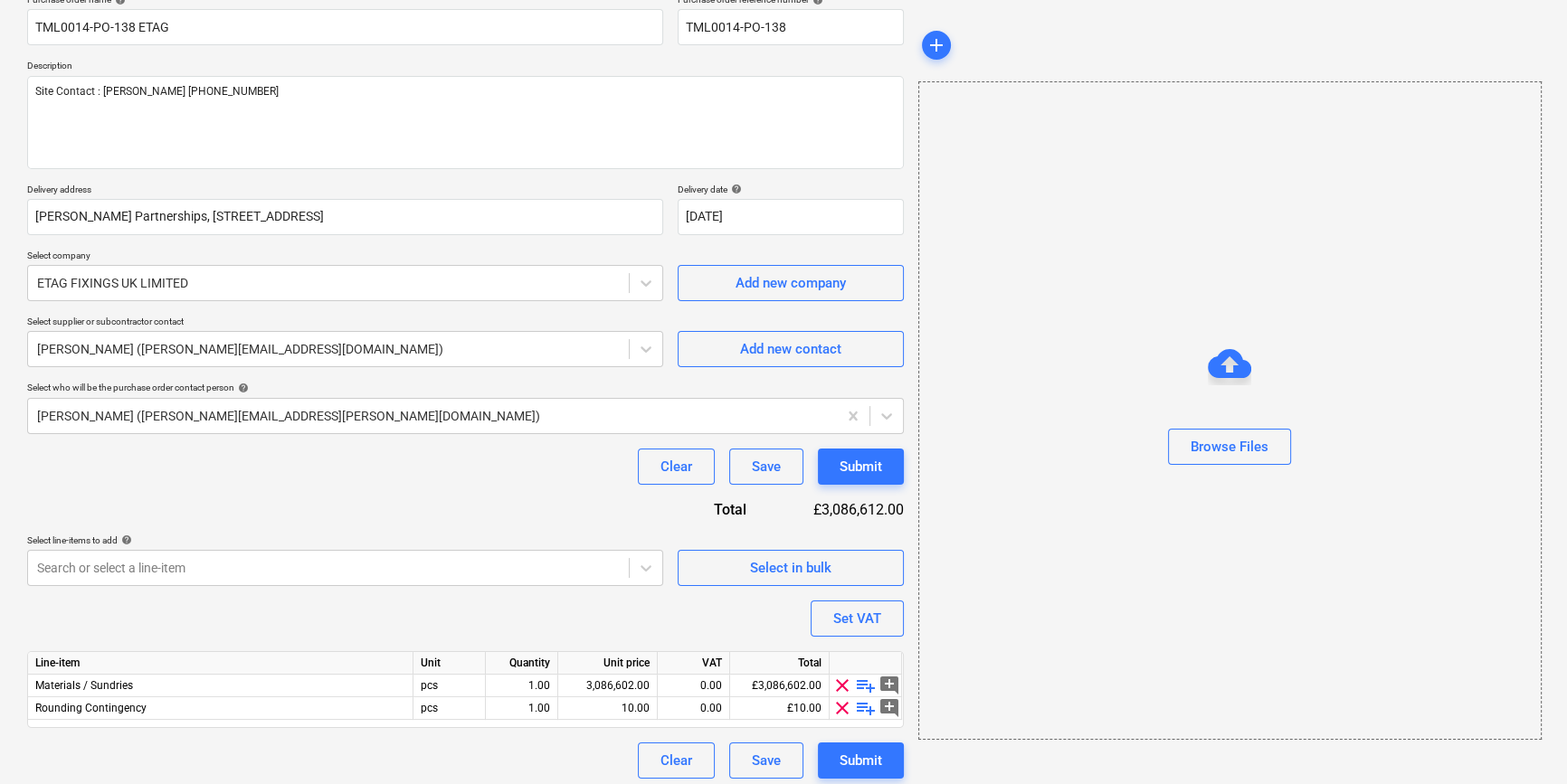
scroll to position [163, 0]
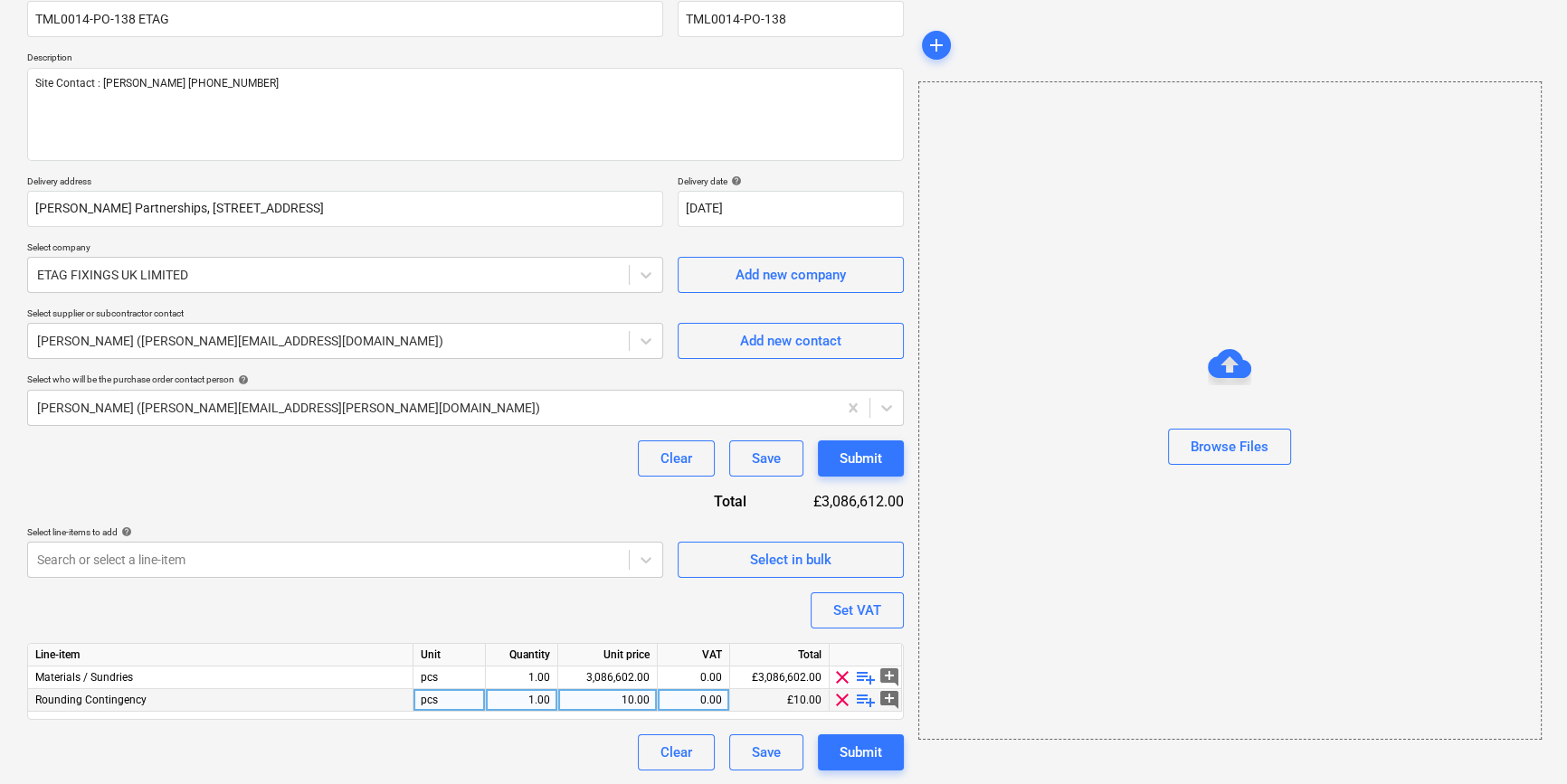
click at [843, 701] on span "clear" at bounding box center [842, 700] width 22 height 22
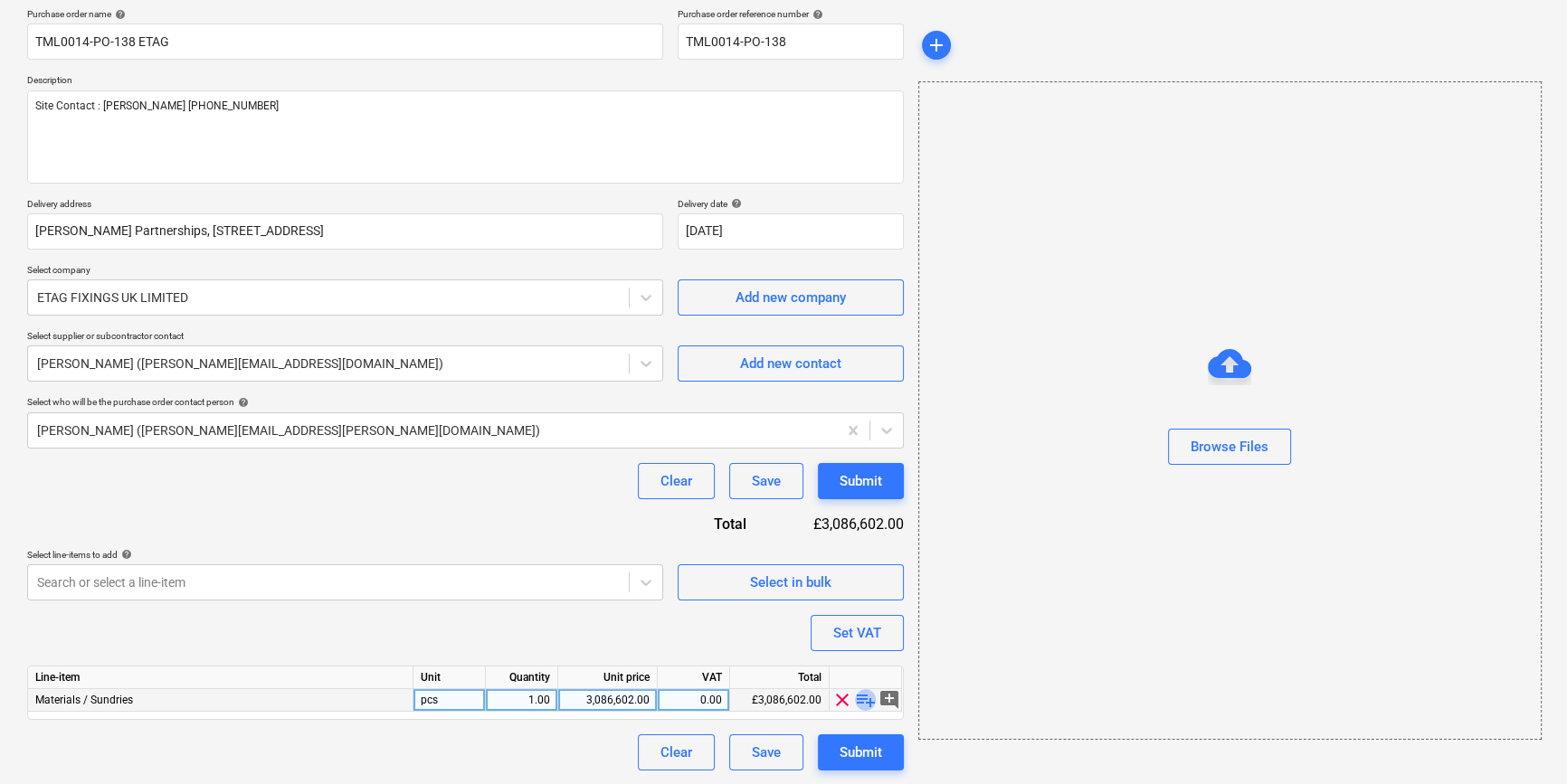
click at [864, 700] on span "playlist_add" at bounding box center [865, 700] width 22 height 22
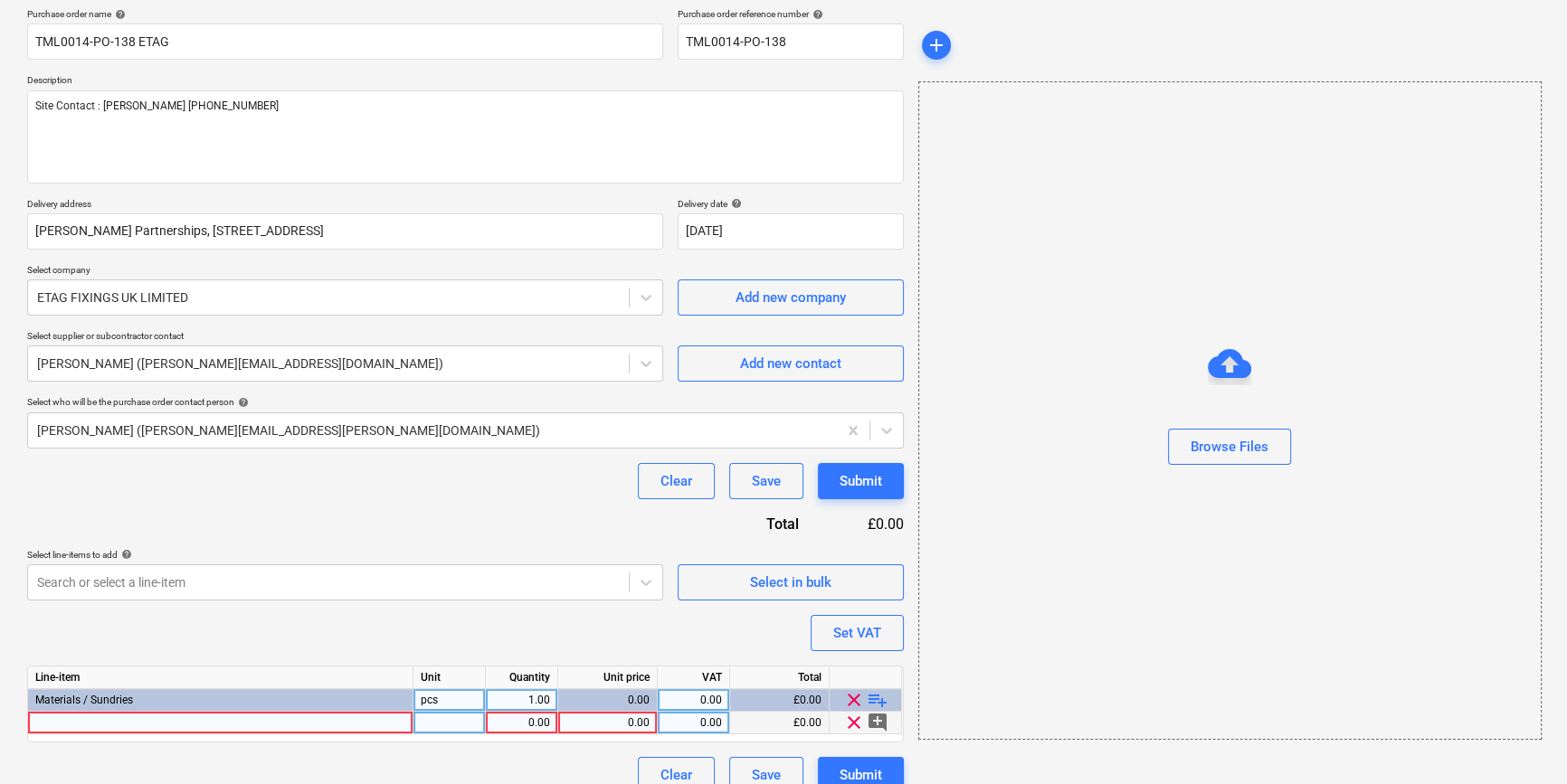
click at [40, 721] on div at bounding box center [221, 723] width 386 height 23
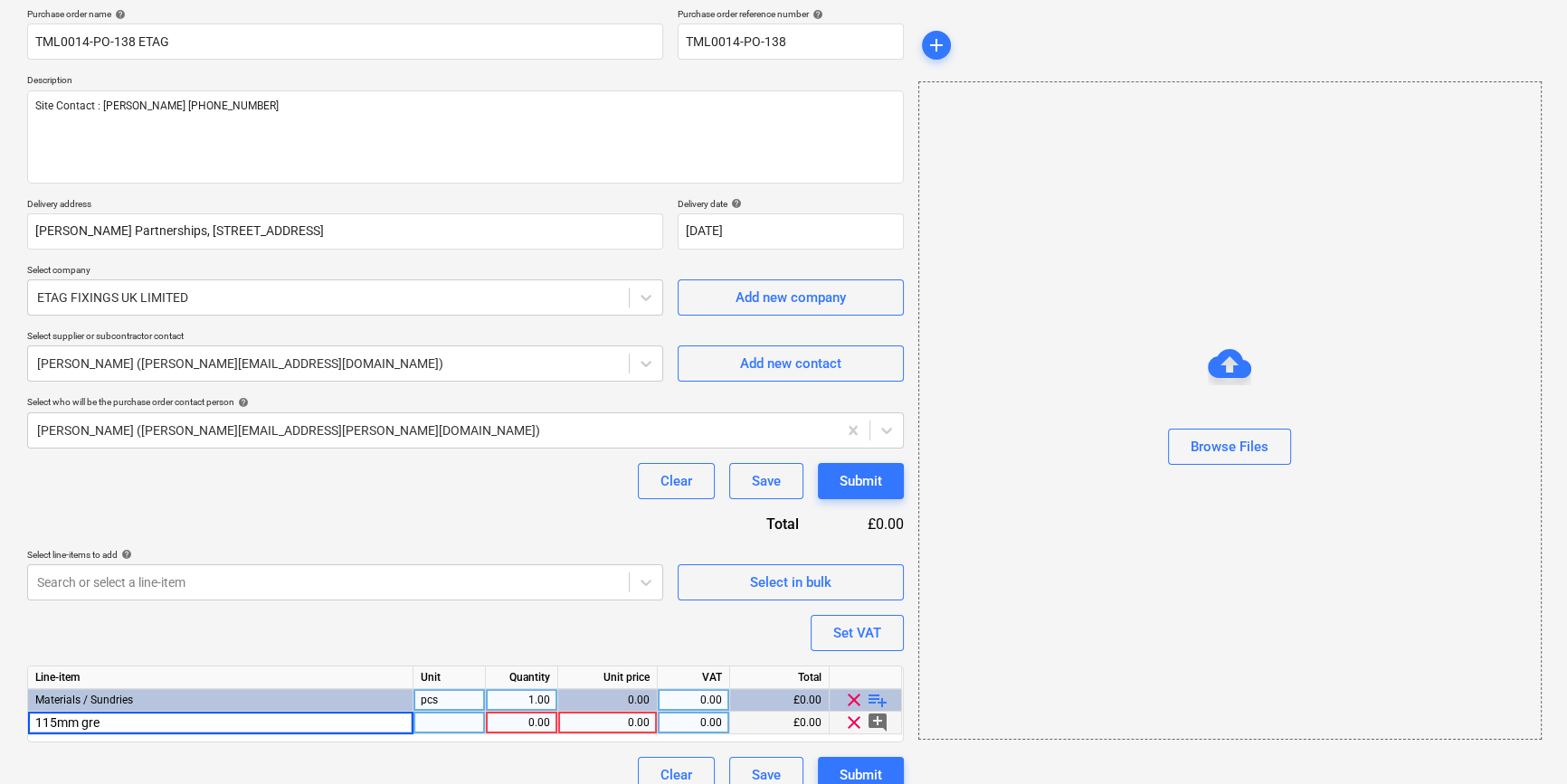
click at [37, 723] on input "115mm gre" at bounding box center [221, 722] width 385 height 22
click at [132, 724] on input "1x115mm gre" at bounding box center [221, 722] width 385 height 22
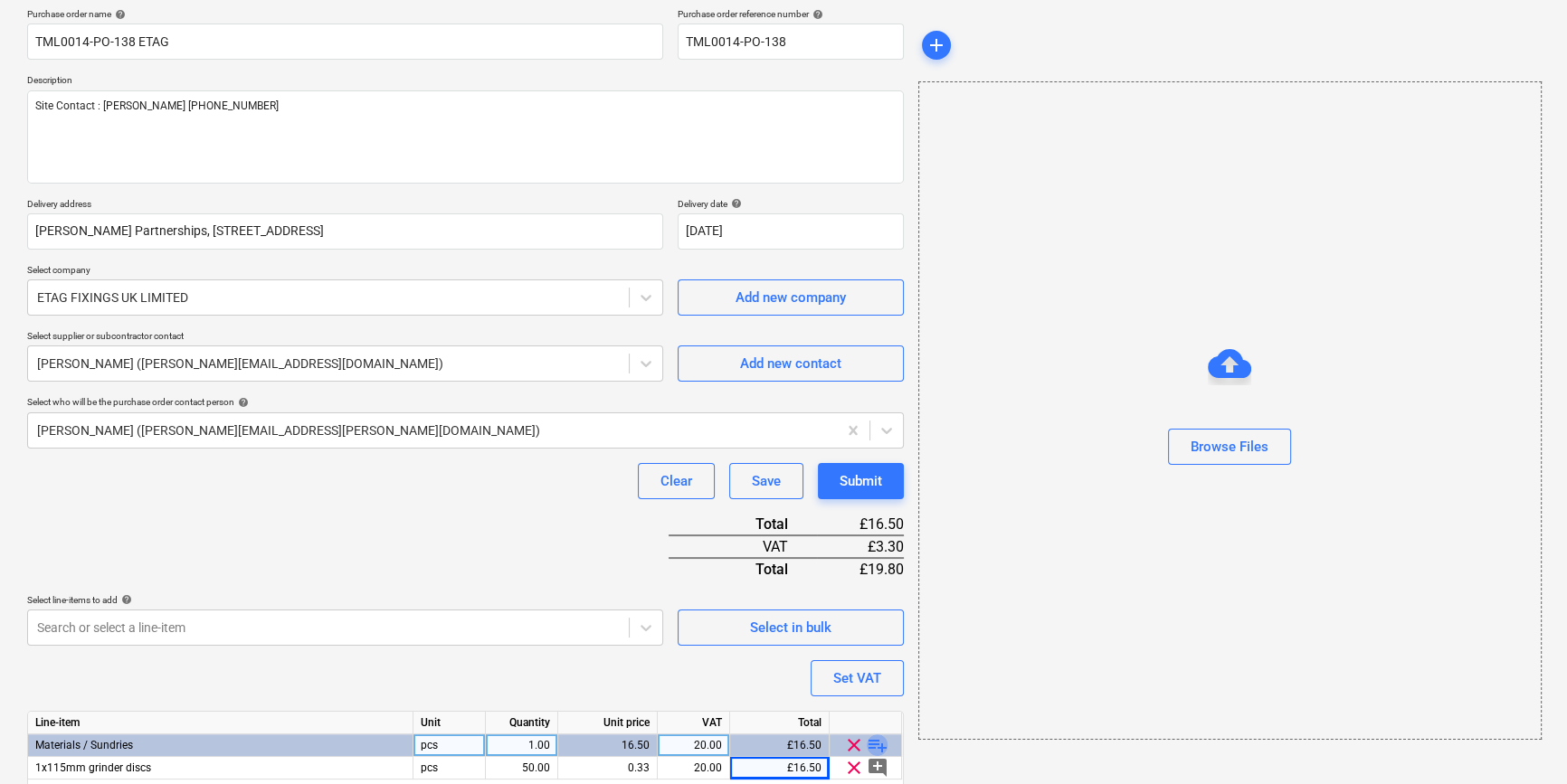
click at [875, 738] on span "playlist_add" at bounding box center [877, 745] width 22 height 22
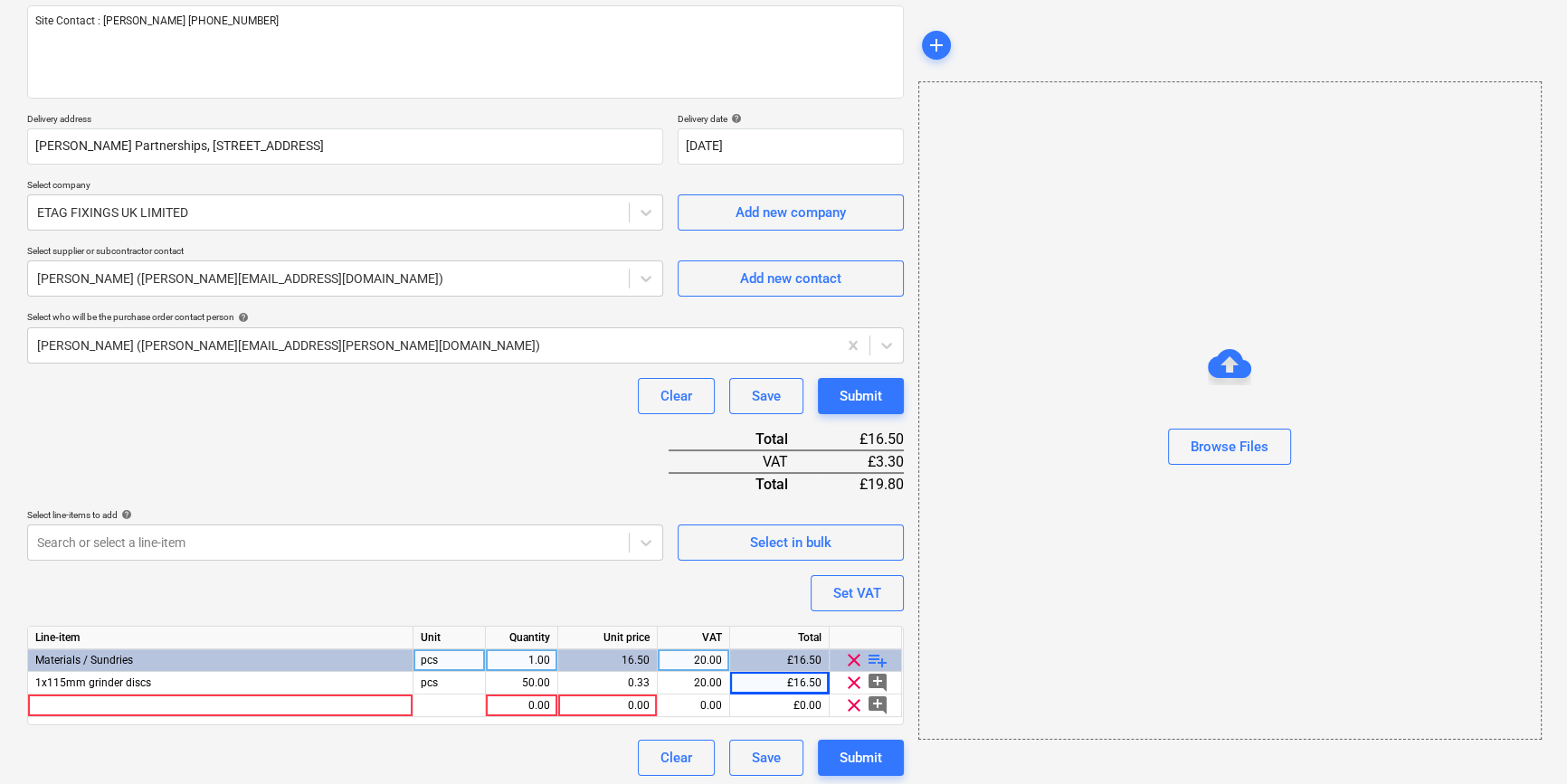
scroll to position [231, 0]
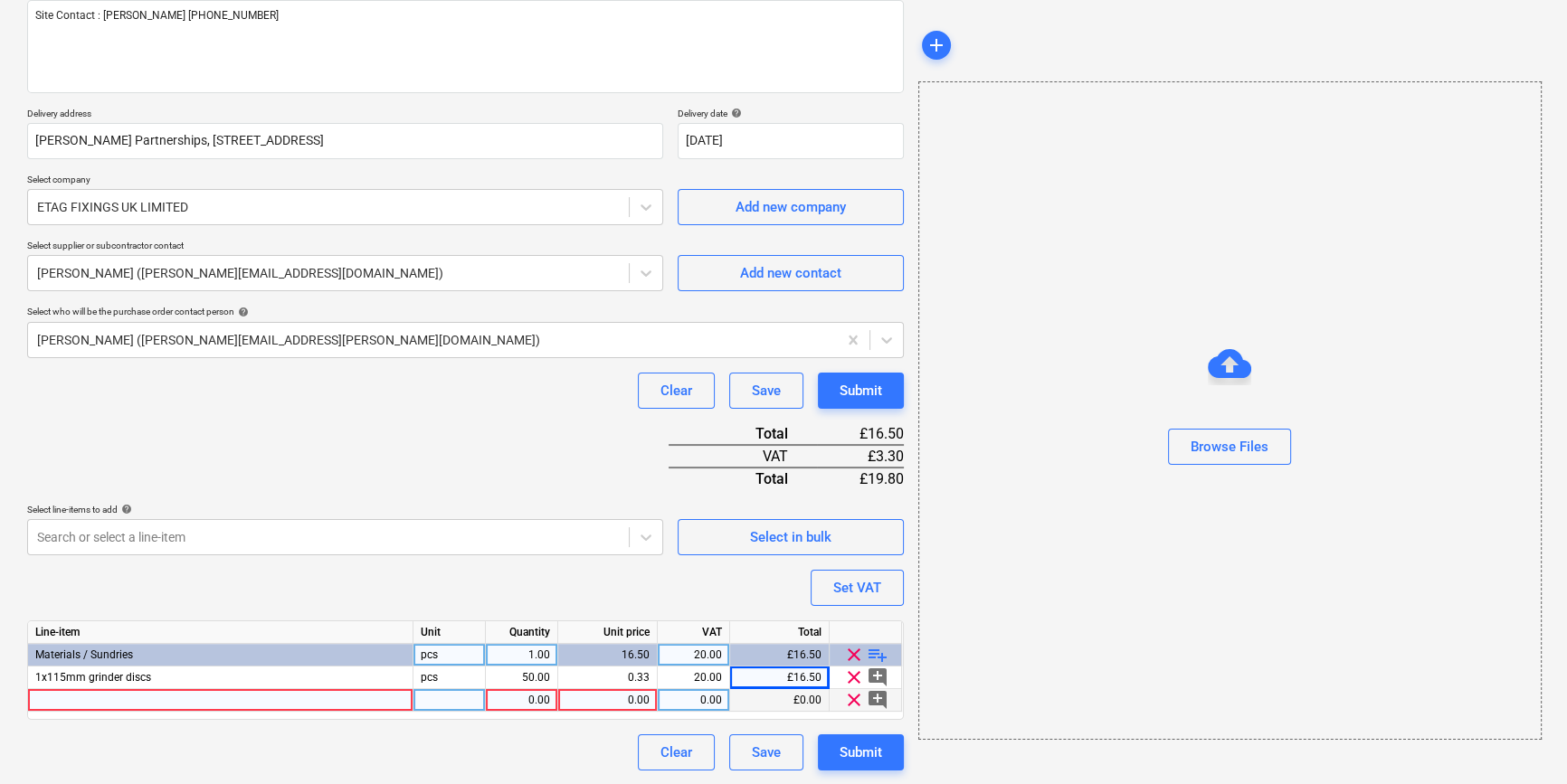
click at [55, 699] on div at bounding box center [221, 701] width 386 height 23
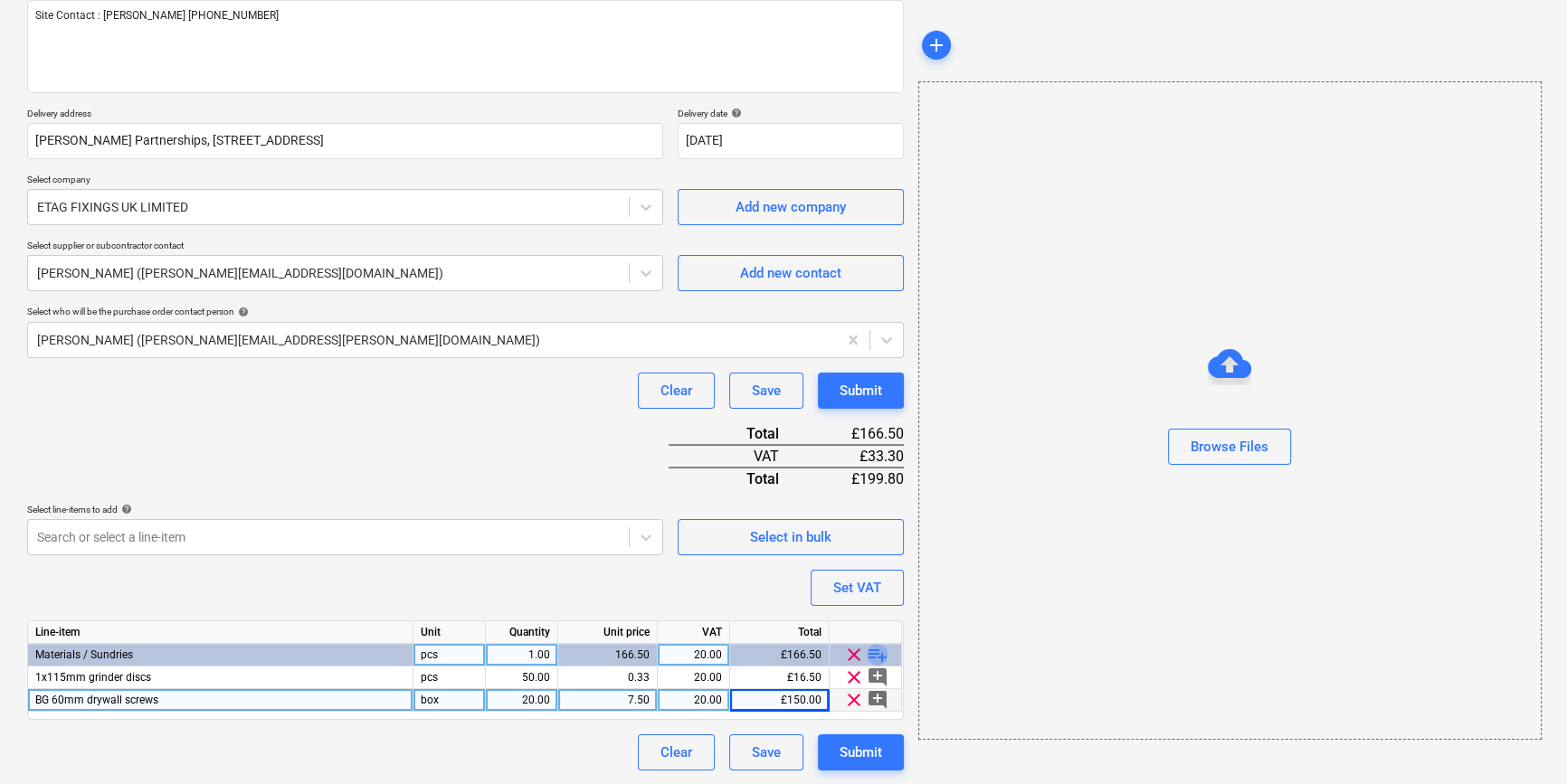
click at [879, 652] on span "playlist_add" at bounding box center [877, 655] width 22 height 22
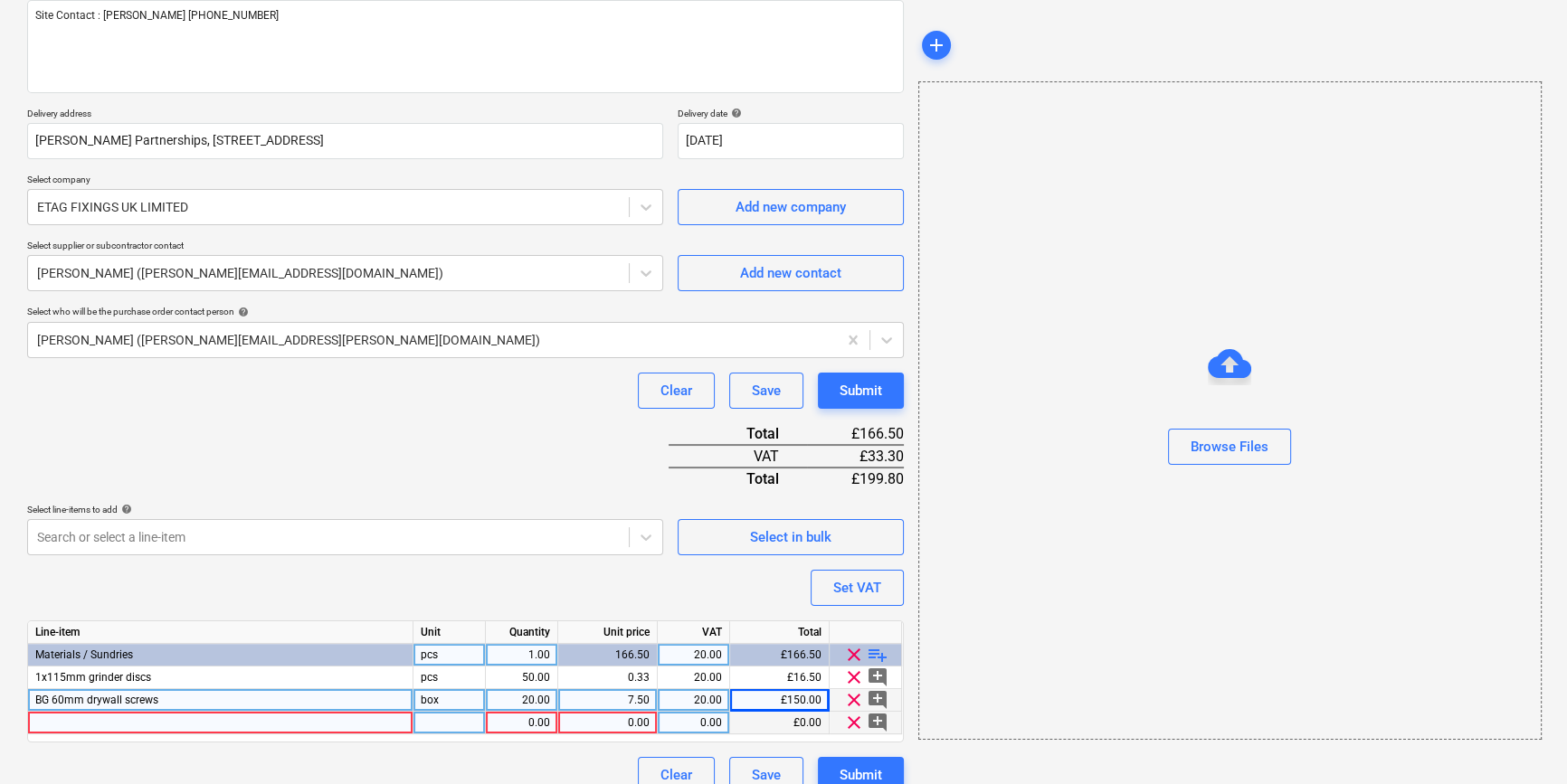
click at [53, 726] on div at bounding box center [221, 723] width 386 height 23
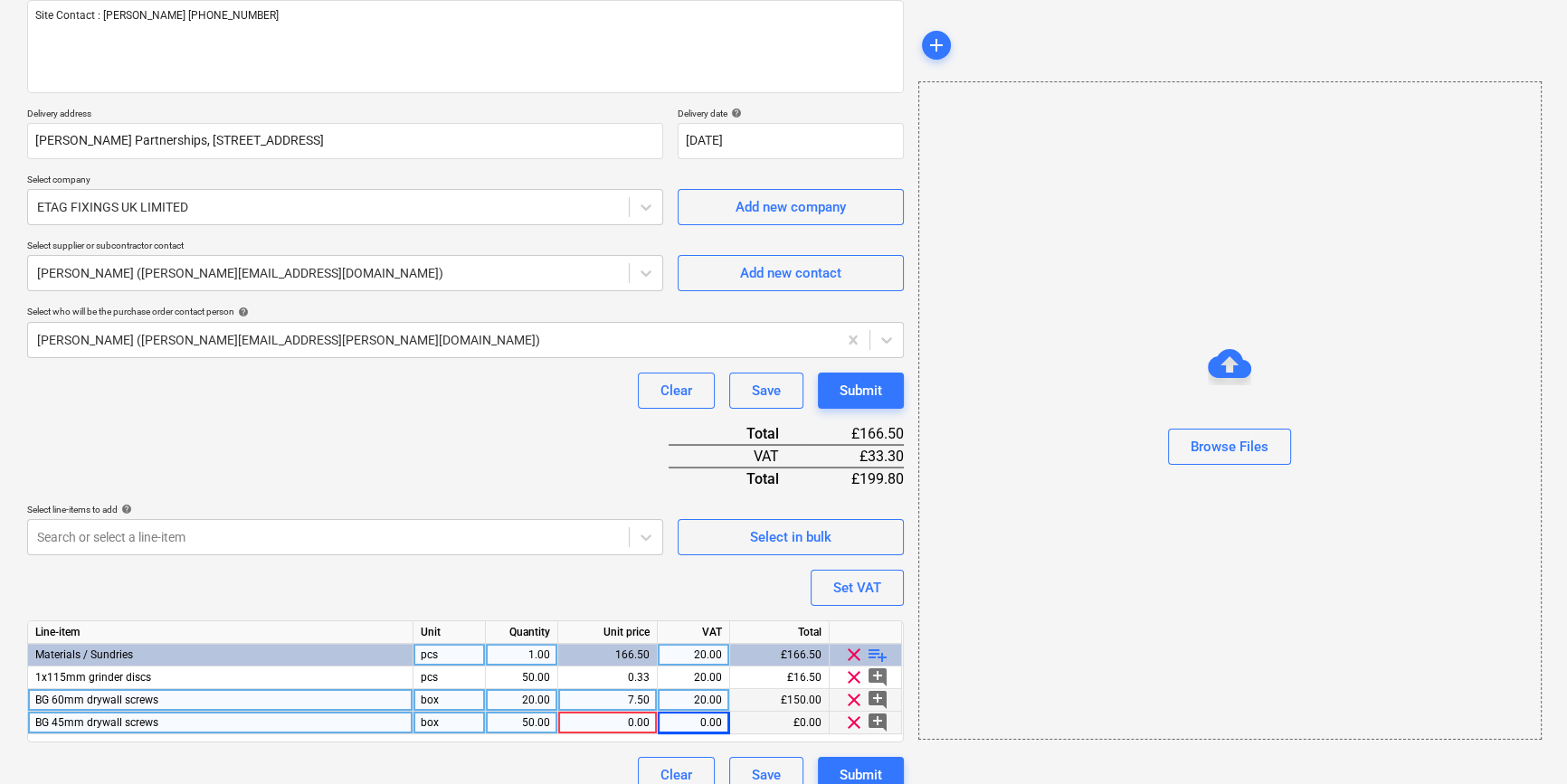
click at [608, 718] on div "0.00" at bounding box center [608, 723] width 84 height 23
click at [875, 650] on span "playlist_add" at bounding box center [877, 655] width 22 height 22
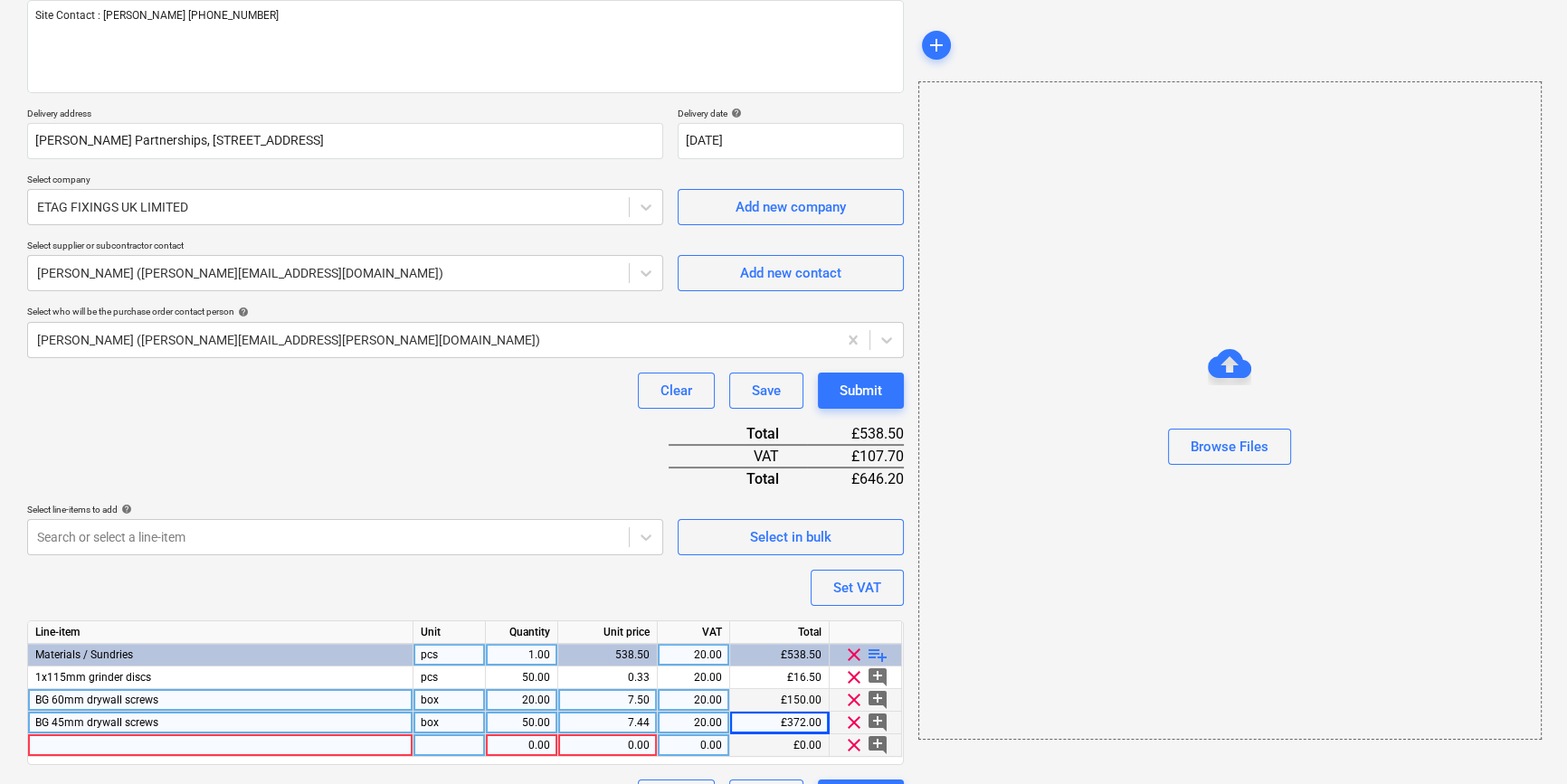
drag, startPoint x: 77, startPoint y: 740, endPoint x: 78, endPoint y: 749, distance: 9.1
click at [78, 749] on div at bounding box center [221, 746] width 386 height 23
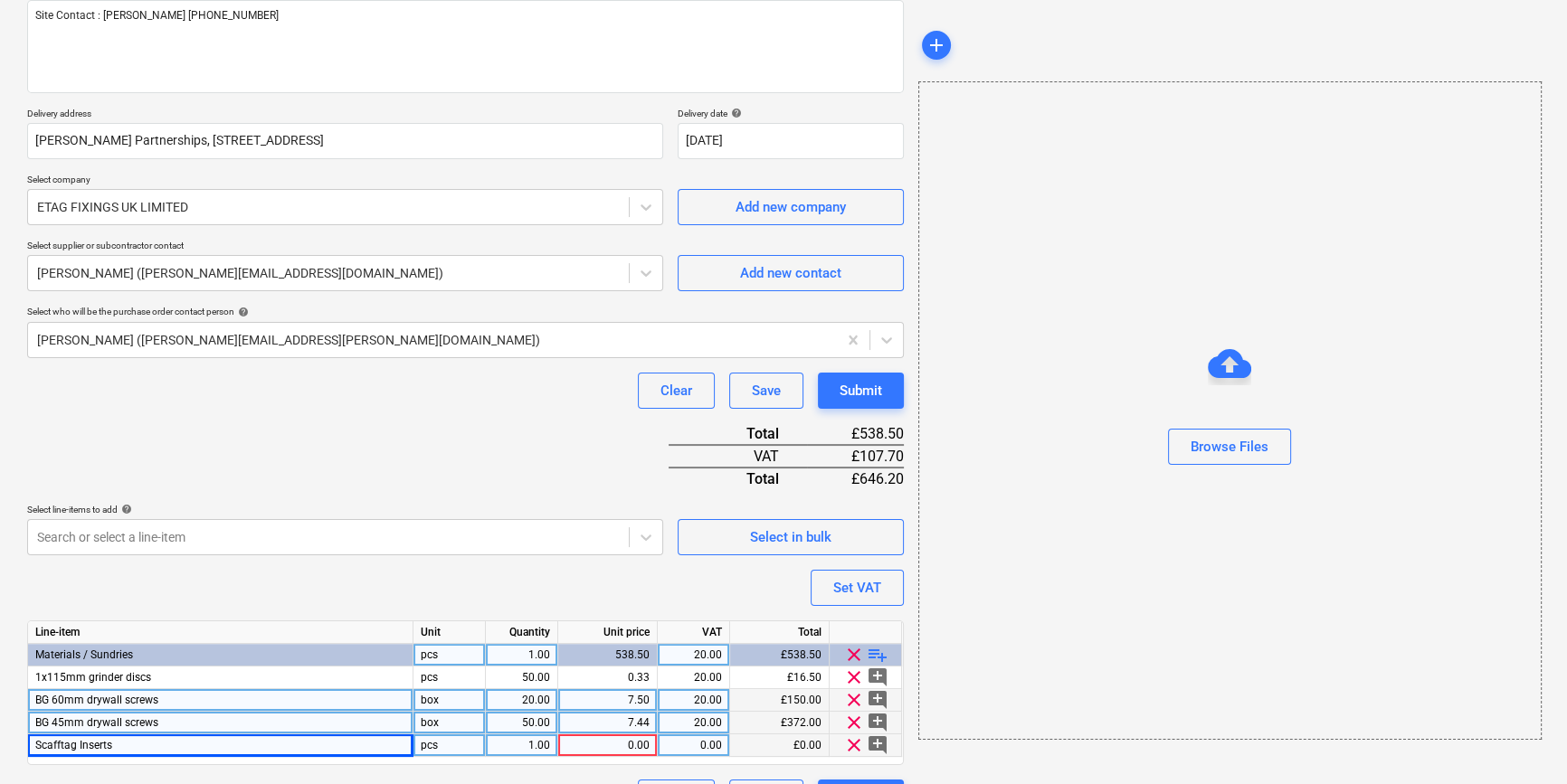
click at [454, 739] on div "pcs" at bounding box center [449, 746] width 72 height 23
click at [525, 744] on div "1.00" at bounding box center [522, 746] width 57 height 23
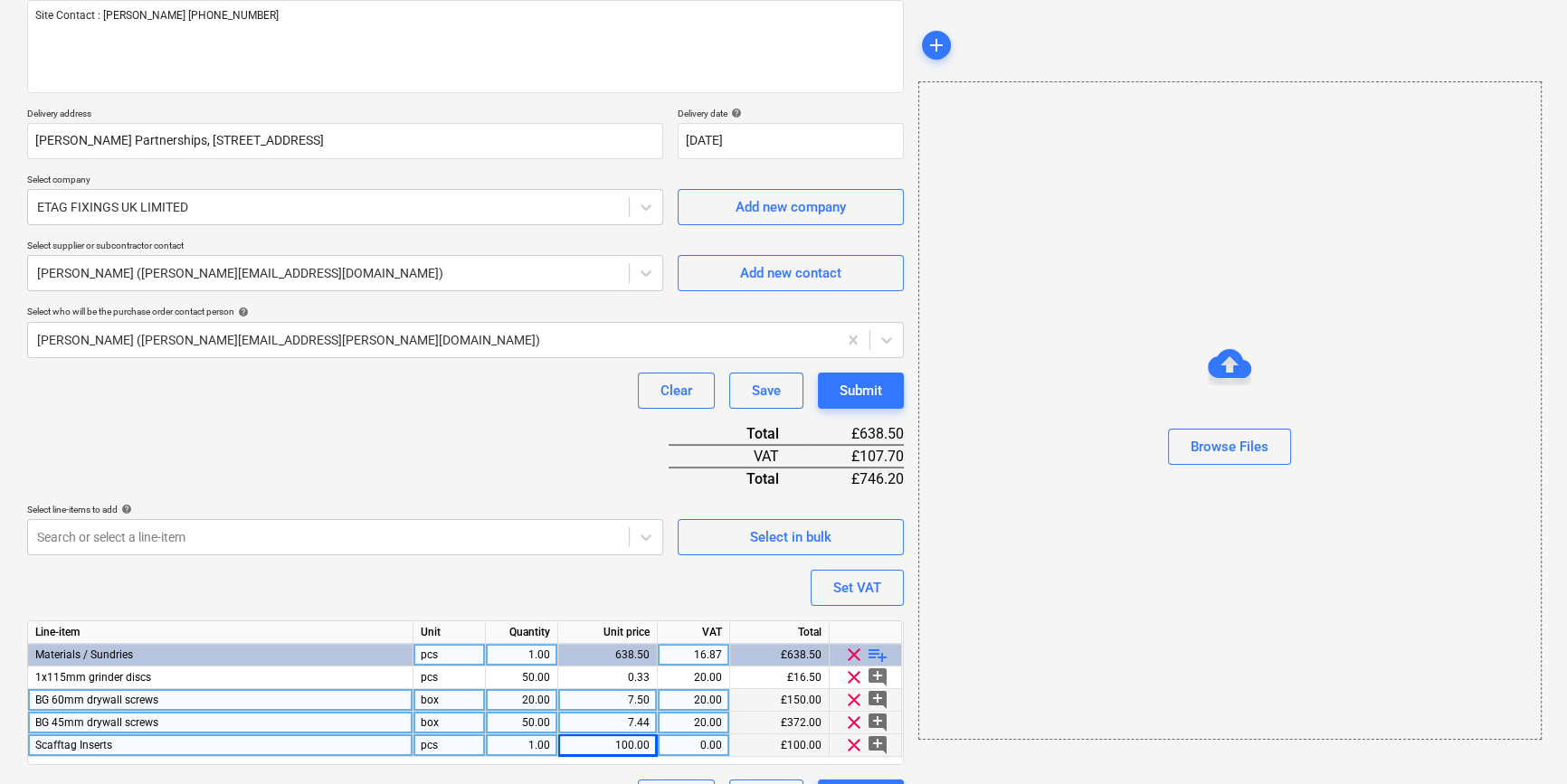
click at [536, 745] on div "1.00" at bounding box center [522, 746] width 57 height 23
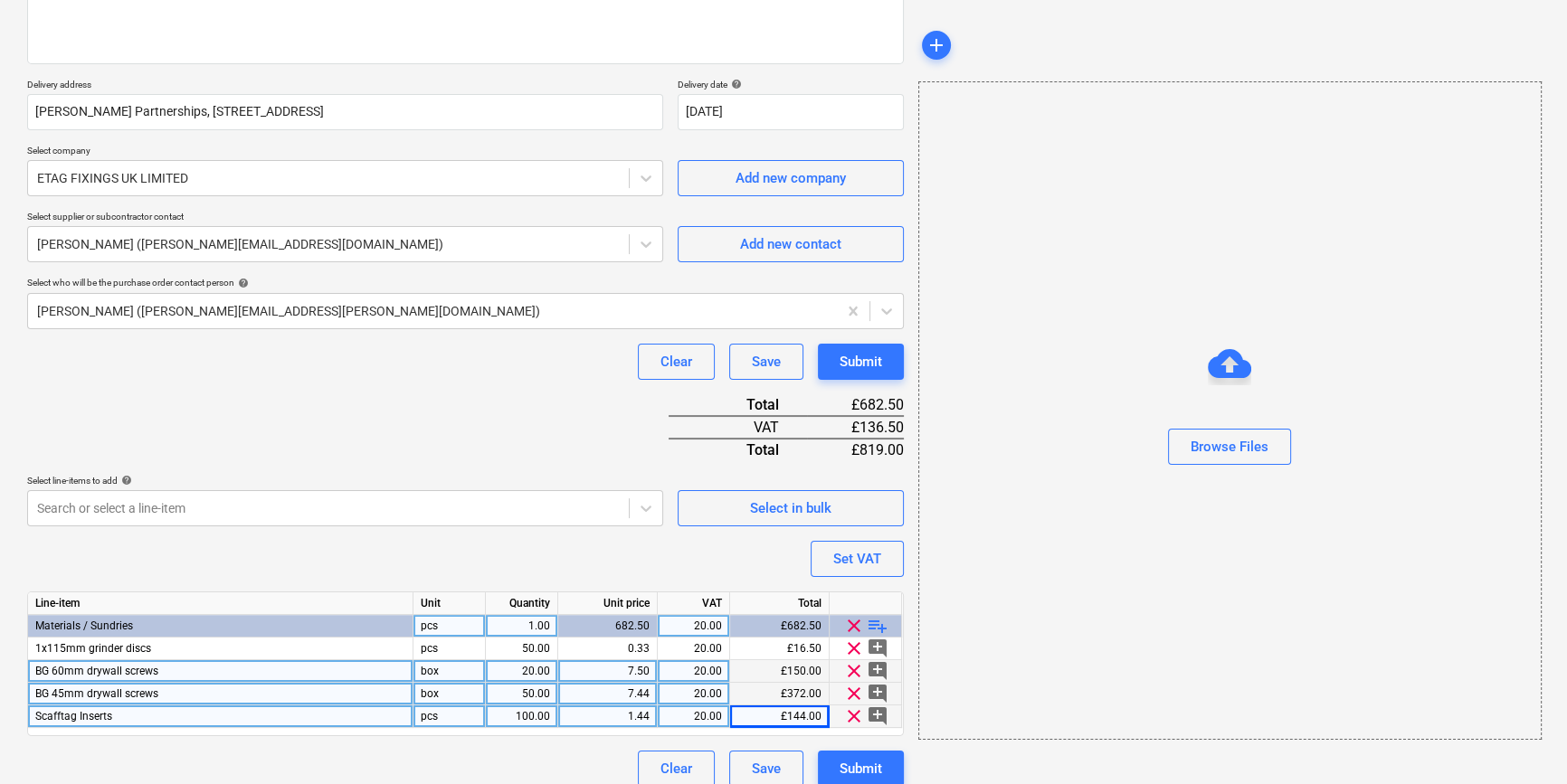
scroll to position [276, 0]
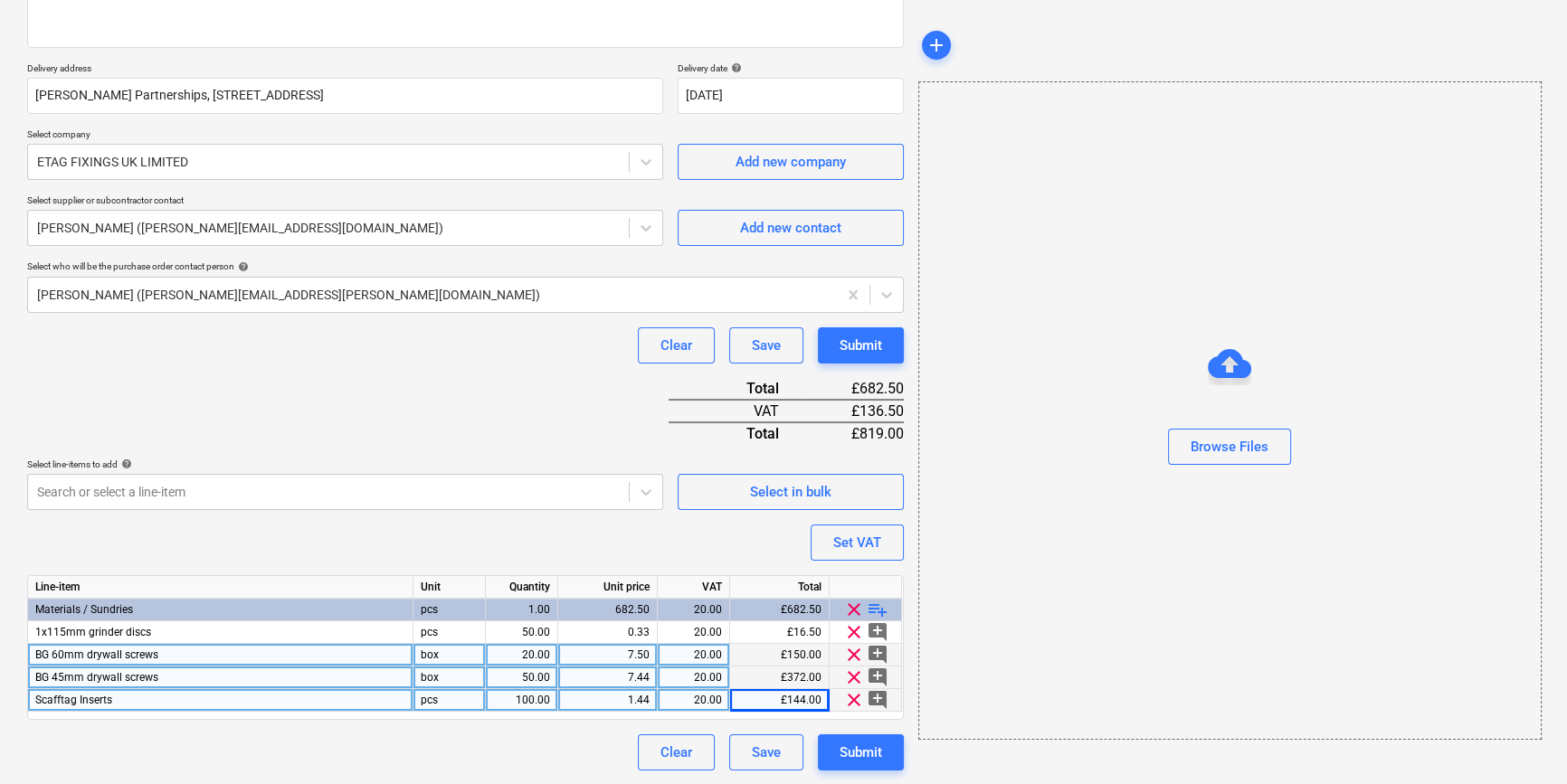
click at [876, 609] on span "playlist_add" at bounding box center [877, 609] width 22 height 22
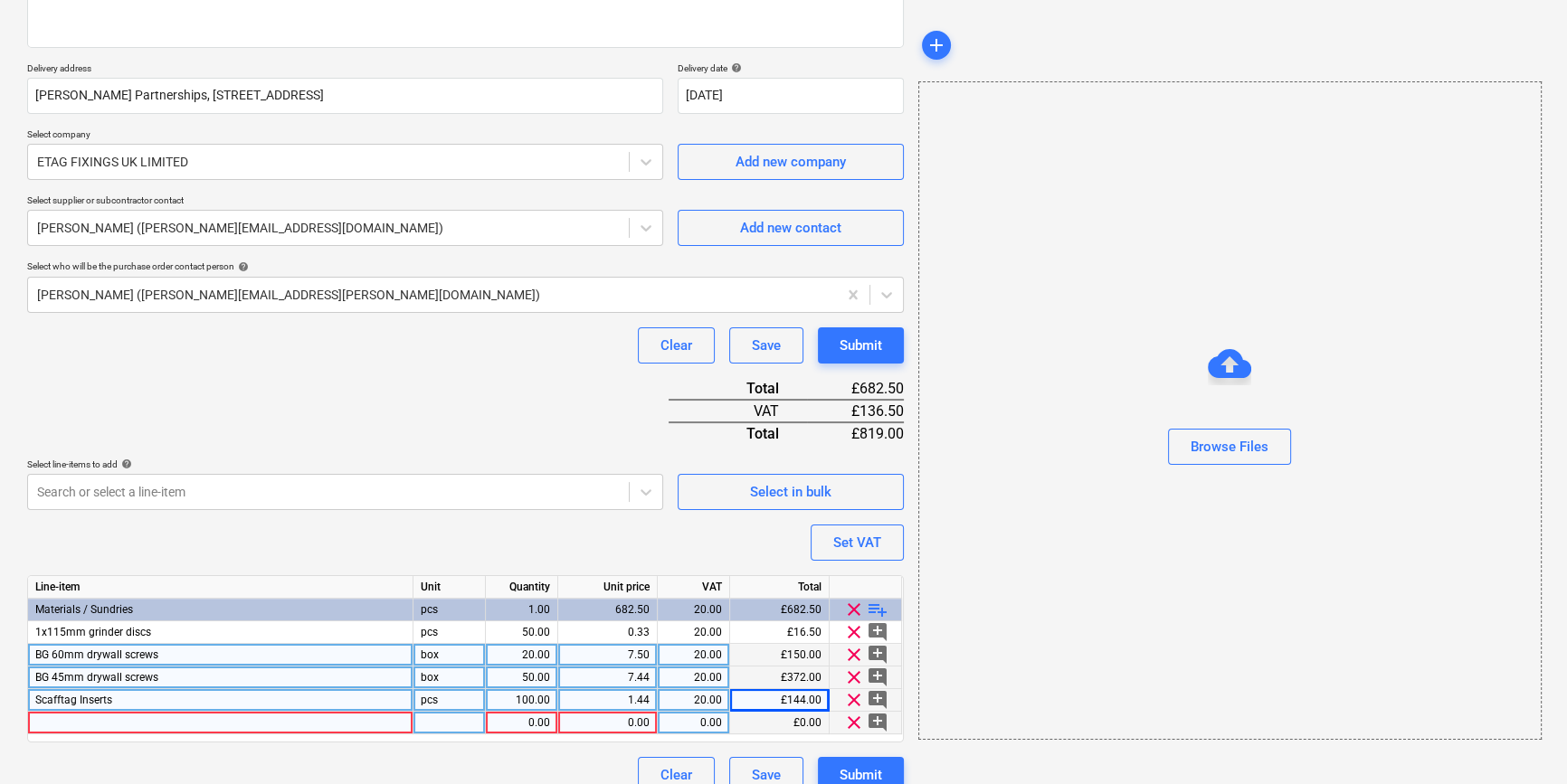
click at [59, 724] on div at bounding box center [221, 723] width 386 height 23
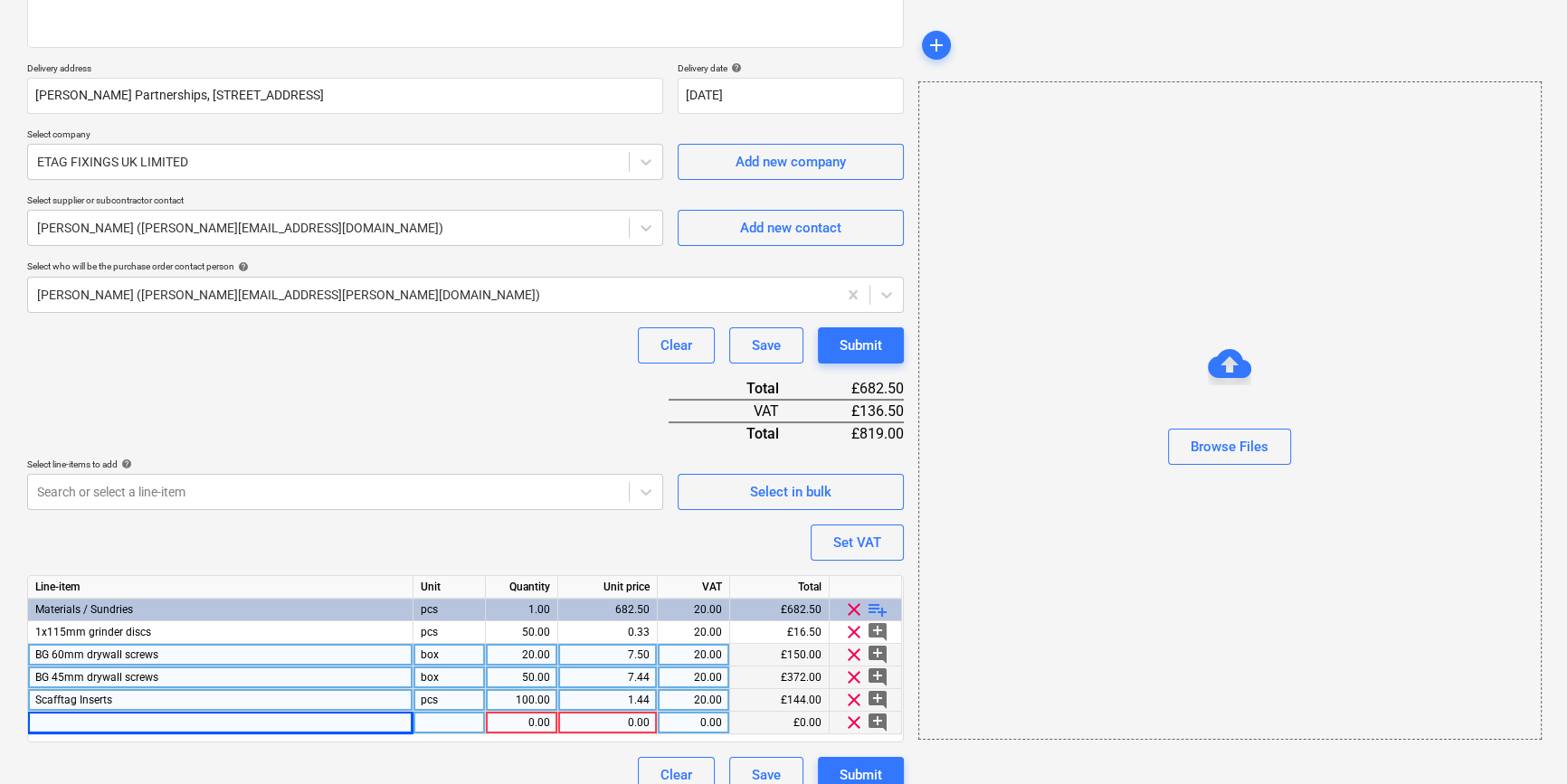
click at [51, 721] on div at bounding box center [221, 723] width 386 height 23
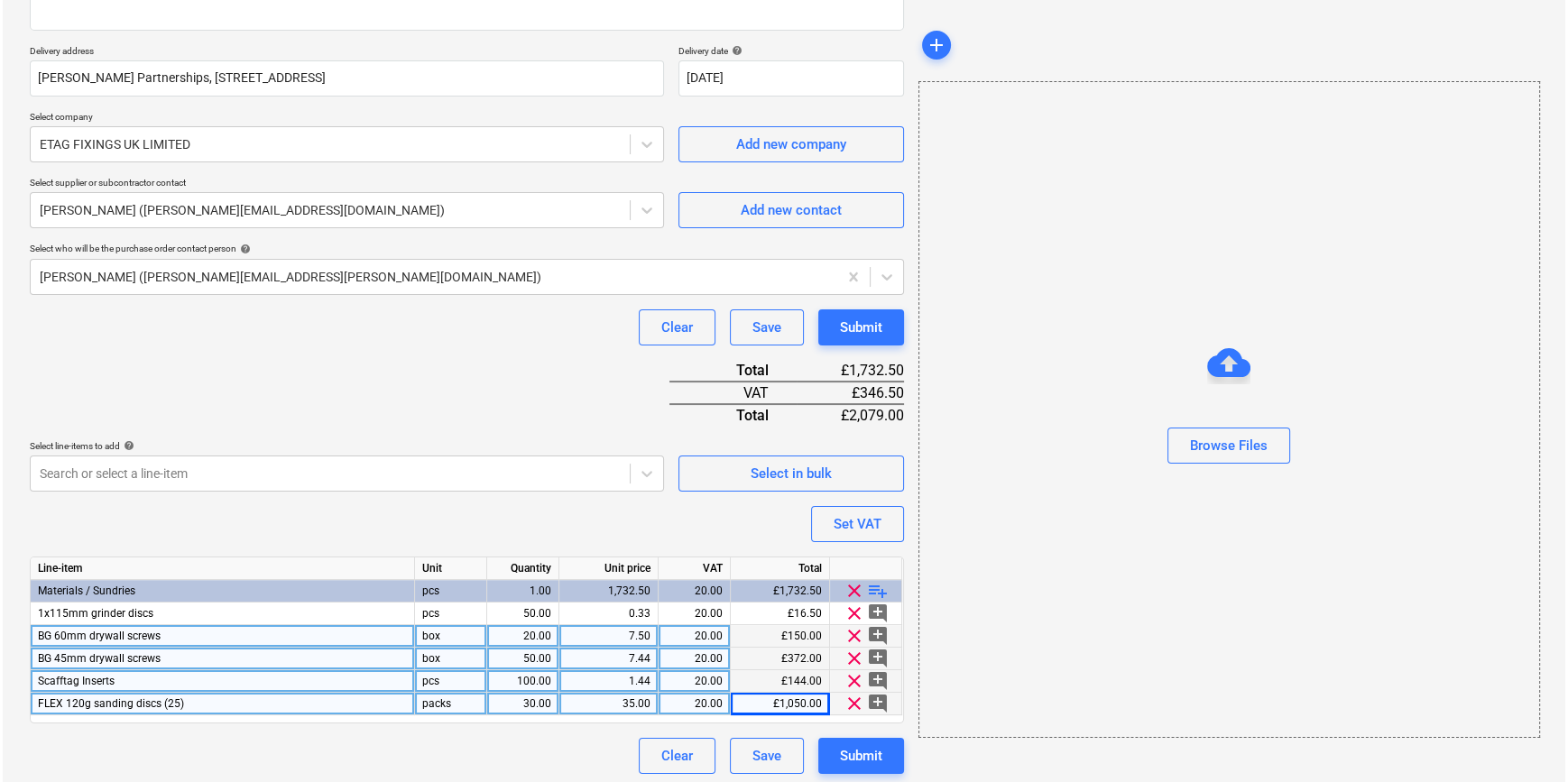
scroll to position [297, 0]
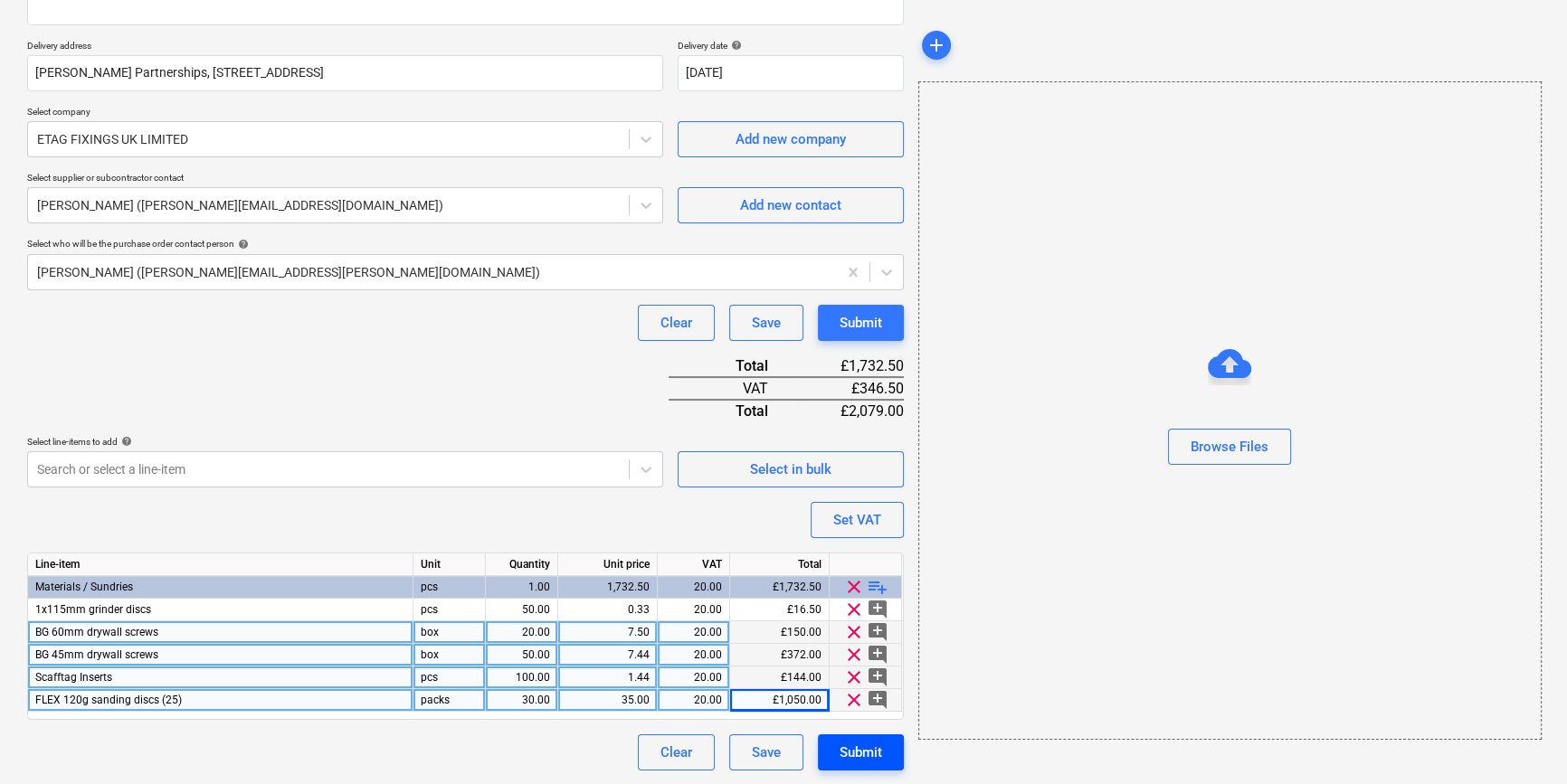
click at [854, 758] on div "Submit" at bounding box center [860, 752] width 42 height 23
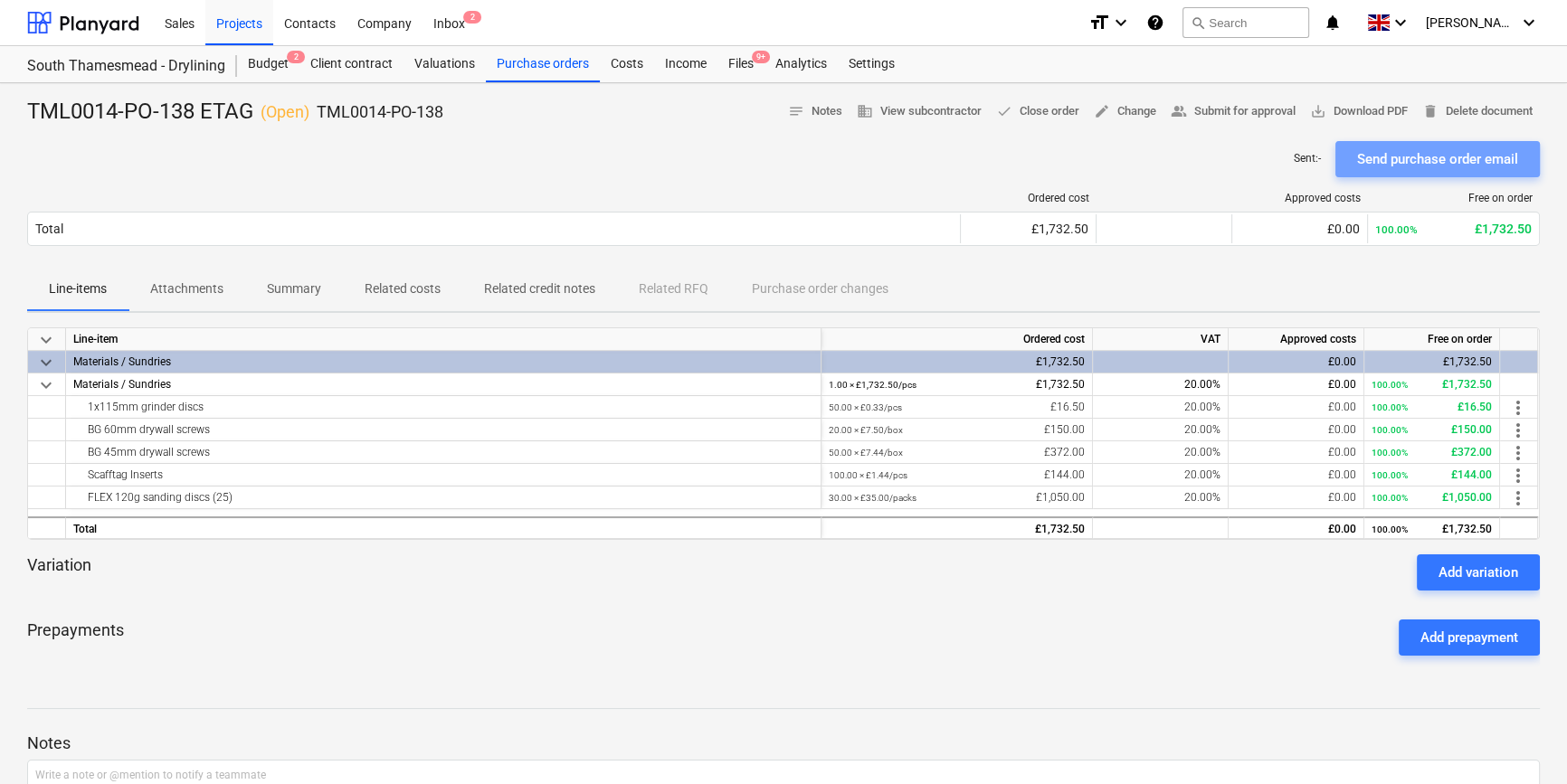
click at [1249, 155] on div "Send purchase order email" at bounding box center [1438, 158] width 161 height 23
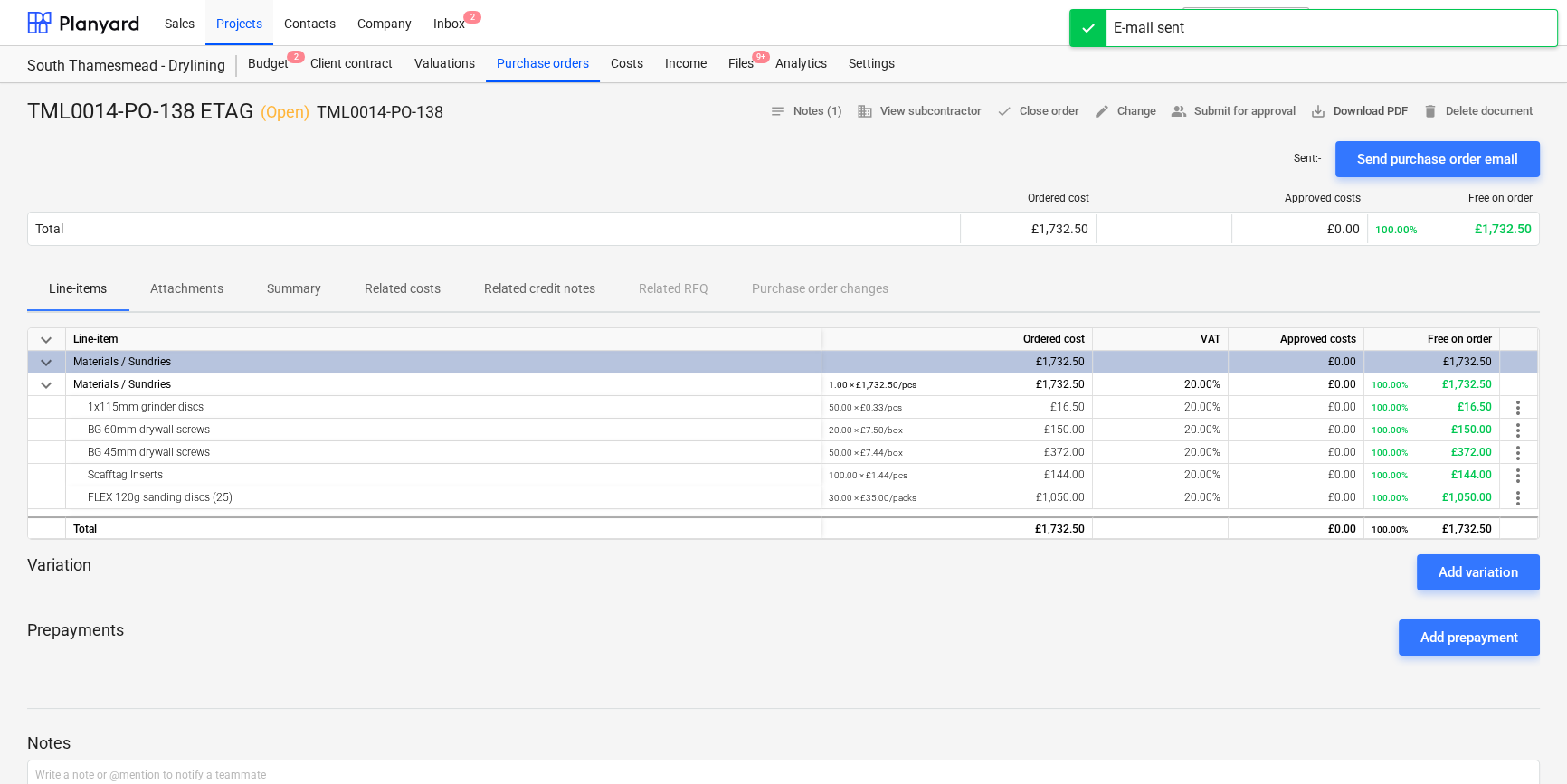
click at [1249, 112] on span "save_alt Download PDF" at bounding box center [1360, 112] width 98 height 21
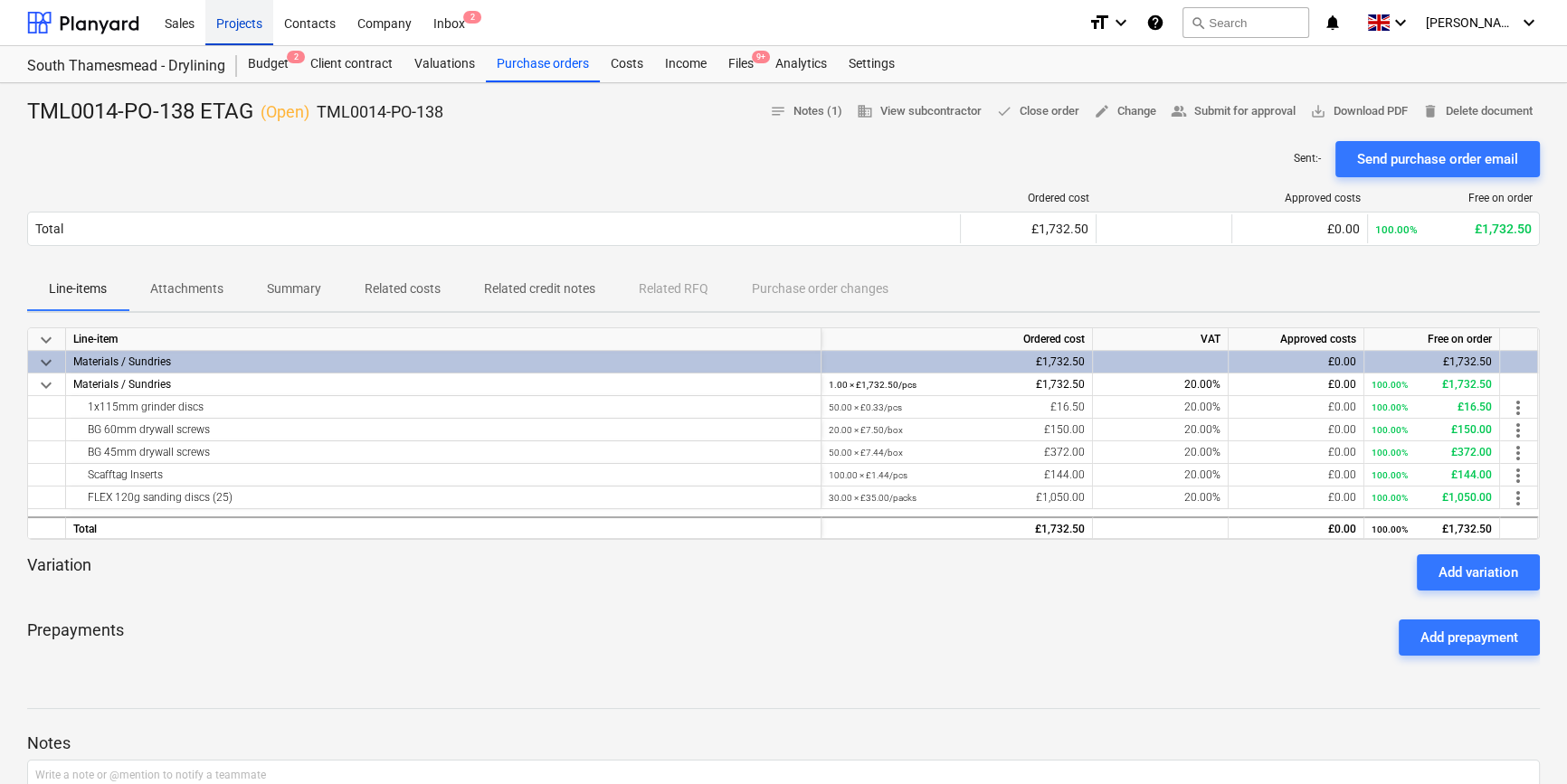
click at [246, 26] on div "Projects" at bounding box center [239, 22] width 68 height 46
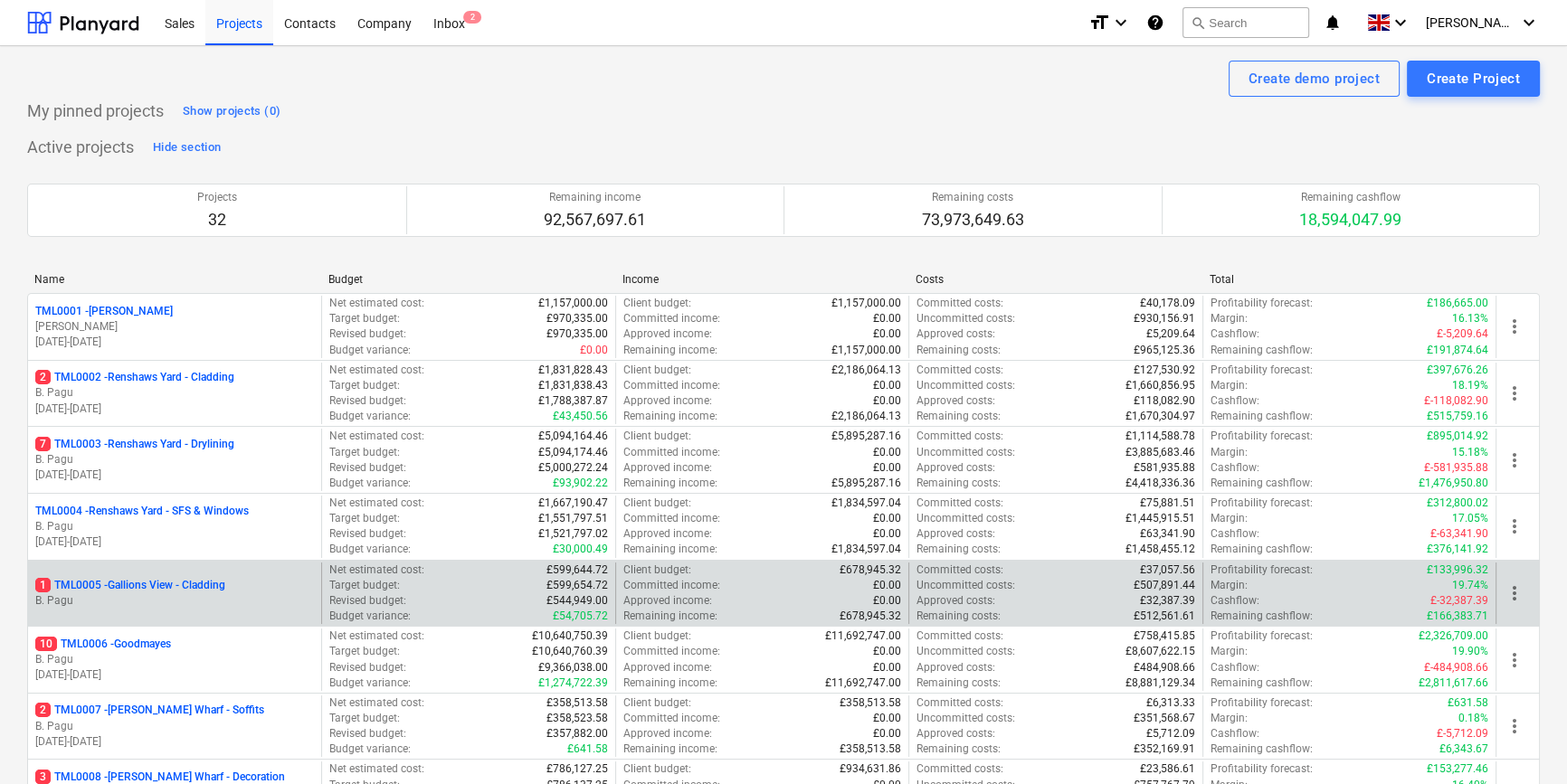
click at [211, 610] on div "1 TML0005 - Gallions View - Cladding B. Pagu" at bounding box center [175, 594] width 293 height 63
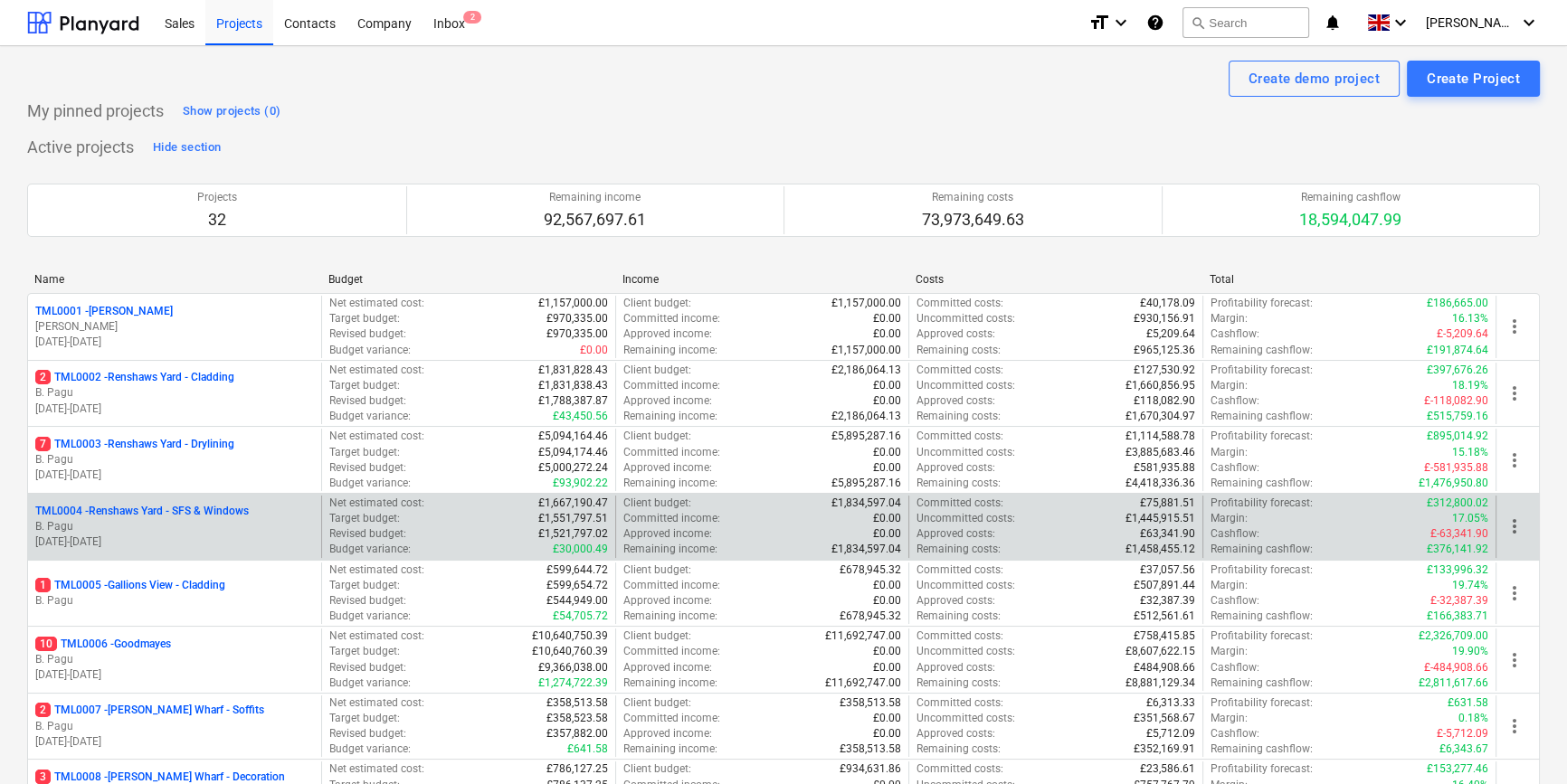
click at [175, 532] on p "B. Pagu" at bounding box center [175, 527] width 279 height 15
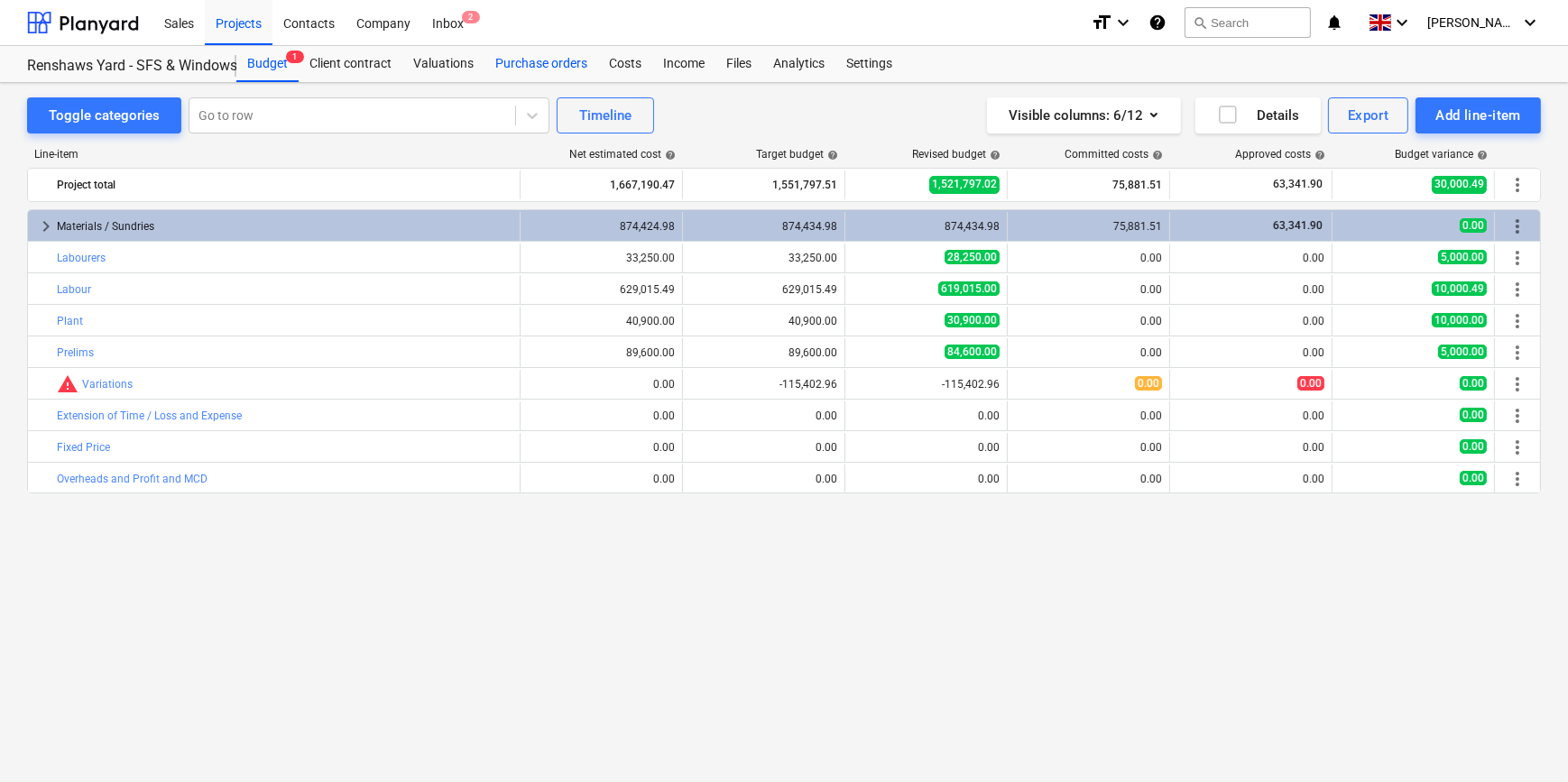
click at [537, 65] on div "Purchase orders" at bounding box center [542, 64] width 114 height 36
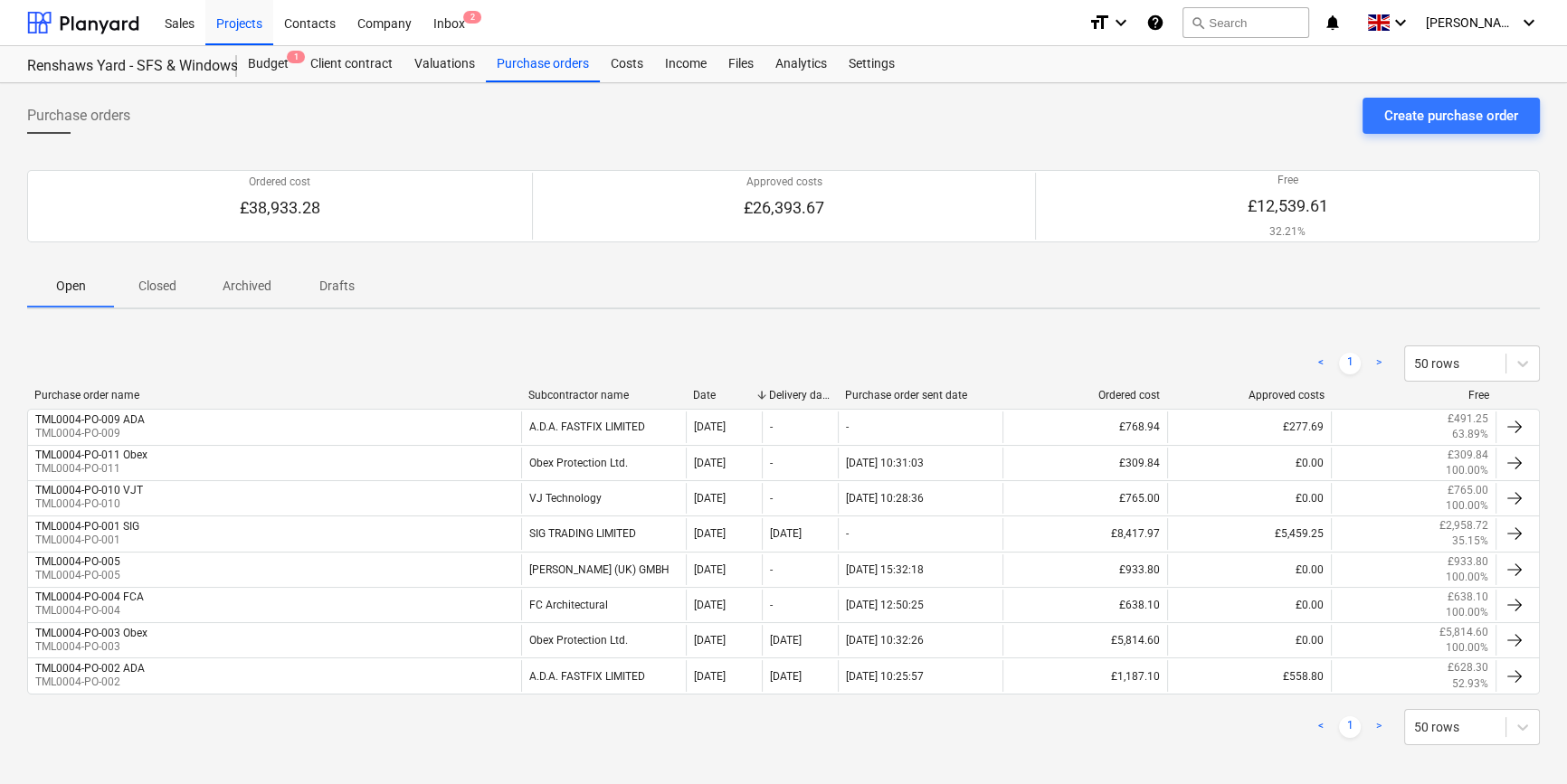
click at [323, 281] on p "Drafts" at bounding box center [337, 286] width 43 height 19
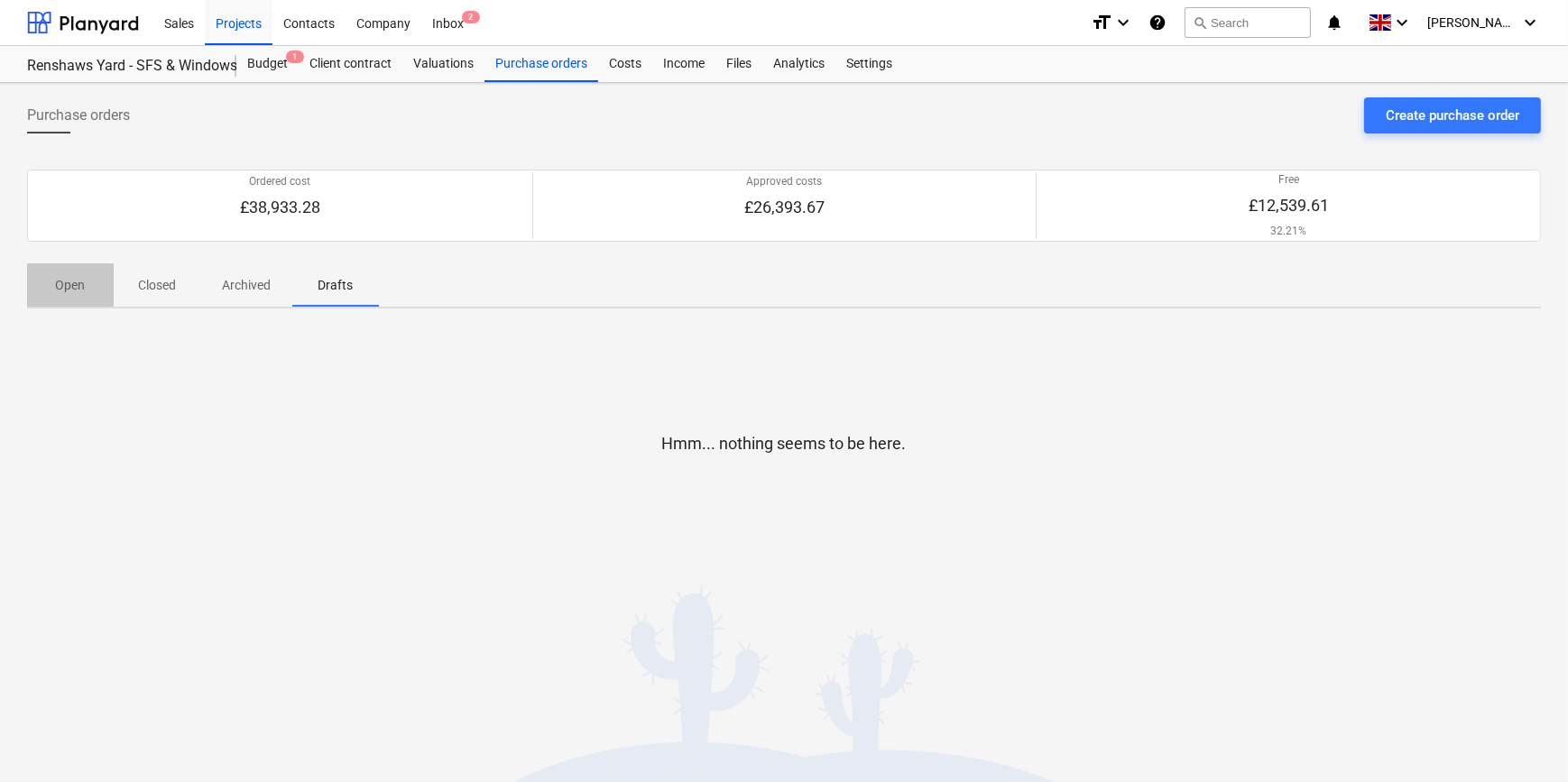
click at [75, 281] on p "Open" at bounding box center [70, 285] width 43 height 19
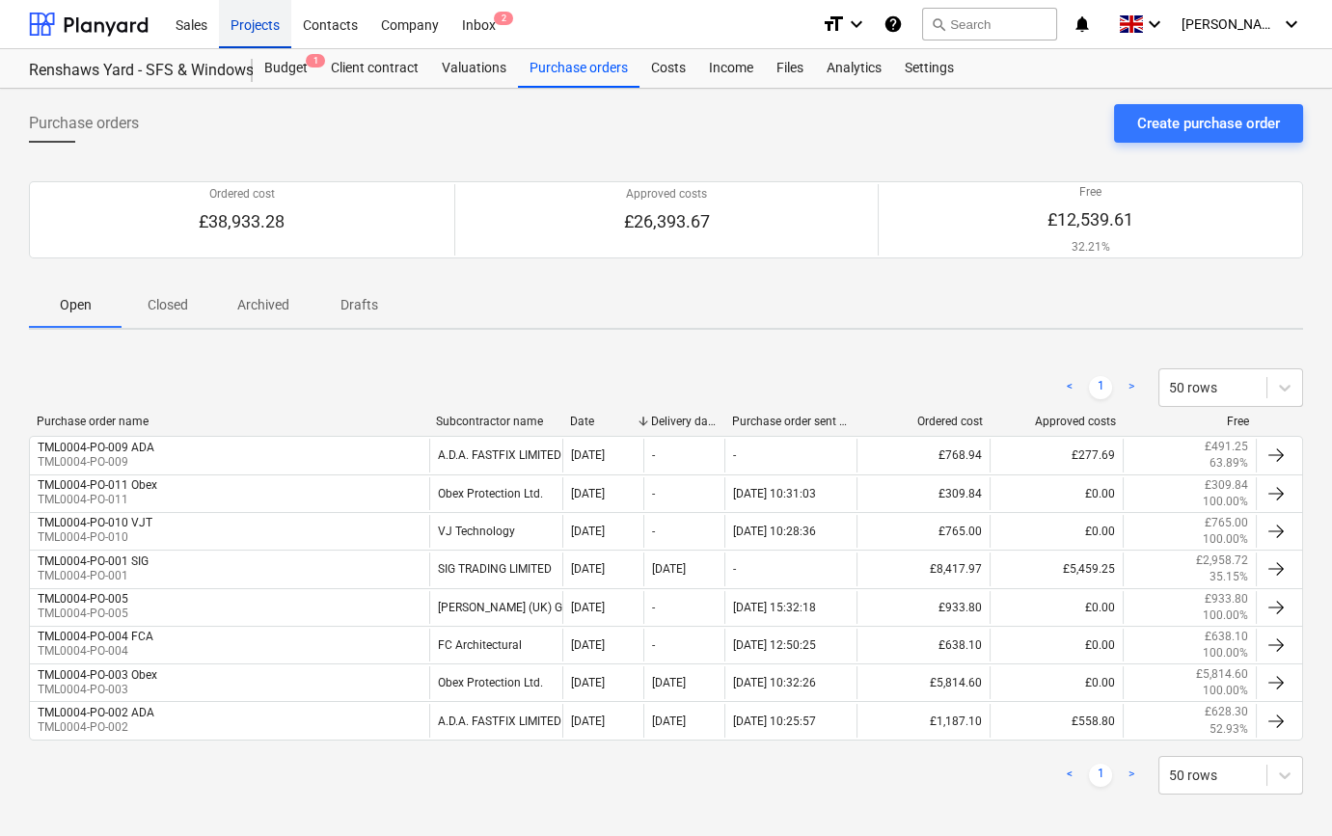
click at [251, 20] on div "Projects" at bounding box center [255, 23] width 72 height 49
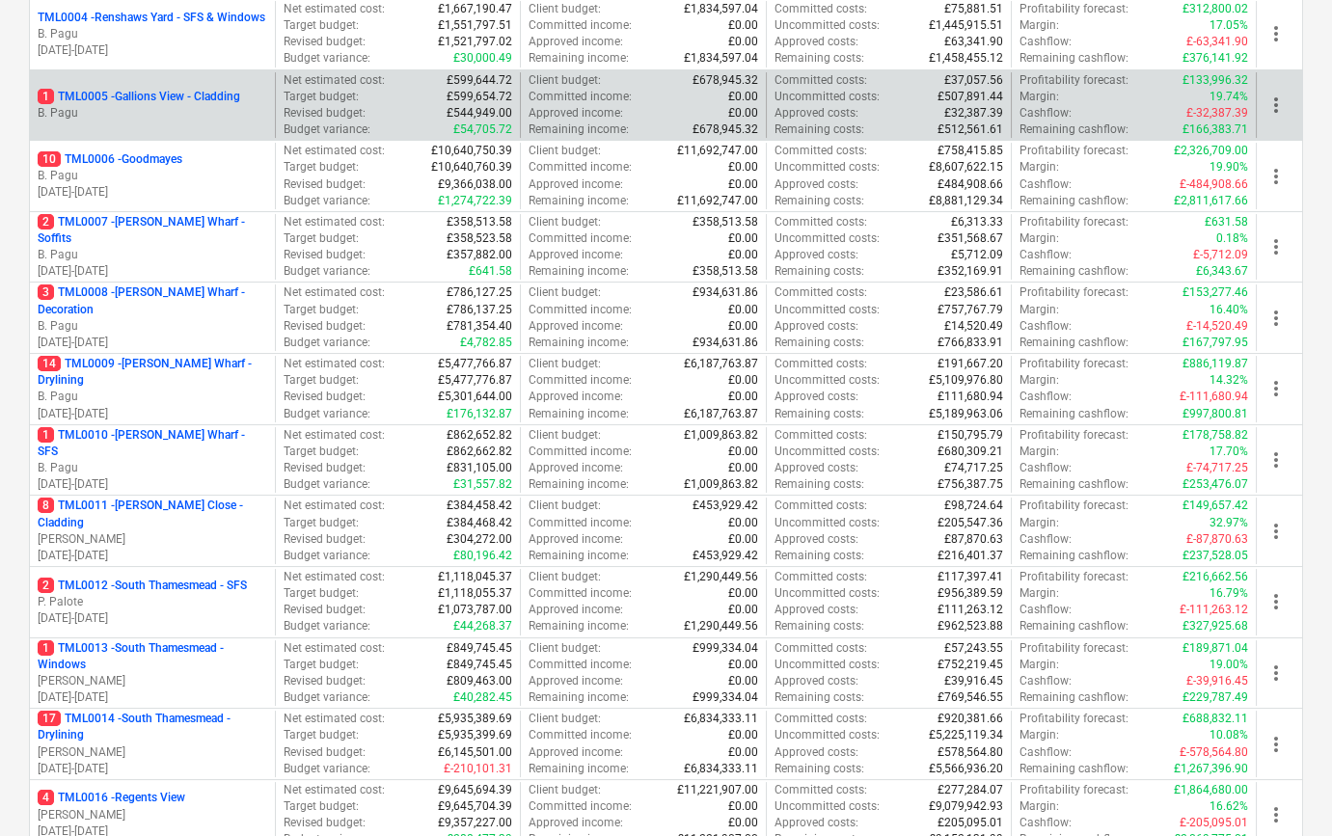
scroll to position [789, 0]
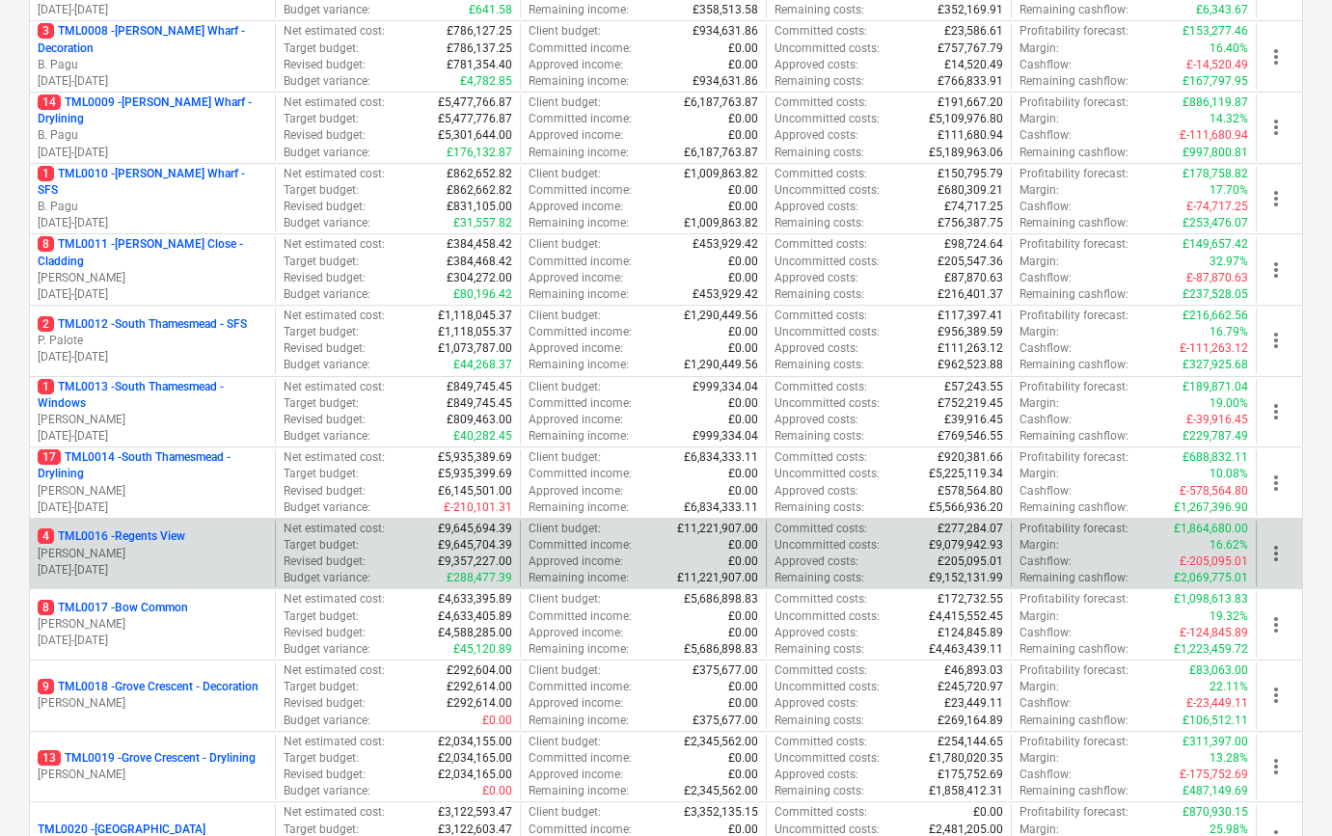
click at [153, 531] on p "4 TML0016 - Regents View" at bounding box center [112, 537] width 148 height 16
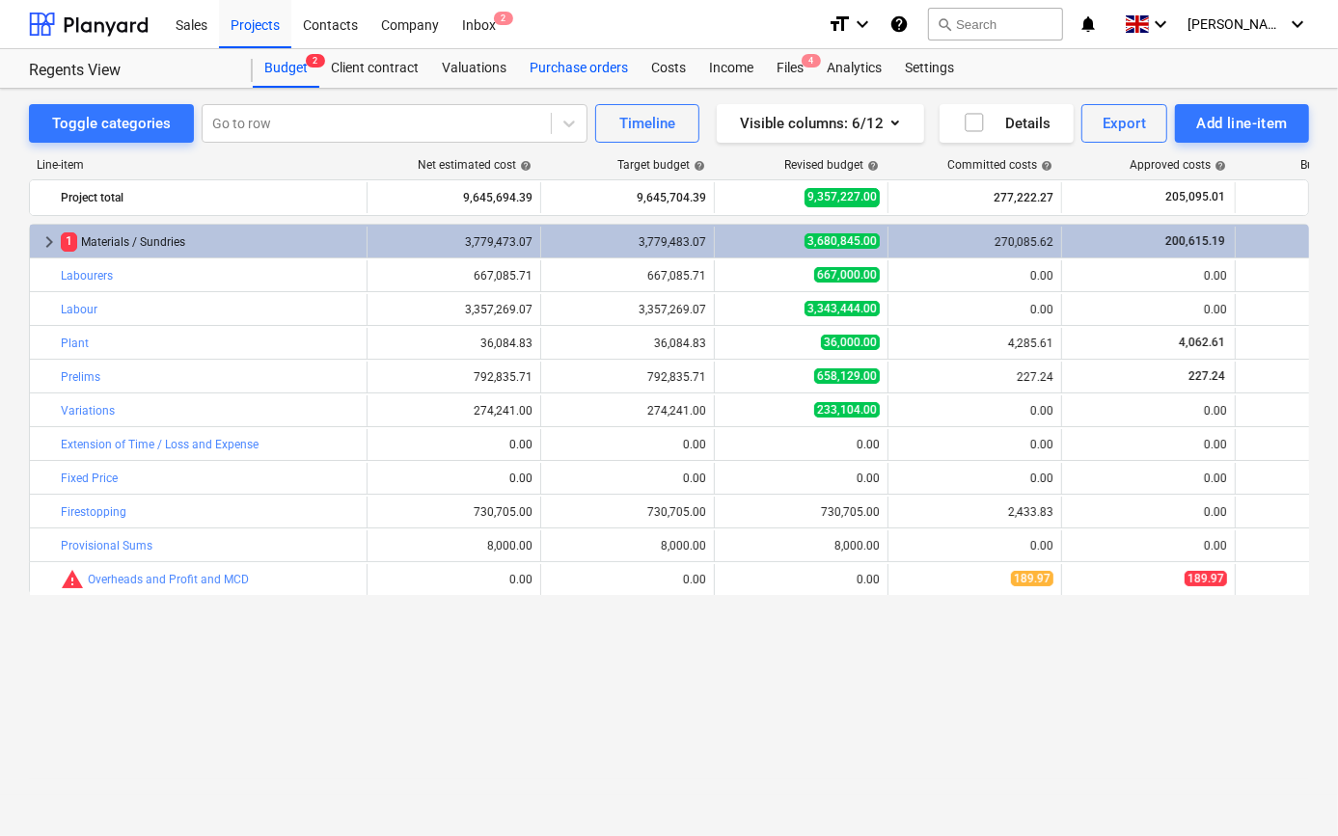
click at [557, 67] on div "Purchase orders" at bounding box center [579, 68] width 122 height 39
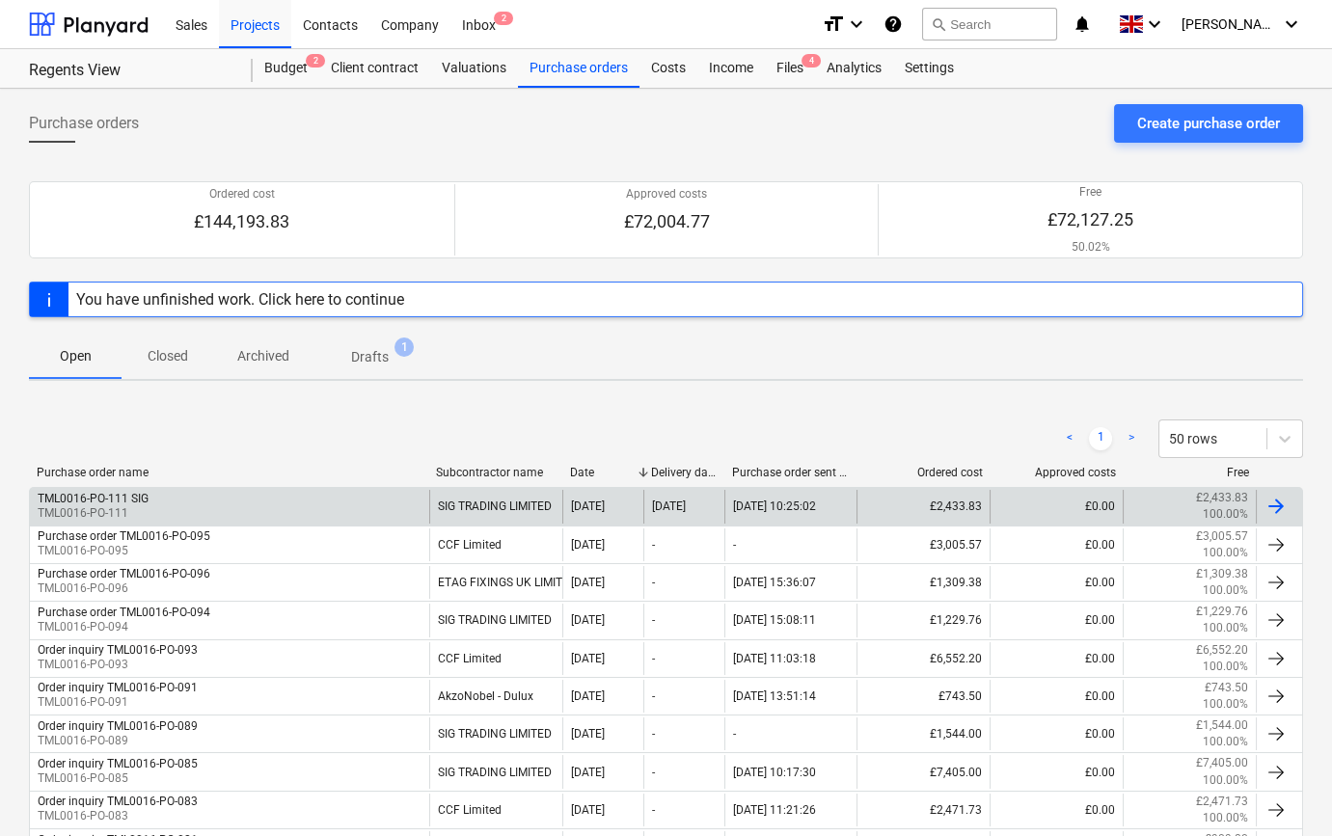
click at [292, 503] on div "TML0016-PO-111 SIG TML0016-PO-111" at bounding box center [229, 506] width 399 height 33
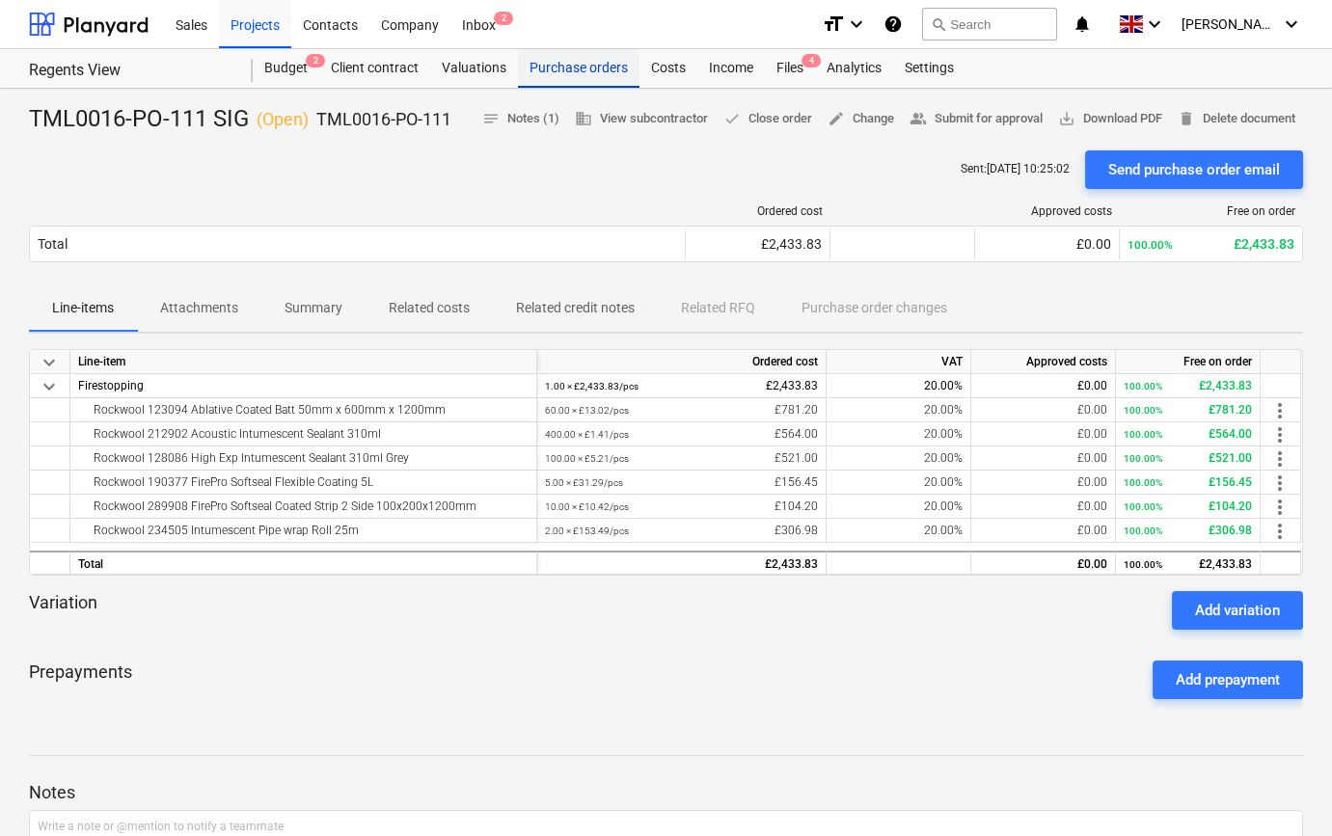
click at [599, 70] on div "Purchase orders" at bounding box center [579, 68] width 122 height 39
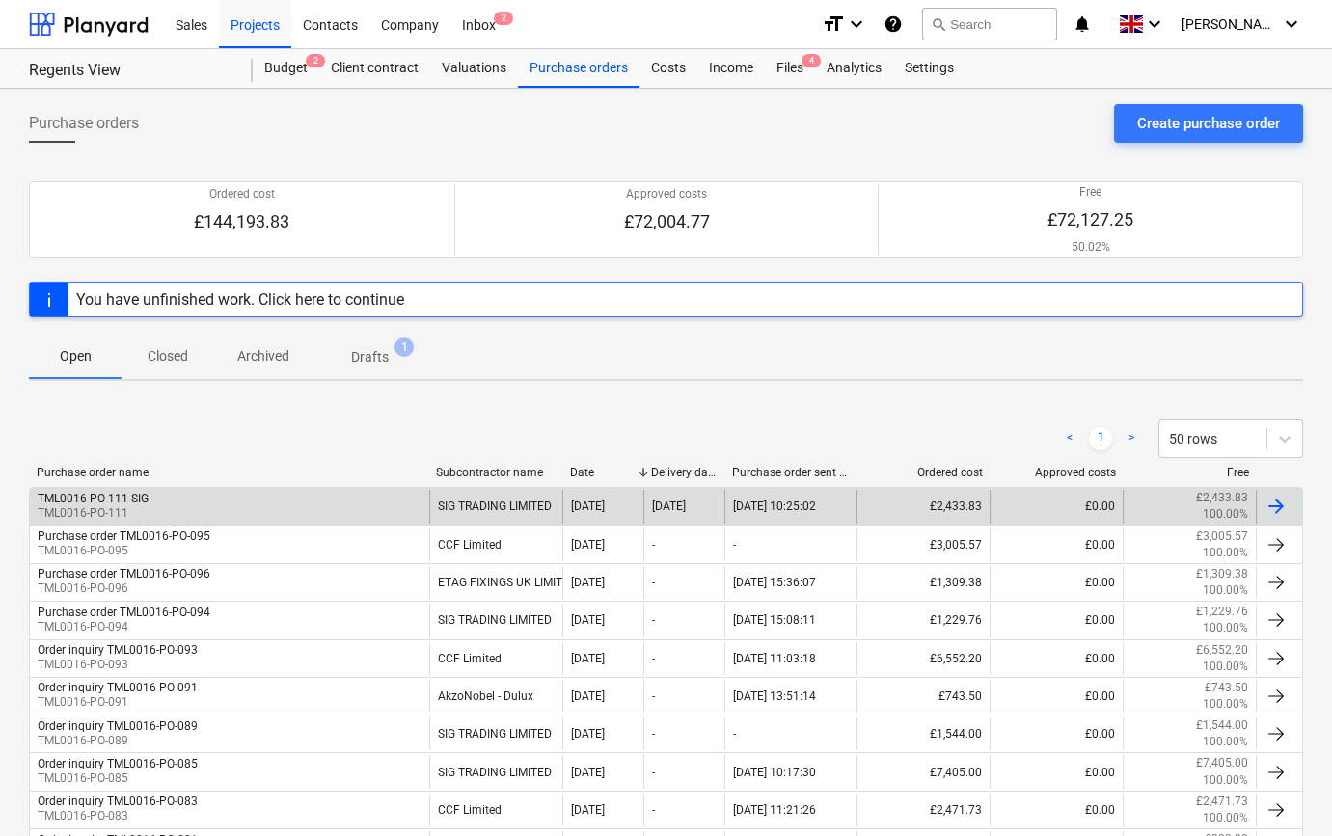
click at [1272, 502] on div at bounding box center [1275, 506] width 23 height 23
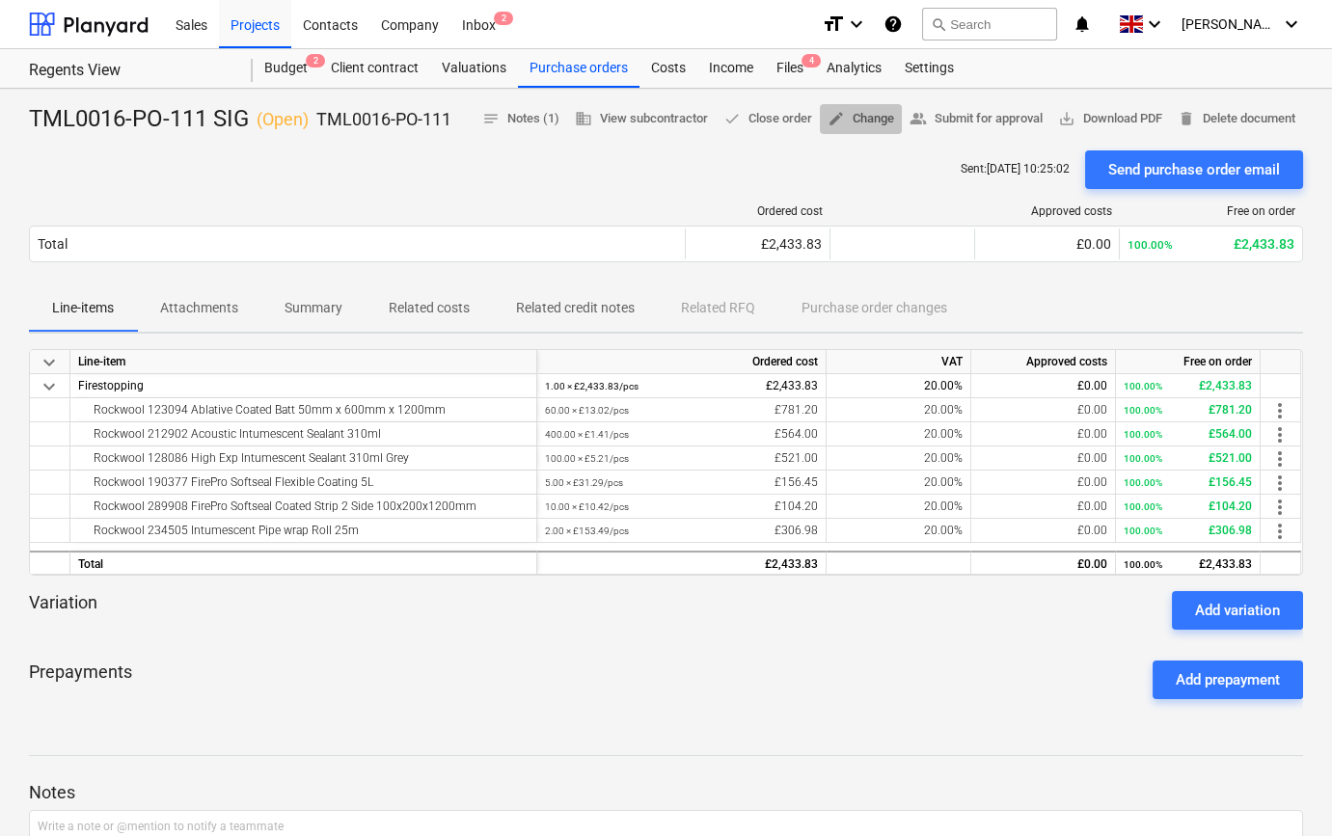
click at [859, 115] on span "edit Change" at bounding box center [861, 119] width 67 height 22
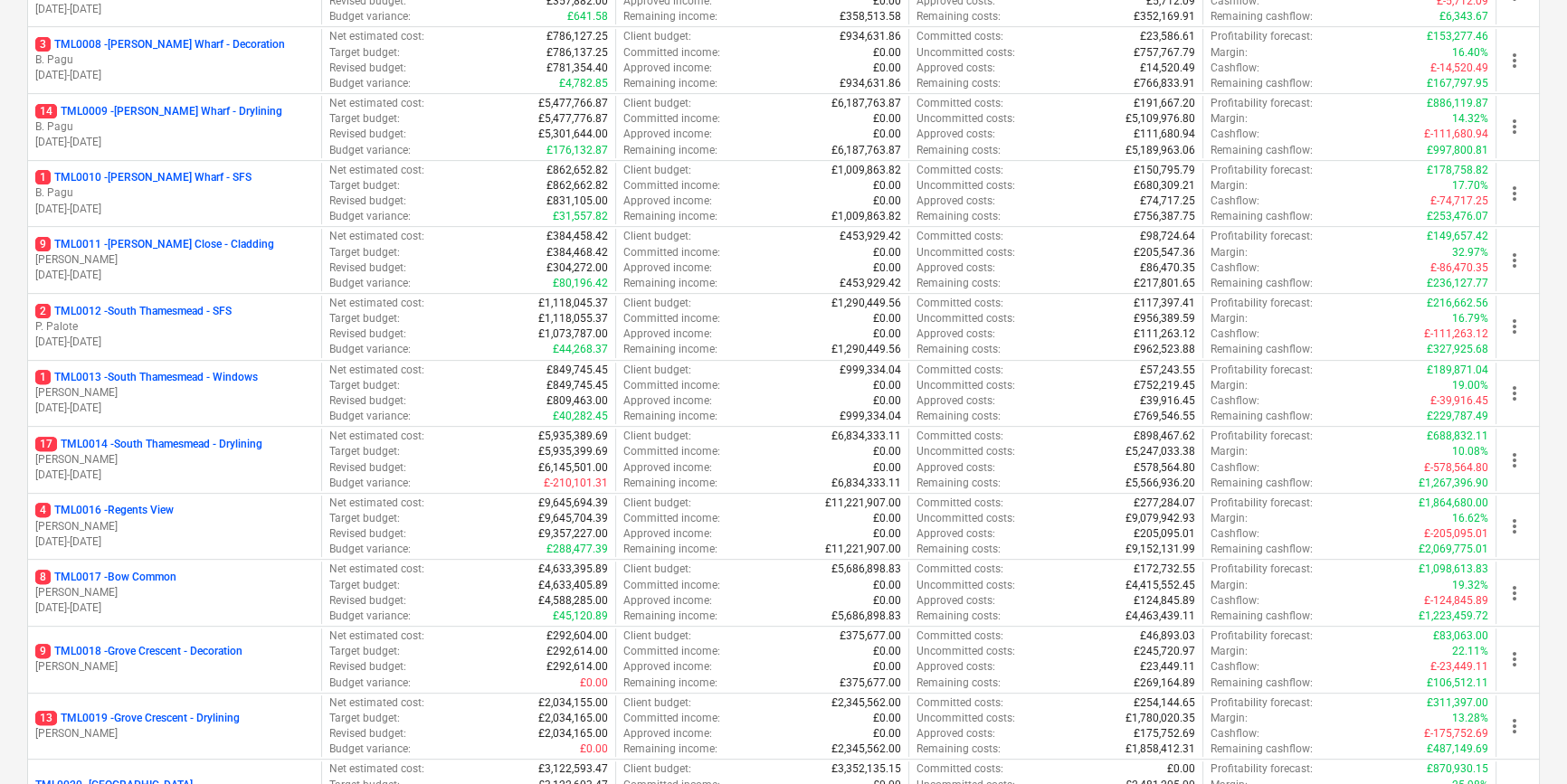
scroll to position [740, 0]
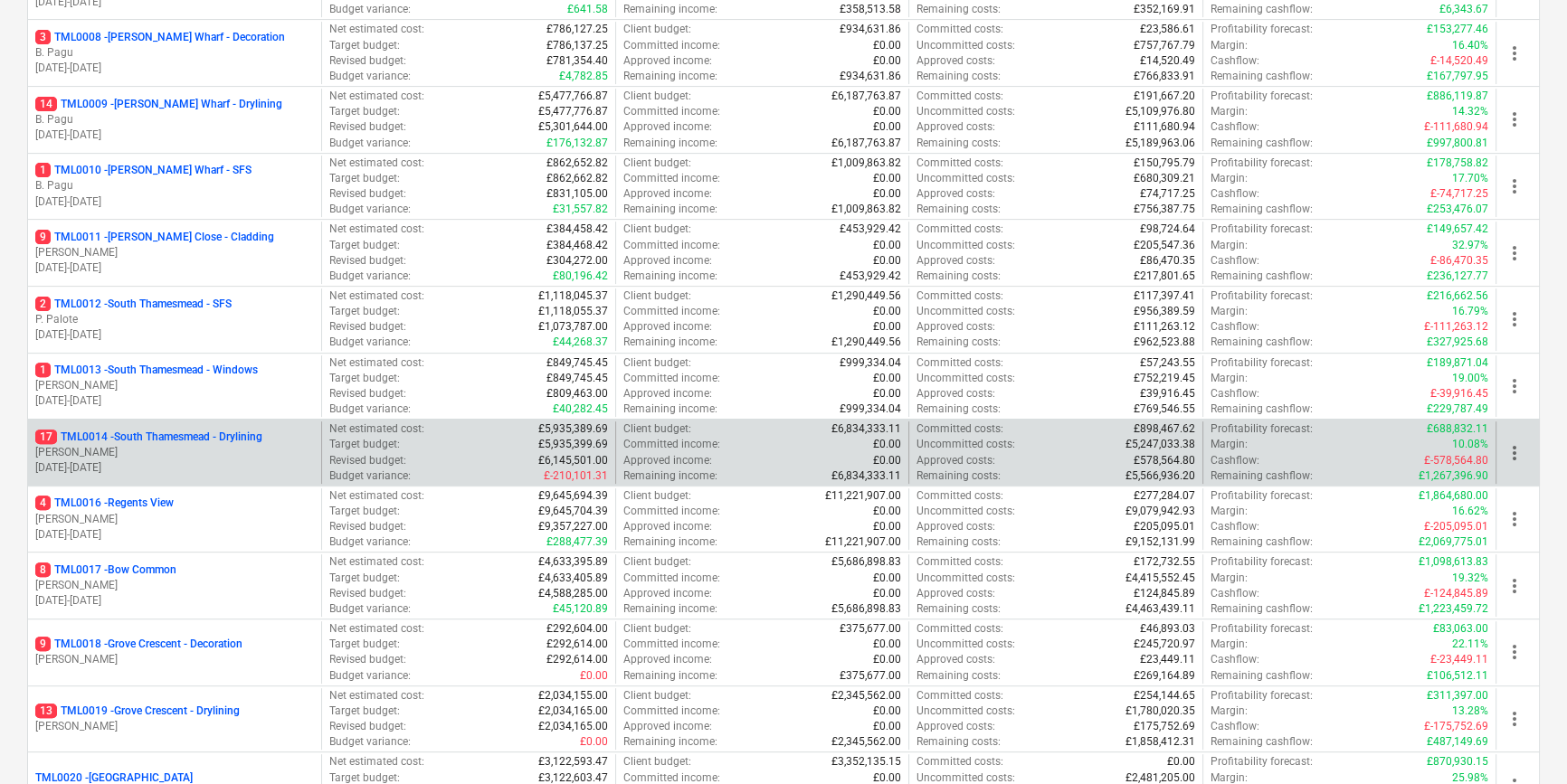
click at [236, 424] on div "17 TML0014 - [GEOGRAPHIC_DATA] - Drylining [PERSON_NAME] [DATE] - [DATE]" at bounding box center [175, 452] width 293 height 63
click at [226, 445] on p "[PERSON_NAME]" at bounding box center [175, 453] width 279 height 15
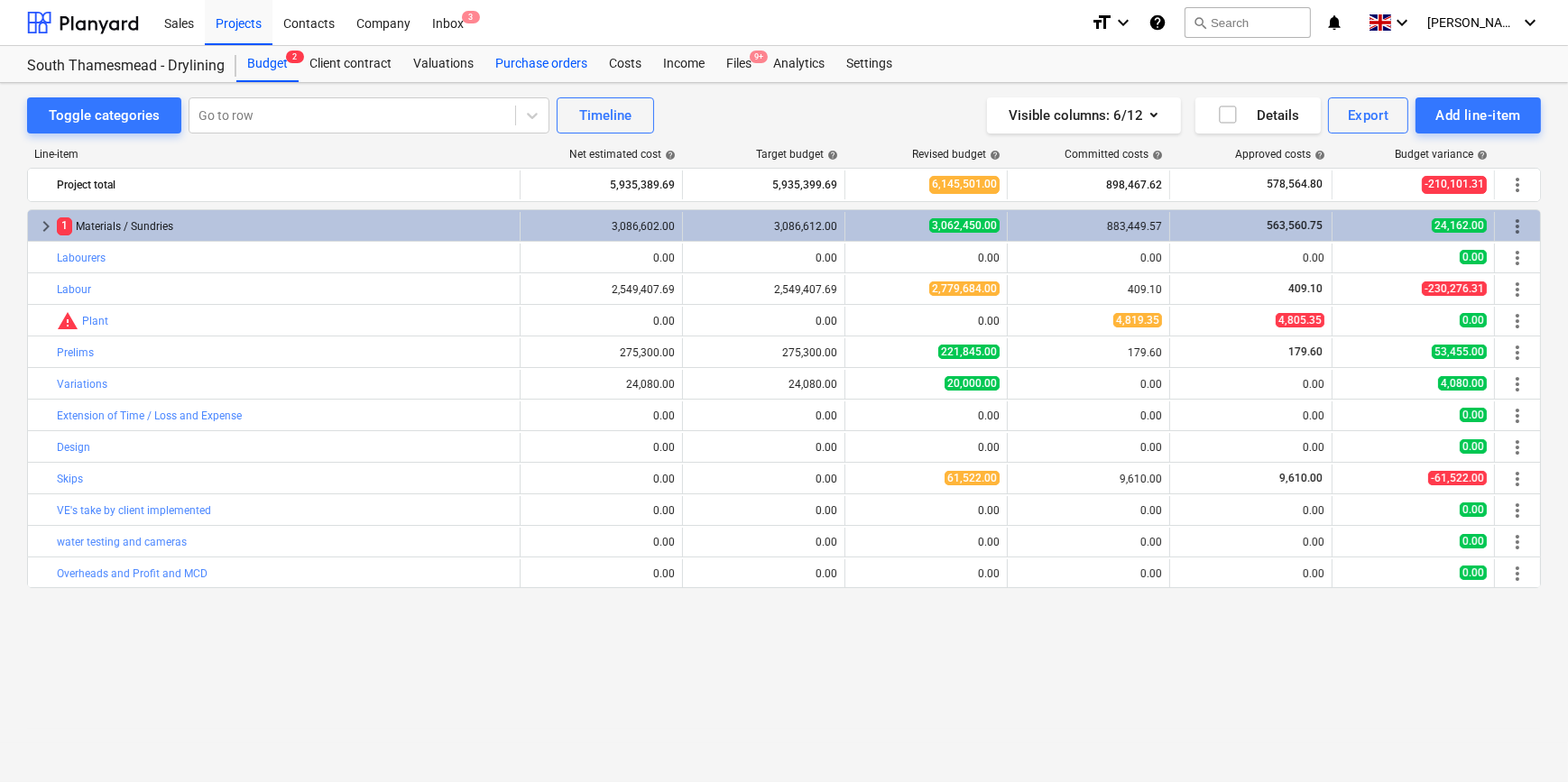
click at [496, 64] on div "Purchase orders" at bounding box center [542, 64] width 114 height 36
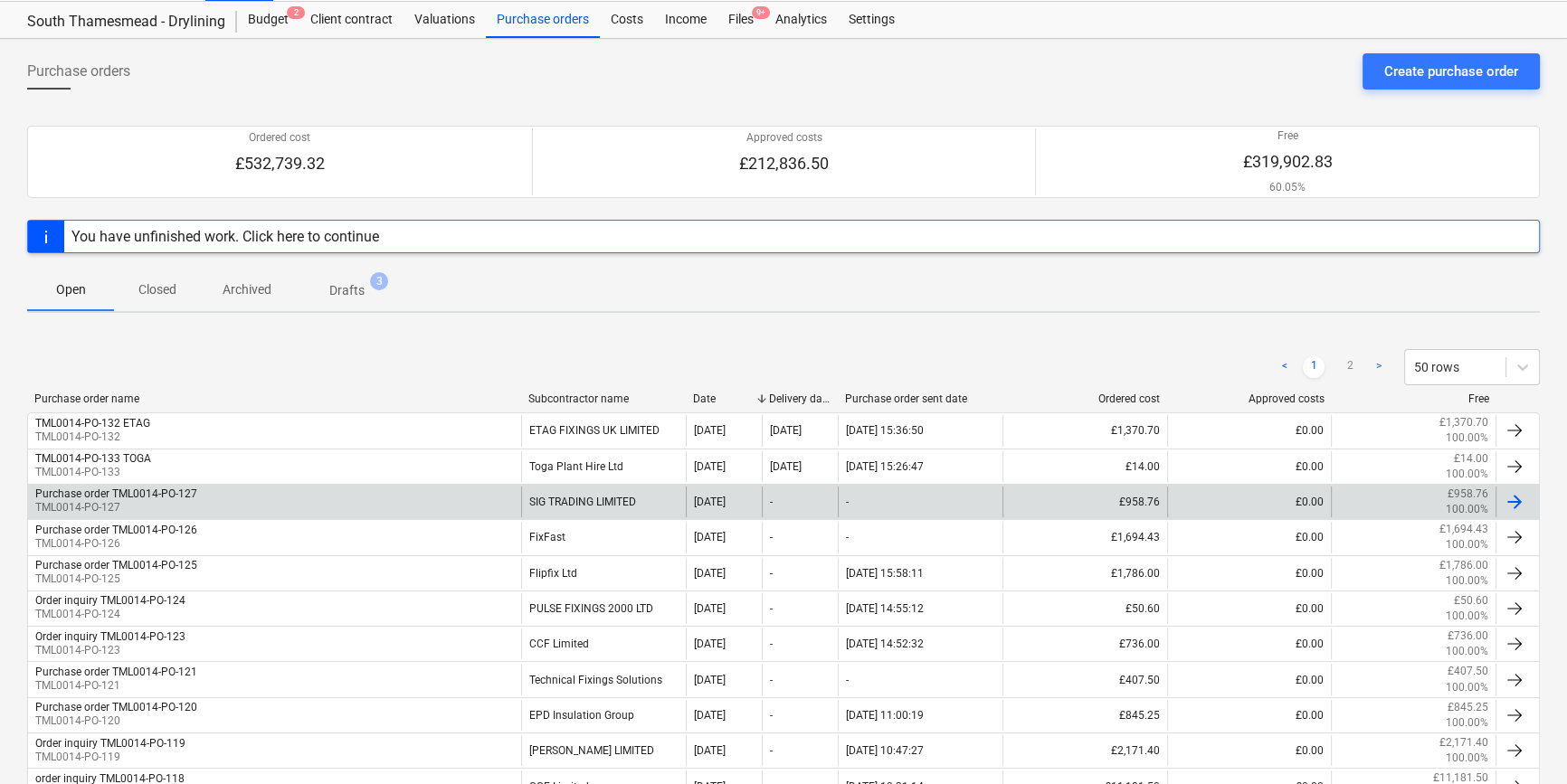
scroll to position [82, 0]
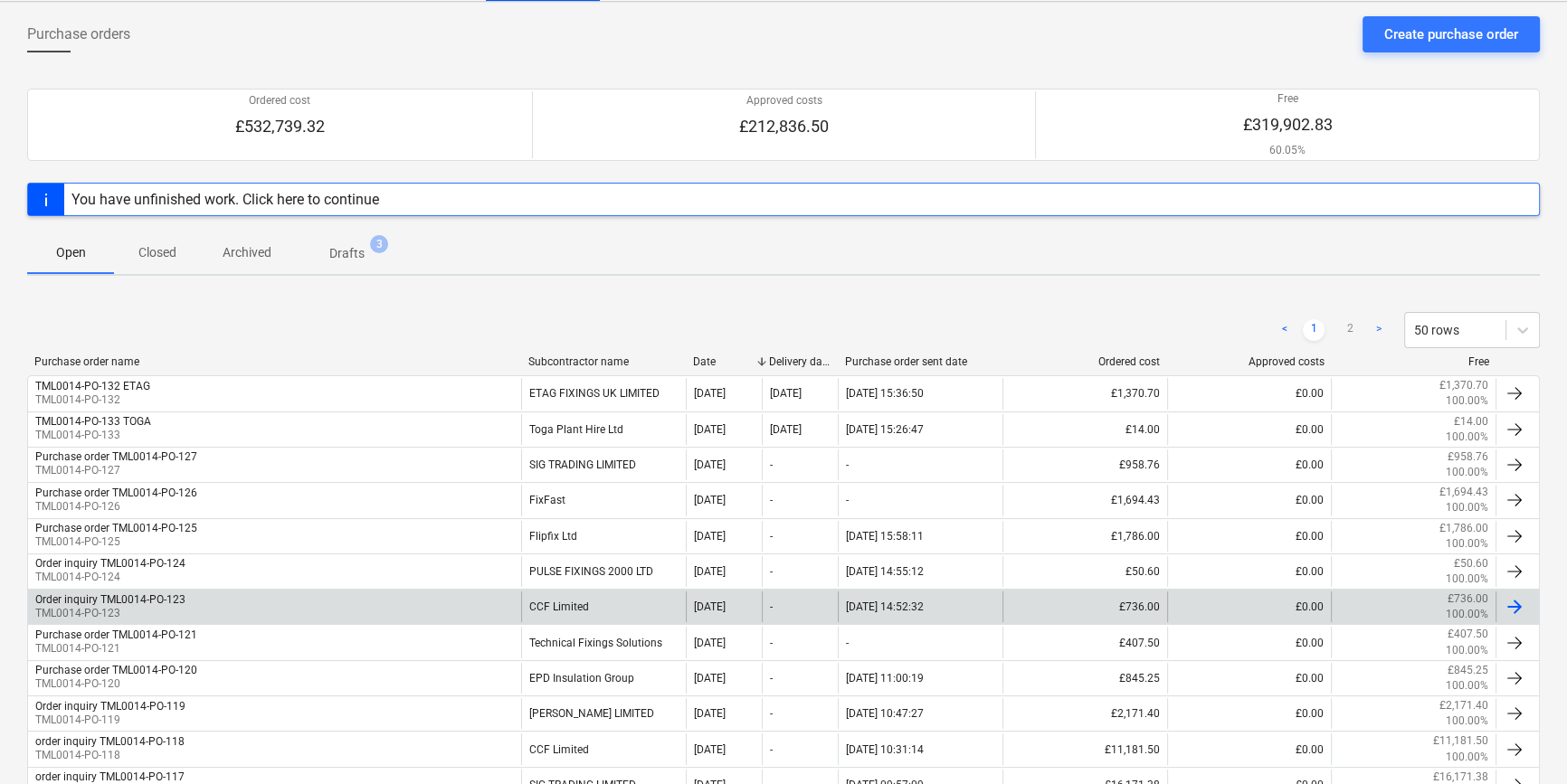
click at [568, 603] on div "CCF Limited" at bounding box center [604, 607] width 165 height 31
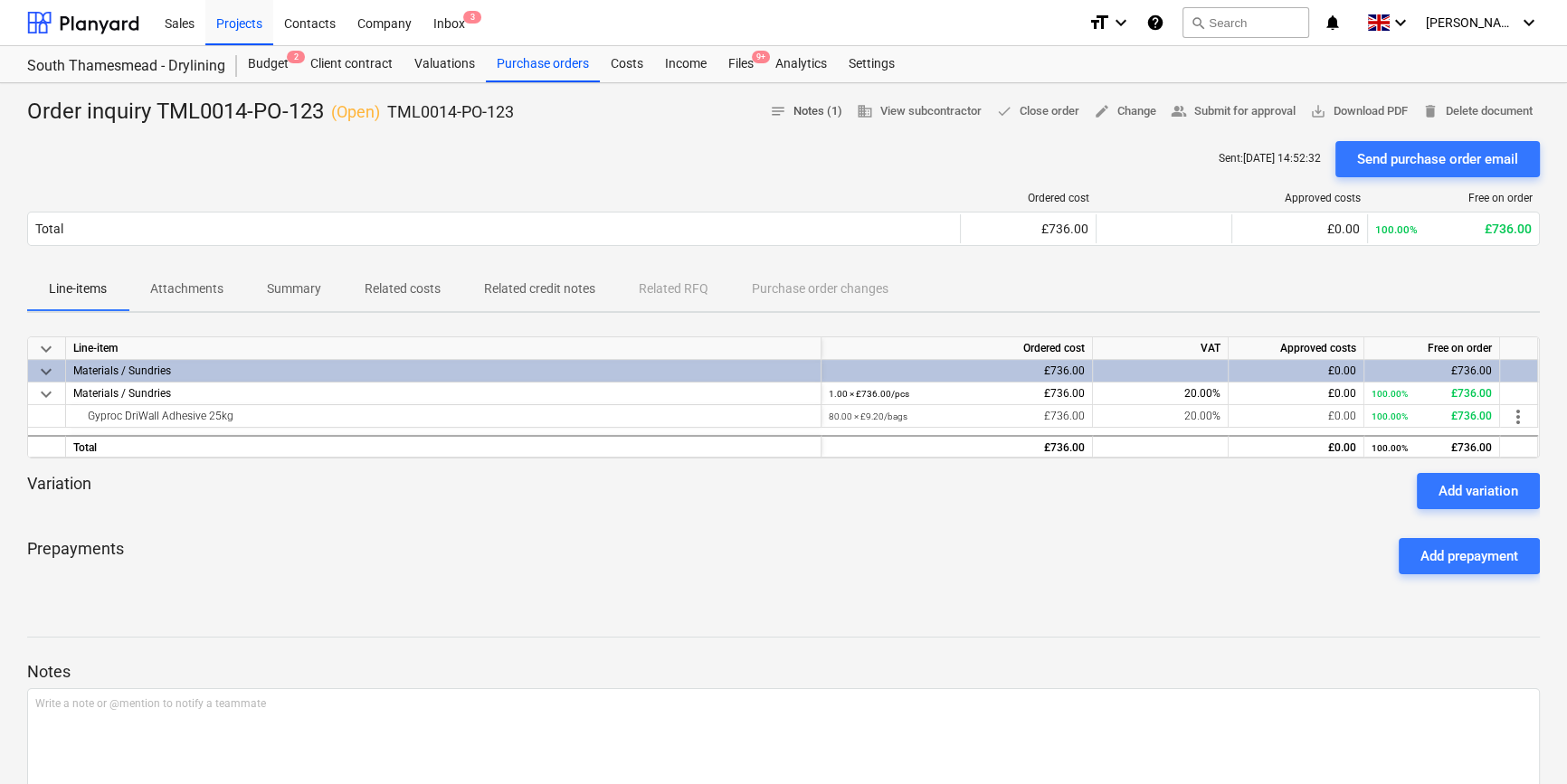
click at [805, 106] on span "notes Notes (1)" at bounding box center [806, 112] width 72 height 21
